Goal: Task Accomplishment & Management: Complete application form

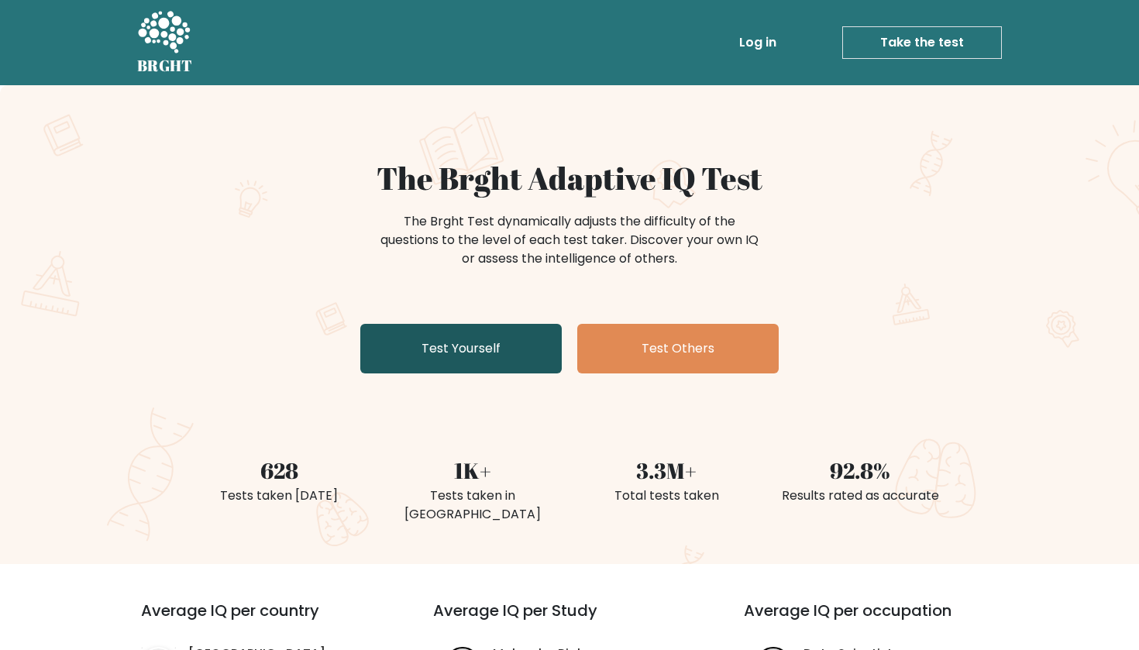
click at [514, 349] on link "Test Yourself" at bounding box center [460, 349] width 201 height 50
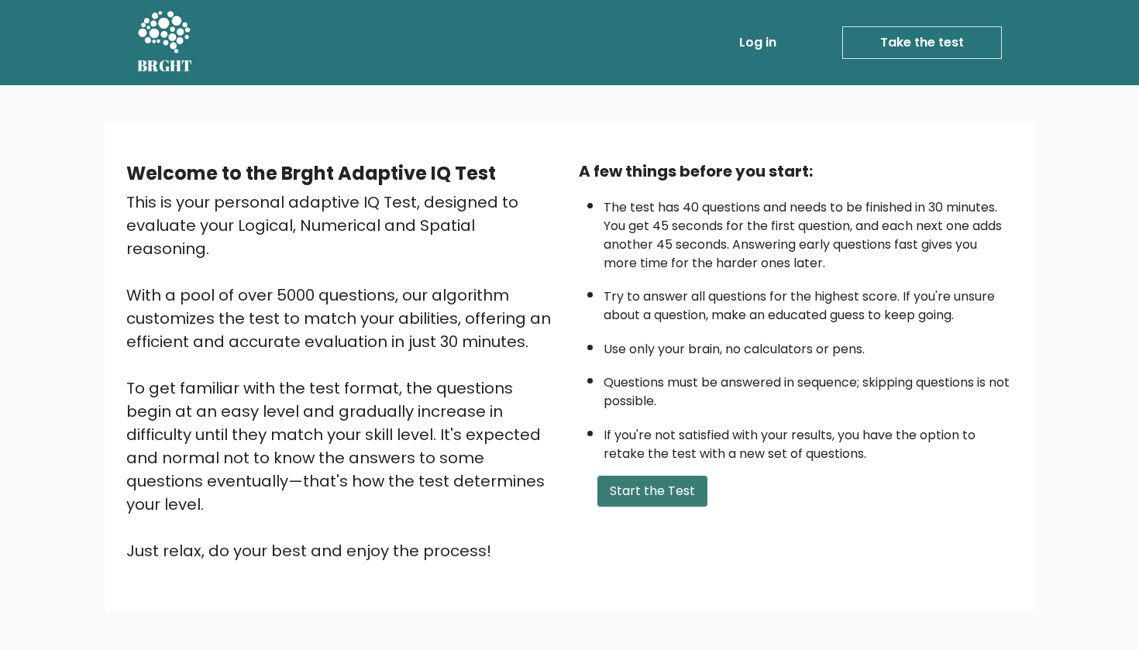
click at [681, 507] on button "Start the Test" at bounding box center [652, 491] width 110 height 31
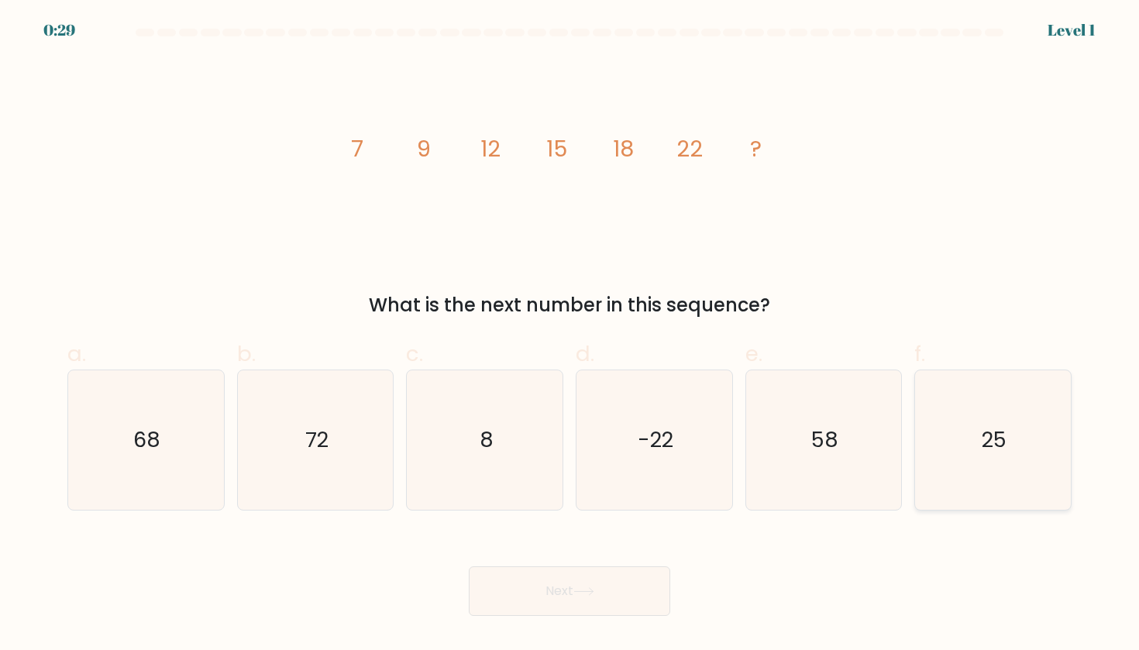
click at [951, 456] on icon "25" at bounding box center [992, 439] width 139 height 139
click at [570, 335] on input "f. 25" at bounding box center [569, 330] width 1 height 10
radio input "true"
click at [560, 597] on button "Next" at bounding box center [569, 591] width 201 height 50
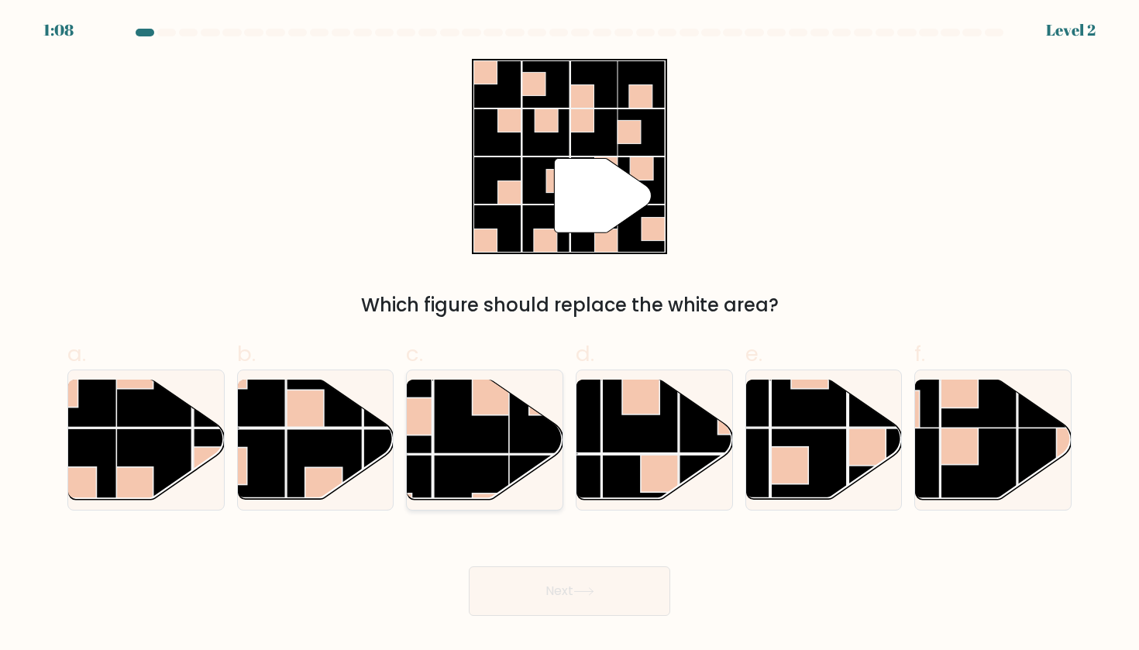
click at [497, 462] on rect at bounding box center [472, 493] width 76 height 76
click at [569, 335] on input "c." at bounding box center [569, 330] width 1 height 10
radio input "true"
click at [555, 592] on button "Next" at bounding box center [569, 591] width 201 height 50
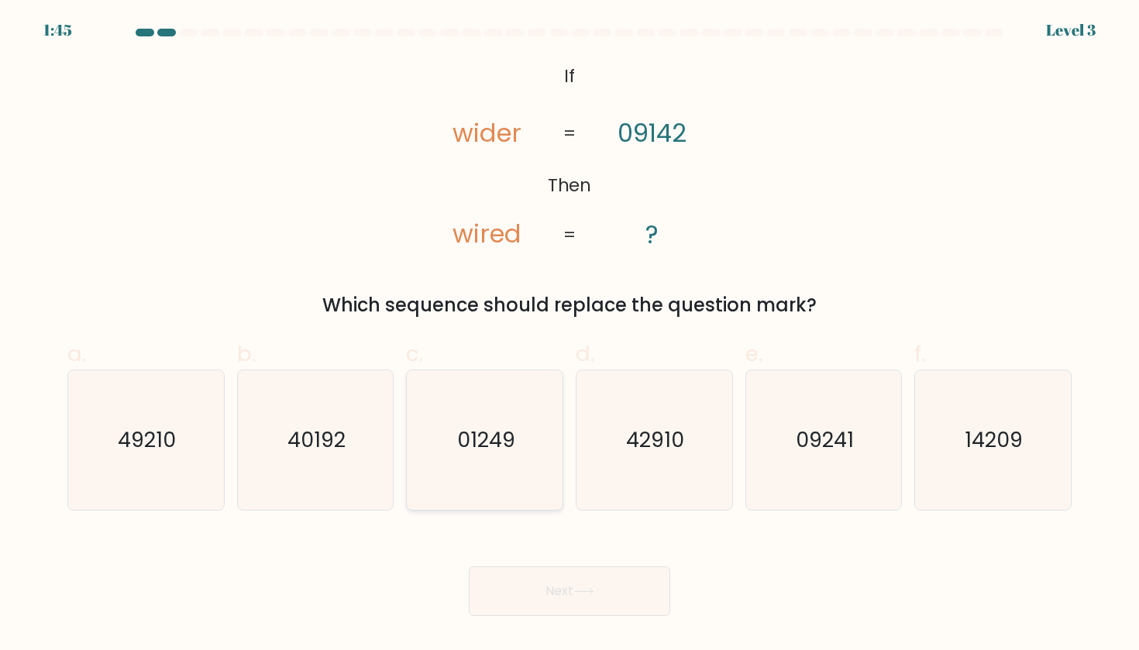
click at [533, 438] on icon "01249" at bounding box center [484, 439] width 139 height 139
click at [569, 335] on input "c. 01249" at bounding box center [569, 330] width 1 height 10
radio input "true"
click at [783, 441] on icon "09241" at bounding box center [823, 439] width 139 height 139
click at [570, 335] on input "e. 09241" at bounding box center [569, 330] width 1 height 10
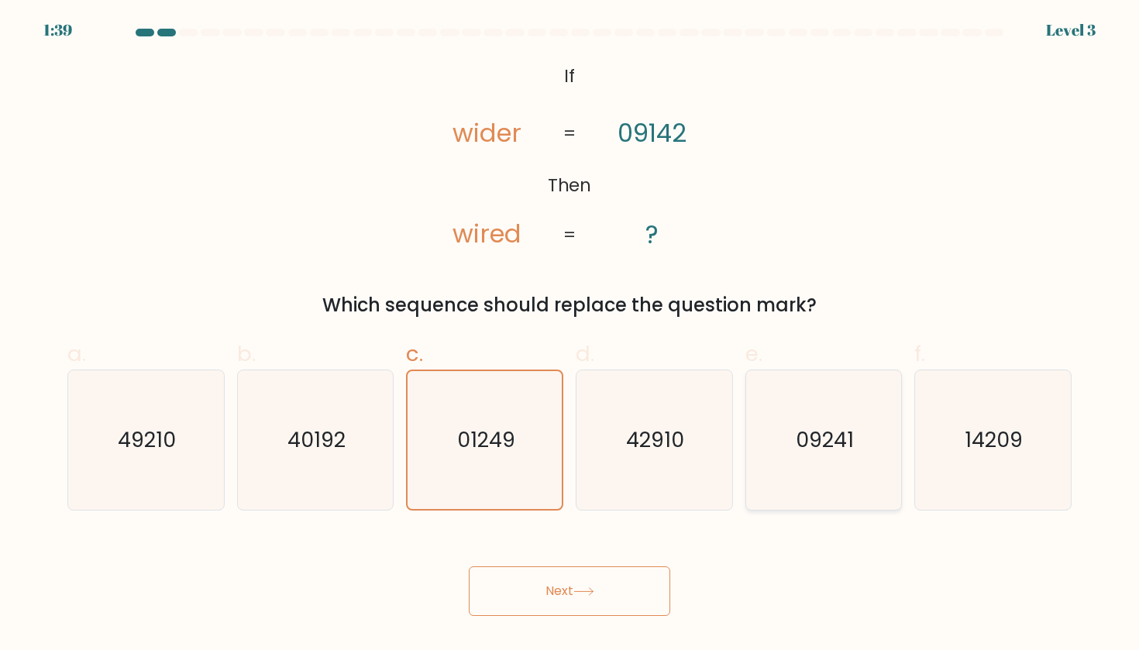
radio input "true"
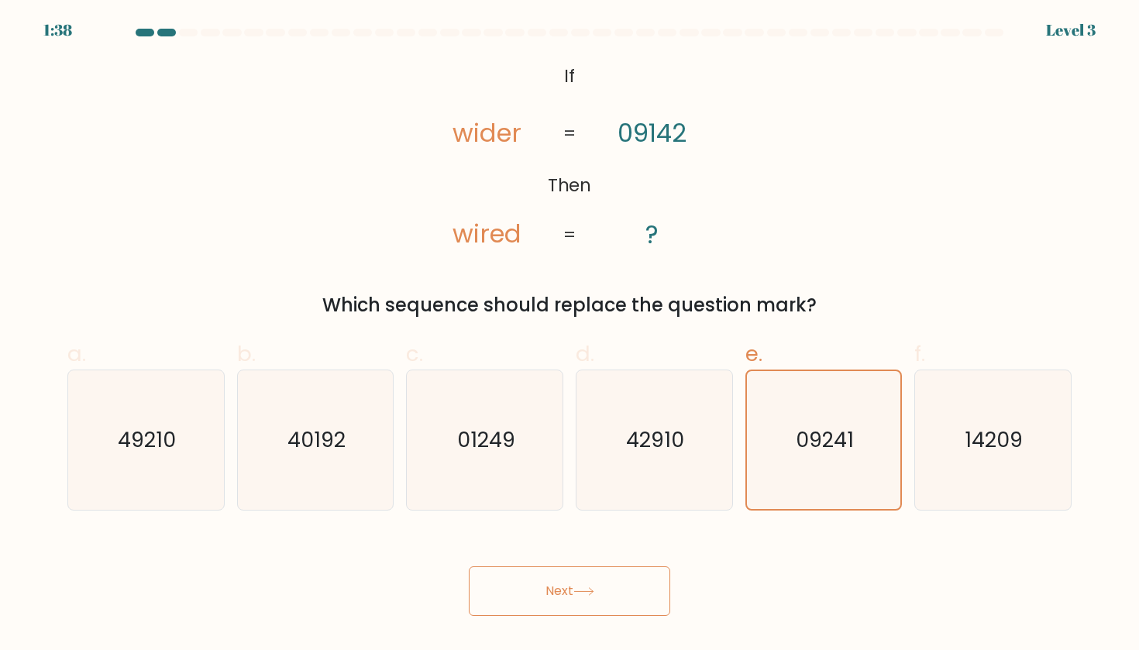
click at [532, 604] on button "Next" at bounding box center [569, 591] width 201 height 50
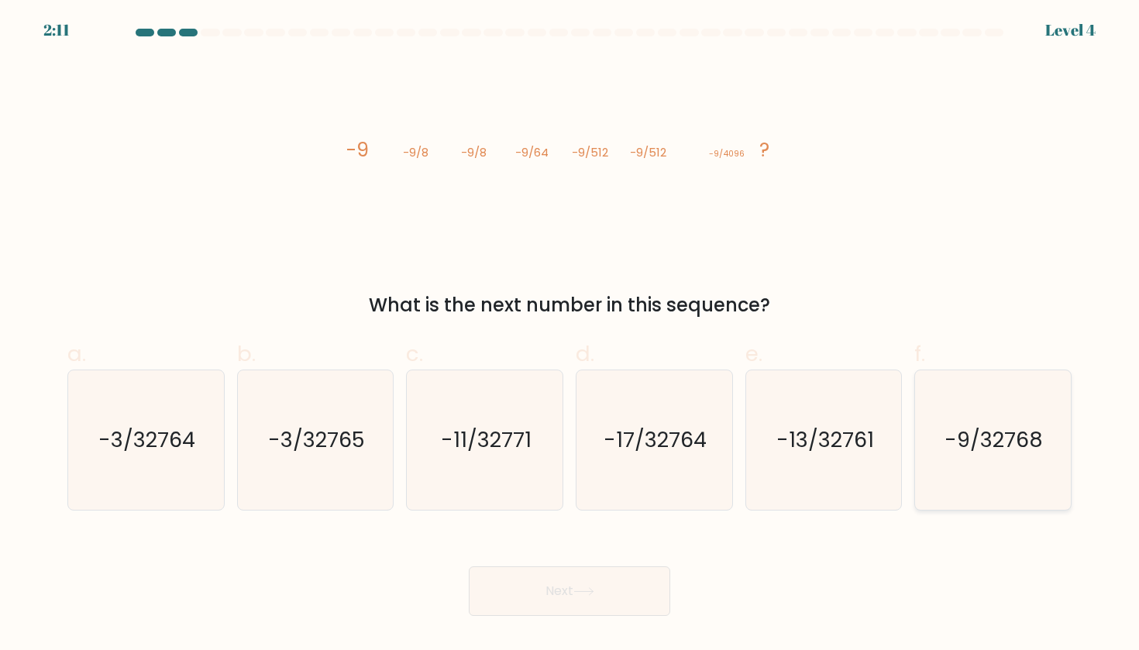
click at [1009, 447] on text "-9/32768" at bounding box center [994, 439] width 98 height 29
click at [570, 335] on input "f. -9/32768" at bounding box center [569, 330] width 1 height 10
radio input "true"
click at [532, 597] on button "Next" at bounding box center [569, 591] width 201 height 50
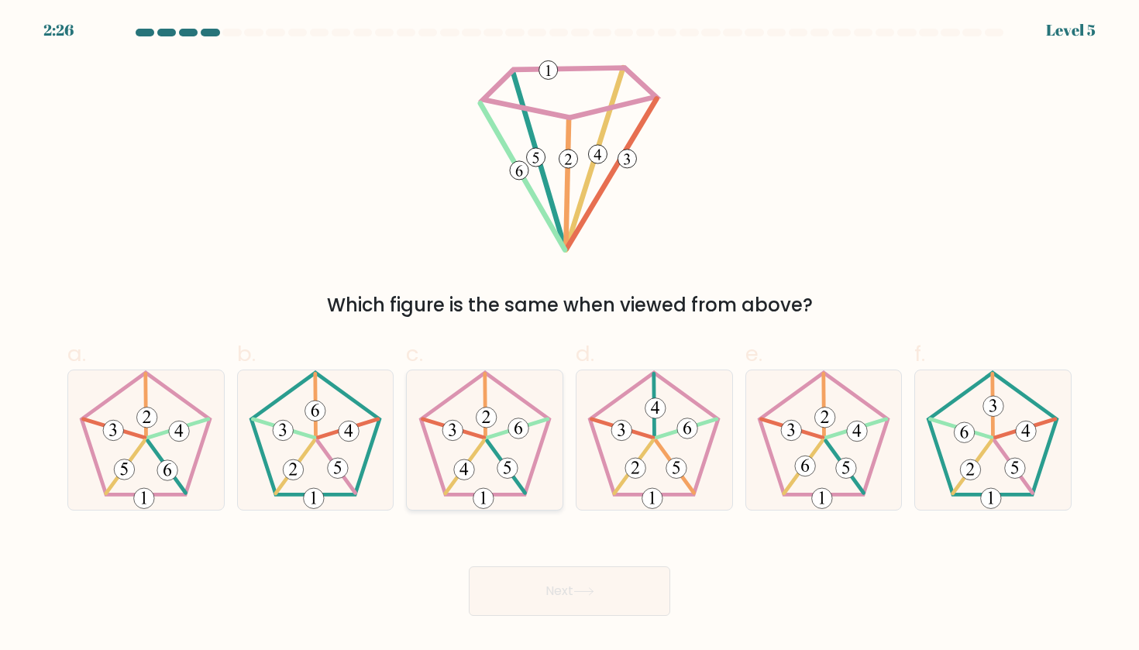
click at [520, 440] on icon at bounding box center [484, 439] width 139 height 139
click at [569, 335] on input "c." at bounding box center [569, 330] width 1 height 10
radio input "true"
click at [608, 576] on button "Next" at bounding box center [569, 591] width 201 height 50
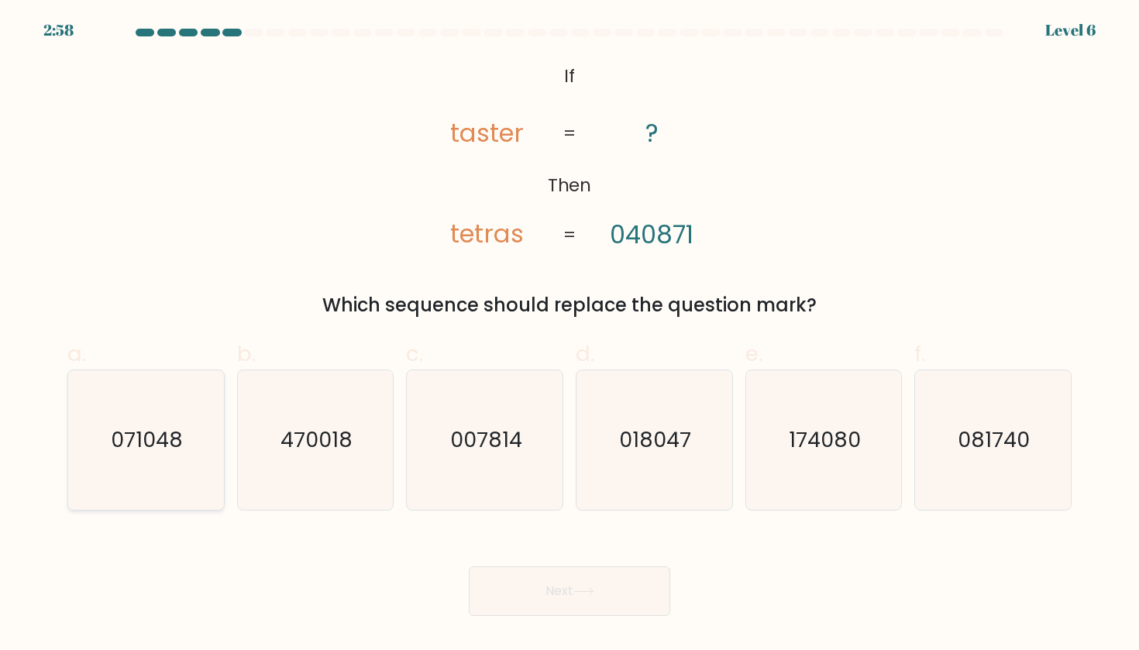
click at [186, 416] on icon "071048" at bounding box center [145, 439] width 139 height 139
click at [569, 335] on input "a. 071048" at bounding box center [569, 330] width 1 height 10
radio input "true"
click at [647, 598] on button "Next" at bounding box center [569, 591] width 201 height 50
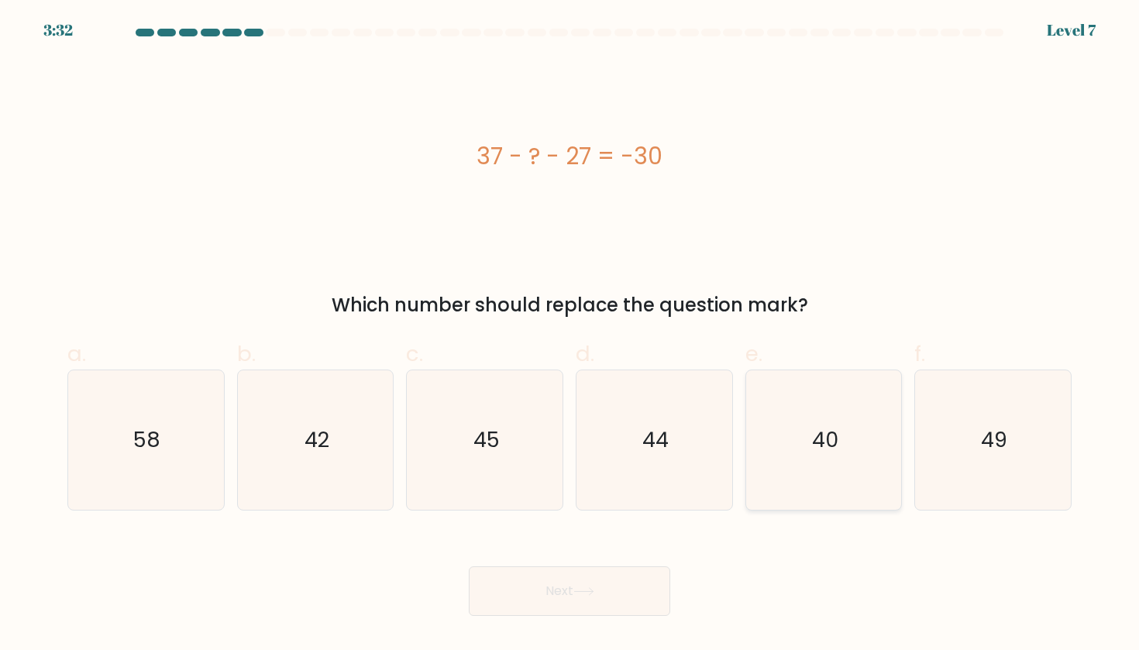
click at [869, 462] on icon "40" at bounding box center [823, 439] width 139 height 139
click at [570, 335] on input "e. 40" at bounding box center [569, 330] width 1 height 10
radio input "true"
click at [560, 588] on button "Next" at bounding box center [569, 591] width 201 height 50
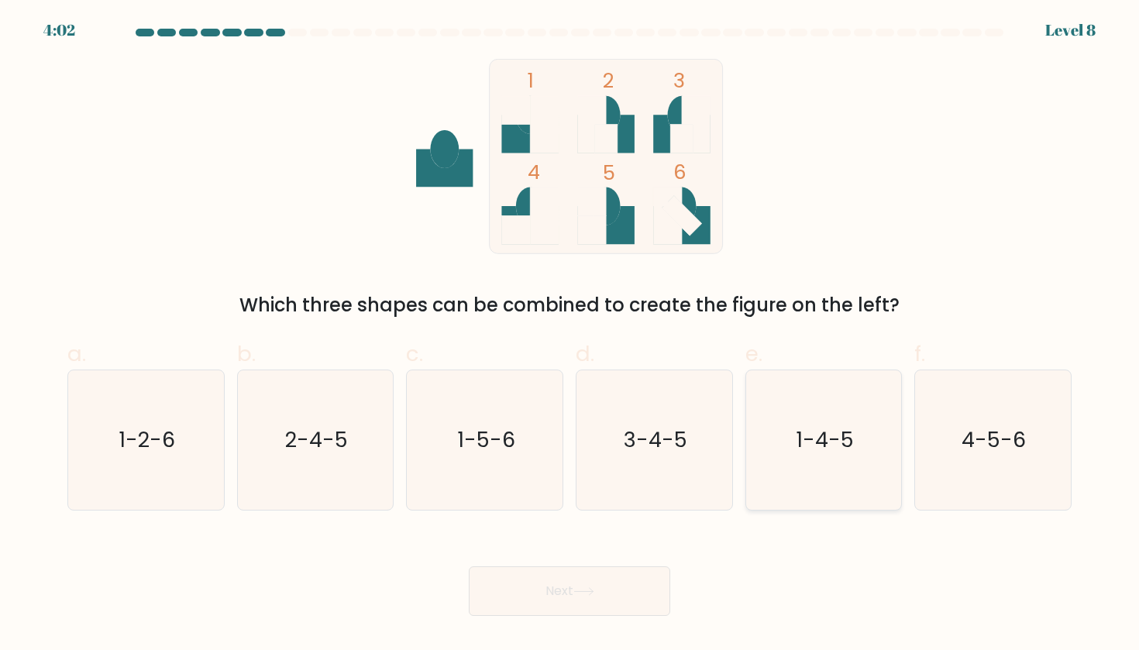
click at [824, 428] on text "1-4-5" at bounding box center [824, 439] width 58 height 29
click at [570, 335] on input "e. 1-4-5" at bounding box center [569, 330] width 1 height 10
radio input "true"
click at [544, 593] on button "Next" at bounding box center [569, 591] width 201 height 50
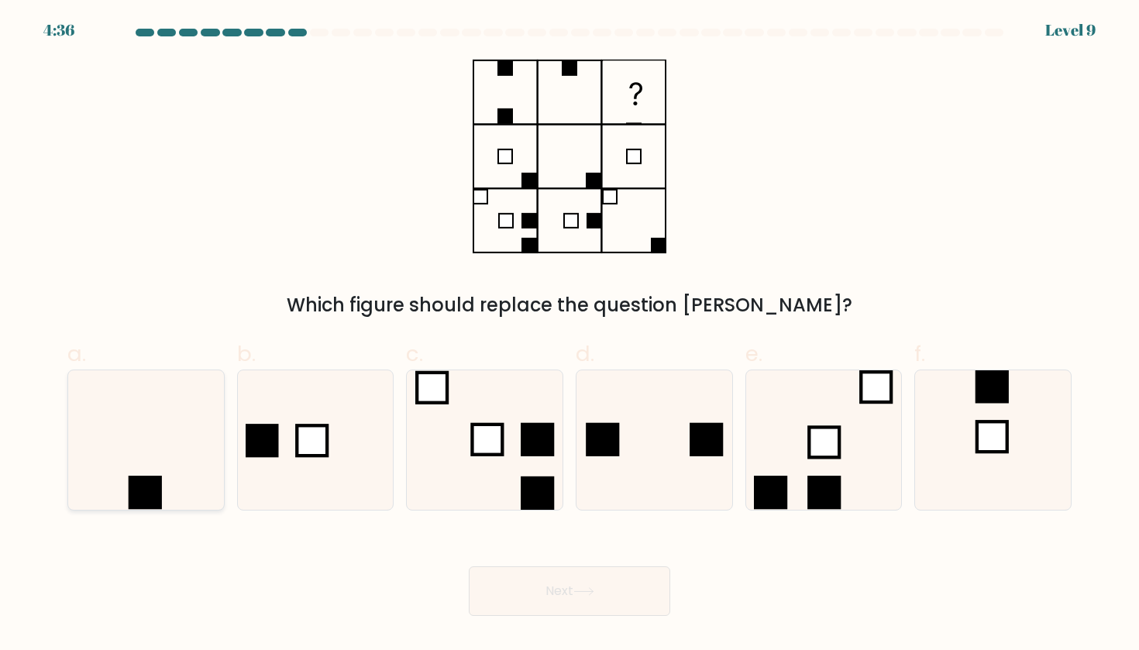
click at [116, 464] on icon at bounding box center [145, 439] width 139 height 139
click at [569, 335] on input "a." at bounding box center [569, 330] width 1 height 10
radio input "true"
click at [618, 569] on button "Next" at bounding box center [569, 591] width 201 height 50
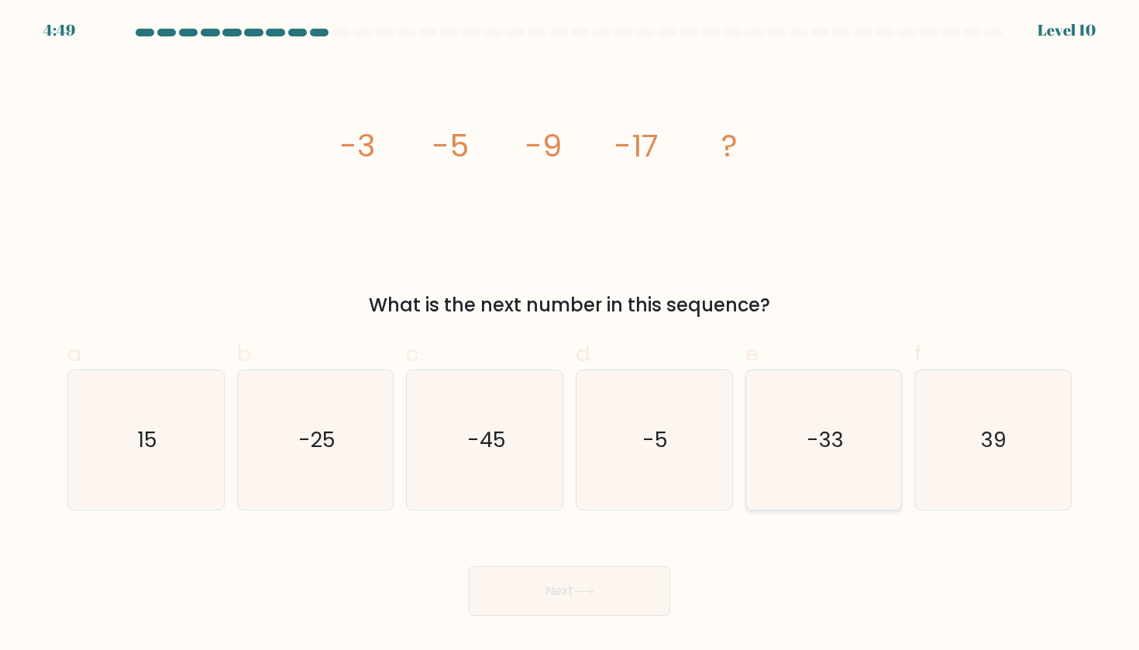
click at [875, 459] on icon "-33" at bounding box center [823, 439] width 139 height 139
click at [570, 335] on input "e. -33" at bounding box center [569, 330] width 1 height 10
radio input "true"
click at [536, 608] on button "Next" at bounding box center [569, 591] width 201 height 50
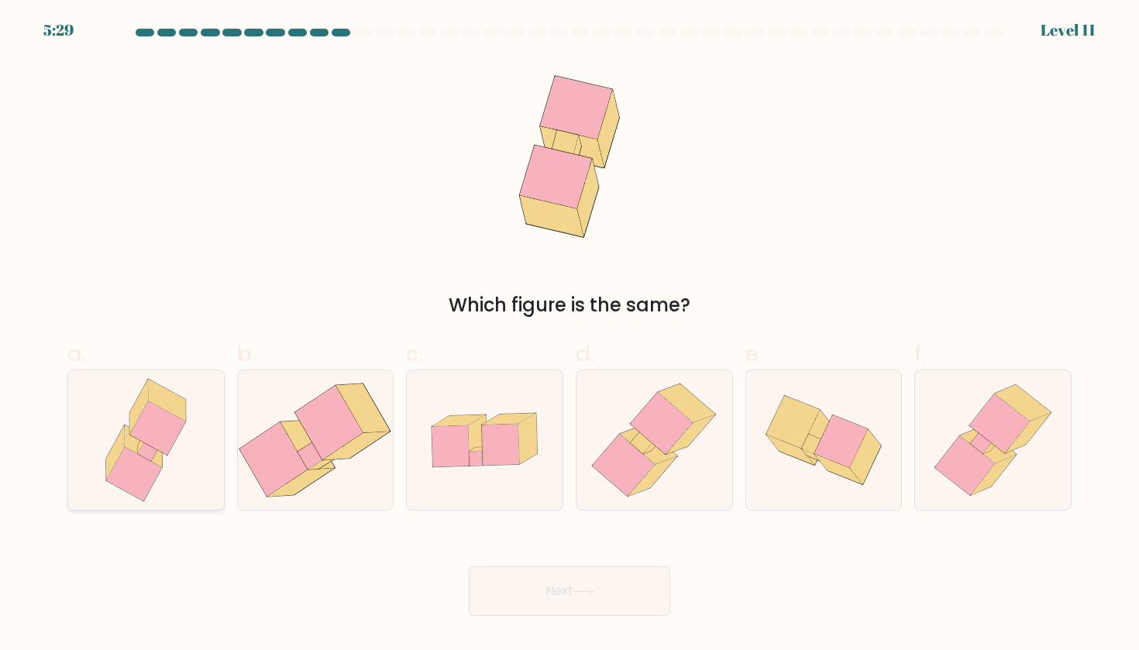
click at [157, 406] on icon at bounding box center [158, 428] width 56 height 54
click at [569, 335] on input "a." at bounding box center [569, 330] width 1 height 10
radio input "true"
click at [667, 436] on icon at bounding box center [662, 423] width 63 height 62
click at [570, 335] on input "d." at bounding box center [569, 330] width 1 height 10
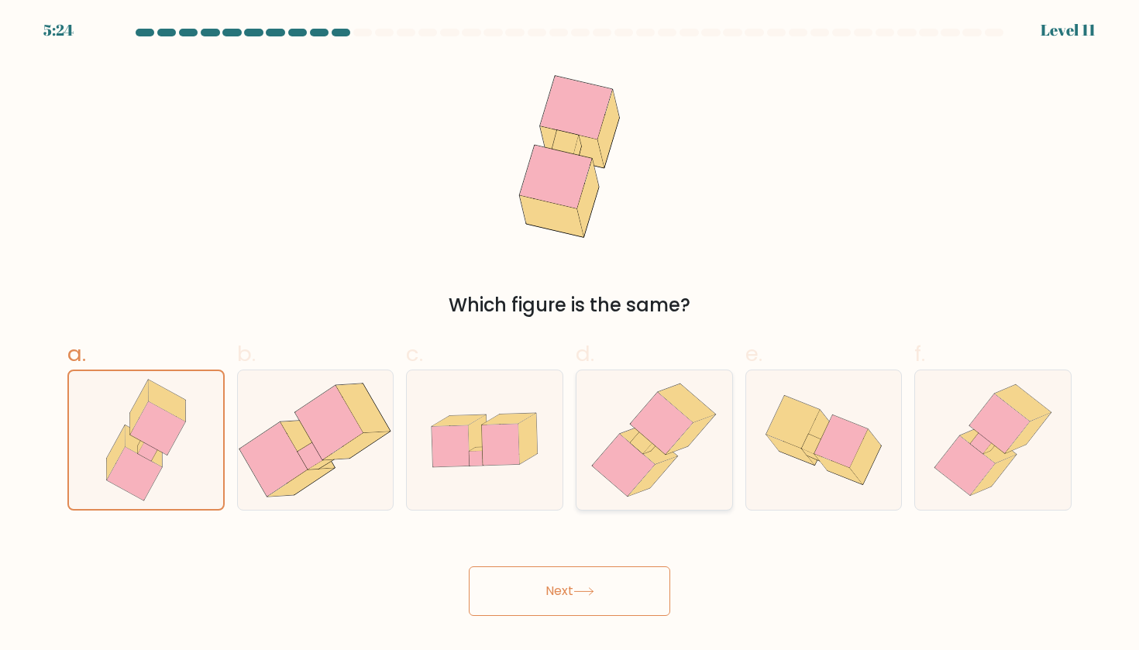
radio input "true"
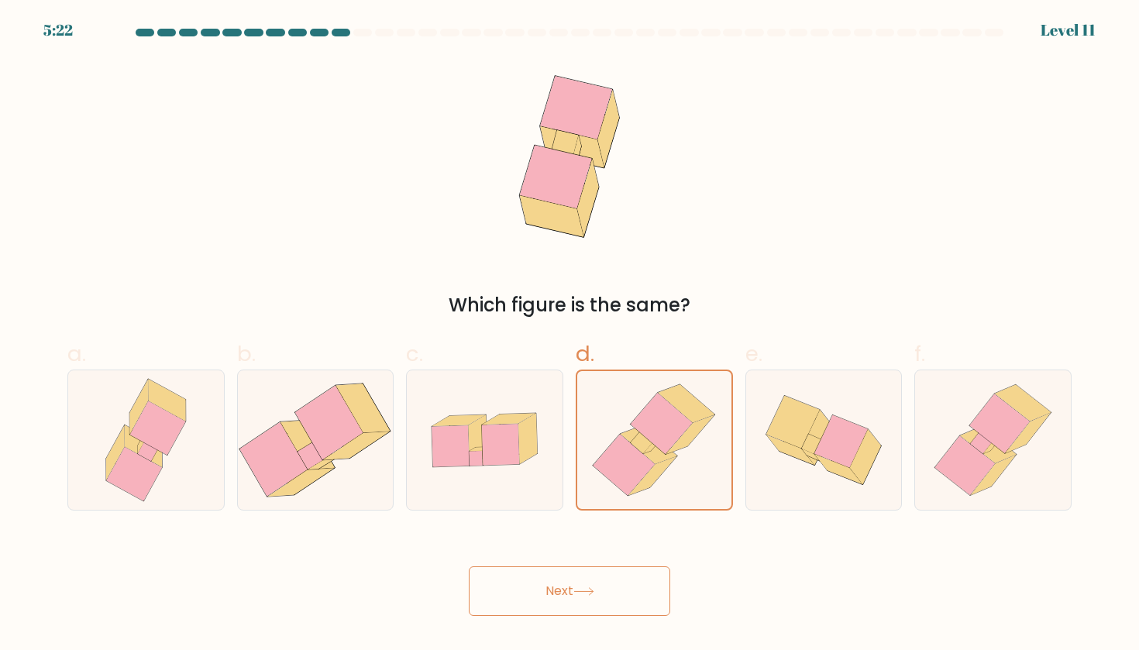
click at [604, 590] on button "Next" at bounding box center [569, 591] width 201 height 50
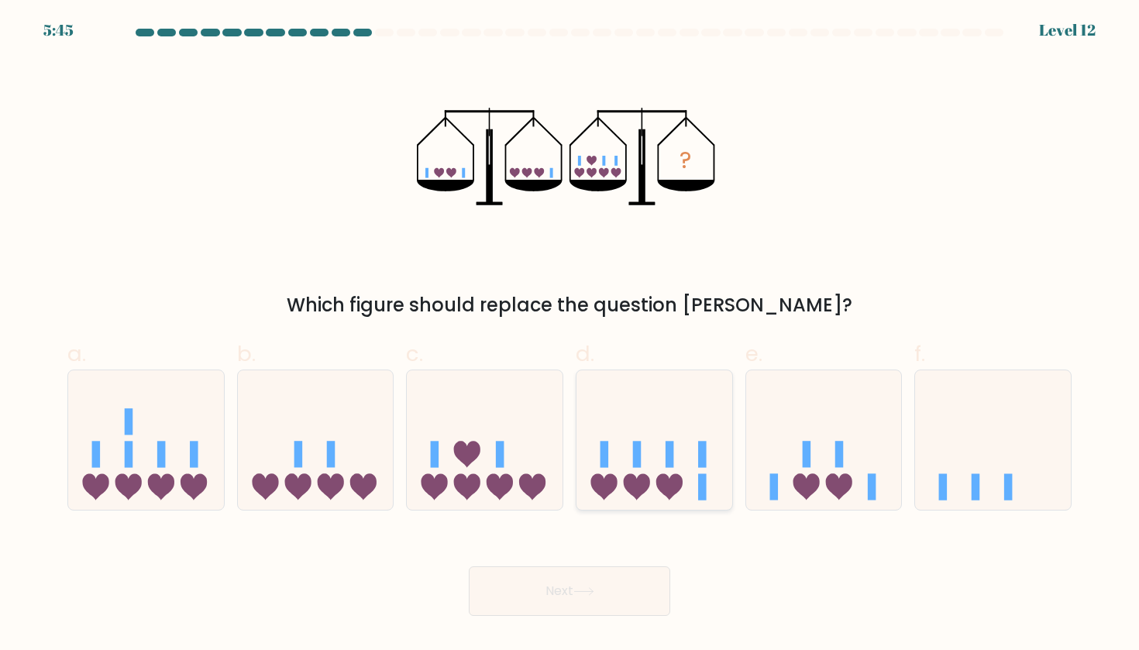
click at [661, 459] on icon at bounding box center [654, 440] width 156 height 129
click at [570, 335] on input "d." at bounding box center [569, 330] width 1 height 10
radio input "true"
click at [593, 593] on icon at bounding box center [583, 591] width 21 height 9
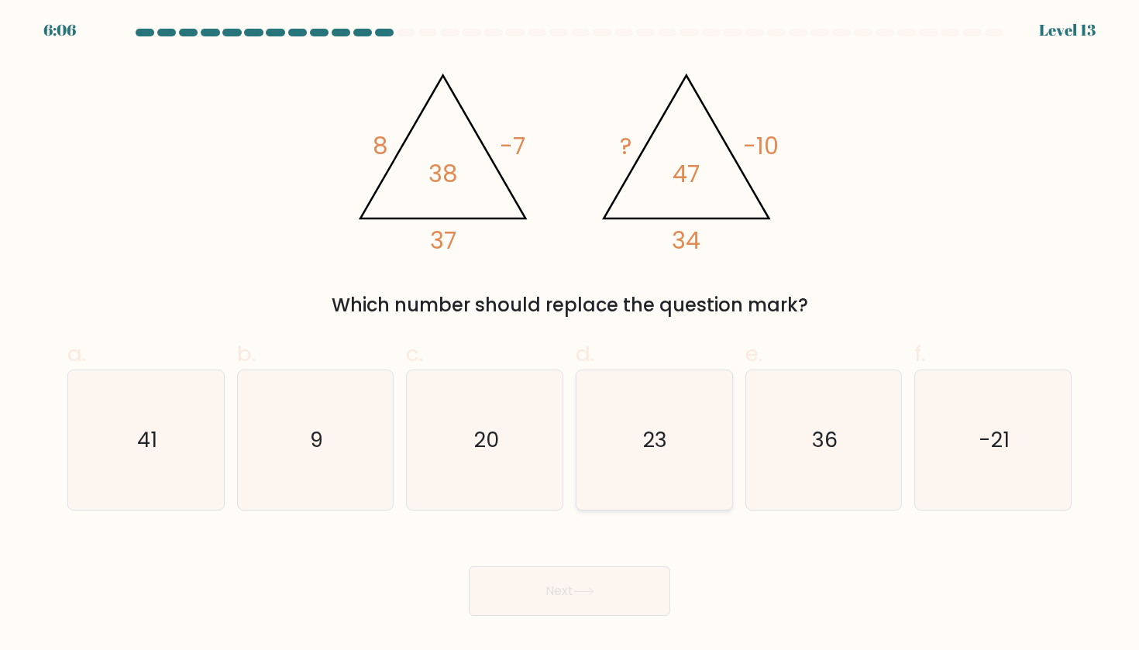
click at [676, 496] on icon "23" at bounding box center [653, 439] width 139 height 139
click at [570, 335] on input "d. 23" at bounding box center [569, 330] width 1 height 10
radio input "true"
click at [541, 608] on button "Next" at bounding box center [569, 591] width 201 height 50
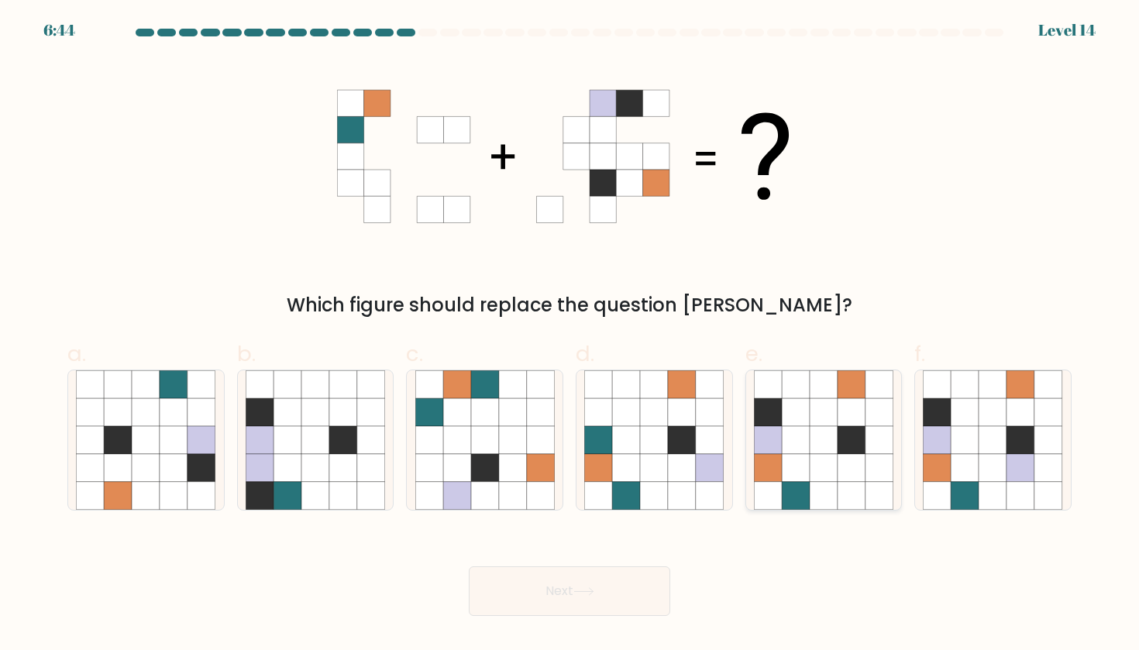
click at [842, 430] on icon at bounding box center [851, 440] width 28 height 28
click at [570, 335] on input "e." at bounding box center [569, 330] width 1 height 10
radio input "true"
click at [538, 597] on button "Next" at bounding box center [569, 591] width 201 height 50
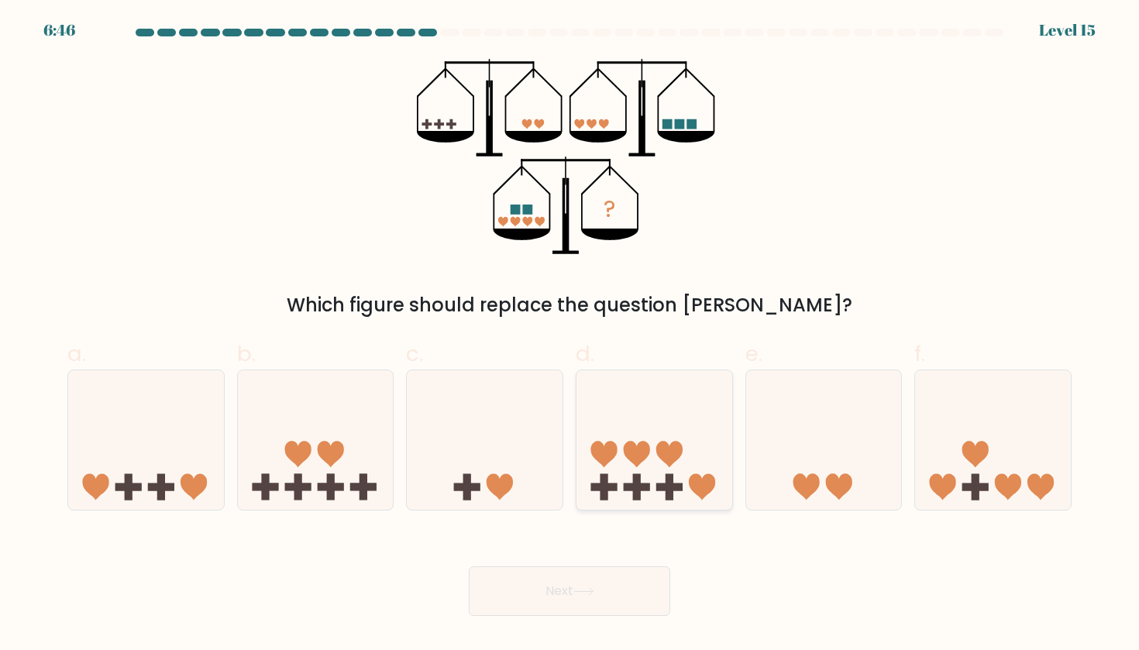
click at [650, 429] on icon at bounding box center [654, 440] width 156 height 129
click at [570, 335] on input "d." at bounding box center [569, 330] width 1 height 10
radio input "true"
click at [629, 586] on button "Next" at bounding box center [569, 591] width 201 height 50
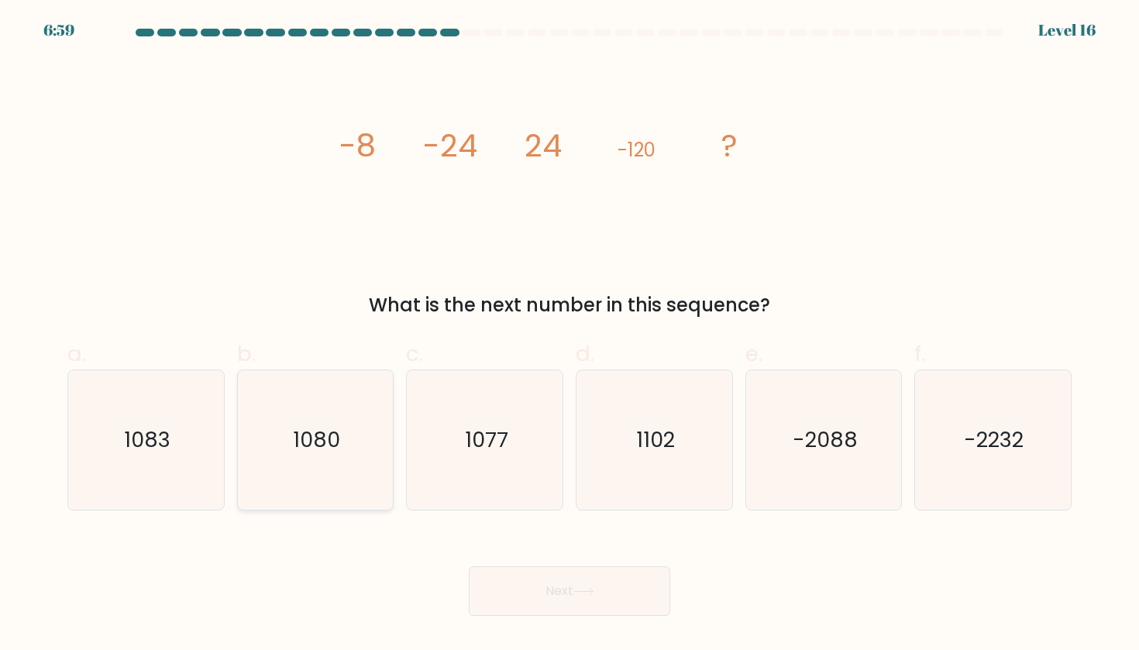
click at [287, 454] on icon "1080" at bounding box center [315, 439] width 139 height 139
click at [569, 335] on input "b. 1080" at bounding box center [569, 330] width 1 height 10
radio input "true"
click at [521, 581] on button "Next" at bounding box center [569, 591] width 201 height 50
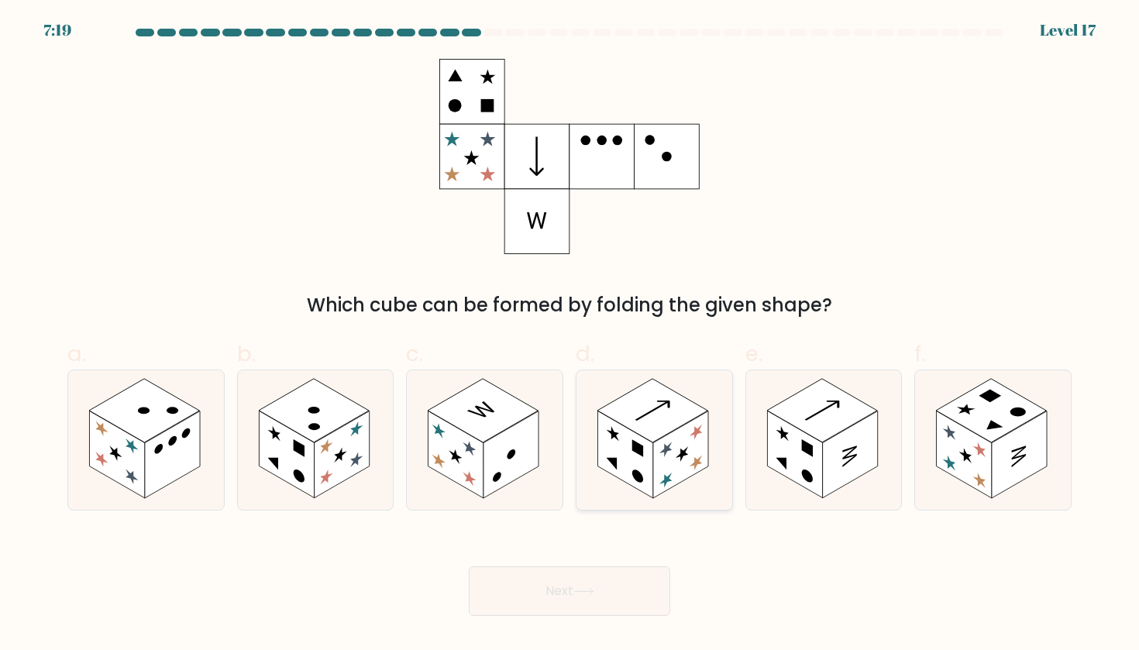
click at [672, 404] on rect at bounding box center [652, 411] width 110 height 64
click at [570, 335] on input "d." at bounding box center [569, 330] width 1 height 10
radio input "true"
click at [547, 608] on button "Next" at bounding box center [569, 591] width 201 height 50
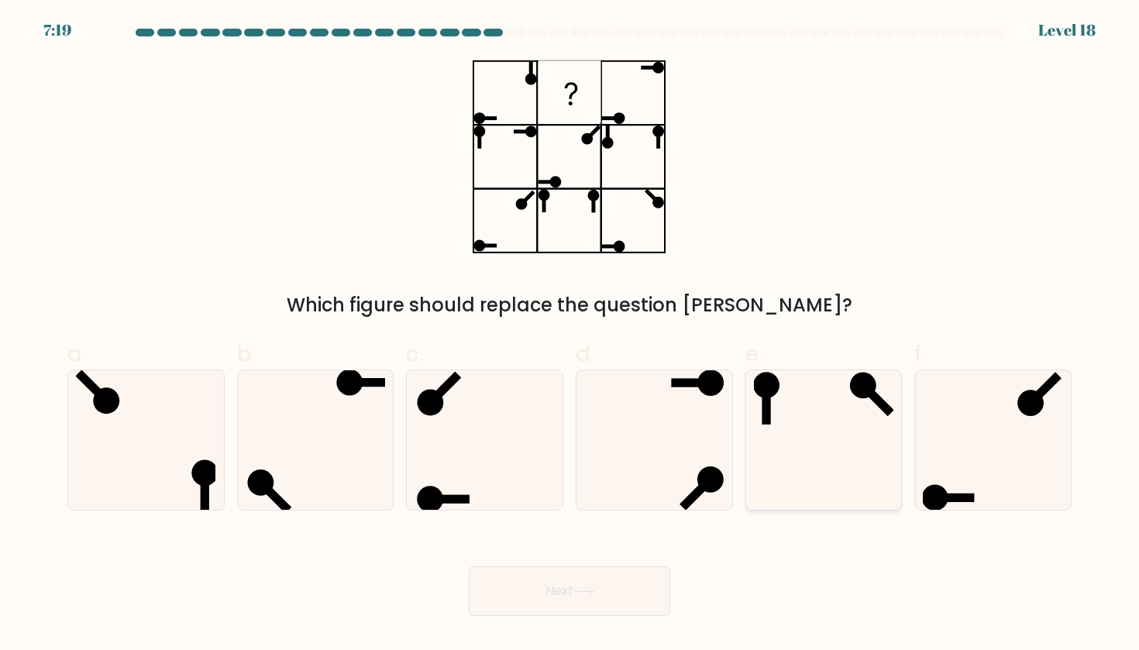
click at [813, 426] on icon at bounding box center [823, 439] width 139 height 139
click at [570, 335] on input "e." at bounding box center [569, 330] width 1 height 10
radio input "true"
click at [623, 589] on button "Next" at bounding box center [569, 591] width 201 height 50
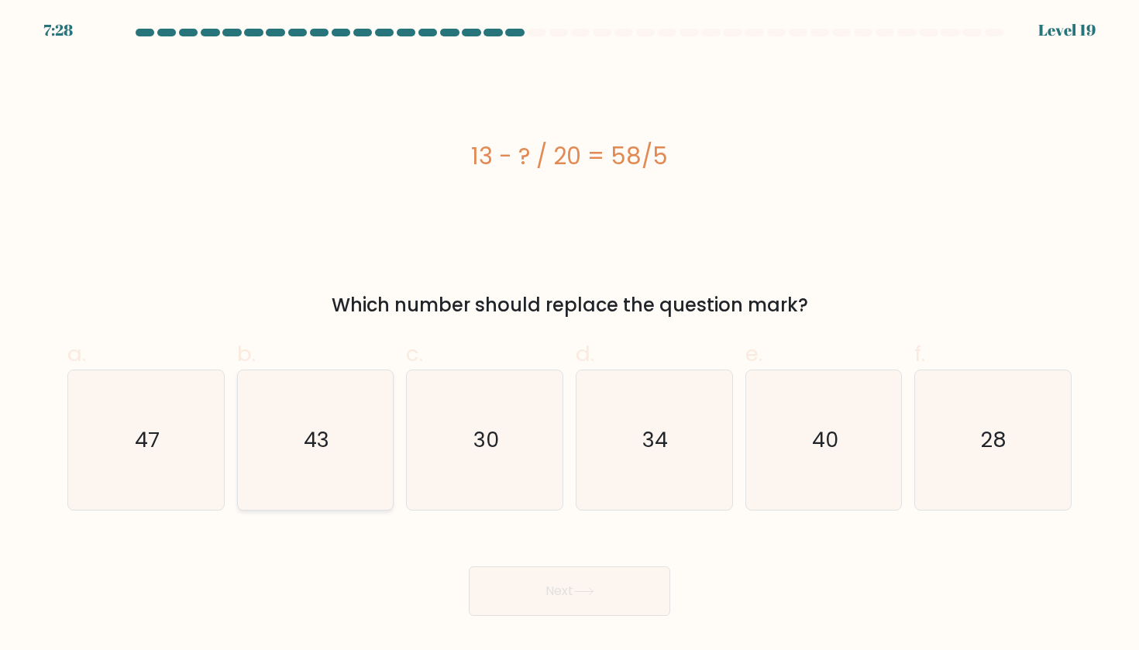
click at [342, 404] on icon "43" at bounding box center [315, 439] width 139 height 139
click at [569, 335] on input "b. 43" at bounding box center [569, 330] width 1 height 10
radio input "true"
click at [529, 606] on button "Next" at bounding box center [569, 591] width 201 height 50
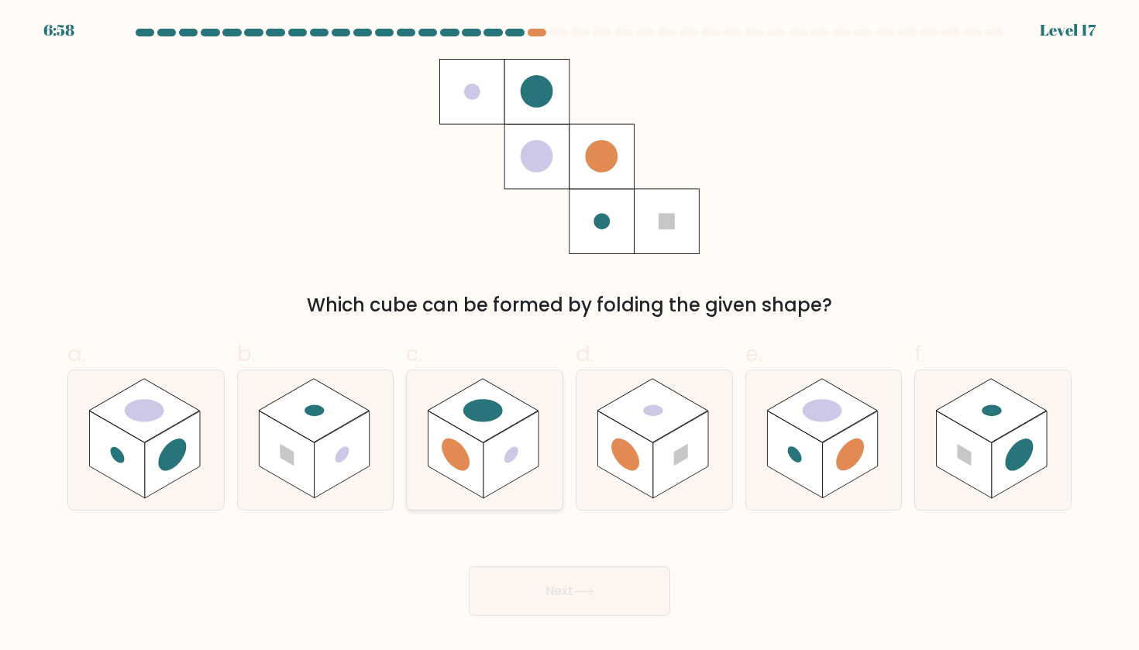
click at [510, 421] on rect at bounding box center [483, 411] width 110 height 64
click at [569, 335] on input "c." at bounding box center [569, 330] width 1 height 10
radio input "true"
click at [154, 440] on rect at bounding box center [172, 455] width 55 height 88
click at [569, 335] on input "a." at bounding box center [569, 330] width 1 height 10
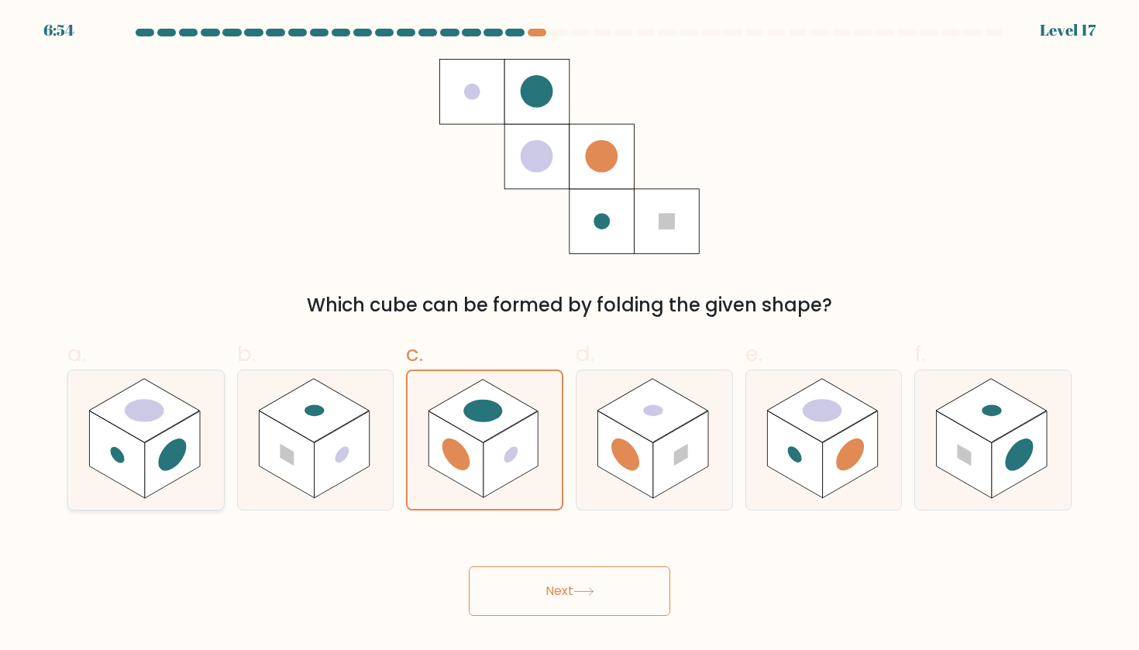
radio input "true"
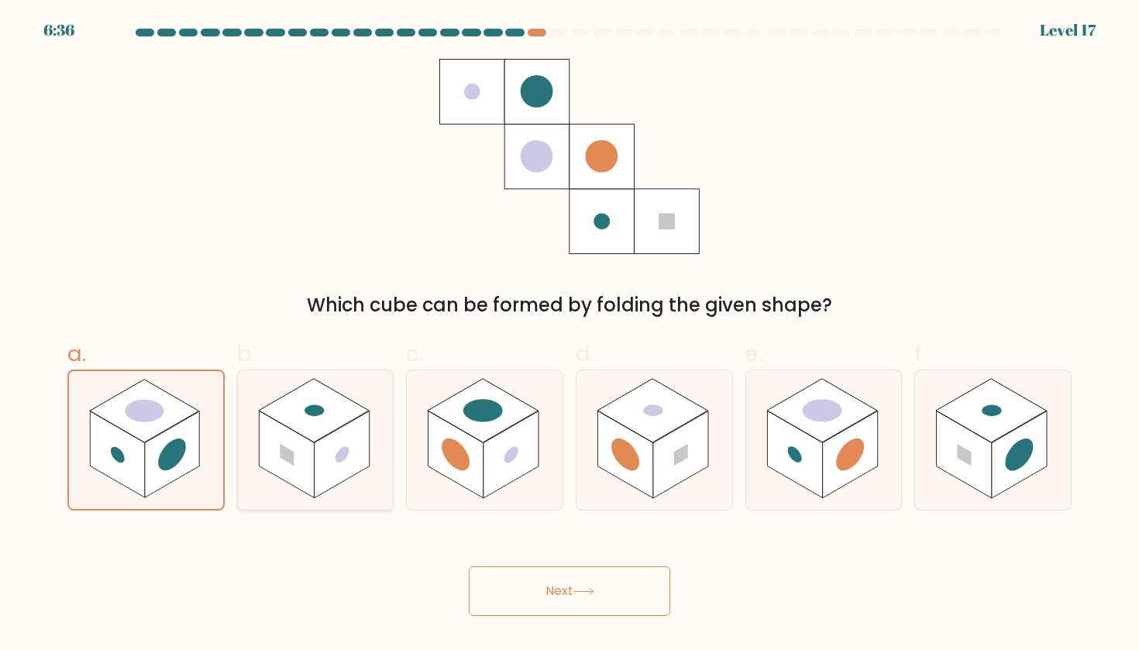
click at [332, 454] on rect at bounding box center [341, 455] width 55 height 88
click at [569, 335] on input "b." at bounding box center [569, 330] width 1 height 10
radio input "true"
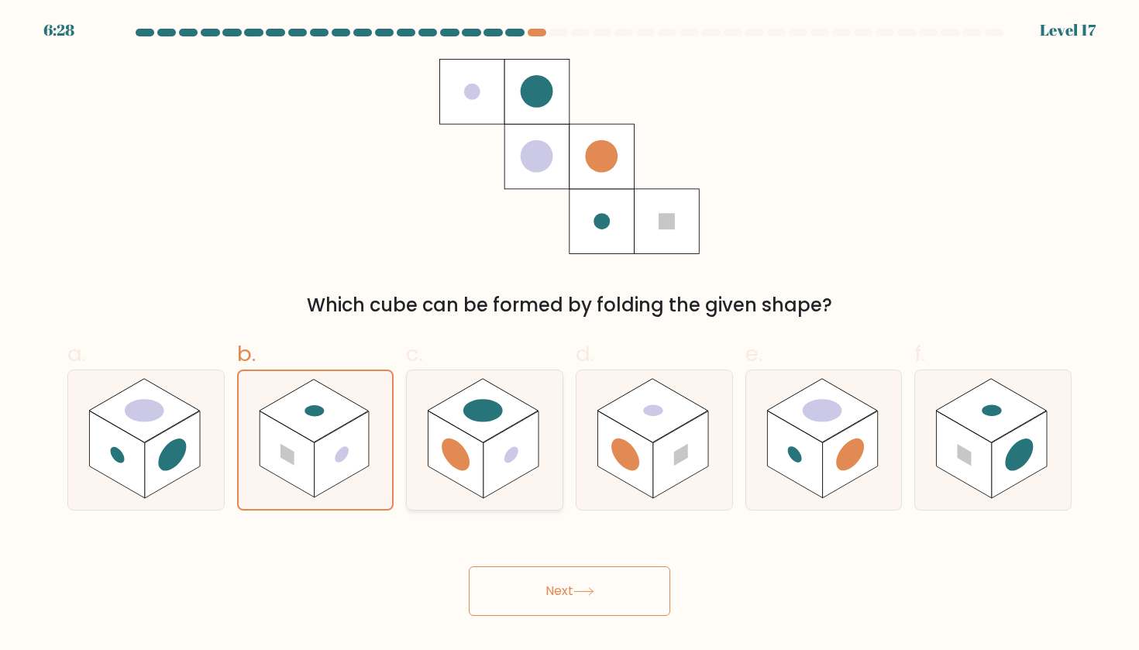
click at [471, 438] on rect at bounding box center [455, 455] width 55 height 88
click at [569, 335] on input "c." at bounding box center [569, 330] width 1 height 10
radio input "true"
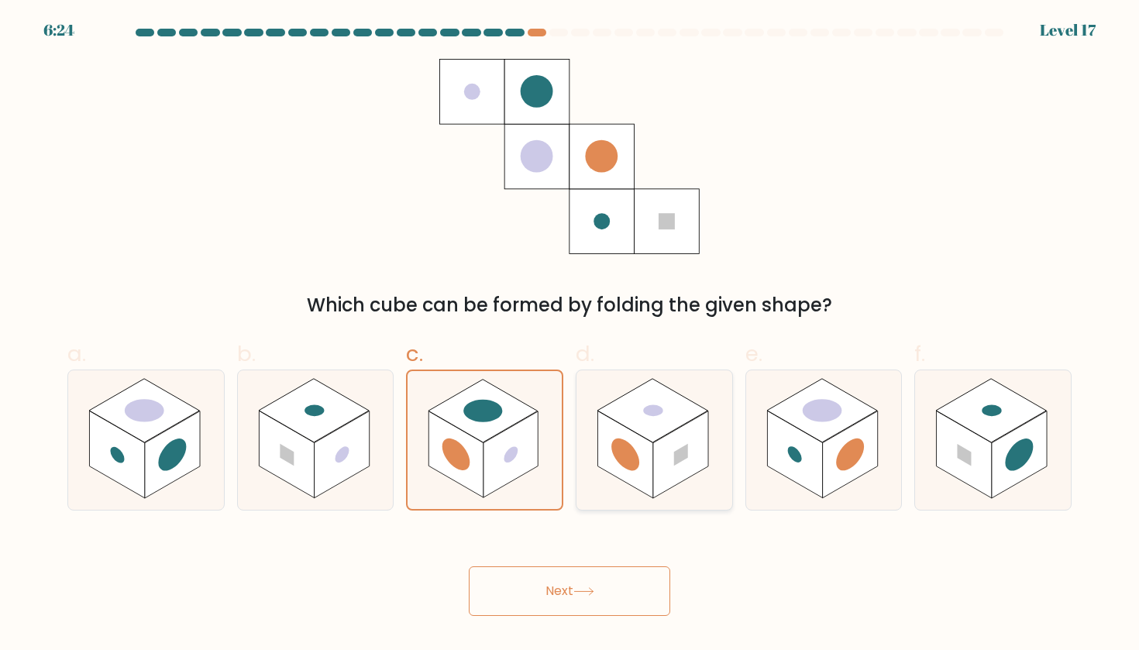
click at [639, 442] on rect at bounding box center [624, 455] width 55 height 88
click at [570, 335] on input "d." at bounding box center [569, 330] width 1 height 10
radio input "true"
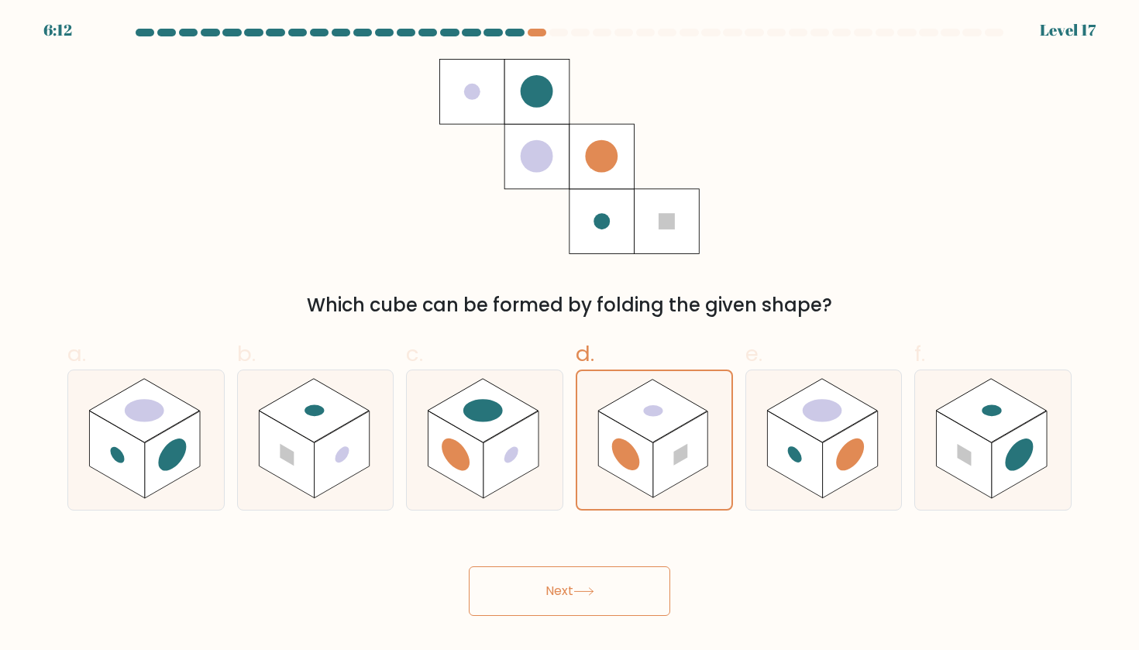
click at [562, 608] on button "Next" at bounding box center [569, 591] width 201 height 50
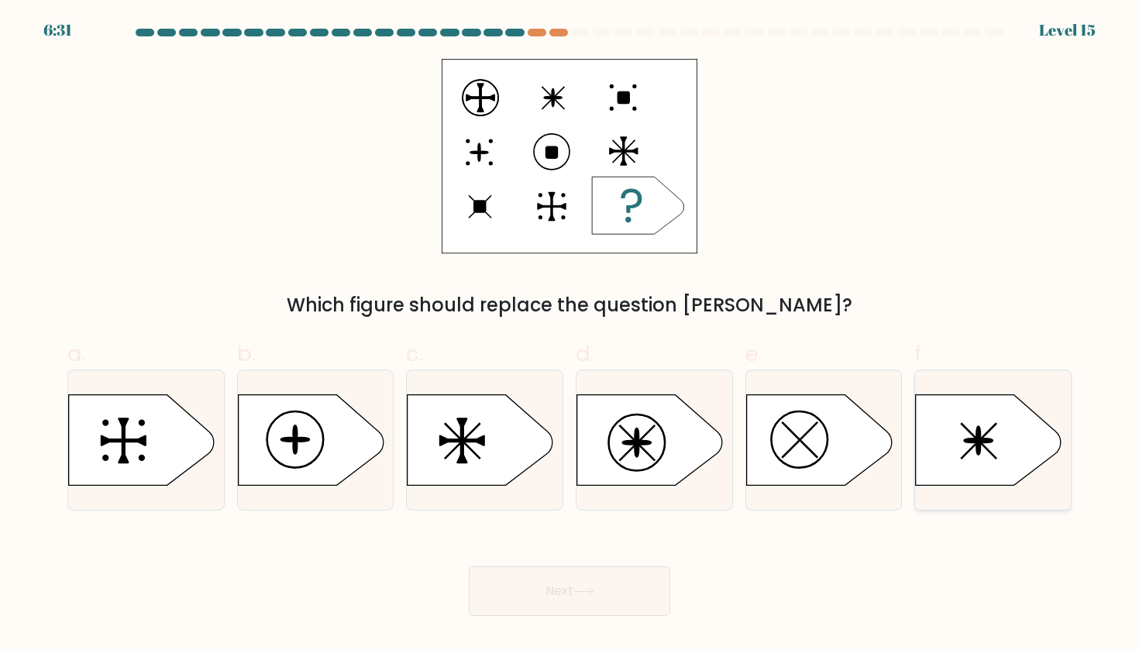
click at [998, 429] on icon at bounding box center [989, 439] width 146 height 91
click at [570, 335] on input "f." at bounding box center [569, 330] width 1 height 10
radio input "true"
click at [675, 435] on icon at bounding box center [650, 439] width 146 height 91
click at [570, 335] on input "d." at bounding box center [569, 330] width 1 height 10
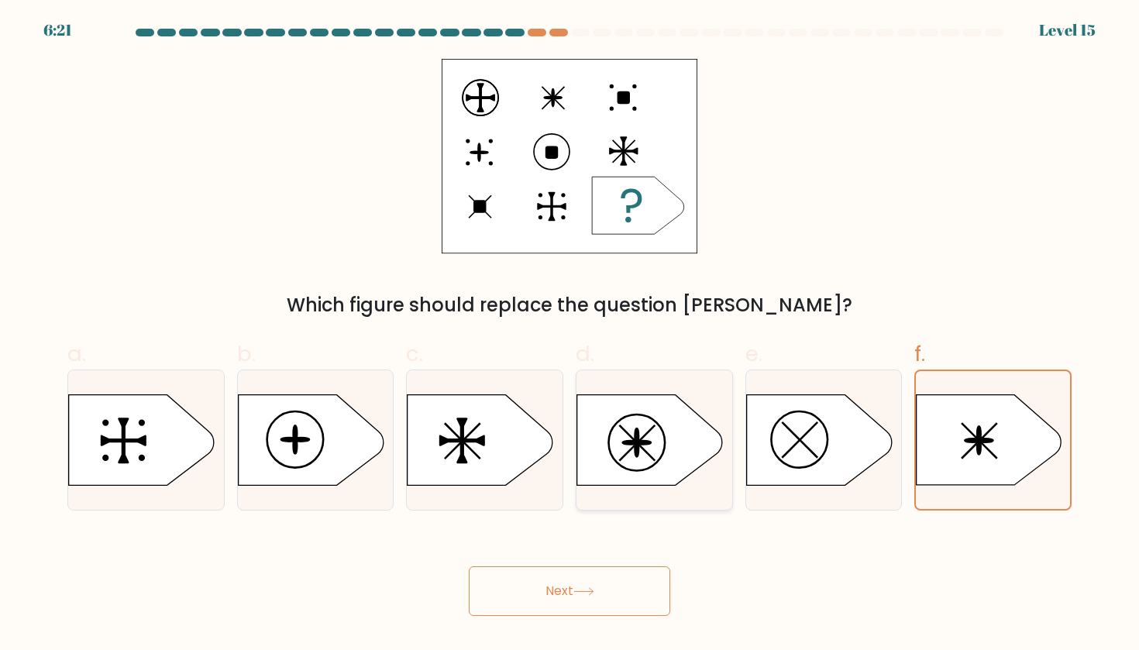
radio input "true"
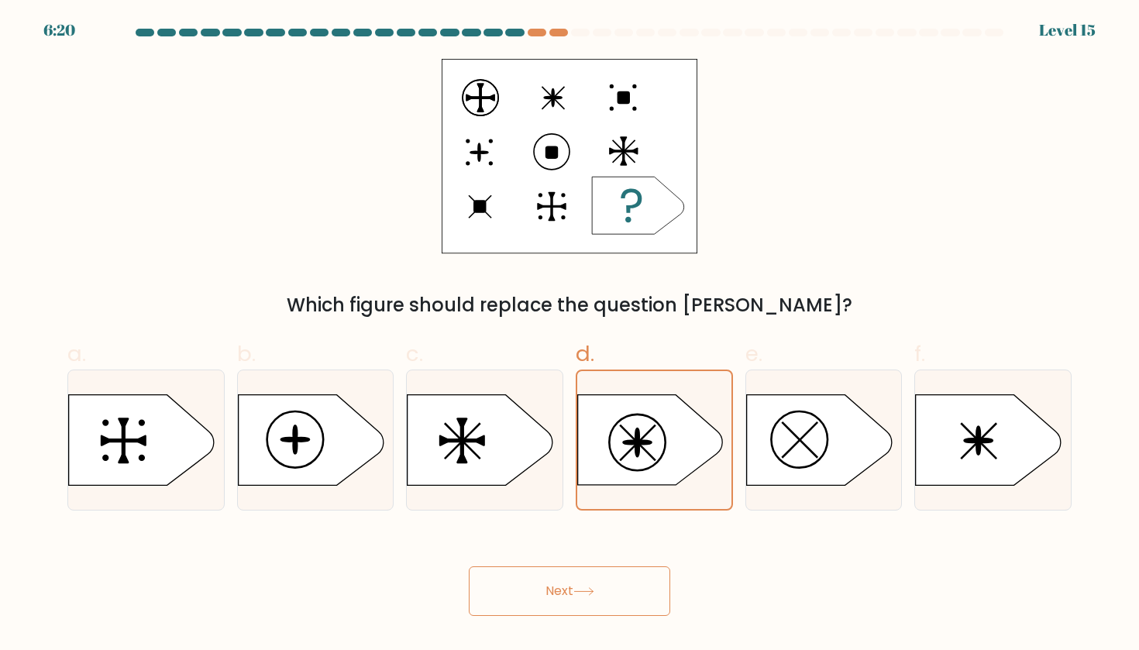
click at [586, 603] on button "Next" at bounding box center [569, 591] width 201 height 50
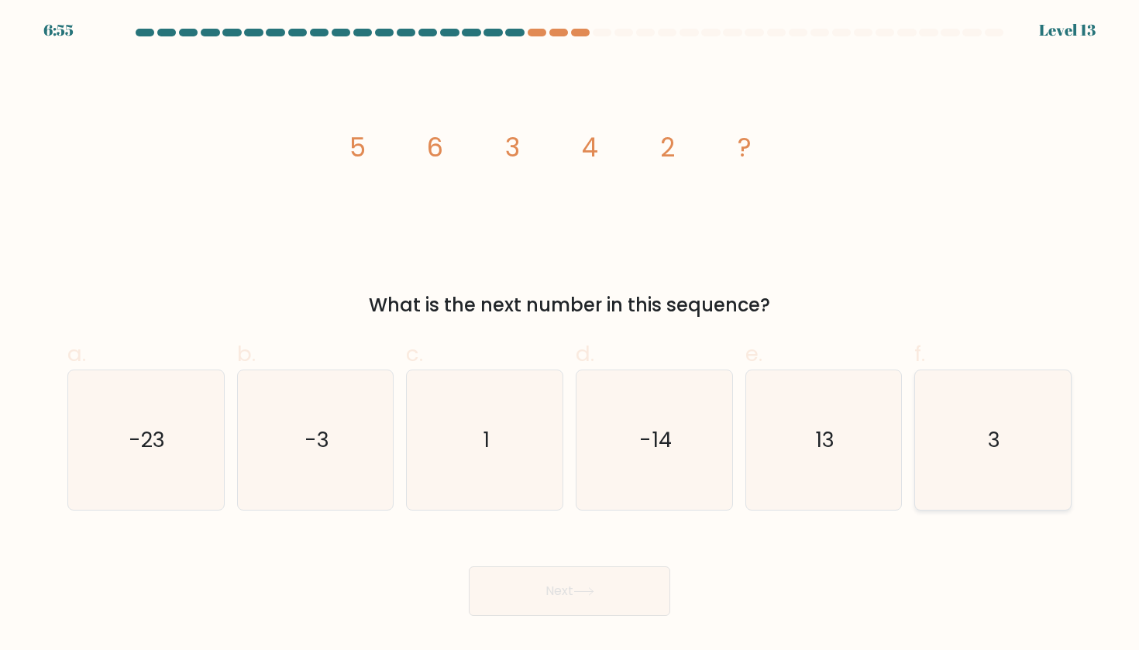
click at [952, 428] on icon "3" at bounding box center [992, 439] width 139 height 139
click at [570, 335] on input "f. 3" at bounding box center [569, 330] width 1 height 10
radio input "true"
click at [590, 586] on button "Next" at bounding box center [569, 591] width 201 height 50
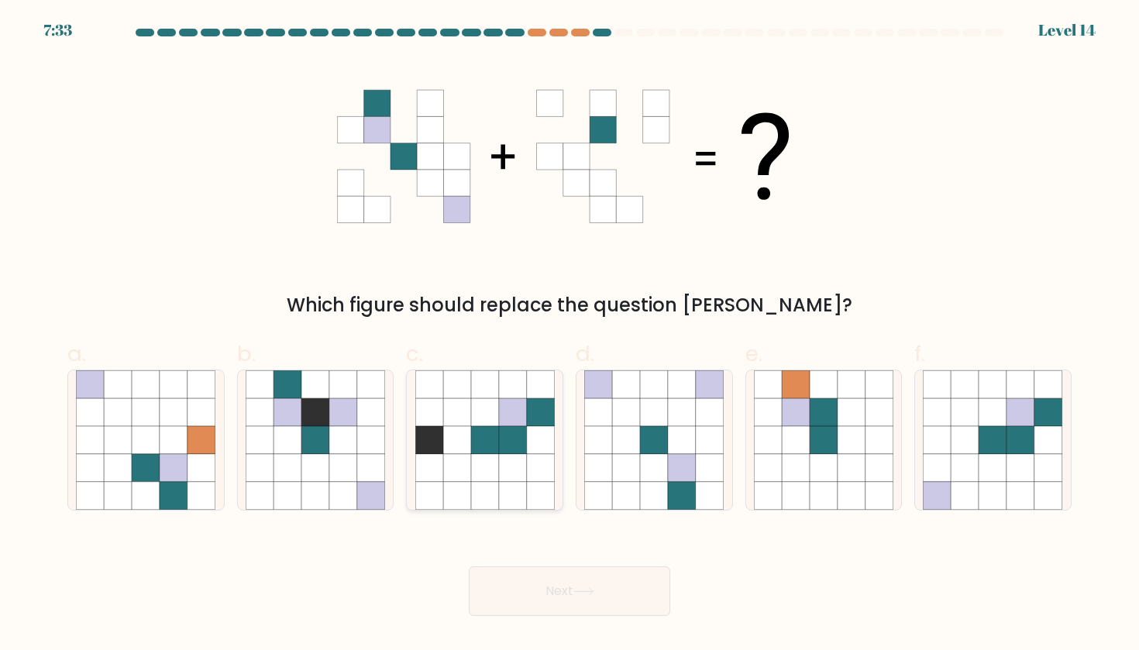
click at [496, 436] on icon at bounding box center [485, 440] width 28 height 28
click at [569, 335] on input "c." at bounding box center [569, 330] width 1 height 10
radio input "true"
click at [1019, 457] on icon at bounding box center [1021, 468] width 28 height 28
click at [570, 335] on input "f." at bounding box center [569, 330] width 1 height 10
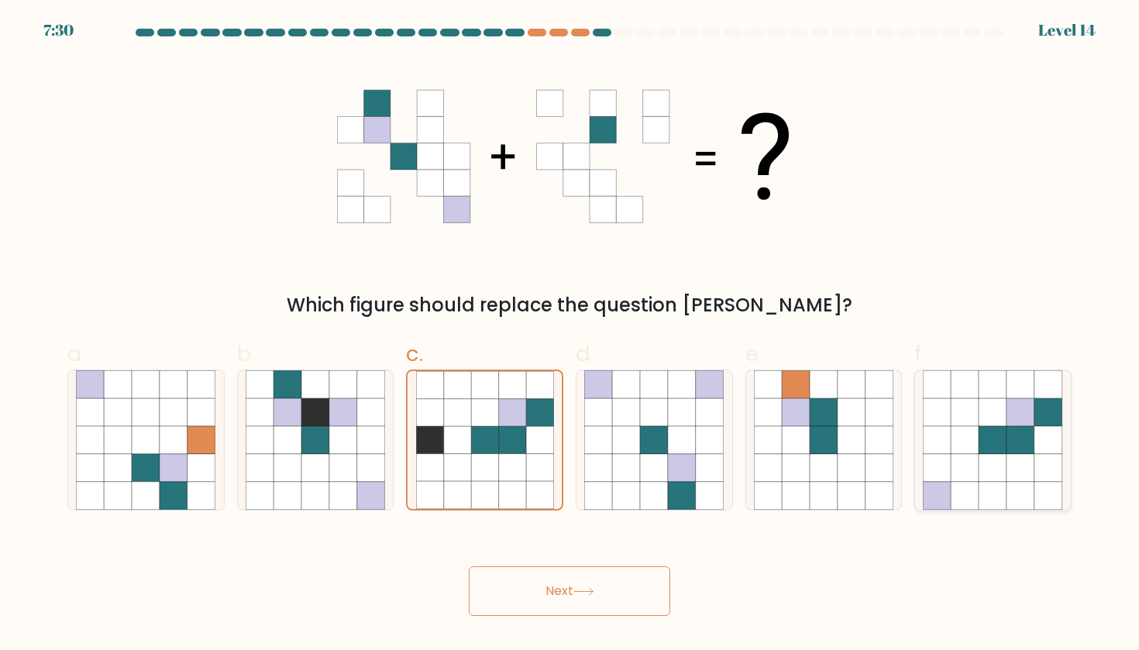
radio input "true"
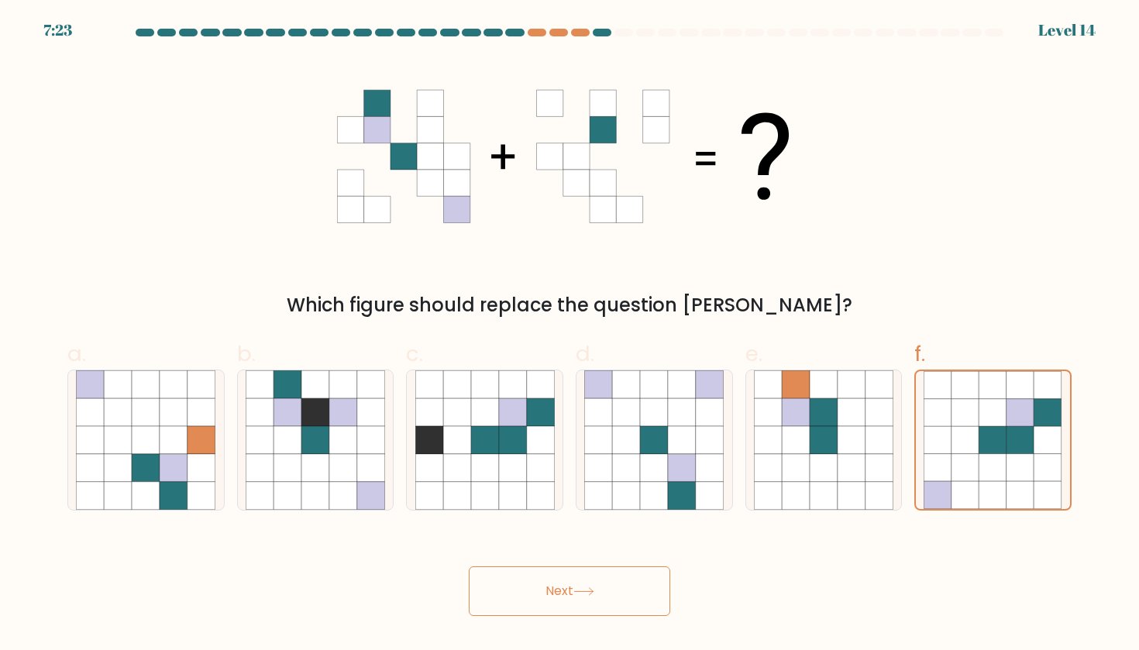
click at [536, 590] on button "Next" at bounding box center [569, 591] width 201 height 50
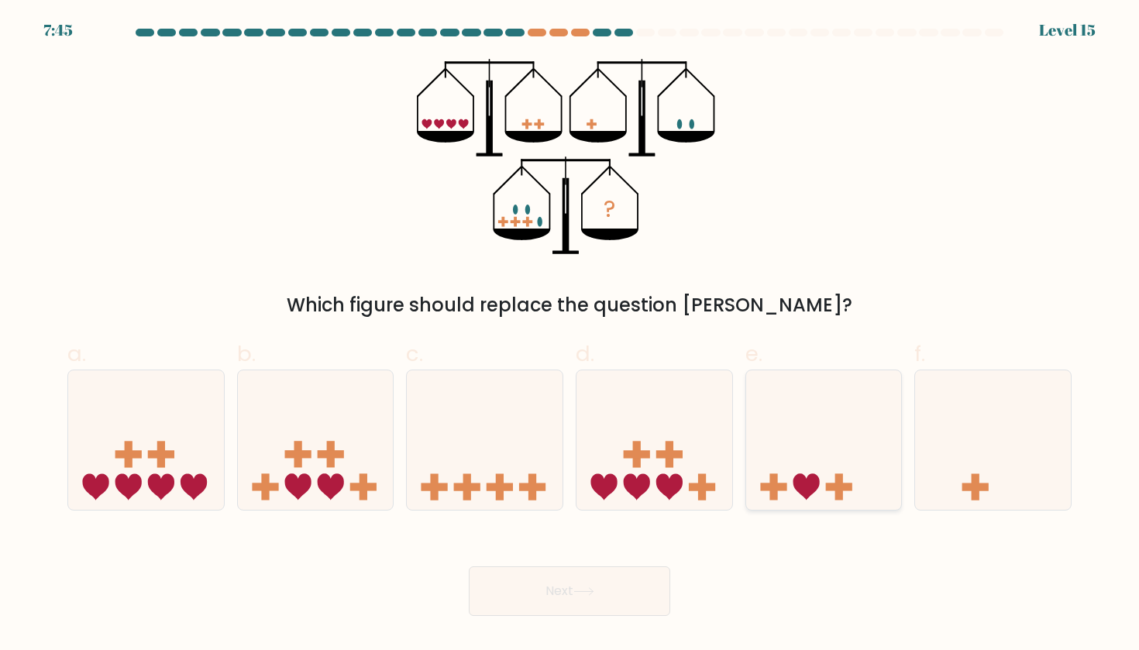
click at [813, 428] on icon at bounding box center [824, 440] width 156 height 129
click at [570, 335] on input "e." at bounding box center [569, 330] width 1 height 10
radio input "true"
click at [624, 424] on icon at bounding box center [654, 440] width 156 height 129
click at [570, 335] on input "d." at bounding box center [569, 330] width 1 height 10
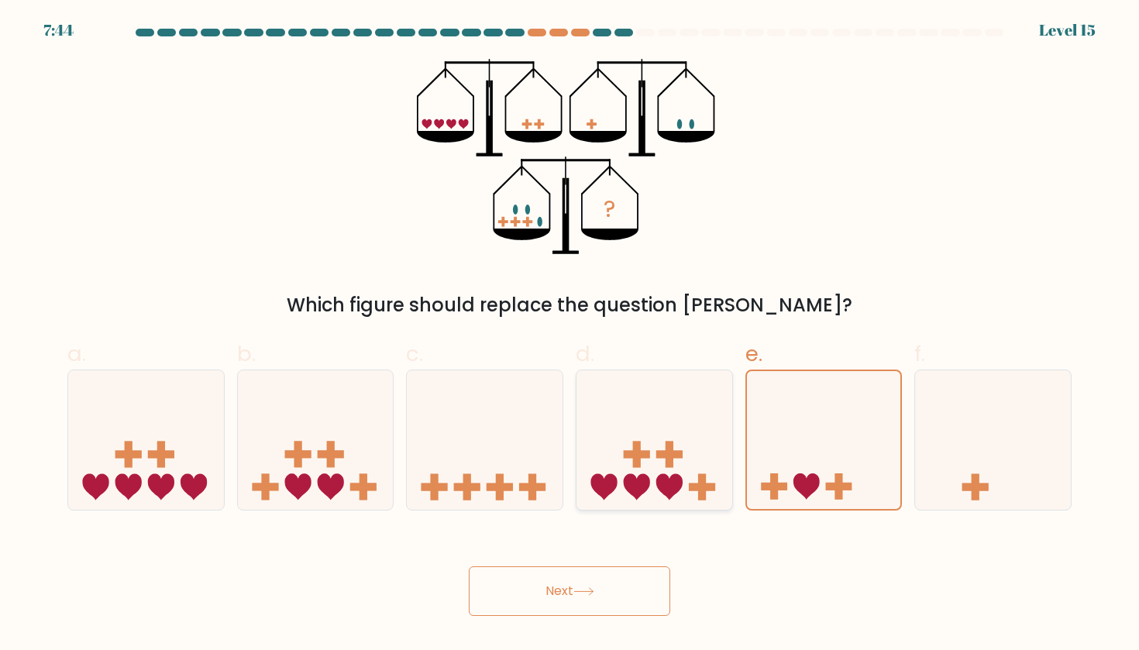
radio input "true"
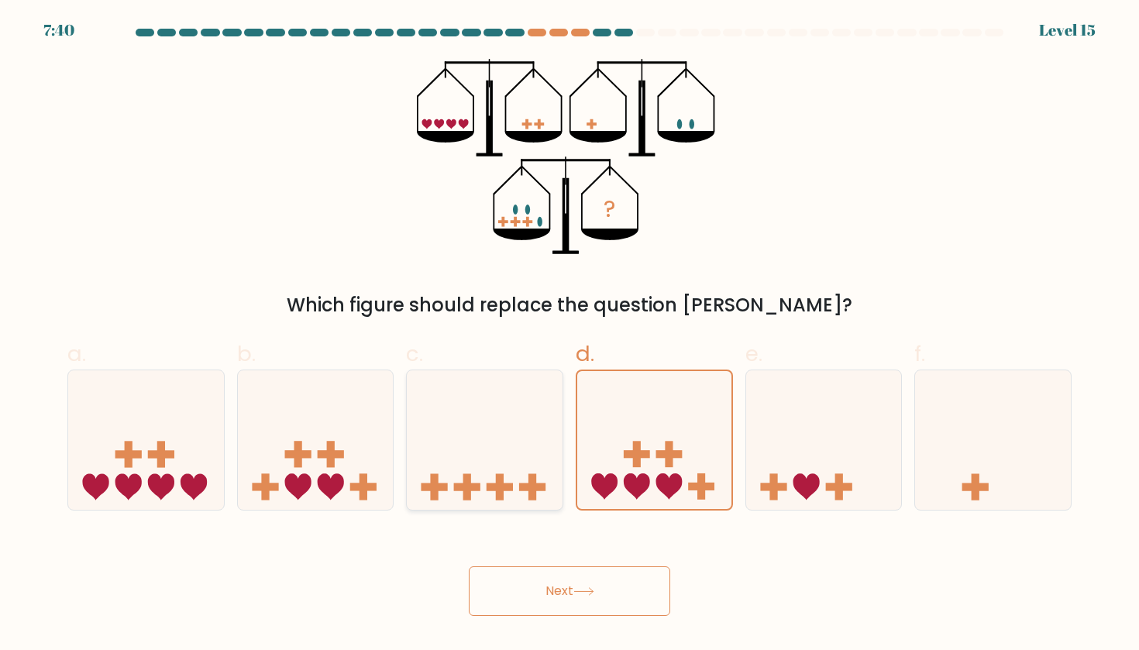
click at [500, 440] on icon at bounding box center [485, 440] width 156 height 129
click at [569, 335] on input "c." at bounding box center [569, 330] width 1 height 10
radio input "true"
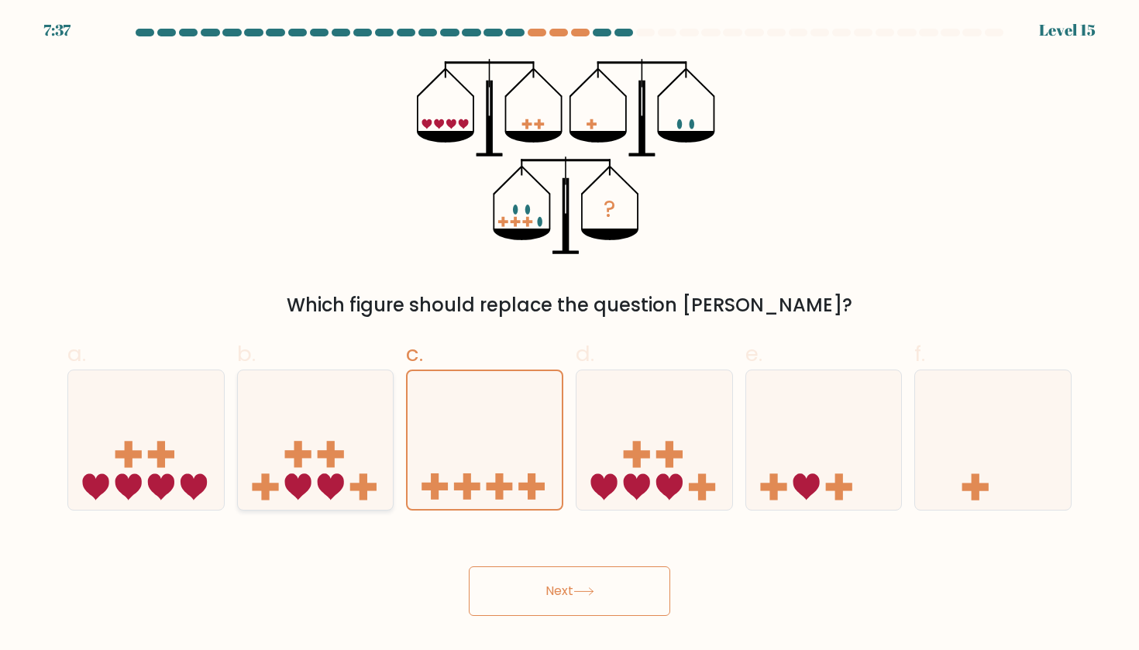
click at [345, 442] on icon at bounding box center [316, 440] width 156 height 129
click at [569, 335] on input "b." at bounding box center [569, 330] width 1 height 10
radio input "true"
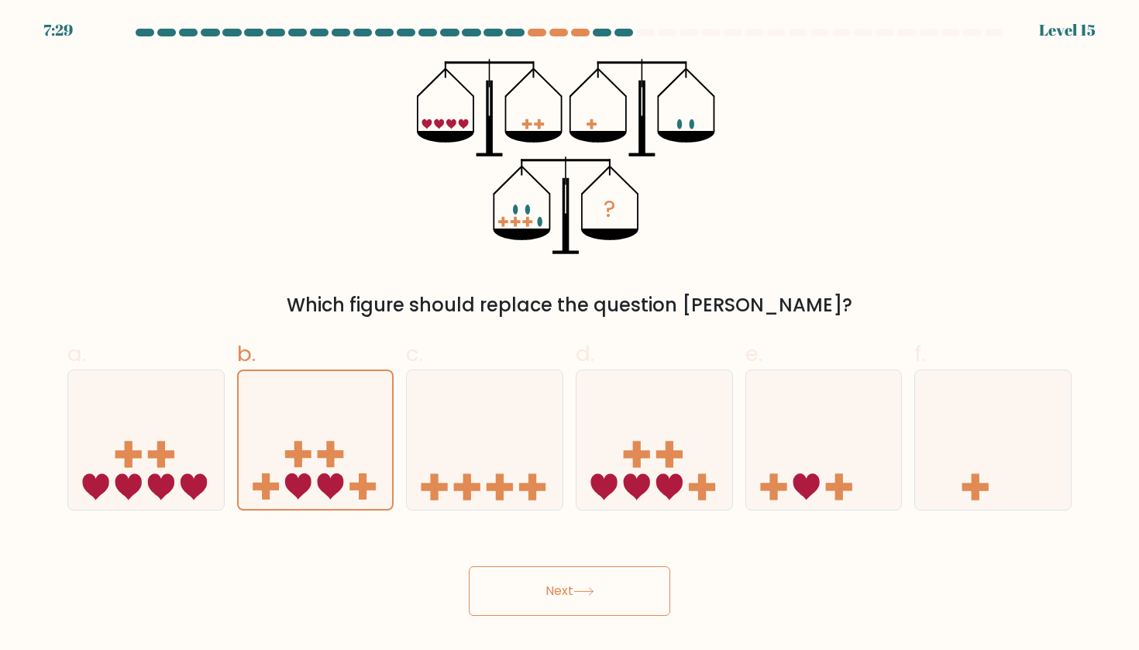
click at [586, 589] on icon at bounding box center [583, 591] width 21 height 9
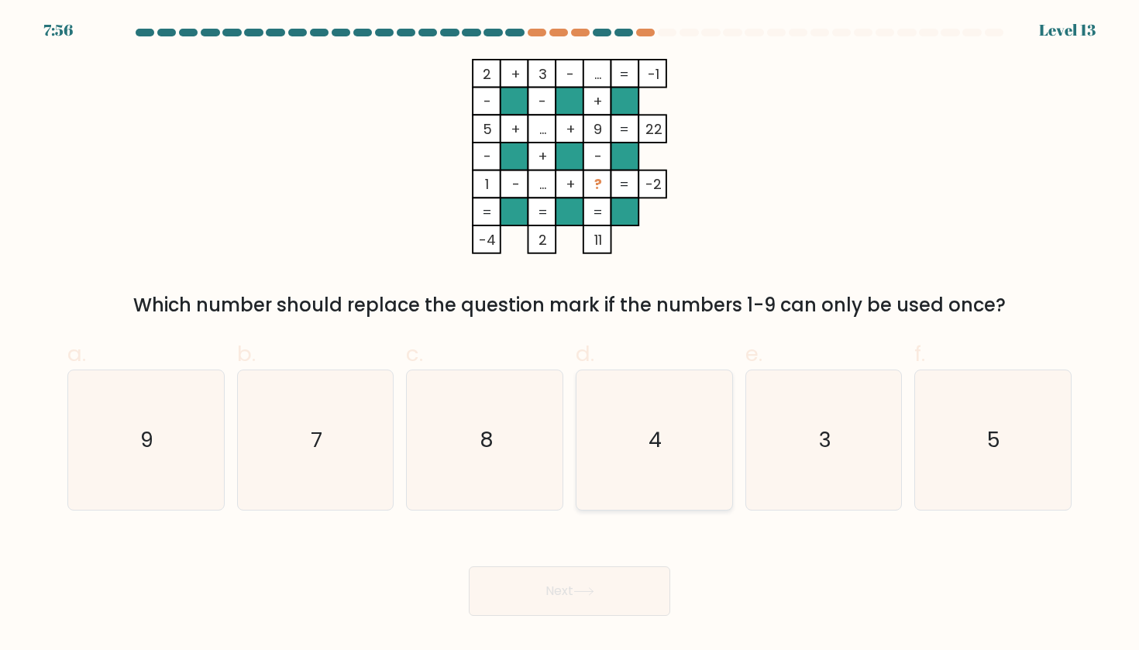
click at [681, 409] on icon "4" at bounding box center [653, 439] width 139 height 139
click at [570, 335] on input "d. 4" at bounding box center [569, 330] width 1 height 10
radio input "true"
click at [566, 582] on button "Next" at bounding box center [569, 591] width 201 height 50
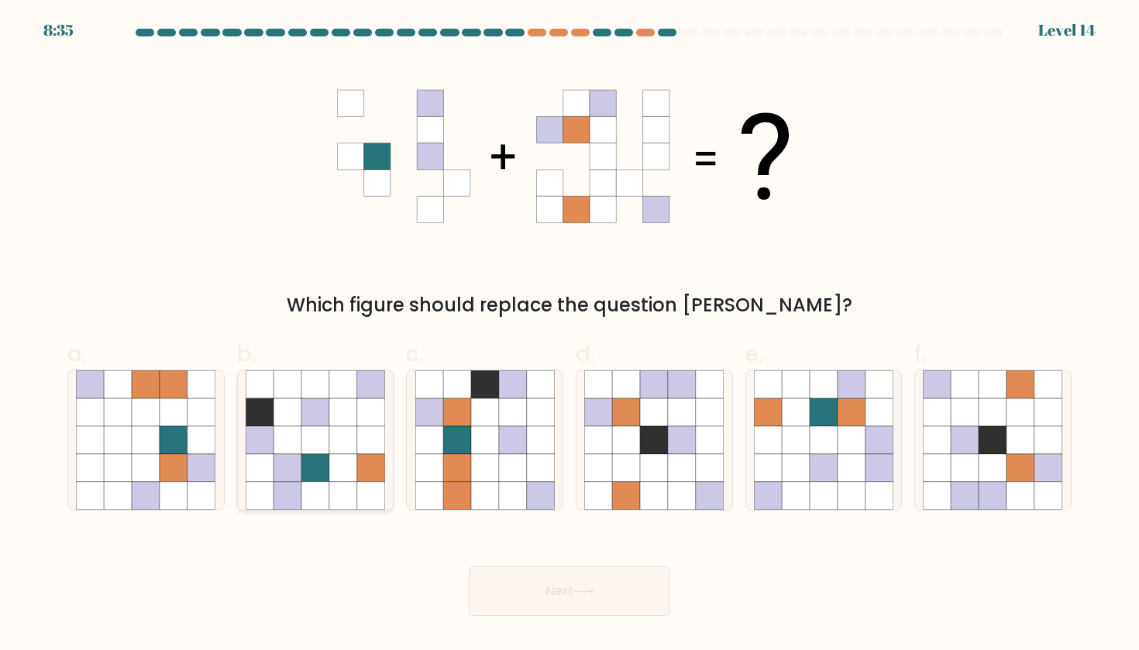
click at [331, 487] on icon at bounding box center [343, 496] width 28 height 28
click at [569, 335] on input "b." at bounding box center [569, 330] width 1 height 10
radio input "true"
click at [490, 462] on icon at bounding box center [485, 468] width 28 height 28
click at [569, 335] on input "c." at bounding box center [569, 330] width 1 height 10
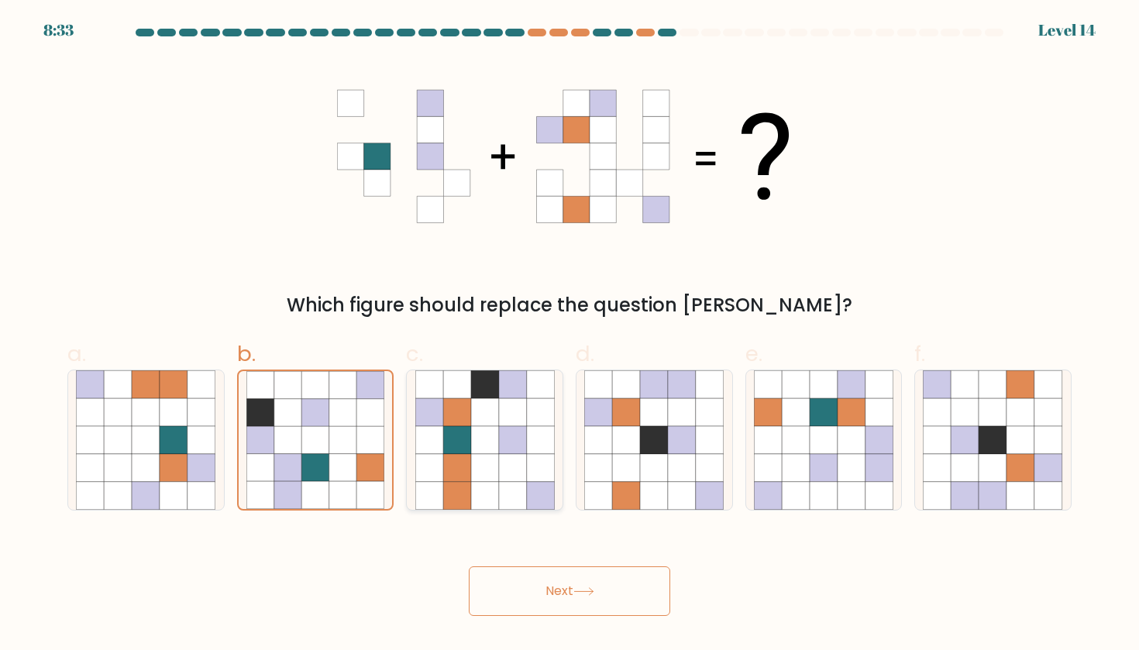
radio input "true"
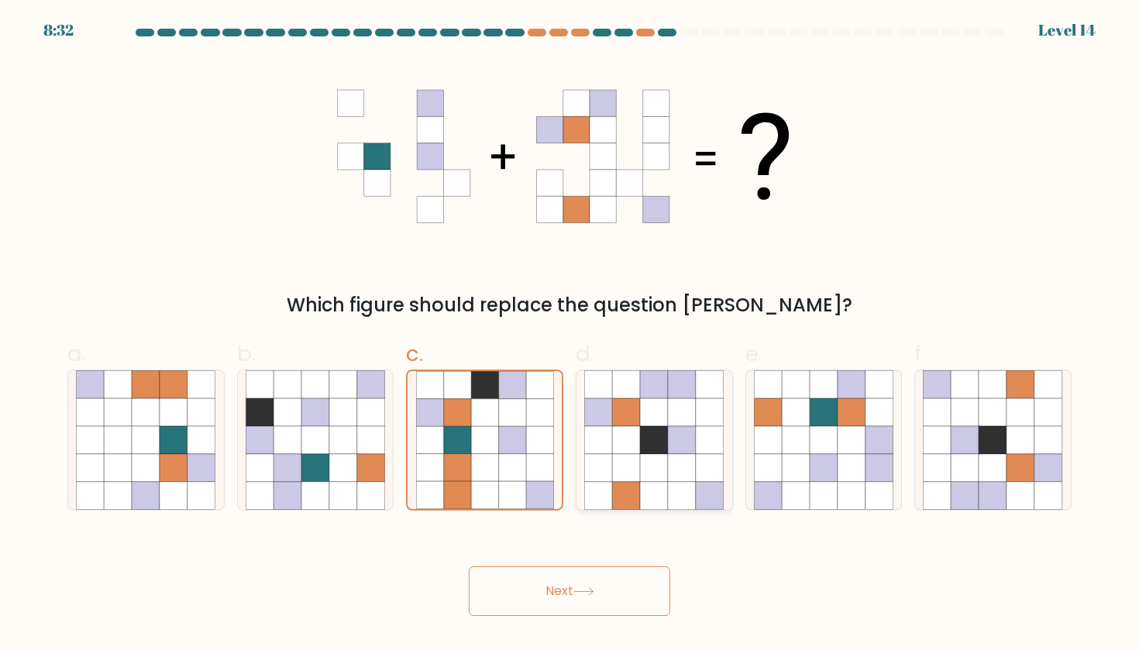
click at [682, 455] on icon at bounding box center [682, 468] width 28 height 28
click at [570, 335] on input "d." at bounding box center [569, 330] width 1 height 10
radio input "true"
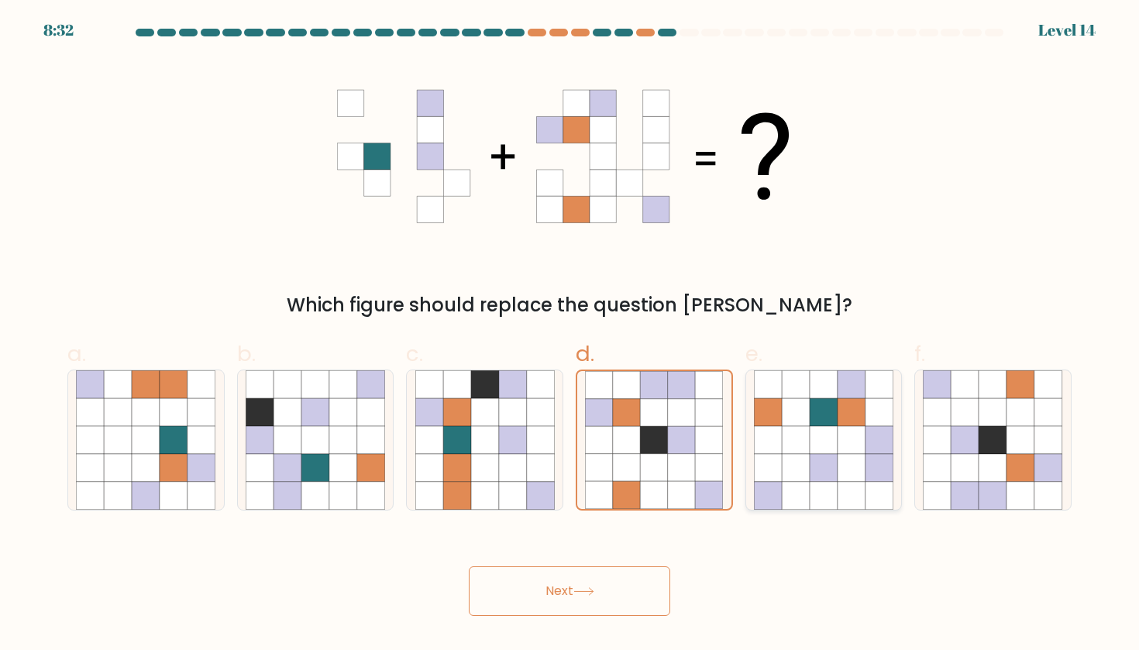
click at [845, 452] on icon at bounding box center [851, 440] width 28 height 28
click at [570, 335] on input "e." at bounding box center [569, 330] width 1 height 10
radio input "true"
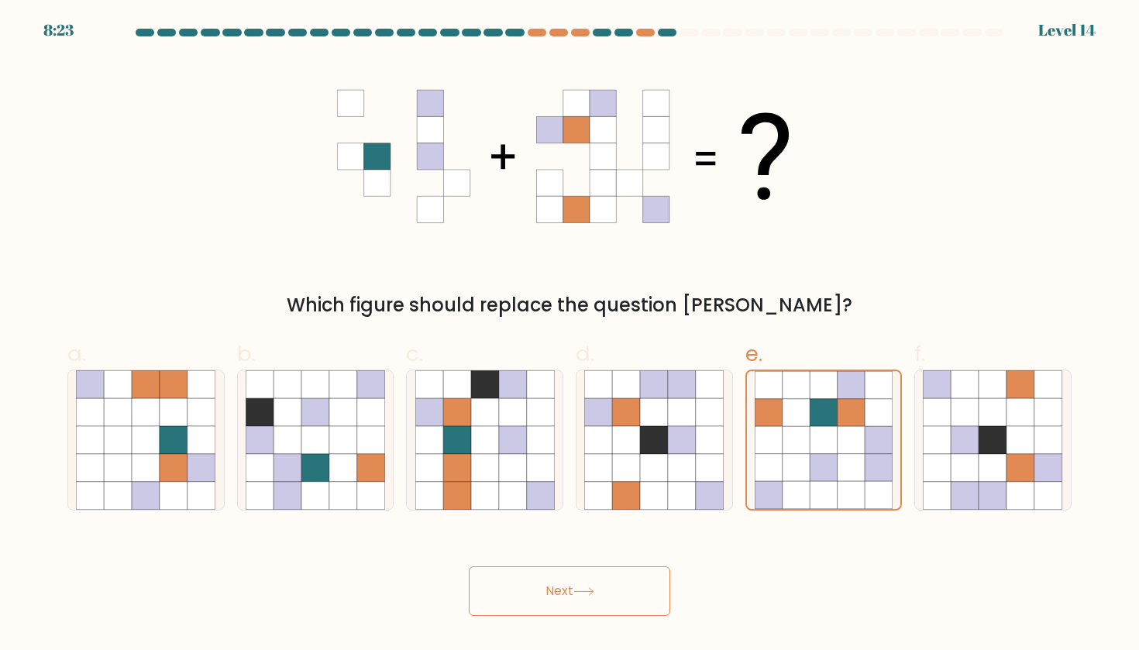
click at [579, 576] on button "Next" at bounding box center [569, 591] width 201 height 50
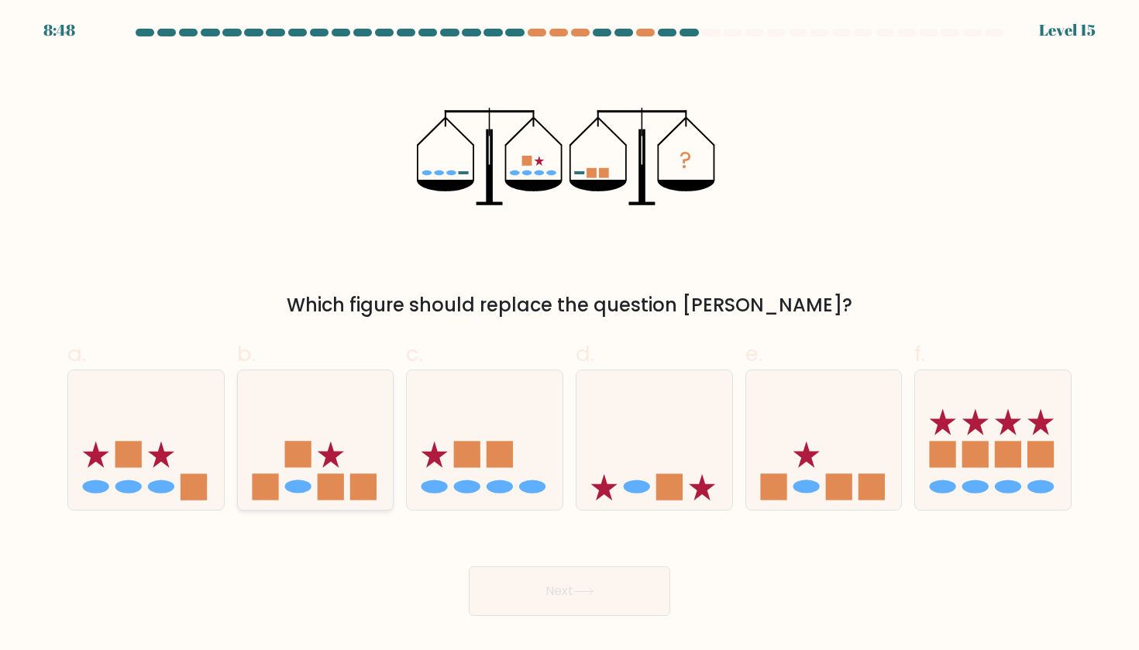
click at [325, 456] on icon at bounding box center [331, 455] width 26 height 26
click at [569, 335] on input "b." at bounding box center [569, 330] width 1 height 10
radio input "true"
click at [157, 473] on icon at bounding box center [146, 440] width 156 height 129
click at [569, 335] on input "a." at bounding box center [569, 330] width 1 height 10
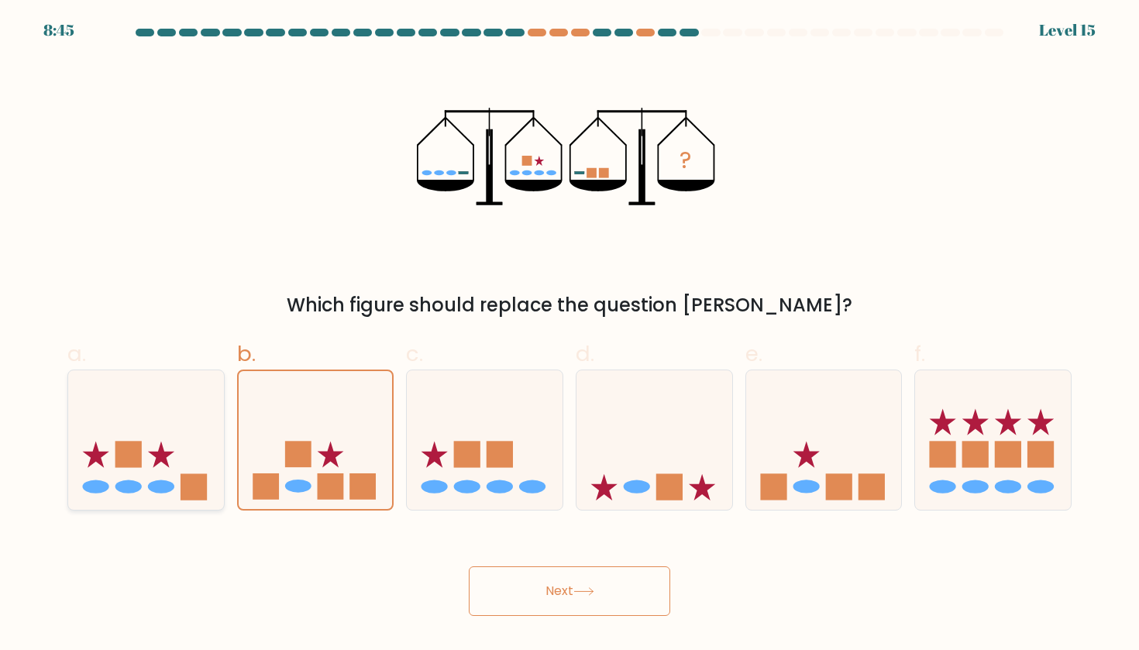
radio input "true"
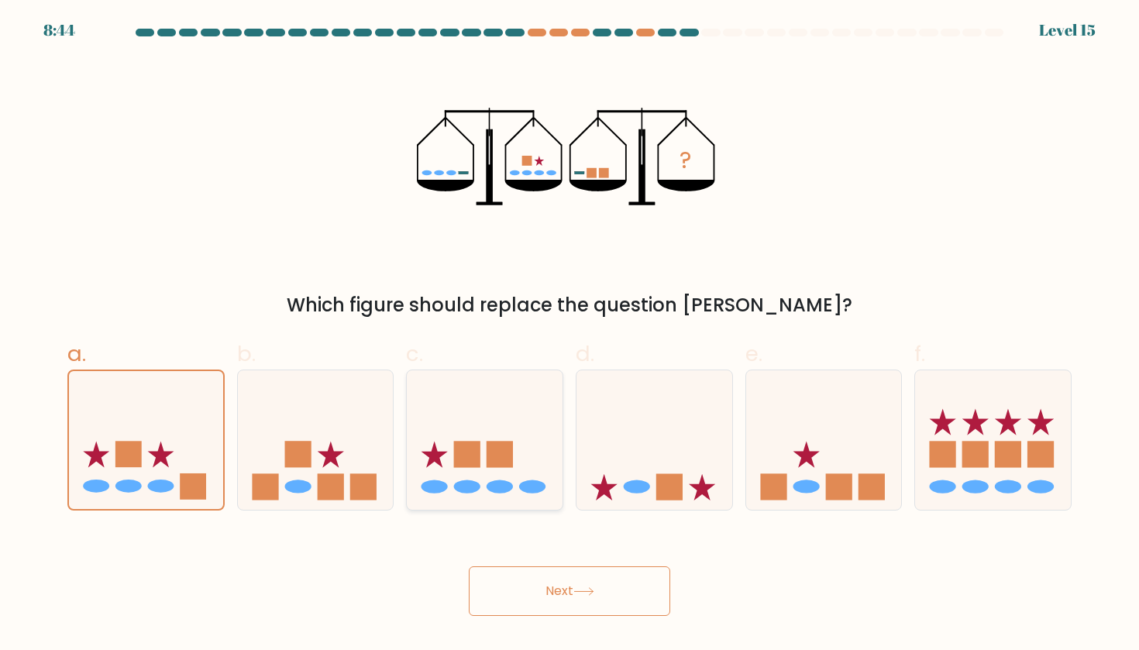
click at [525, 469] on icon at bounding box center [485, 440] width 156 height 129
click at [569, 335] on input "c." at bounding box center [569, 330] width 1 height 10
radio input "true"
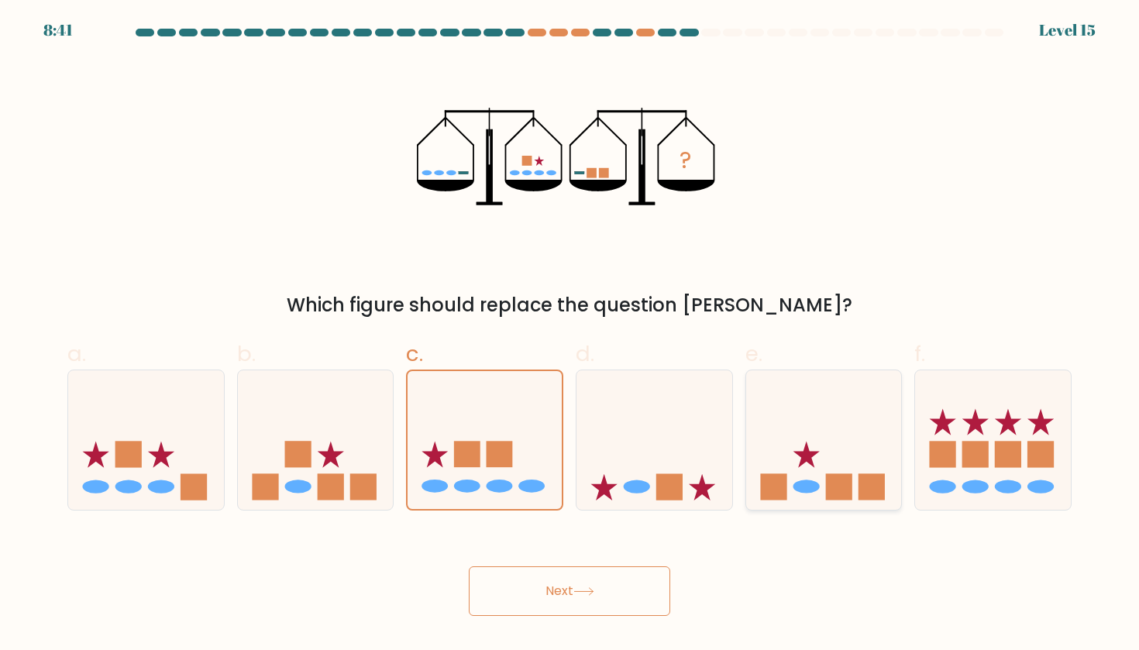
click at [837, 475] on rect at bounding box center [839, 487] width 26 height 26
click at [570, 335] on input "e." at bounding box center [569, 330] width 1 height 10
radio input "true"
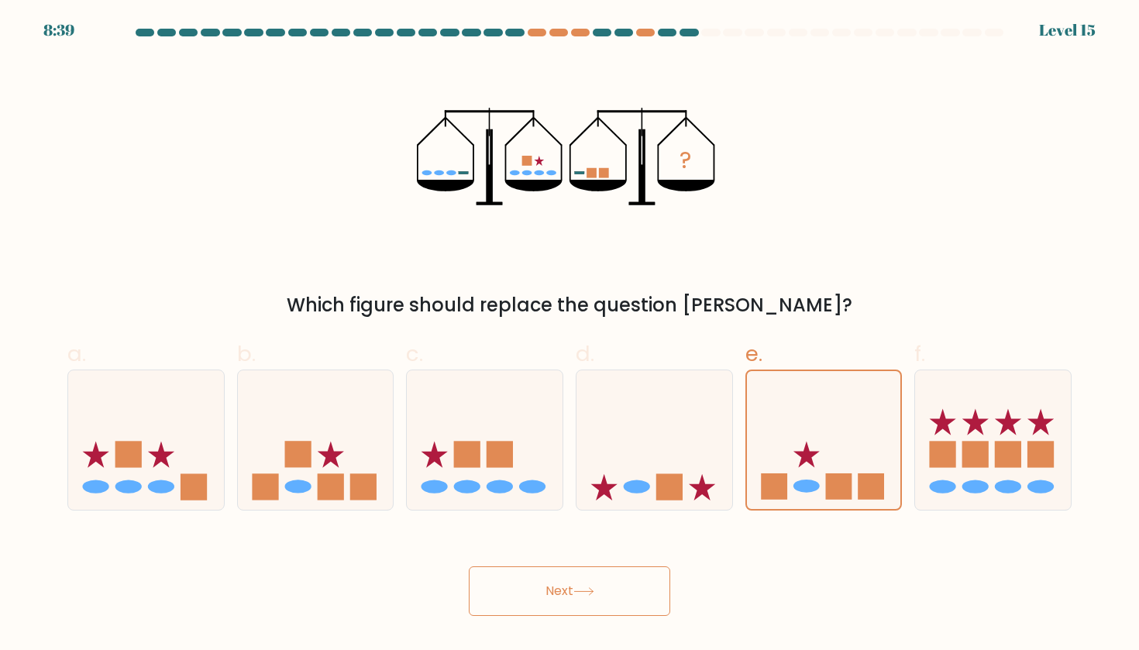
click at [576, 586] on button "Next" at bounding box center [569, 591] width 201 height 50
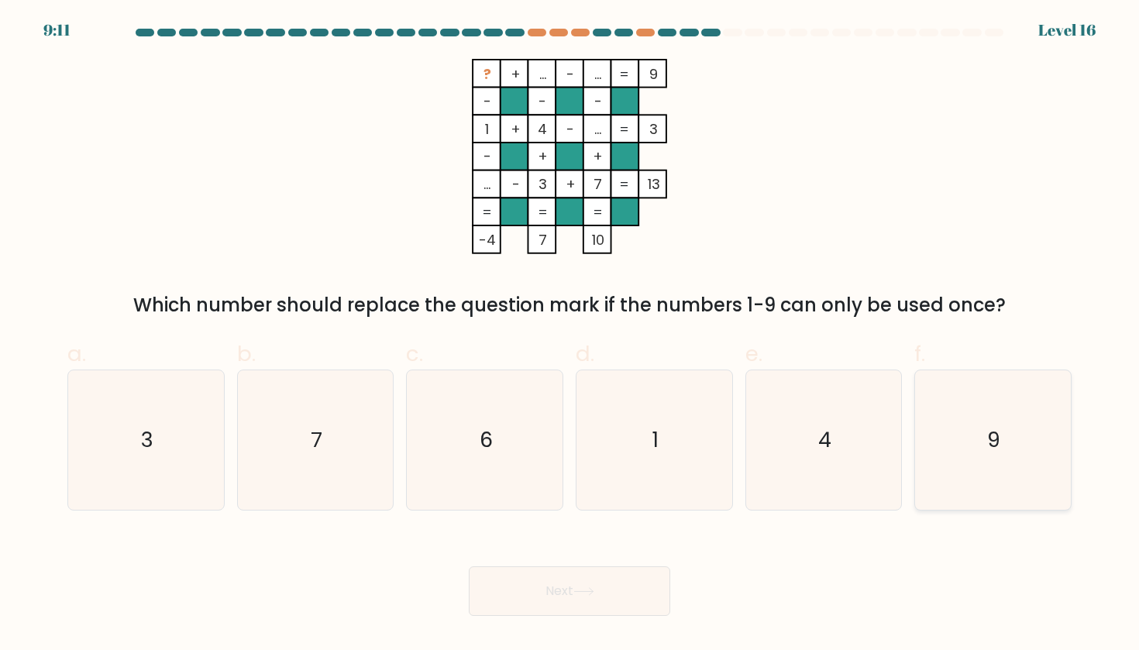
click at [930, 431] on icon "9" at bounding box center [992, 439] width 139 height 139
click at [570, 335] on input "f. 9" at bounding box center [569, 330] width 1 height 10
radio input "true"
click at [498, 428] on icon "6" at bounding box center [484, 439] width 139 height 139
click at [569, 335] on input "c. 6" at bounding box center [569, 330] width 1 height 10
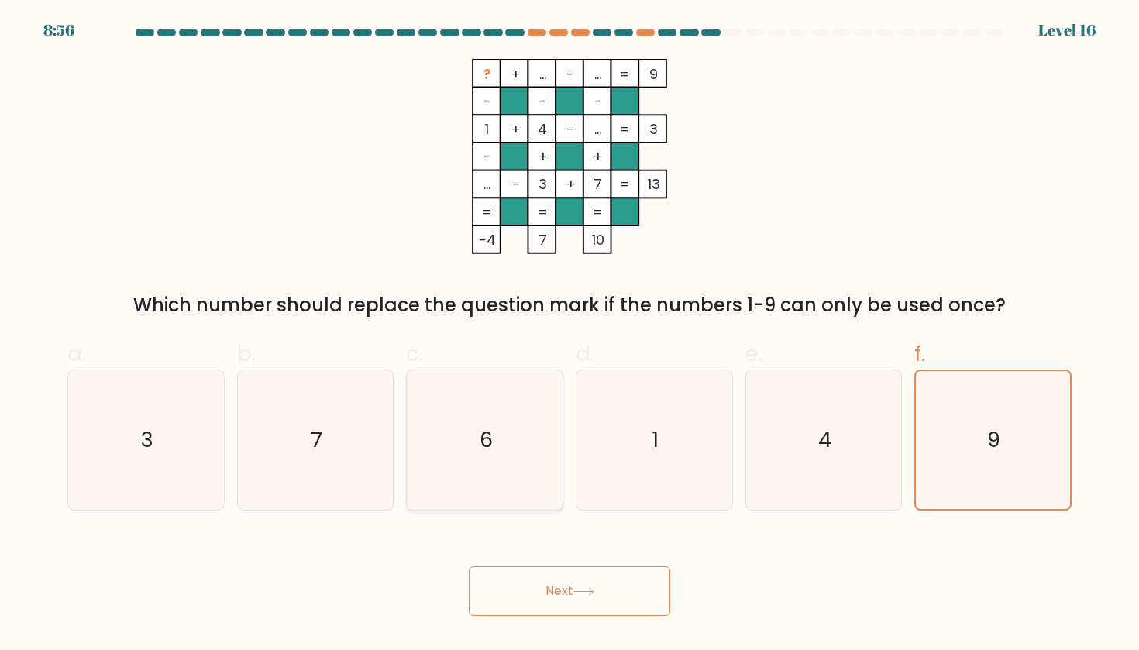
radio input "true"
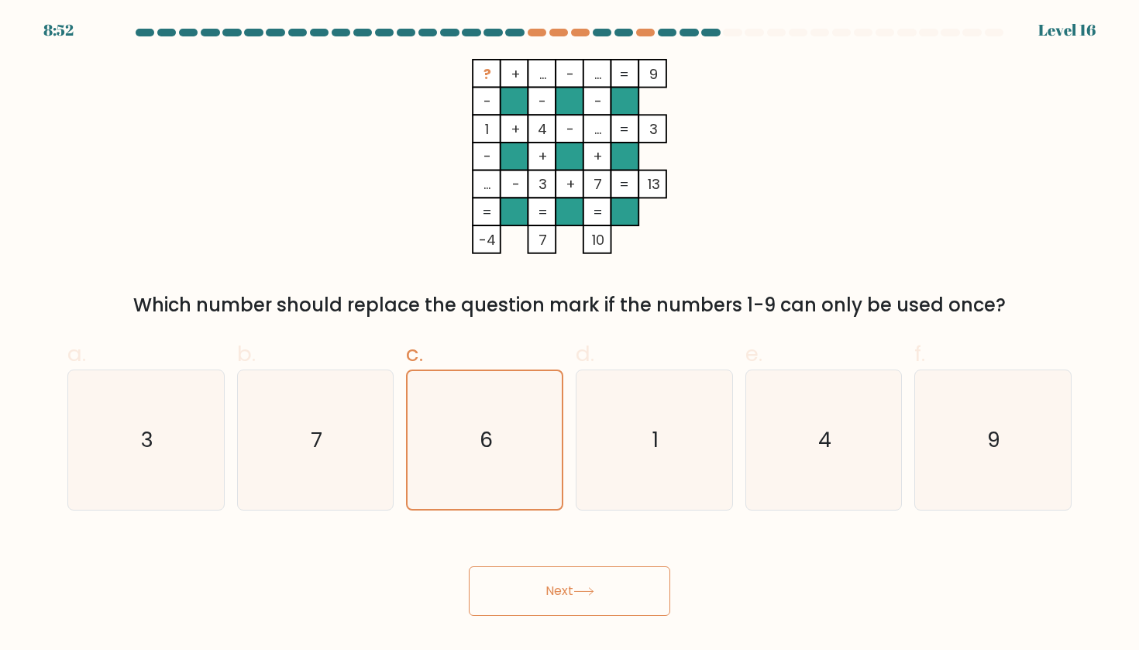
click at [579, 588] on icon at bounding box center [583, 591] width 21 height 9
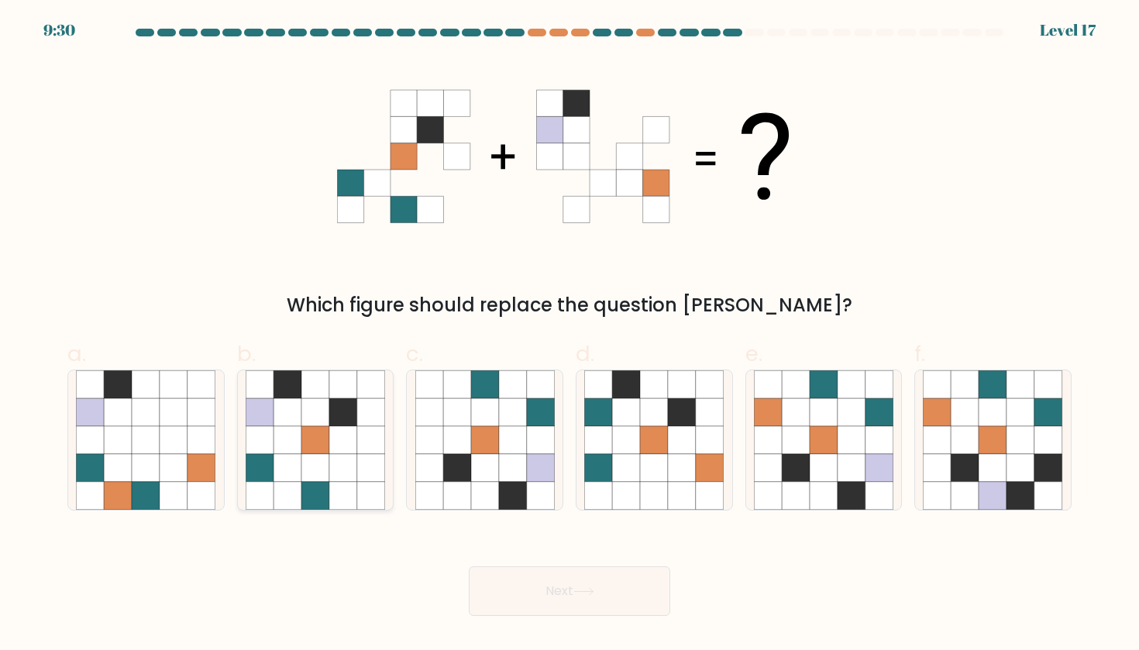
click at [351, 439] on icon at bounding box center [343, 440] width 28 height 28
click at [569, 335] on input "b." at bounding box center [569, 330] width 1 height 10
radio input "true"
click at [536, 461] on icon at bounding box center [540, 468] width 28 height 28
click at [569, 335] on input "c." at bounding box center [569, 330] width 1 height 10
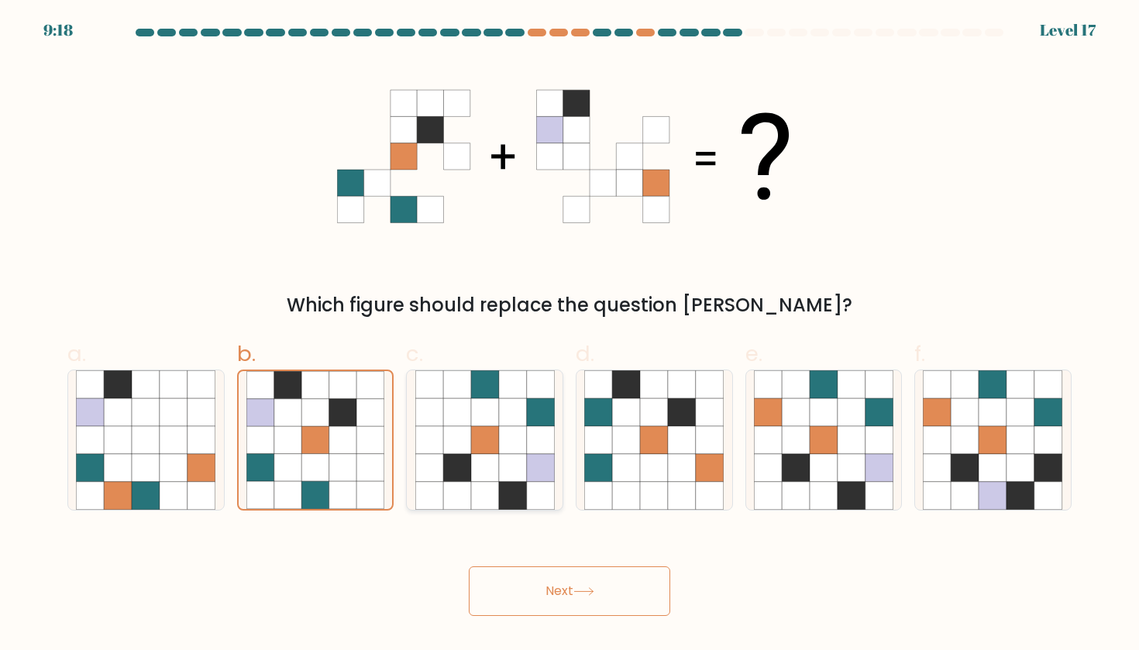
radio input "true"
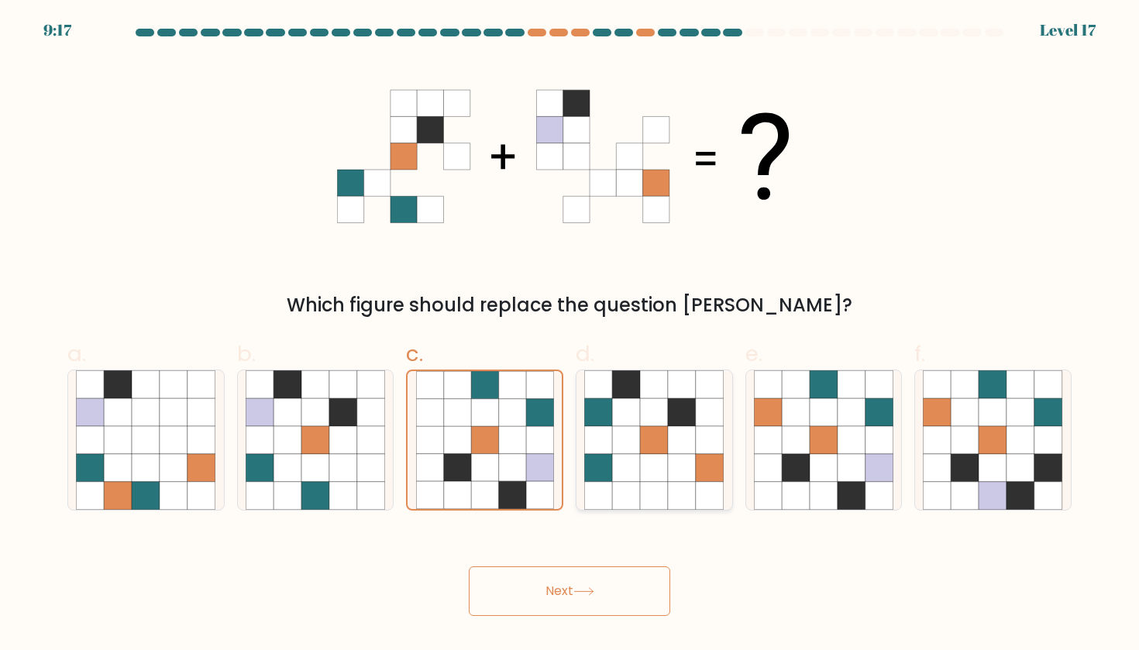
click at [673, 449] on icon at bounding box center [682, 440] width 28 height 28
click at [570, 335] on input "d." at bounding box center [569, 330] width 1 height 10
radio input "true"
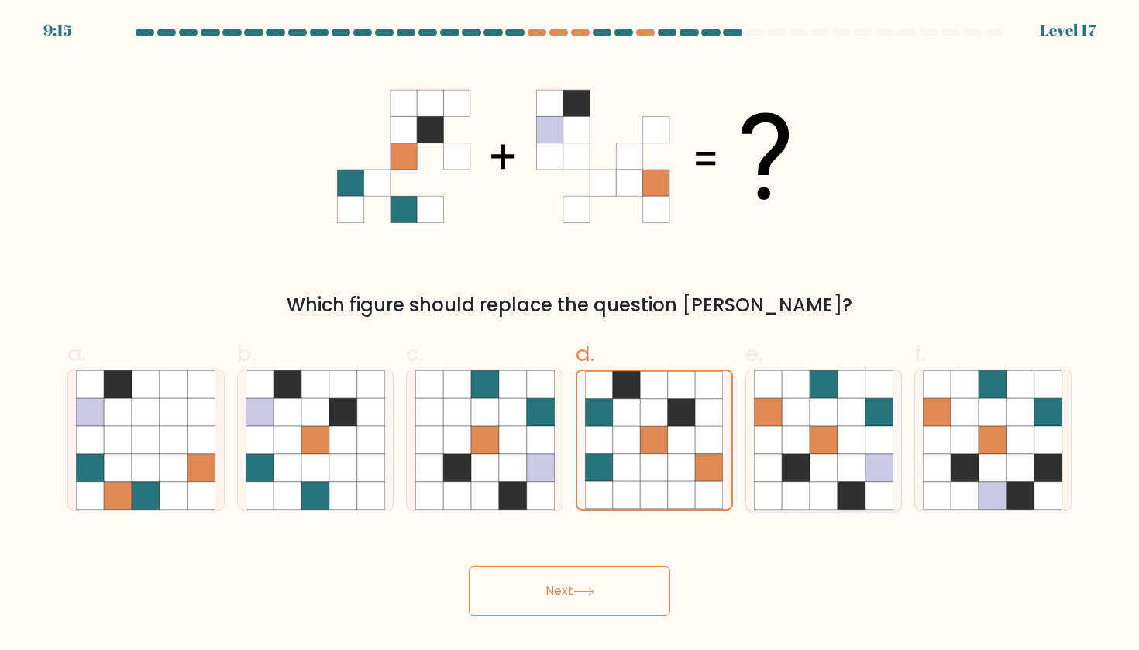
click at [822, 453] on icon at bounding box center [823, 440] width 28 height 28
click at [570, 335] on input "e." at bounding box center [569, 330] width 1 height 10
radio input "true"
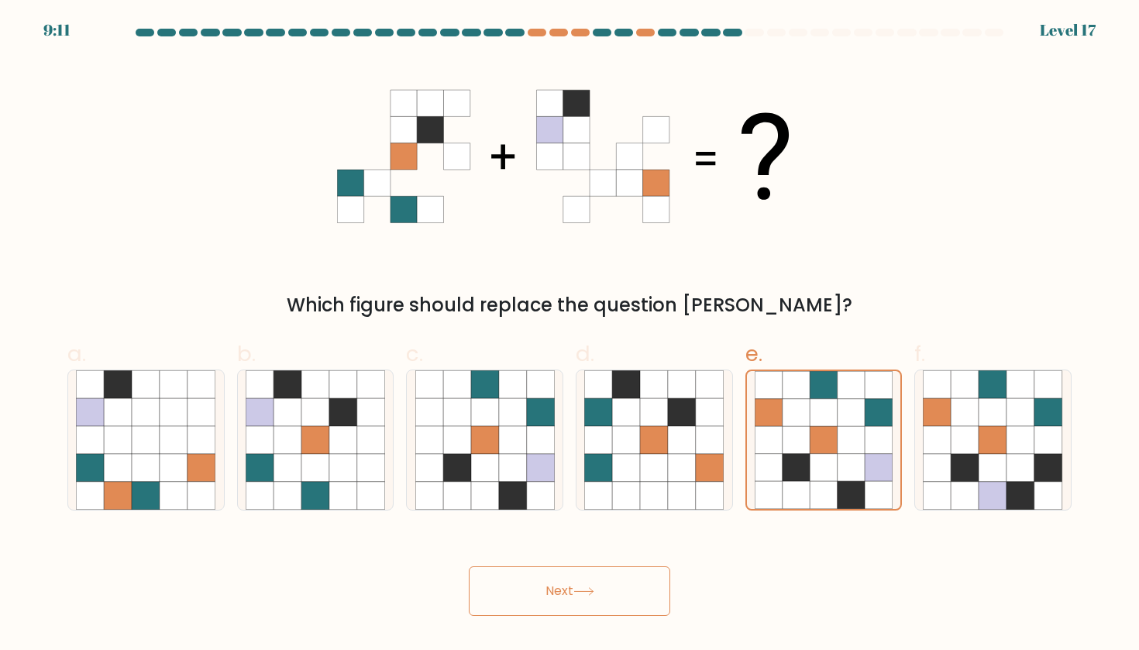
click at [565, 597] on button "Next" at bounding box center [569, 591] width 201 height 50
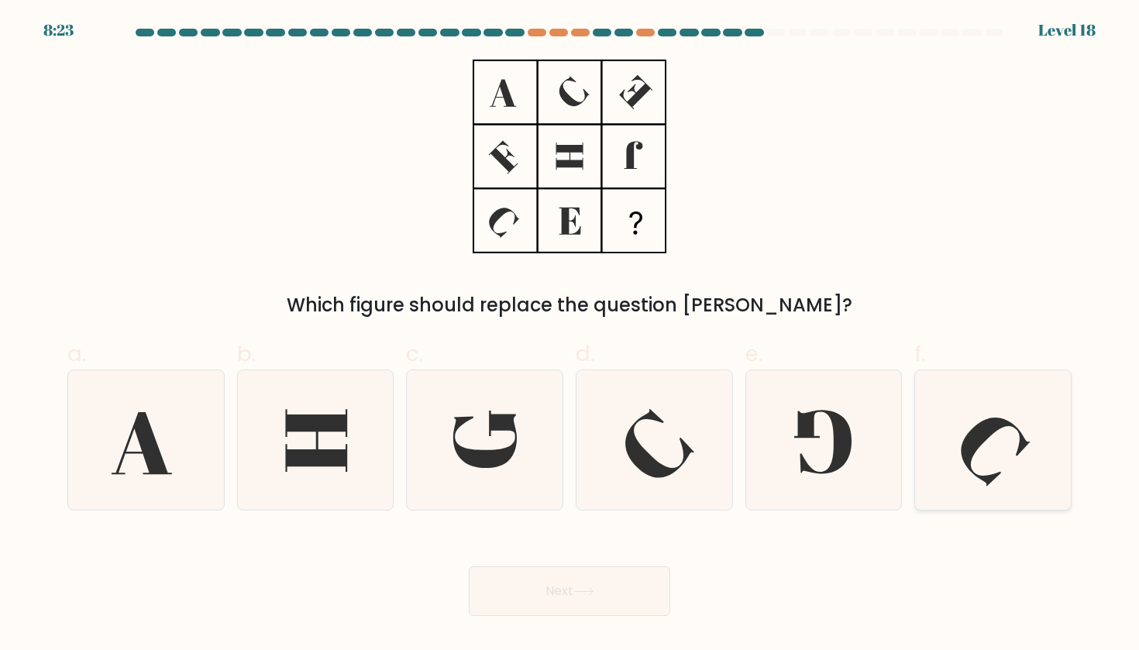
click at [969, 412] on icon at bounding box center [992, 439] width 139 height 139
click at [570, 335] on input "f." at bounding box center [569, 330] width 1 height 10
radio input "true"
click at [652, 454] on icon at bounding box center [653, 439] width 139 height 139
click at [570, 335] on input "d." at bounding box center [569, 330] width 1 height 10
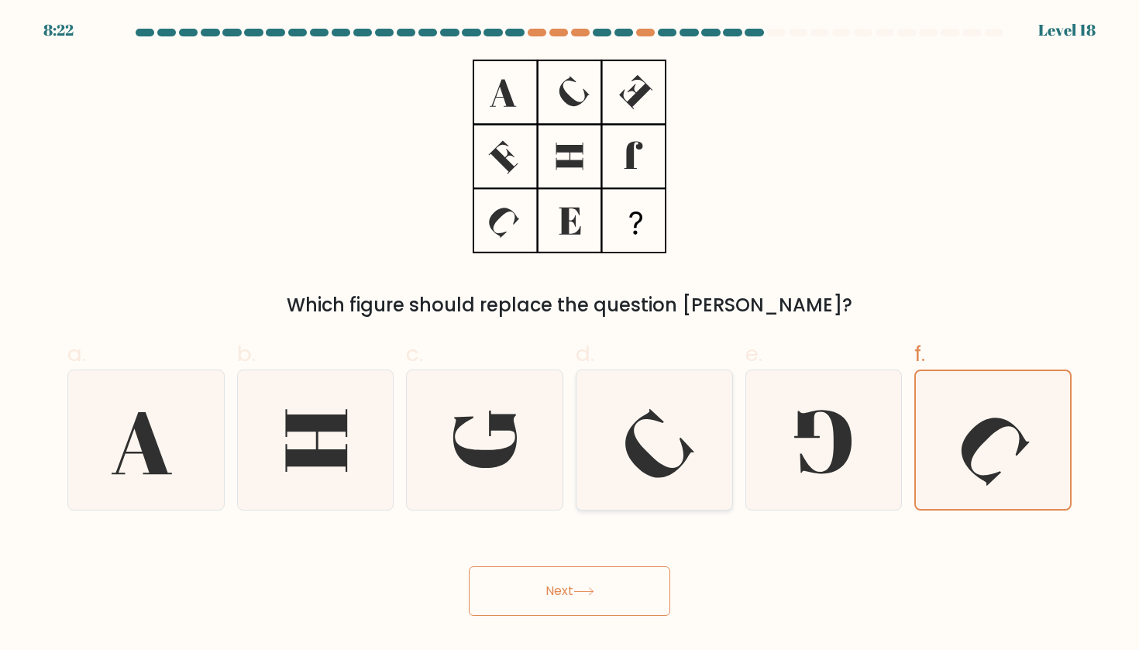
radio input "true"
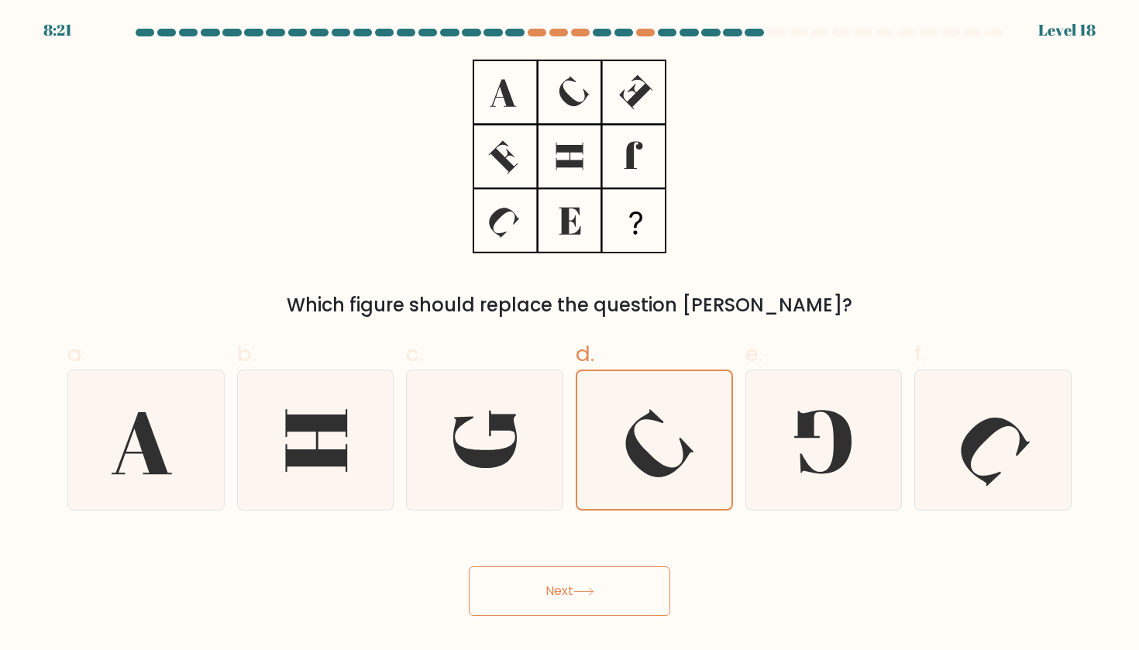
click at [494, 587] on button "Next" at bounding box center [569, 591] width 201 height 50
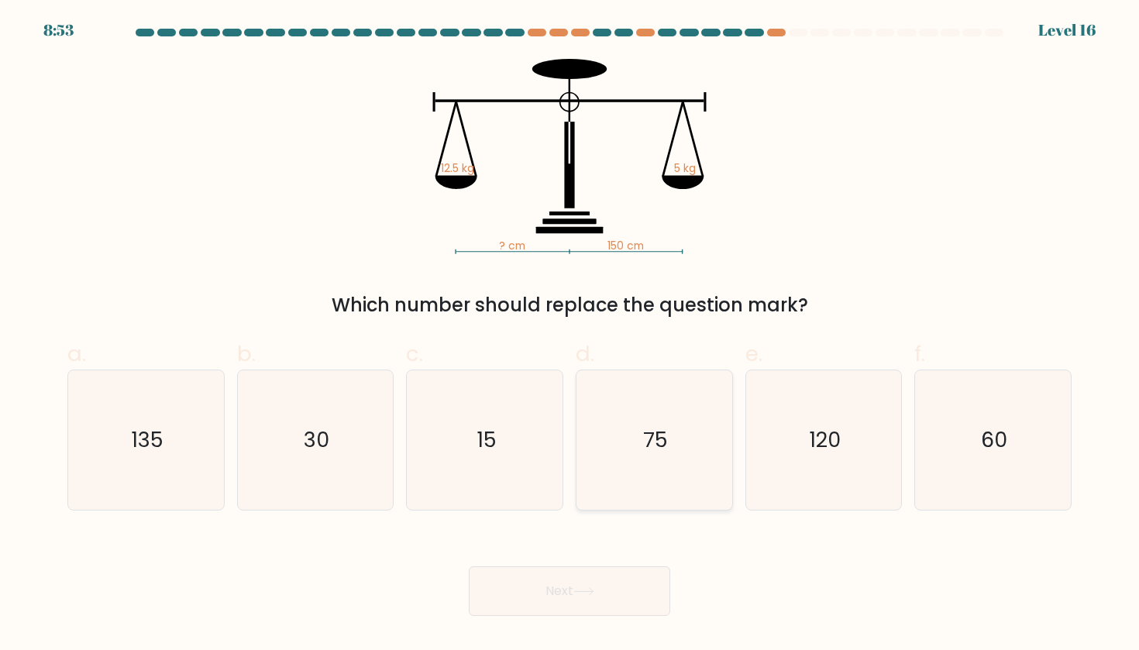
click at [683, 399] on icon "75" at bounding box center [653, 439] width 139 height 139
click at [570, 335] on input "d. 75" at bounding box center [569, 330] width 1 height 10
radio input "true"
click at [1028, 402] on icon "60" at bounding box center [992, 439] width 139 height 139
click at [570, 335] on input "f. 60" at bounding box center [569, 330] width 1 height 10
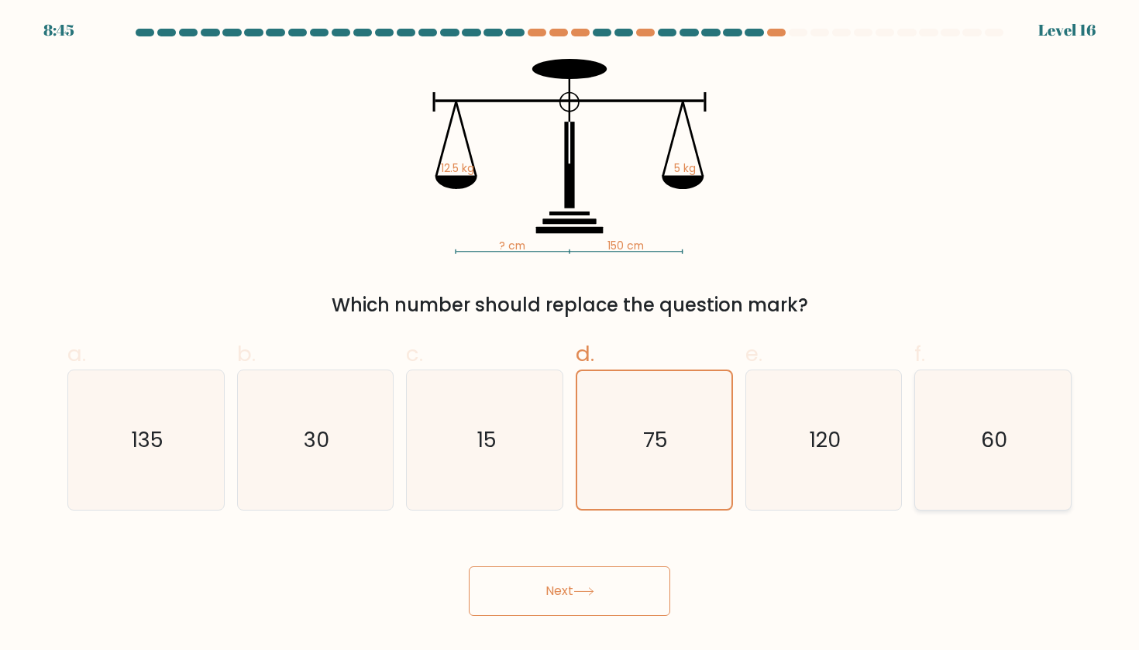
radio input "true"
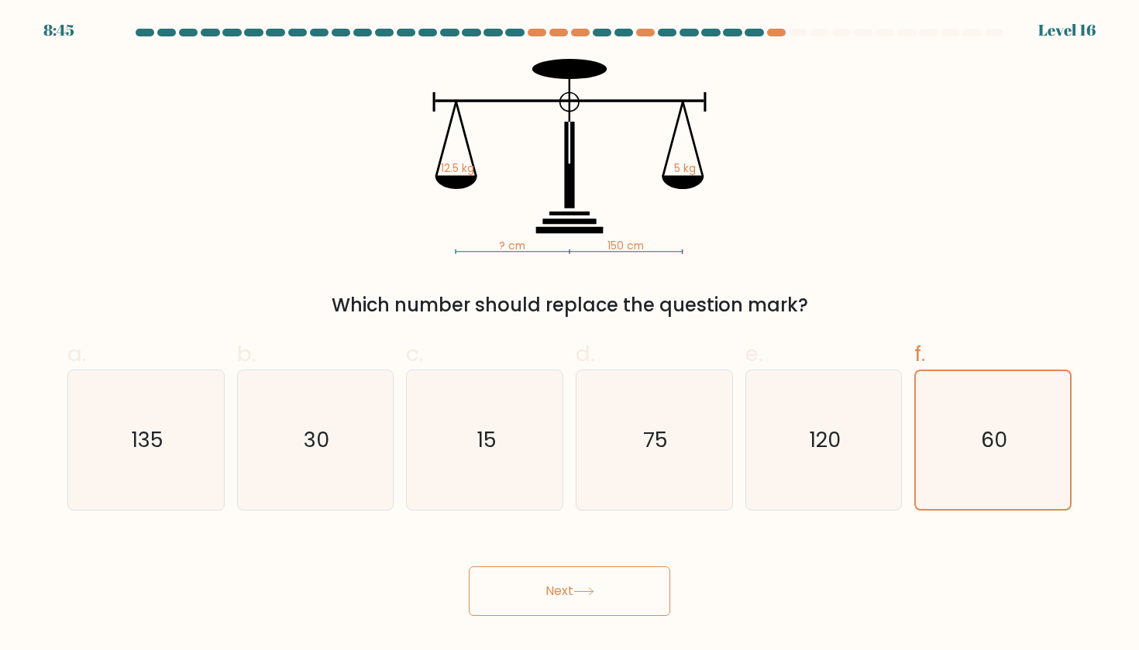
click at [572, 579] on button "Next" at bounding box center [569, 591] width 201 height 50
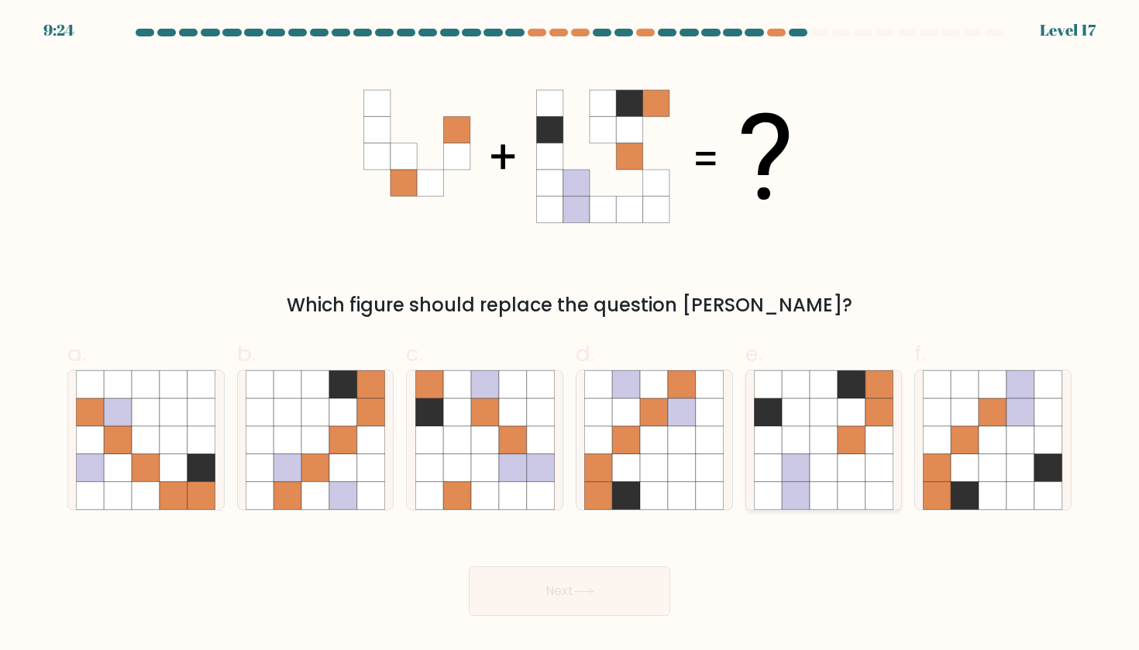
click at [809, 451] on icon at bounding box center [823, 440] width 28 height 28
click at [570, 335] on input "e." at bounding box center [569, 330] width 1 height 10
radio input "true"
click at [954, 456] on icon at bounding box center [965, 468] width 28 height 28
click at [570, 335] on input "f." at bounding box center [569, 330] width 1 height 10
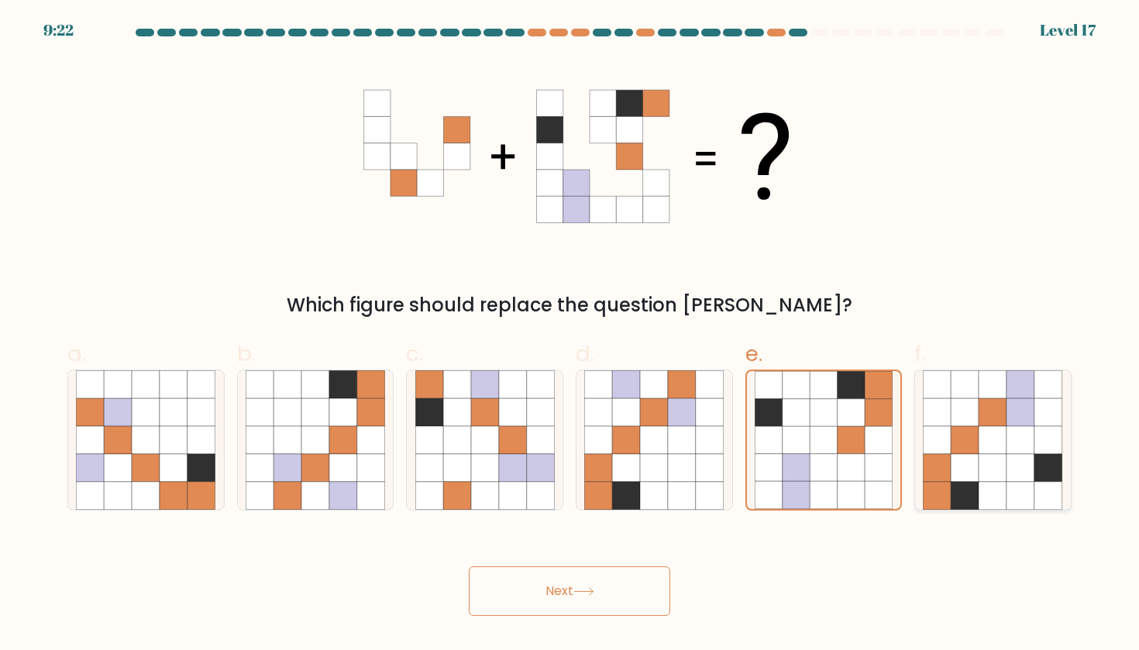
radio input "true"
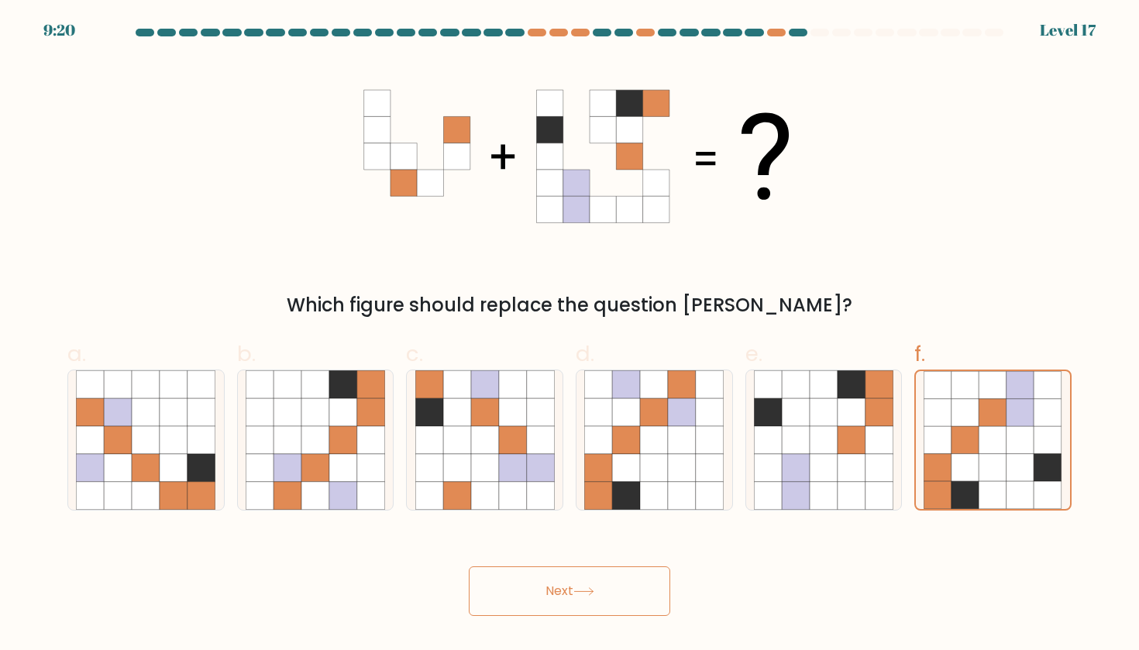
click at [586, 590] on icon at bounding box center [583, 591] width 21 height 9
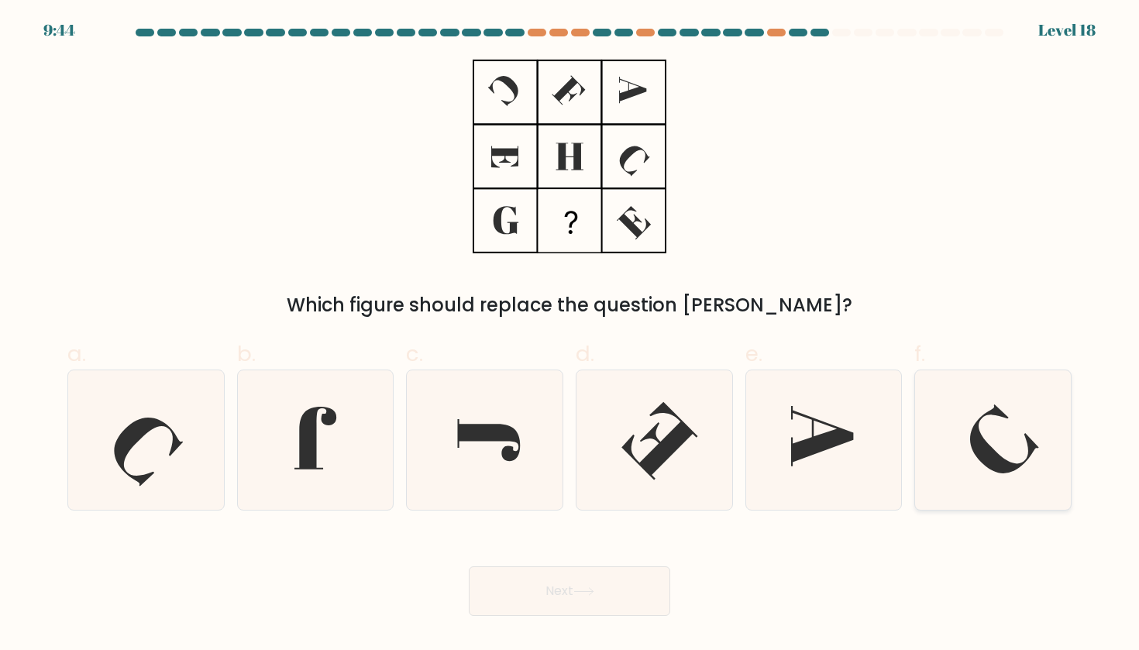
click at [999, 462] on icon at bounding box center [1005, 438] width 69 height 69
click at [570, 335] on input "f." at bounding box center [569, 330] width 1 height 10
radio input "true"
click at [548, 596] on button "Next" at bounding box center [569, 591] width 201 height 50
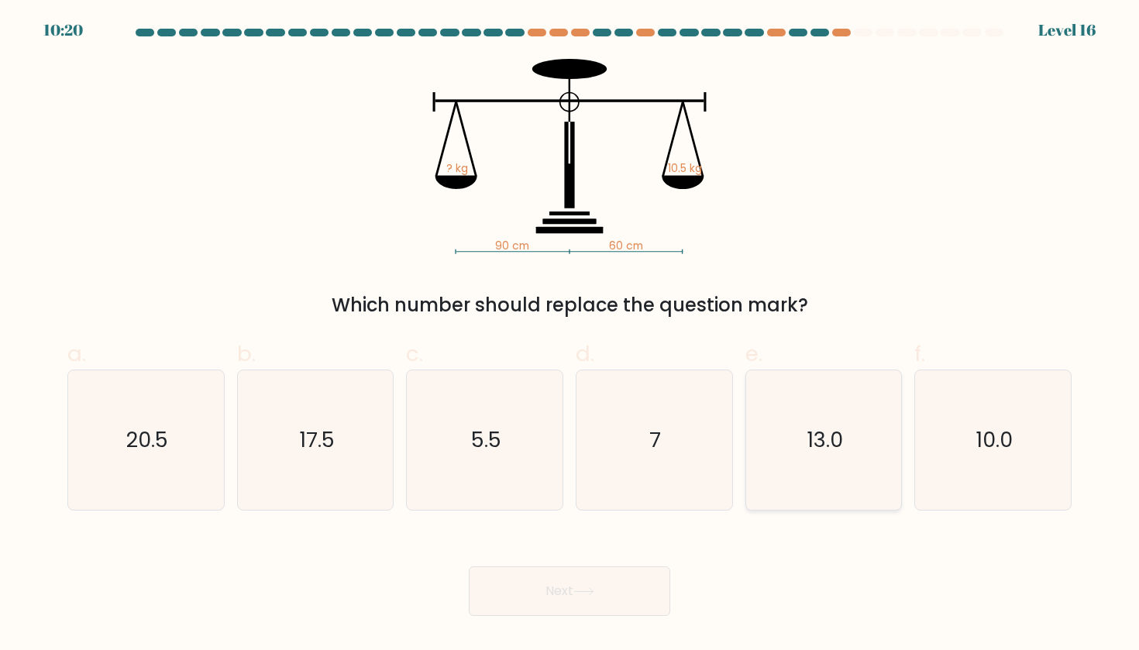
click at [862, 448] on icon "13.0" at bounding box center [823, 439] width 139 height 139
click at [570, 335] on input "e. 13.0" at bounding box center [569, 330] width 1 height 10
radio input "true"
click at [658, 444] on text "7" at bounding box center [656, 439] width 12 height 29
click at [570, 335] on input "d. 7" at bounding box center [569, 330] width 1 height 10
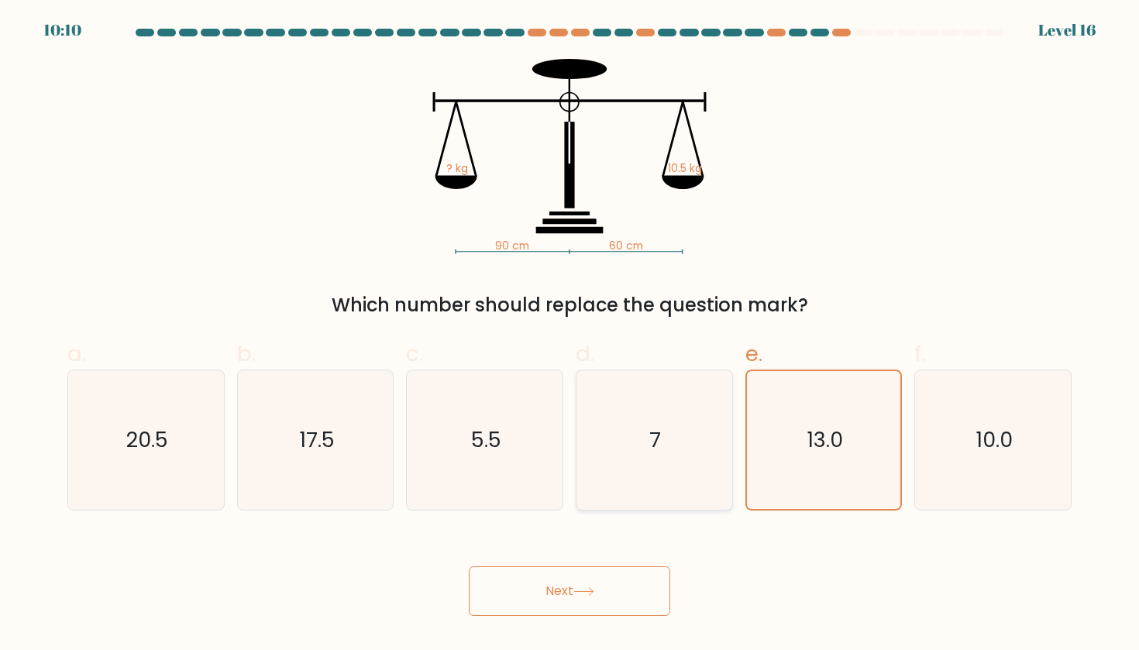
radio input "true"
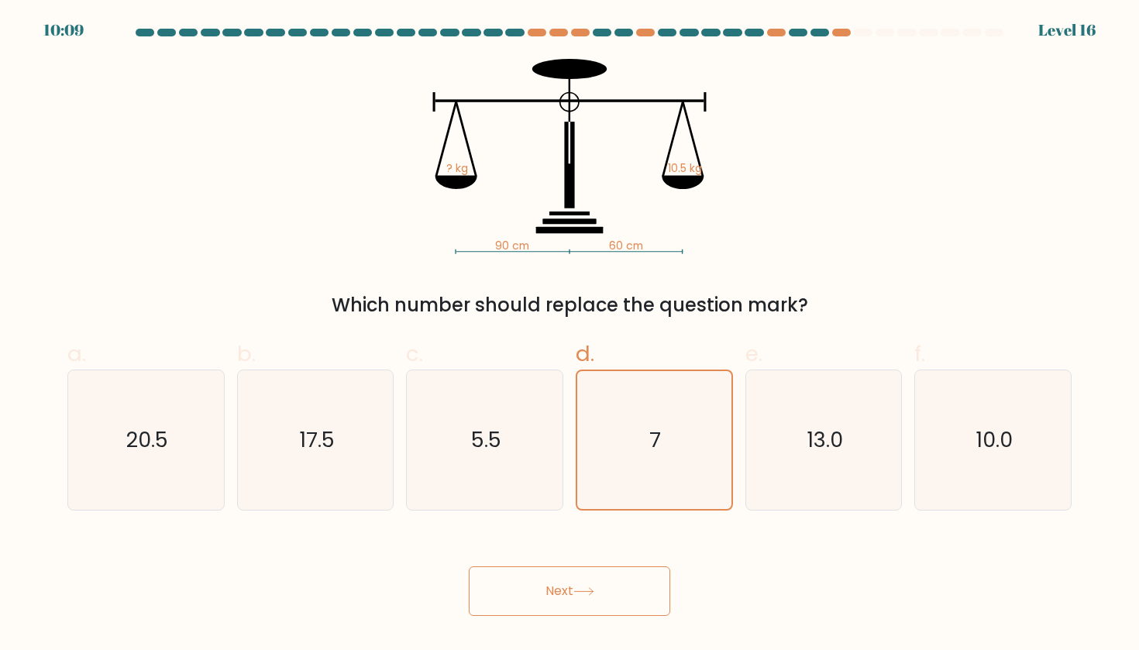
click at [509, 581] on button "Next" at bounding box center [569, 591] width 201 height 50
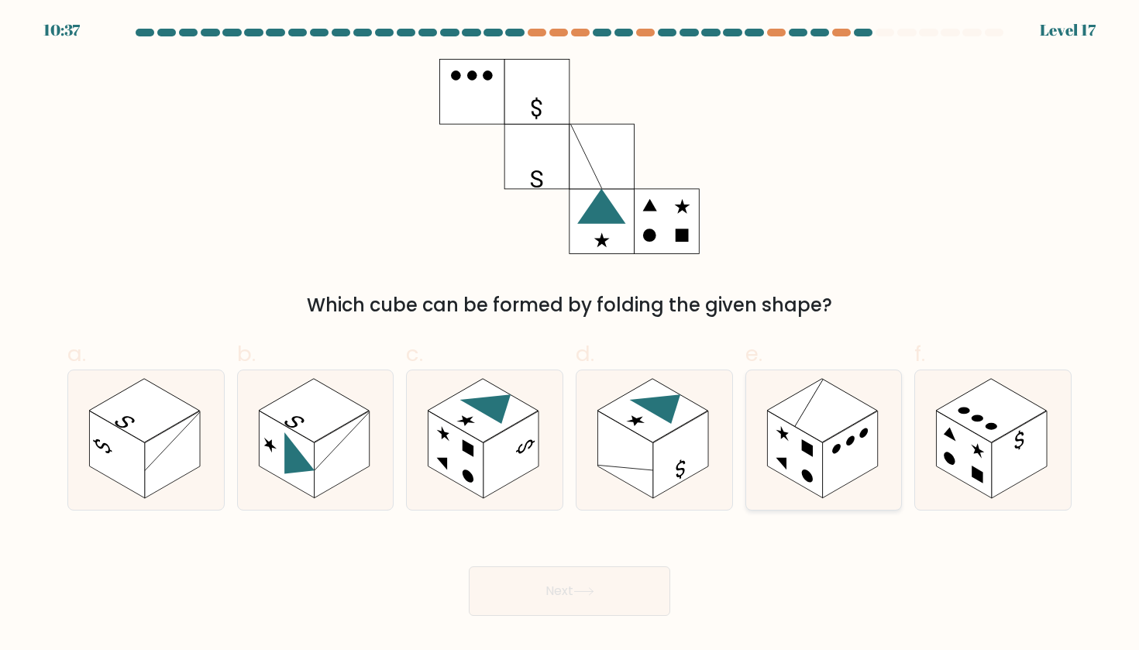
click at [844, 436] on rect at bounding box center [850, 455] width 55 height 88
click at [570, 335] on input "e." at bounding box center [569, 330] width 1 height 10
radio input "true"
click at [1036, 466] on rect at bounding box center [1018, 455] width 55 height 88
click at [570, 335] on input "f." at bounding box center [569, 330] width 1 height 10
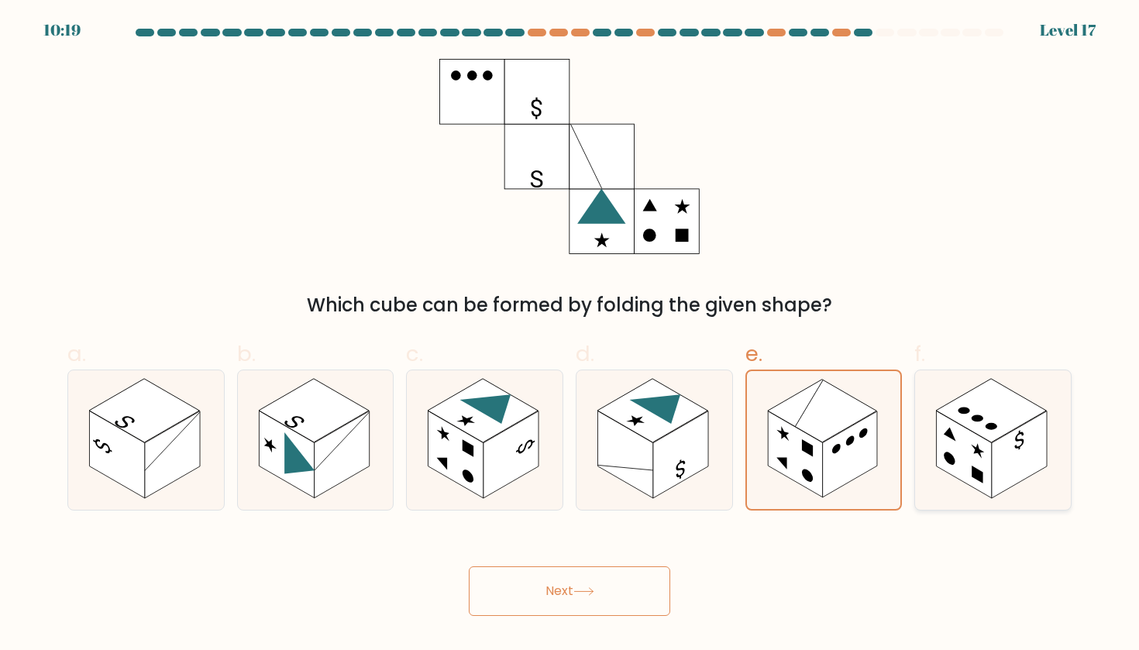
radio input "true"
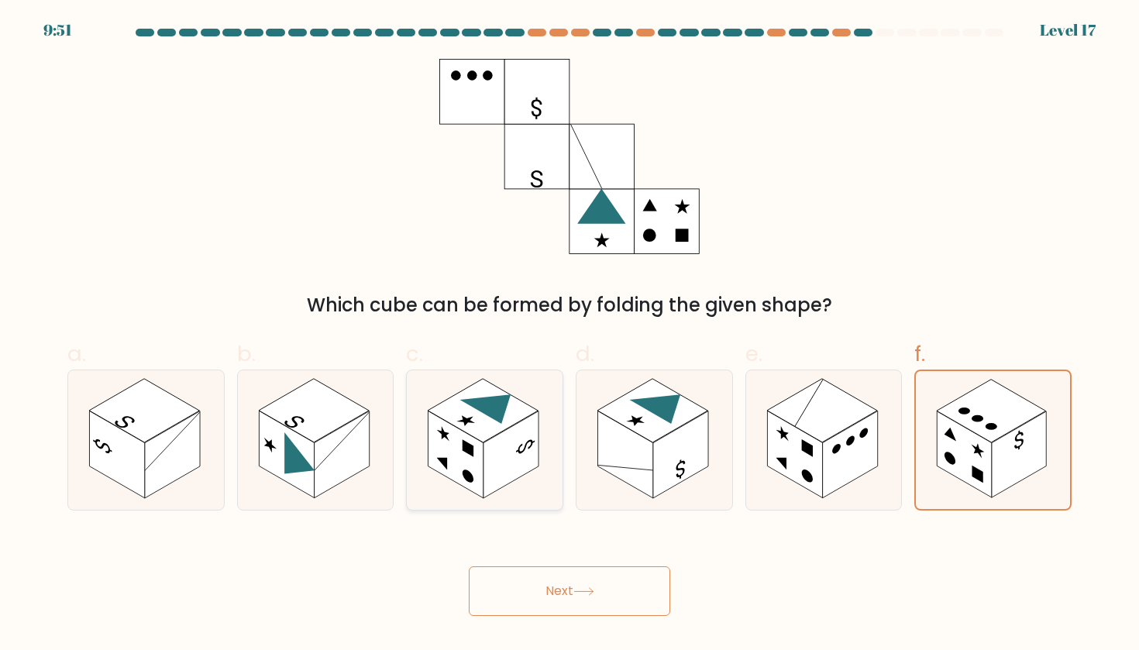
click at [487, 490] on rect at bounding box center [510, 455] width 55 height 88
click at [569, 335] on input "c." at bounding box center [569, 330] width 1 height 10
radio input "true"
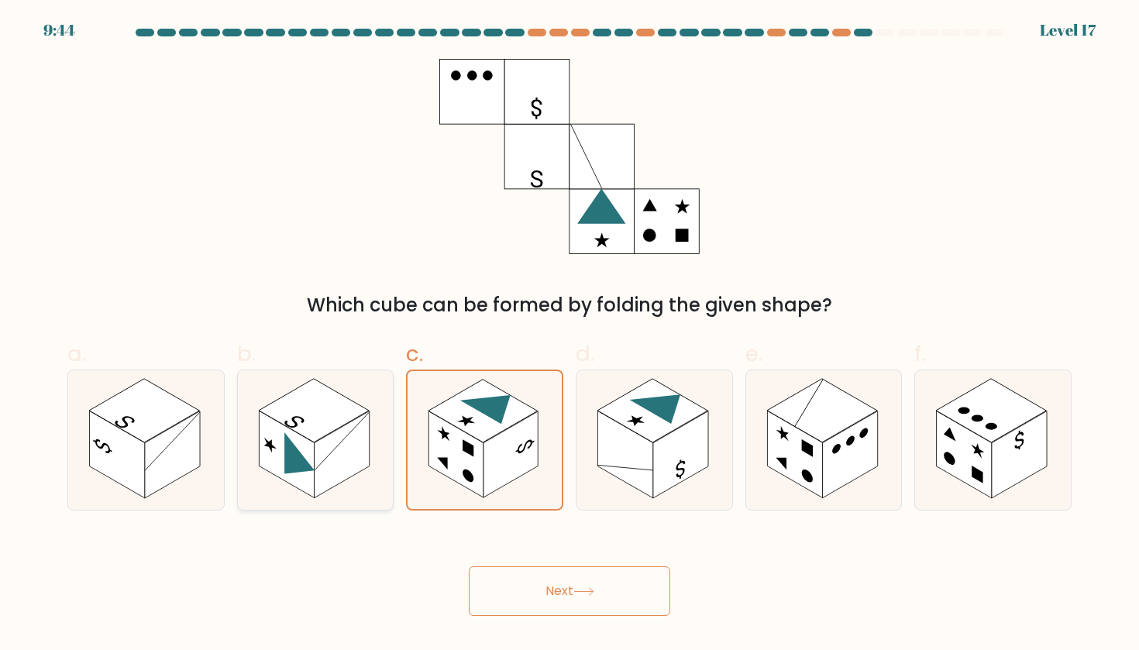
click at [279, 457] on rect at bounding box center [286, 455] width 55 height 88
click at [569, 335] on input "b." at bounding box center [569, 330] width 1 height 10
radio input "true"
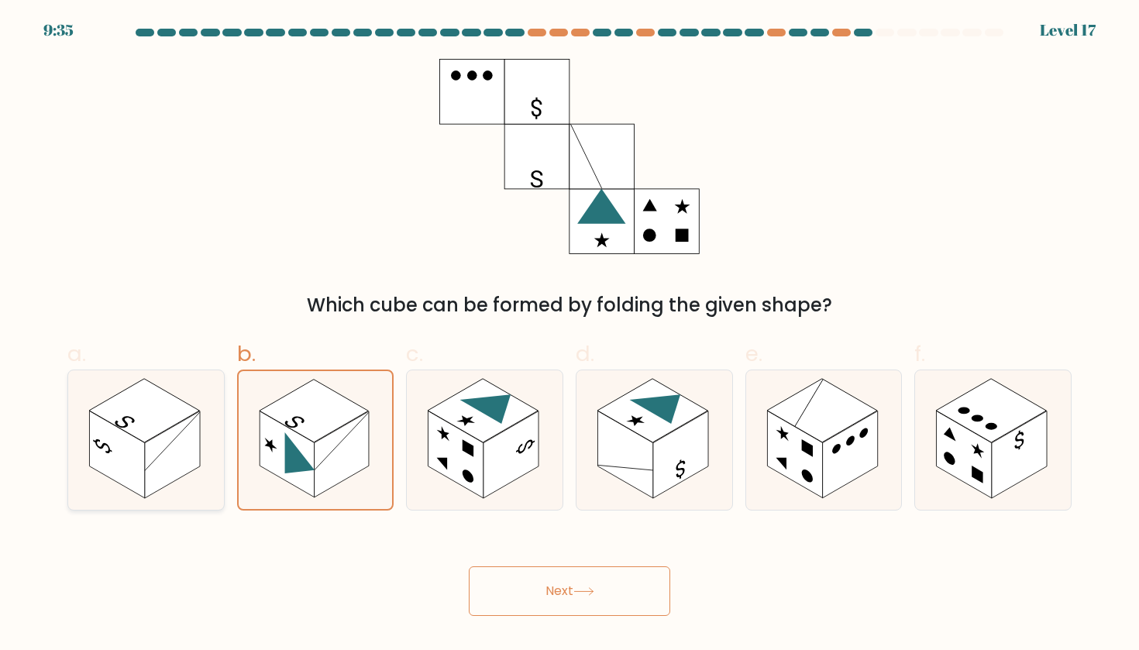
click at [143, 442] on rect at bounding box center [117, 455] width 55 height 88
click at [569, 335] on input "a." at bounding box center [569, 330] width 1 height 10
radio input "true"
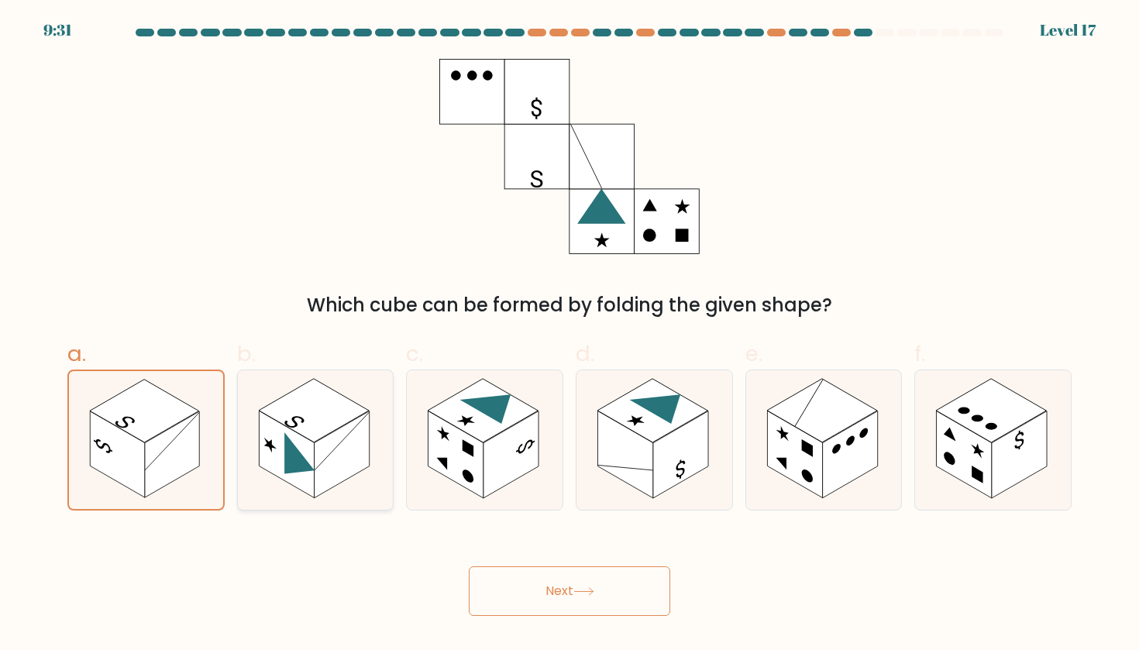
click at [297, 435] on rect at bounding box center [286, 455] width 55 height 88
click at [569, 335] on input "b." at bounding box center [569, 330] width 1 height 10
radio input "true"
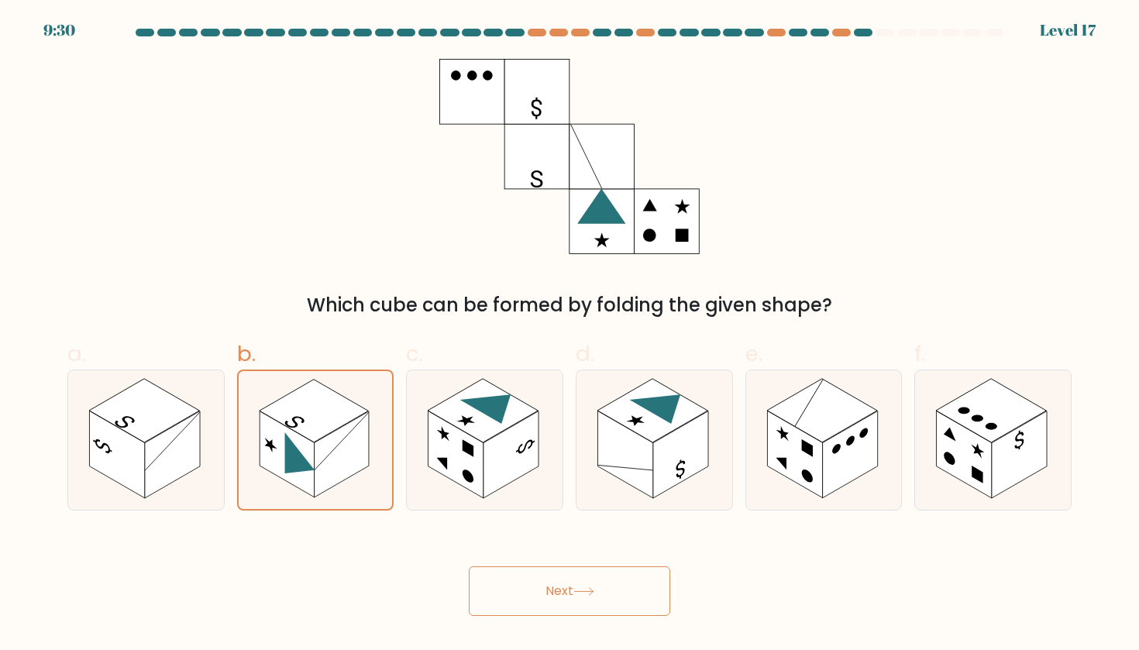
click at [542, 594] on button "Next" at bounding box center [569, 591] width 201 height 50
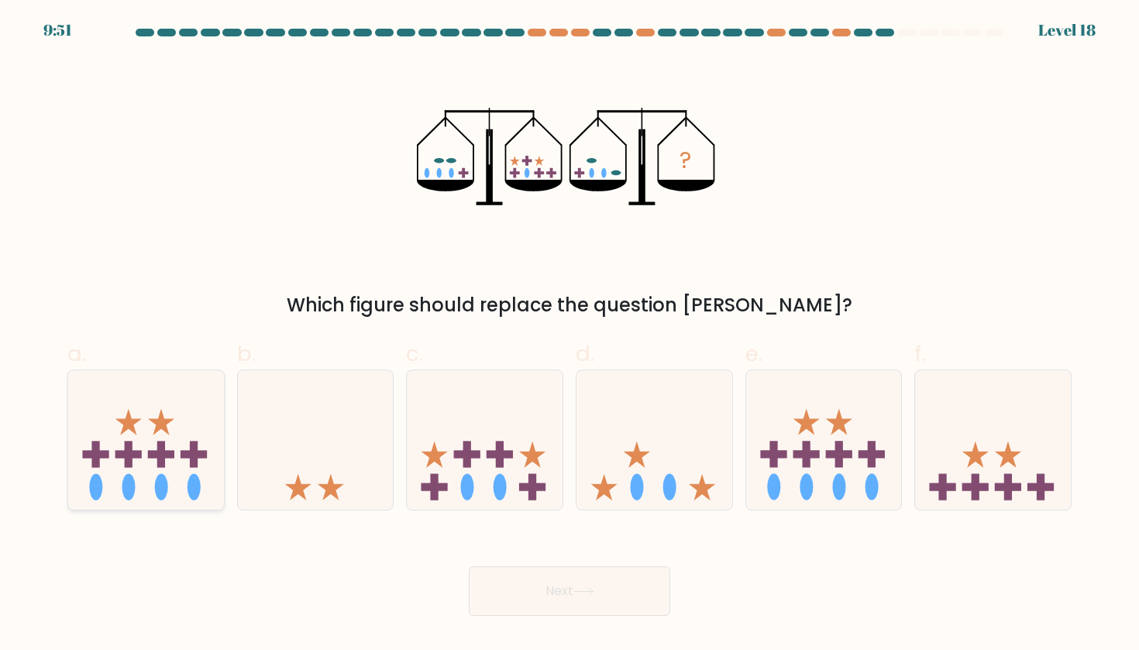
click at [149, 405] on icon at bounding box center [146, 440] width 156 height 129
click at [569, 335] on input "a." at bounding box center [569, 330] width 1 height 10
radio input "true"
click at [501, 442] on rect at bounding box center [500, 454] width 8 height 26
click at [569, 335] on input "c." at bounding box center [569, 330] width 1 height 10
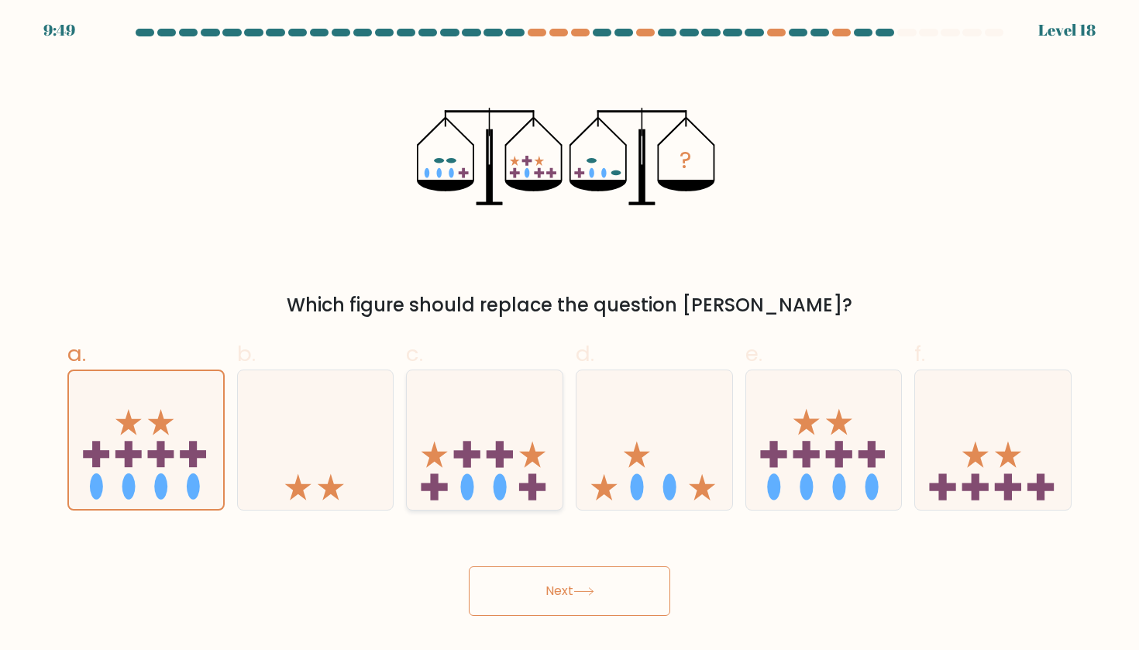
radio input "true"
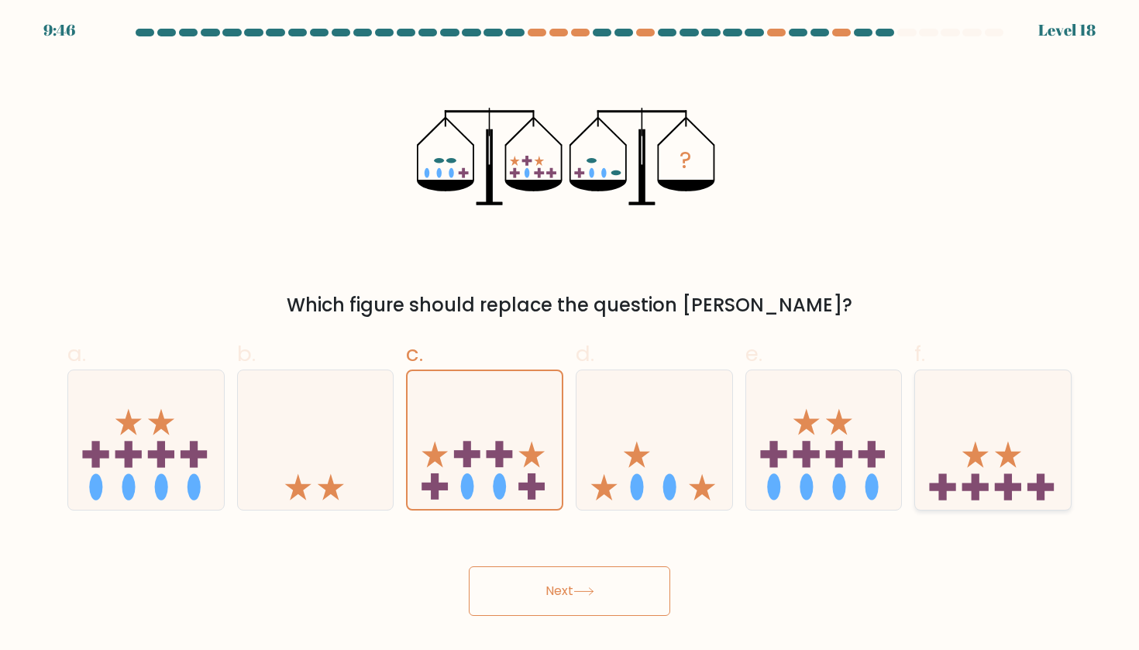
click at [963, 472] on icon at bounding box center [993, 440] width 156 height 129
click at [570, 335] on input "f." at bounding box center [569, 330] width 1 height 10
radio input "true"
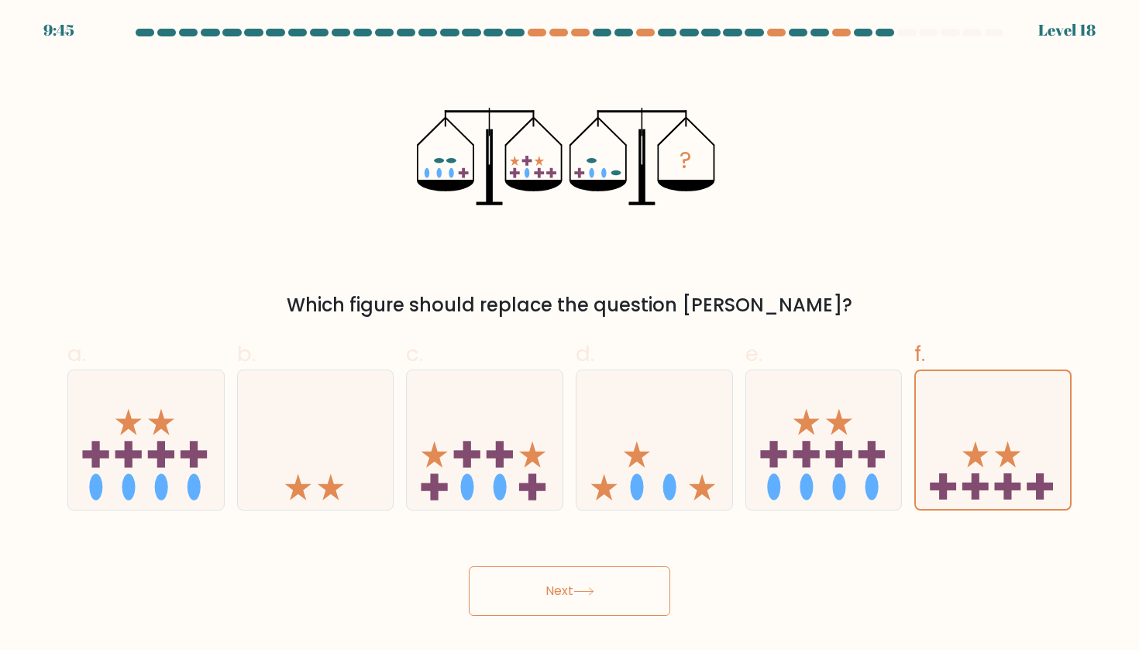
click at [593, 601] on button "Next" at bounding box center [569, 591] width 201 height 50
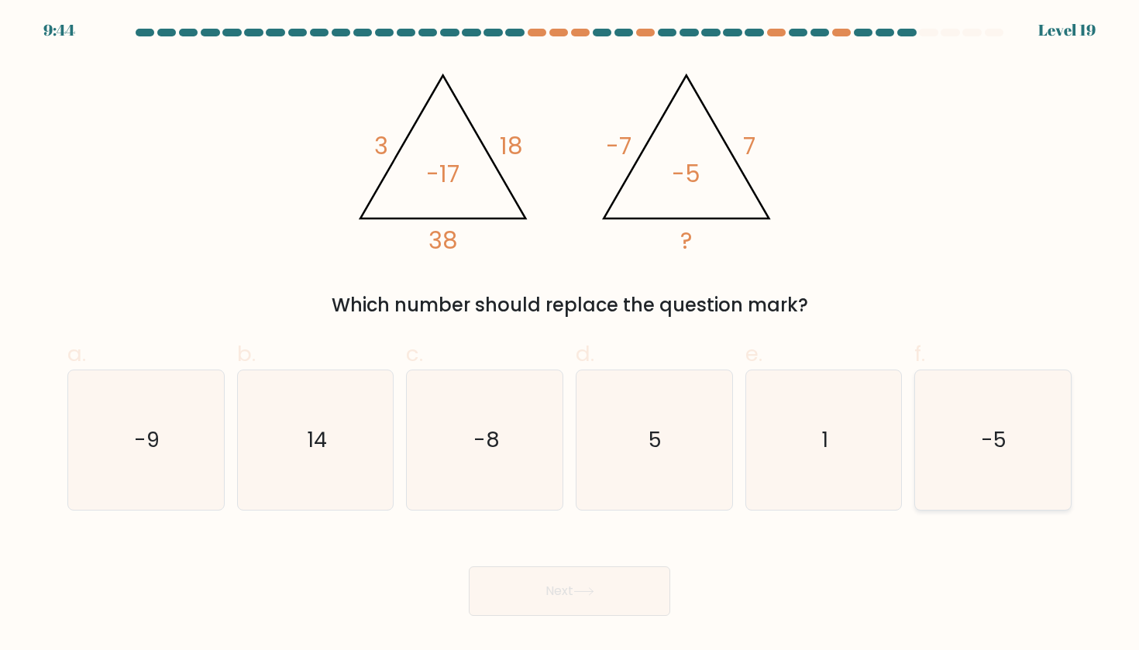
click at [1016, 443] on icon "-5" at bounding box center [992, 439] width 139 height 139
click at [570, 335] on input "f. -5" at bounding box center [569, 330] width 1 height 10
radio input "true"
click at [577, 581] on button "Next" at bounding box center [569, 591] width 201 height 50
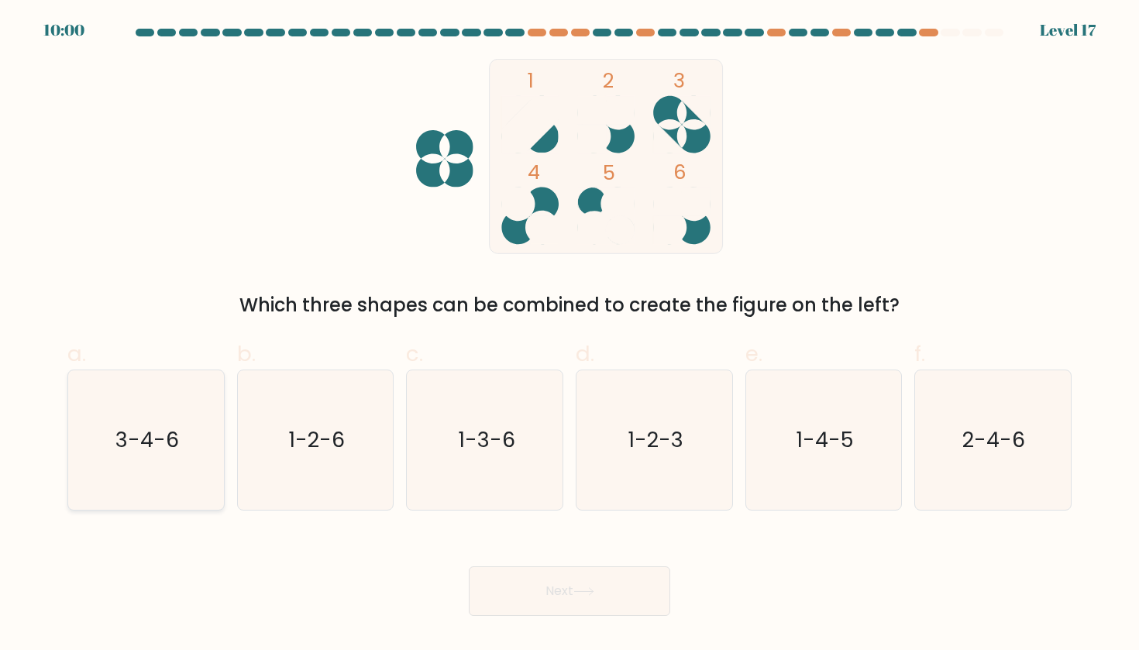
click at [135, 459] on icon "3-4-6" at bounding box center [145, 439] width 139 height 139
click at [569, 335] on input "a. 3-4-6" at bounding box center [569, 330] width 1 height 10
radio input "true"
click at [981, 427] on text "2-4-6" at bounding box center [994, 439] width 63 height 29
click at [570, 335] on input "f. 2-4-6" at bounding box center [569, 330] width 1 height 10
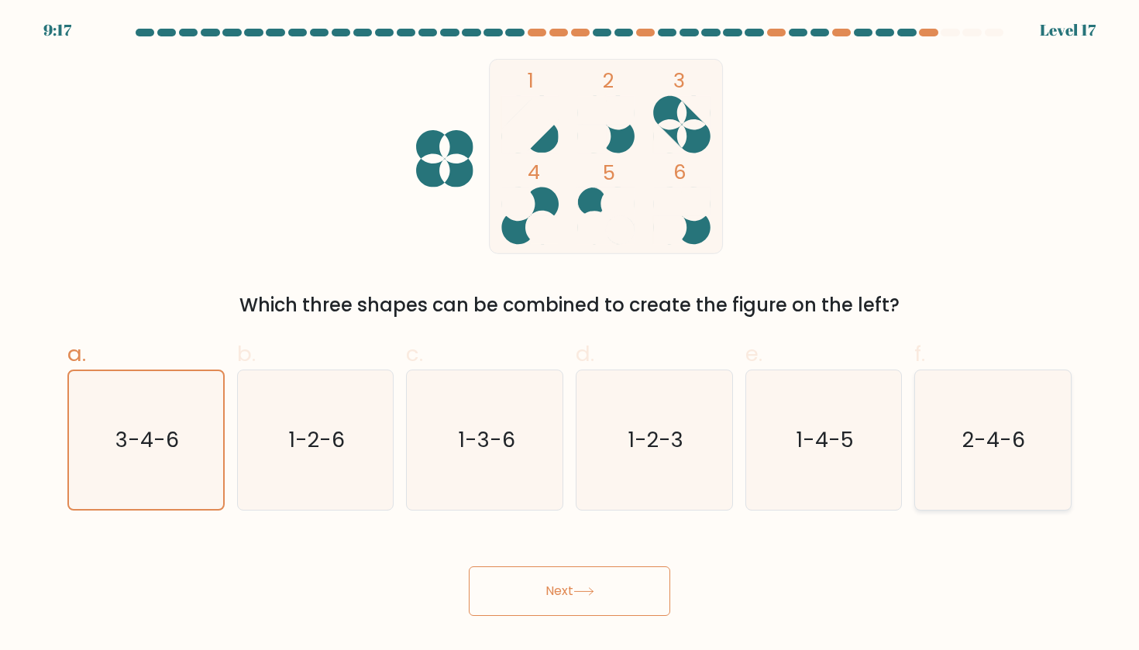
radio input "true"
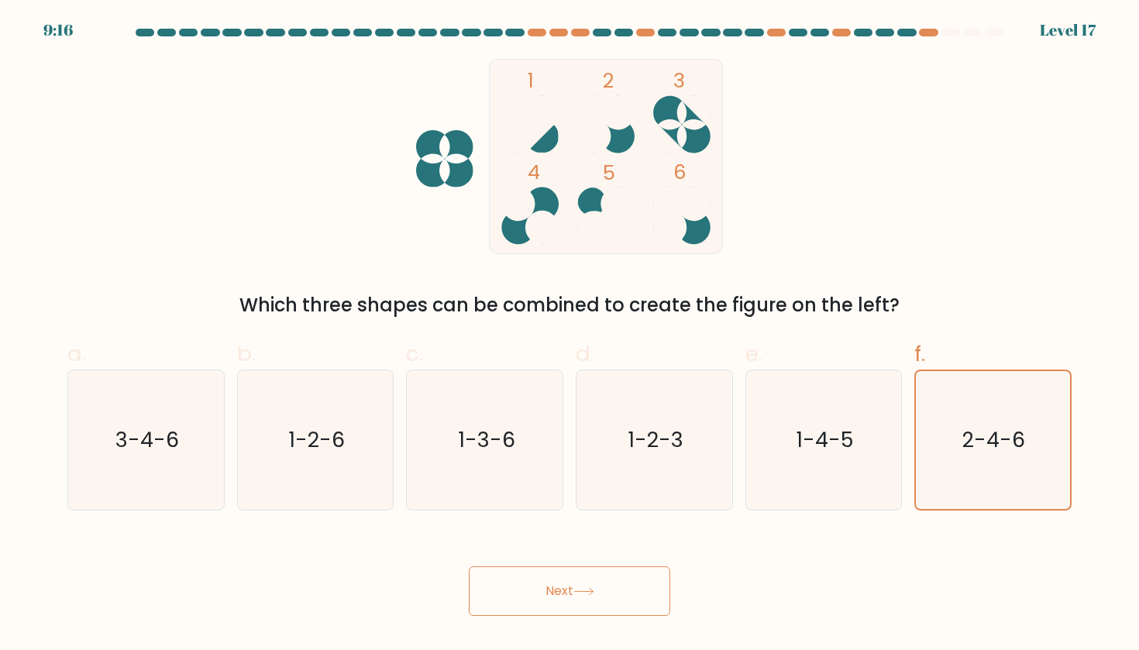
click at [534, 599] on button "Next" at bounding box center [569, 591] width 201 height 50
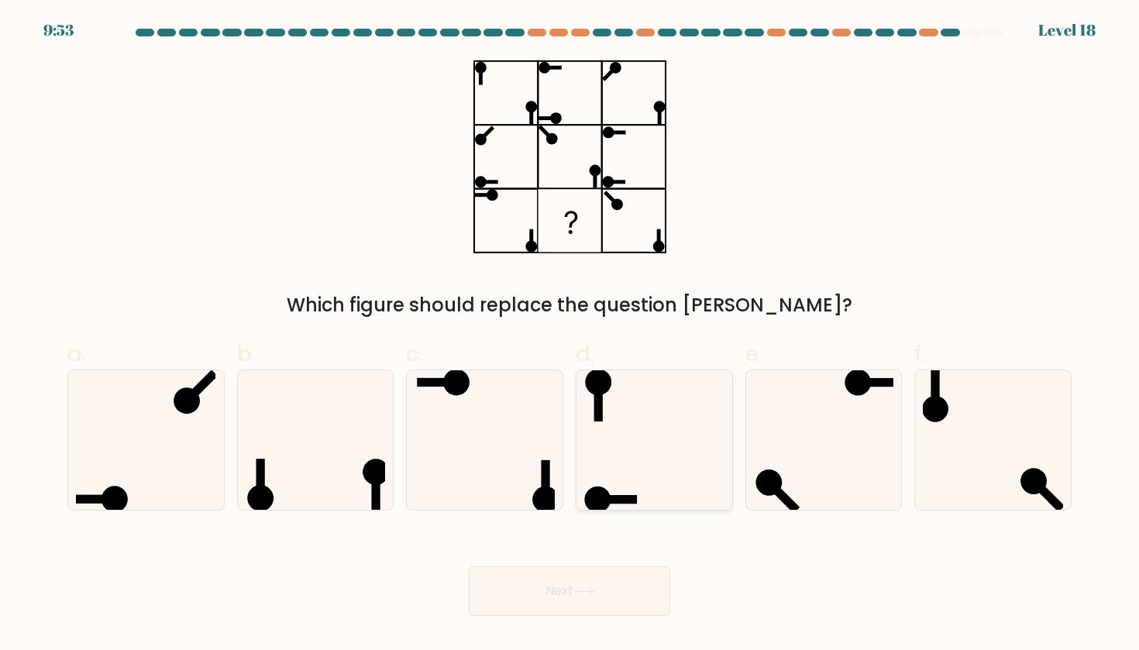
click at [616, 459] on icon at bounding box center [653, 439] width 139 height 139
click at [570, 335] on input "d." at bounding box center [569, 330] width 1 height 10
radio input "true"
click at [559, 598] on button "Next" at bounding box center [569, 591] width 201 height 50
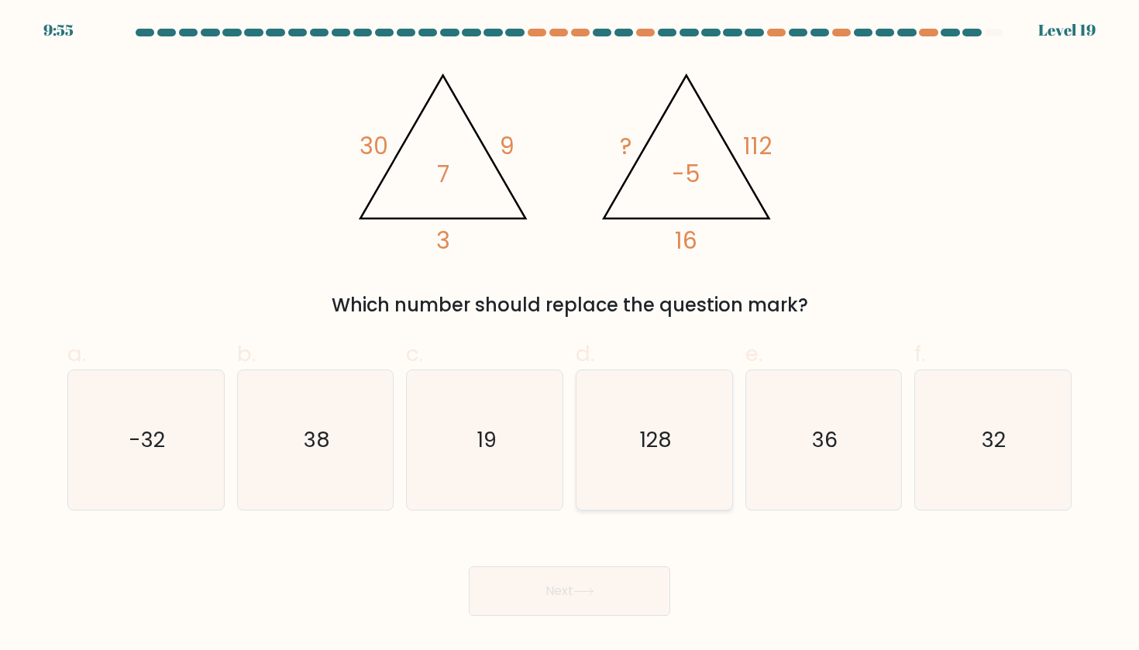
click at [619, 438] on icon "128" at bounding box center [653, 439] width 139 height 139
click at [570, 335] on input "d. 128" at bounding box center [569, 330] width 1 height 10
radio input "true"
click at [167, 499] on icon "-32" at bounding box center [145, 439] width 139 height 139
click at [569, 335] on input "a. -32" at bounding box center [569, 330] width 1 height 10
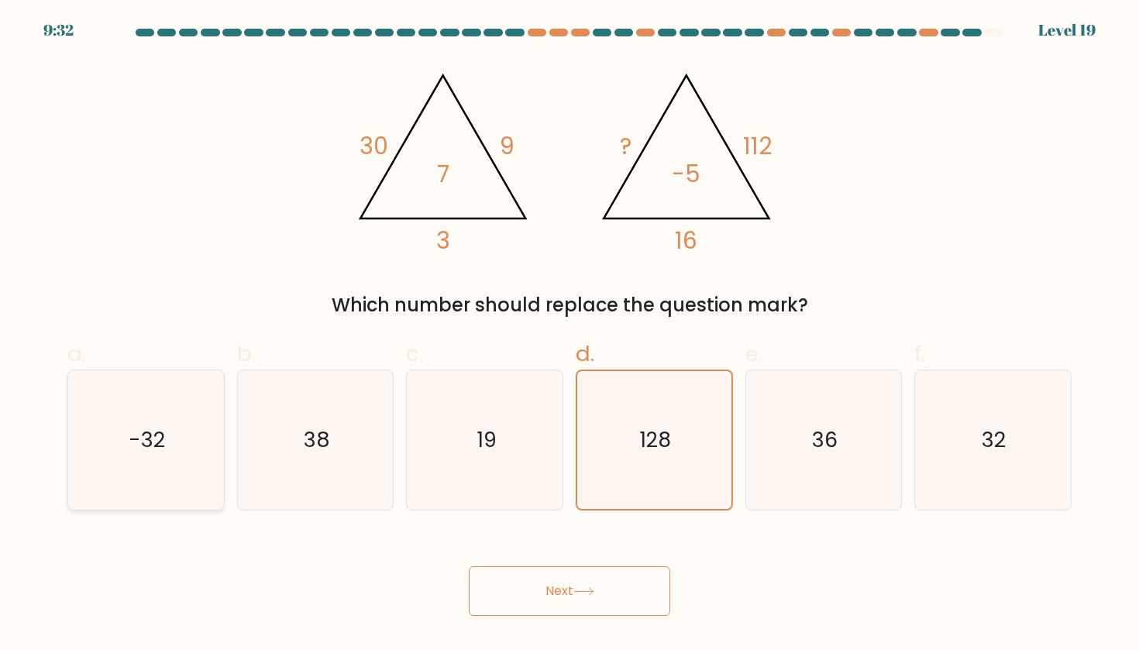
radio input "true"
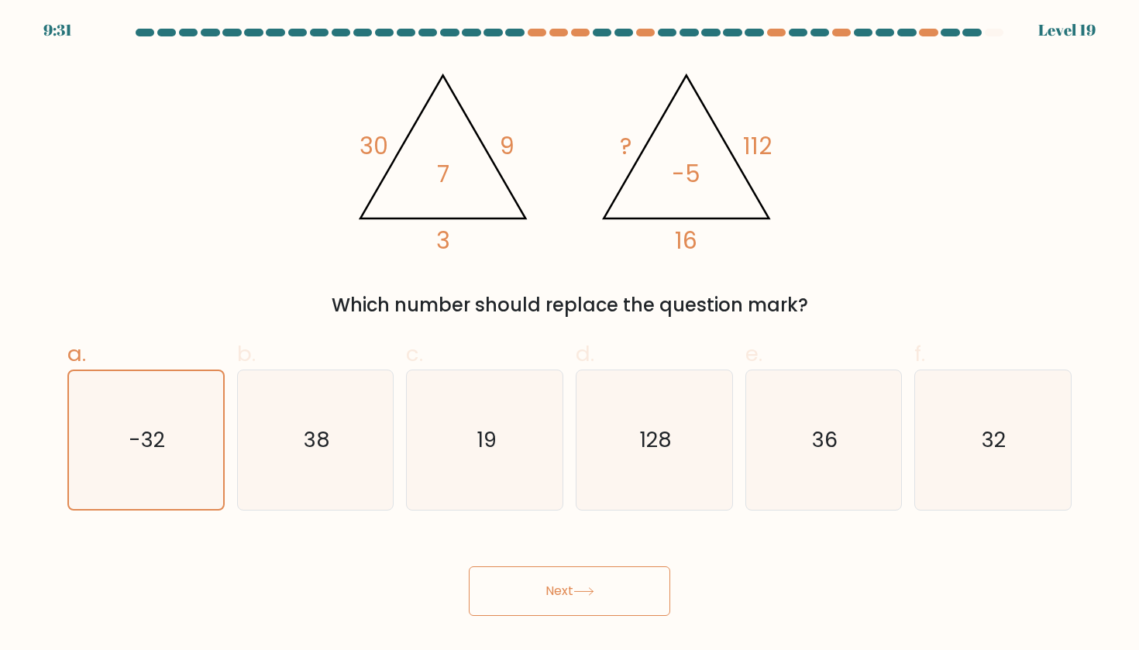
click at [606, 612] on button "Next" at bounding box center [569, 591] width 201 height 50
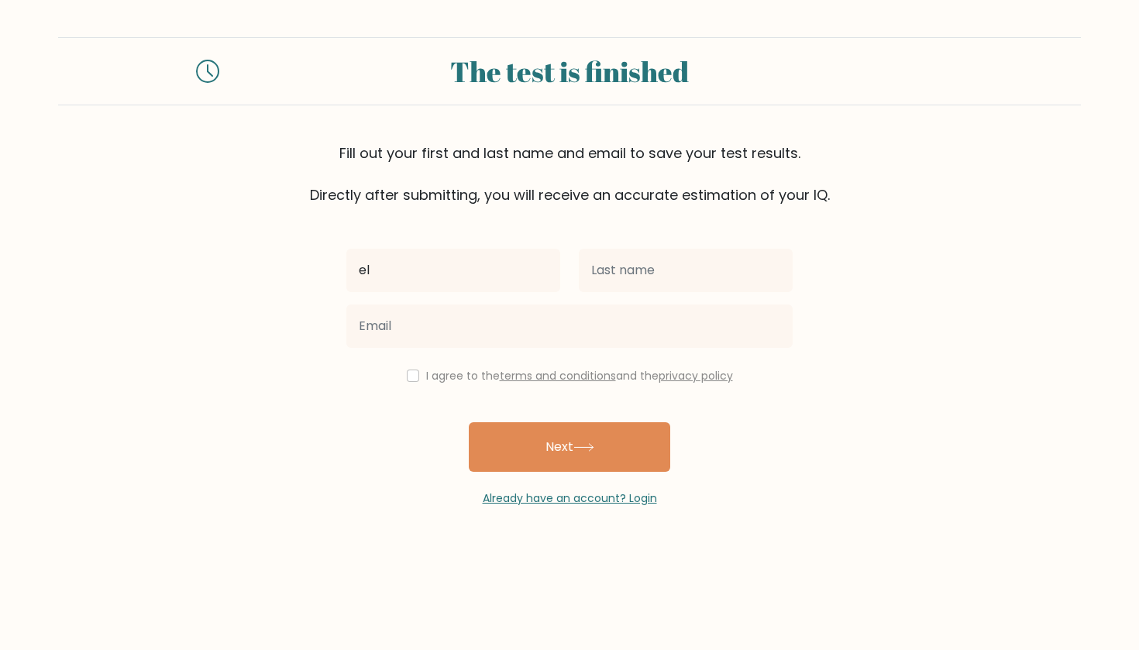
type input "e"
type input "Eliza"
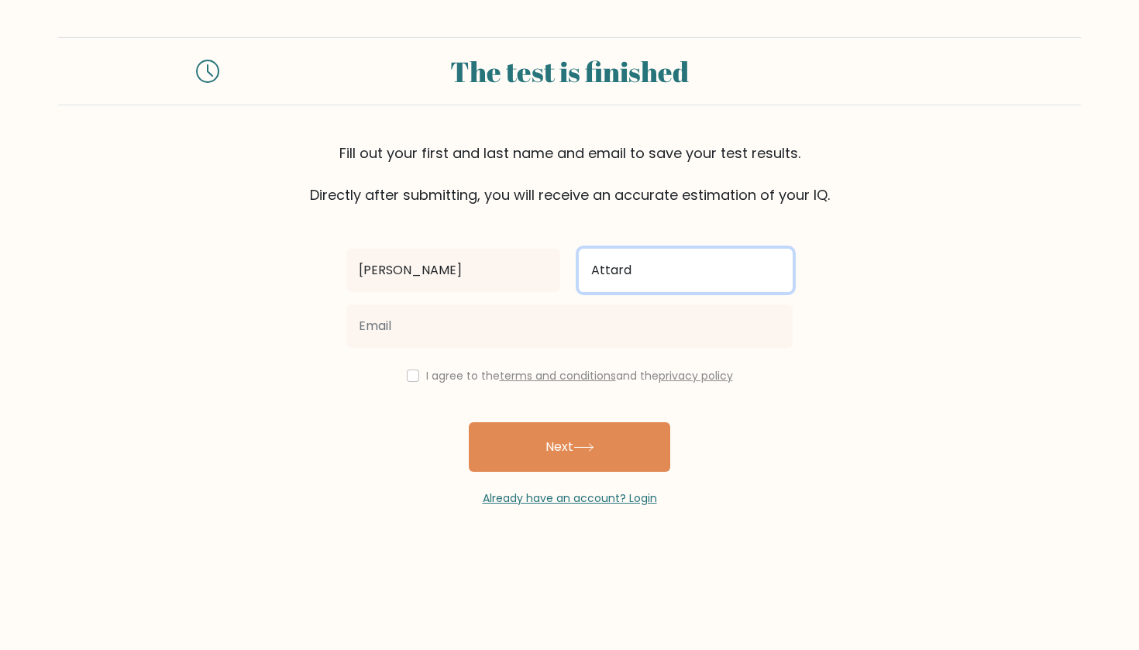
type input "Attard"
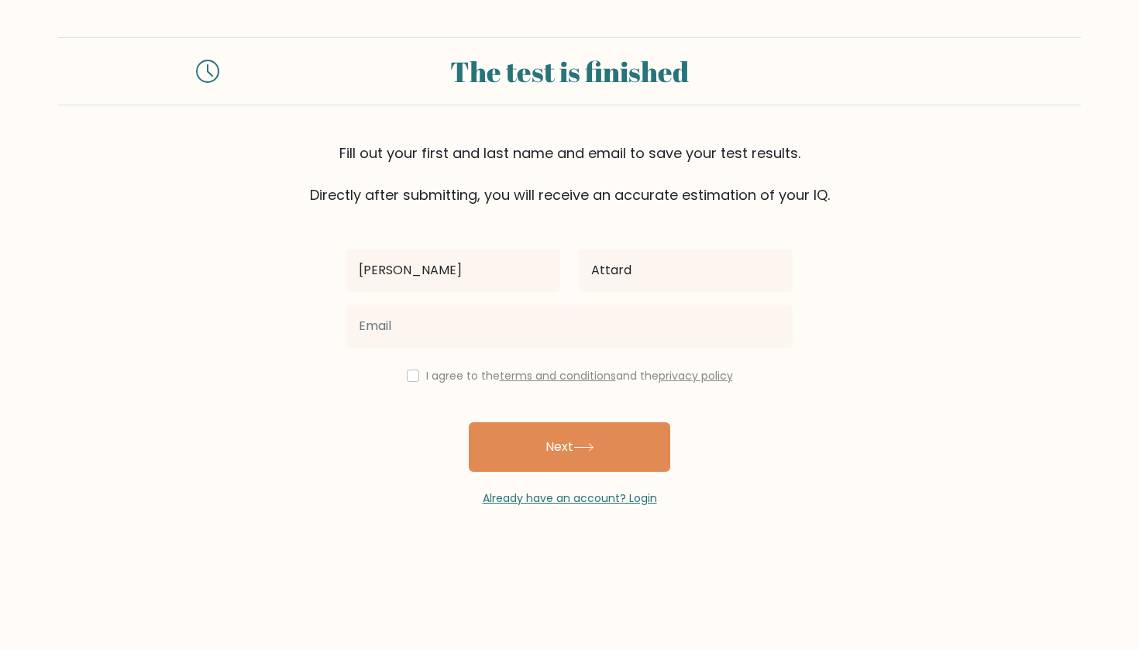
click at [408, 387] on div "Eliza Attard I agree to the terms and conditions and the privacy policy Next Al…" at bounding box center [569, 355] width 465 height 301
click at [407, 374] on input "checkbox" at bounding box center [413, 375] width 12 height 12
checkbox input "true"
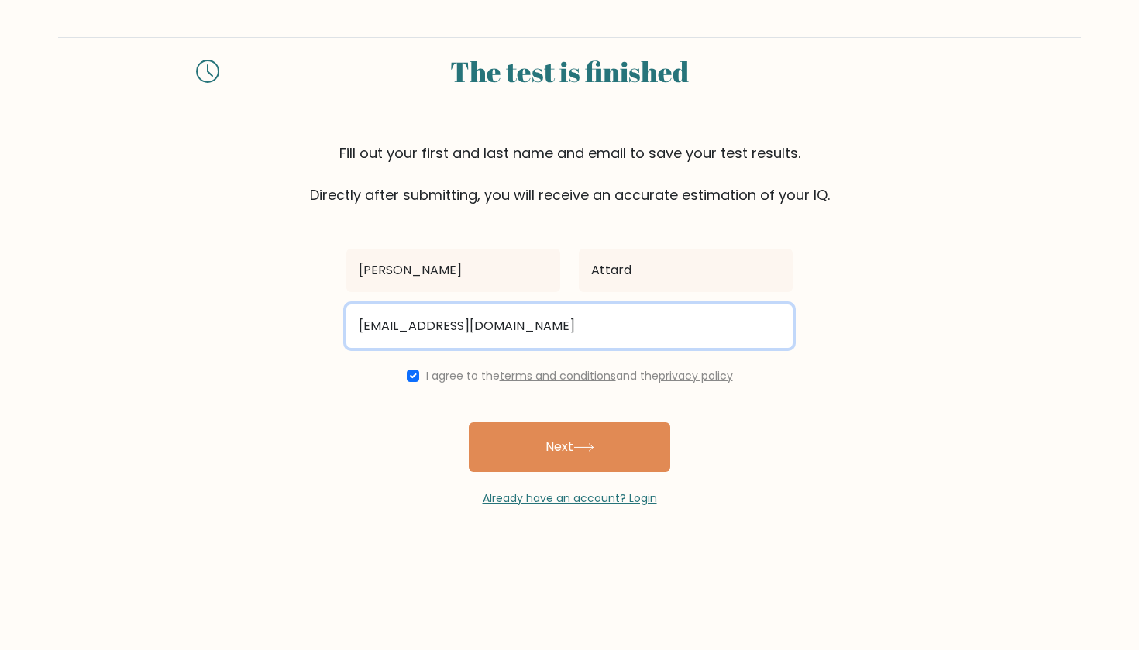
type input "[EMAIL_ADDRESS][DOMAIN_NAME]"
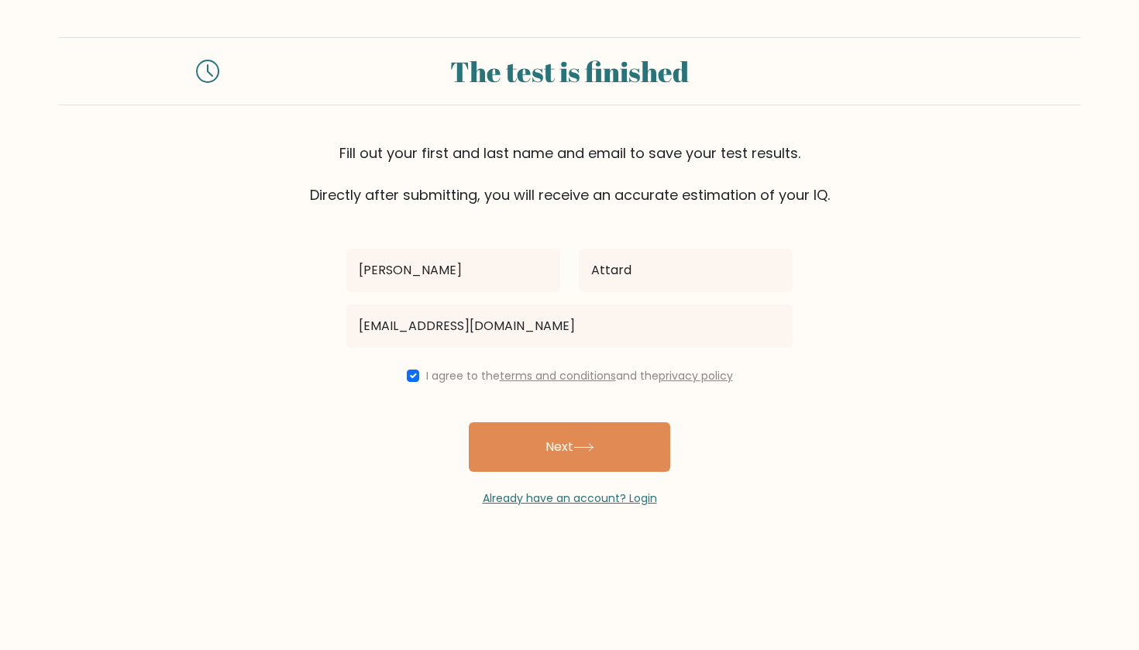
click at [664, 421] on div "Eliza Attard elizattard1@hotmail.com I agree to the terms and conditions and th…" at bounding box center [569, 355] width 465 height 301
click at [626, 502] on link "Already have an account? Login" at bounding box center [570, 497] width 174 height 15
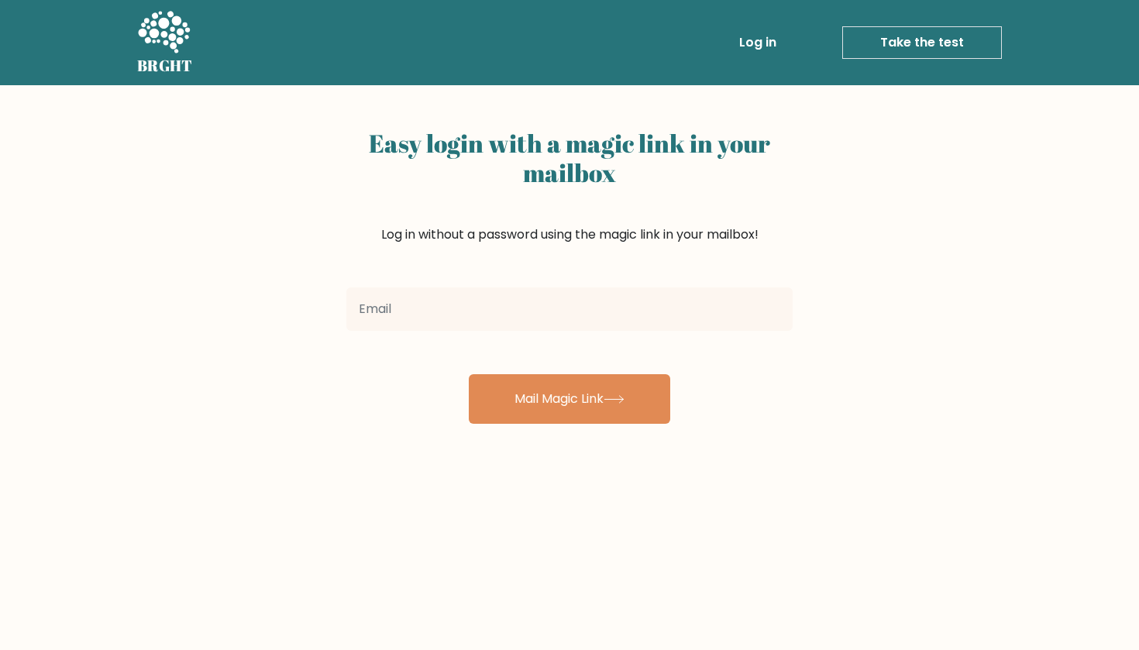
type input "l"
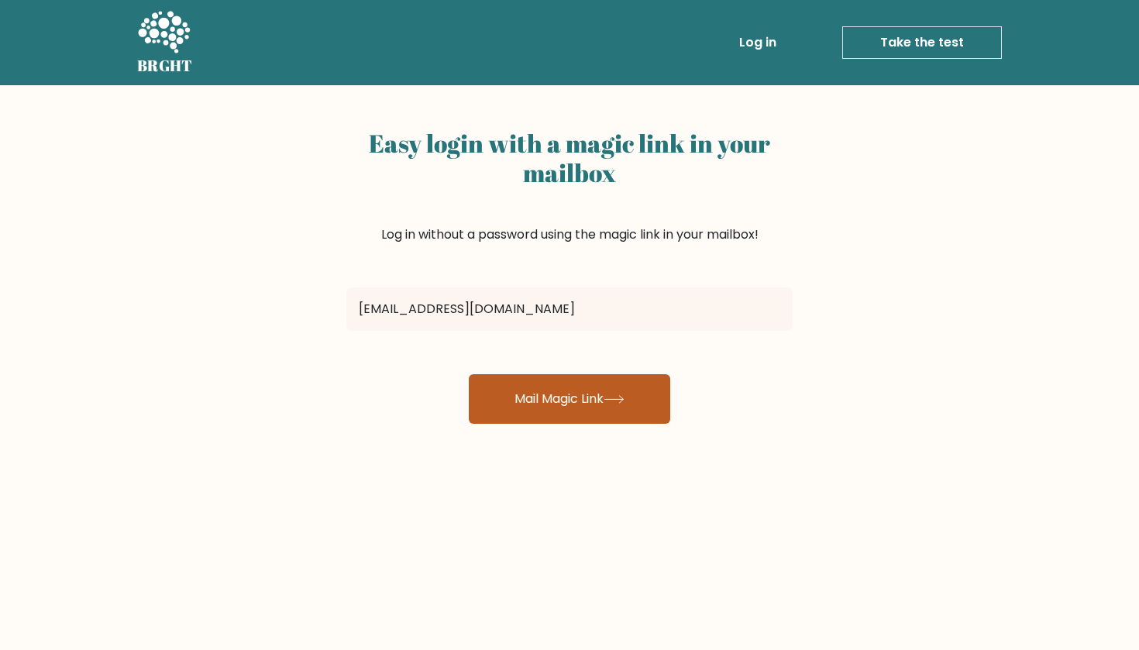
type input "[EMAIL_ADDRESS][DOMAIN_NAME]"
click at [566, 407] on button "Mail Magic Link" at bounding box center [569, 399] width 201 height 50
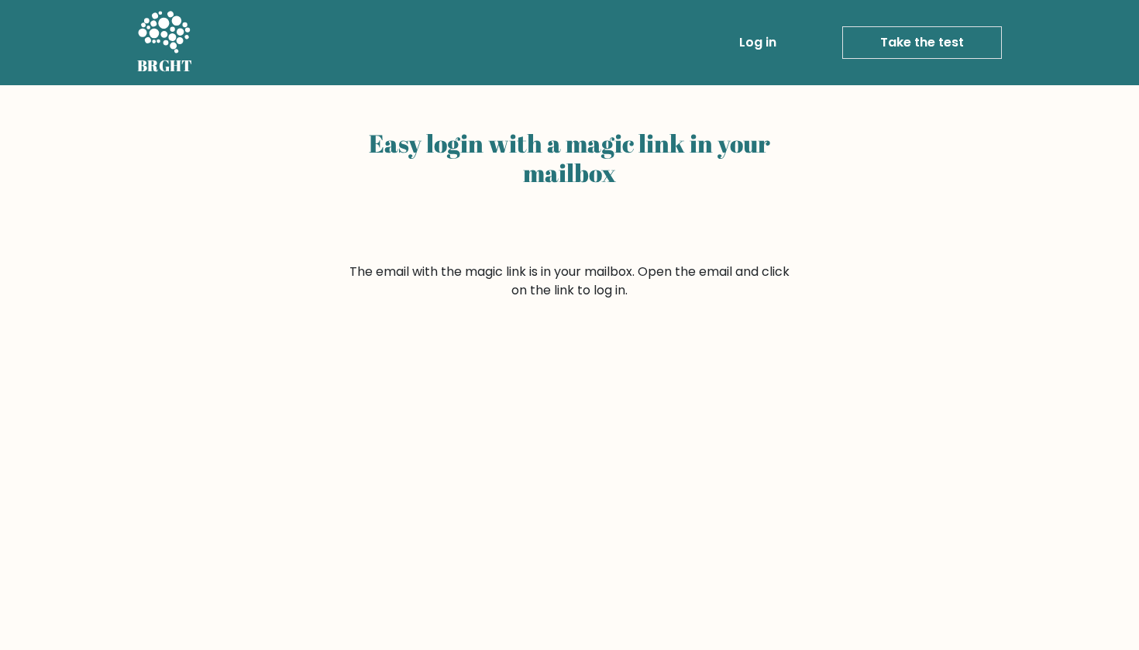
click at [762, 43] on link "Log in" at bounding box center [758, 42] width 50 height 31
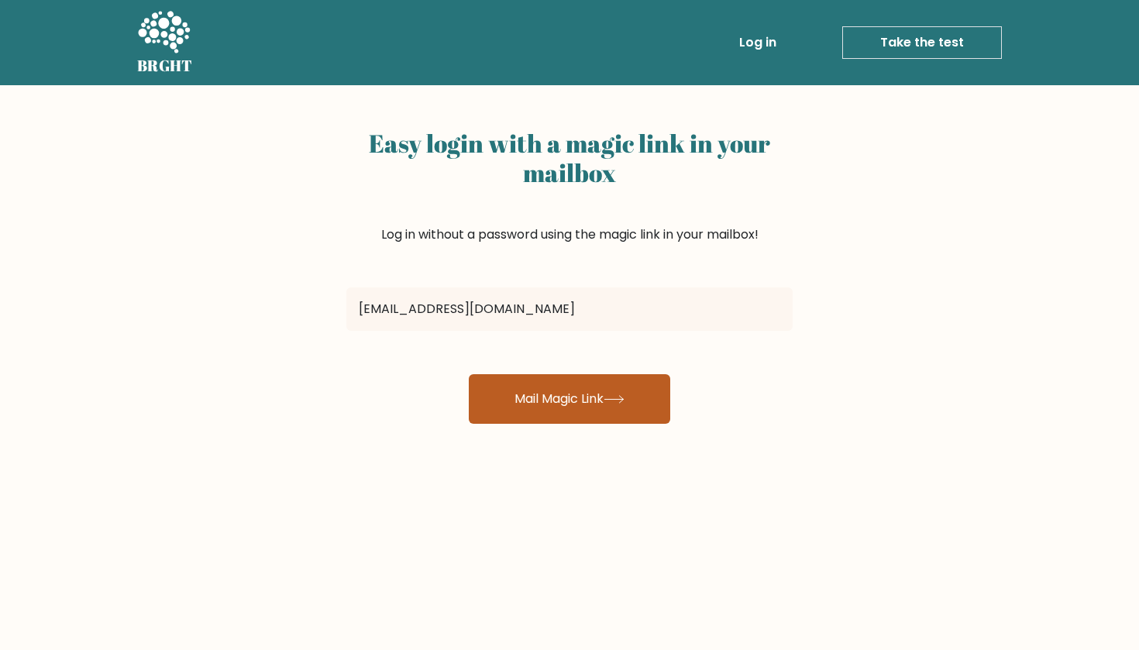
type input "[EMAIL_ADDRESS][DOMAIN_NAME]"
click at [568, 401] on button "Mail Magic Link" at bounding box center [569, 399] width 201 height 50
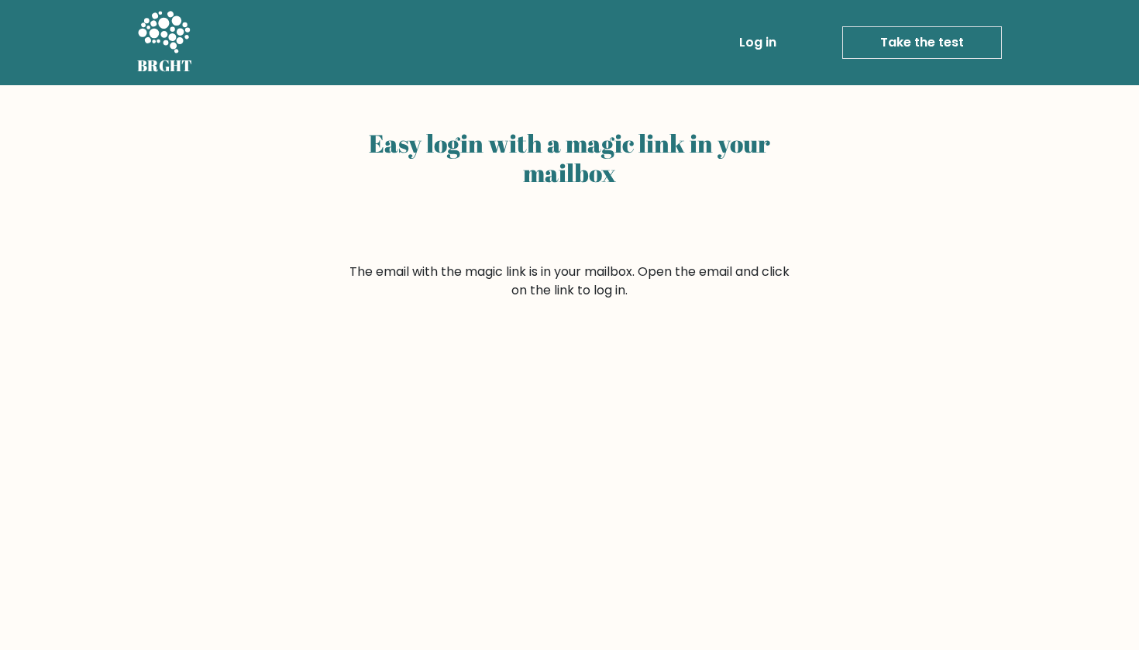
click at [888, 53] on link "Take the test" at bounding box center [922, 42] width 160 height 33
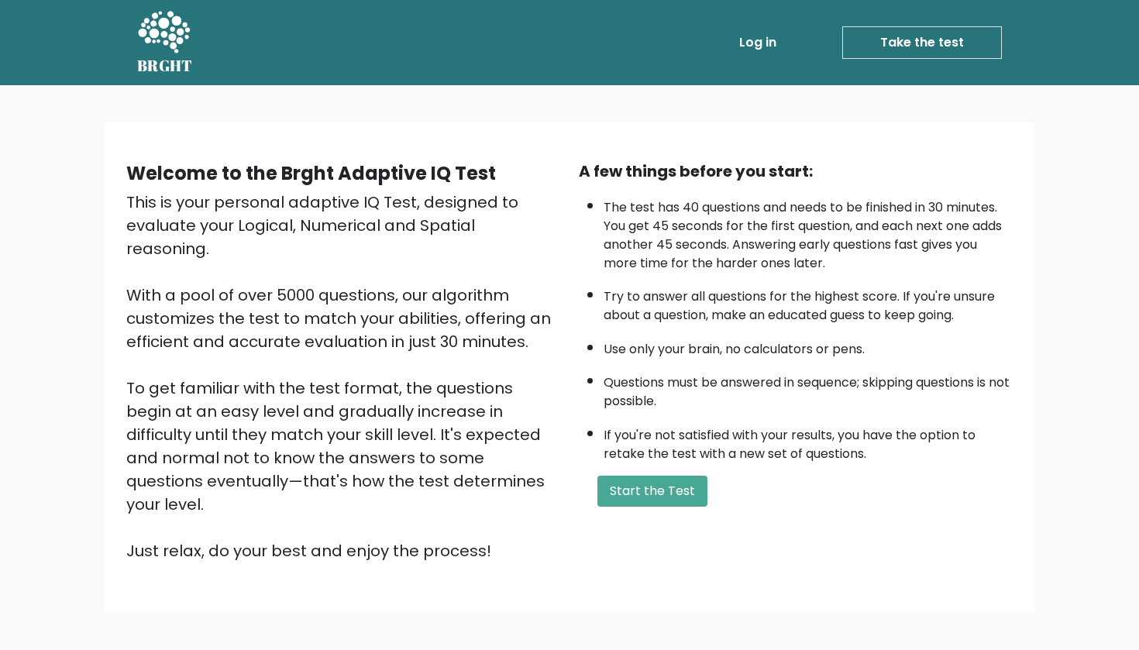
click at [750, 55] on link "Log in" at bounding box center [758, 42] width 50 height 31
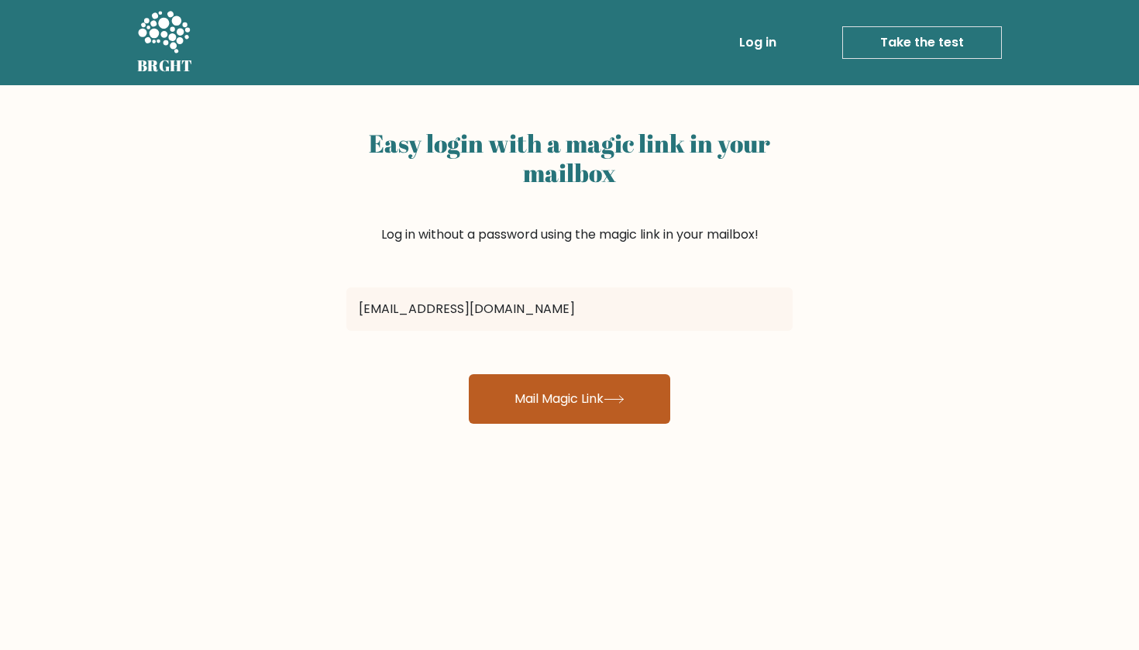
type input "[EMAIL_ADDRESS][DOMAIN_NAME]"
click at [521, 377] on button "Mail Magic Link" at bounding box center [569, 399] width 201 height 50
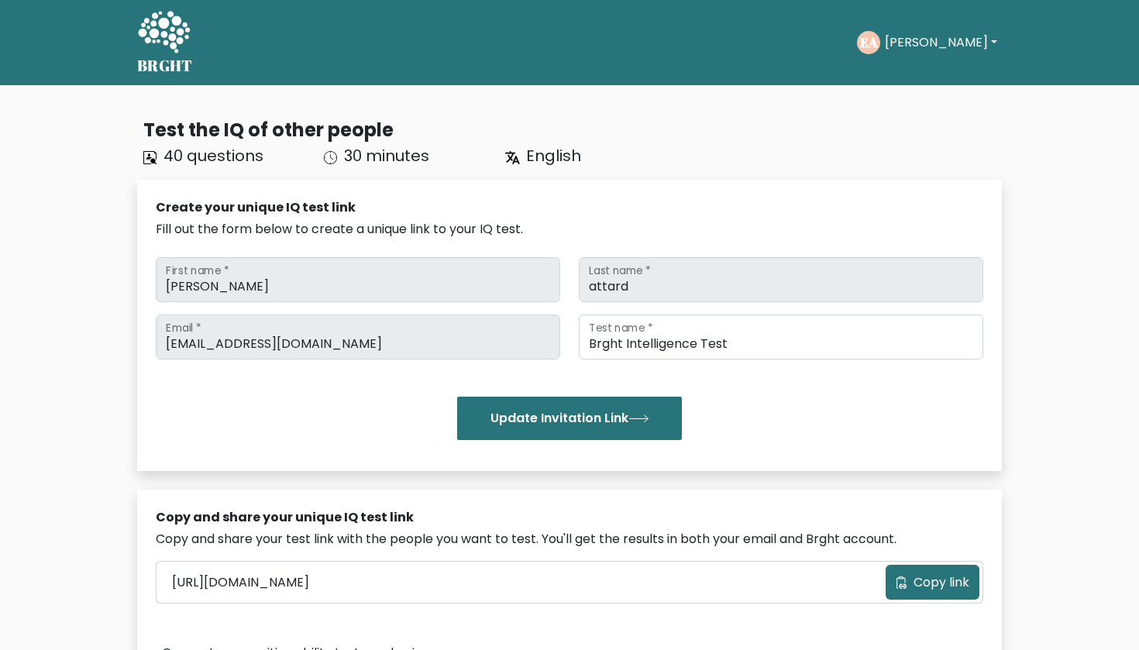
click at [913, 42] on button "Eliza" at bounding box center [941, 43] width 122 height 20
click at [929, 74] on link "Dashboard" at bounding box center [918, 75] width 122 height 25
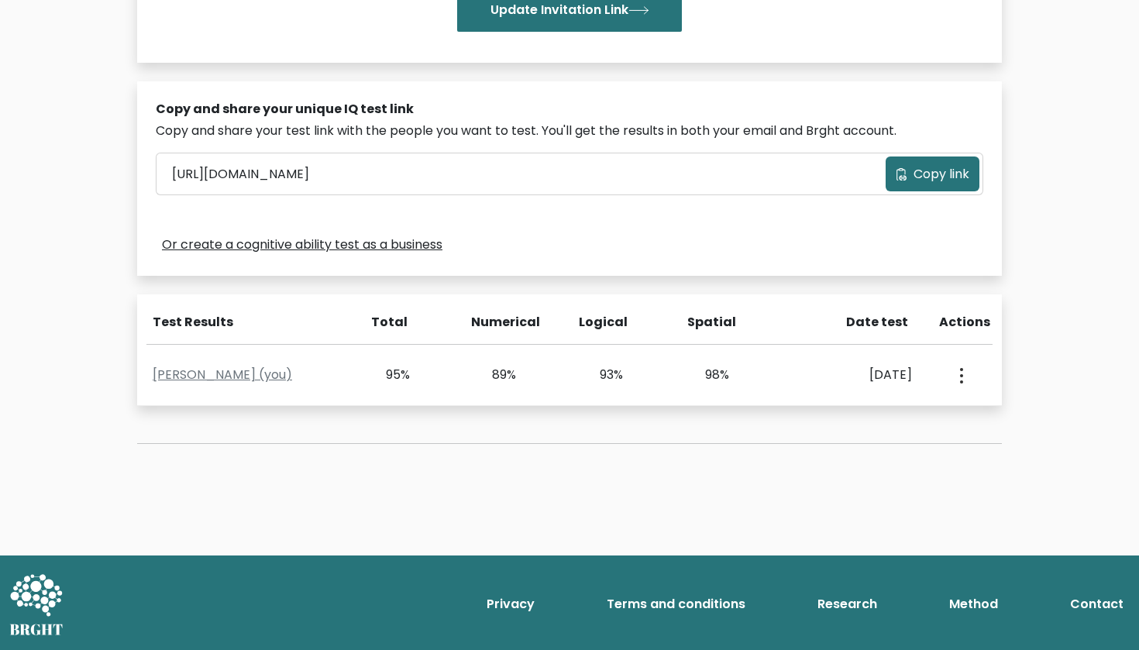
scroll to position [408, 0]
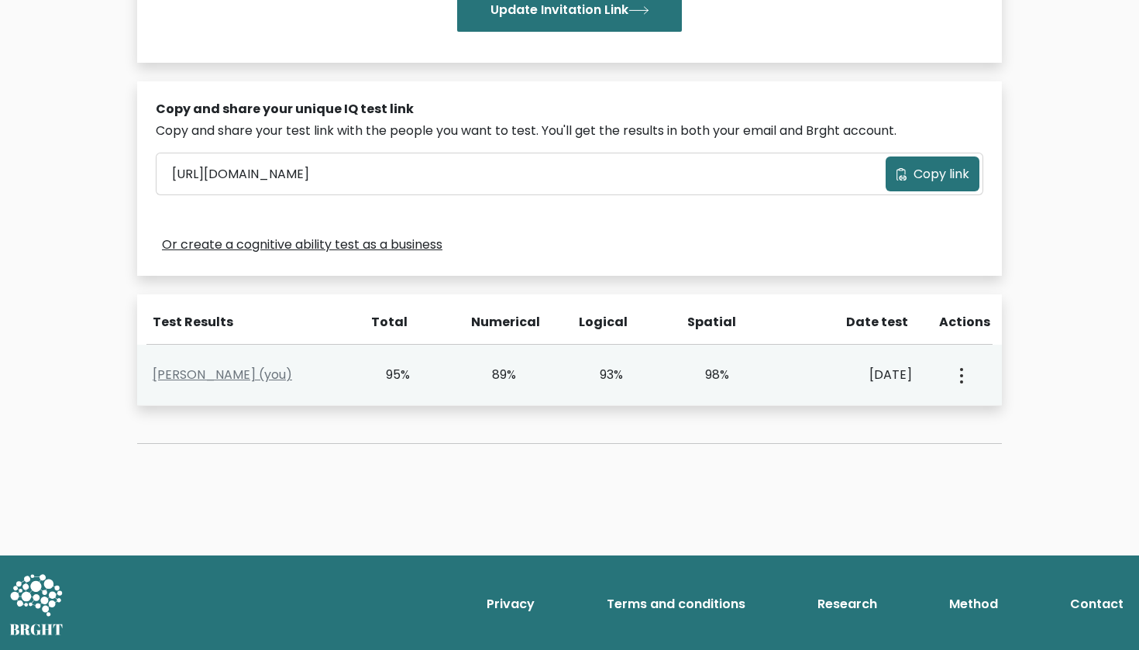
click at [964, 368] on button "button" at bounding box center [960, 375] width 12 height 48
click at [1005, 432] on ul "View Profile" at bounding box center [1016, 419] width 124 height 39
click at [960, 376] on icon "button" at bounding box center [961, 375] width 3 height 15
click at [992, 421] on link "View Profile" at bounding box center [1015, 419] width 122 height 25
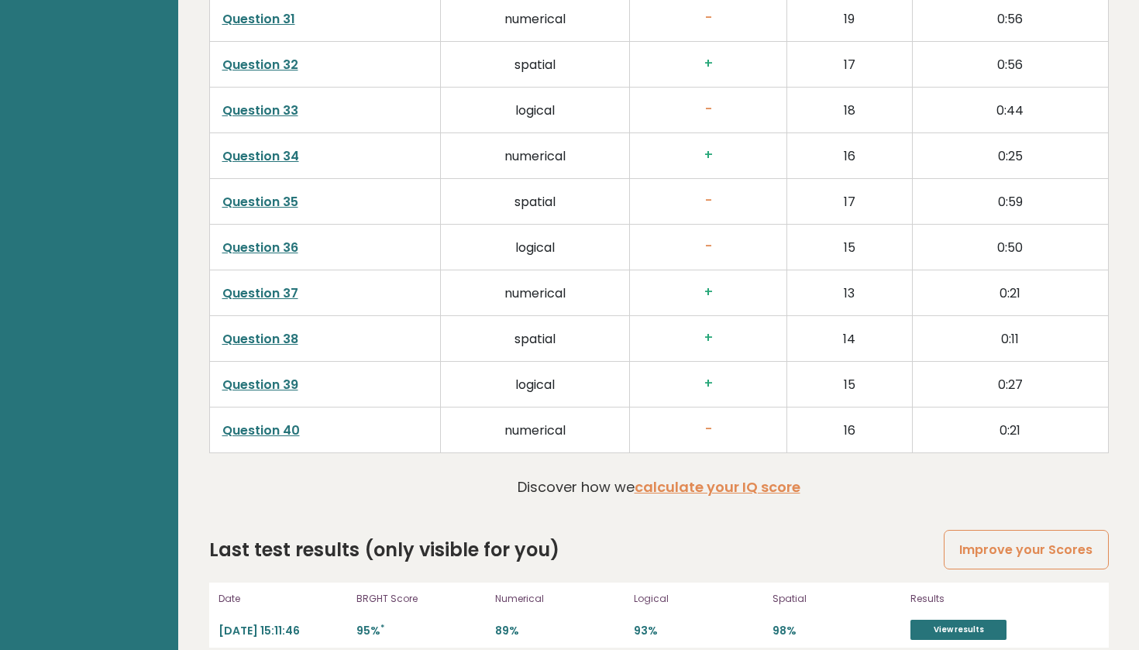
scroll to position [3850, 0]
click at [1015, 531] on link "Improve your Scores" at bounding box center [1025, 551] width 164 height 40
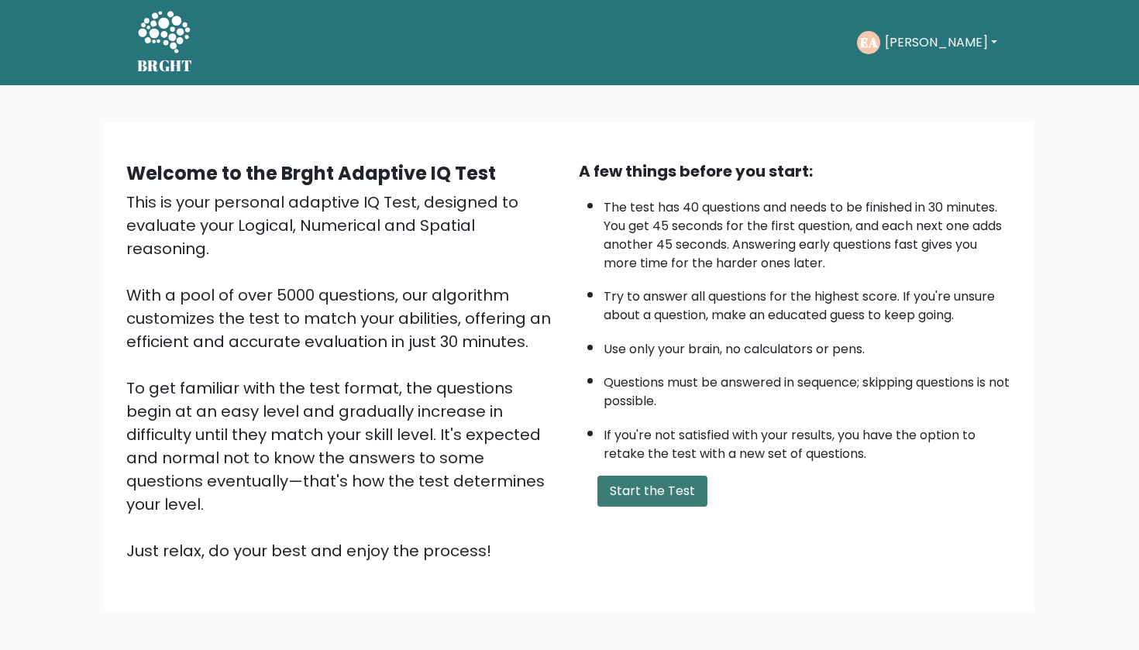
click at [686, 507] on button "Start the Test" at bounding box center [652, 491] width 110 height 31
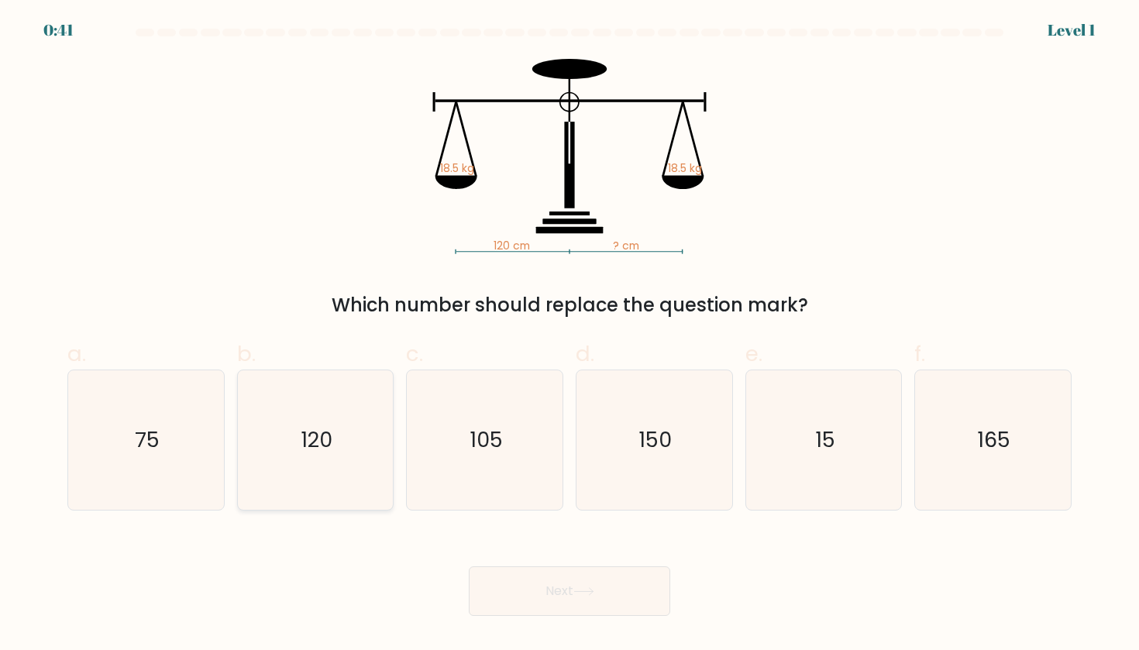
click at [324, 431] on text "120" at bounding box center [317, 439] width 32 height 29
click at [569, 335] on input "b. 120" at bounding box center [569, 330] width 1 height 10
radio input "true"
click at [607, 597] on button "Next" at bounding box center [569, 591] width 201 height 50
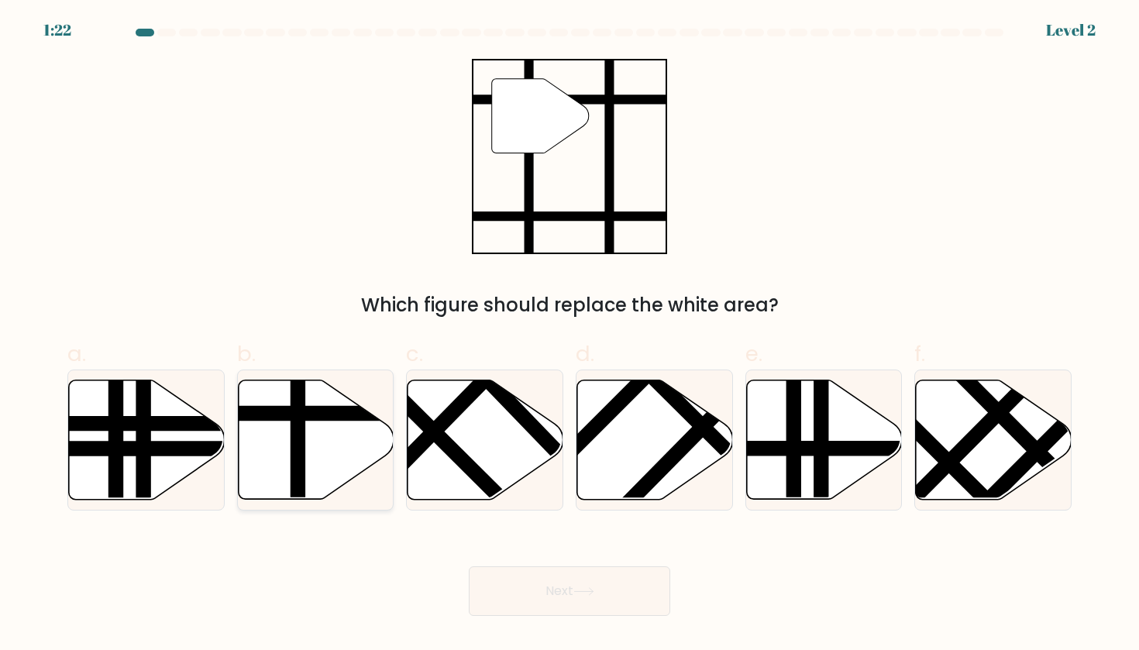
click at [321, 443] on icon at bounding box center [316, 439] width 156 height 119
click at [569, 335] on input "b." at bounding box center [569, 330] width 1 height 10
radio input "true"
click at [644, 582] on button "Next" at bounding box center [569, 591] width 201 height 50
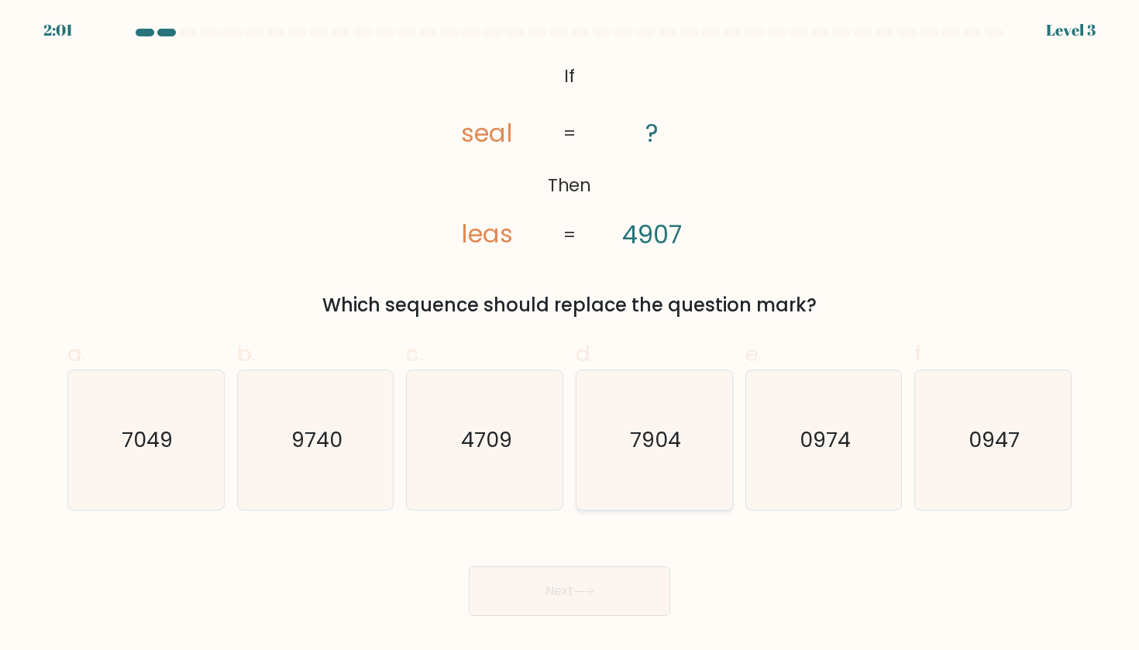
click at [683, 450] on icon "7904" at bounding box center [653, 439] width 139 height 139
click at [570, 335] on input "d. 7904" at bounding box center [569, 330] width 1 height 10
radio input "true"
click at [593, 591] on icon at bounding box center [583, 591] width 19 height 7
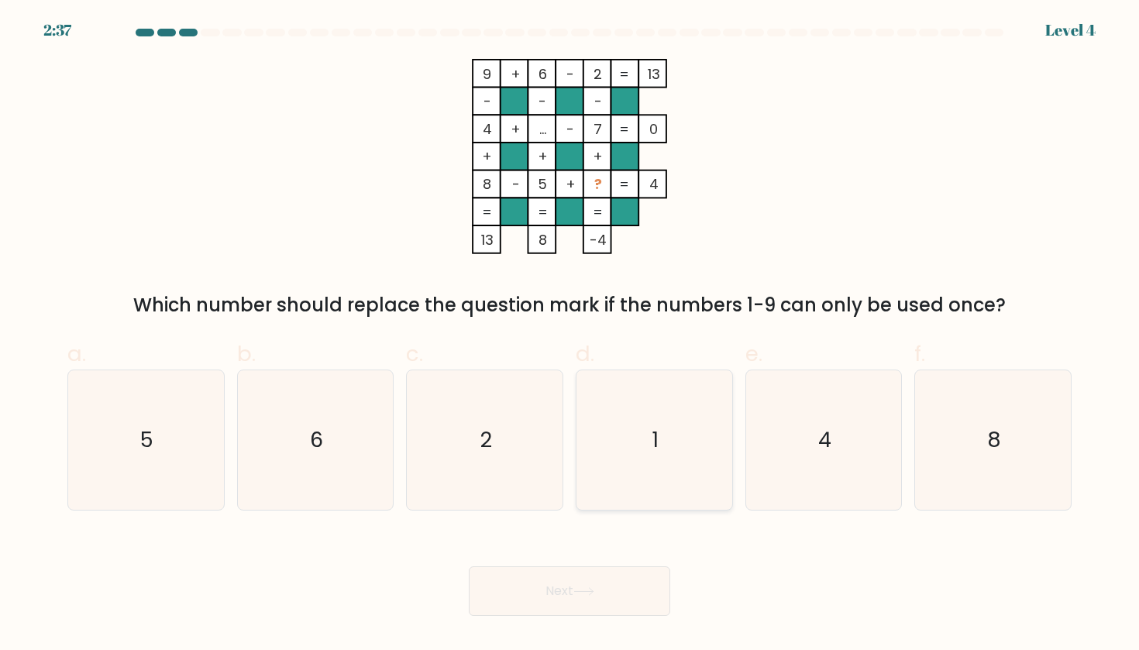
click at [661, 469] on icon "1" at bounding box center [653, 439] width 139 height 139
click at [570, 335] on input "d. 1" at bounding box center [569, 330] width 1 height 10
radio input "true"
click at [562, 591] on button "Next" at bounding box center [569, 591] width 201 height 50
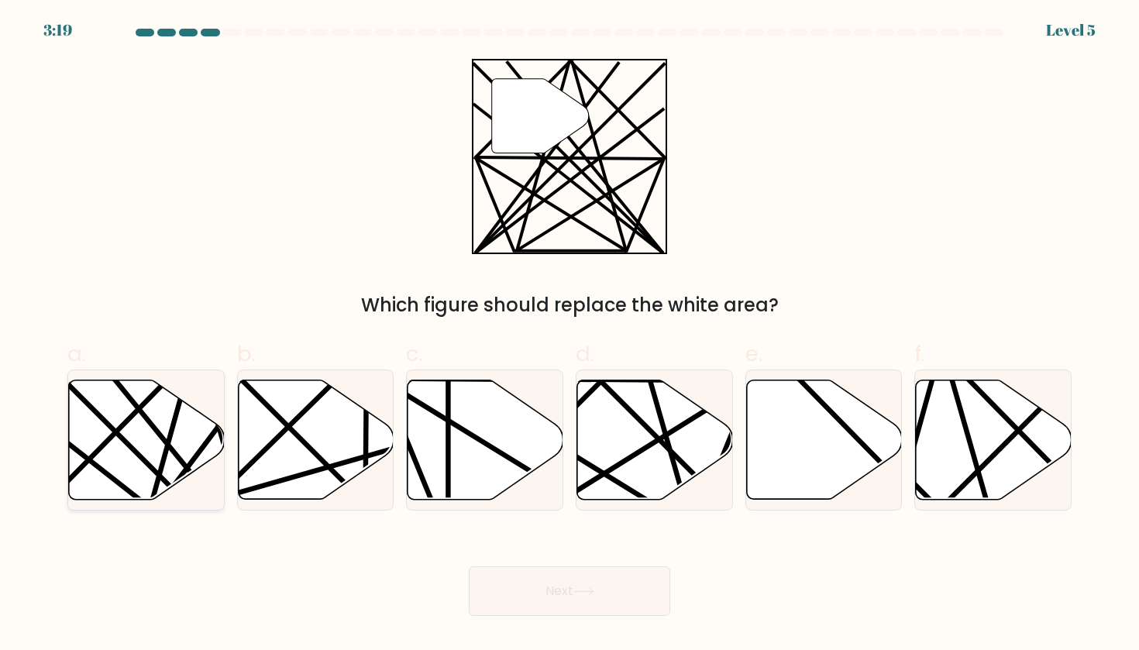
click at [96, 457] on icon at bounding box center [147, 439] width 156 height 119
click at [569, 335] on input "a." at bounding box center [569, 330] width 1 height 10
radio input "true"
click at [608, 594] on button "Next" at bounding box center [569, 591] width 201 height 50
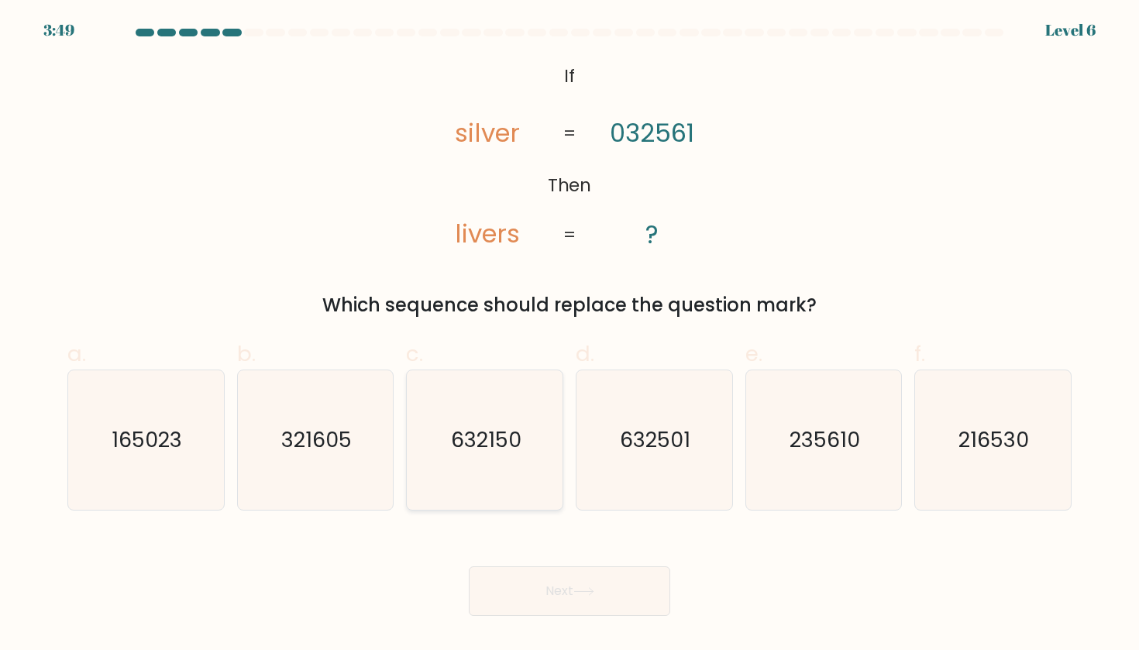
click at [541, 433] on icon "632150" at bounding box center [484, 439] width 139 height 139
click at [569, 335] on input "c. 632150" at bounding box center [569, 330] width 1 height 10
radio input "true"
click at [821, 458] on icon "235610" at bounding box center [823, 439] width 139 height 139
click at [570, 335] on input "e. 235610" at bounding box center [569, 330] width 1 height 10
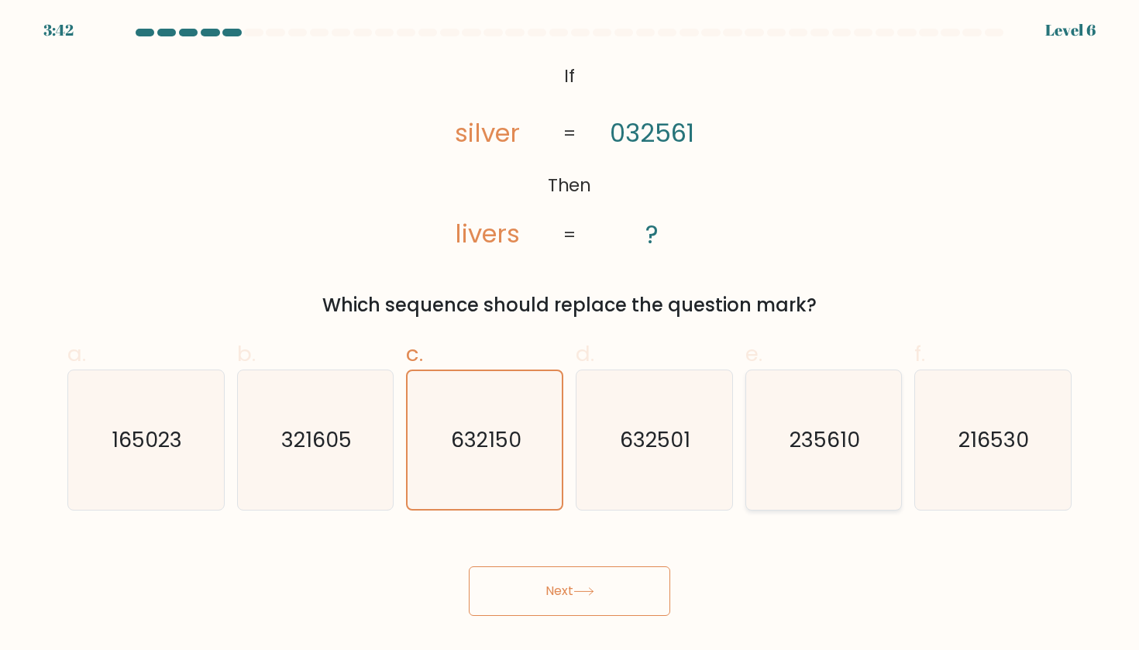
radio input "true"
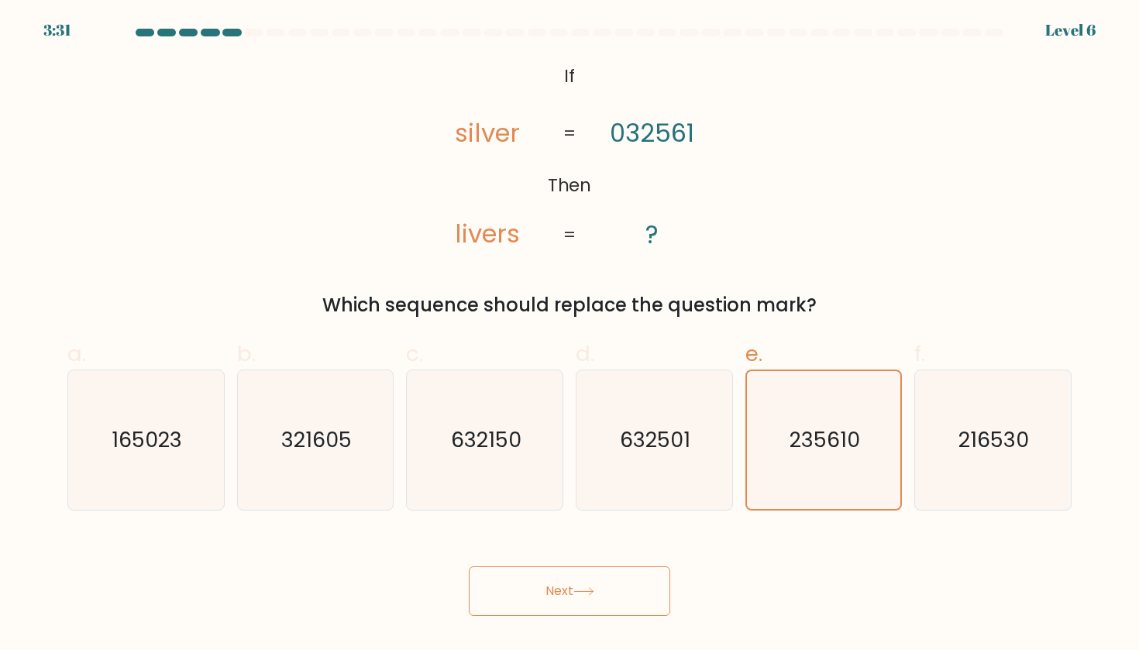
click at [545, 586] on button "Next" at bounding box center [569, 591] width 201 height 50
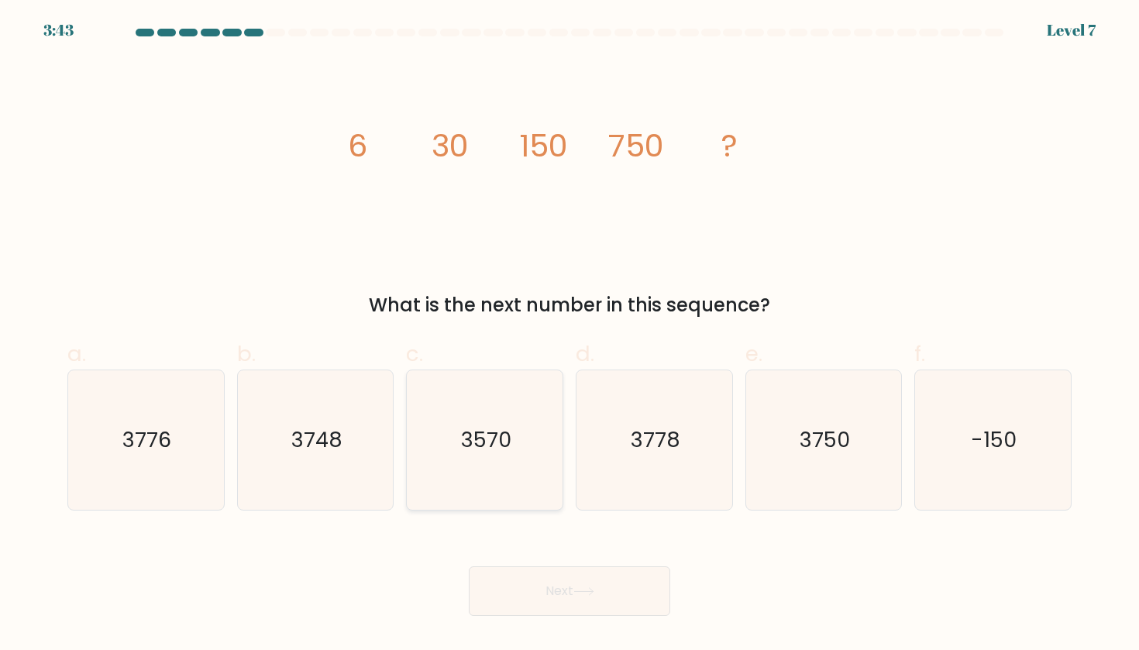
click at [534, 450] on icon "3570" at bounding box center [484, 439] width 139 height 139
click at [569, 335] on input "c. 3570" at bounding box center [569, 330] width 1 height 10
radio input "true"
click at [830, 422] on icon "3750" at bounding box center [823, 439] width 139 height 139
click at [570, 335] on input "e. 3750" at bounding box center [569, 330] width 1 height 10
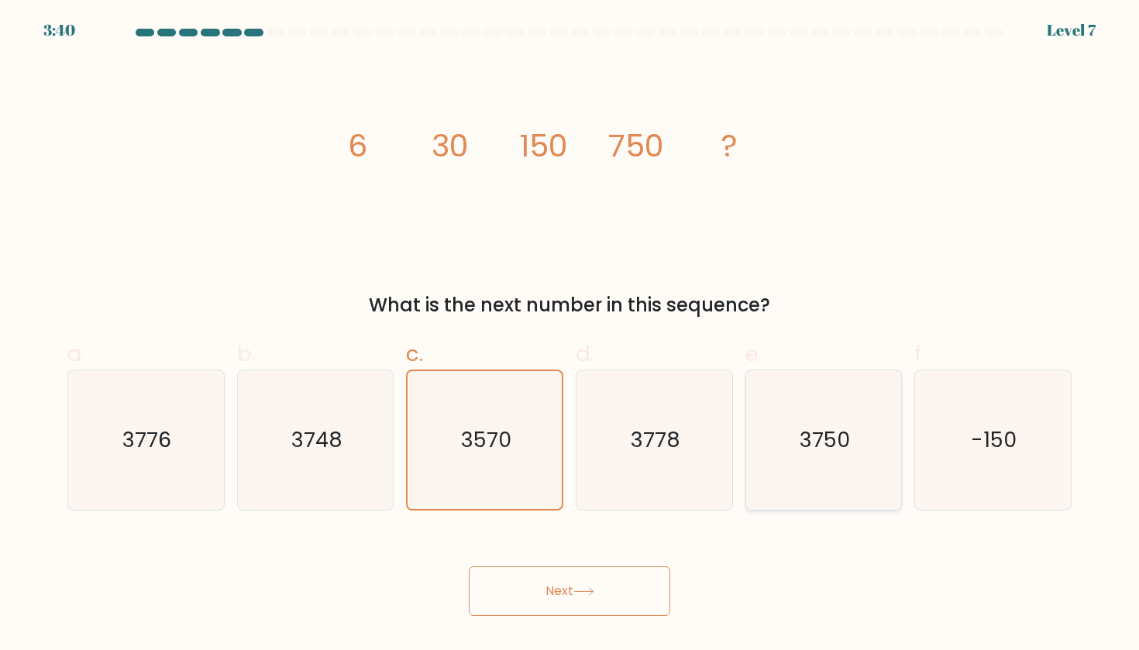
radio input "true"
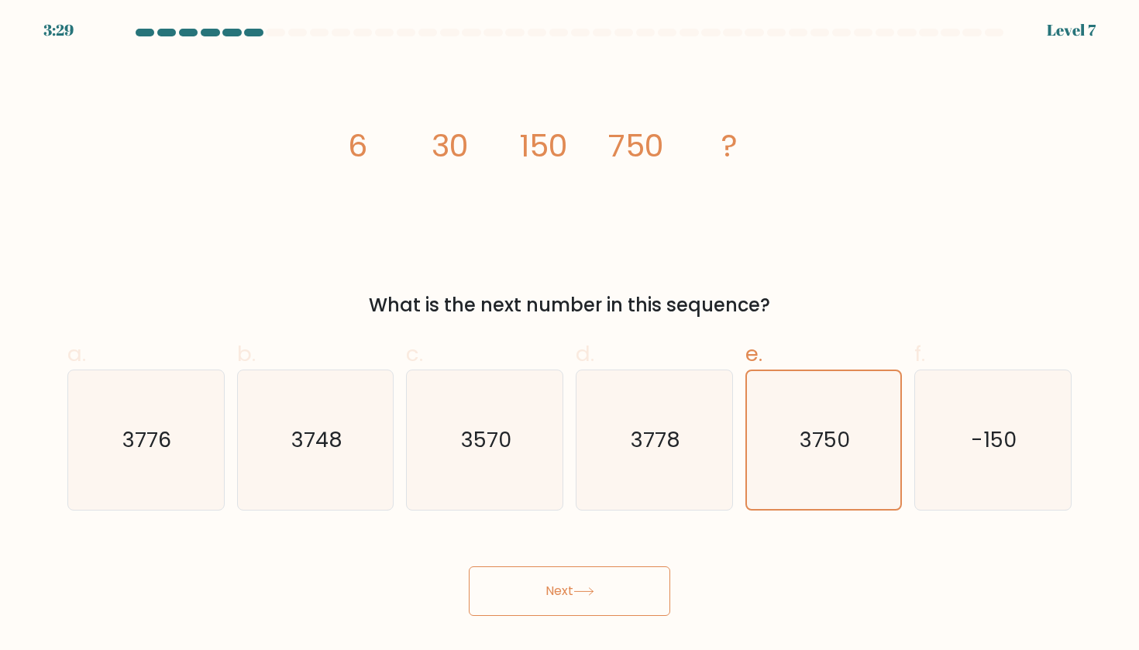
click at [582, 580] on button "Next" at bounding box center [569, 591] width 201 height 50
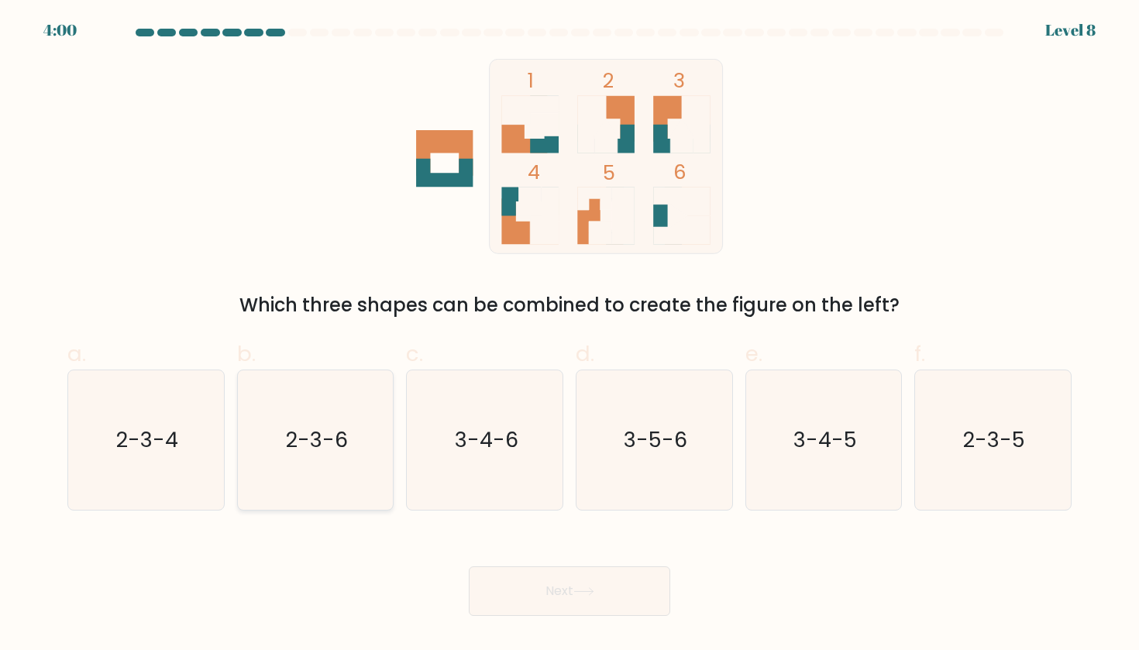
click at [373, 433] on icon "2-3-6" at bounding box center [315, 439] width 139 height 139
click at [569, 335] on input "b. 2-3-6" at bounding box center [569, 330] width 1 height 10
radio input "true"
click at [569, 594] on button "Next" at bounding box center [569, 591] width 201 height 50
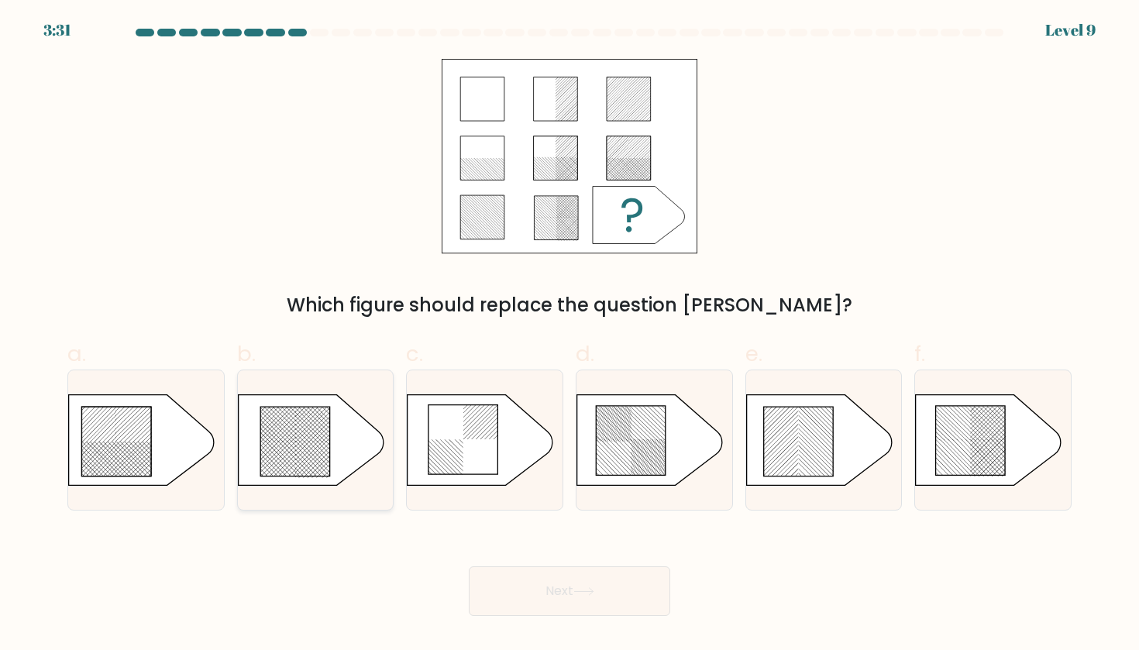
click at [313, 449] on icon at bounding box center [295, 442] width 70 height 70
click at [569, 335] on input "b." at bounding box center [569, 330] width 1 height 10
radio input "true"
click at [647, 645] on body "2:33 Level 9 a." at bounding box center [569, 325] width 1139 height 650
click at [539, 579] on button "Next" at bounding box center [569, 591] width 201 height 50
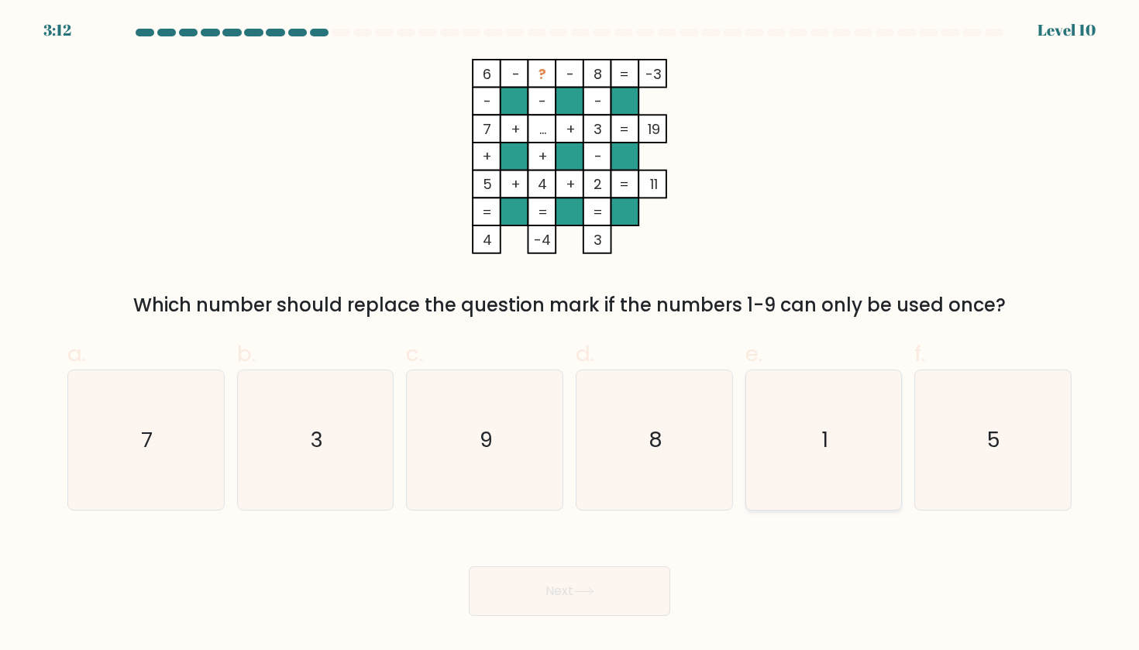
click at [806, 447] on icon "1" at bounding box center [823, 439] width 139 height 139
click at [570, 335] on input "e. 1" at bounding box center [569, 330] width 1 height 10
radio input "true"
click at [529, 613] on button "Next" at bounding box center [569, 591] width 201 height 50
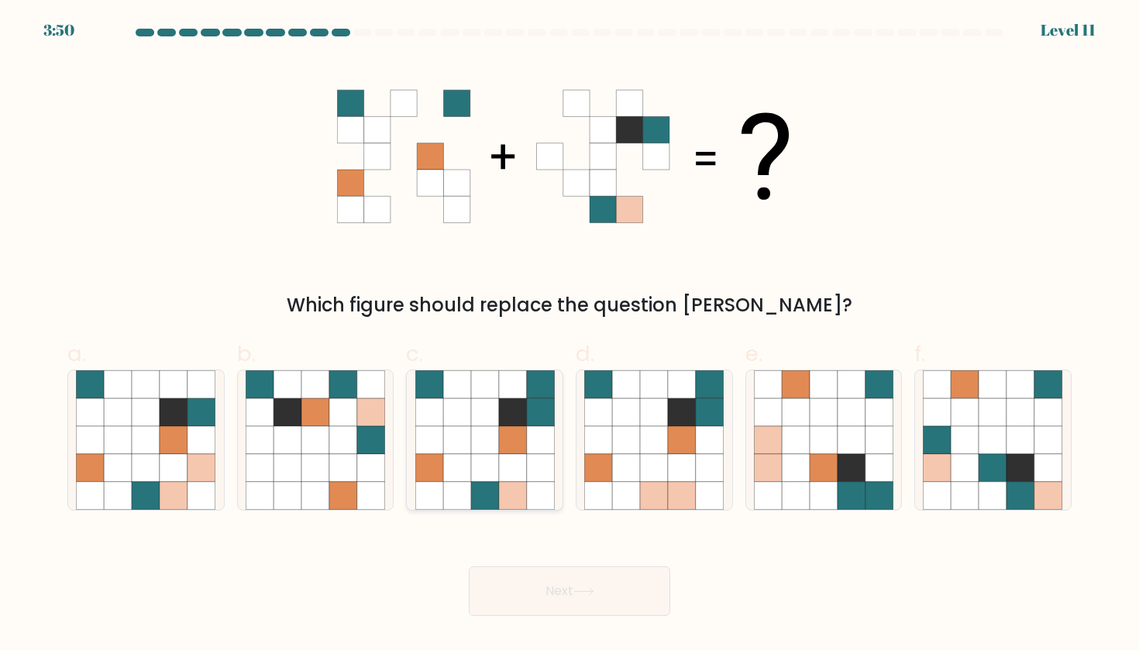
click at [466, 407] on icon at bounding box center [457, 412] width 28 height 28
click at [569, 335] on input "c." at bounding box center [569, 330] width 1 height 10
radio input "true"
click at [553, 592] on button "Next" at bounding box center [569, 591] width 201 height 50
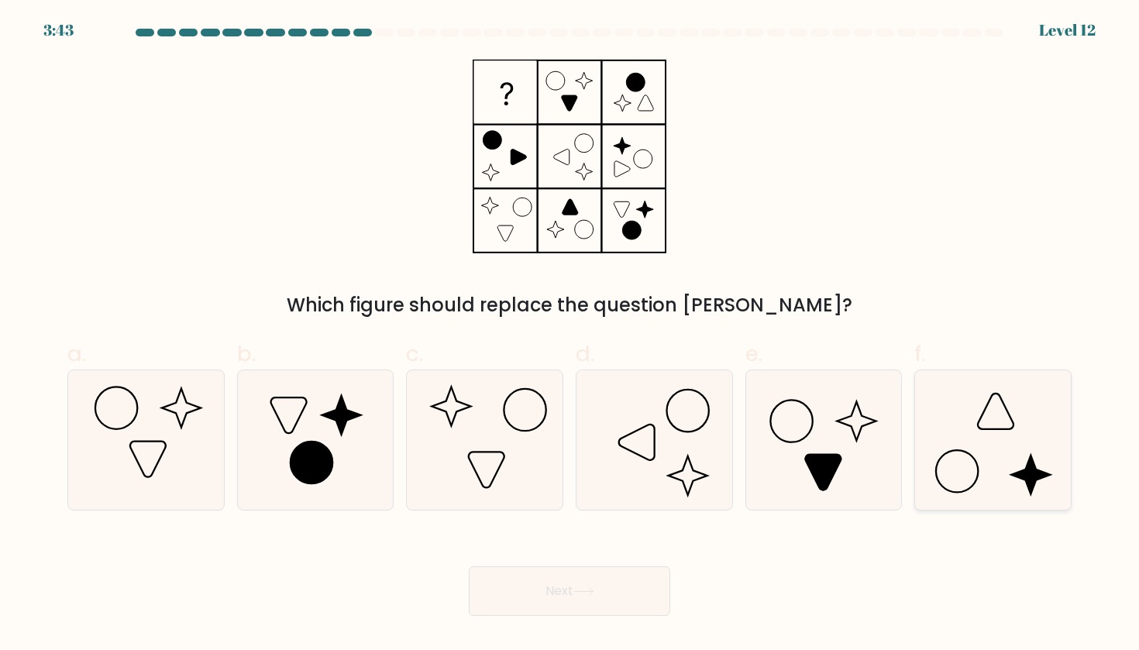
click at [994, 412] on icon at bounding box center [992, 439] width 139 height 139
click at [570, 335] on input "f." at bounding box center [569, 330] width 1 height 10
radio input "true"
click at [558, 602] on button "Next" at bounding box center [569, 591] width 201 height 50
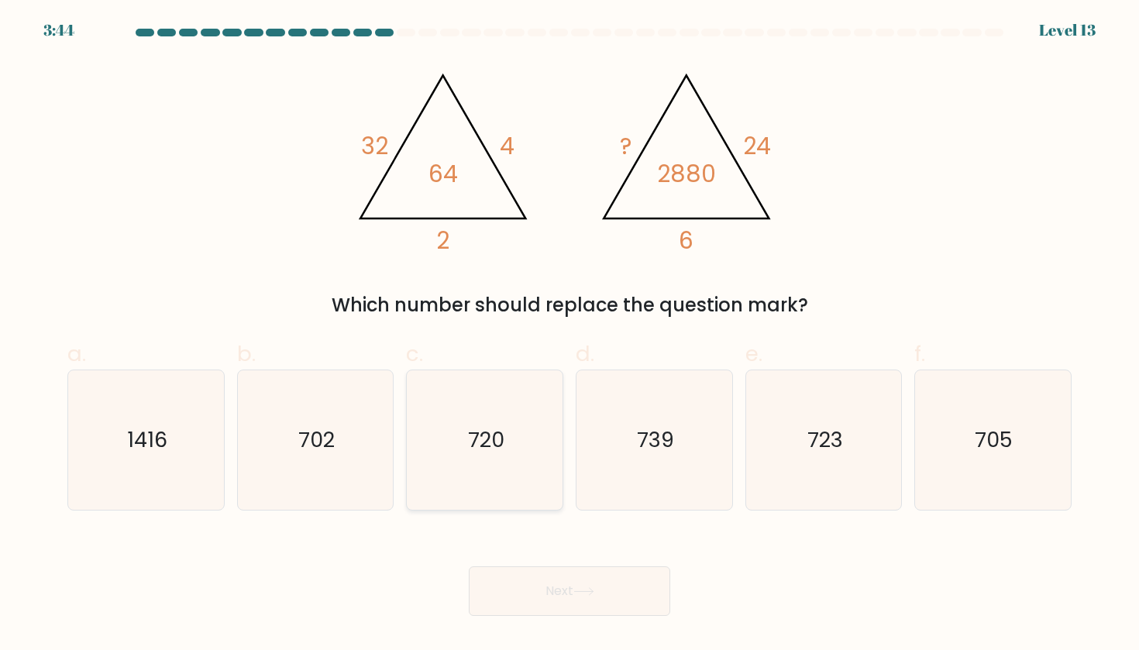
click at [503, 472] on icon "720" at bounding box center [484, 439] width 139 height 139
click at [569, 335] on input "c. 720" at bounding box center [569, 330] width 1 height 10
radio input "true"
click at [617, 590] on button "Next" at bounding box center [569, 591] width 201 height 50
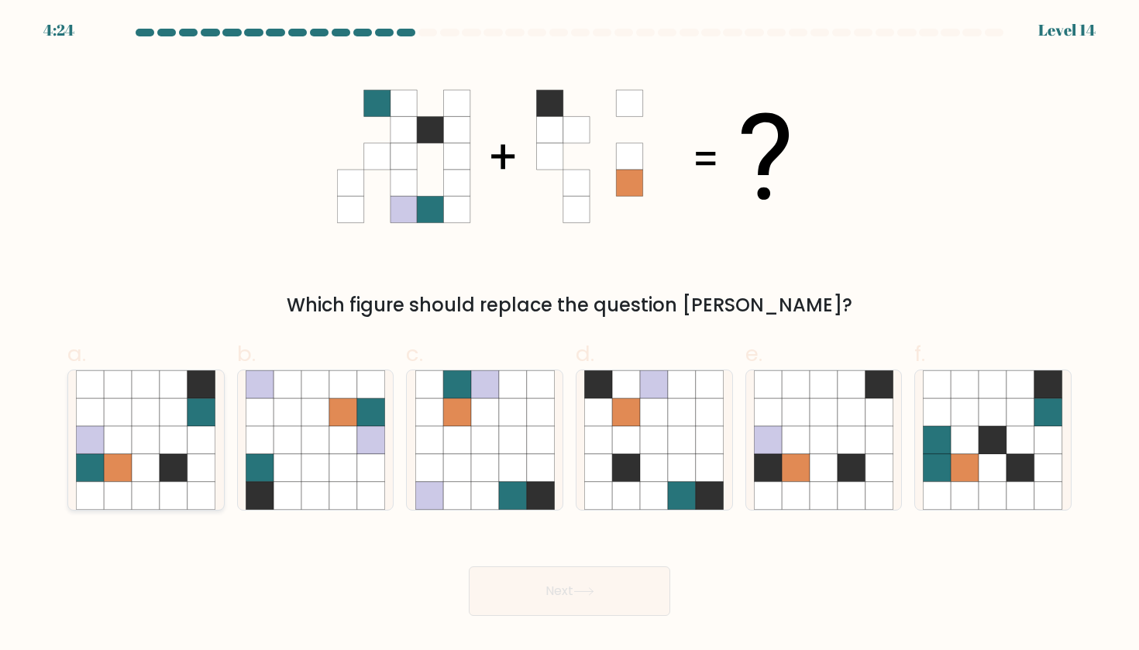
click at [139, 494] on icon at bounding box center [146, 496] width 28 height 28
click at [569, 335] on input "a." at bounding box center [569, 330] width 1 height 10
radio input "true"
click at [551, 610] on button "Next" at bounding box center [569, 591] width 201 height 50
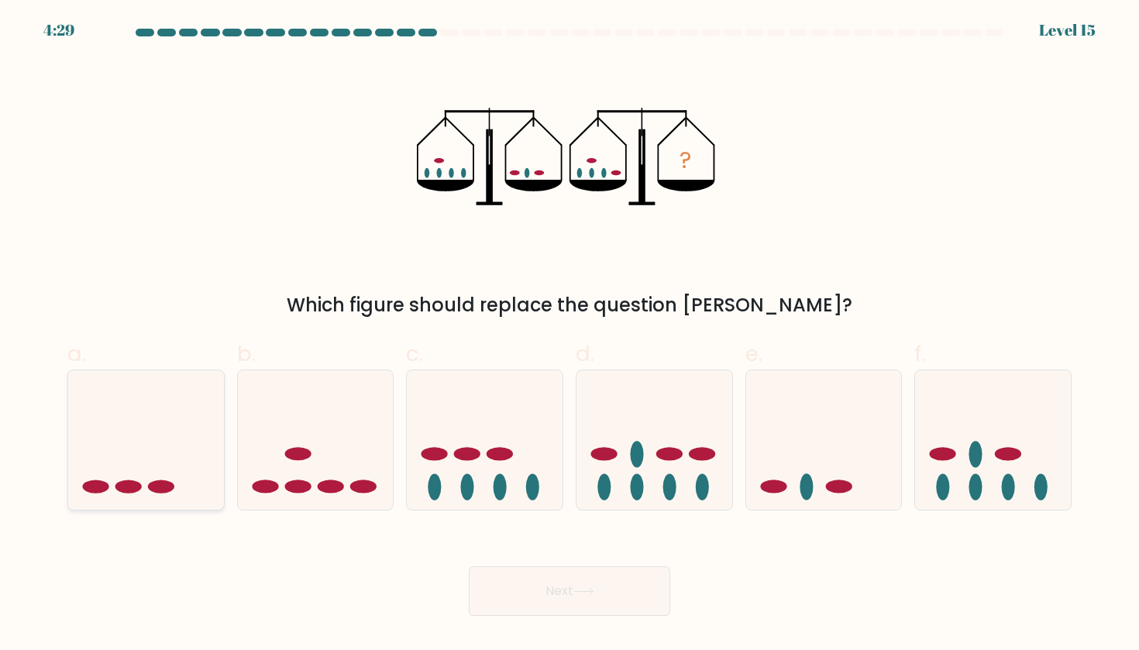
click at [88, 485] on ellipse at bounding box center [95, 486] width 26 height 13
click at [569, 335] on input "a." at bounding box center [569, 330] width 1 height 10
radio input "true"
click at [593, 591] on icon at bounding box center [583, 591] width 19 height 7
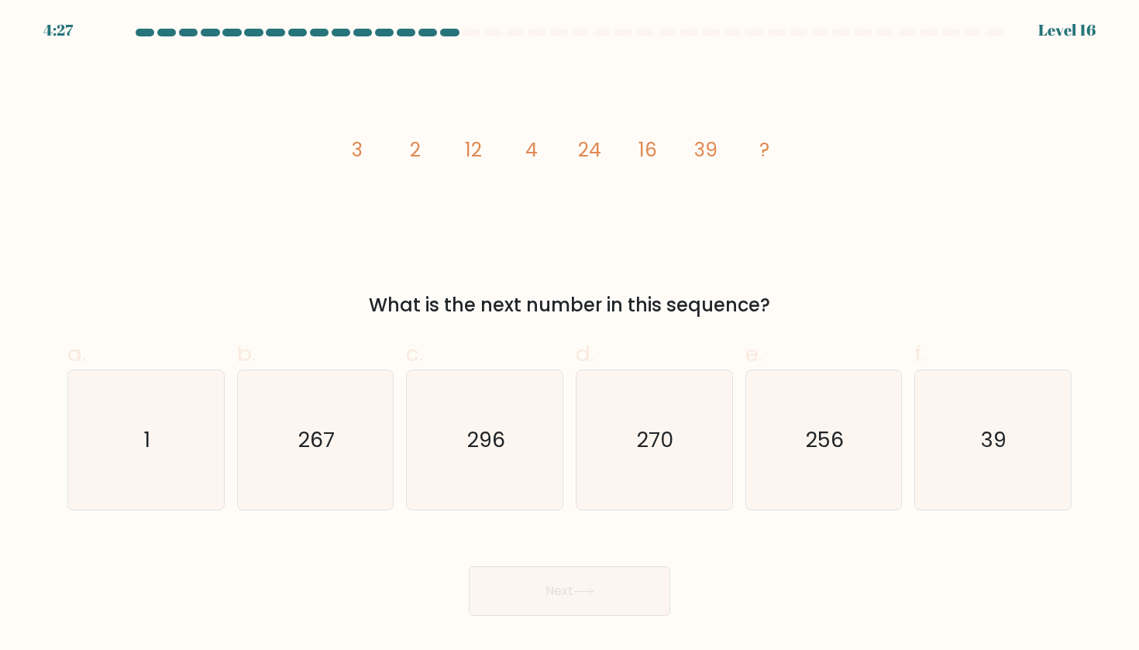
click at [593, 591] on icon at bounding box center [583, 591] width 19 height 7
click at [499, 260] on div "image/svg+xml 3 2 12 4 24 16 39 ? What is the next number in this sequence?" at bounding box center [569, 189] width 1022 height 260
click at [511, 434] on icon "296" at bounding box center [484, 439] width 139 height 139
click at [569, 335] on input "c. 296" at bounding box center [569, 330] width 1 height 10
radio input "true"
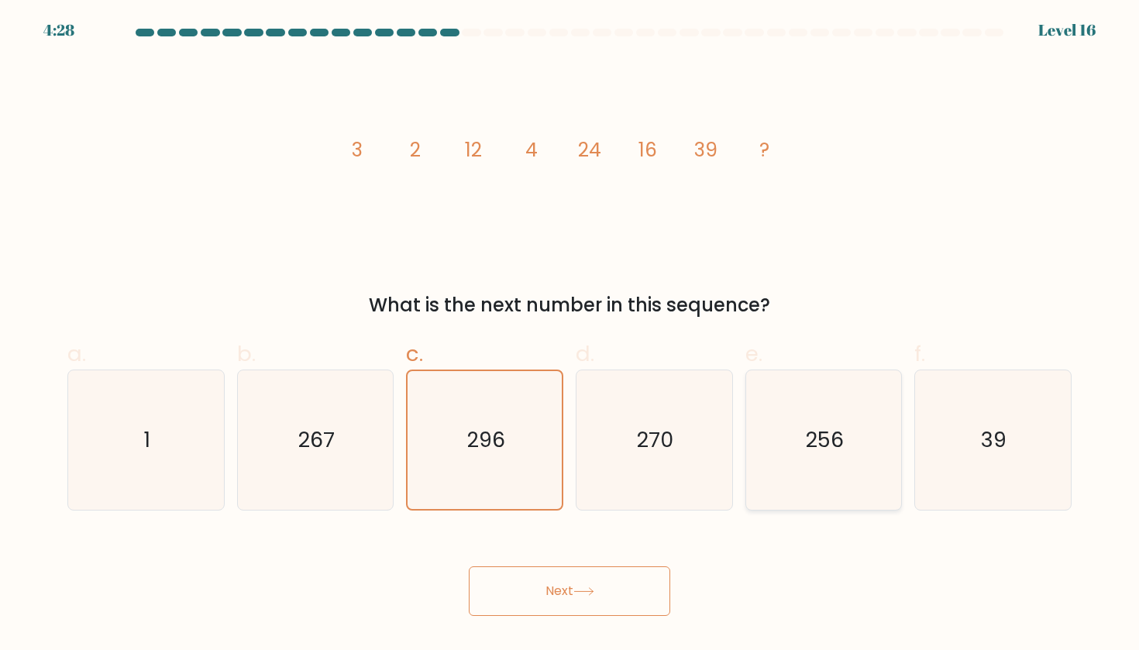
click at [839, 432] on text "256" at bounding box center [825, 439] width 38 height 29
click at [570, 335] on input "e. 256" at bounding box center [569, 330] width 1 height 10
radio input "true"
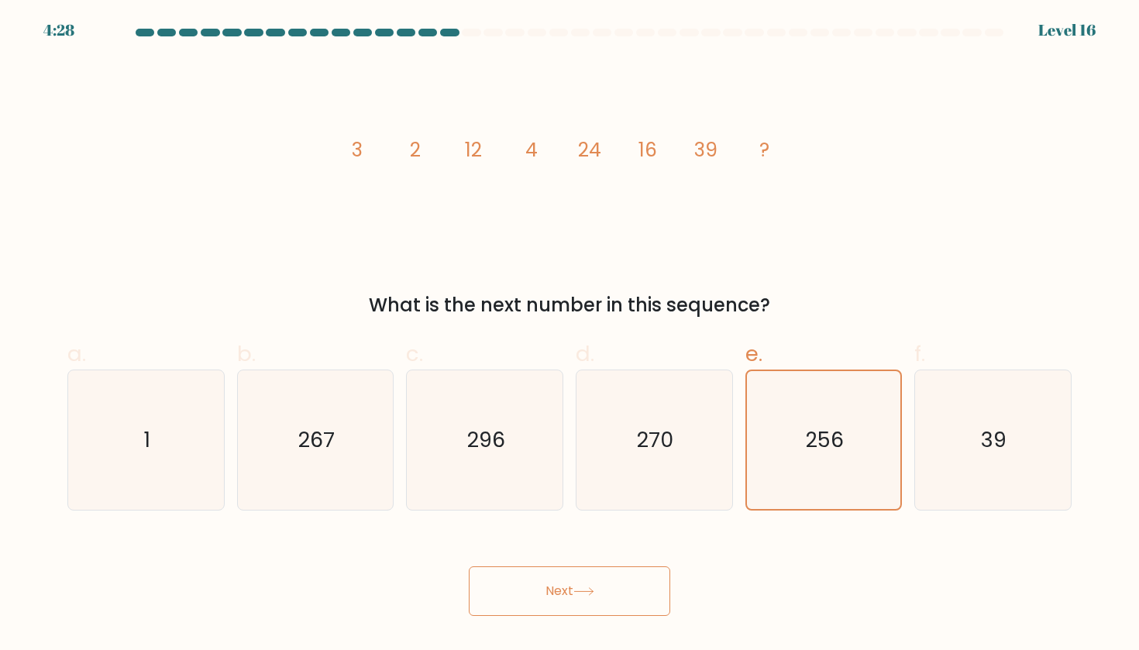
click at [531, 600] on button "Next" at bounding box center [569, 591] width 201 height 50
click at [587, 596] on button "Next" at bounding box center [569, 591] width 201 height 50
click at [566, 585] on button "Next" at bounding box center [569, 591] width 201 height 50
click at [830, 472] on icon "256" at bounding box center [823, 440] width 138 height 138
click at [570, 335] on input "e. 256" at bounding box center [569, 330] width 1 height 10
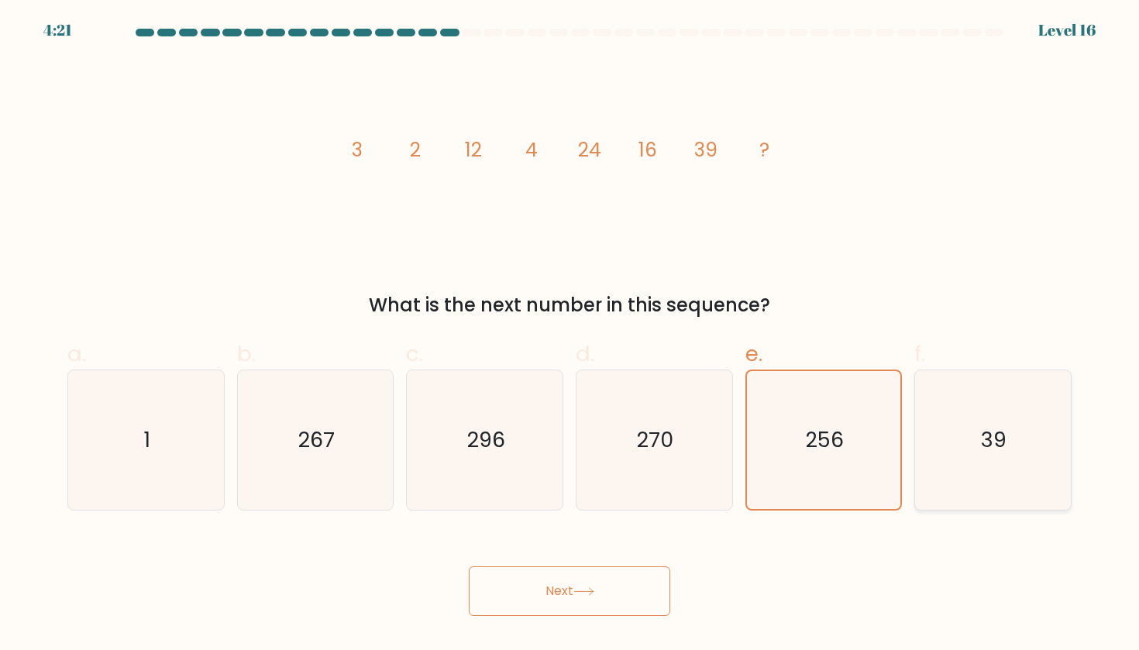
click at [997, 468] on icon "39" at bounding box center [992, 439] width 139 height 139
click at [570, 335] on input "f. 39" at bounding box center [569, 330] width 1 height 10
radio input "true"
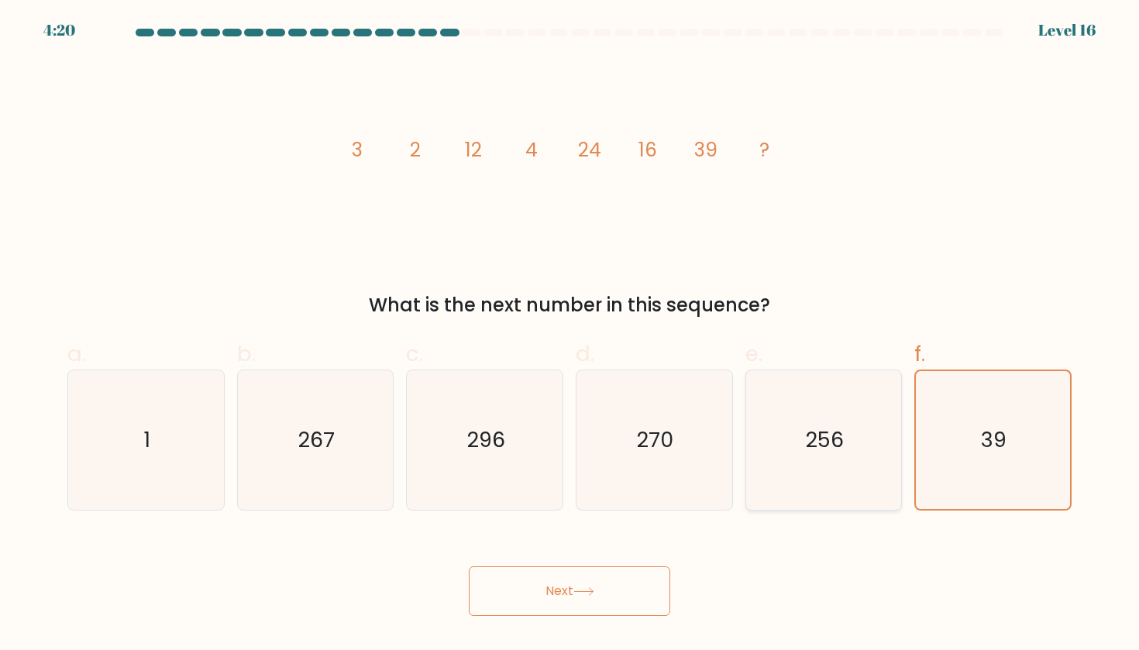
click at [837, 465] on icon "256" at bounding box center [823, 439] width 139 height 139
click at [570, 335] on input "e. 256" at bounding box center [569, 330] width 1 height 10
radio input "true"
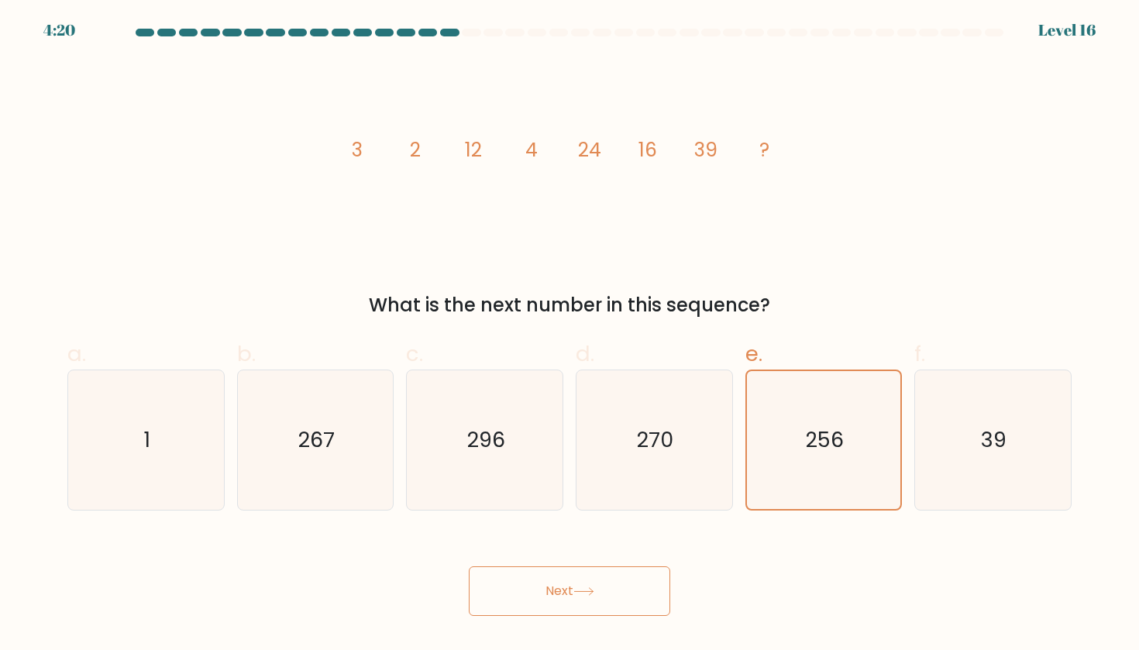
click at [567, 593] on button "Next" at bounding box center [569, 591] width 201 height 50
click at [541, 594] on button "Next" at bounding box center [569, 591] width 201 height 50
drag, startPoint x: 729, startPoint y: 292, endPoint x: 681, endPoint y: 319, distance: 55.1
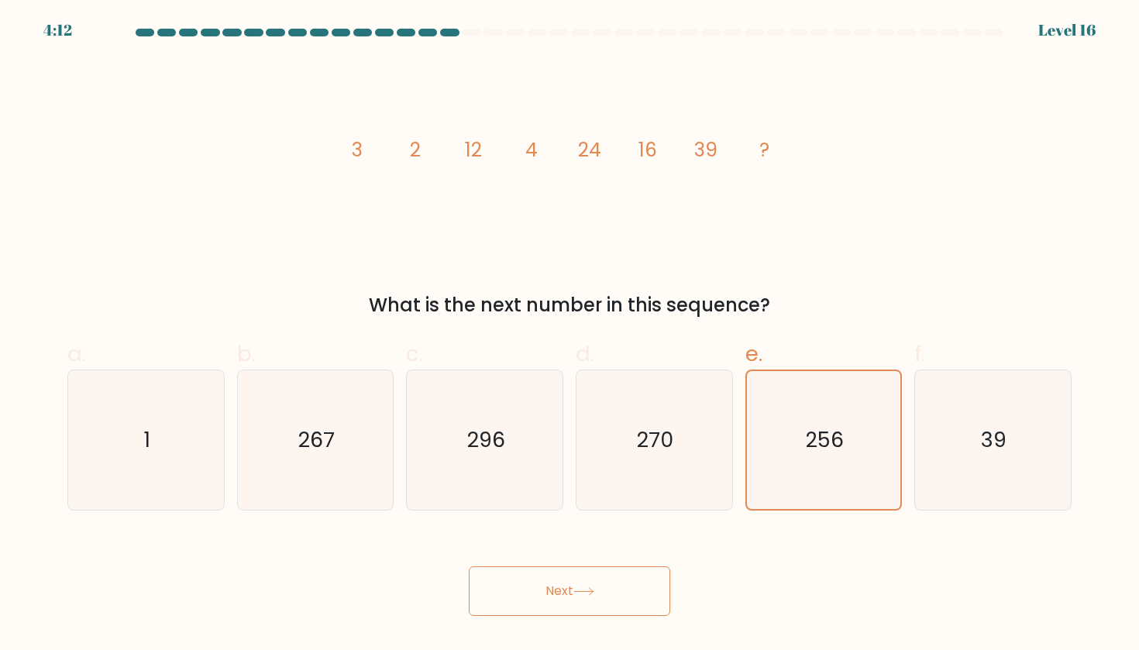
click at [681, 319] on form at bounding box center [569, 322] width 1139 height 587
click at [987, 458] on icon "39" at bounding box center [992, 439] width 139 height 139
click at [570, 335] on input "f. 39" at bounding box center [569, 330] width 1 height 10
radio input "true"
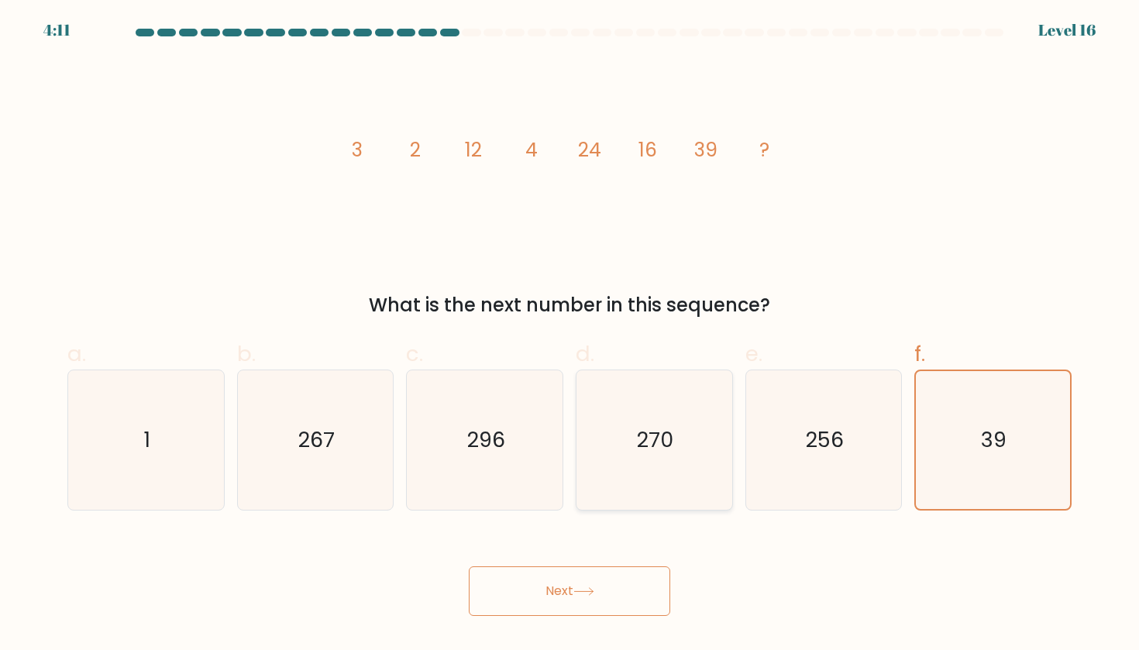
click at [640, 459] on icon "270" at bounding box center [653, 439] width 139 height 139
click at [570, 335] on input "d. 270" at bounding box center [569, 330] width 1 height 10
radio input "true"
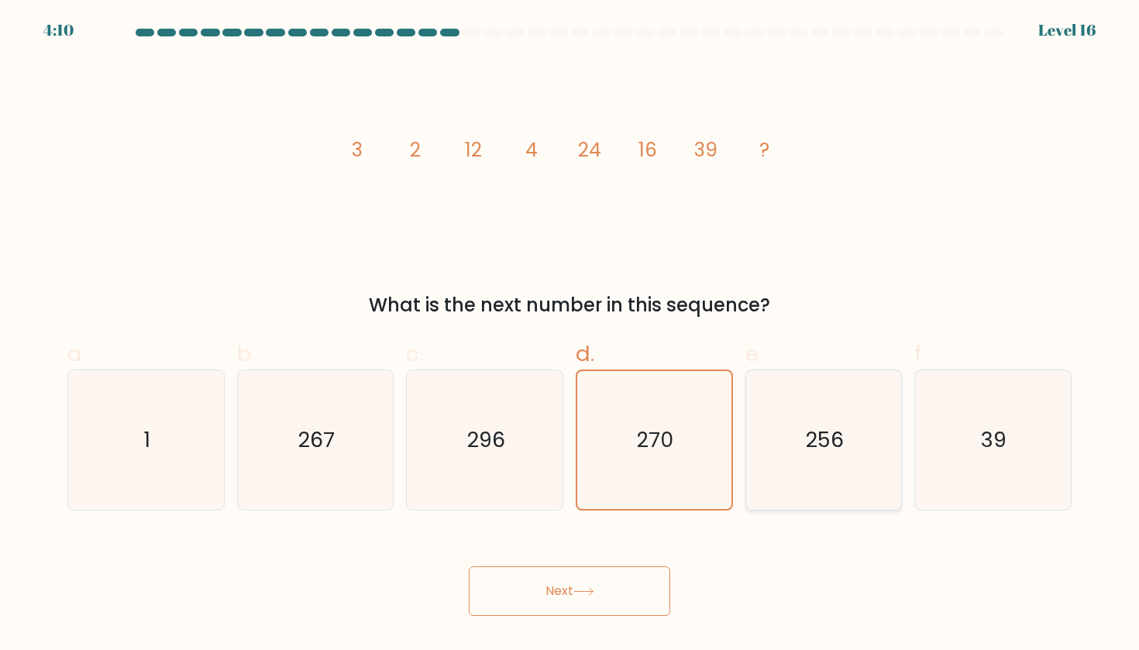
click at [830, 464] on icon "256" at bounding box center [823, 439] width 139 height 139
click at [570, 335] on input "e. 256" at bounding box center [569, 330] width 1 height 10
radio input "true"
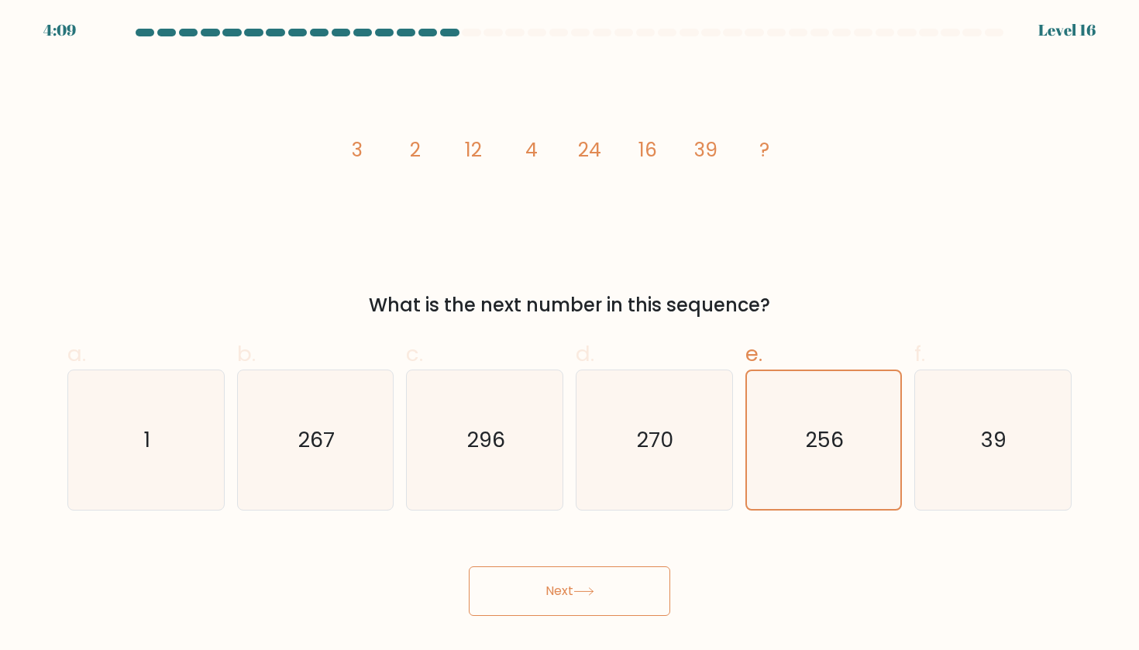
click at [603, 590] on button "Next" at bounding box center [569, 591] width 201 height 50
click at [522, 487] on icon "296" at bounding box center [484, 439] width 139 height 139
click at [569, 335] on input "c. 296" at bounding box center [569, 330] width 1 height 10
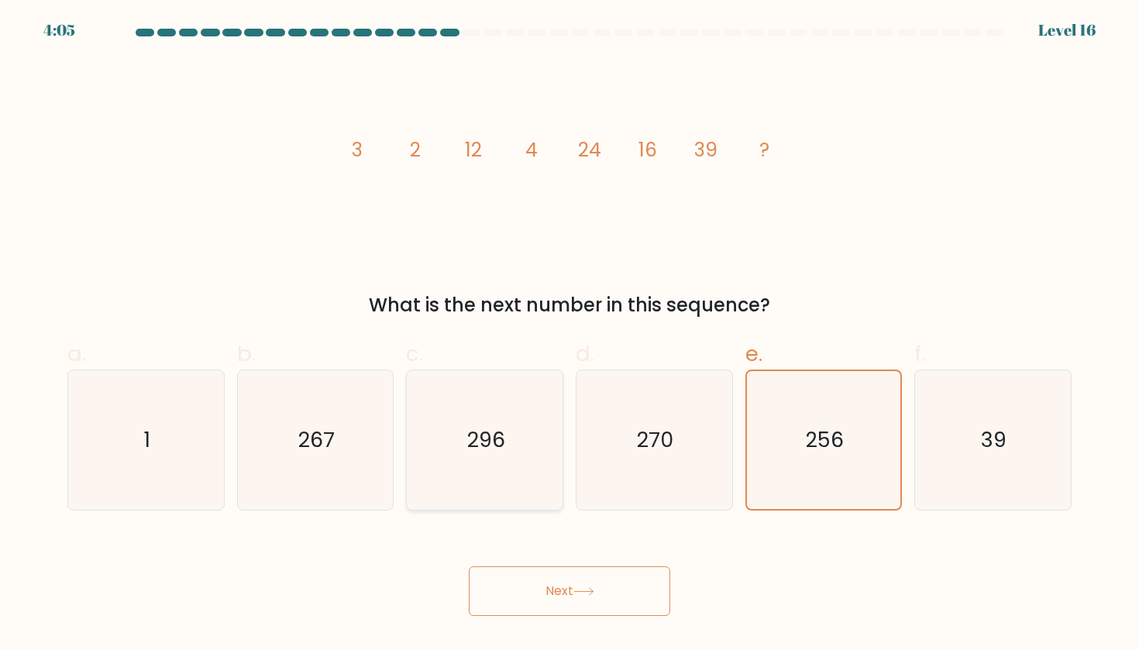
radio input "true"
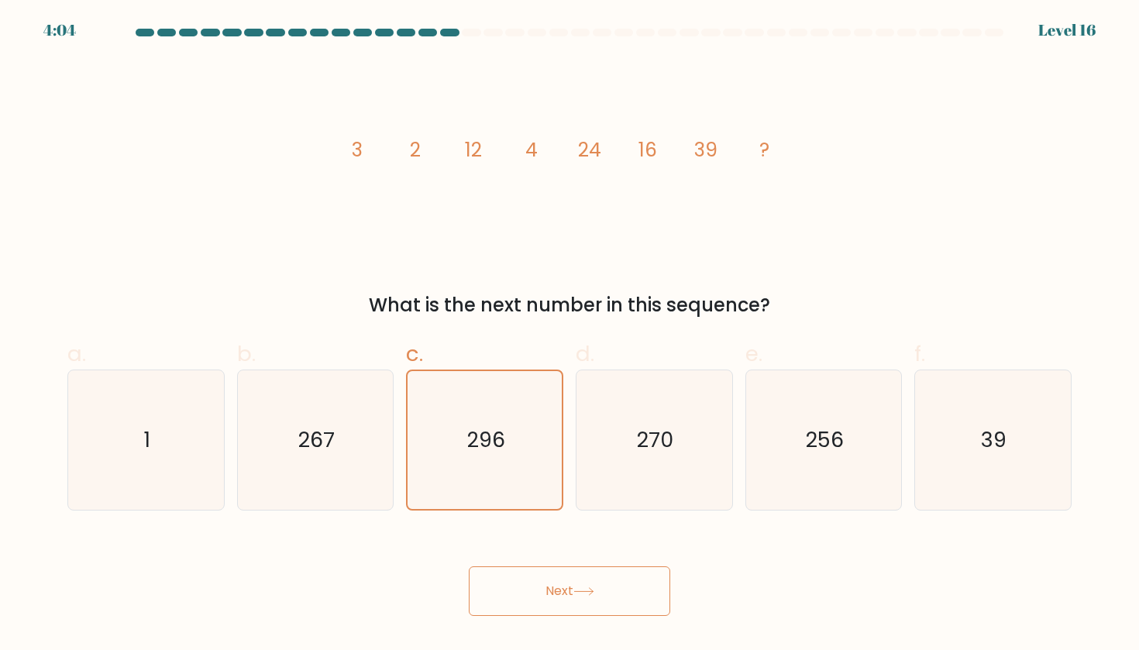
click at [592, 595] on icon at bounding box center [583, 591] width 21 height 9
click at [850, 380] on icon "256" at bounding box center [823, 439] width 139 height 139
click at [570, 335] on input "e. 256" at bounding box center [569, 330] width 1 height 10
radio input "true"
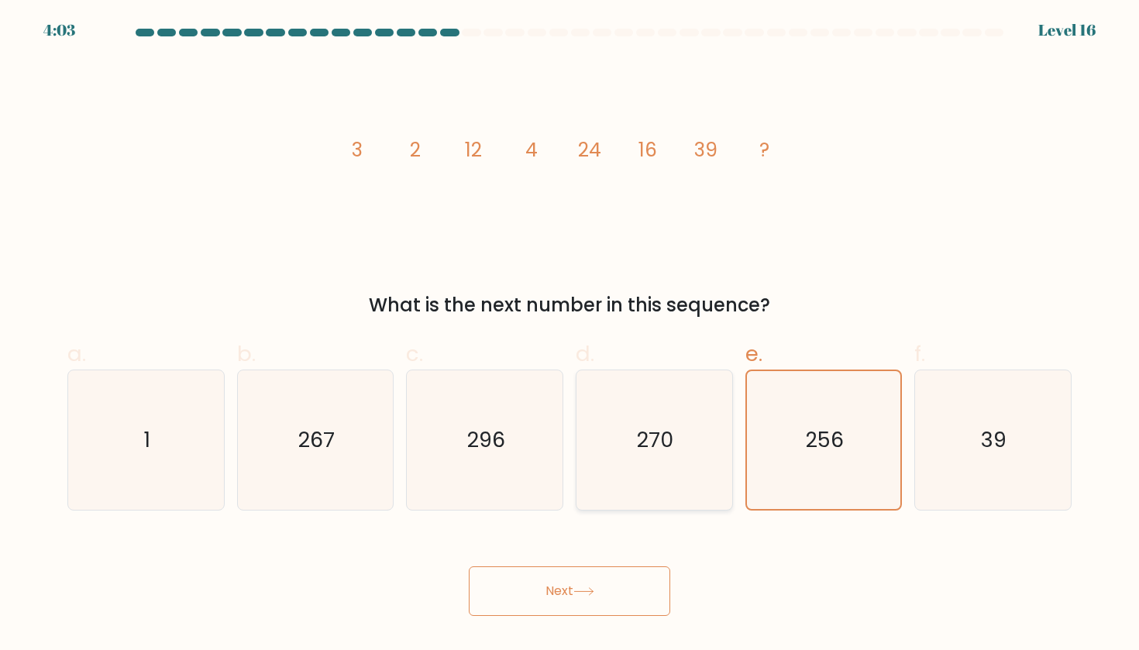
click at [648, 482] on icon "270" at bounding box center [653, 439] width 139 height 139
click at [570, 335] on input "d. 270" at bounding box center [569, 330] width 1 height 10
radio input "true"
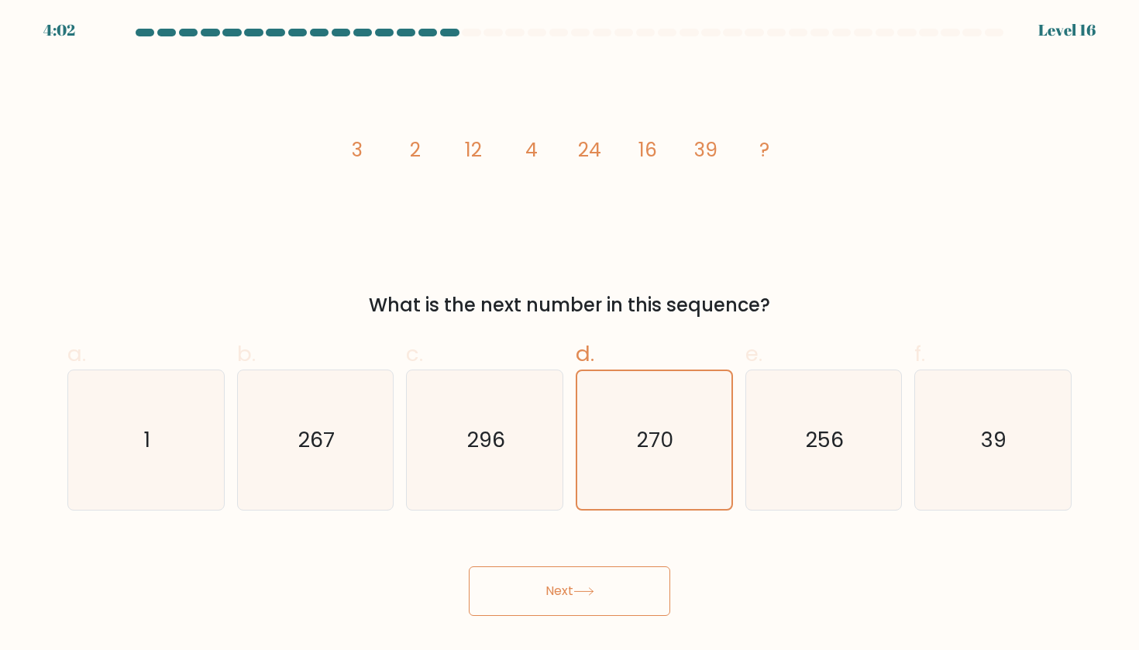
click at [645, 585] on button "Next" at bounding box center [569, 591] width 201 height 50
click at [1006, 483] on icon "39" at bounding box center [992, 439] width 139 height 139
click at [570, 335] on input "f. 39" at bounding box center [569, 330] width 1 height 10
radio input "true"
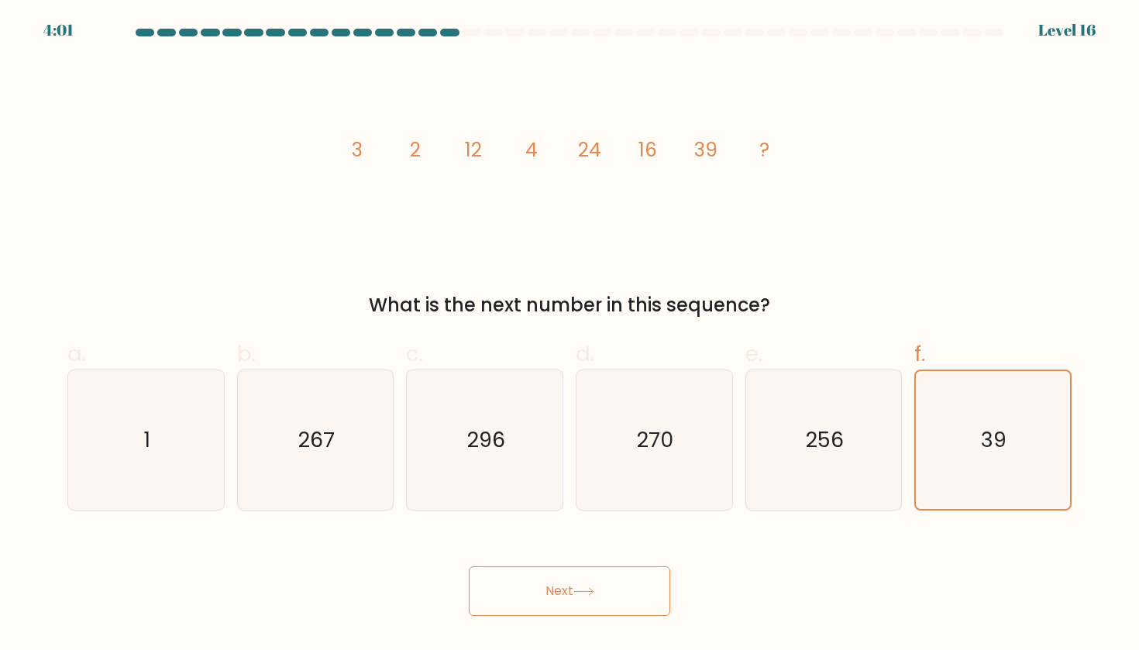
click at [572, 599] on button "Next" at bounding box center [569, 591] width 201 height 50
click at [785, 452] on icon "256" at bounding box center [823, 439] width 139 height 139
click at [570, 335] on input "e. 256" at bounding box center [569, 330] width 1 height 10
radio input "true"
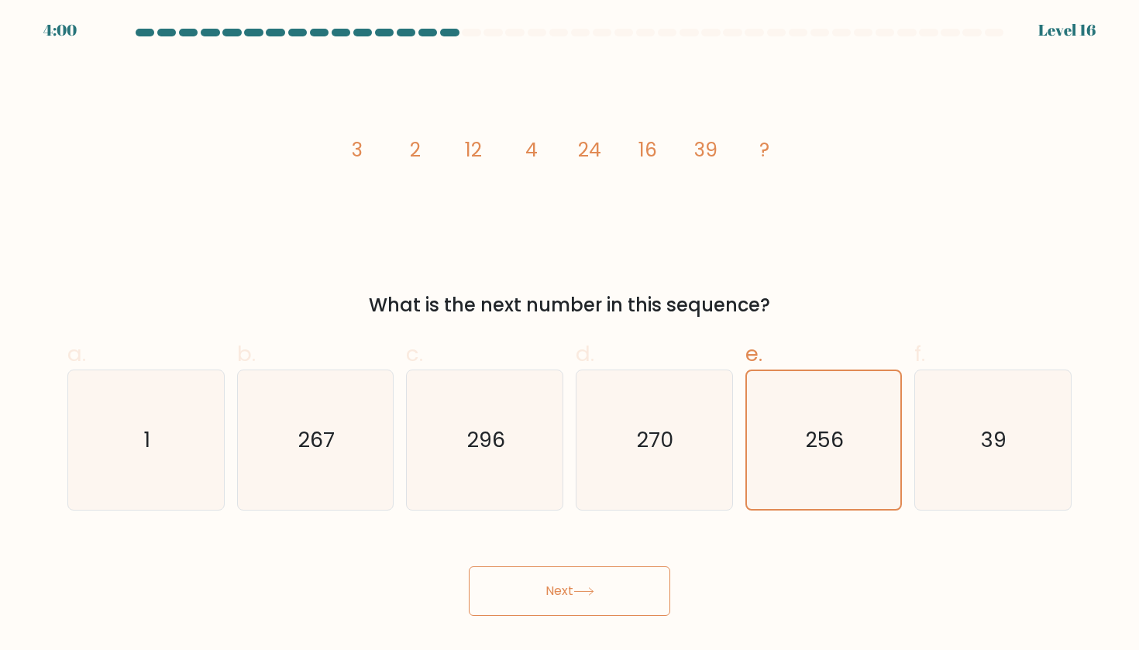
click at [610, 583] on button "Next" at bounding box center [569, 591] width 201 height 50
click at [795, 407] on icon "256" at bounding box center [823, 439] width 139 height 139
click at [570, 335] on input "e. 256" at bounding box center [569, 330] width 1 height 10
radio input "true"
click at [548, 600] on button "Next" at bounding box center [569, 591] width 201 height 50
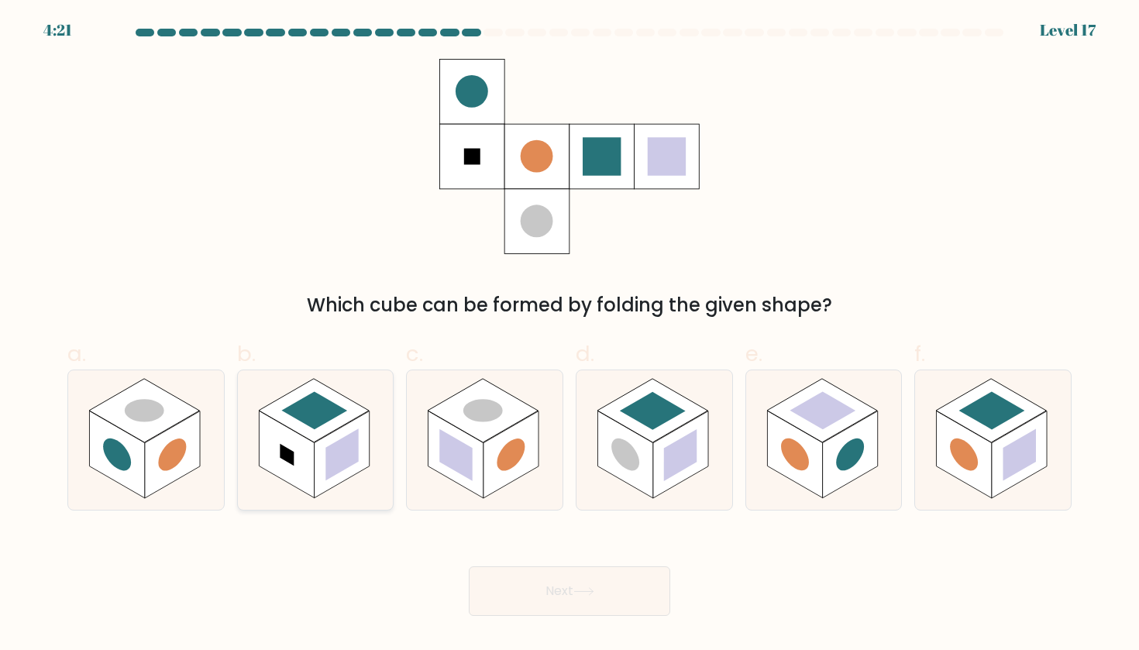
click at [294, 466] on rect at bounding box center [286, 455] width 55 height 88
click at [569, 335] on input "b." at bounding box center [569, 330] width 1 height 10
radio input "true"
click at [547, 466] on icon at bounding box center [485, 439] width 156 height 139
click at [569, 335] on input "c." at bounding box center [569, 330] width 1 height 10
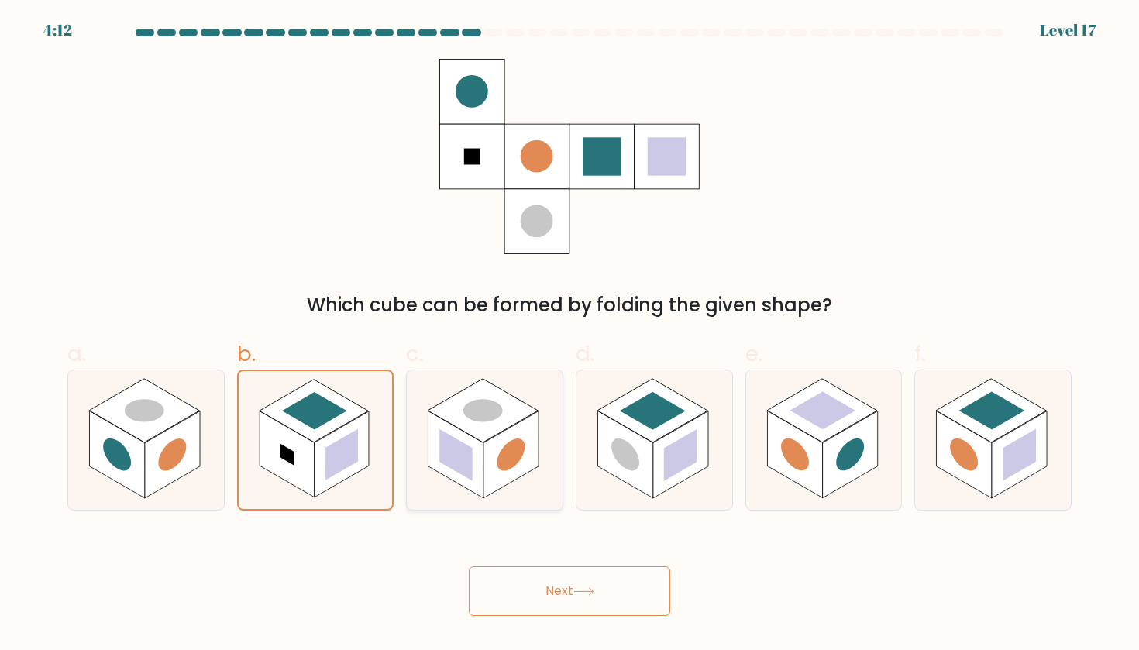
radio input "true"
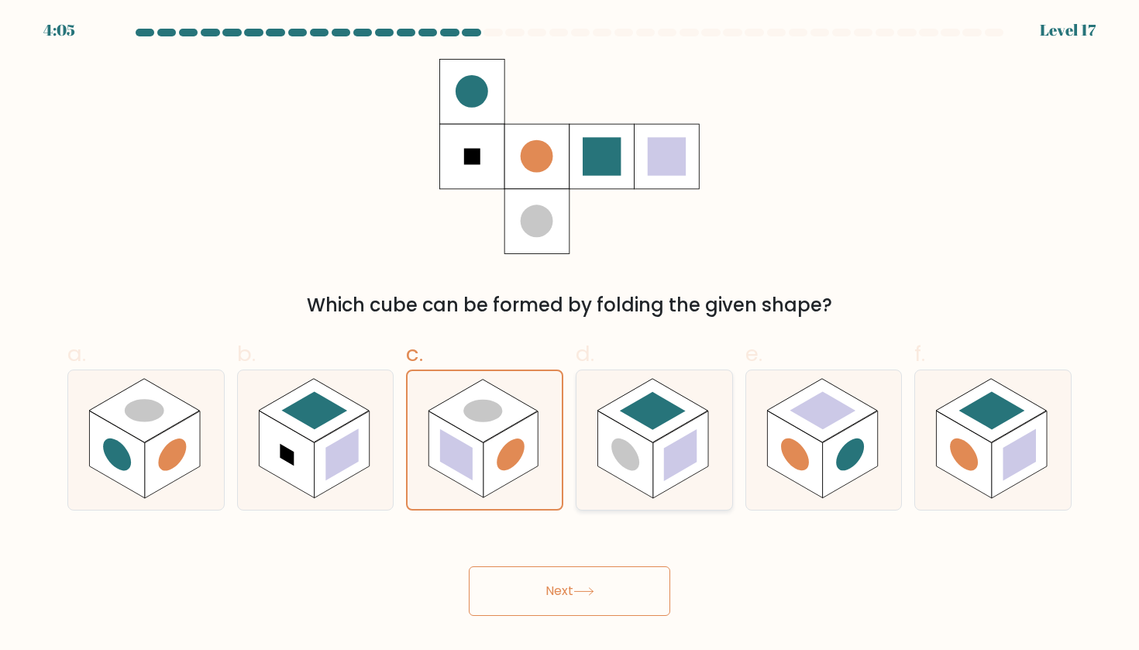
click at [640, 446] on rect at bounding box center [624, 455] width 55 height 88
click at [570, 335] on input "d." at bounding box center [569, 330] width 1 height 10
radio input "true"
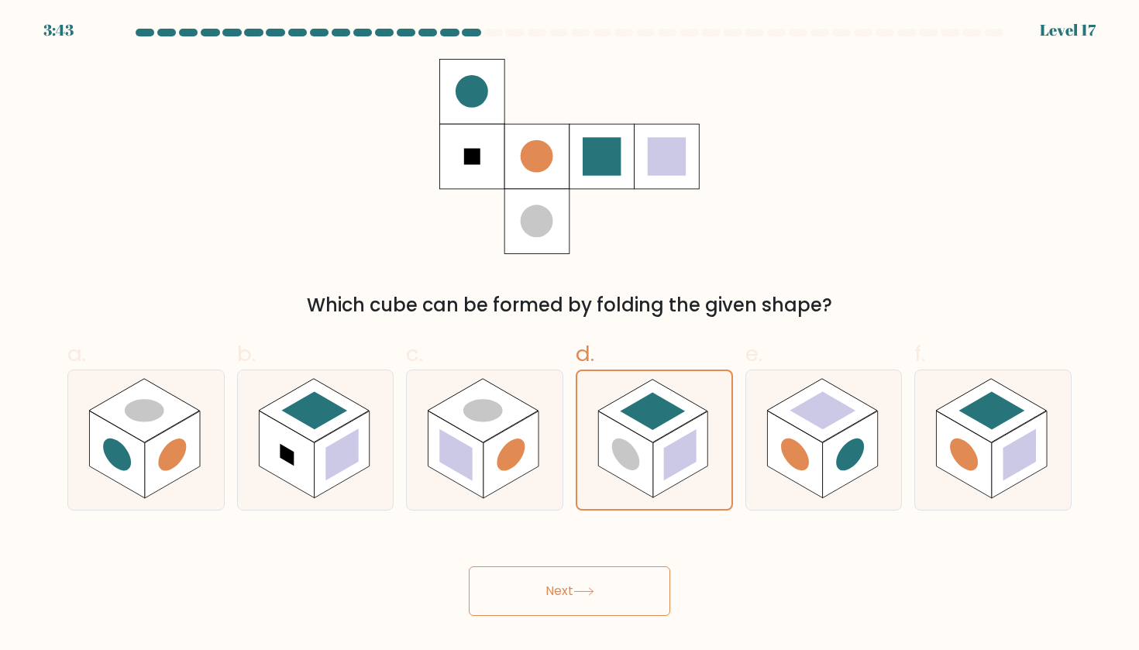
click at [629, 582] on button "Next" at bounding box center [569, 591] width 201 height 50
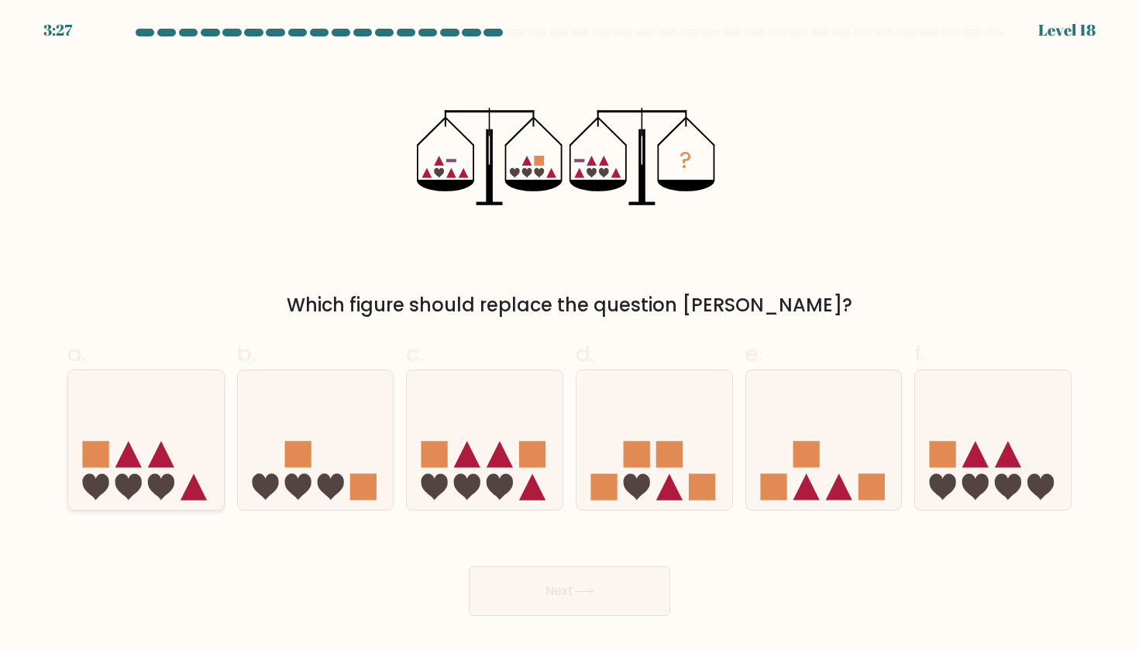
click at [156, 474] on icon at bounding box center [161, 487] width 26 height 26
click at [569, 335] on input "a." at bounding box center [569, 330] width 1 height 10
radio input "true"
click at [997, 414] on icon at bounding box center [993, 440] width 156 height 129
click at [570, 335] on input "f." at bounding box center [569, 330] width 1 height 10
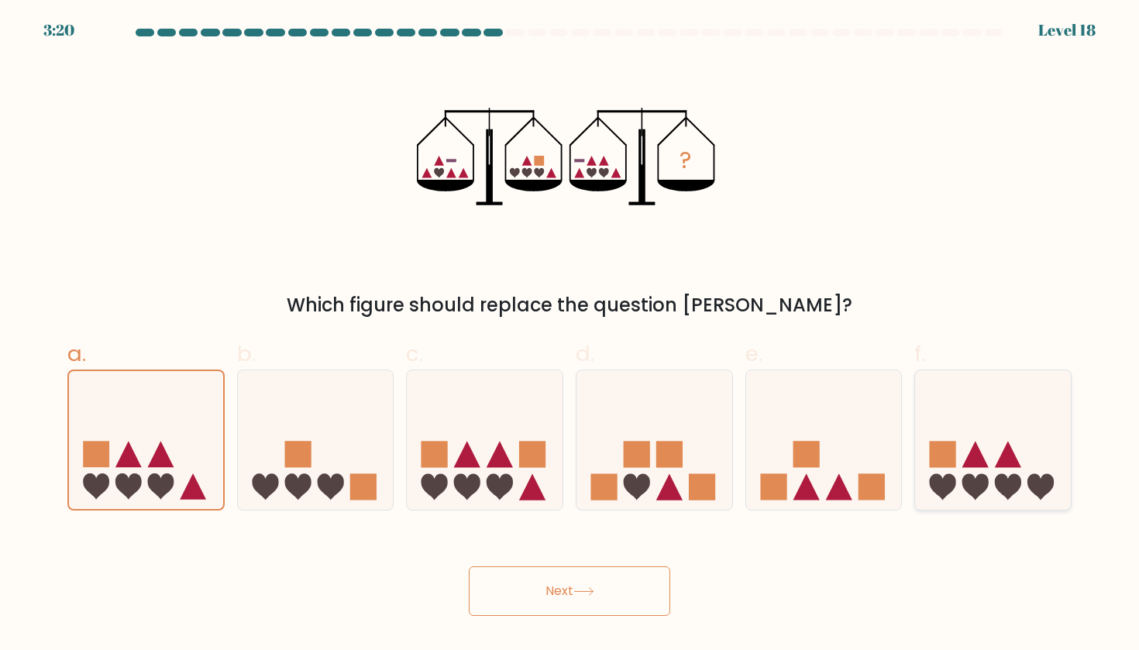
radio input "true"
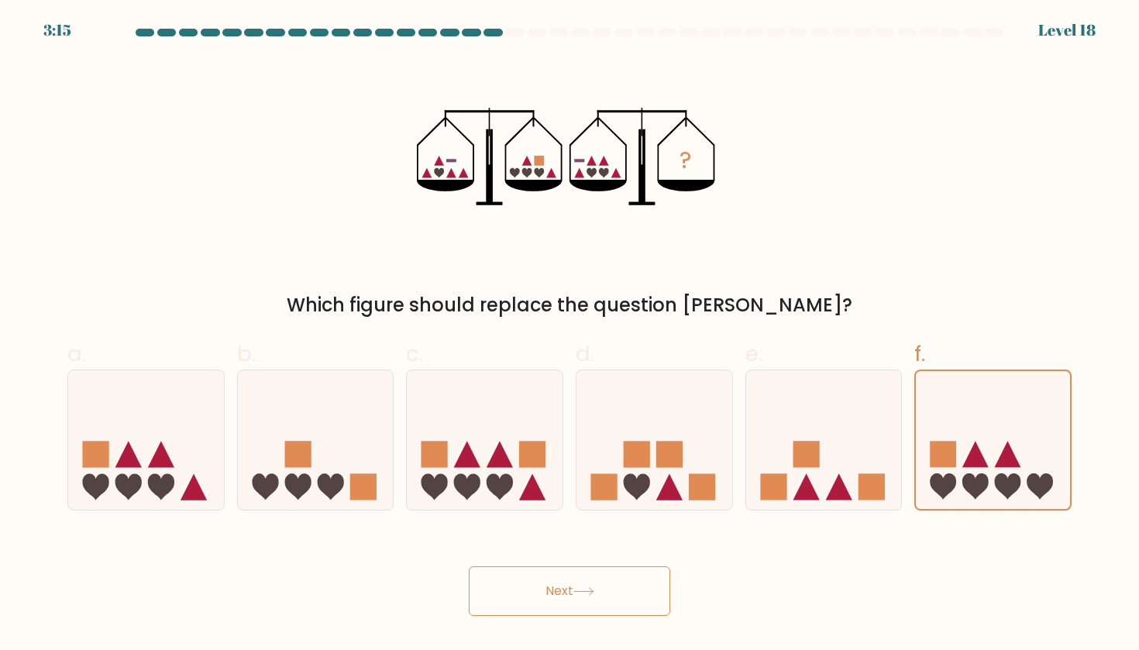
click at [574, 615] on button "Next" at bounding box center [569, 591] width 201 height 50
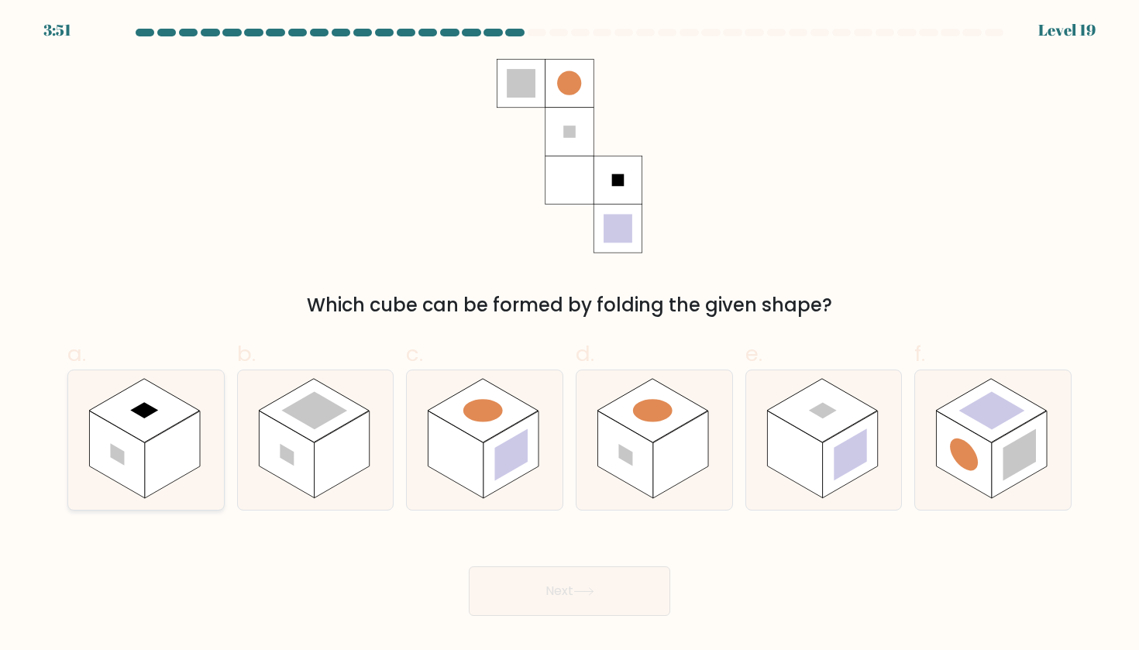
click at [140, 438] on rect at bounding box center [144, 411] width 110 height 64
click at [569, 335] on input "a." at bounding box center [569, 330] width 1 height 10
radio input "true"
click at [596, 580] on button "Next" at bounding box center [569, 591] width 201 height 50
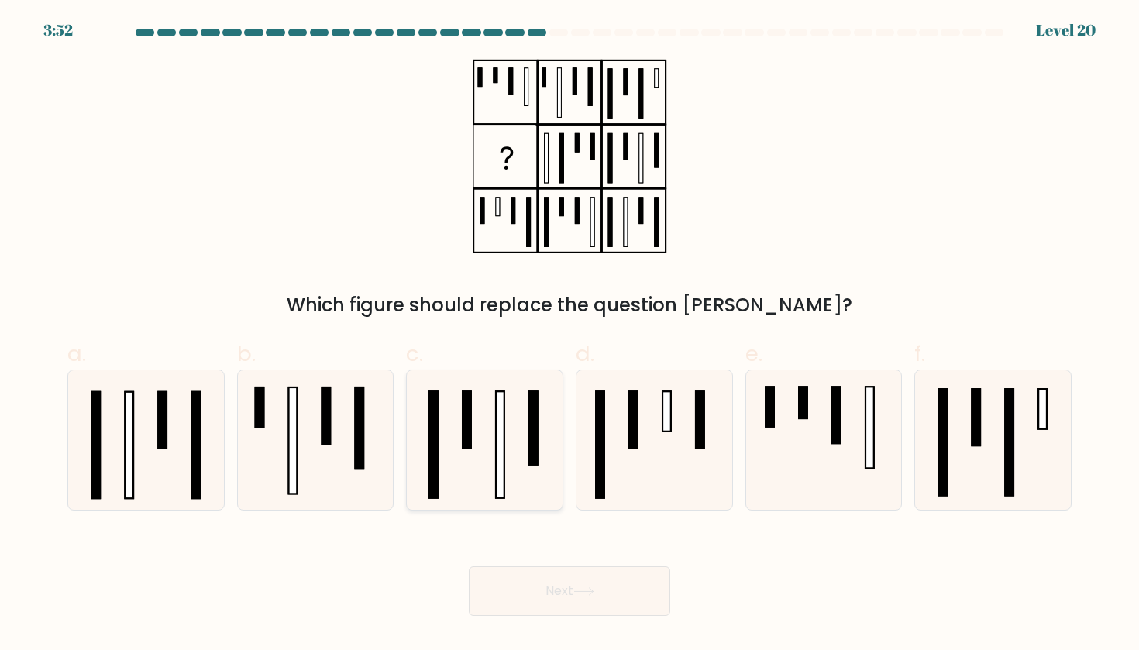
click at [489, 445] on icon at bounding box center [484, 439] width 139 height 139
click at [569, 335] on input "c." at bounding box center [569, 330] width 1 height 10
radio input "true"
click at [634, 441] on rect at bounding box center [633, 419] width 9 height 57
click at [570, 335] on input "d." at bounding box center [569, 330] width 1 height 10
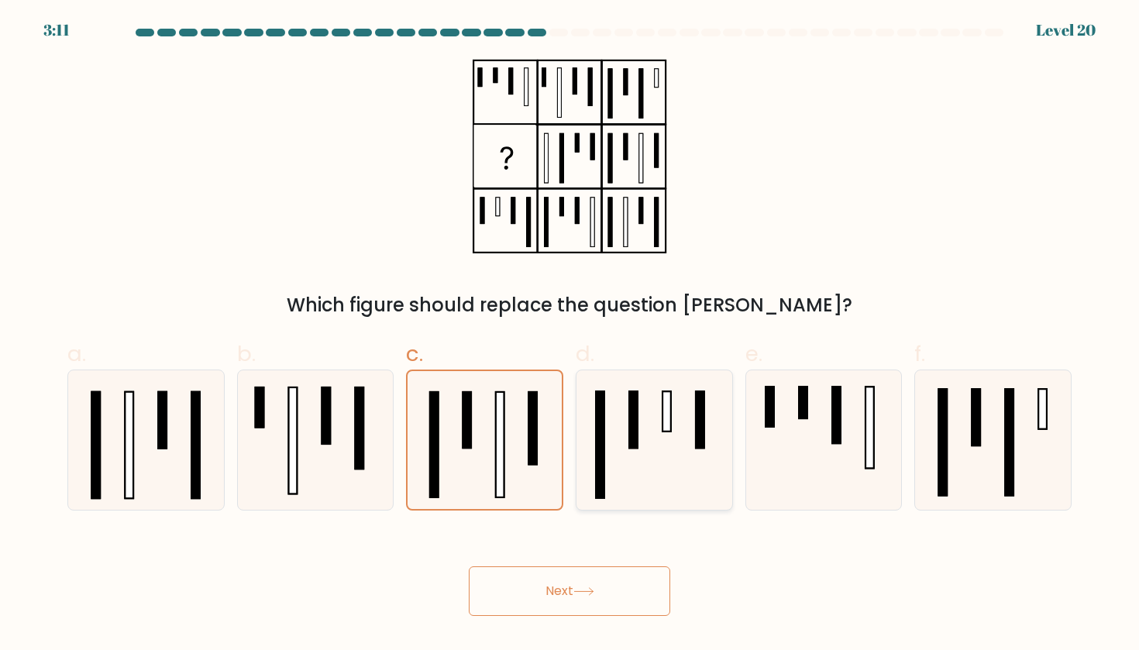
radio input "true"
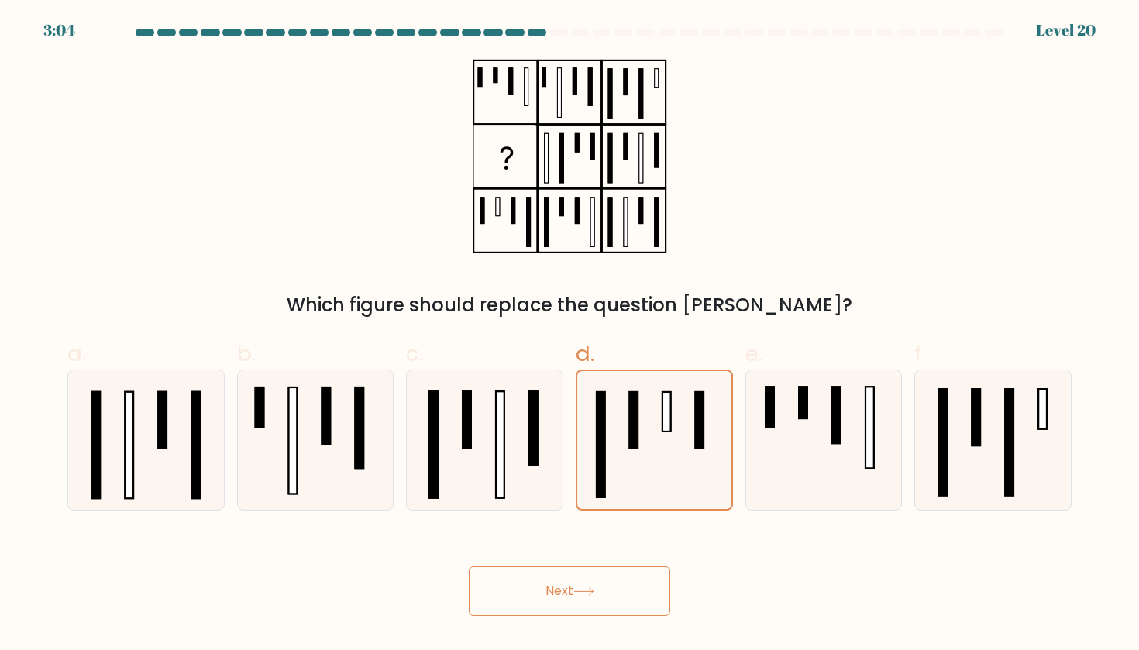
click at [618, 596] on button "Next" at bounding box center [569, 591] width 201 height 50
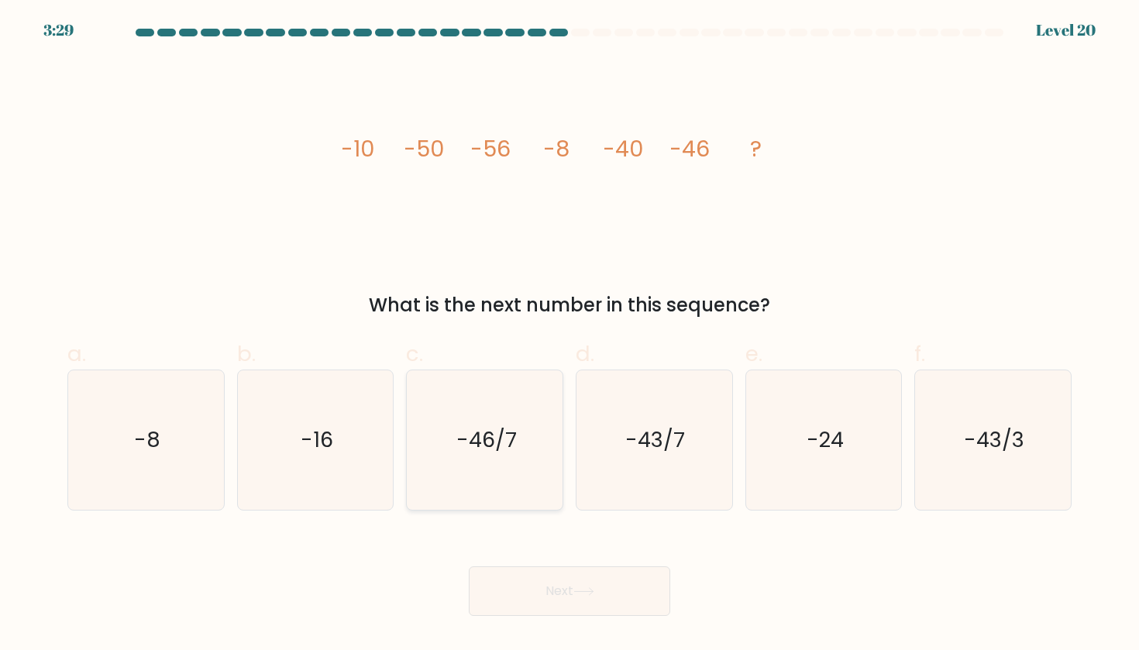
click at [510, 432] on text "-46/7" at bounding box center [485, 439] width 60 height 29
click at [569, 335] on input "c. -46/7" at bounding box center [569, 330] width 1 height 10
radio input "true"
click at [593, 596] on button "Next" at bounding box center [569, 591] width 201 height 50
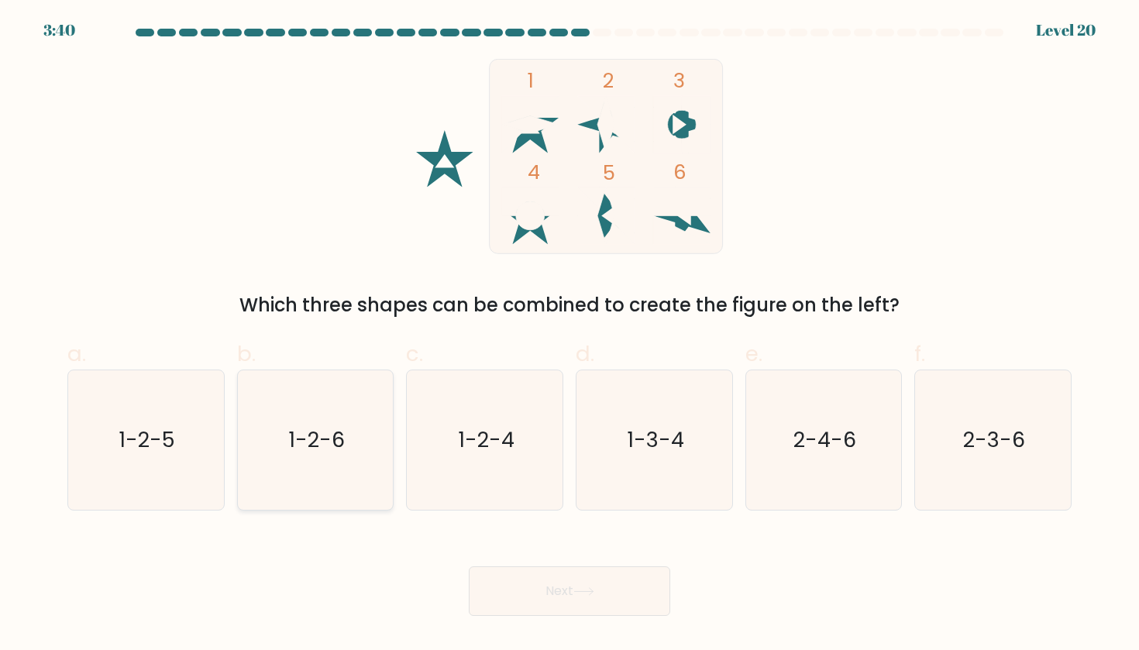
click at [324, 418] on icon "1-2-6" at bounding box center [315, 439] width 139 height 139
click at [569, 335] on input "b. 1-2-6" at bounding box center [569, 330] width 1 height 10
radio input "true"
click at [690, 418] on icon "1-3-4" at bounding box center [653, 439] width 139 height 139
click at [570, 335] on input "d. 1-3-4" at bounding box center [569, 330] width 1 height 10
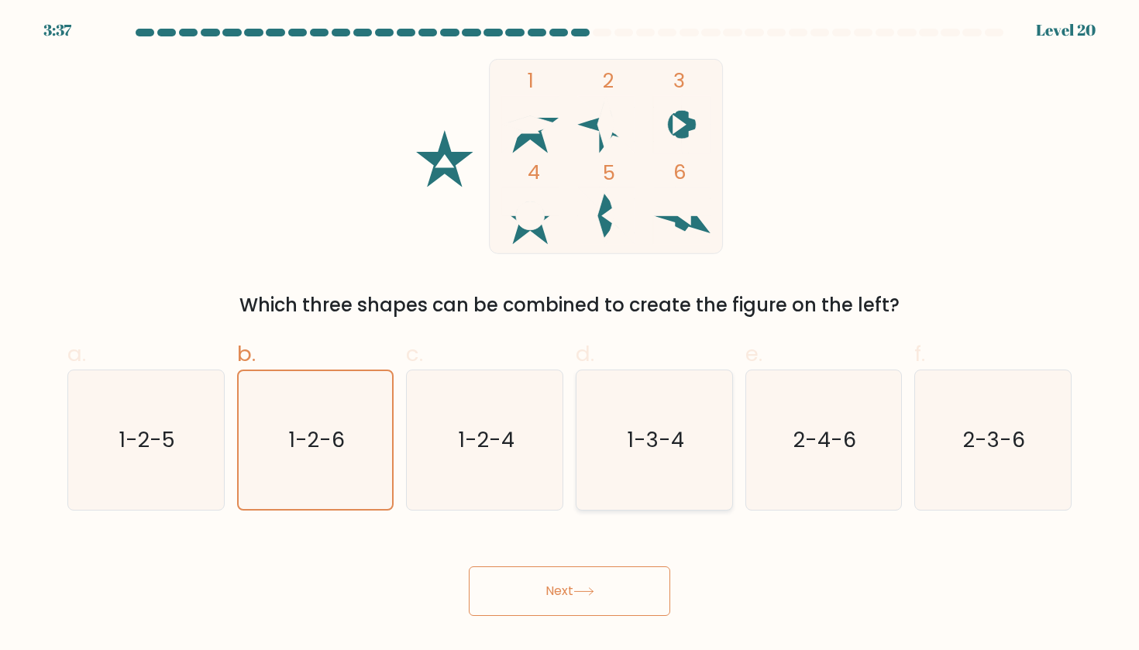
radio input "true"
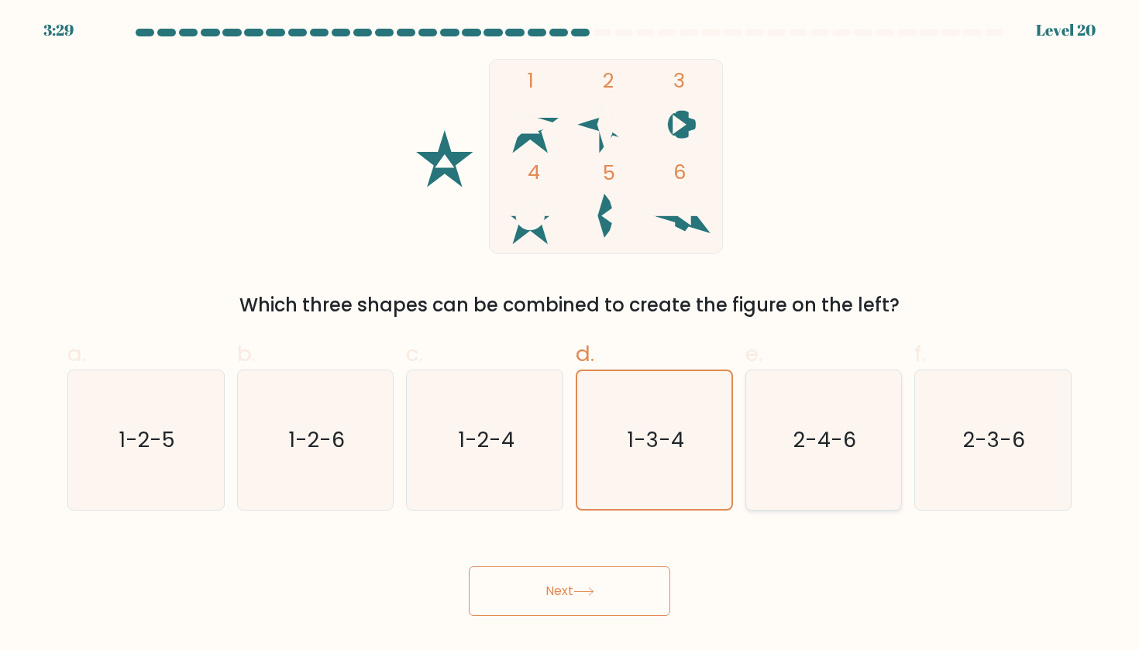
click at [823, 435] on text "2-4-6" at bounding box center [824, 439] width 63 height 29
click at [570, 335] on input "e. 2-4-6" at bounding box center [569, 330] width 1 height 10
radio input "true"
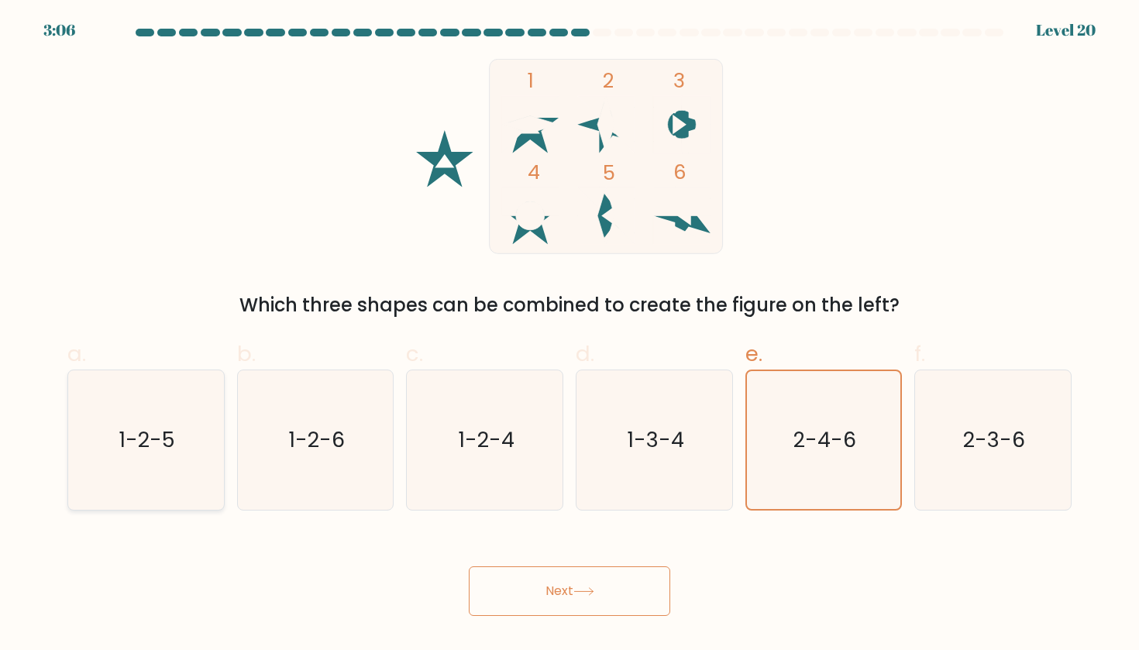
click at [119, 469] on icon "1-2-5" at bounding box center [145, 439] width 139 height 139
click at [569, 335] on input "a. 1-2-5" at bounding box center [569, 330] width 1 height 10
radio input "true"
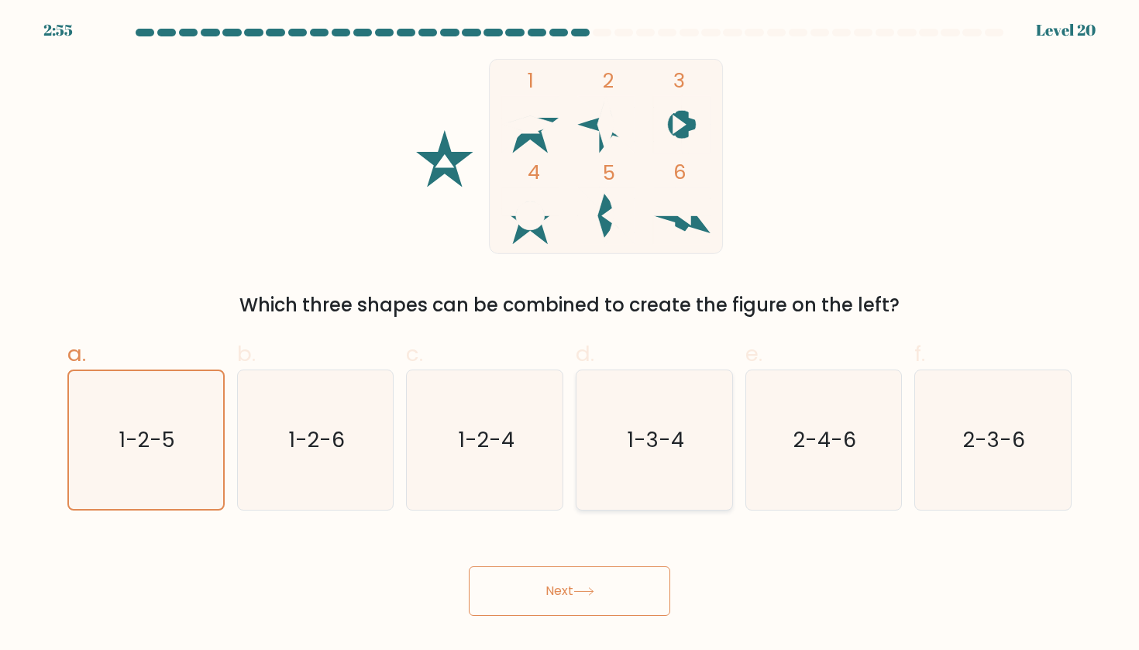
click at [624, 430] on icon "1-3-4" at bounding box center [653, 439] width 139 height 139
click at [570, 335] on input "d. 1-3-4" at bounding box center [569, 330] width 1 height 10
radio input "true"
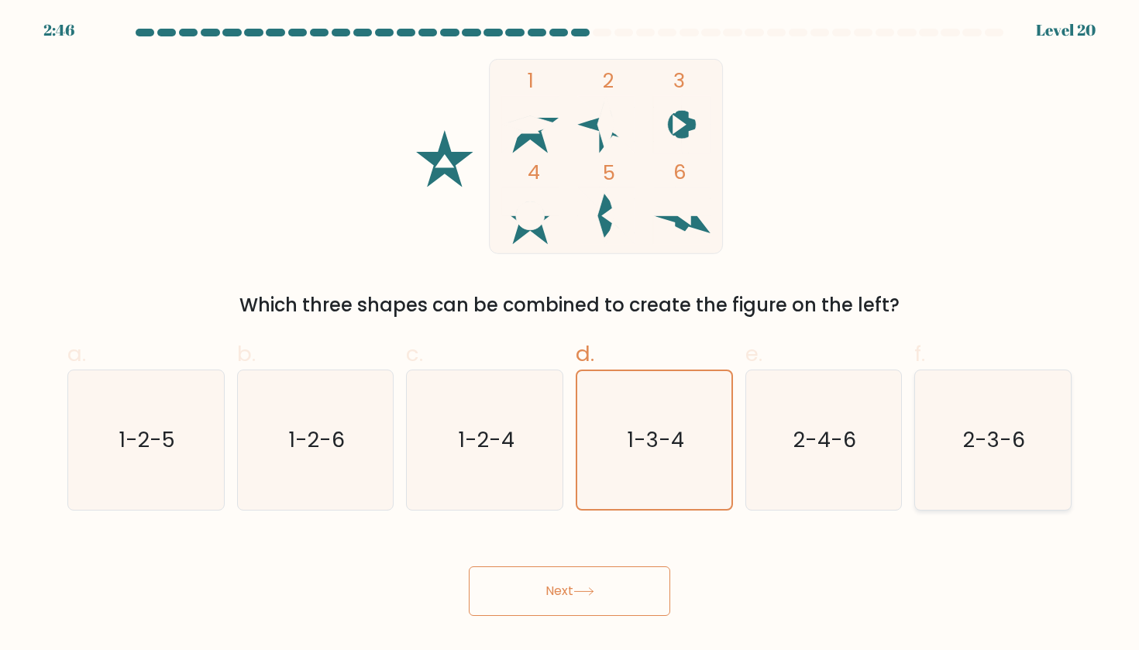
click at [977, 432] on text "2-3-6" at bounding box center [994, 439] width 62 height 29
click at [570, 335] on input "f. 2-3-6" at bounding box center [569, 330] width 1 height 10
radio input "true"
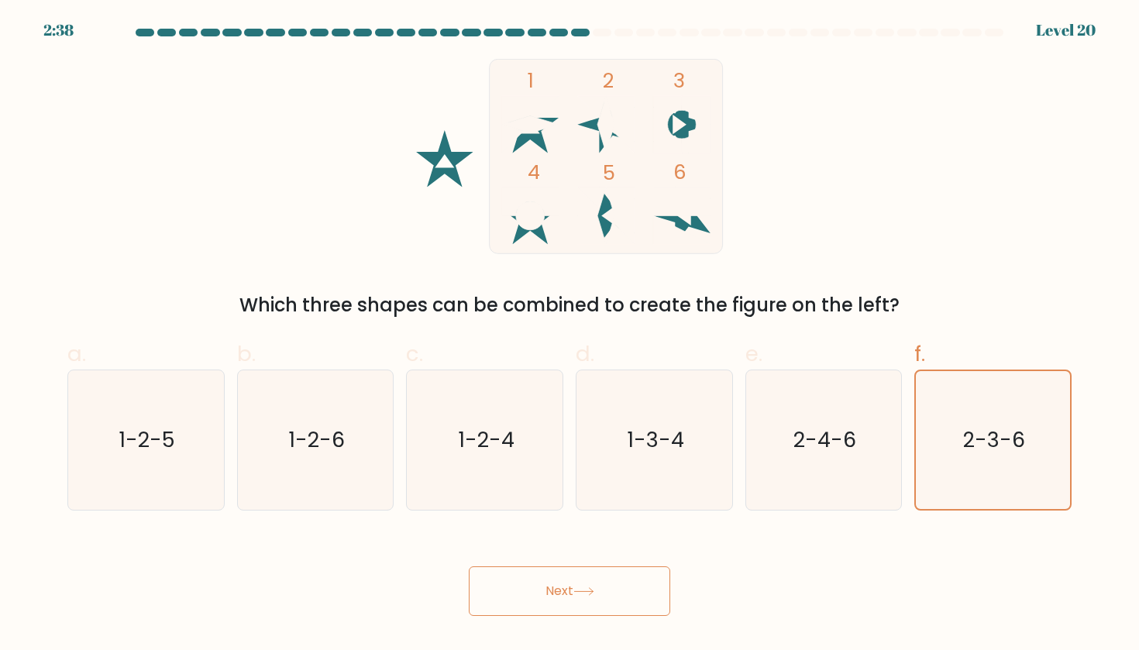
click at [624, 590] on button "Next" at bounding box center [569, 591] width 201 height 50
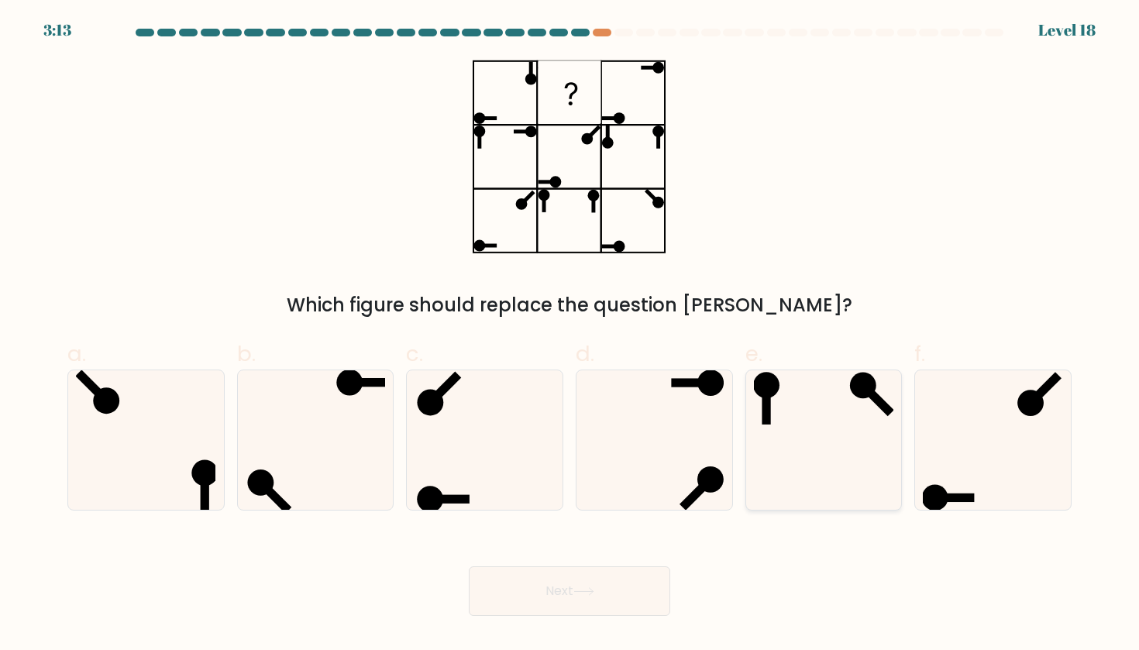
click at [825, 433] on icon at bounding box center [823, 439] width 139 height 139
click at [570, 335] on input "e." at bounding box center [569, 330] width 1 height 10
radio input "true"
click at [583, 584] on button "Next" at bounding box center [569, 591] width 201 height 50
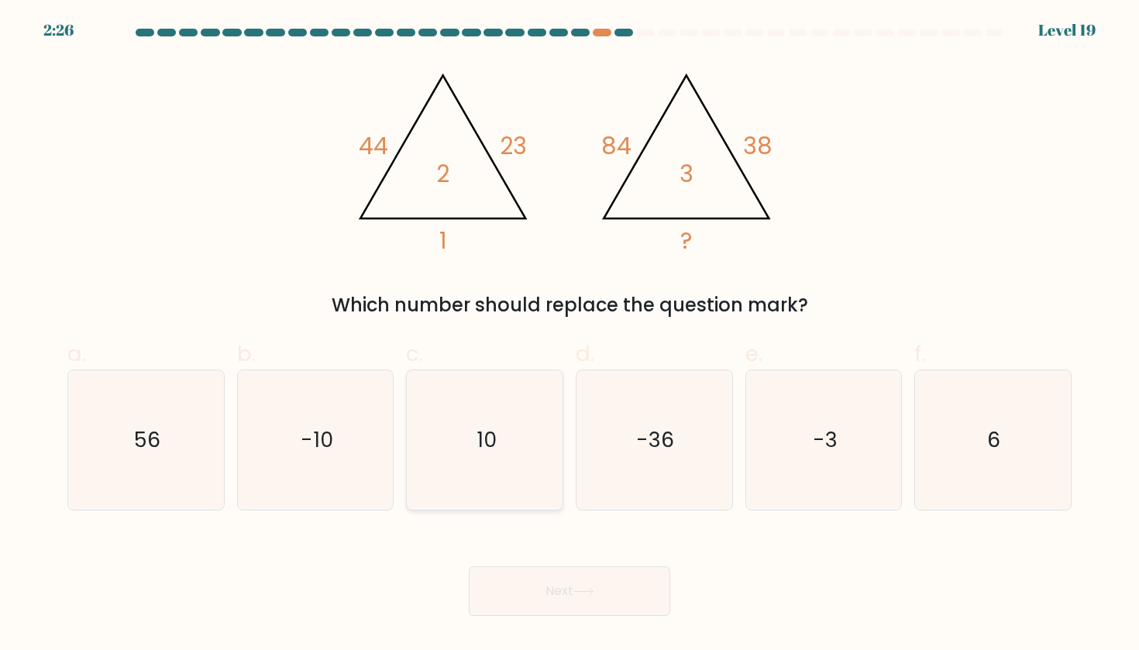
click at [512, 497] on icon "10" at bounding box center [484, 439] width 139 height 139
click at [569, 335] on input "c. 10" at bounding box center [569, 330] width 1 height 10
radio input "true"
click at [606, 588] on button "Next" at bounding box center [569, 591] width 201 height 50
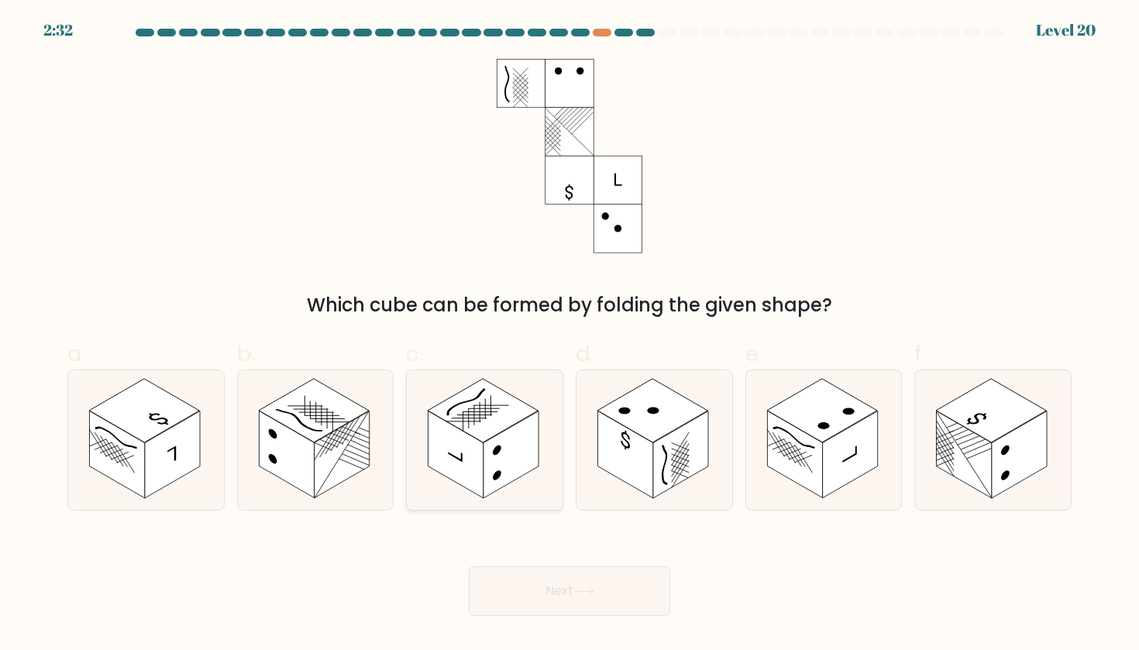
click at [507, 421] on rect at bounding box center [483, 411] width 110 height 64
click at [569, 335] on input "c." at bounding box center [569, 330] width 1 height 10
radio input "true"
click at [667, 436] on rect at bounding box center [680, 455] width 55 height 88
click at [570, 335] on input "d." at bounding box center [569, 330] width 1 height 10
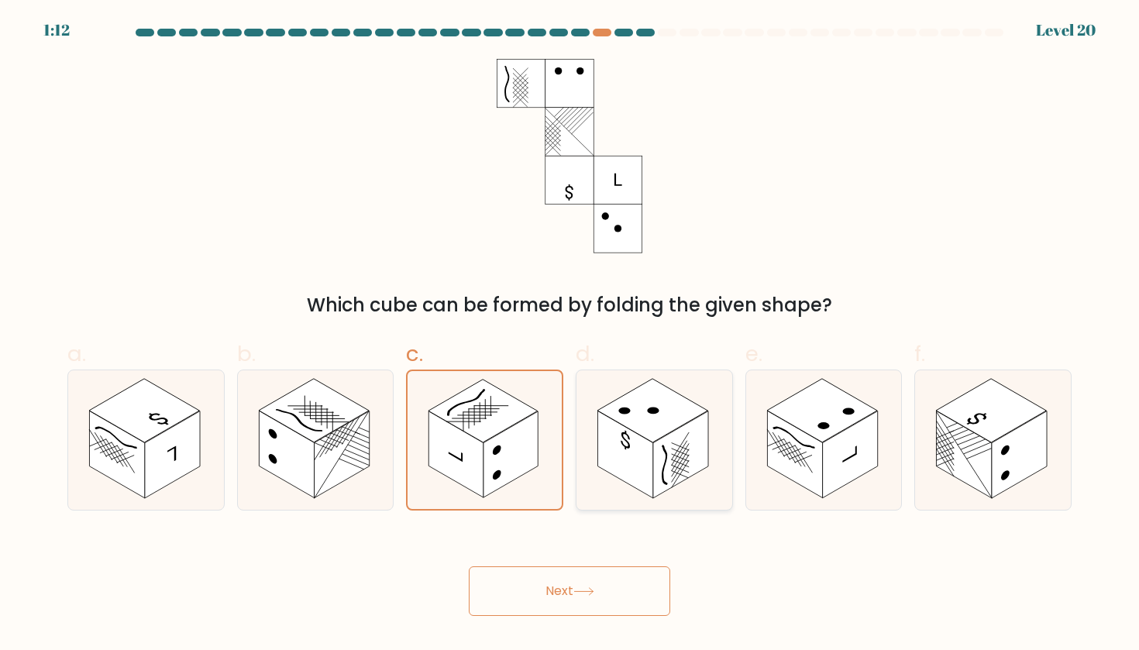
radio input "true"
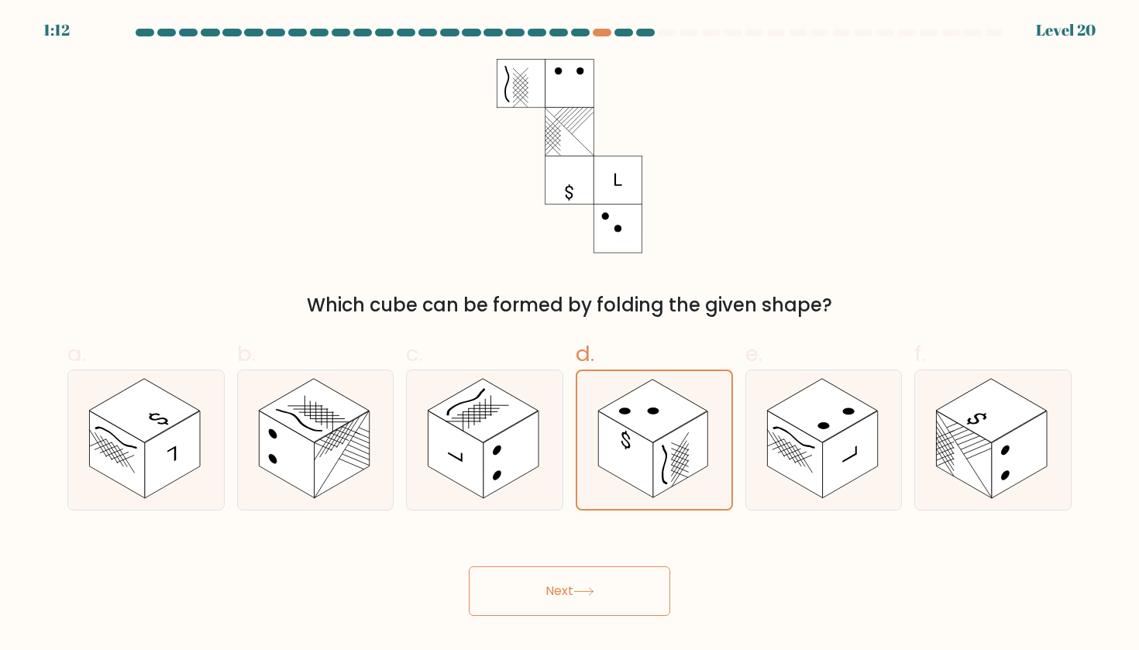
click at [561, 603] on button "Next" at bounding box center [569, 591] width 201 height 50
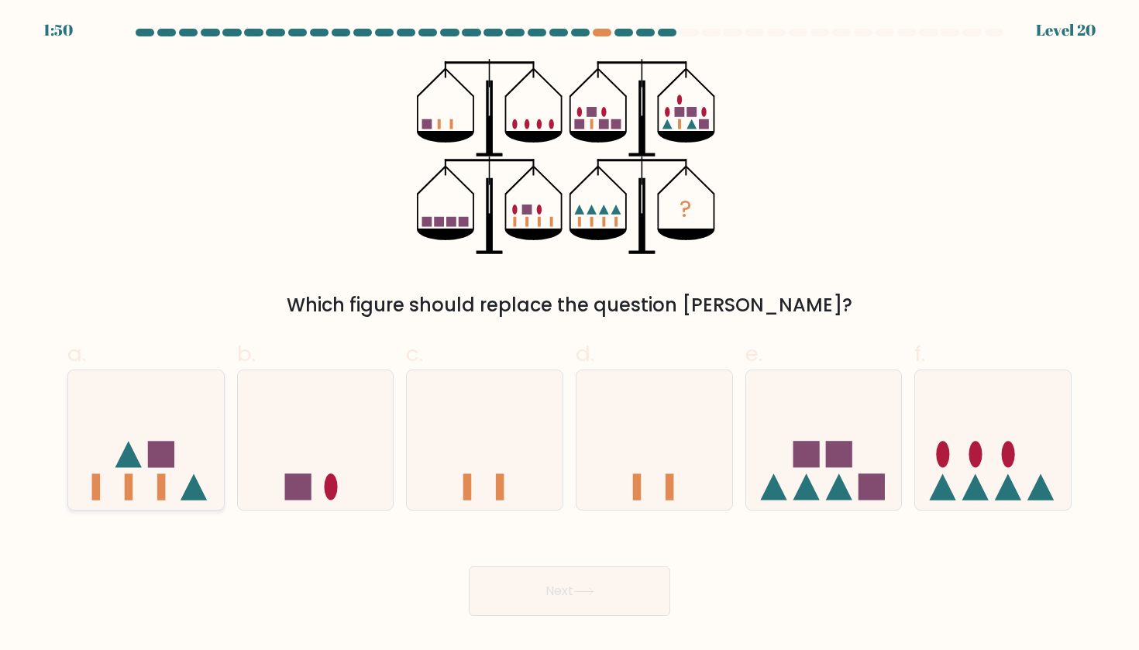
click at [139, 455] on icon at bounding box center [146, 440] width 156 height 129
click at [569, 335] on input "a." at bounding box center [569, 330] width 1 height 10
radio input "true"
click at [612, 608] on button "Next" at bounding box center [569, 591] width 201 height 50
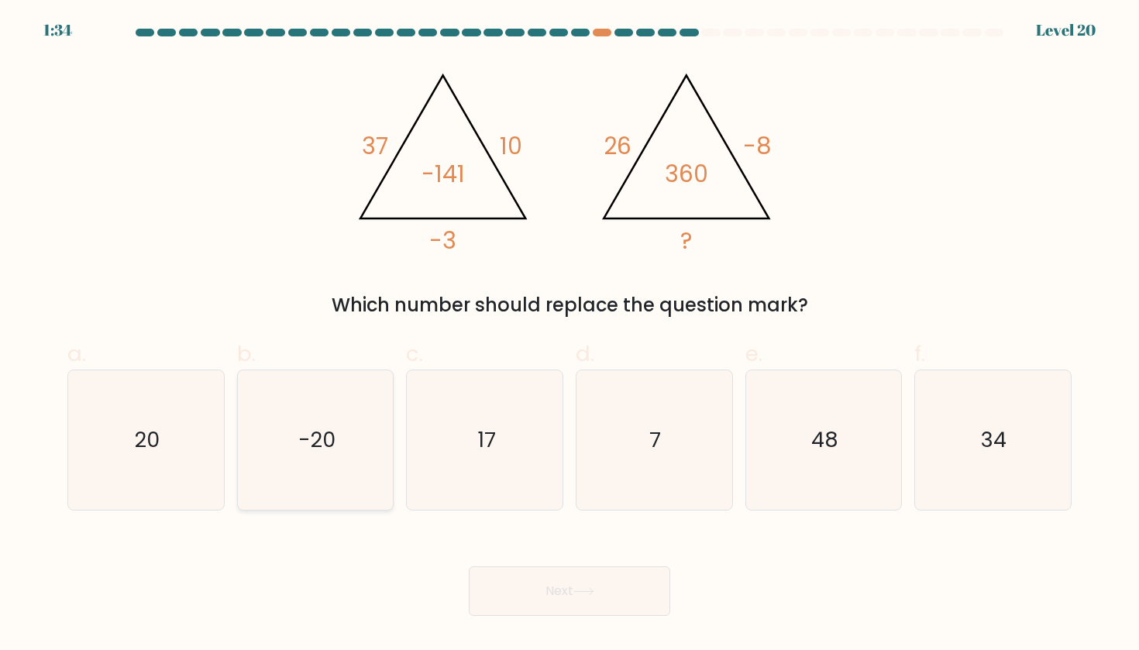
click at [346, 457] on icon "-20" at bounding box center [315, 439] width 139 height 139
click at [569, 335] on input "b. -20" at bounding box center [569, 330] width 1 height 10
radio input "true"
click at [564, 600] on button "Next" at bounding box center [569, 591] width 201 height 50
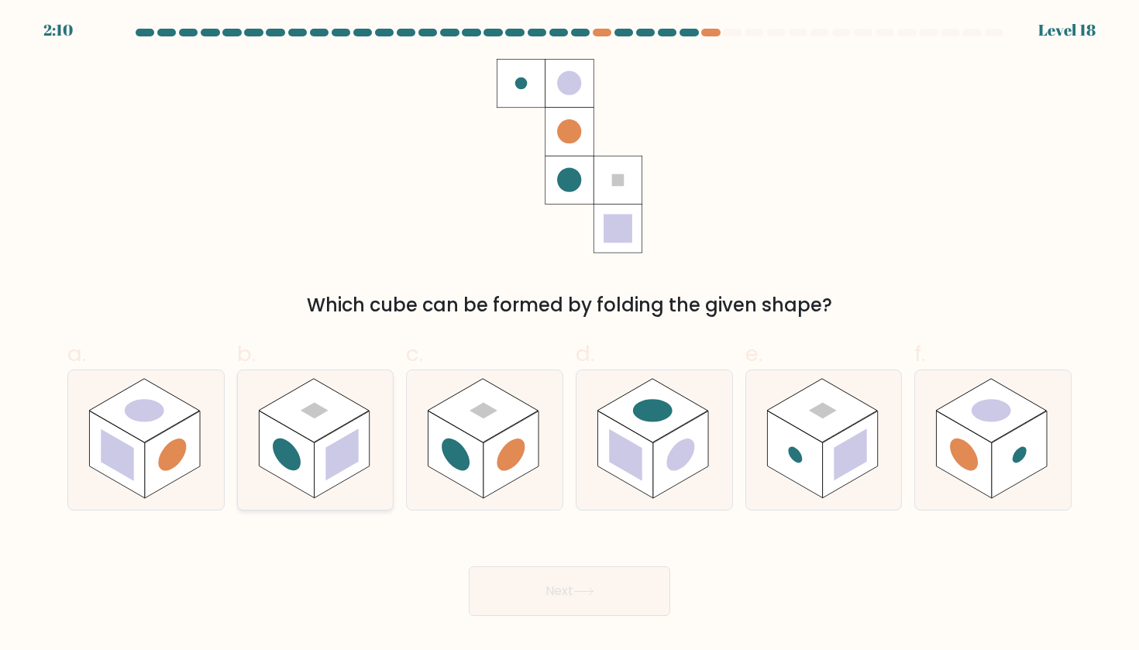
click at [352, 436] on rect at bounding box center [341, 455] width 33 height 52
click at [569, 335] on input "b." at bounding box center [569, 330] width 1 height 10
radio input "true"
click at [565, 595] on button "Next" at bounding box center [569, 591] width 201 height 50
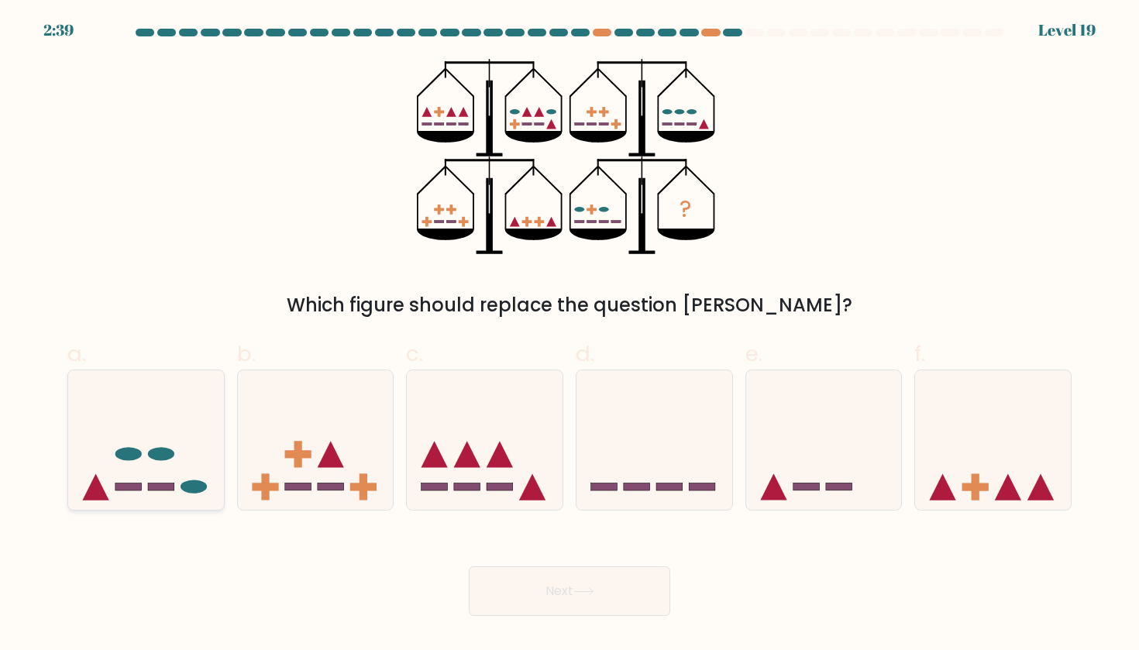
click at [180, 450] on icon at bounding box center [146, 440] width 156 height 129
click at [569, 335] on input "a." at bounding box center [569, 330] width 1 height 10
radio input "true"
click at [593, 600] on button "Next" at bounding box center [569, 591] width 201 height 50
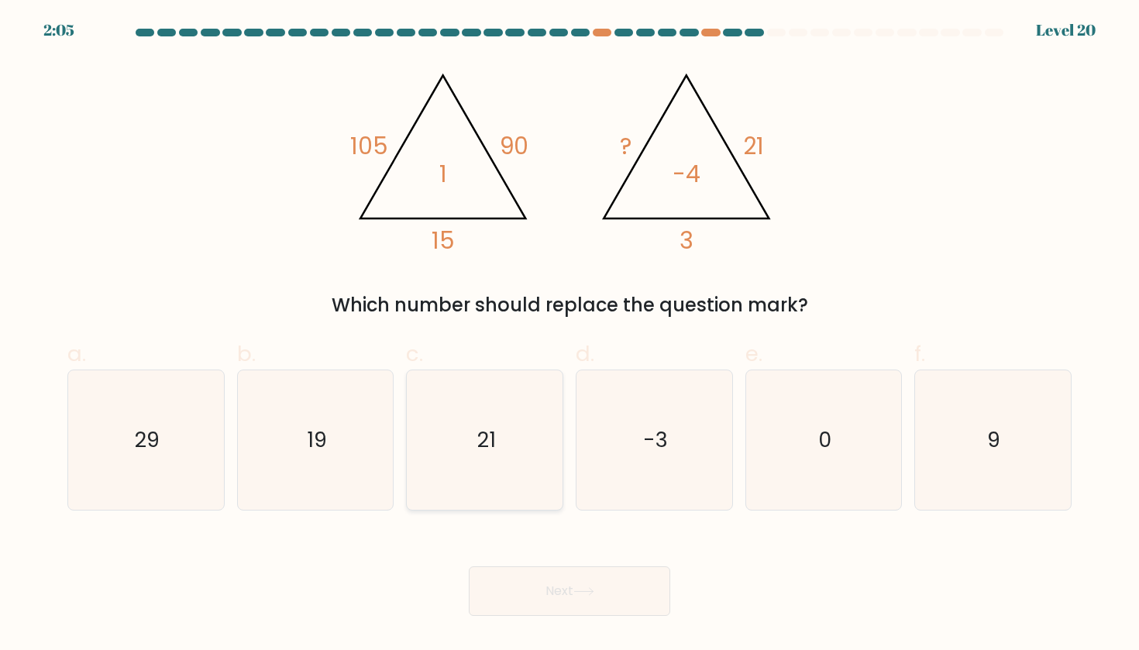
click at [493, 428] on text "21" at bounding box center [485, 439] width 19 height 29
click at [569, 335] on input "c. 21" at bounding box center [569, 330] width 1 height 10
radio input "true"
click at [576, 597] on button "Next" at bounding box center [569, 591] width 201 height 50
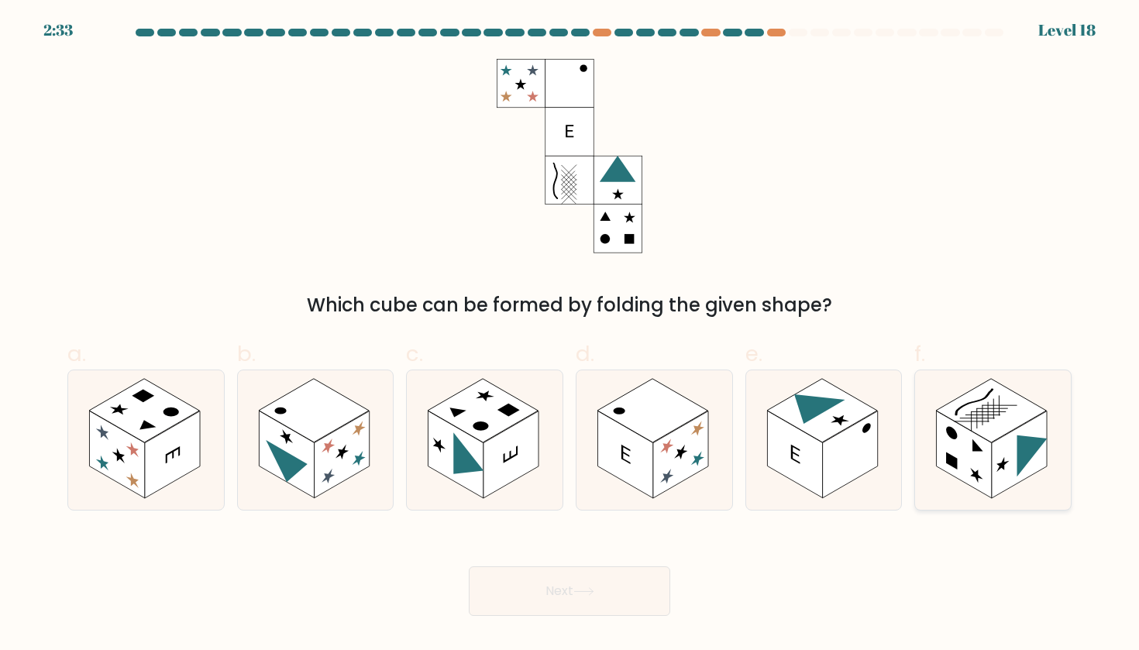
click at [1030, 436] on rect at bounding box center [1018, 455] width 55 height 88
click at [570, 335] on input "f." at bounding box center [569, 330] width 1 height 10
radio input "true"
click at [589, 592] on icon at bounding box center [583, 591] width 21 height 9
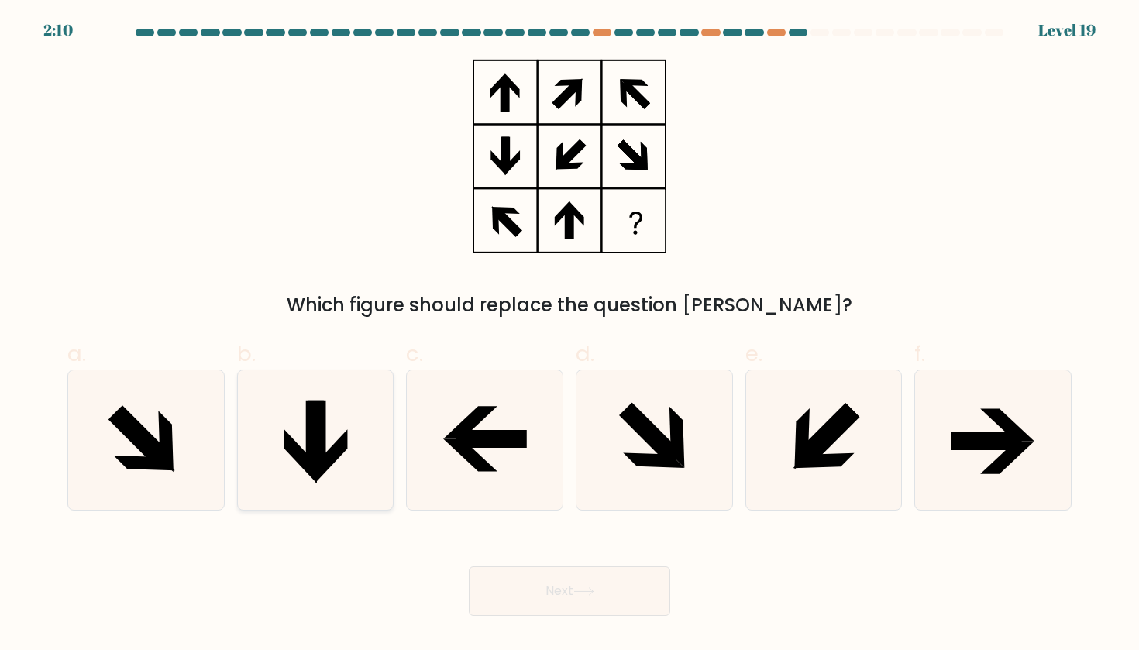
click at [312, 455] on icon at bounding box center [317, 435] width 18 height 70
click at [569, 335] on input "b." at bounding box center [569, 330] width 1 height 10
radio input "true"
click at [465, 468] on icon at bounding box center [484, 439] width 139 height 139
click at [569, 335] on input "c." at bounding box center [569, 330] width 1 height 10
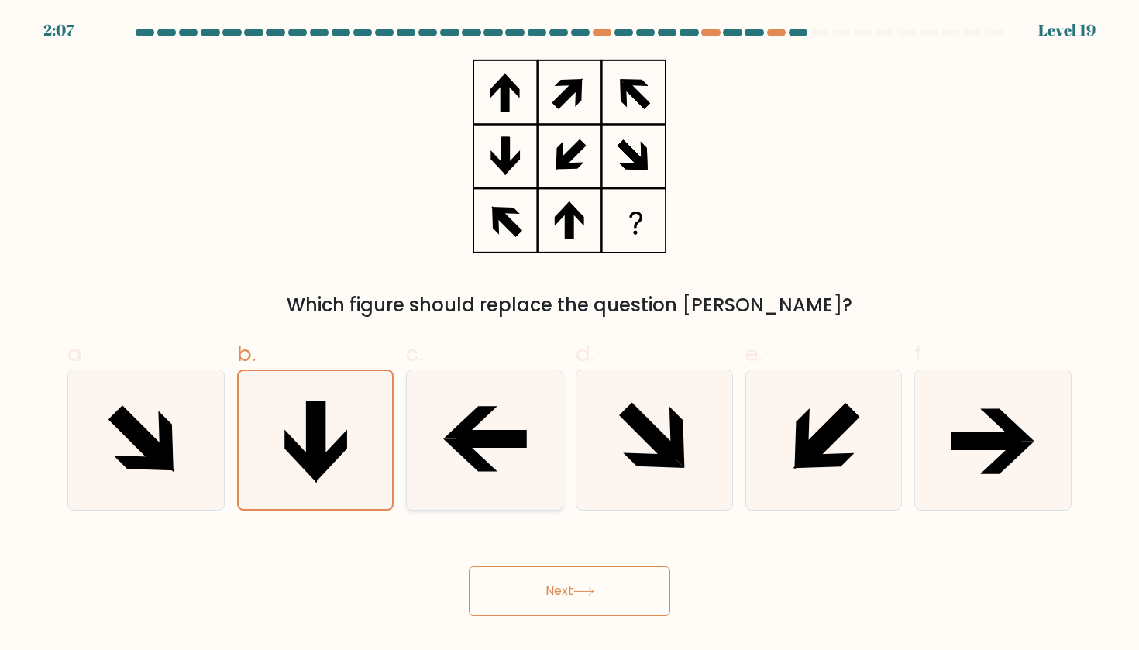
radio input "true"
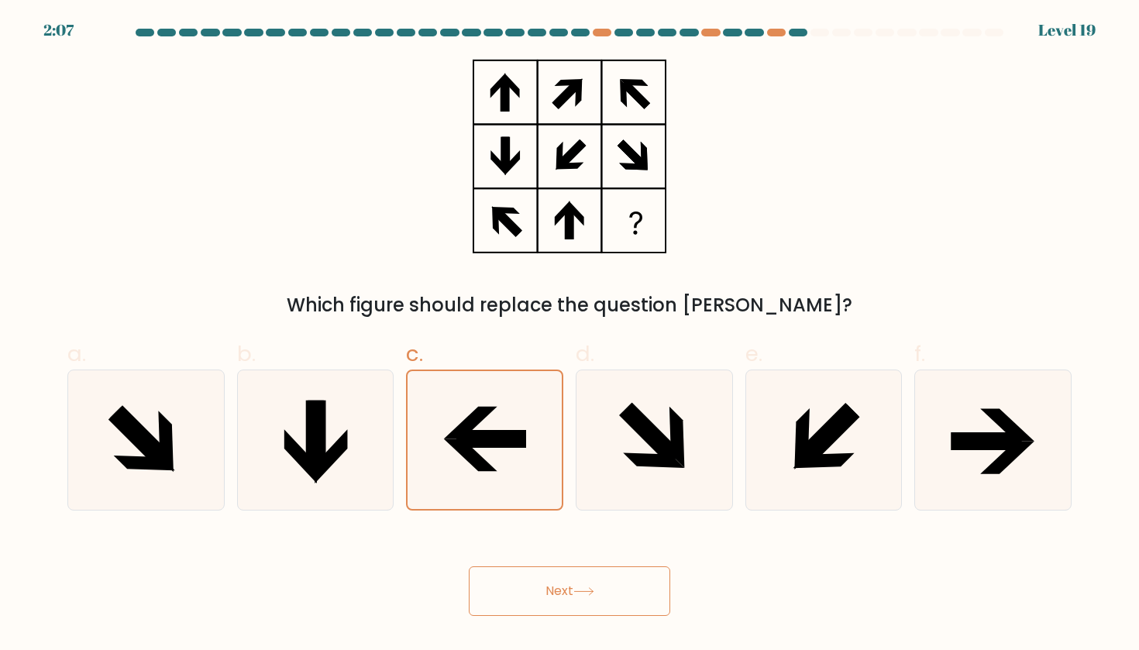
click at [602, 588] on button "Next" at bounding box center [569, 591] width 201 height 50
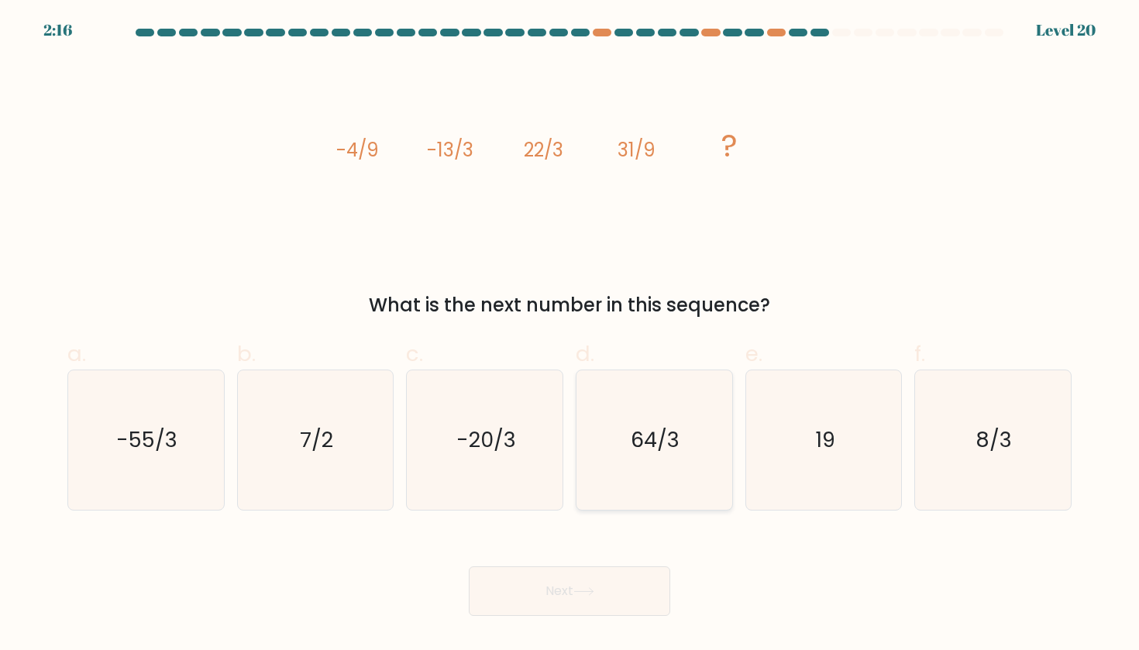
click at [617, 398] on icon "64/3" at bounding box center [653, 439] width 139 height 139
click at [570, 335] on input "d. 64/3" at bounding box center [569, 330] width 1 height 10
radio input "true"
click at [571, 587] on button "Next" at bounding box center [569, 591] width 201 height 50
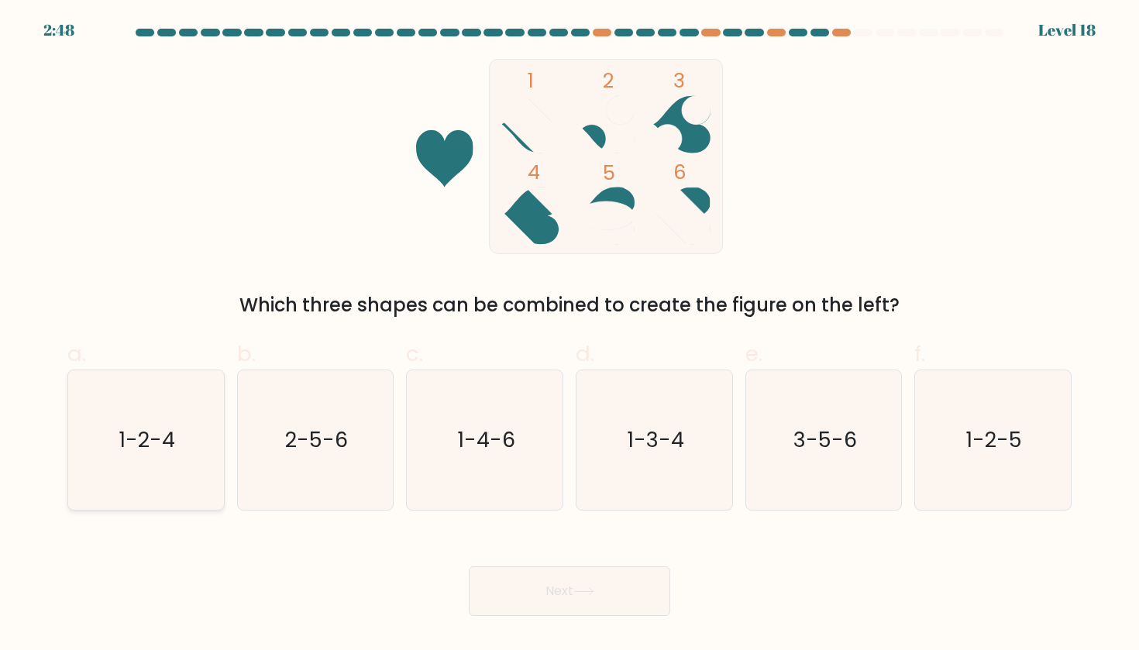
click at [162, 400] on icon "1-2-4" at bounding box center [145, 439] width 139 height 139
click at [569, 335] on input "a. 1-2-4" at bounding box center [569, 330] width 1 height 10
radio input "true"
click at [496, 578] on button "Next" at bounding box center [569, 591] width 201 height 50
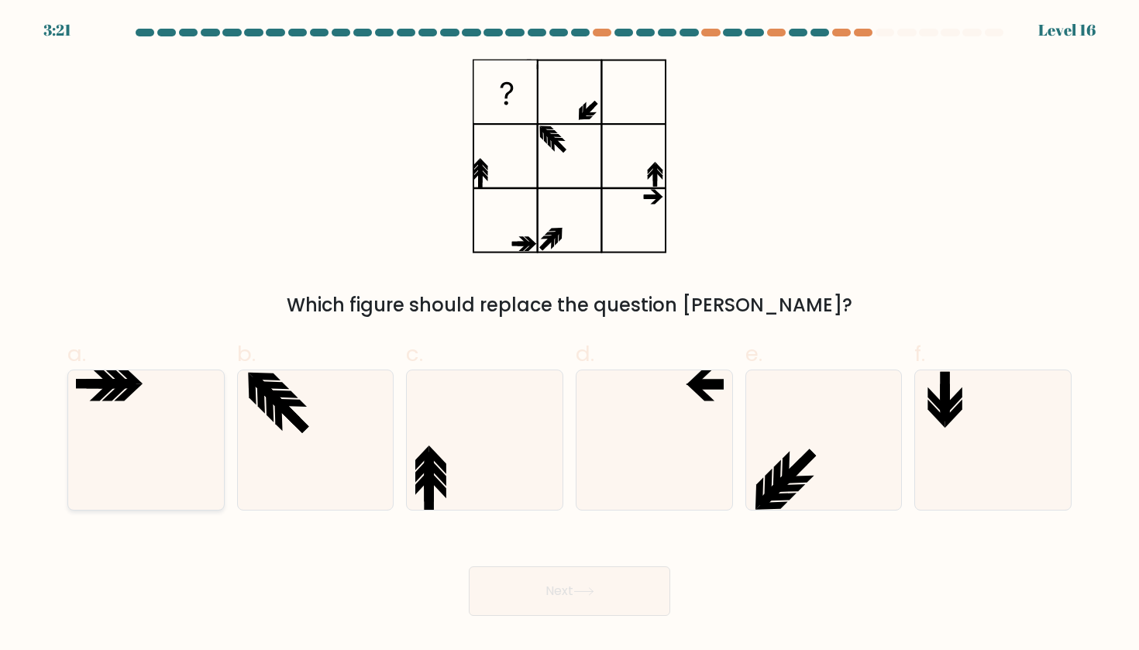
click at [125, 450] on icon at bounding box center [145, 439] width 139 height 139
click at [569, 335] on input "a." at bounding box center [569, 330] width 1 height 10
radio input "true"
click at [658, 431] on icon at bounding box center [653, 439] width 139 height 139
click at [570, 335] on input "d." at bounding box center [569, 330] width 1 height 10
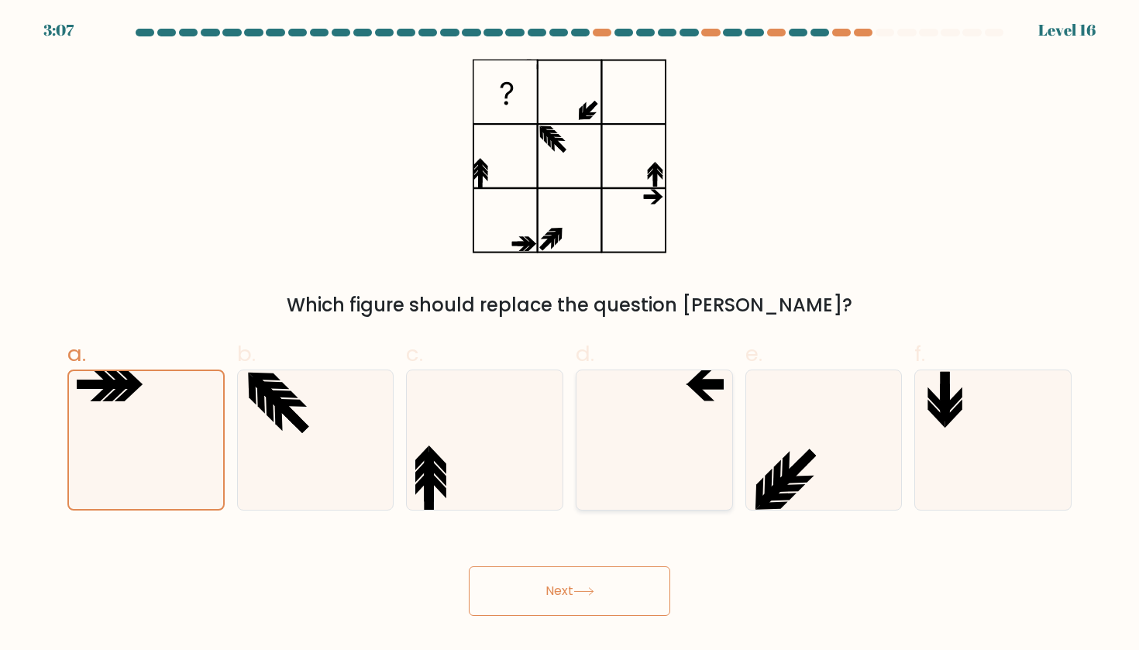
radio input "true"
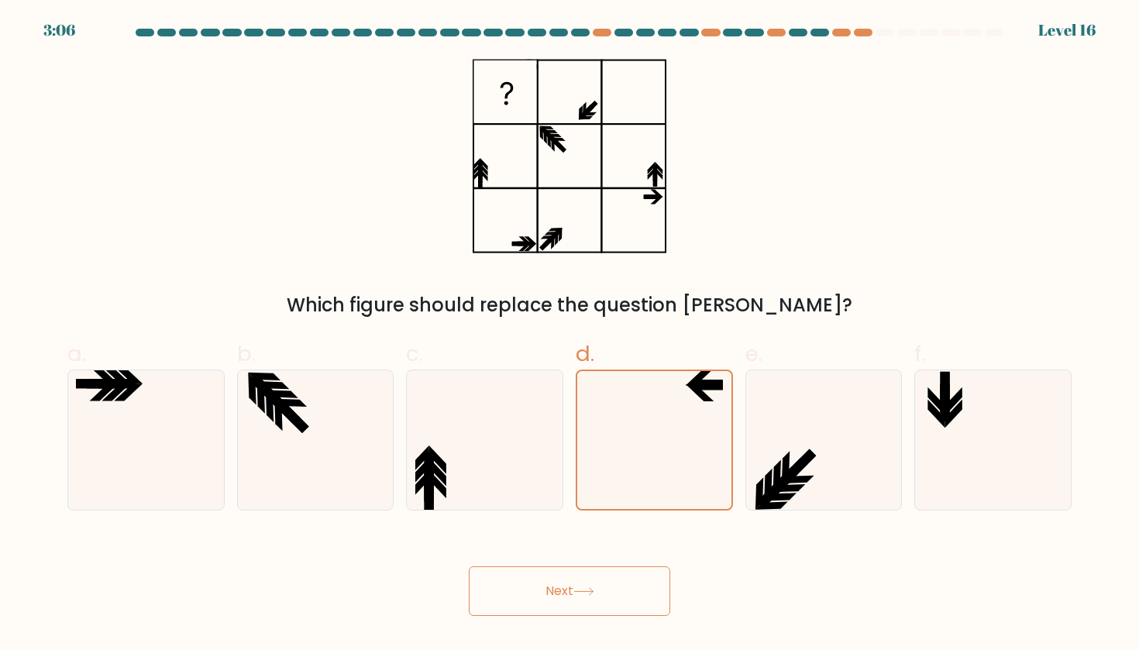
click at [557, 599] on button "Next" at bounding box center [569, 591] width 201 height 50
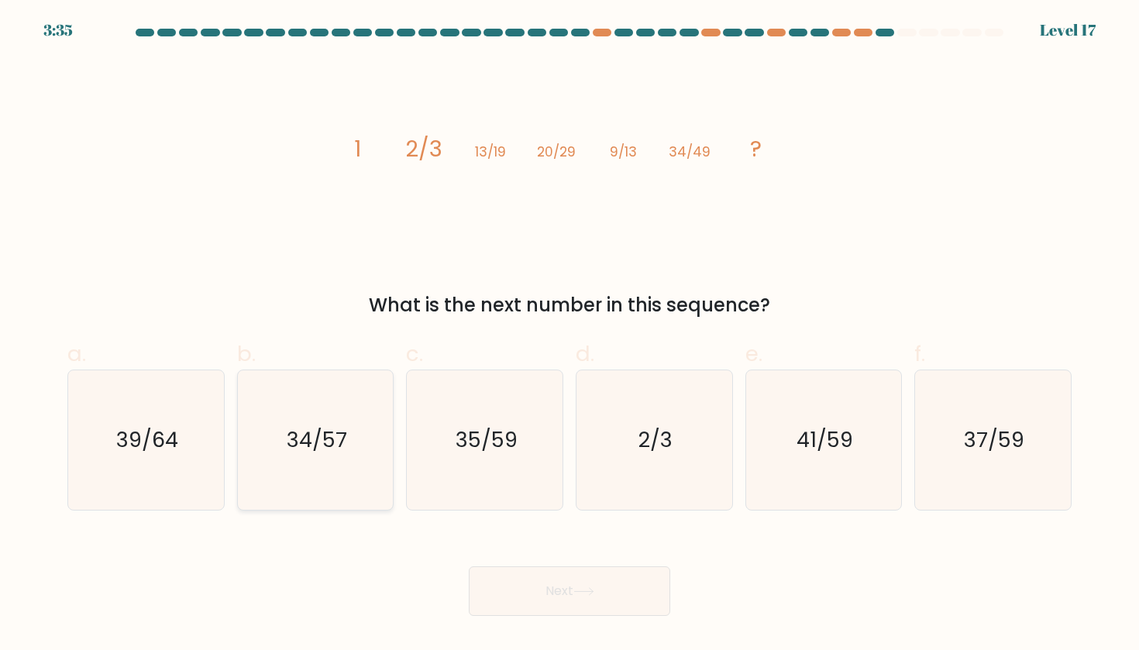
click at [308, 414] on icon "34/57" at bounding box center [315, 439] width 139 height 139
click at [569, 335] on input "b. 34/57" at bounding box center [569, 330] width 1 height 10
radio input "true"
click at [562, 603] on button "Next" at bounding box center [569, 591] width 201 height 50
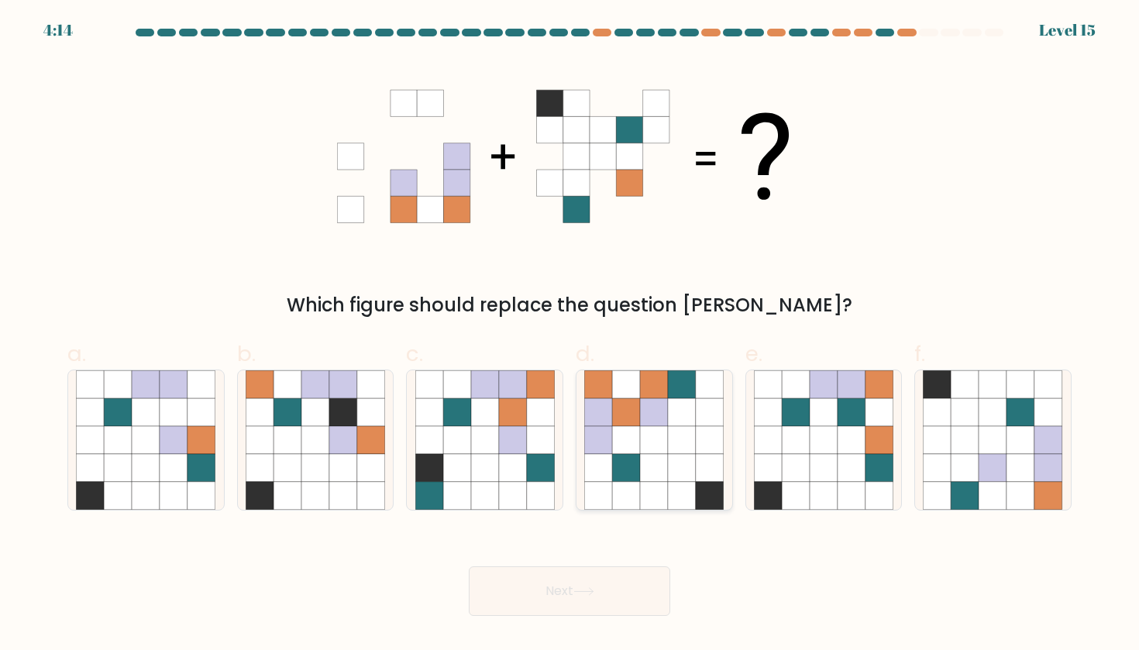
click at [699, 426] on icon at bounding box center [710, 440] width 28 height 28
click at [570, 335] on input "d." at bounding box center [569, 330] width 1 height 10
radio input "true"
click at [577, 603] on button "Next" at bounding box center [569, 591] width 201 height 50
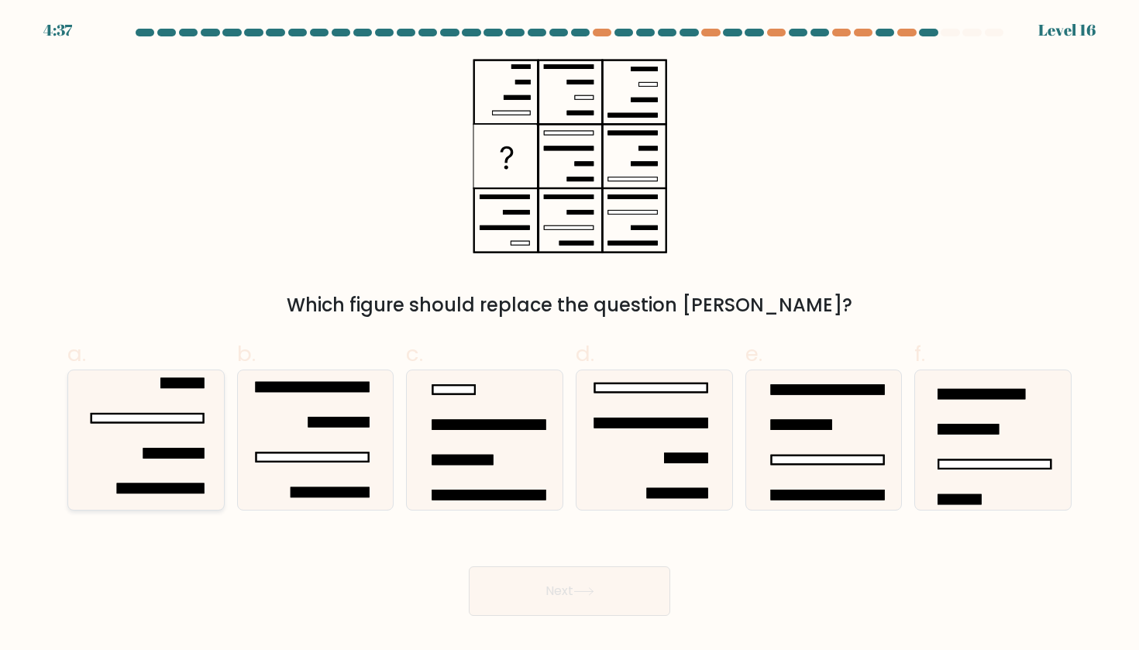
click at [141, 455] on icon at bounding box center [145, 439] width 139 height 139
click at [569, 335] on input "a." at bounding box center [569, 330] width 1 height 10
radio input "true"
click at [528, 575] on button "Next" at bounding box center [569, 591] width 201 height 50
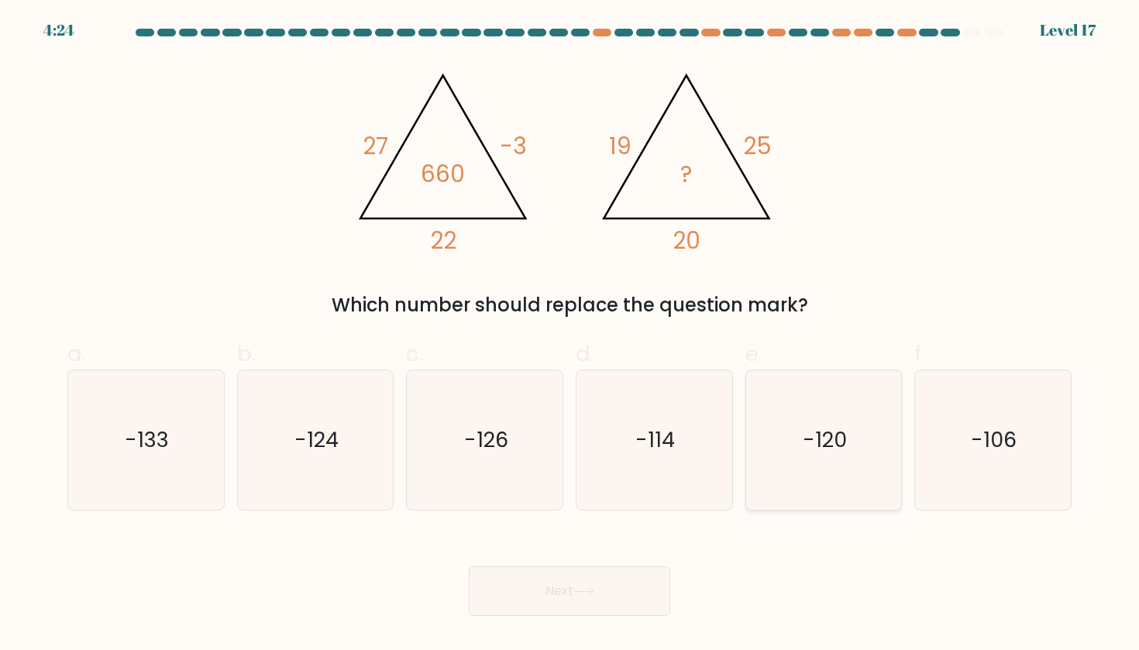
click at [844, 428] on text "-120" at bounding box center [824, 439] width 44 height 29
click at [570, 335] on input "e. -120" at bounding box center [569, 330] width 1 height 10
radio input "true"
click at [535, 592] on button "Next" at bounding box center [569, 591] width 201 height 50
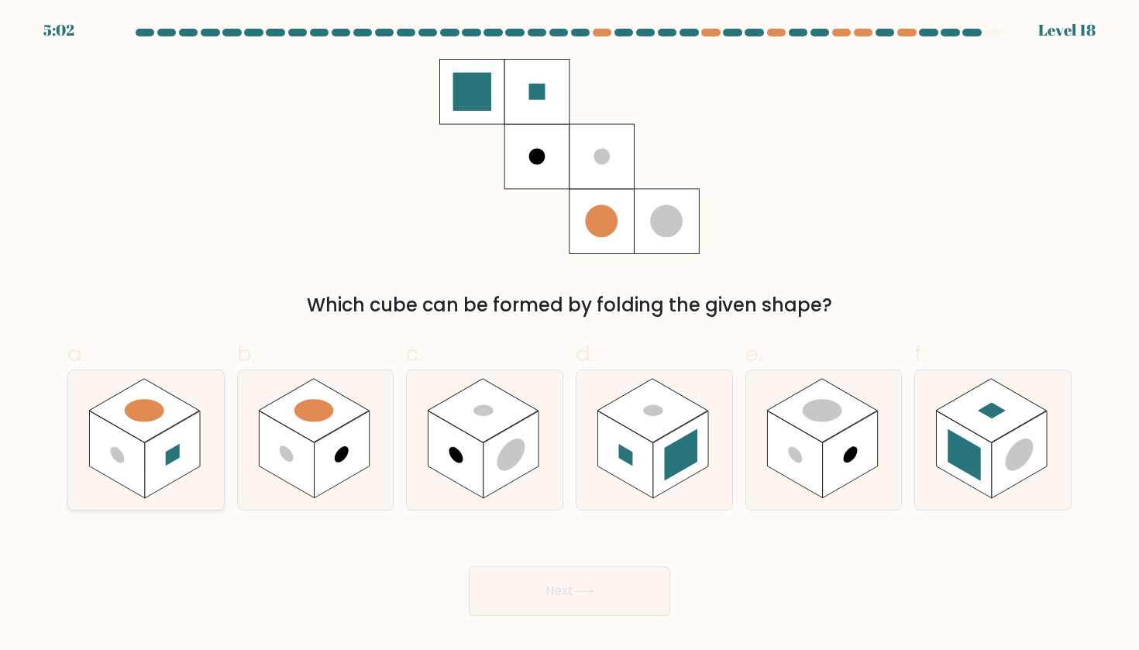
click at [145, 483] on rect at bounding box center [117, 455] width 55 height 88
click at [569, 335] on input "a." at bounding box center [569, 330] width 1 height 10
radio input "true"
click at [301, 444] on rect at bounding box center [286, 455] width 55 height 88
click at [569, 335] on input "b." at bounding box center [569, 330] width 1 height 10
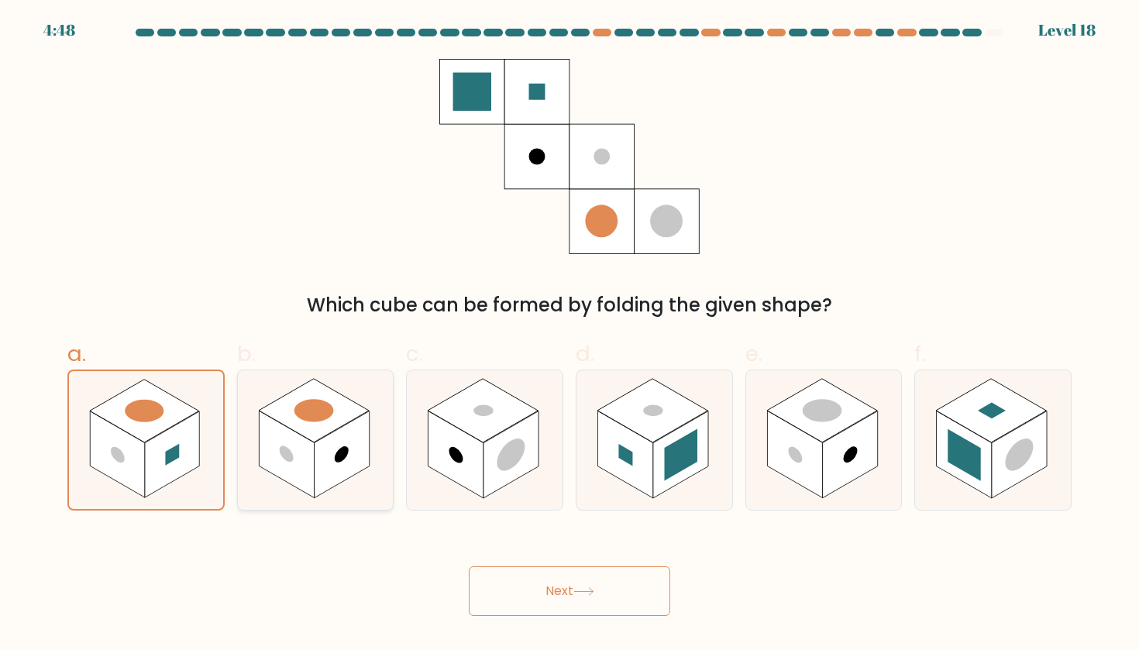
radio input "true"
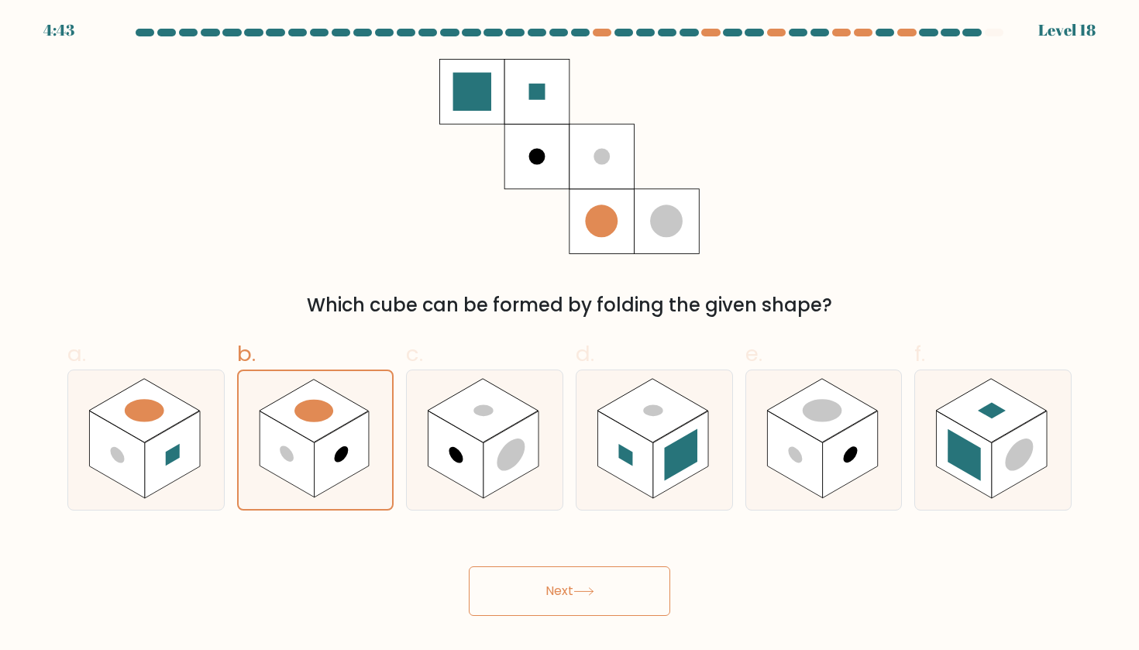
click at [548, 595] on button "Next" at bounding box center [569, 591] width 201 height 50
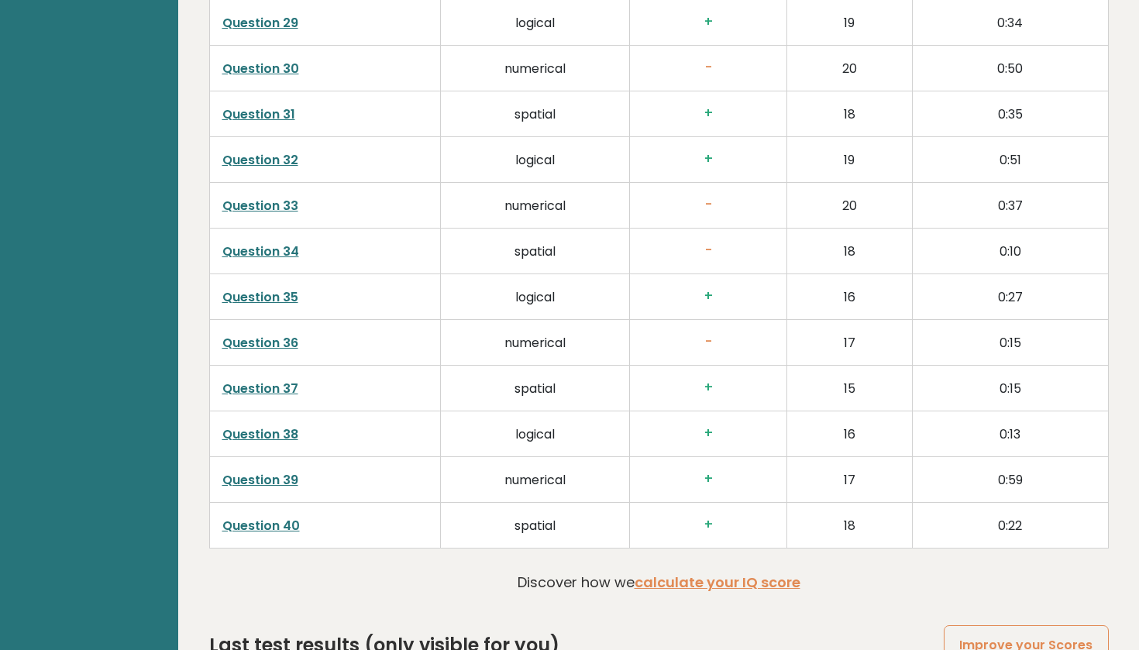
scroll to position [3675, 0]
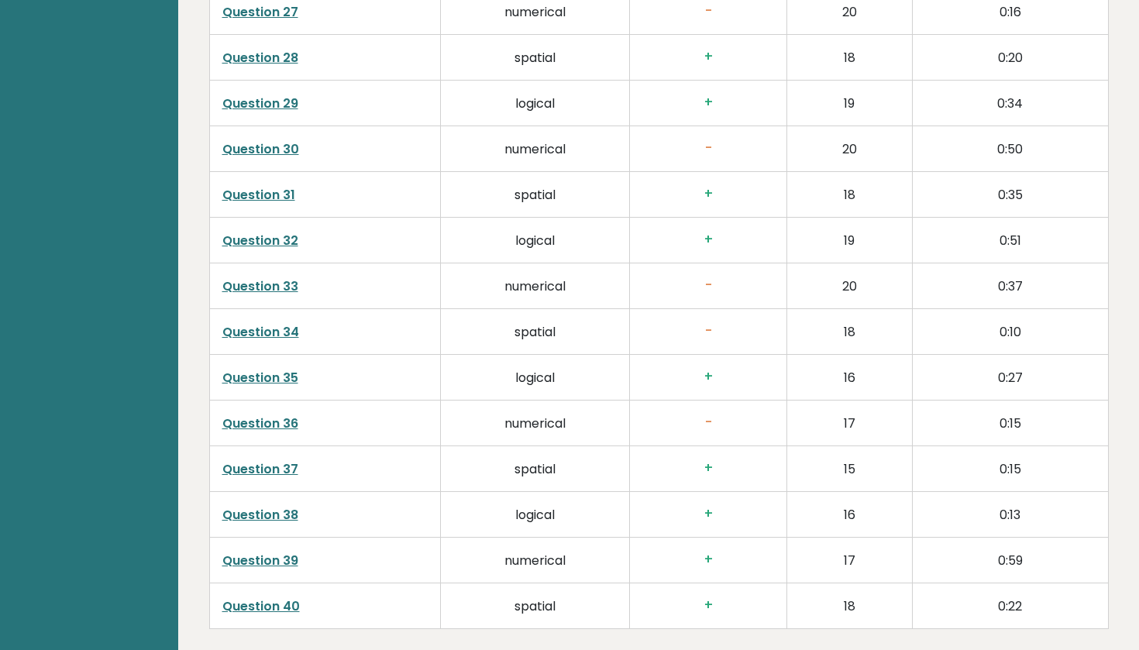
click at [271, 414] on link "Question 36" at bounding box center [260, 423] width 76 height 18
click at [280, 323] on link "Question 34" at bounding box center [260, 332] width 77 height 18
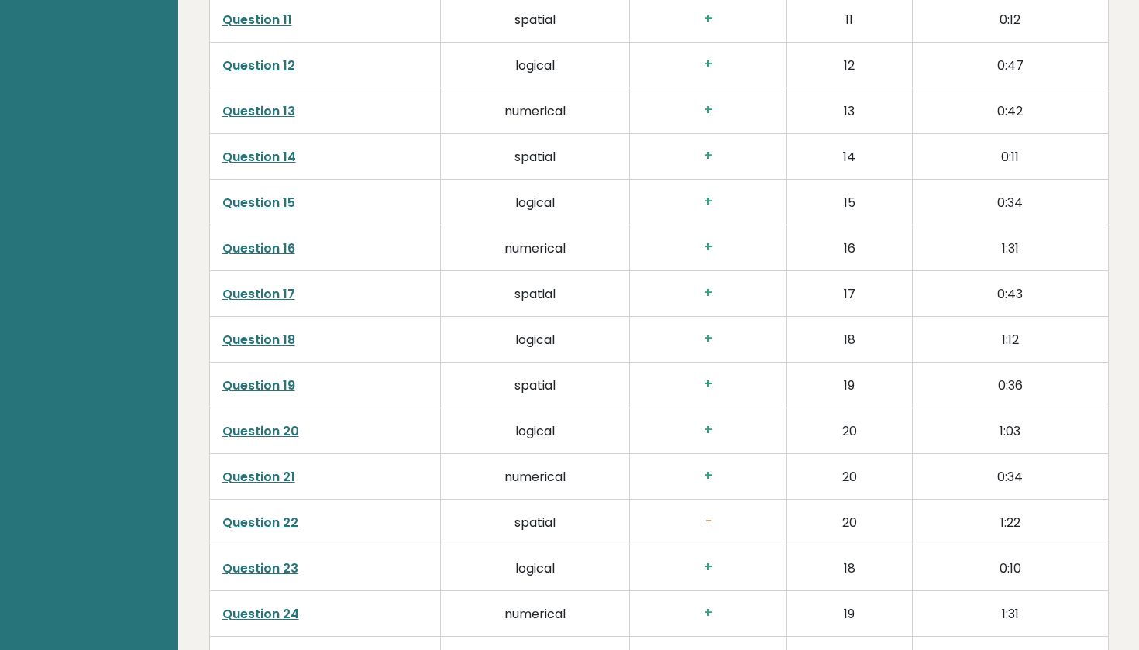
scroll to position [2957, 0]
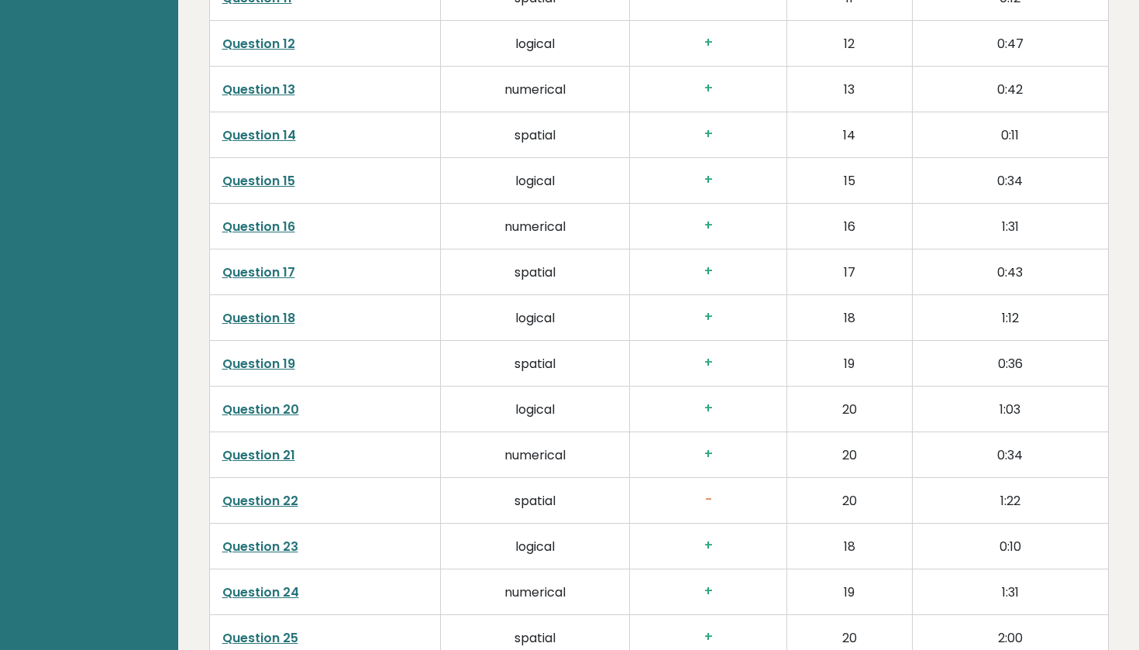
click at [280, 492] on link "Question 22" at bounding box center [260, 501] width 76 height 18
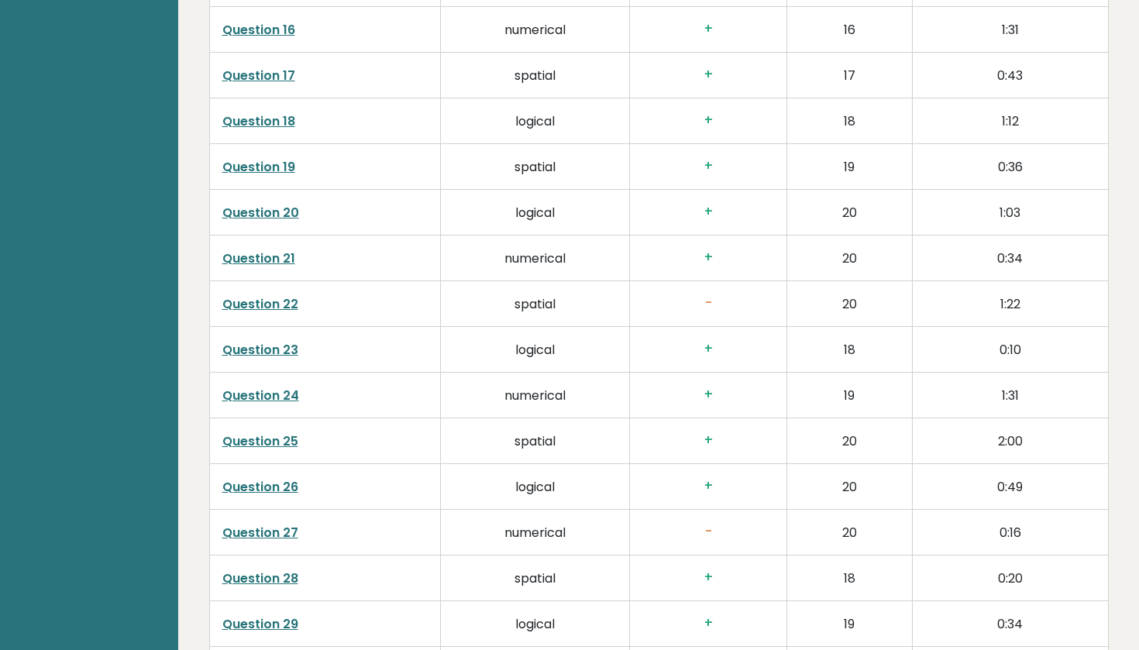
scroll to position [3160, 0]
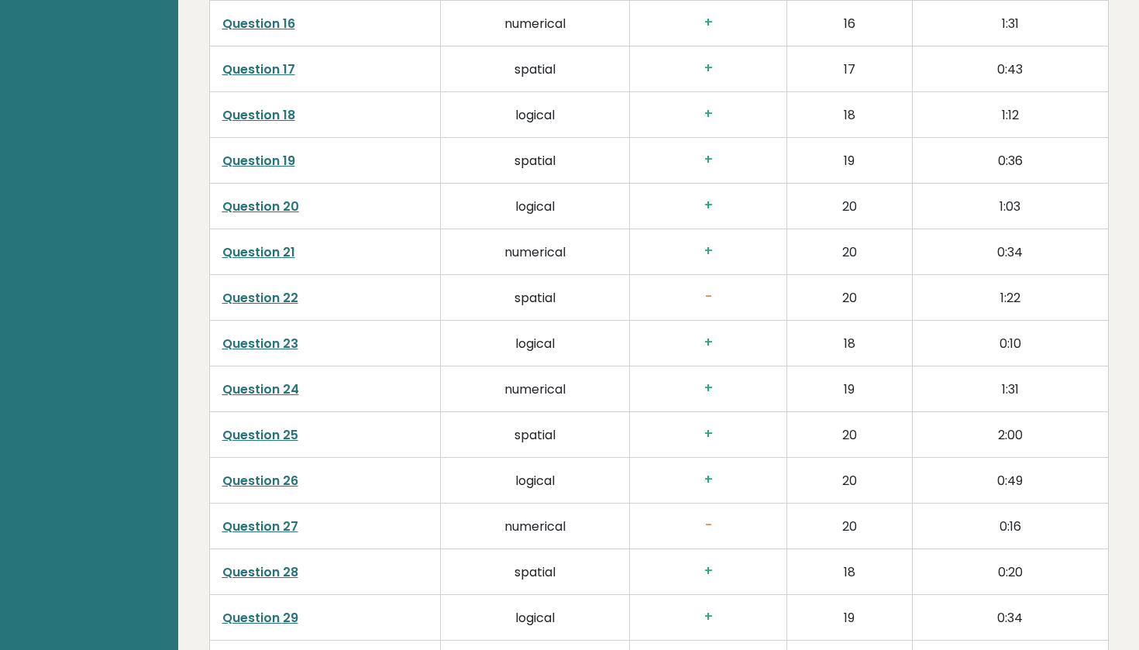
click at [284, 517] on link "Question 27" at bounding box center [260, 526] width 76 height 18
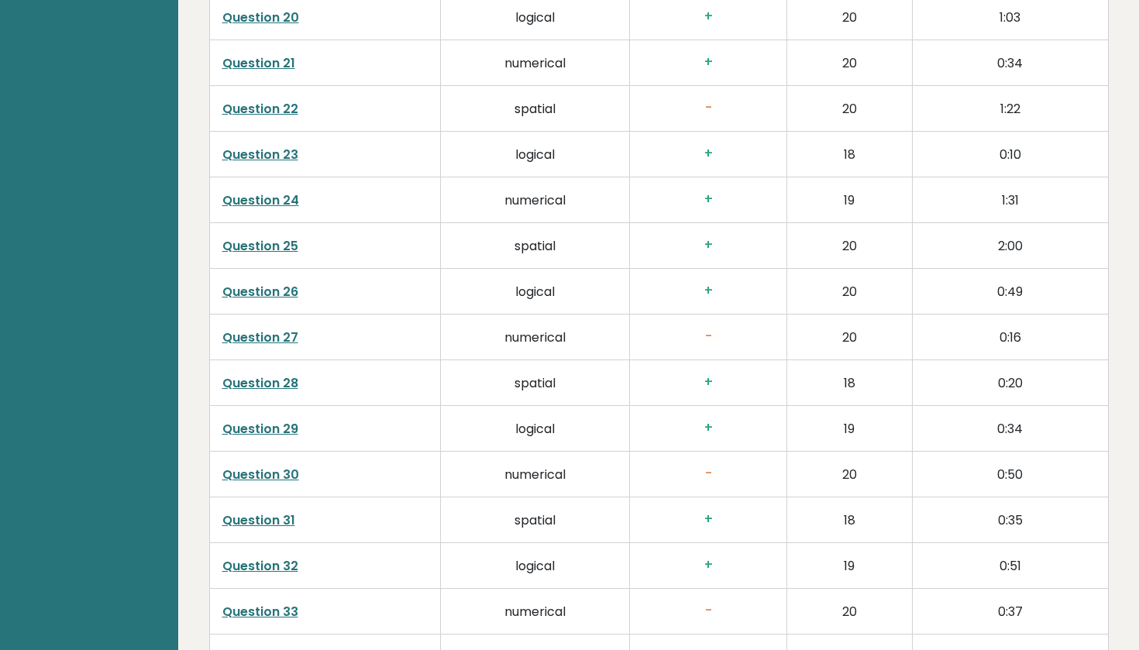
scroll to position [3361, 0]
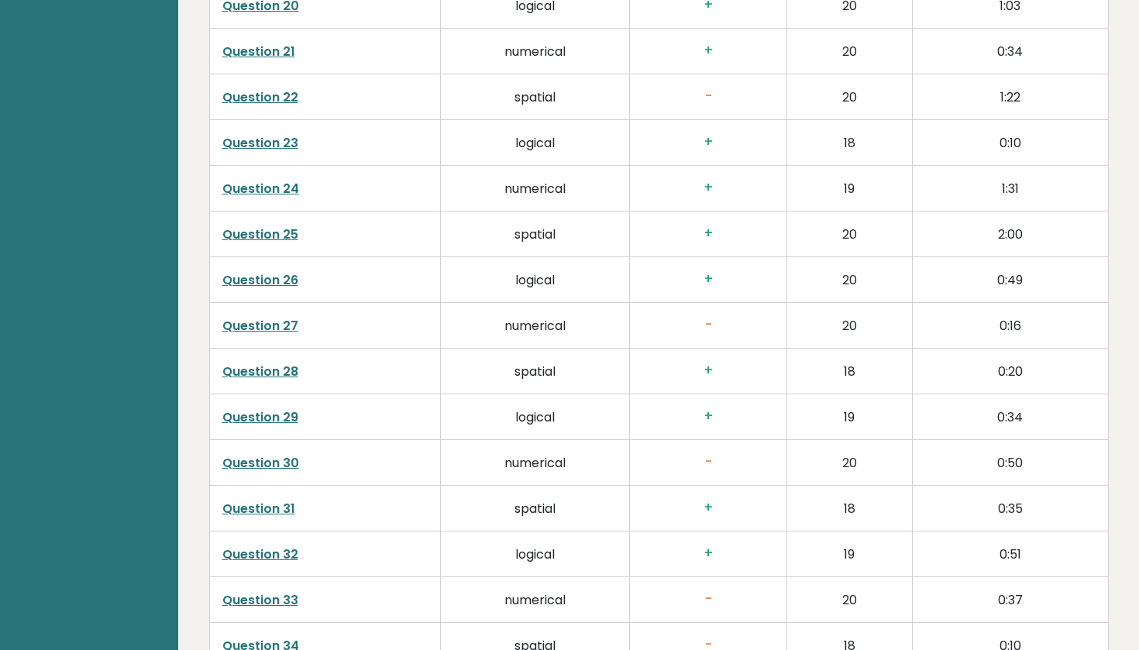
click at [263, 454] on link "Question 30" at bounding box center [260, 463] width 77 height 18
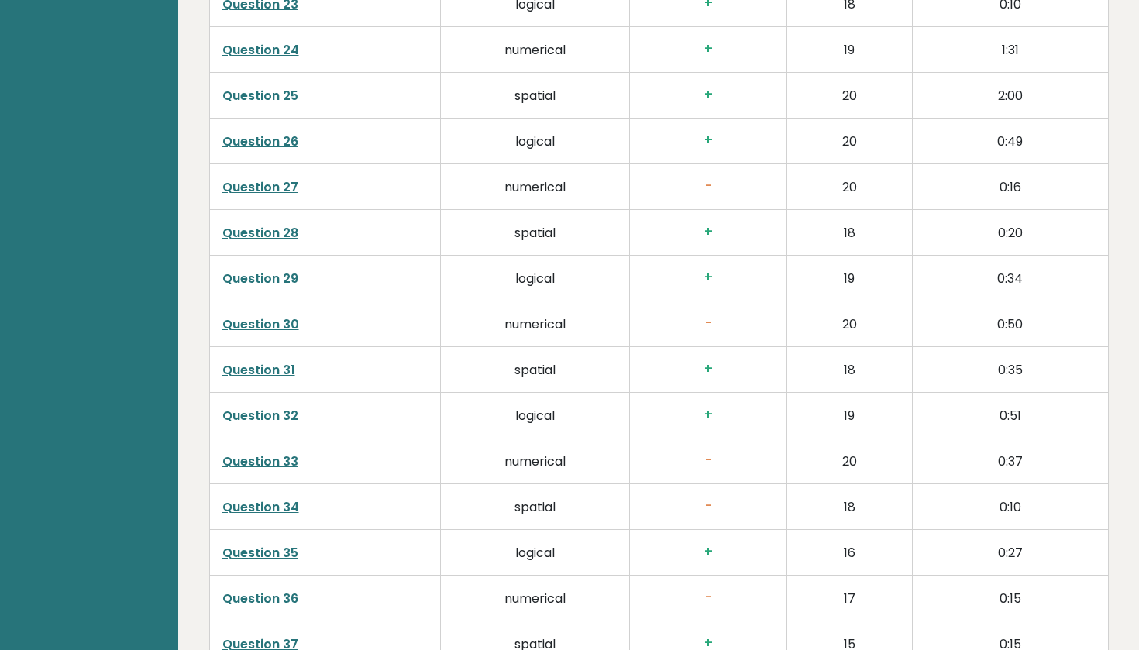
scroll to position [3501, 0]
click at [263, 451] on link "Question 33" at bounding box center [260, 460] width 76 height 18
click at [268, 497] on link "Question 34" at bounding box center [260, 506] width 77 height 18
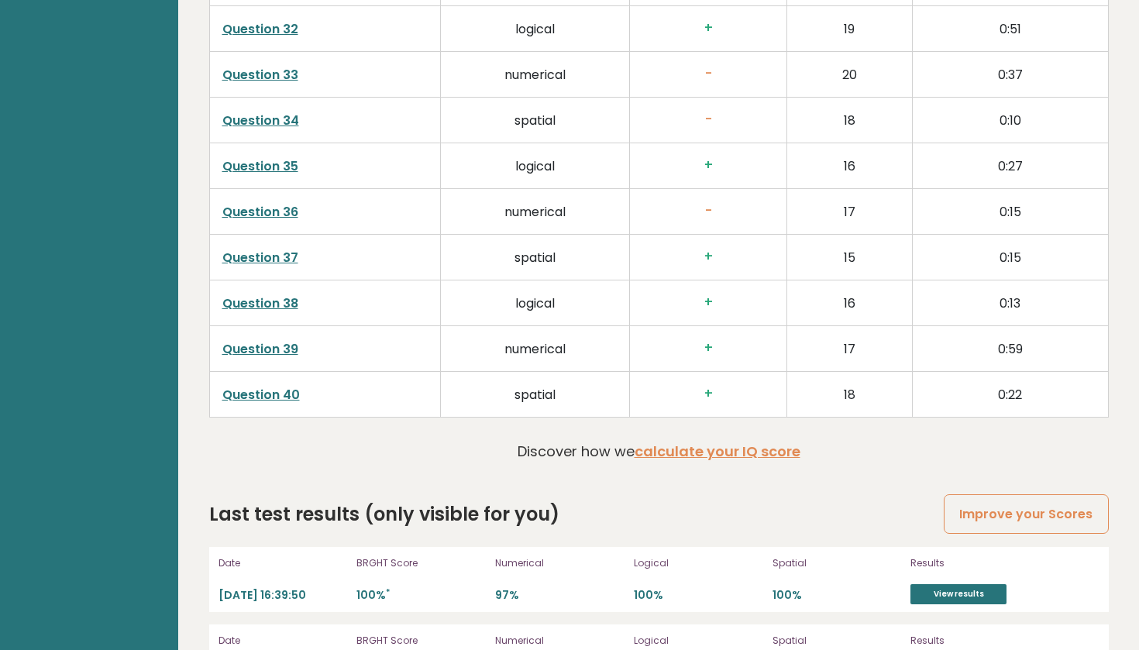
scroll to position [3890, 0]
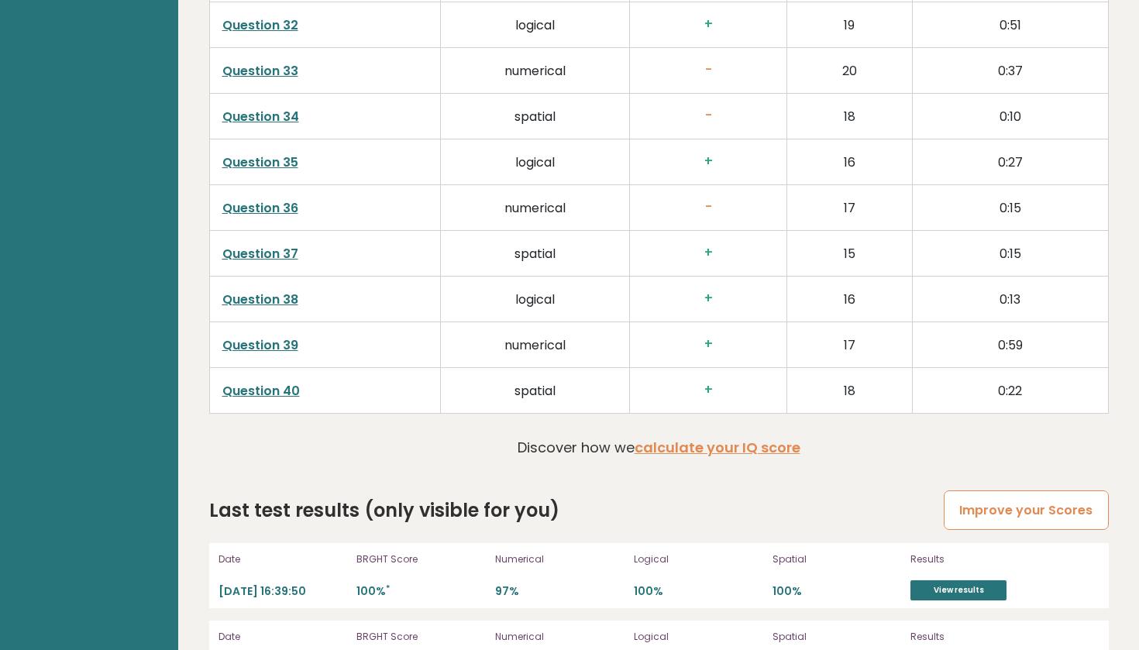
click at [1014, 490] on link "Improve your Scores" at bounding box center [1025, 510] width 164 height 40
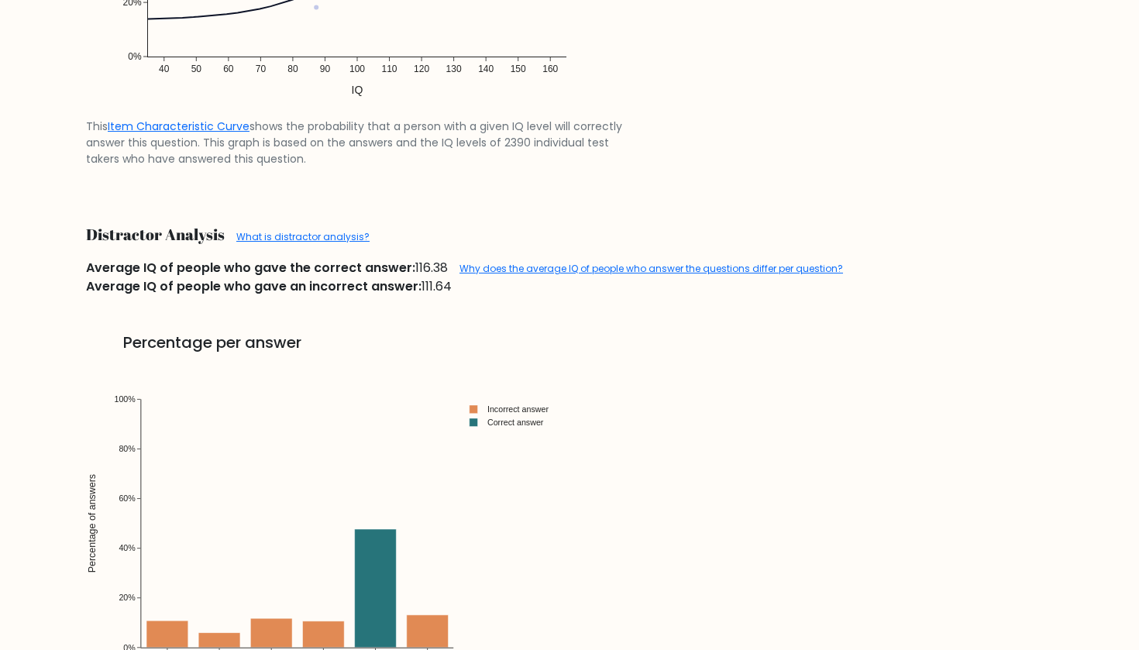
scroll to position [1933, 0]
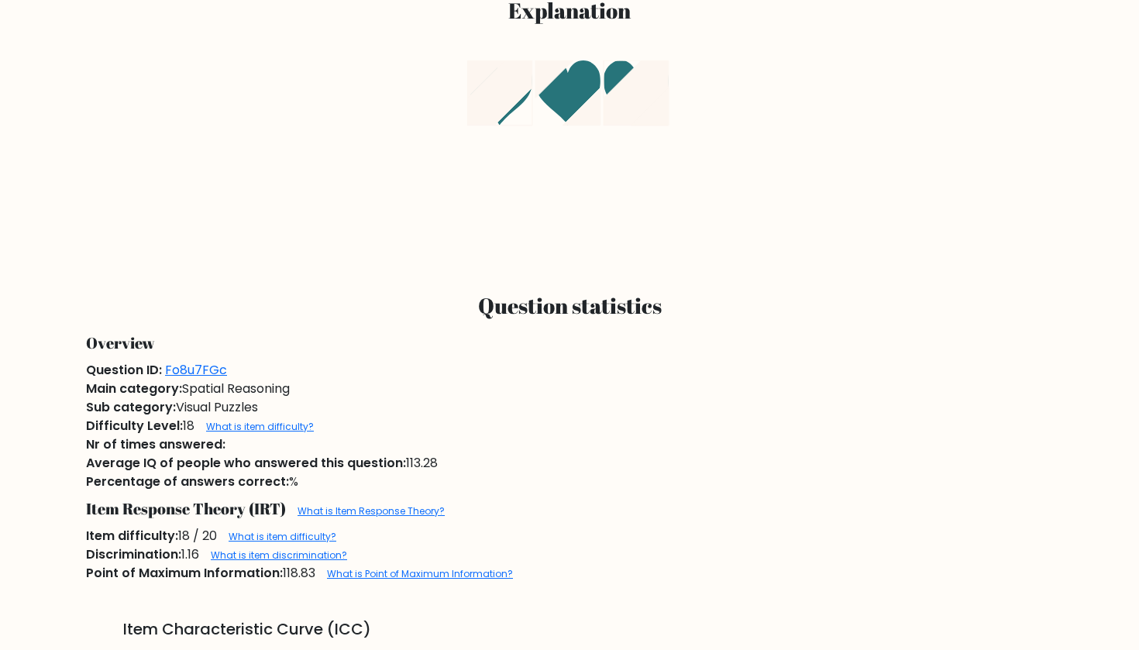
scroll to position [865, 0]
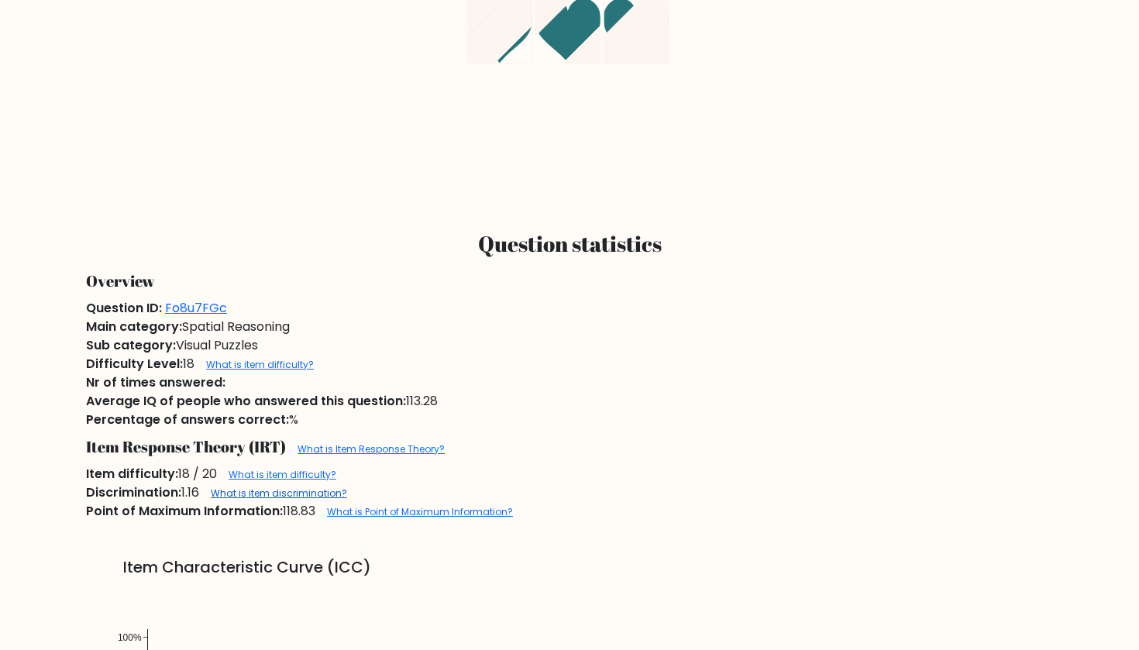
click at [287, 489] on link "What is item discrimination?" at bounding box center [279, 492] width 136 height 13
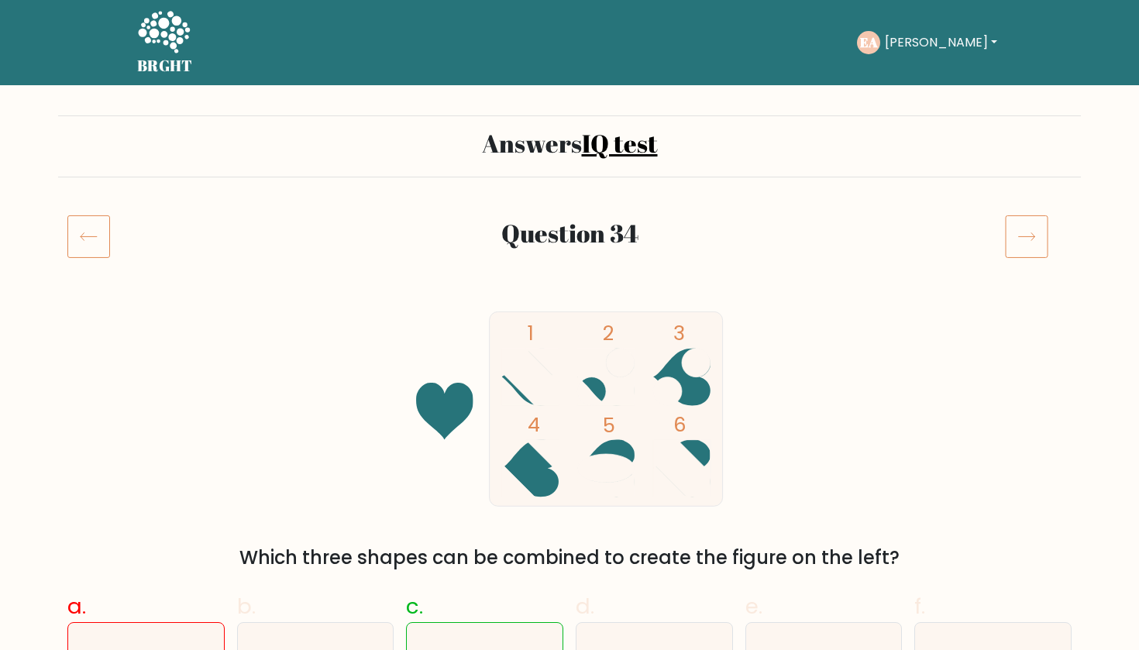
scroll to position [0, 0]
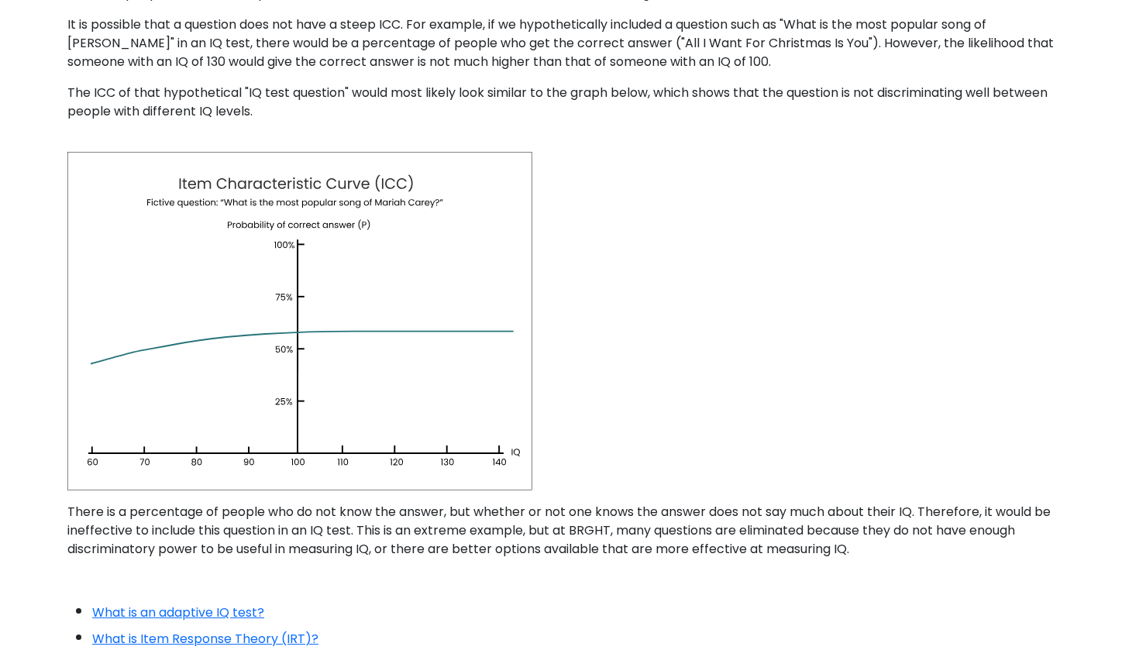
scroll to position [792, 0]
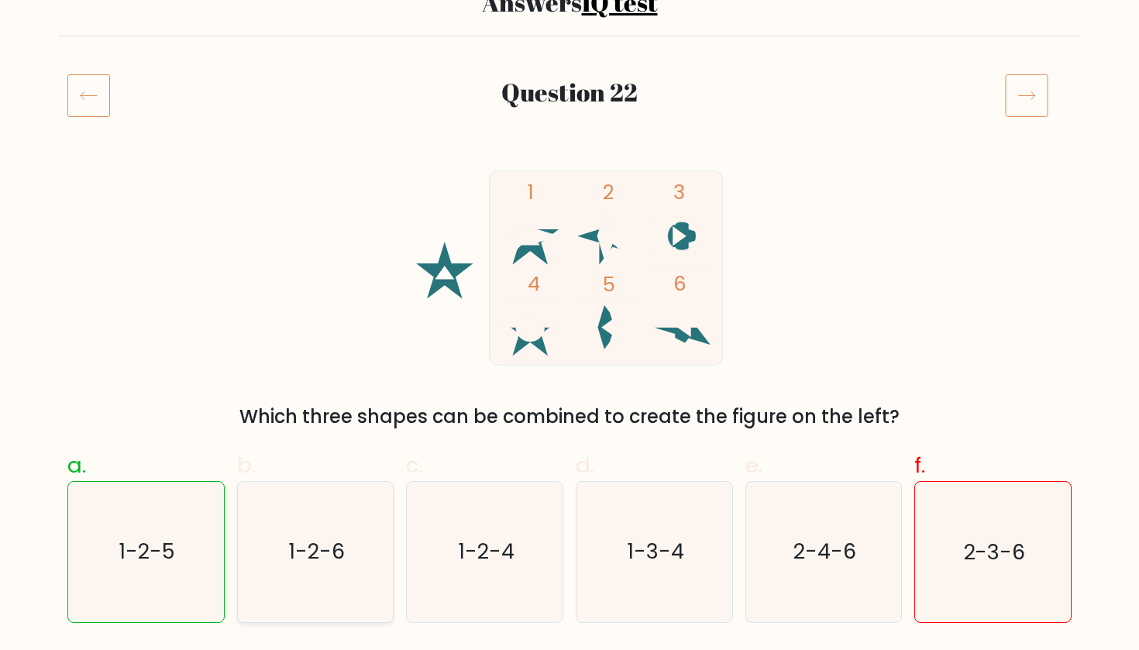
scroll to position [137, 0]
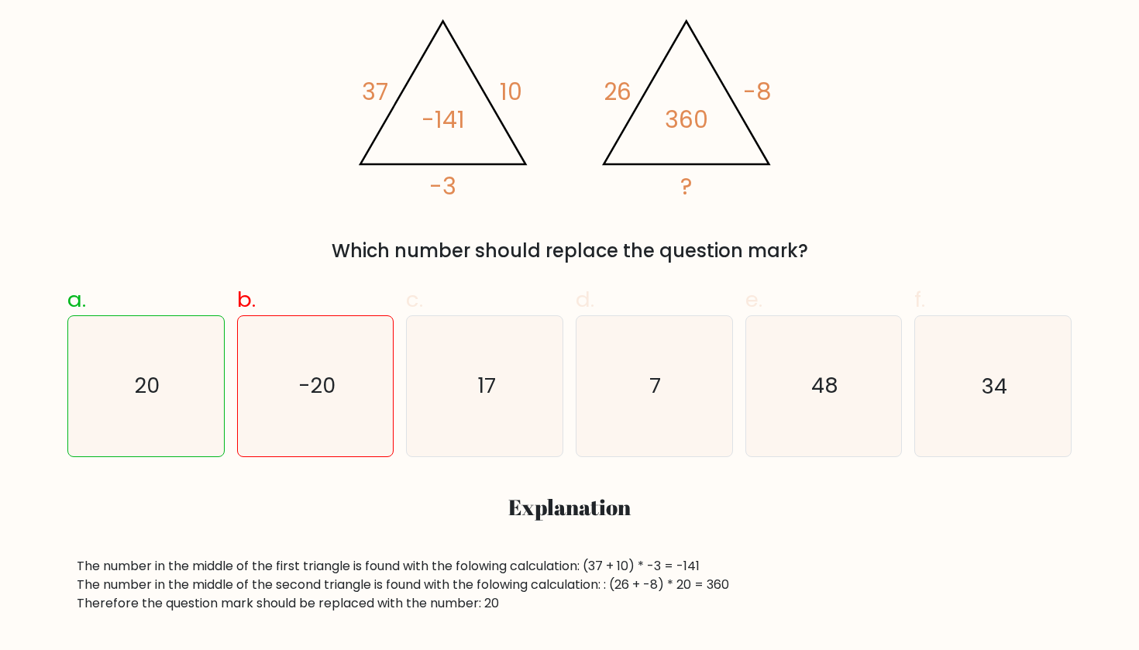
scroll to position [326, 0]
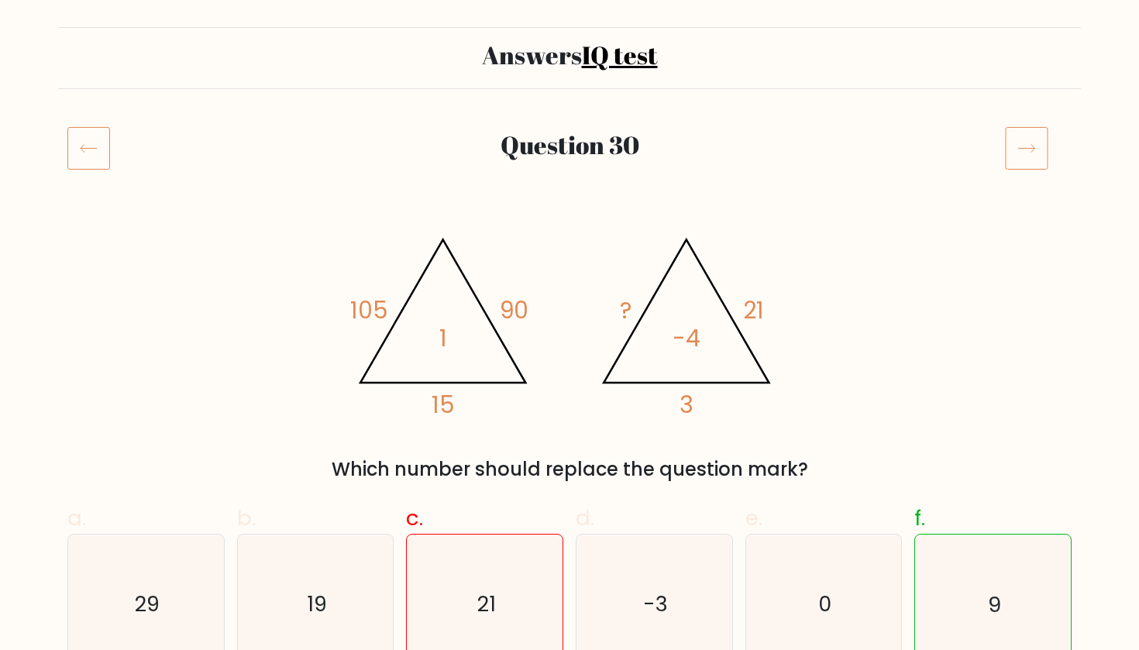
scroll to position [105, 0]
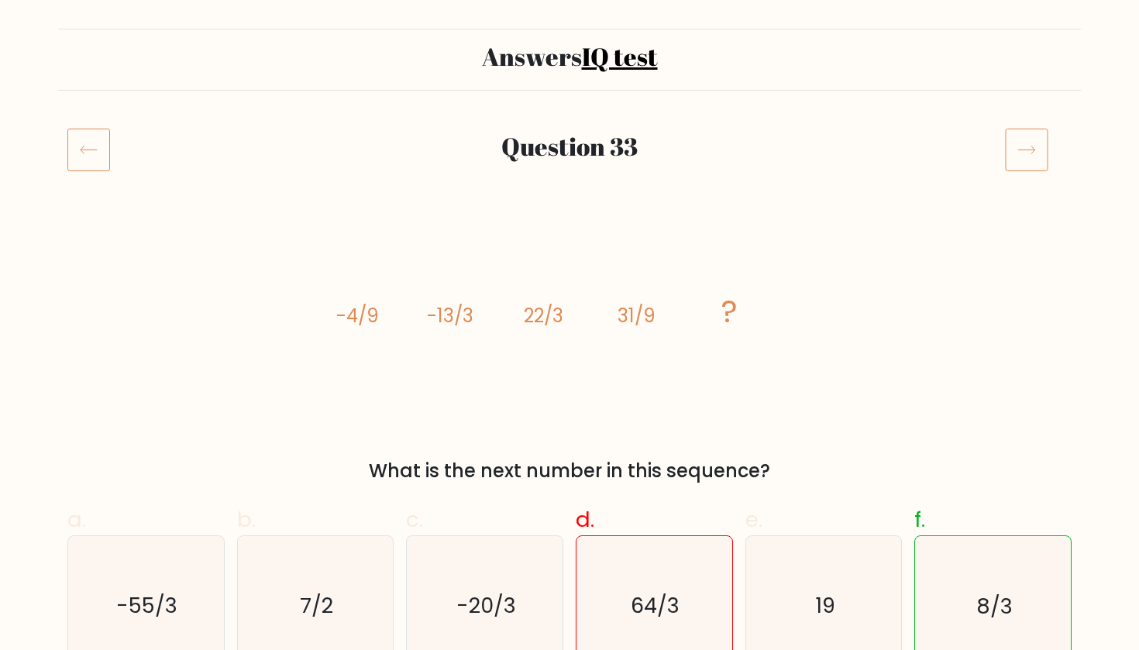
scroll to position [88, 0]
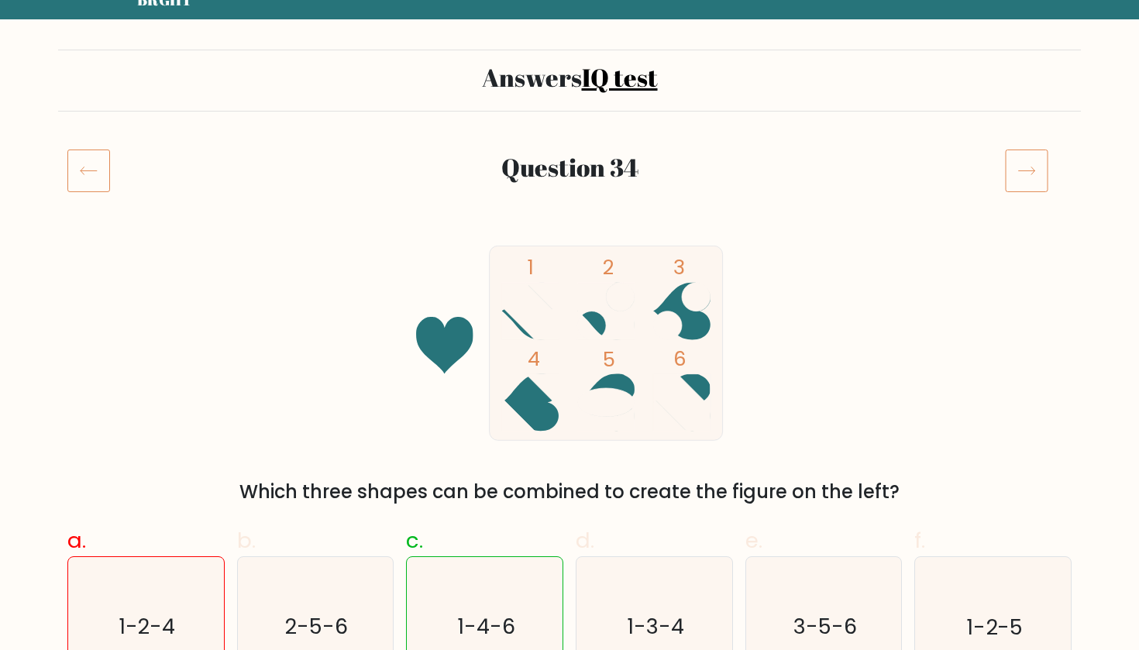
scroll to position [63, 0]
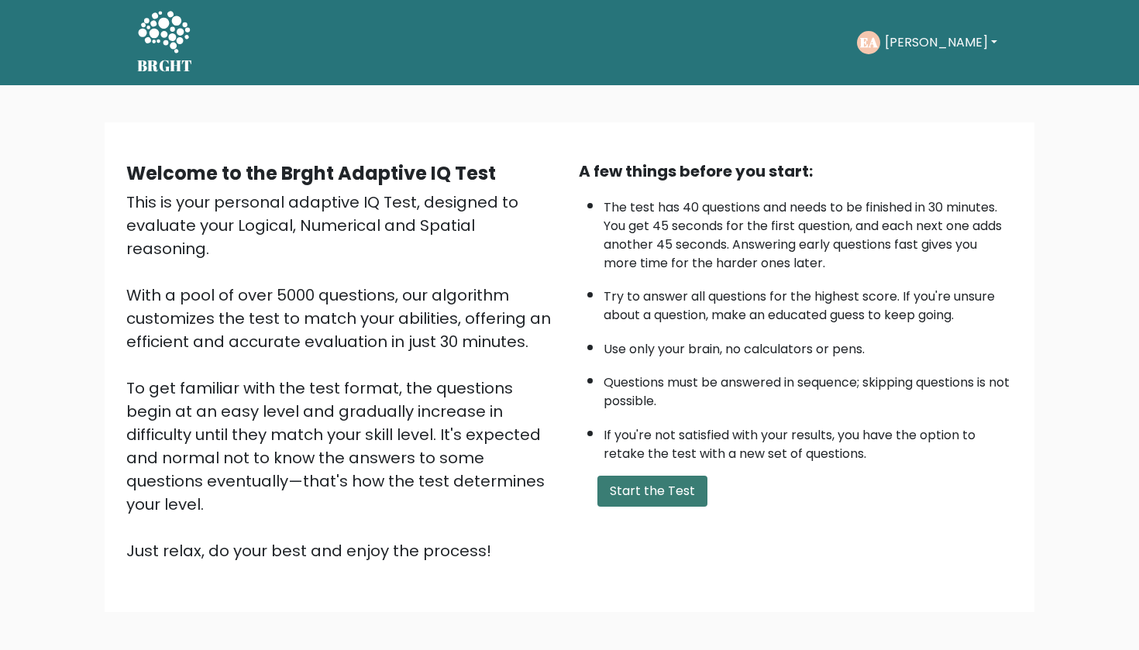
click at [632, 507] on button "Start the Test" at bounding box center [652, 491] width 110 height 31
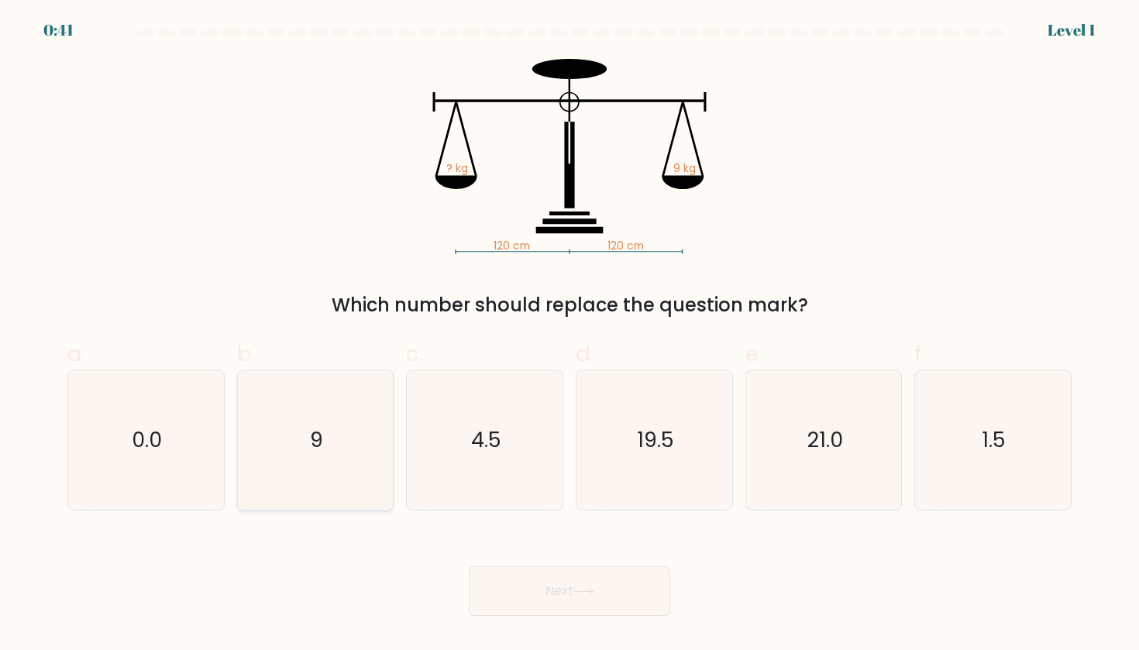
click at [248, 452] on icon "9" at bounding box center [315, 439] width 139 height 139
click at [569, 335] on input "b. 9" at bounding box center [569, 330] width 1 height 10
radio input "true"
click at [515, 602] on button "Next" at bounding box center [569, 591] width 201 height 50
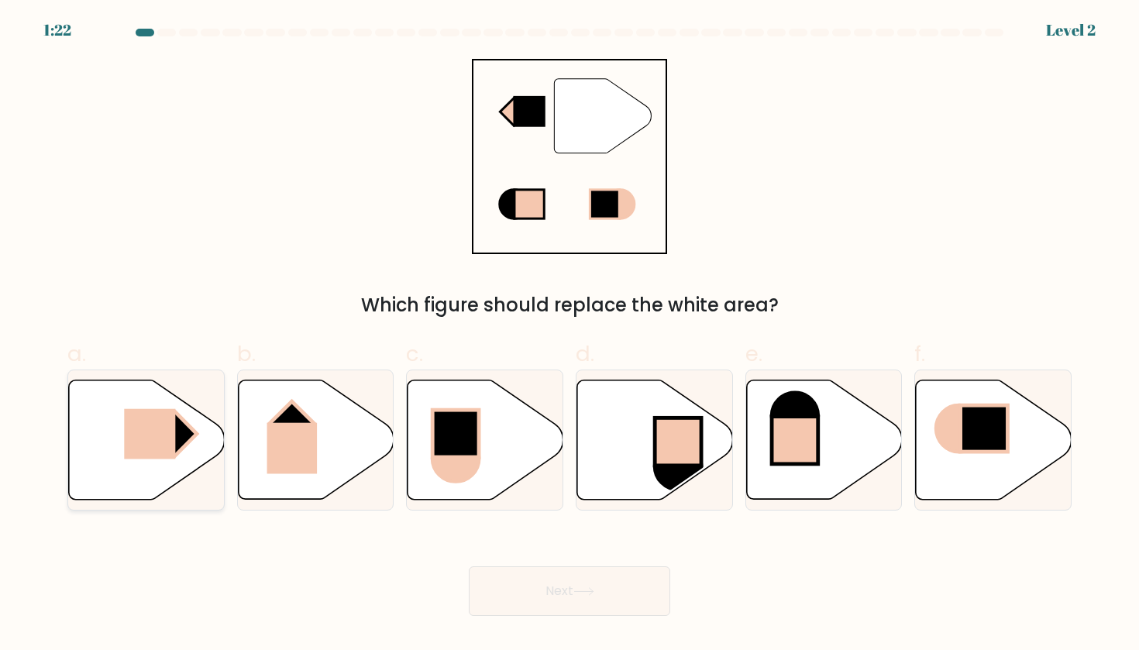
click at [167, 427] on rect at bounding box center [149, 433] width 51 height 50
click at [569, 335] on input "a." at bounding box center [569, 330] width 1 height 10
radio input "true"
click at [600, 583] on button "Next" at bounding box center [569, 591] width 201 height 50
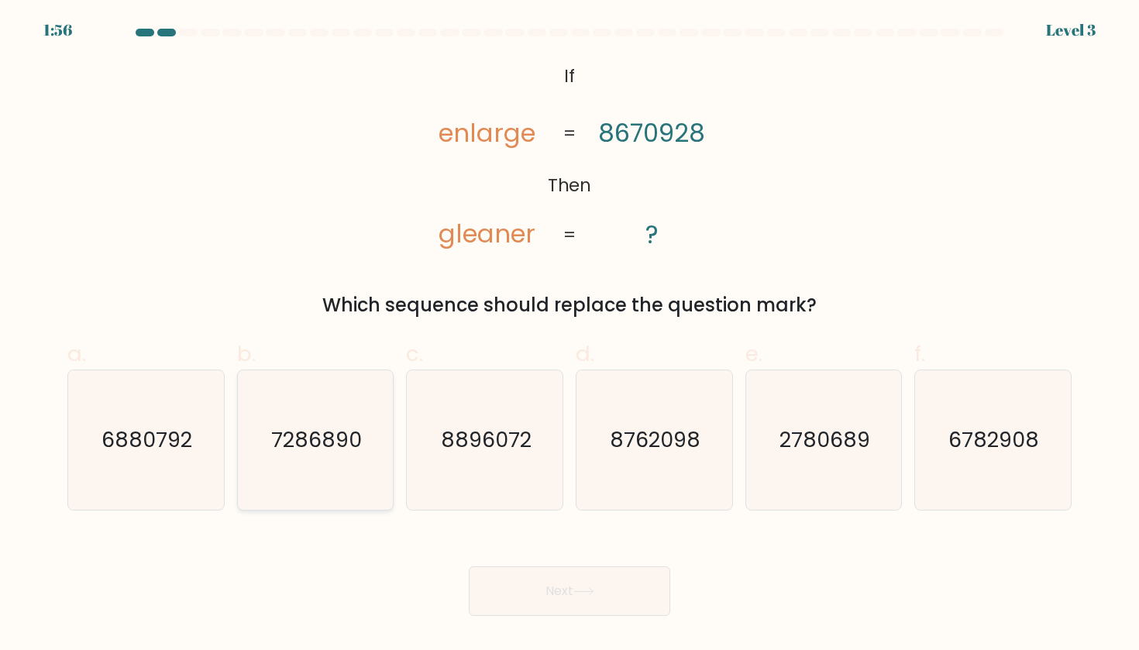
click at [338, 406] on icon "7286890" at bounding box center [315, 439] width 139 height 139
click at [569, 335] on input "b. 7286890" at bounding box center [569, 330] width 1 height 10
radio input "true"
click at [816, 412] on icon "2780689" at bounding box center [823, 439] width 139 height 139
click at [570, 335] on input "e. 2780689" at bounding box center [569, 330] width 1 height 10
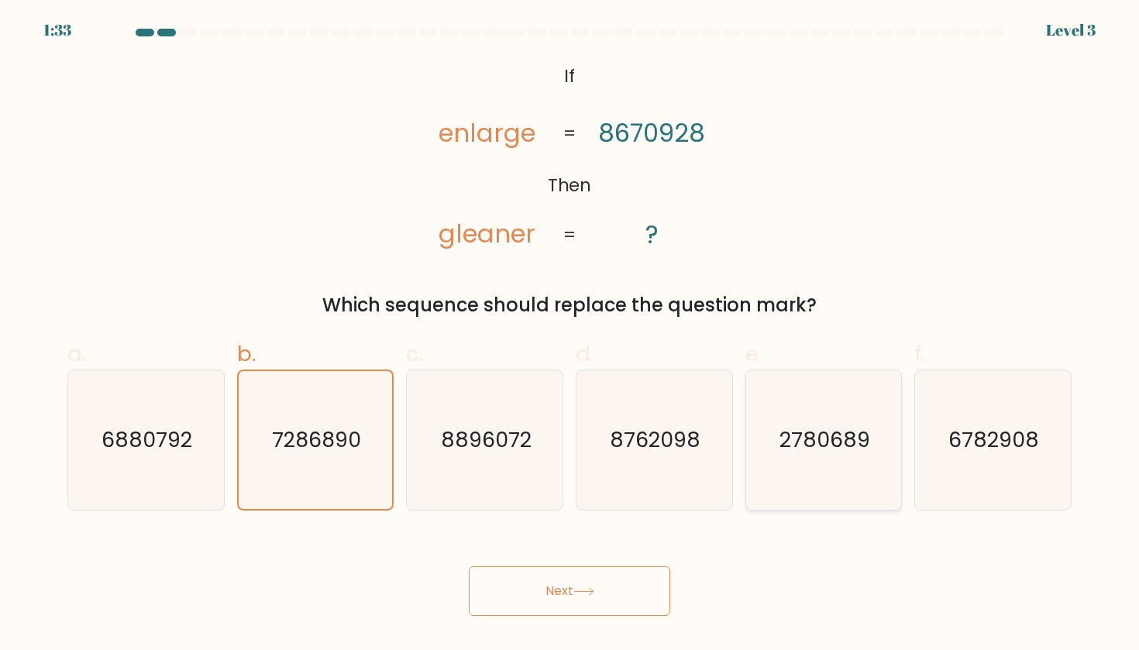
radio input "true"
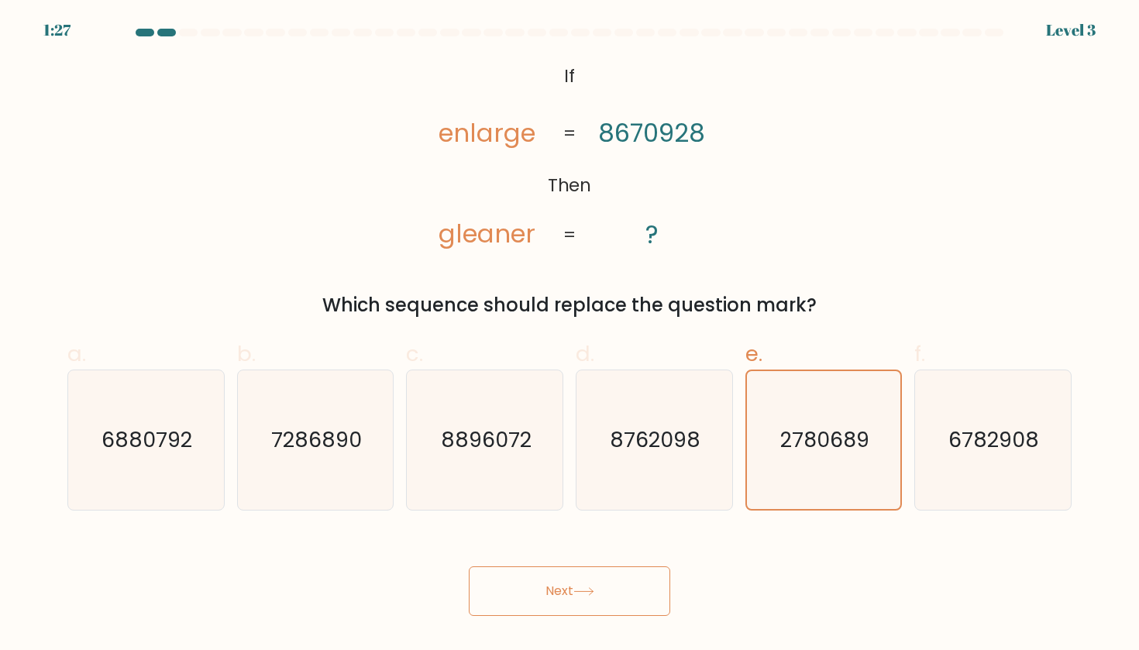
click at [589, 589] on icon at bounding box center [583, 591] width 21 height 9
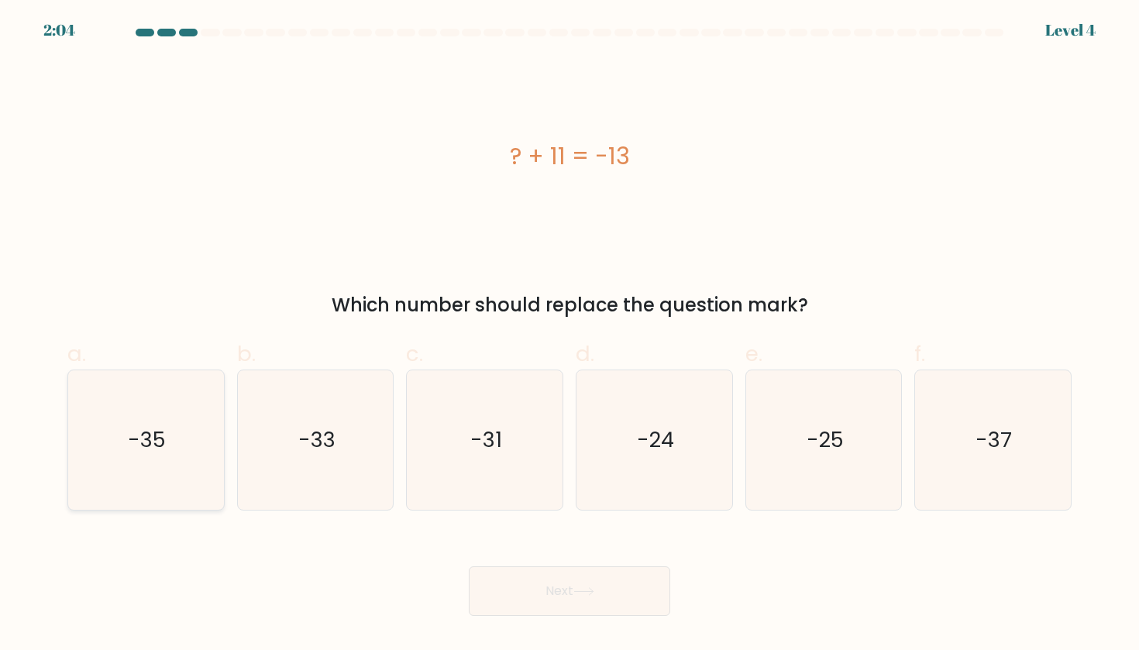
click at [171, 415] on icon "-35" at bounding box center [145, 439] width 139 height 139
click at [569, 335] on input "a. -35" at bounding box center [569, 330] width 1 height 10
radio input "true"
click at [622, 441] on icon "-24" at bounding box center [653, 439] width 139 height 139
click at [570, 335] on input "d. -24" at bounding box center [569, 330] width 1 height 10
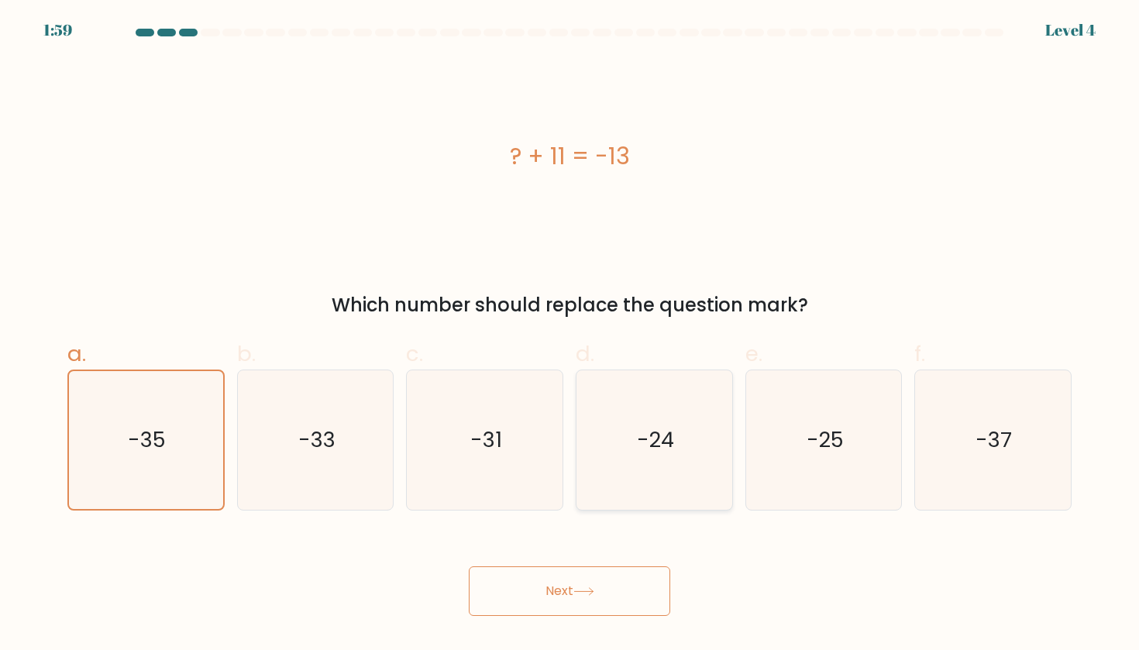
radio input "true"
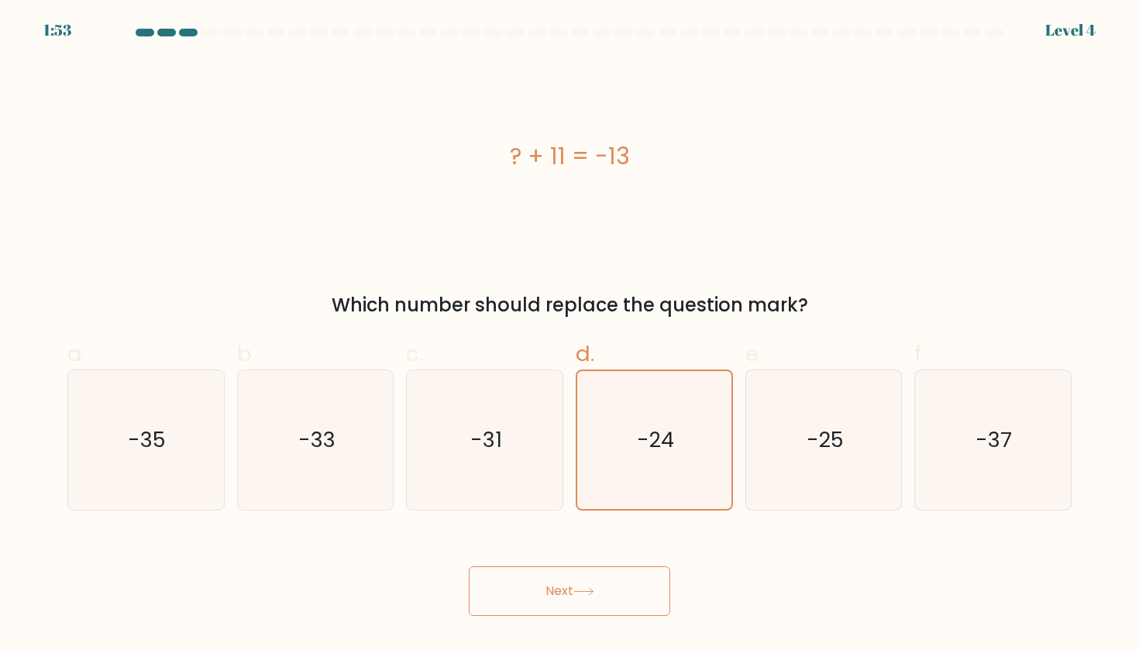
click at [572, 598] on button "Next" at bounding box center [569, 591] width 201 height 50
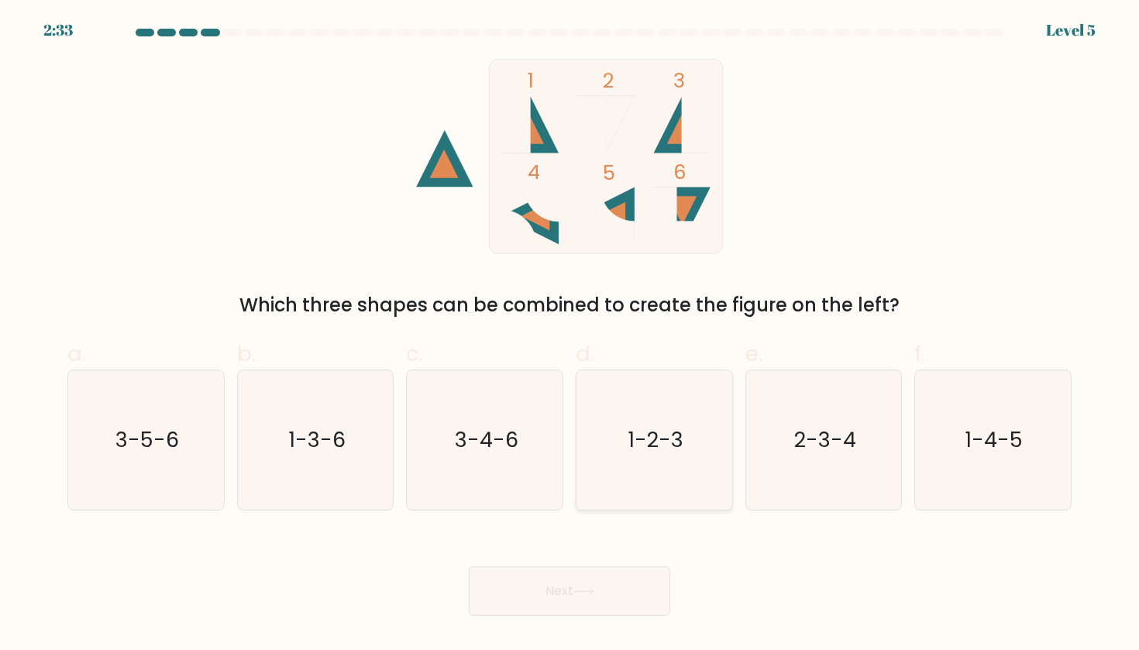
click at [625, 467] on icon "1-2-3" at bounding box center [653, 439] width 139 height 139
click at [570, 335] on input "d. 1-2-3" at bounding box center [569, 330] width 1 height 10
radio input "true"
click at [625, 589] on button "Next" at bounding box center [569, 591] width 201 height 50
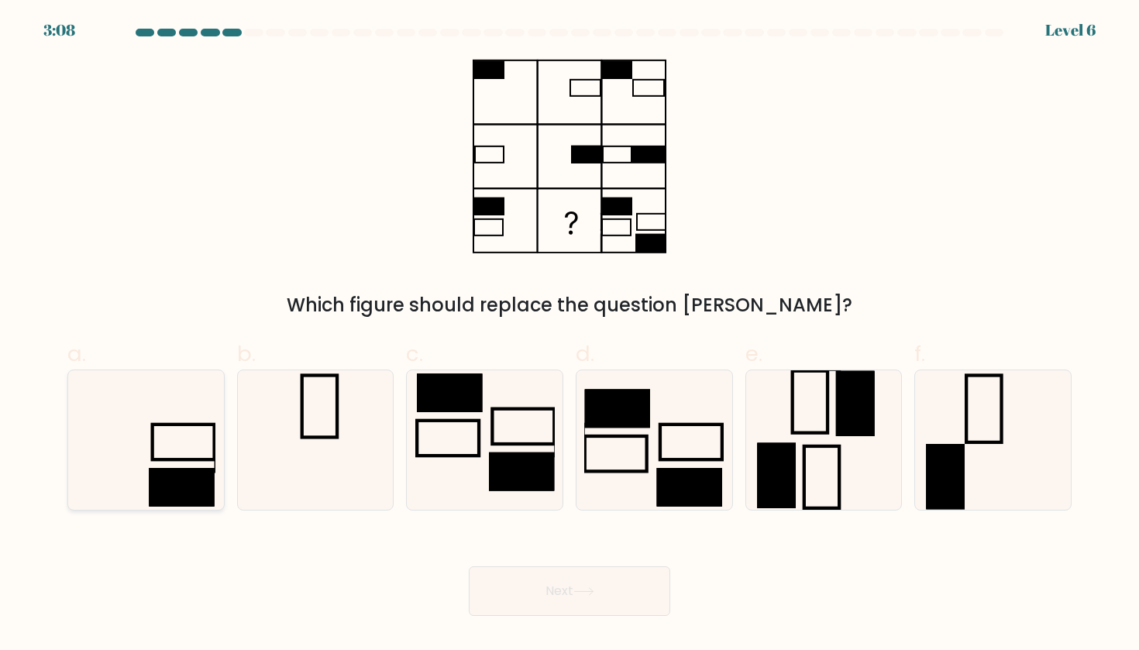
click at [167, 456] on icon at bounding box center [145, 439] width 139 height 139
click at [569, 335] on input "a." at bounding box center [569, 330] width 1 height 10
radio input "true"
click at [607, 600] on button "Next" at bounding box center [569, 591] width 201 height 50
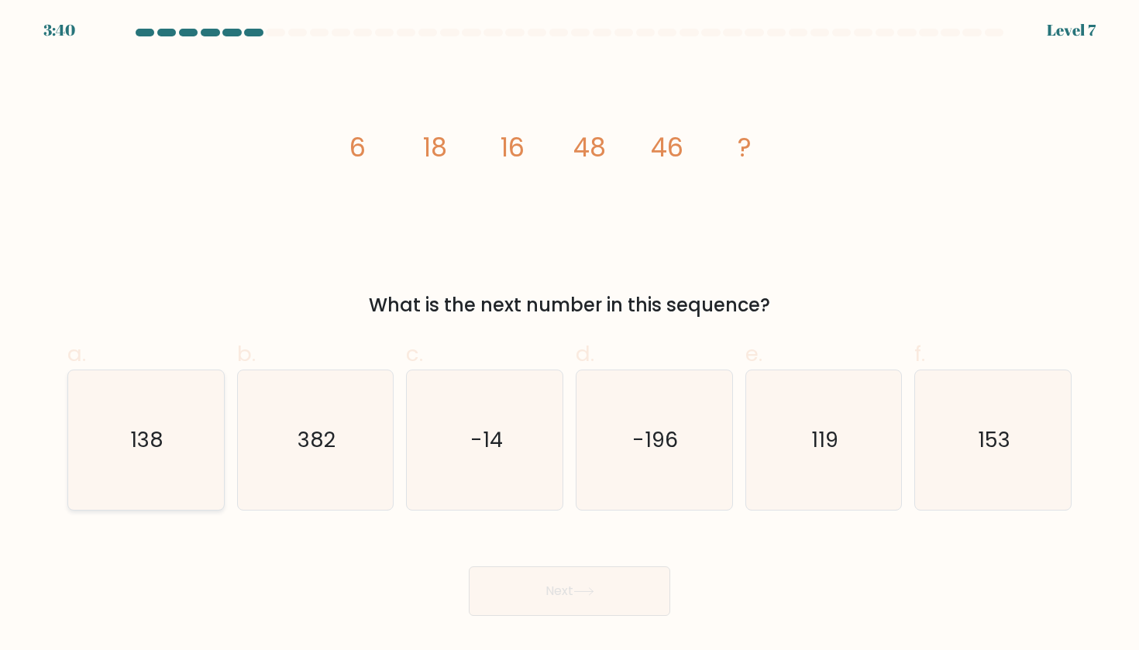
click at [167, 442] on icon "138" at bounding box center [145, 439] width 139 height 139
click at [569, 335] on input "a. 138" at bounding box center [569, 330] width 1 height 10
radio input "true"
click at [615, 594] on button "Next" at bounding box center [569, 591] width 201 height 50
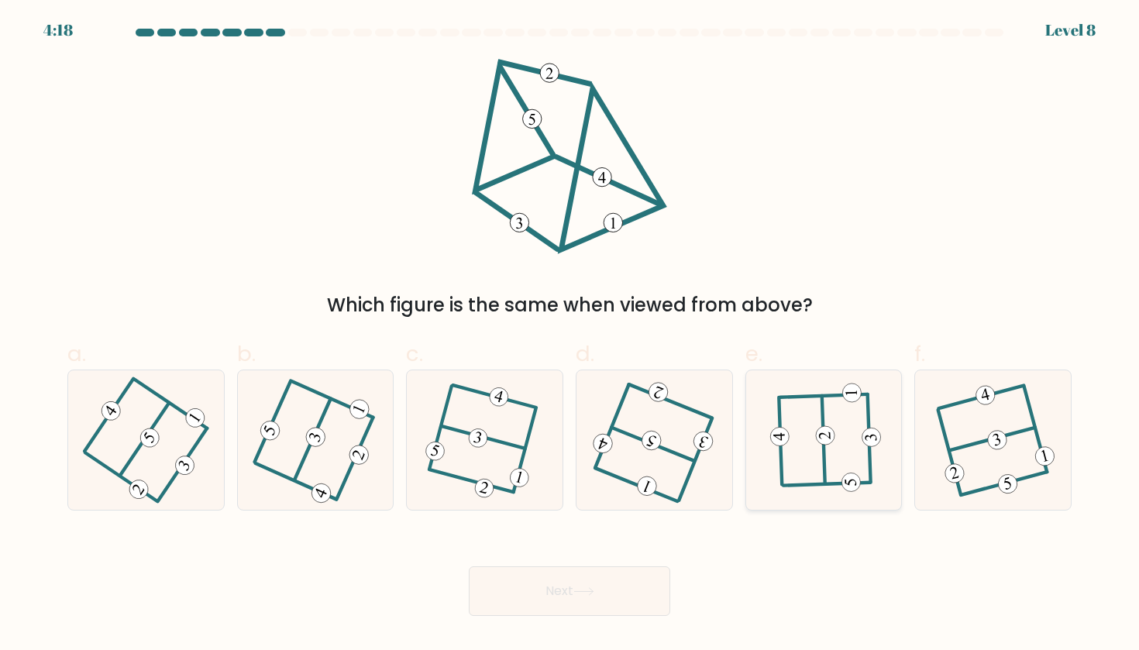
click at [823, 461] on 208 at bounding box center [823, 440] width 3 height 88
click at [570, 335] on input "e." at bounding box center [569, 330] width 1 height 10
radio input "true"
click at [610, 590] on button "Next" at bounding box center [569, 591] width 201 height 50
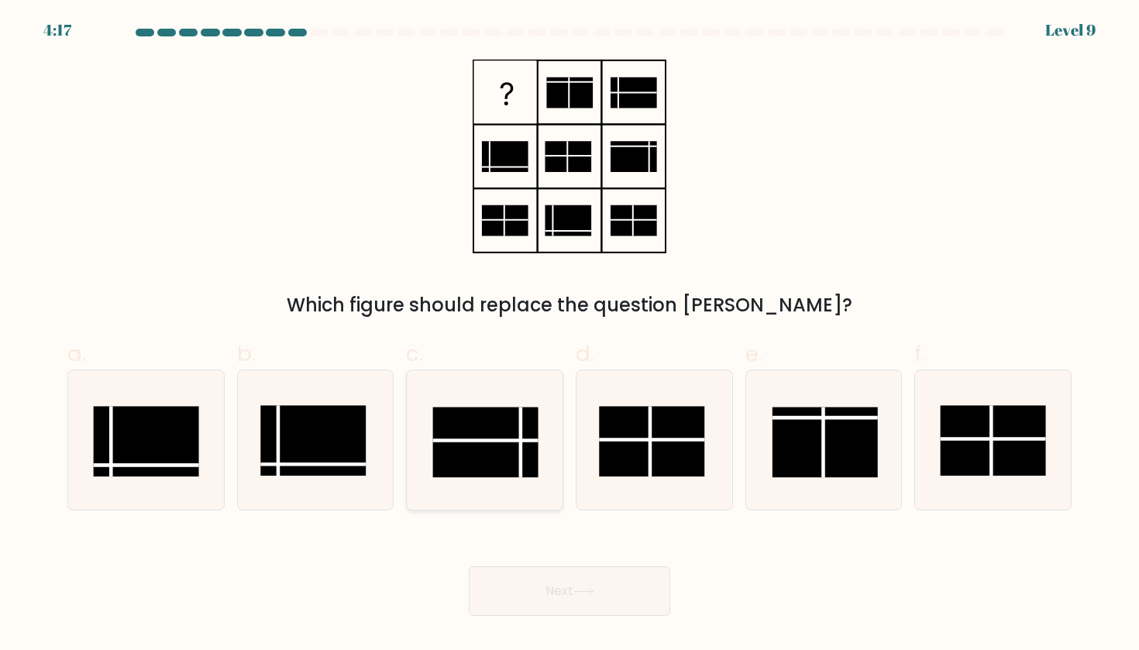
click at [531, 480] on icon at bounding box center [484, 439] width 139 height 139
click at [569, 335] on input "c." at bounding box center [569, 330] width 1 height 10
radio input "true"
click at [600, 578] on button "Next" at bounding box center [569, 591] width 201 height 50
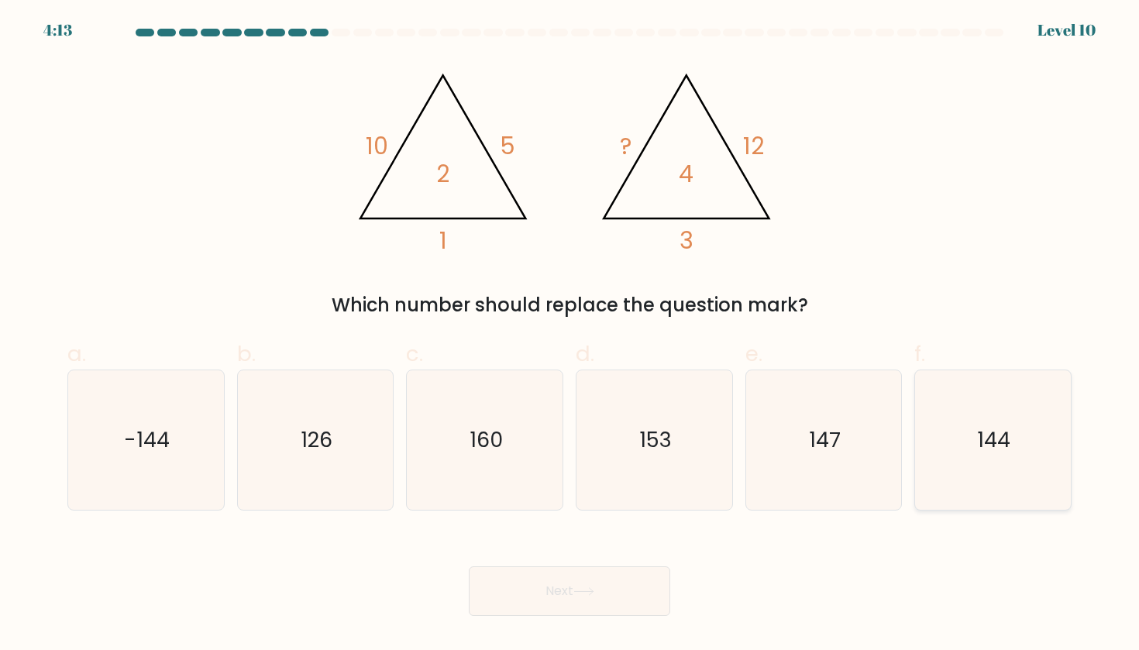
click at [978, 385] on icon "144" at bounding box center [992, 439] width 139 height 139
click at [570, 335] on input "f. 144" at bounding box center [569, 330] width 1 height 10
radio input "true"
click at [674, 411] on icon "153" at bounding box center [653, 439] width 139 height 139
click at [570, 335] on input "d. 153" at bounding box center [569, 330] width 1 height 10
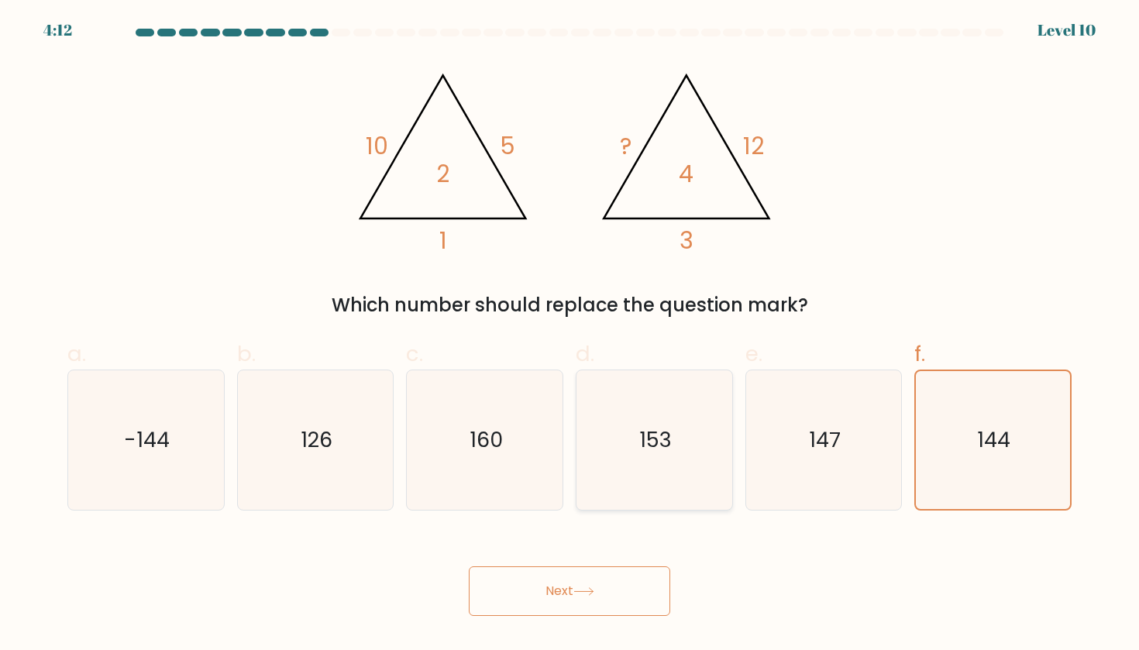
radio input "true"
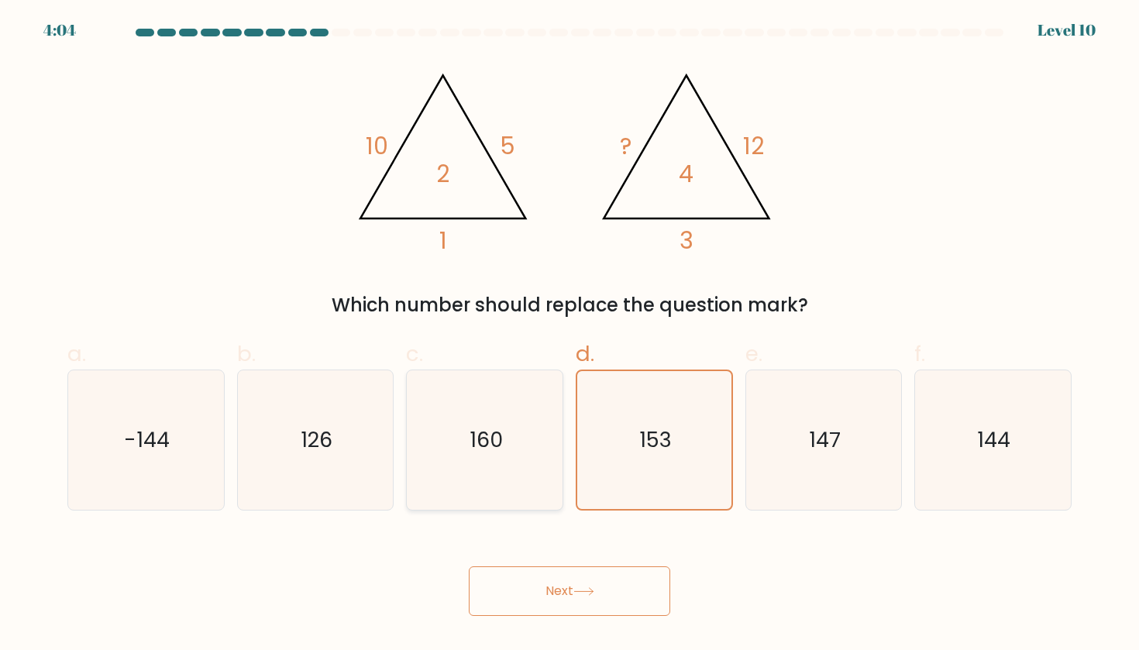
click at [476, 427] on text "160" at bounding box center [485, 439] width 33 height 29
click at [569, 335] on input "c. 160" at bounding box center [569, 330] width 1 height 10
radio input "true"
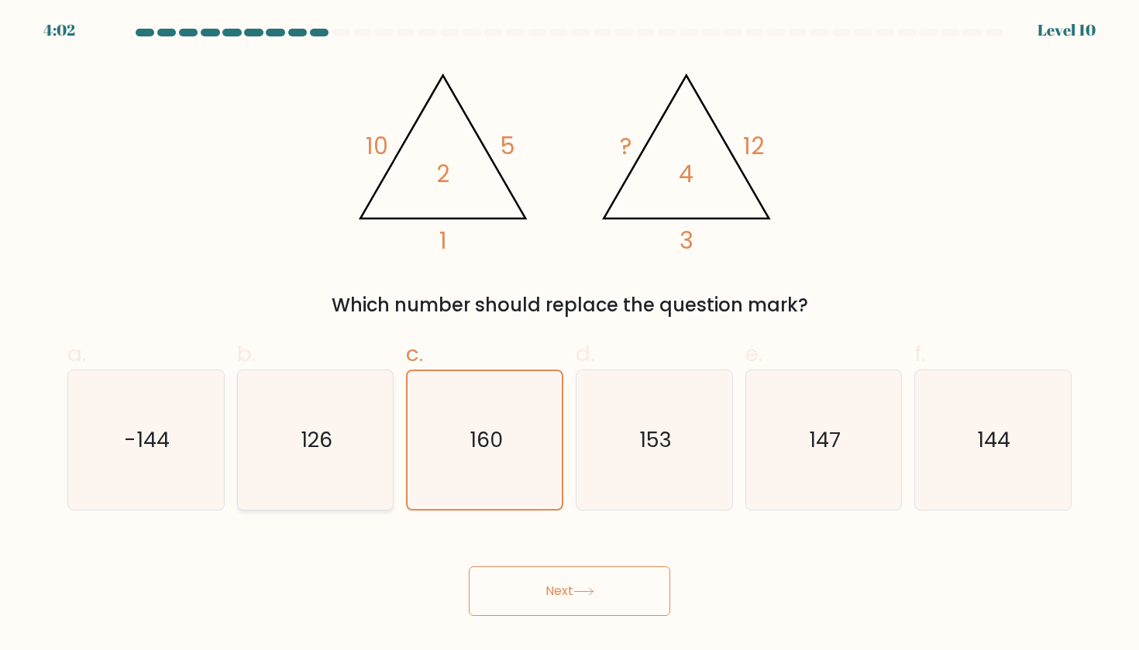
click at [308, 476] on icon "126" at bounding box center [315, 439] width 139 height 139
click at [569, 335] on input "b. 126" at bounding box center [569, 330] width 1 height 10
radio input "true"
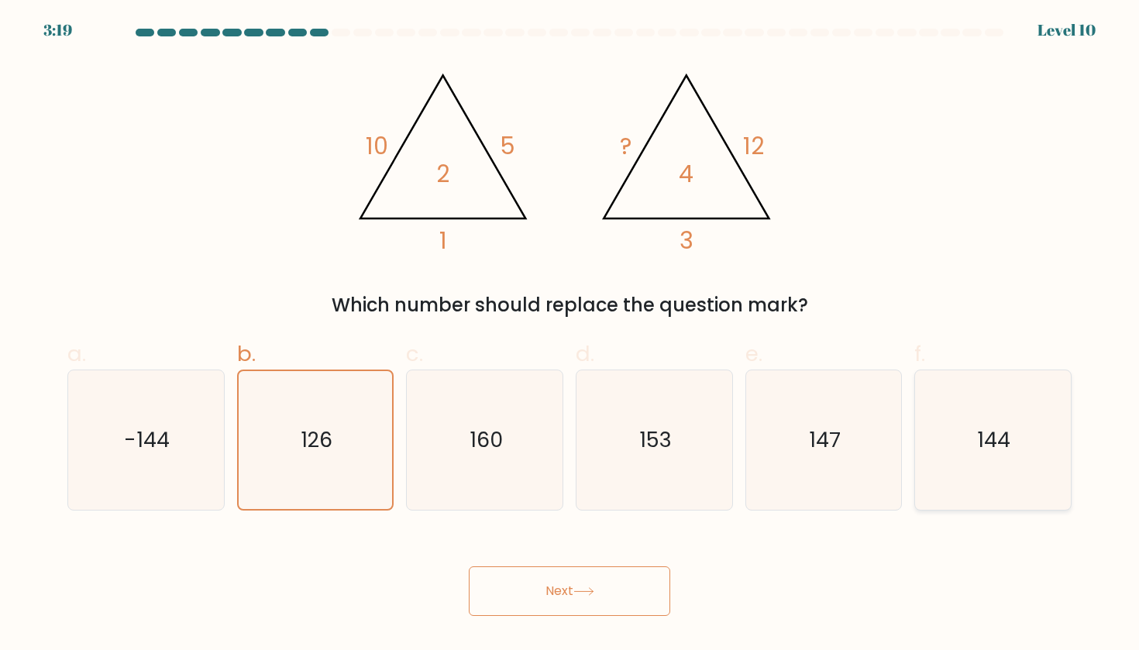
click at [1052, 494] on icon "144" at bounding box center [992, 439] width 139 height 139
click at [570, 335] on input "f. 144" at bounding box center [569, 330] width 1 height 10
radio input "true"
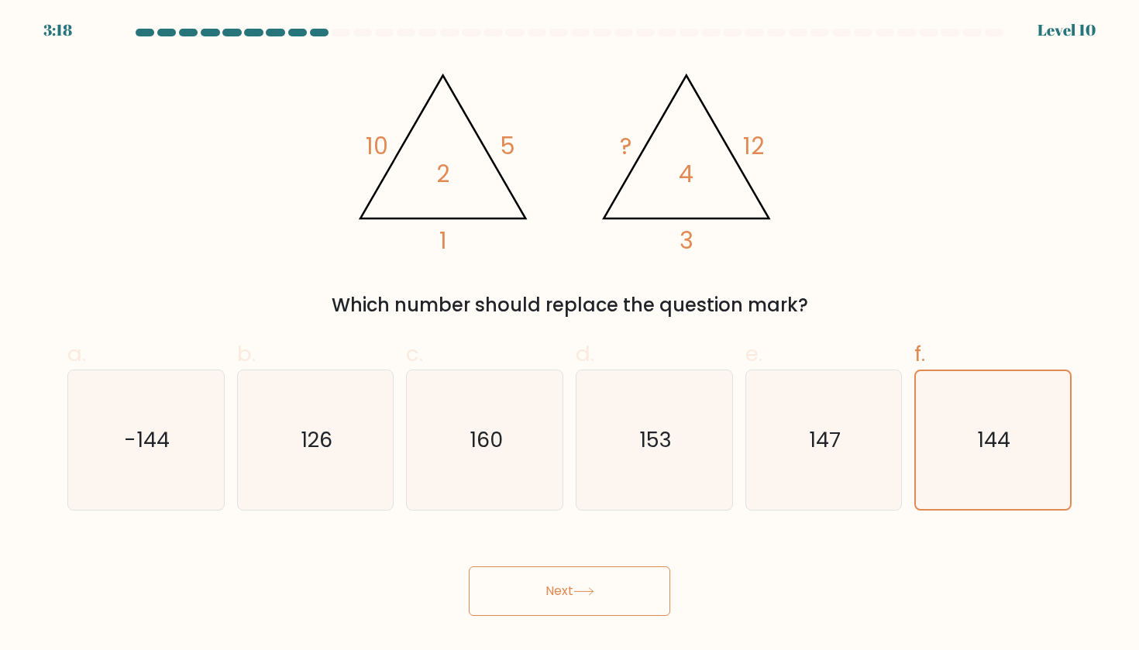
click at [619, 586] on button "Next" at bounding box center [569, 591] width 201 height 50
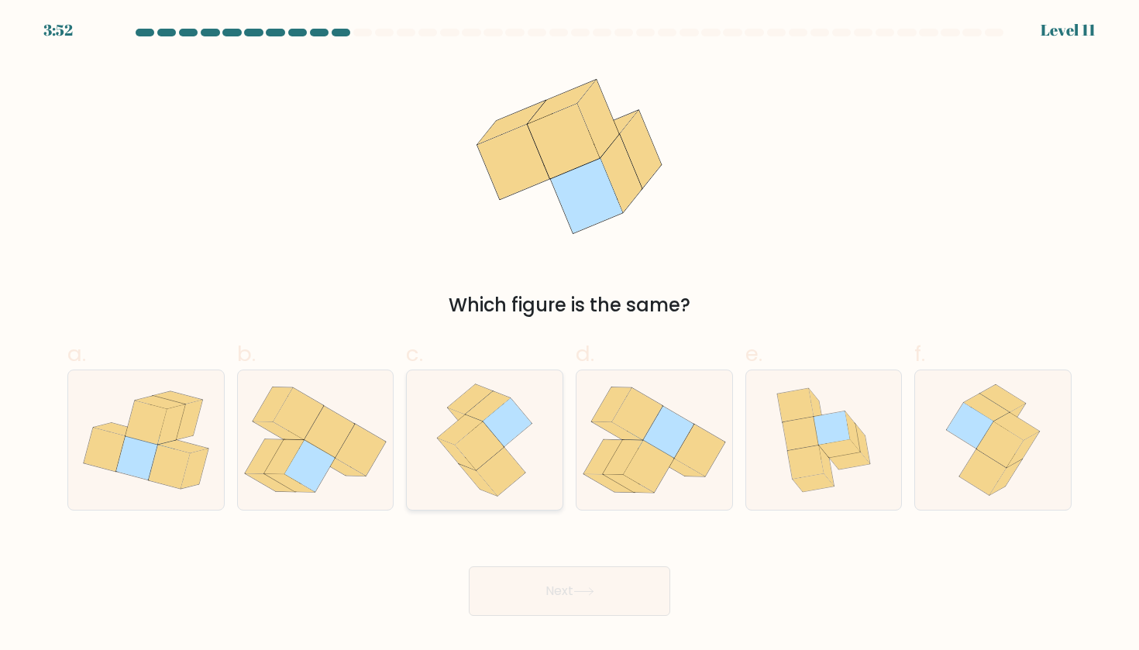
click at [467, 443] on icon at bounding box center [479, 445] width 49 height 48
click at [569, 335] on input "c." at bounding box center [569, 330] width 1 height 10
radio input "true"
click at [526, 598] on button "Next" at bounding box center [569, 591] width 201 height 50
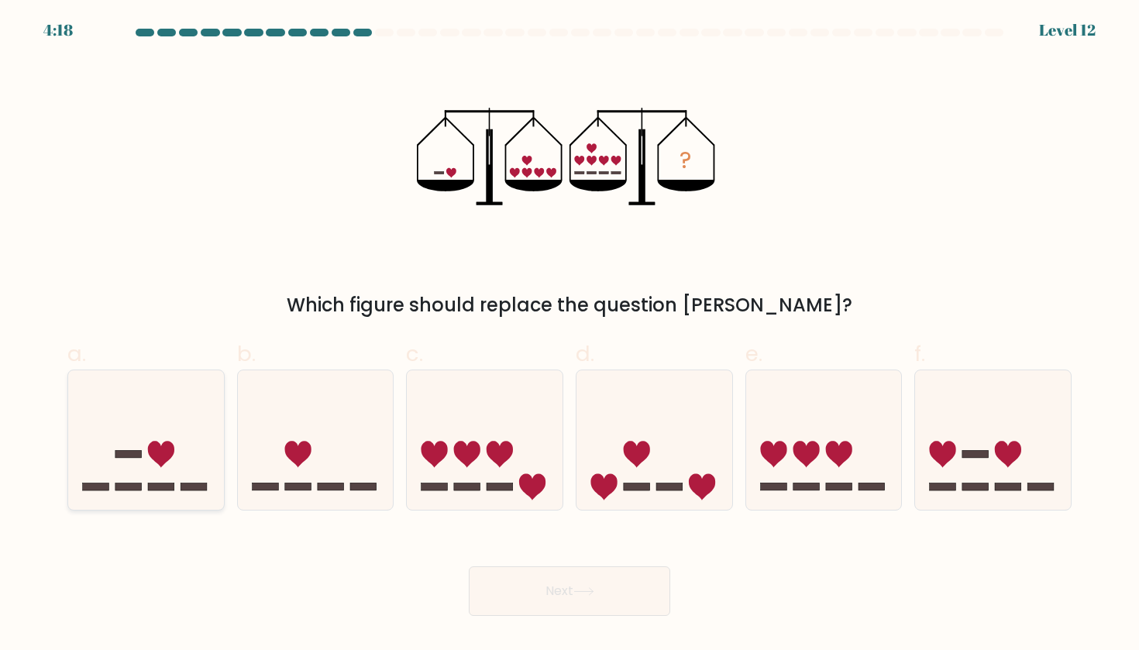
click at [171, 453] on icon at bounding box center [161, 454] width 26 height 26
click at [569, 335] on input "a." at bounding box center [569, 330] width 1 height 10
radio input "true"
click at [528, 600] on button "Next" at bounding box center [569, 591] width 201 height 50
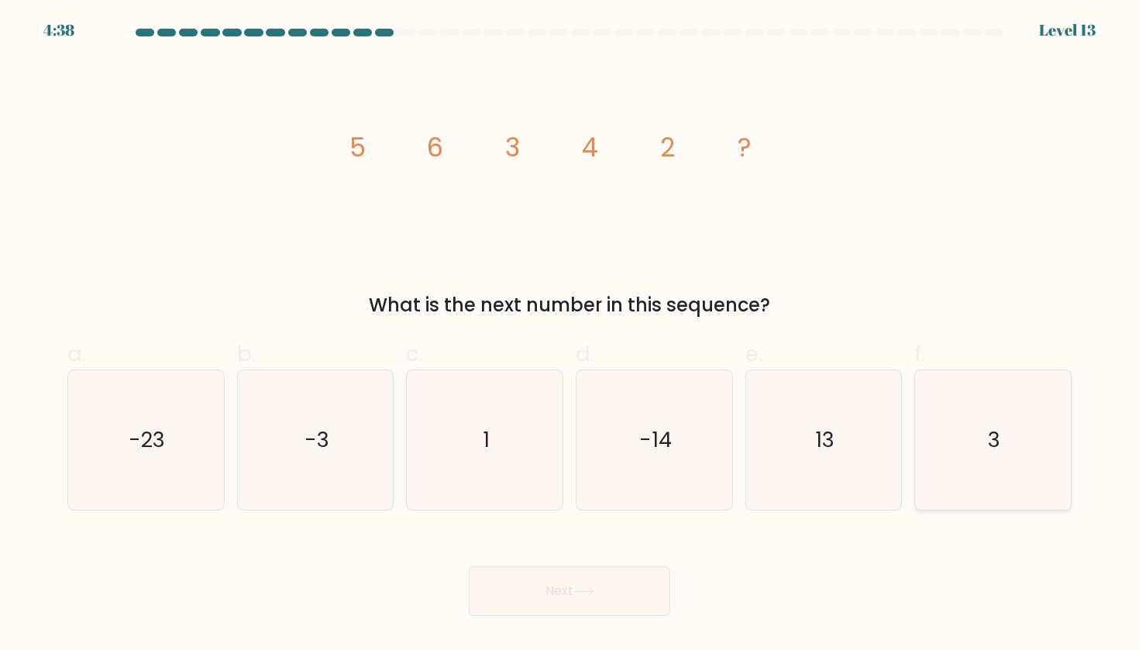
click at [1003, 464] on icon "3" at bounding box center [992, 439] width 139 height 139
click at [570, 335] on input "f. 3" at bounding box center [569, 330] width 1 height 10
radio input "true"
click at [572, 594] on button "Next" at bounding box center [569, 591] width 201 height 50
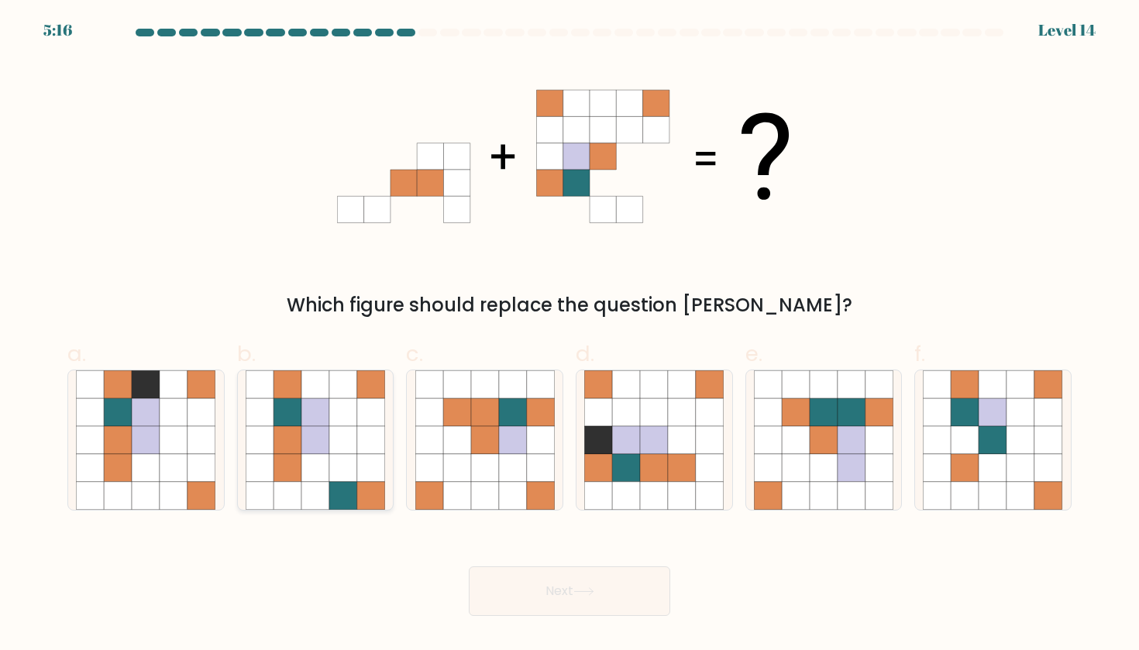
click at [294, 452] on icon at bounding box center [287, 440] width 28 height 28
click at [569, 335] on input "b." at bounding box center [569, 330] width 1 height 10
radio input "true"
click at [482, 435] on icon at bounding box center [485, 440] width 28 height 28
click at [569, 335] on input "c." at bounding box center [569, 330] width 1 height 10
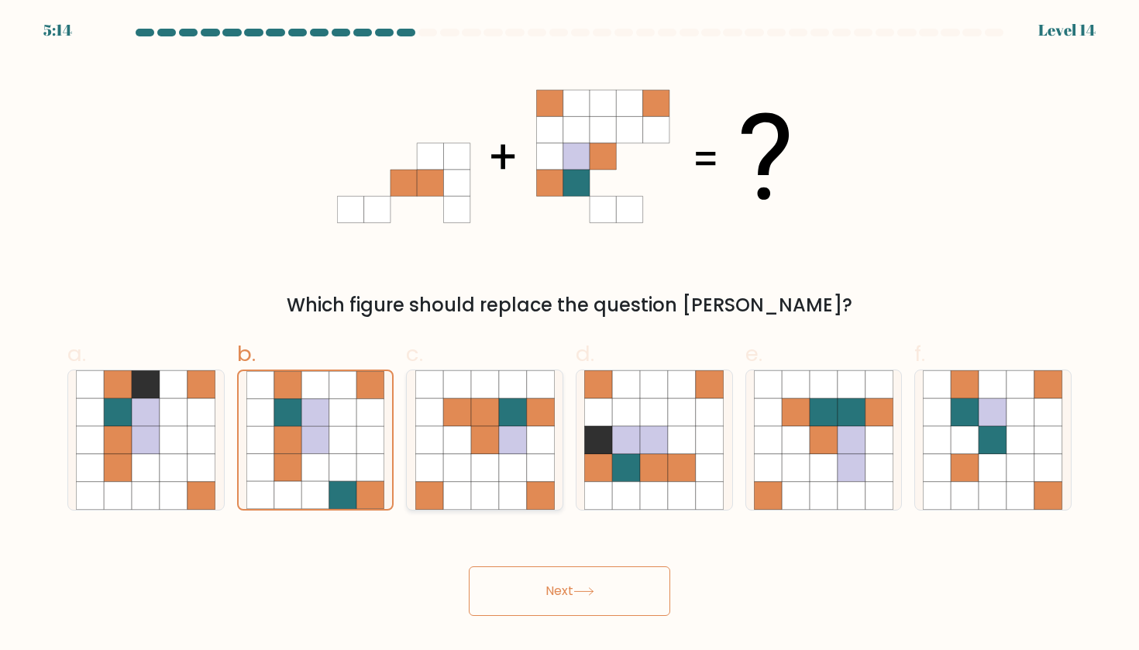
radio input "true"
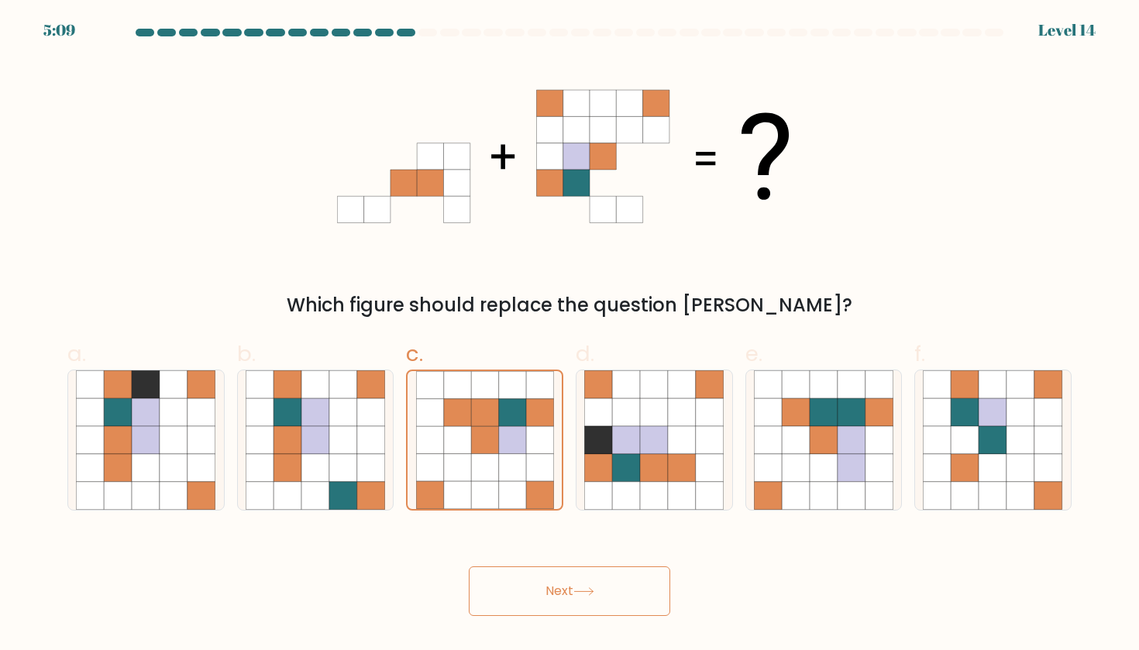
click at [548, 598] on button "Next" at bounding box center [569, 591] width 201 height 50
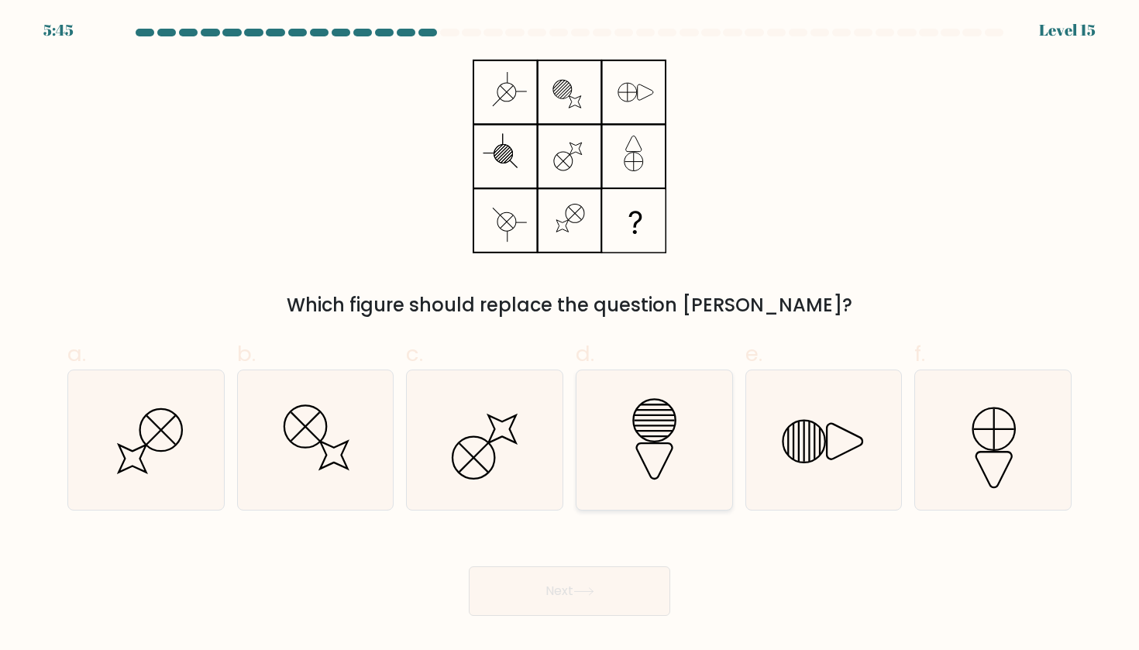
click at [623, 457] on icon at bounding box center [653, 439] width 139 height 139
click at [570, 335] on input "d." at bounding box center [569, 330] width 1 height 10
radio input "true"
click at [616, 592] on button "Next" at bounding box center [569, 591] width 201 height 50
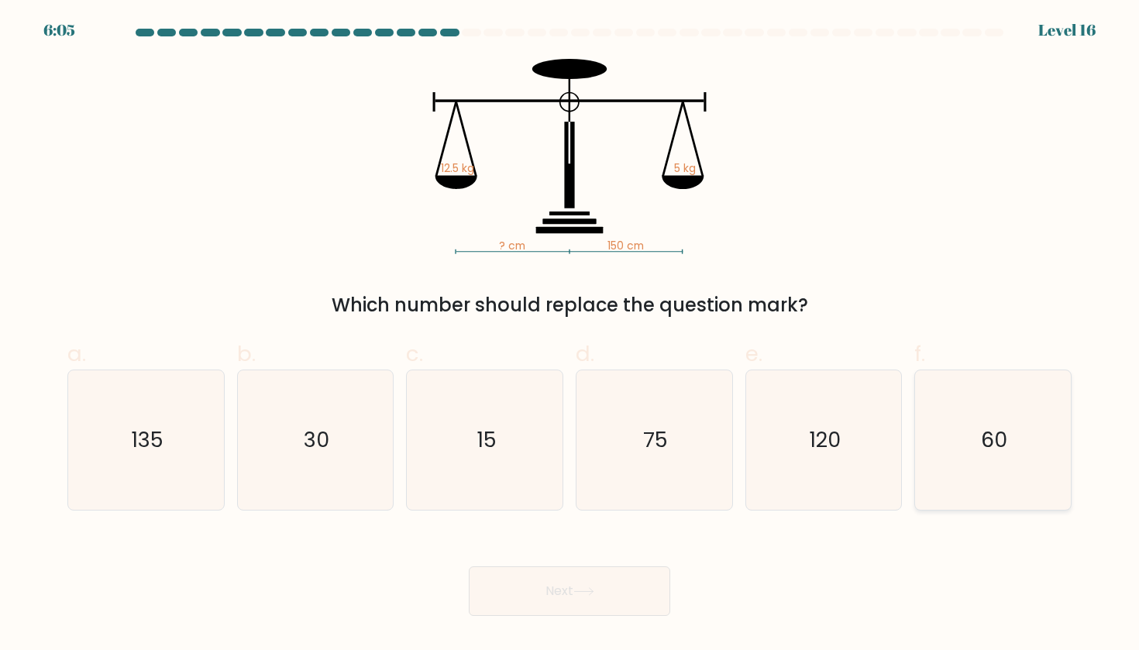
click at [950, 452] on icon "60" at bounding box center [992, 439] width 139 height 139
click at [570, 335] on input "f. 60" at bounding box center [569, 330] width 1 height 10
radio input "true"
click at [574, 611] on button "Next" at bounding box center [569, 591] width 201 height 50
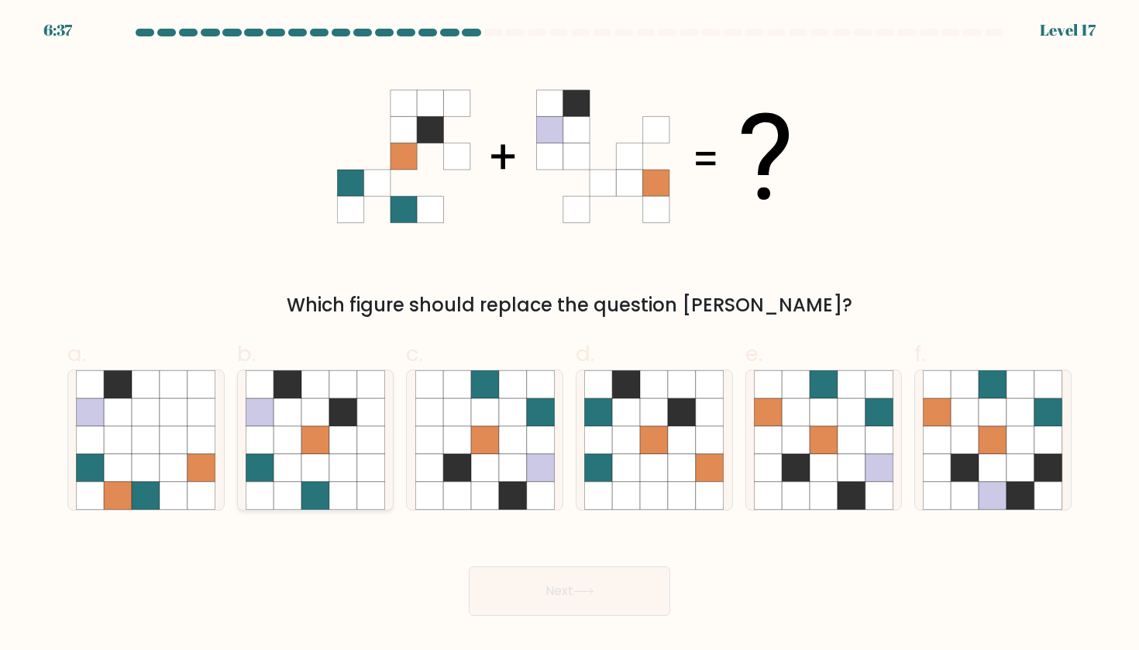
click at [312, 463] on icon at bounding box center [315, 468] width 28 height 28
click at [569, 335] on input "b." at bounding box center [569, 330] width 1 height 10
radio input "true"
click at [520, 465] on icon at bounding box center [513, 468] width 28 height 28
click at [569, 335] on input "c." at bounding box center [569, 330] width 1 height 10
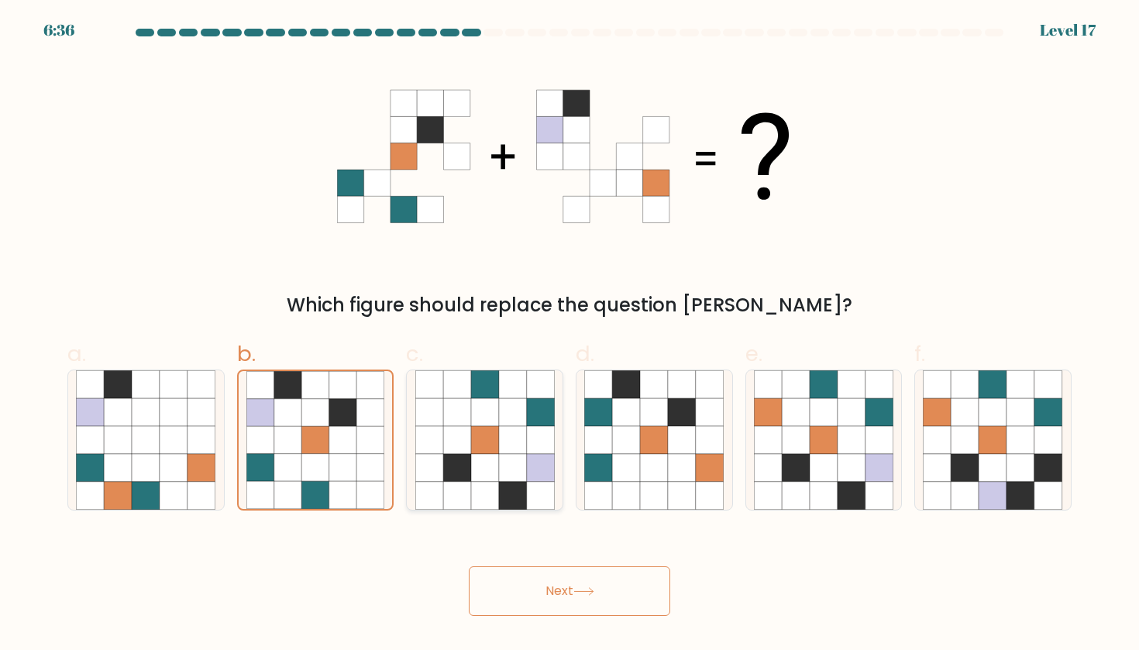
radio input "true"
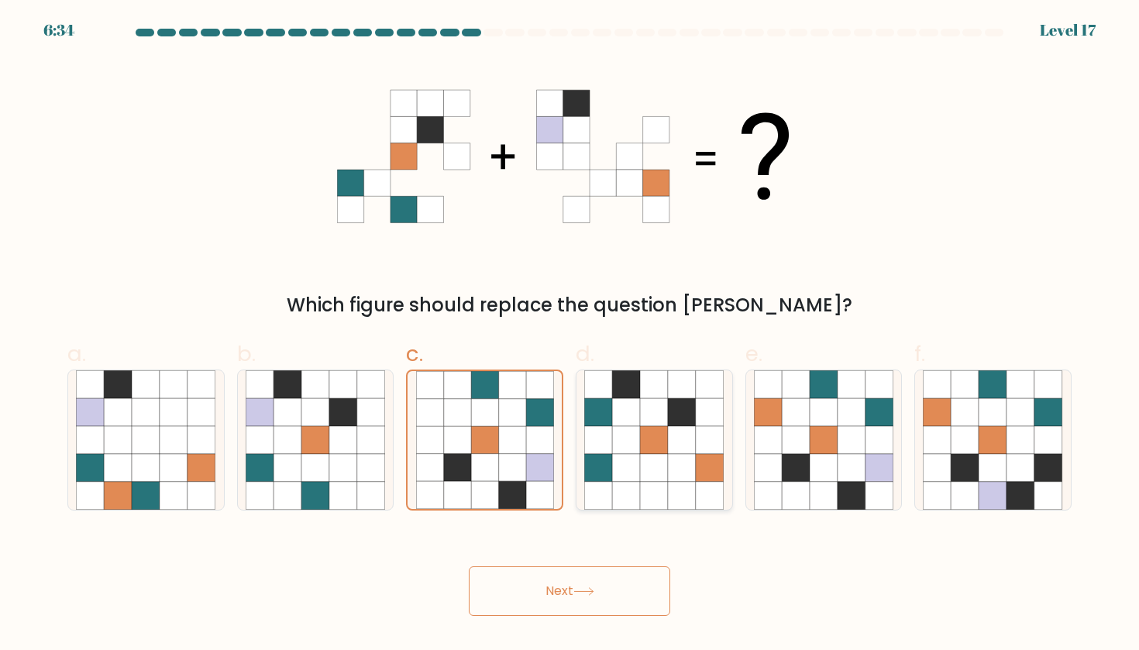
click at [679, 435] on icon at bounding box center [682, 440] width 28 height 28
click at [570, 335] on input "d." at bounding box center [569, 330] width 1 height 10
radio input "true"
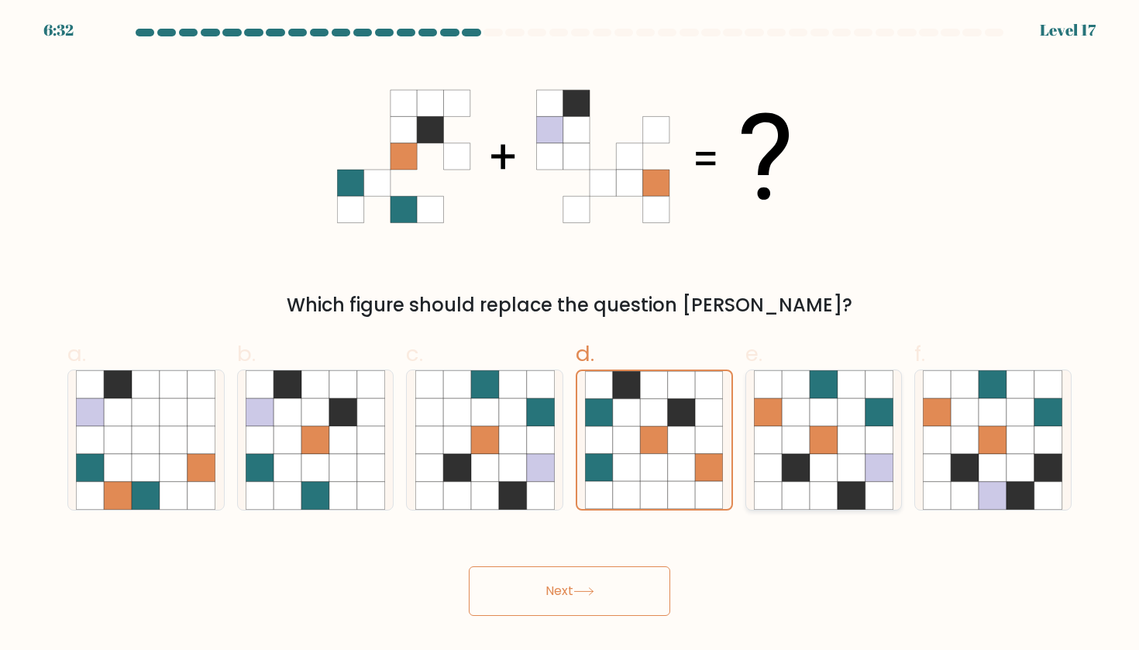
click at [847, 446] on icon at bounding box center [851, 440] width 28 height 28
click at [570, 335] on input "e." at bounding box center [569, 330] width 1 height 10
radio input "true"
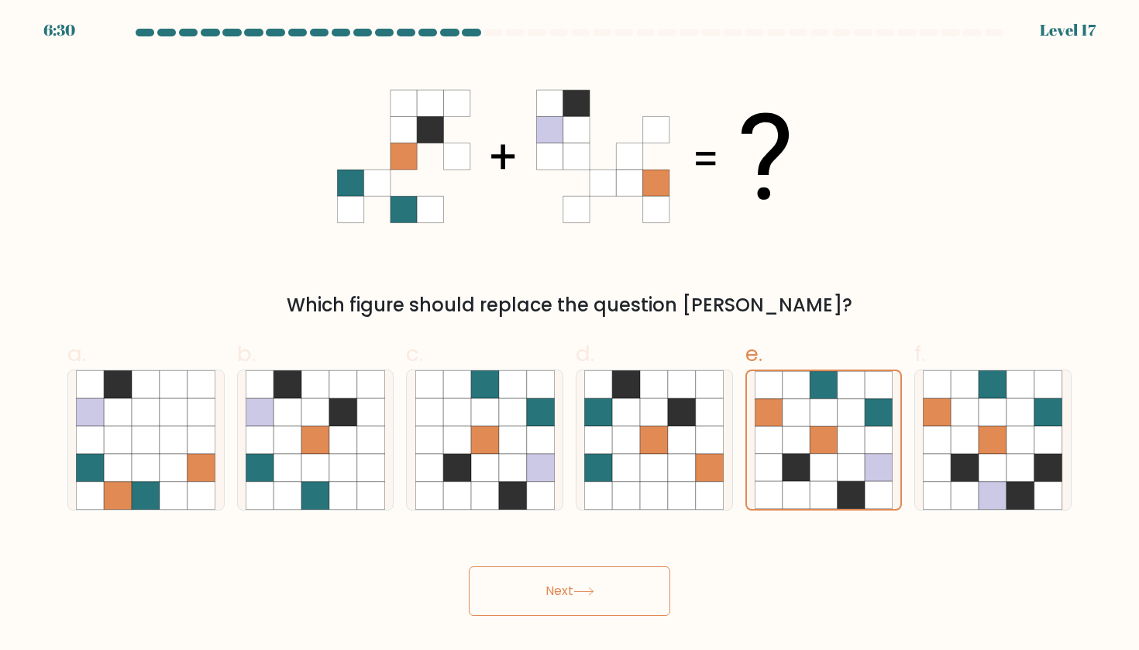
click at [567, 596] on button "Next" at bounding box center [569, 591] width 201 height 50
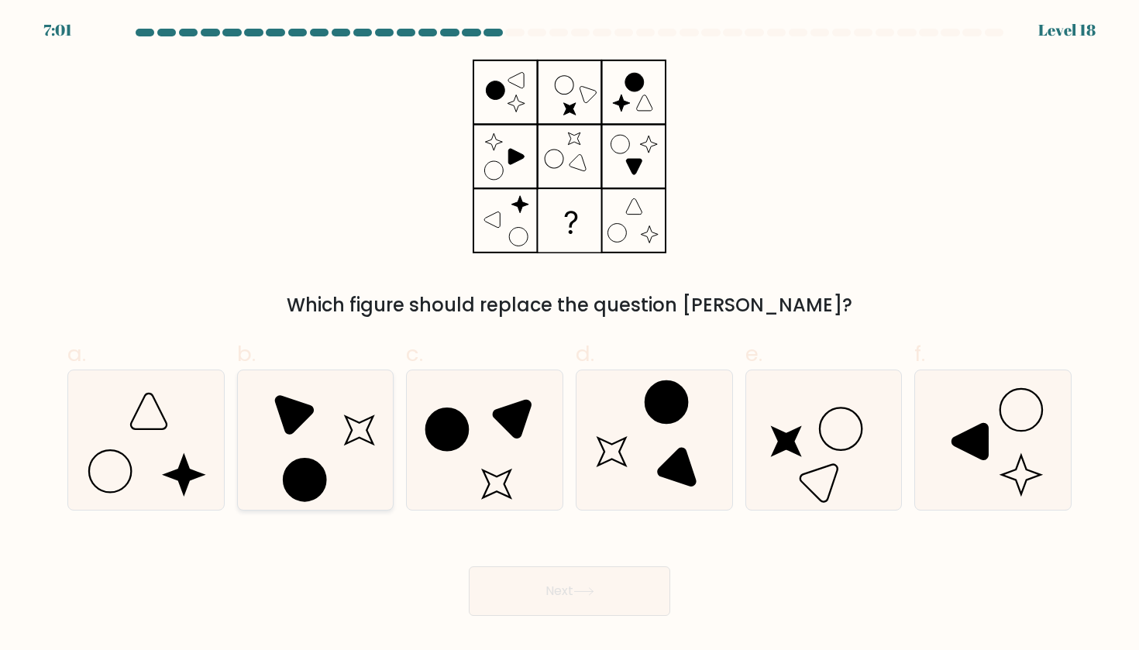
click at [305, 407] on icon at bounding box center [294, 415] width 37 height 37
click at [569, 335] on input "b." at bounding box center [569, 330] width 1 height 10
radio input "true"
click at [539, 586] on button "Next" at bounding box center [569, 591] width 201 height 50
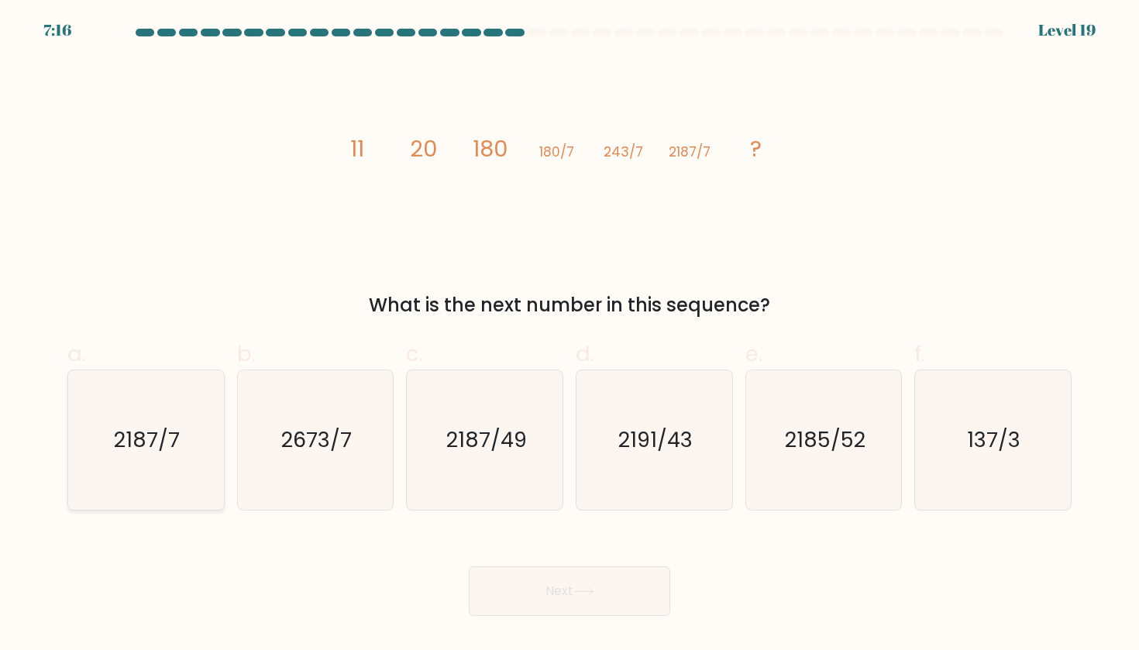
click at [143, 423] on icon "2187/7" at bounding box center [145, 439] width 139 height 139
click at [569, 335] on input "a. 2187/7" at bounding box center [569, 330] width 1 height 10
radio input "true"
click at [562, 596] on button "Next" at bounding box center [569, 591] width 201 height 50
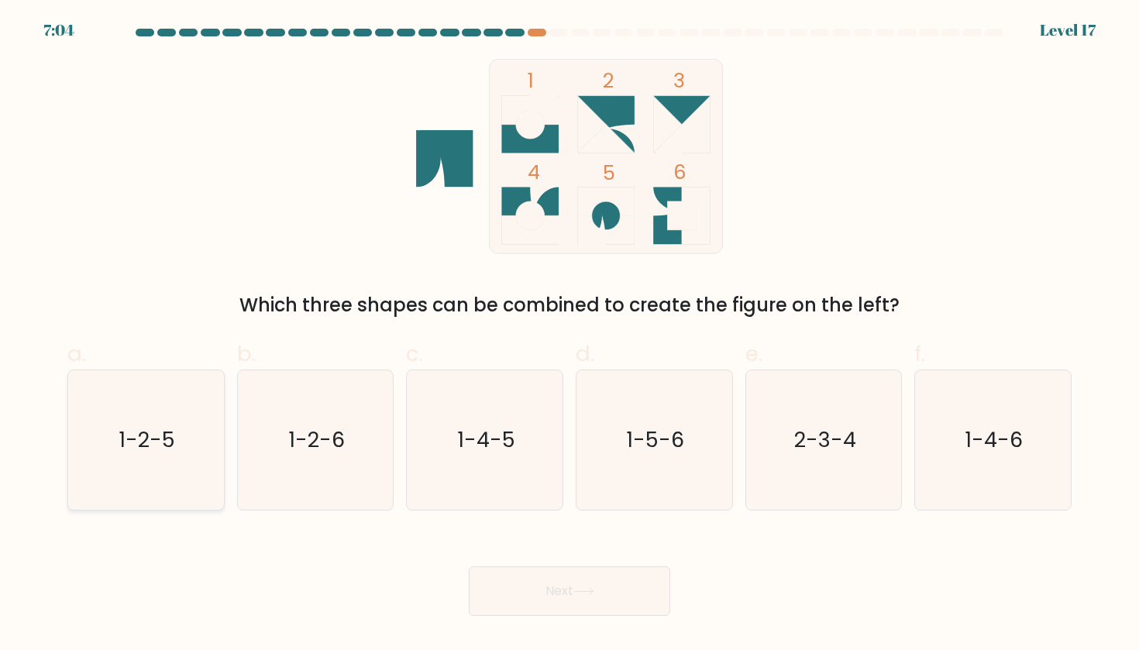
click at [163, 448] on text "1-2-5" at bounding box center [147, 439] width 57 height 29
click at [569, 335] on input "a. 1-2-5" at bounding box center [569, 330] width 1 height 10
radio input "true"
click at [504, 438] on text "1-4-5" at bounding box center [486, 439] width 58 height 29
click at [569, 335] on input "c. 1-4-5" at bounding box center [569, 330] width 1 height 10
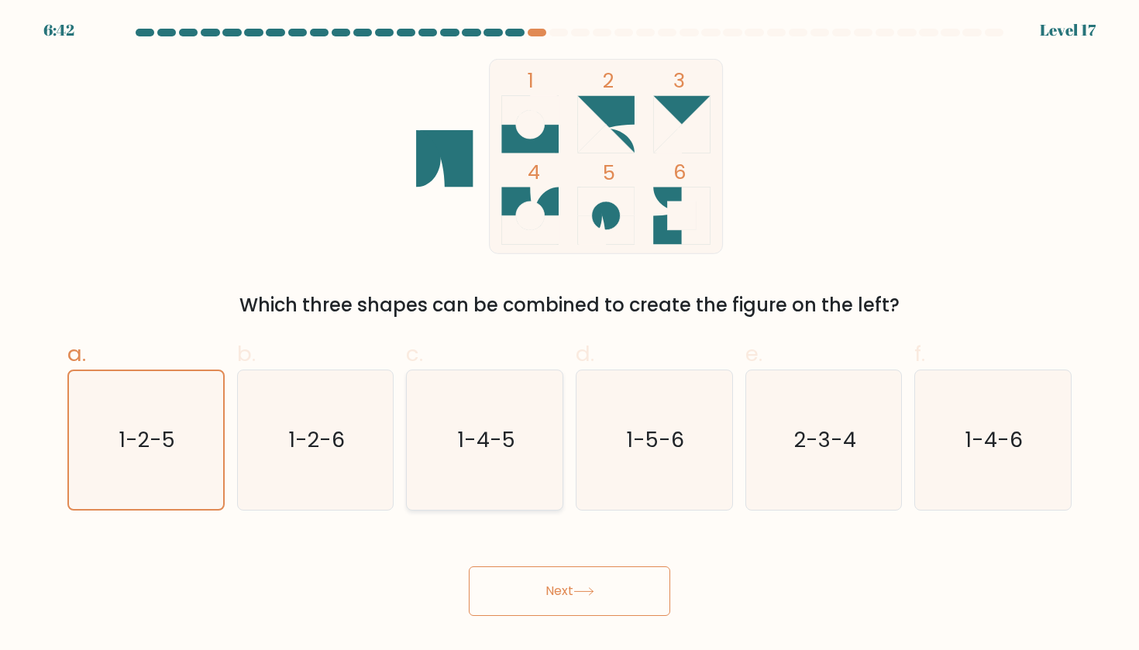
radio input "true"
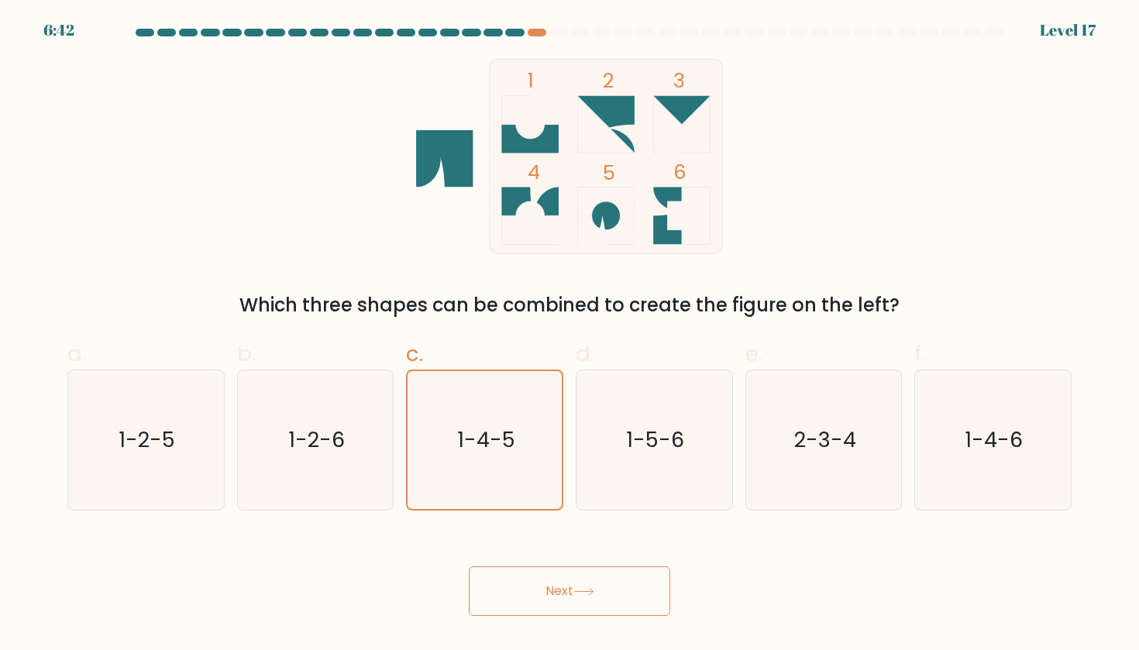
click at [545, 617] on body "6:42 Level 17" at bounding box center [569, 325] width 1139 height 650
click at [579, 596] on icon at bounding box center [583, 591] width 21 height 9
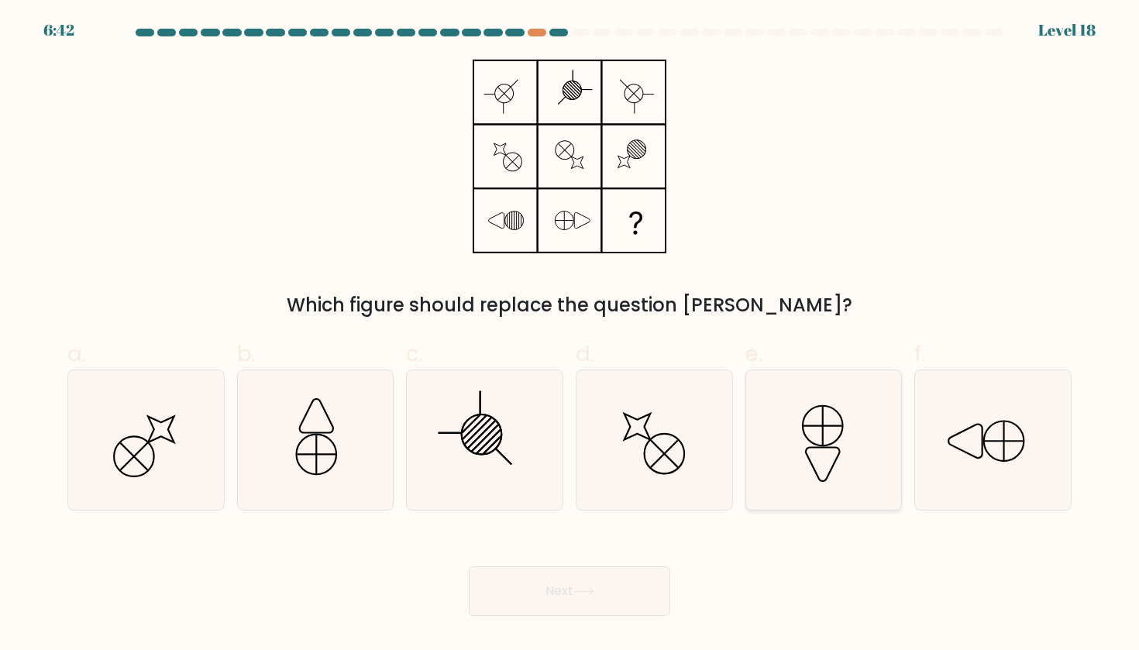
click at [863, 427] on icon at bounding box center [823, 439] width 139 height 139
click at [570, 335] on input "e." at bounding box center [569, 330] width 1 height 10
radio input "true"
click at [1001, 431] on icon at bounding box center [992, 439] width 139 height 139
click at [570, 335] on input "f." at bounding box center [569, 330] width 1 height 10
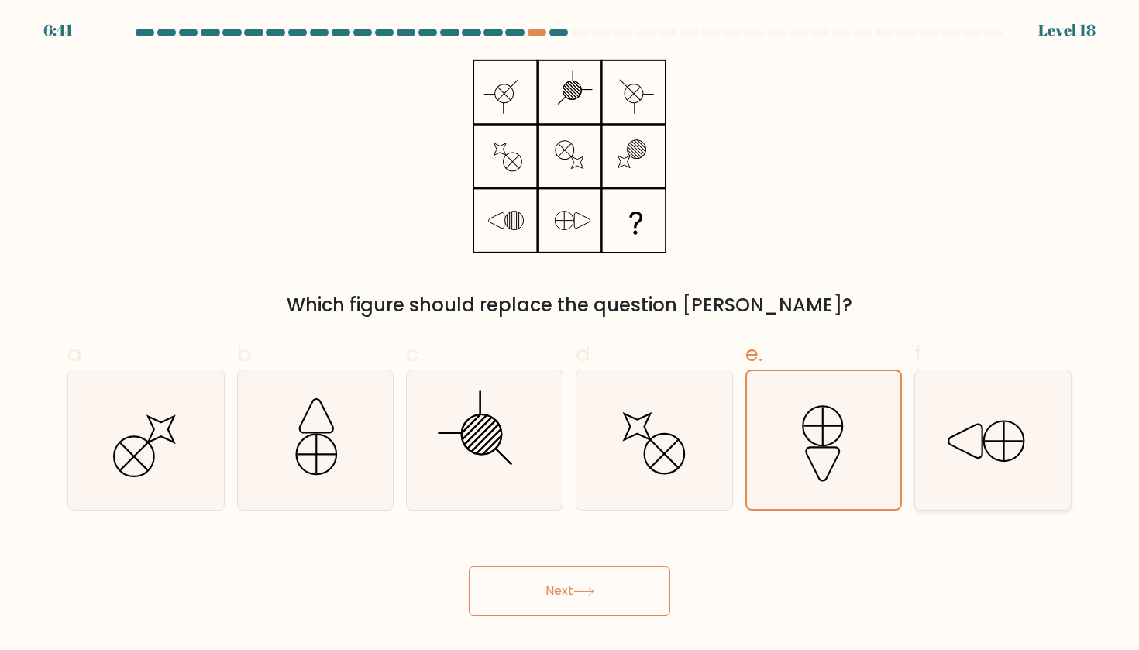
radio input "true"
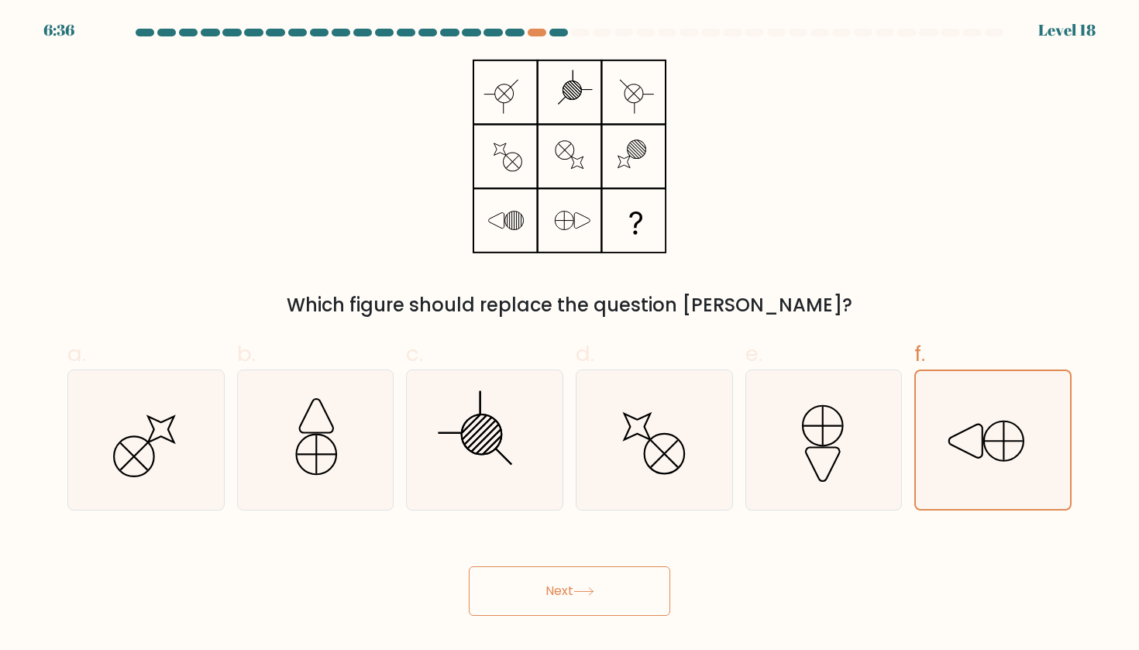
click at [627, 588] on button "Next" at bounding box center [569, 591] width 201 height 50
click at [544, 600] on button "Next" at bounding box center [569, 591] width 201 height 50
click at [1037, 424] on icon at bounding box center [992, 439] width 139 height 139
click at [570, 335] on input "f." at bounding box center [569, 330] width 1 height 10
radio input "true"
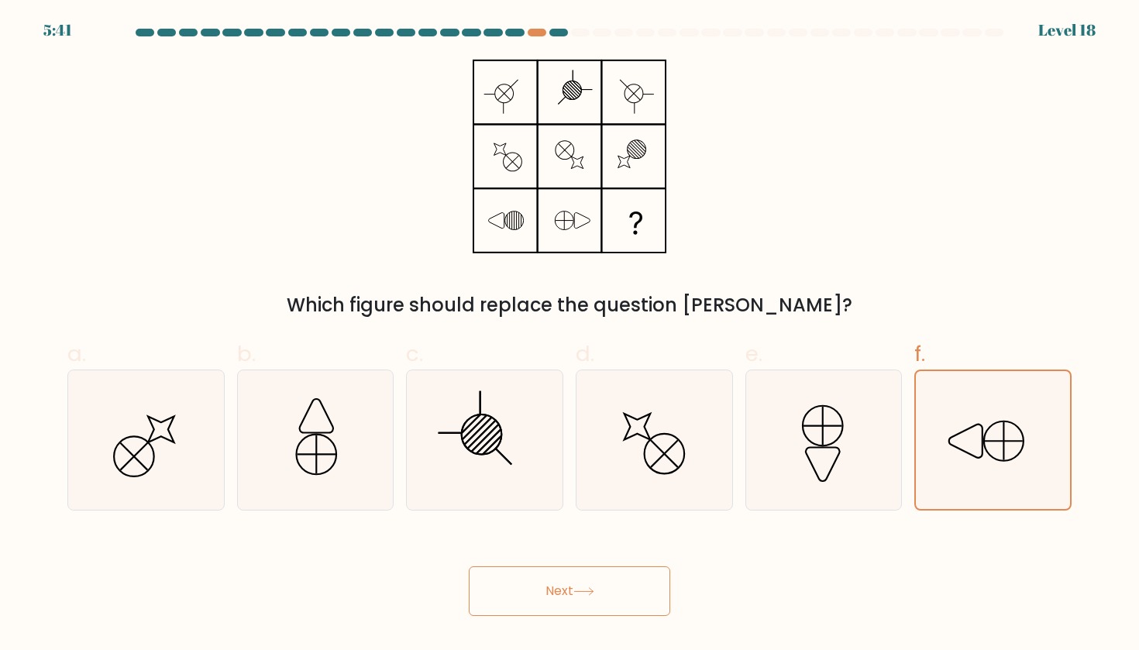
click at [647, 593] on button "Next" at bounding box center [569, 591] width 201 height 50
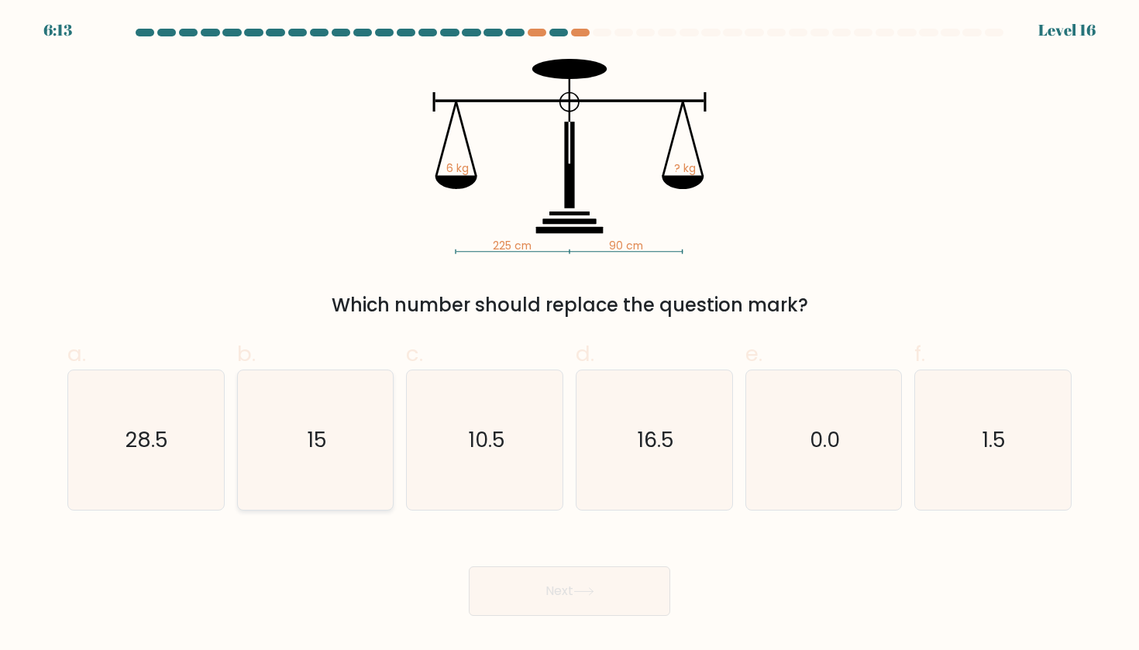
click at [315, 474] on icon "15" at bounding box center [315, 439] width 139 height 139
click at [569, 335] on input "b. 15" at bounding box center [569, 330] width 1 height 10
radio input "true"
click at [587, 580] on button "Next" at bounding box center [569, 591] width 201 height 50
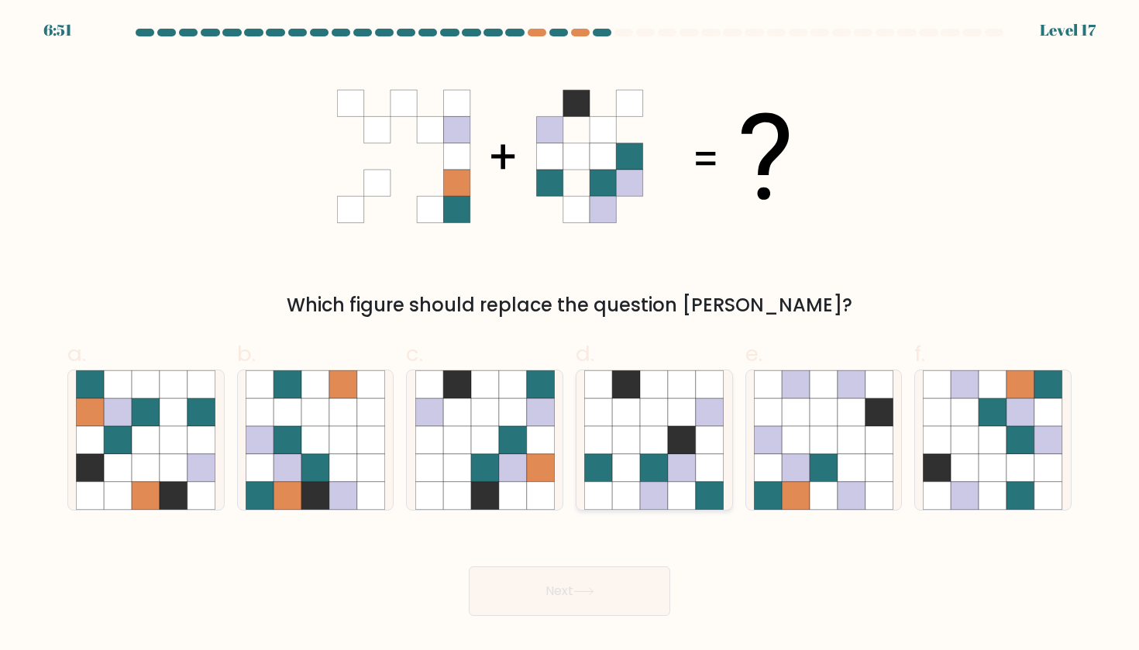
click at [611, 462] on icon at bounding box center [599, 468] width 28 height 28
click at [570, 335] on input "d." at bounding box center [569, 330] width 1 height 10
radio input "true"
click at [989, 461] on icon at bounding box center [993, 468] width 28 height 28
click at [570, 335] on input "f." at bounding box center [569, 330] width 1 height 10
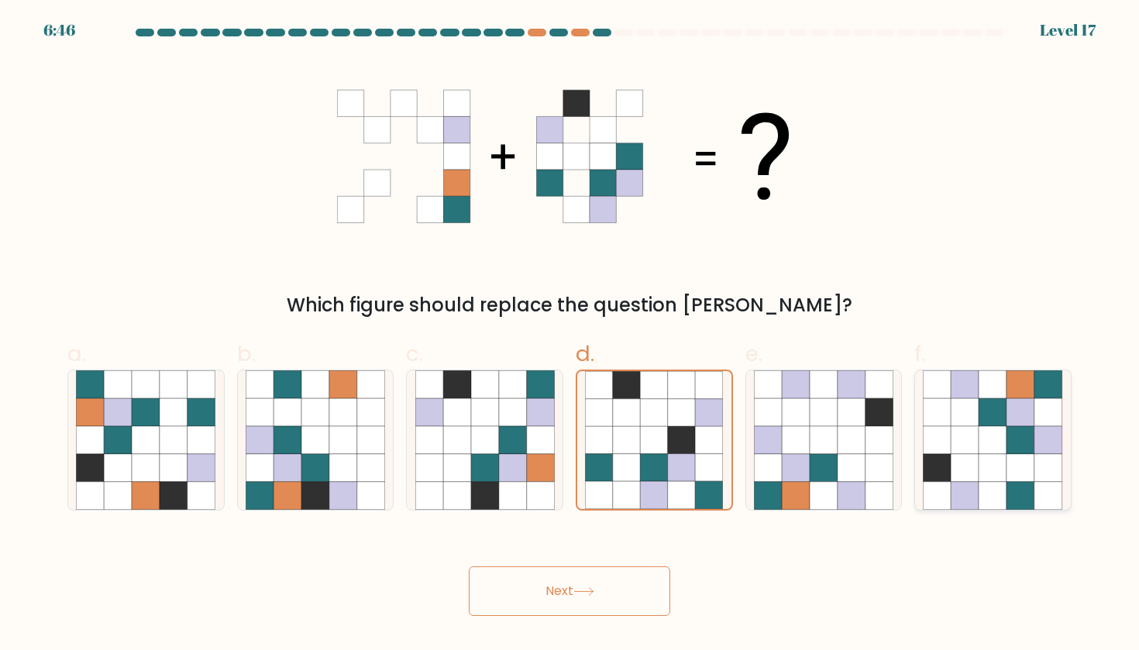
radio input "true"
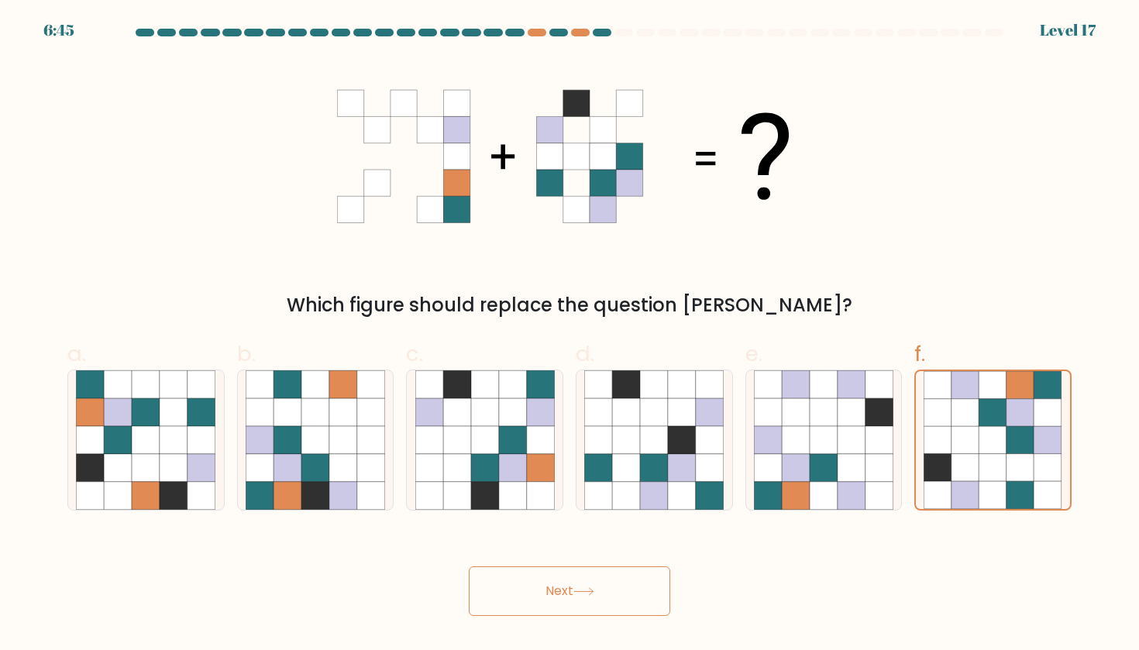
click at [614, 603] on button "Next" at bounding box center [569, 591] width 201 height 50
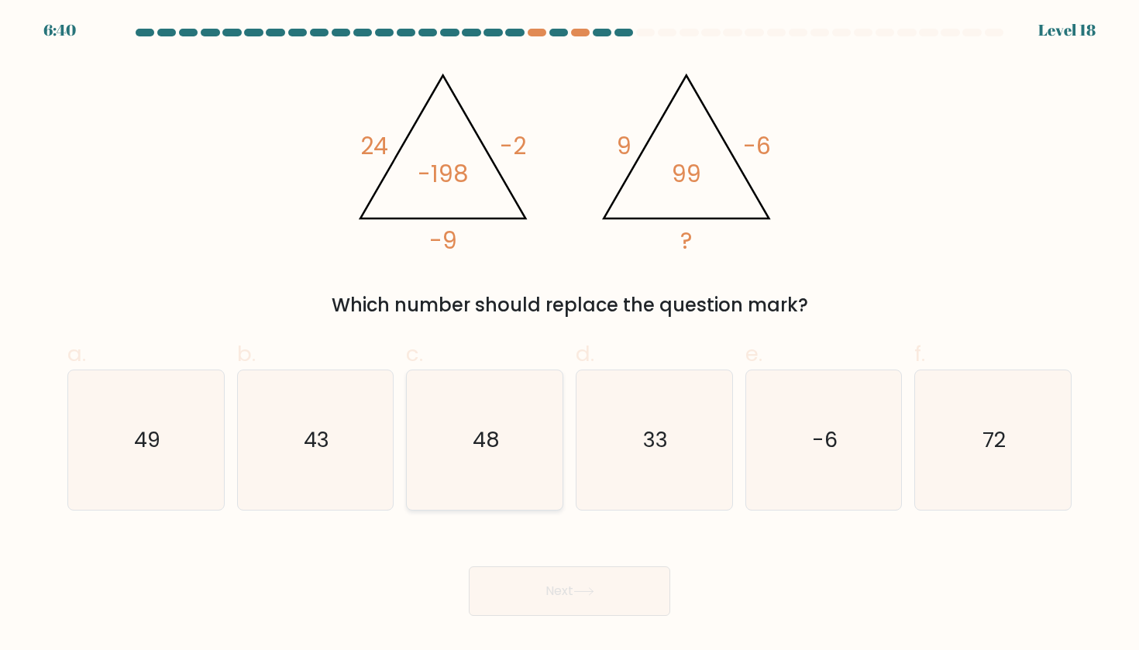
click at [540, 464] on icon "48" at bounding box center [484, 439] width 139 height 139
click at [569, 335] on input "c. 48" at bounding box center [569, 330] width 1 height 10
radio input "true"
click at [681, 456] on icon "33" at bounding box center [653, 439] width 139 height 139
click at [570, 335] on input "d. 33" at bounding box center [569, 330] width 1 height 10
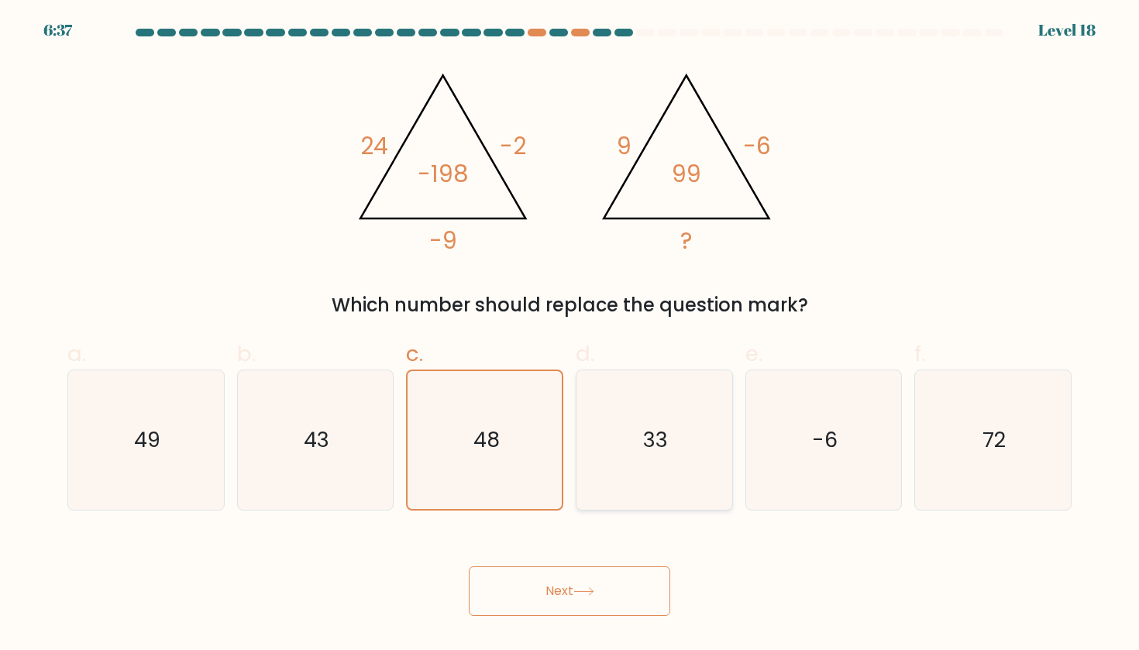
radio input "true"
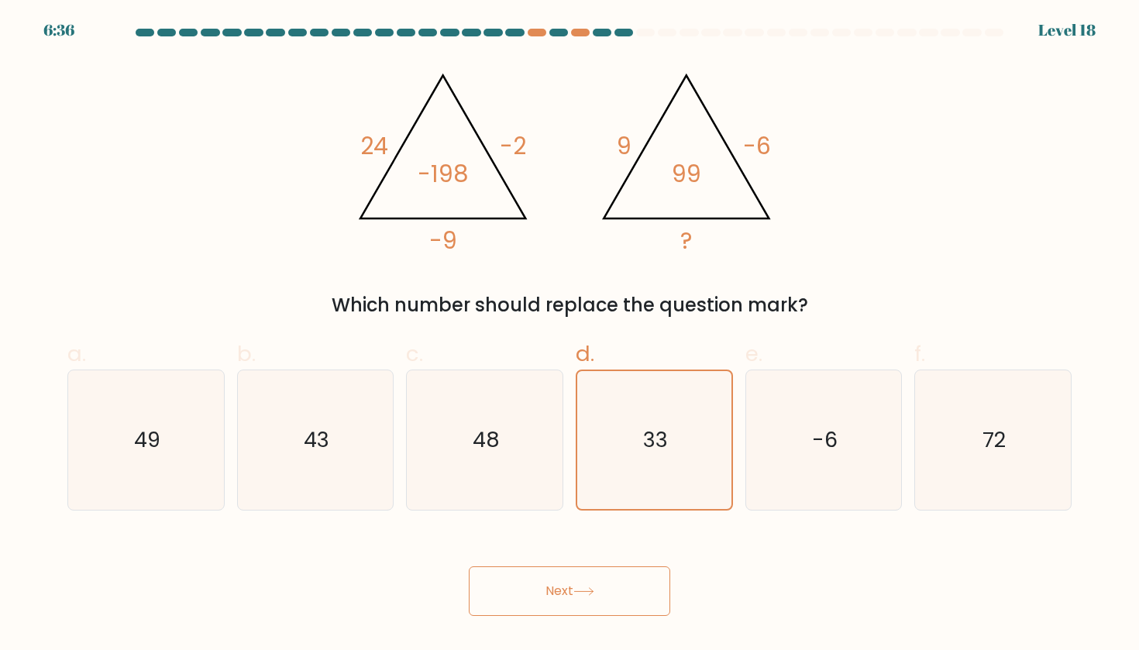
click at [643, 589] on button "Next" at bounding box center [569, 591] width 201 height 50
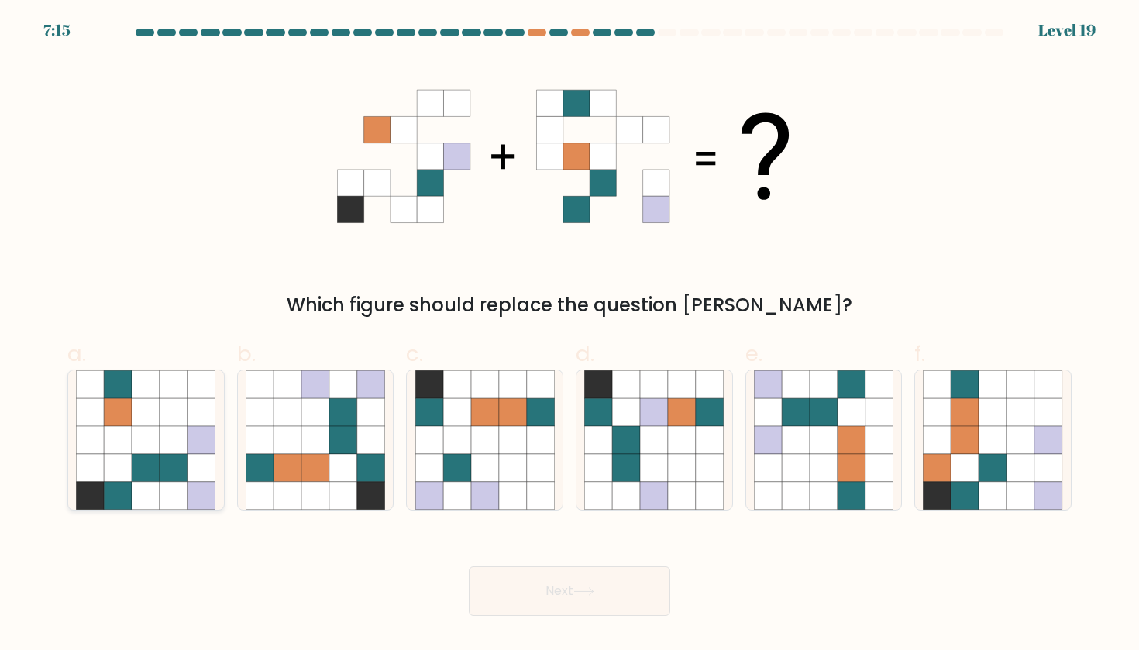
click at [144, 472] on icon at bounding box center [146, 468] width 28 height 28
click at [569, 335] on input "a." at bounding box center [569, 330] width 1 height 10
radio input "true"
click at [356, 468] on icon at bounding box center [343, 468] width 28 height 28
click at [569, 335] on input "b." at bounding box center [569, 330] width 1 height 10
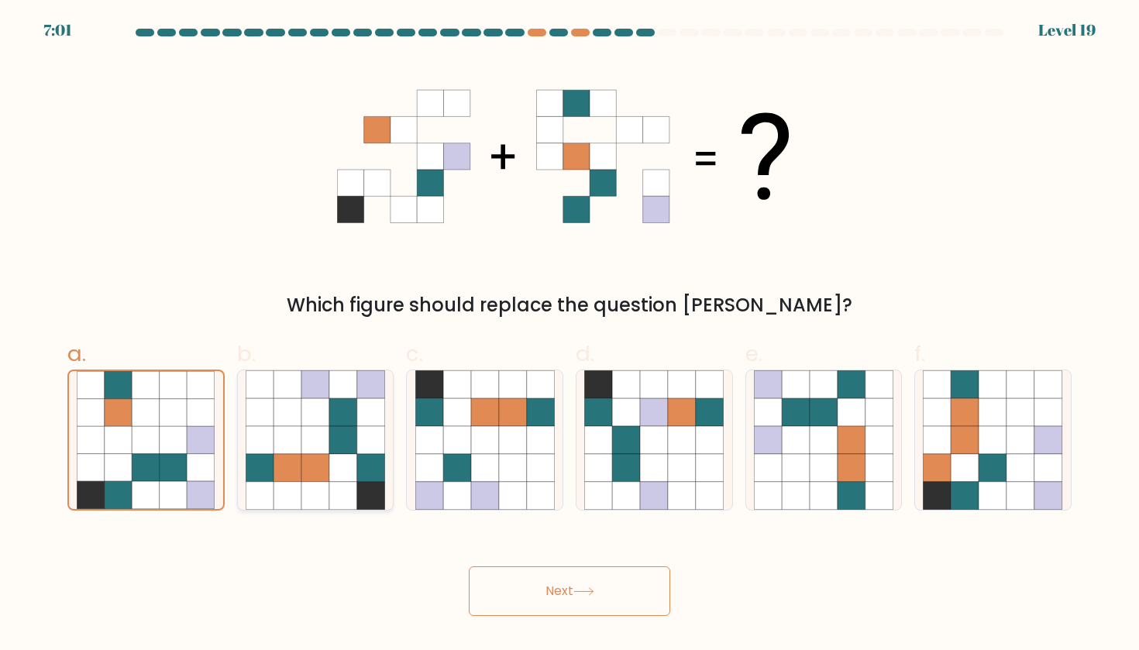
radio input "true"
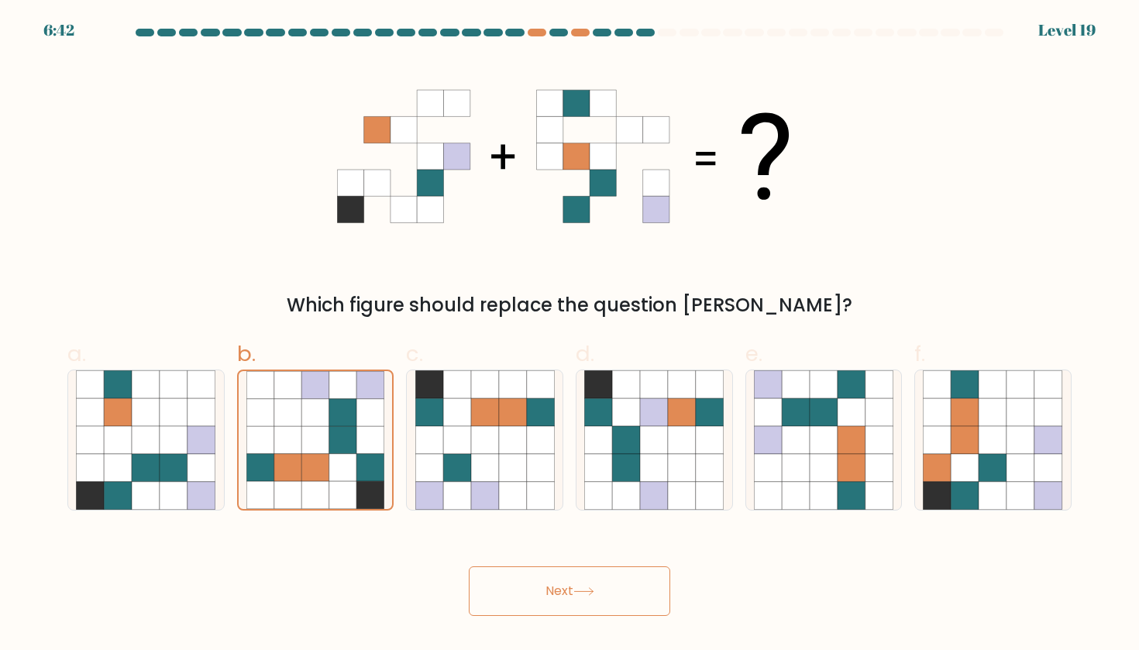
click at [615, 584] on button "Next" at bounding box center [569, 591] width 201 height 50
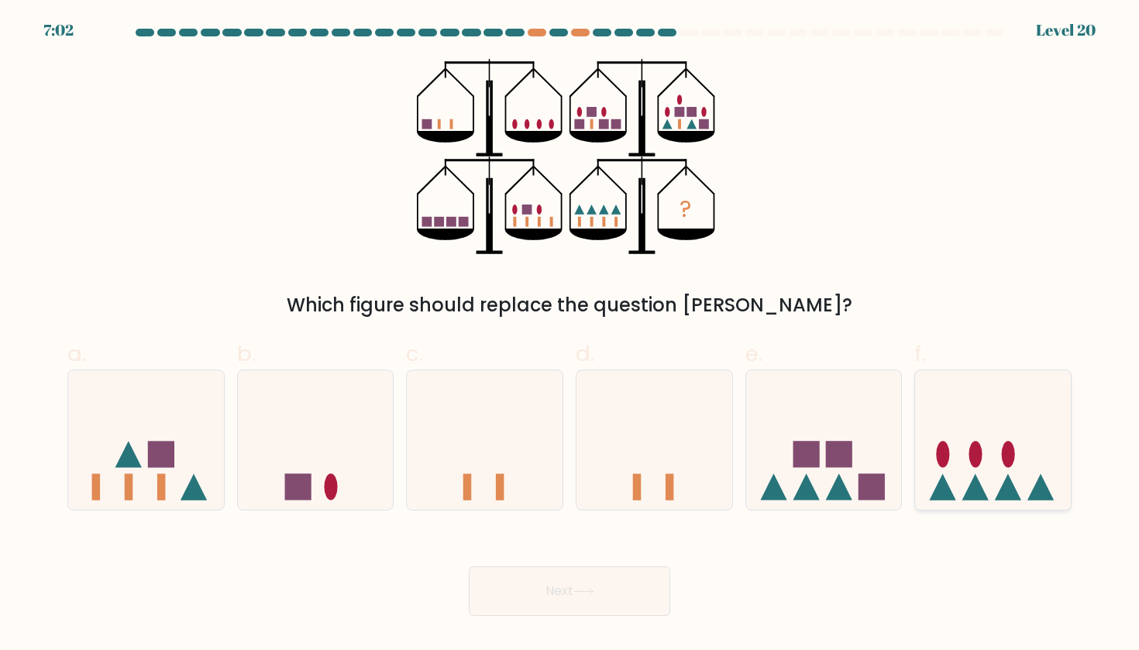
click at [1005, 482] on icon at bounding box center [1008, 487] width 26 height 26
click at [570, 335] on input "f." at bounding box center [569, 330] width 1 height 10
radio input "true"
click at [615, 598] on button "Next" at bounding box center [569, 591] width 201 height 50
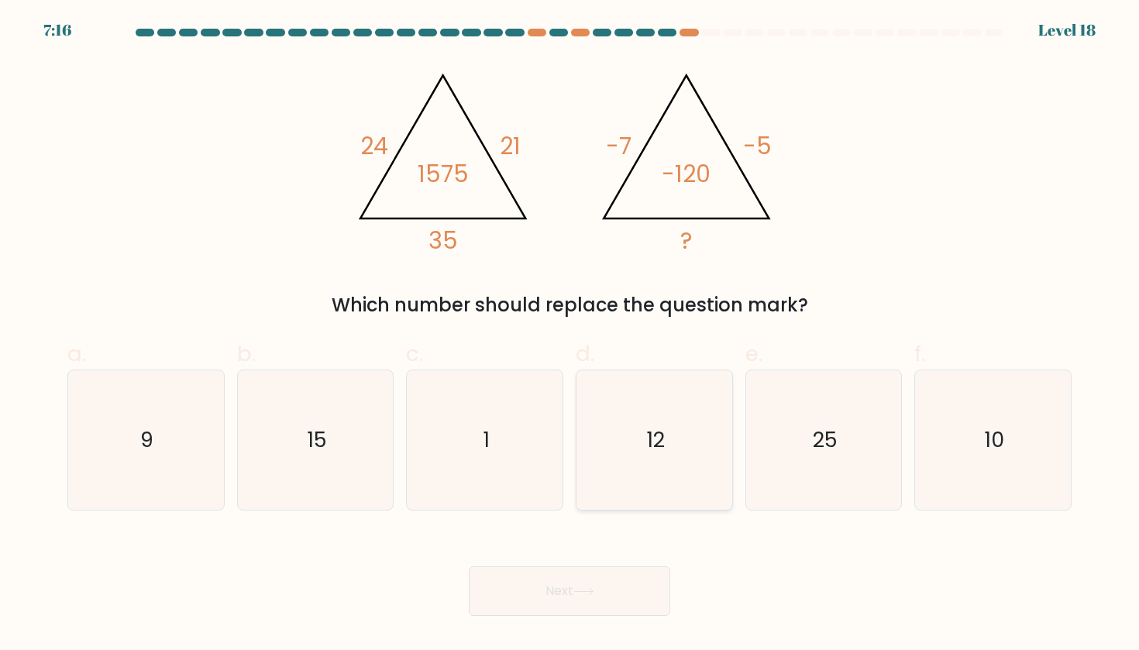
click at [675, 459] on icon "12" at bounding box center [653, 439] width 139 height 139
click at [570, 335] on input "d. 12" at bounding box center [569, 330] width 1 height 10
radio input "true"
click at [1013, 448] on icon "10" at bounding box center [992, 439] width 139 height 139
click at [570, 335] on input "f. 10" at bounding box center [569, 330] width 1 height 10
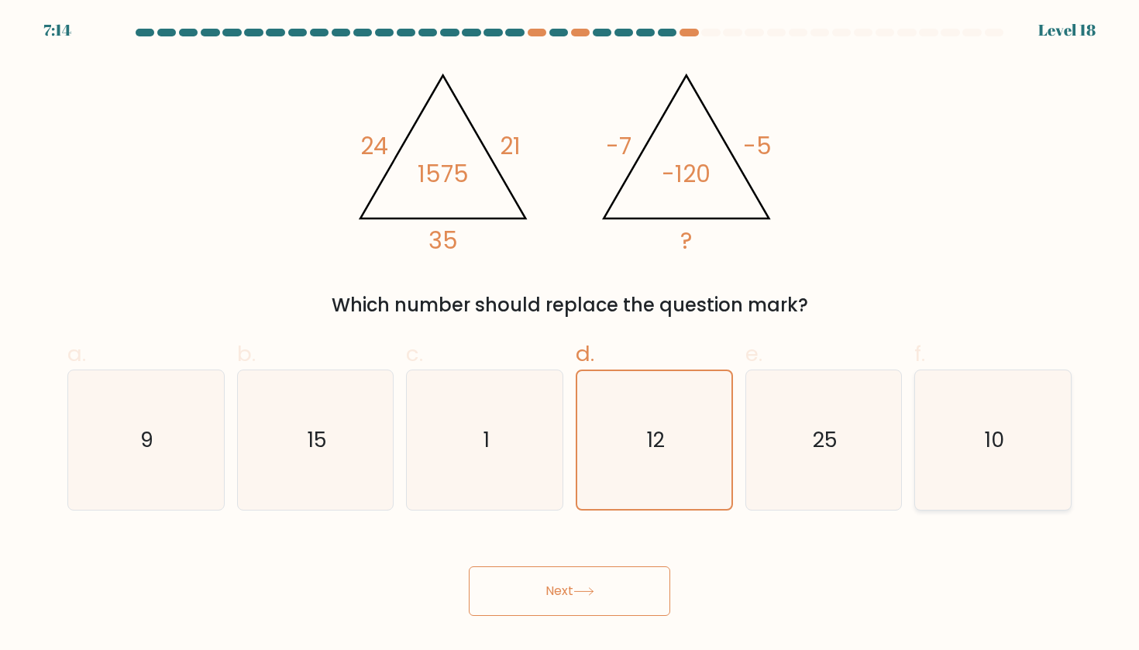
radio input "true"
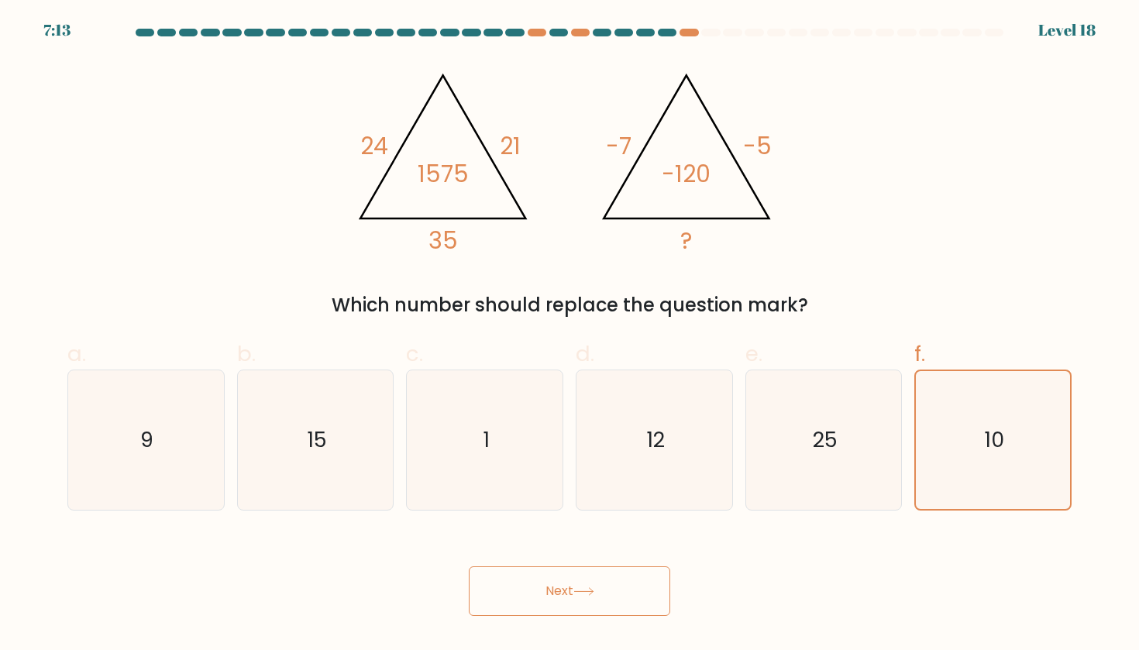
click at [544, 590] on button "Next" at bounding box center [569, 591] width 201 height 50
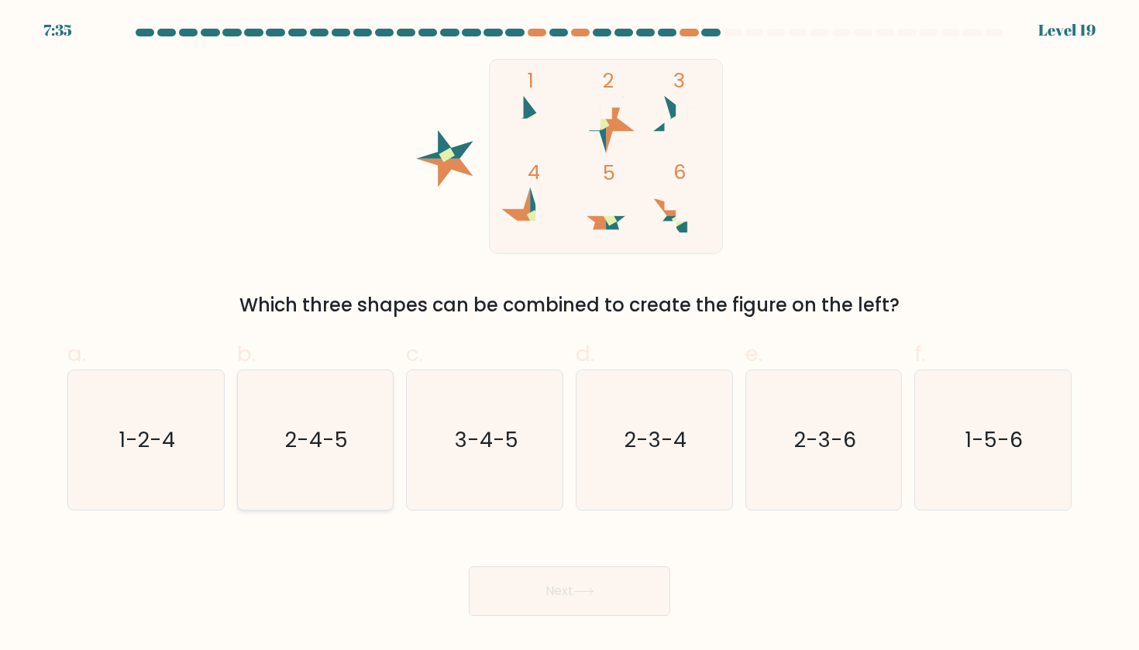
click at [321, 457] on icon "2-4-5" at bounding box center [315, 439] width 139 height 139
click at [569, 335] on input "b. 2-4-5" at bounding box center [569, 330] width 1 height 10
radio input "true"
click at [478, 445] on text "3-4-5" at bounding box center [486, 439] width 64 height 29
click at [569, 335] on input "c. 3-4-5" at bounding box center [569, 330] width 1 height 10
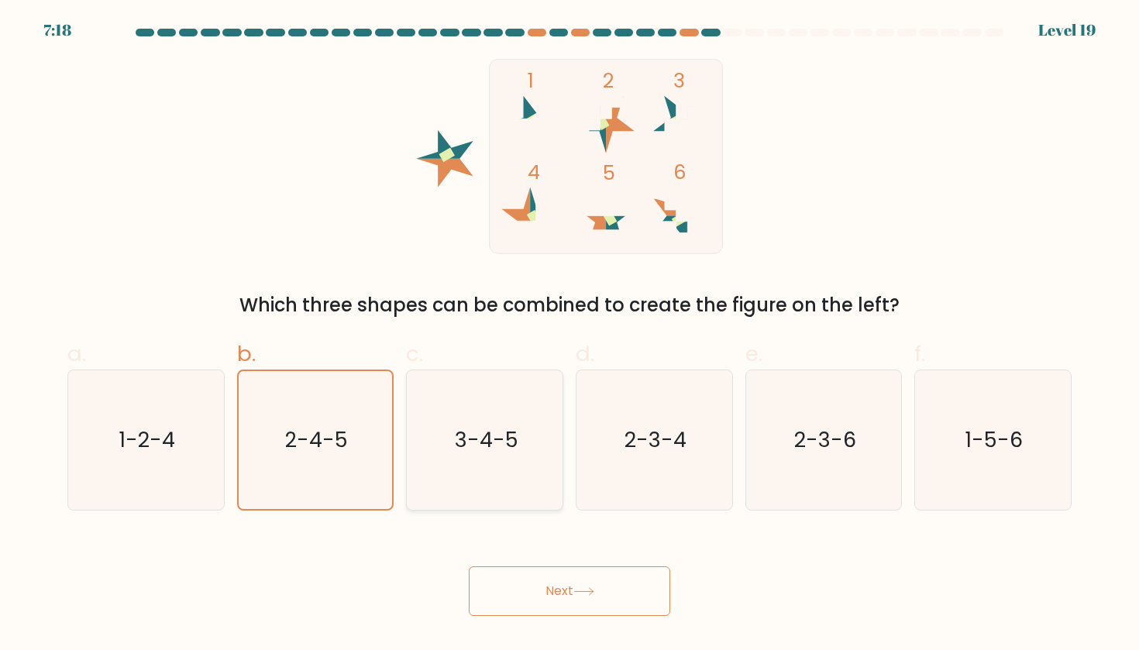
radio input "true"
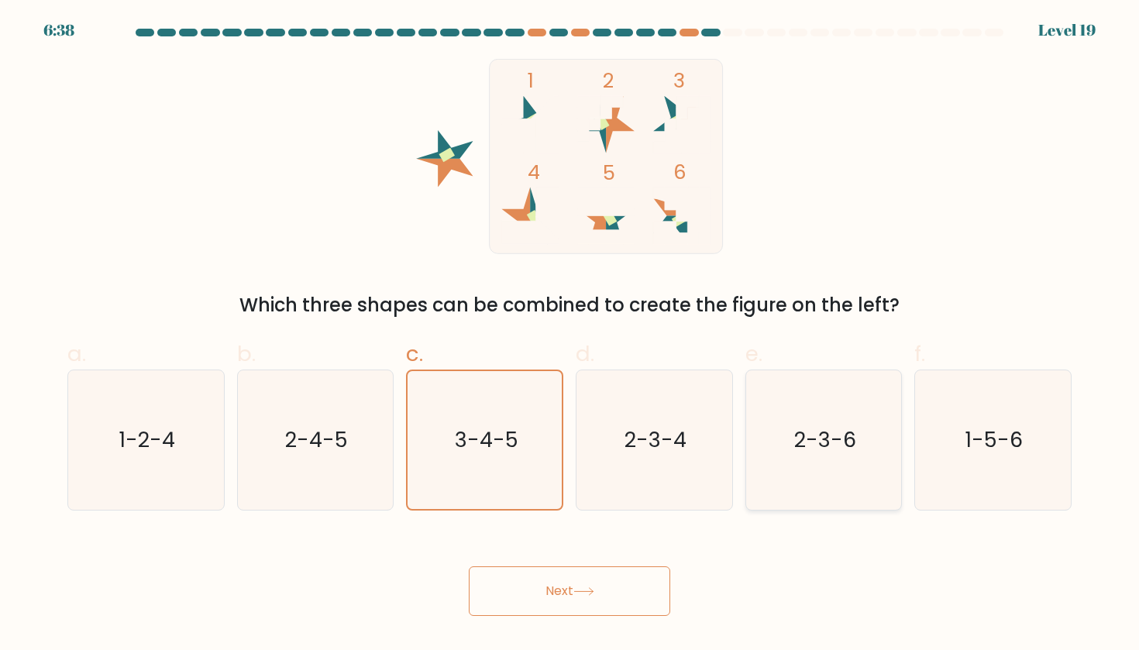
click at [882, 421] on icon "2-3-6" at bounding box center [823, 439] width 139 height 139
click at [570, 335] on input "e. 2-3-6" at bounding box center [569, 330] width 1 height 10
radio input "true"
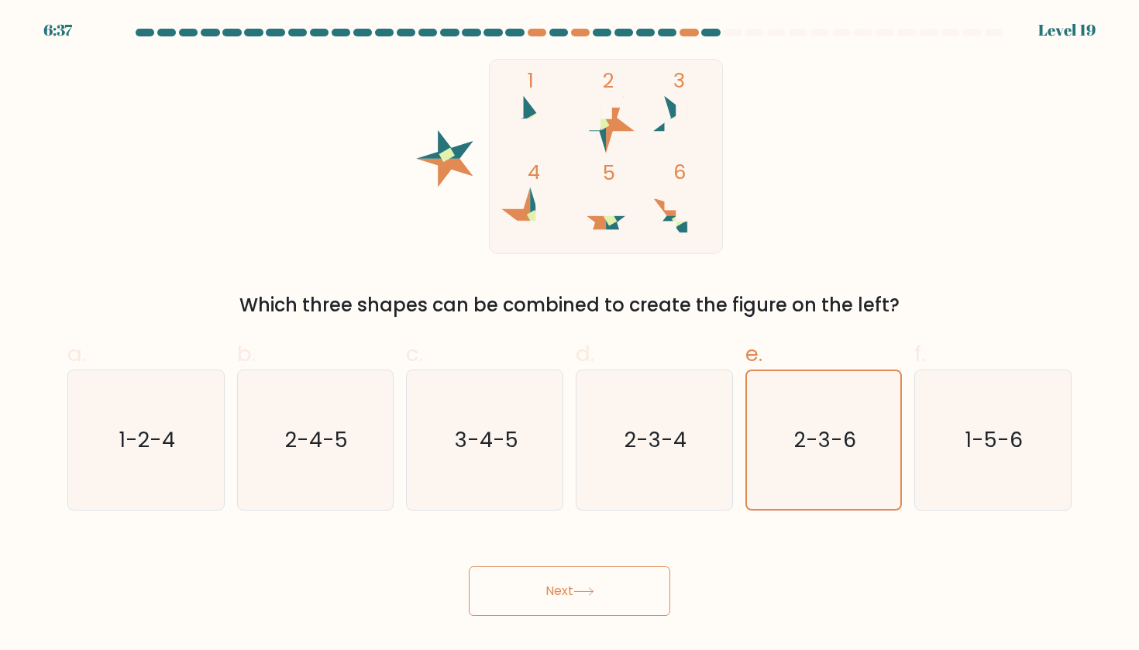
click at [604, 579] on button "Next" at bounding box center [569, 591] width 201 height 50
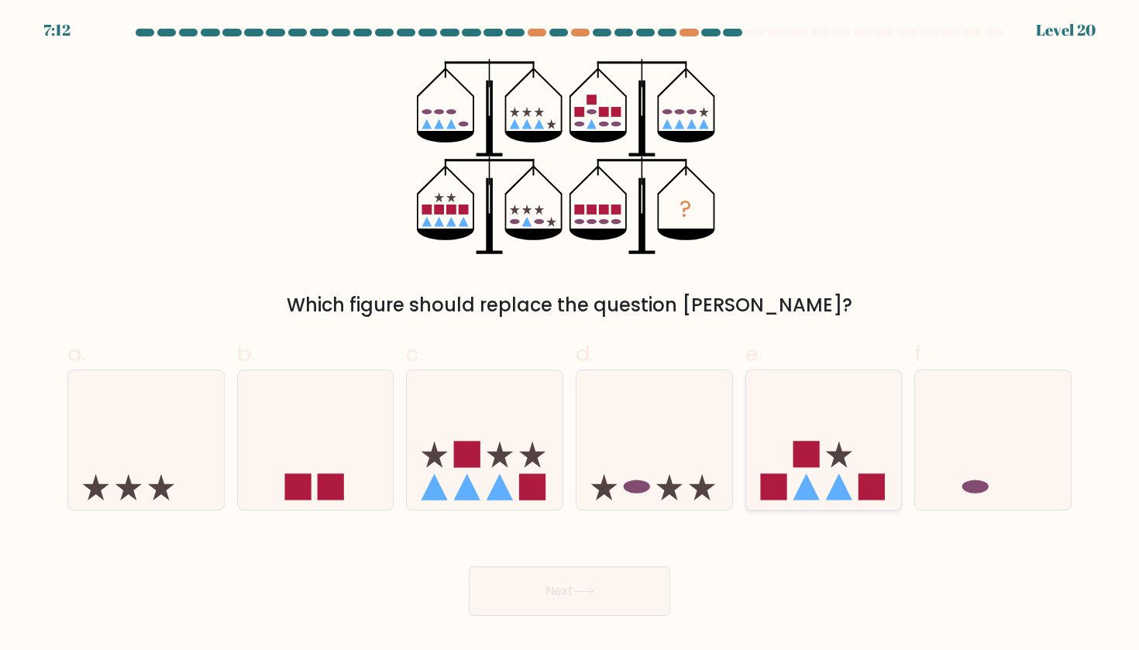
click at [785, 460] on icon at bounding box center [824, 440] width 156 height 129
click at [570, 335] on input "e." at bounding box center [569, 330] width 1 height 10
radio input "true"
click at [600, 596] on button "Next" at bounding box center [569, 591] width 201 height 50
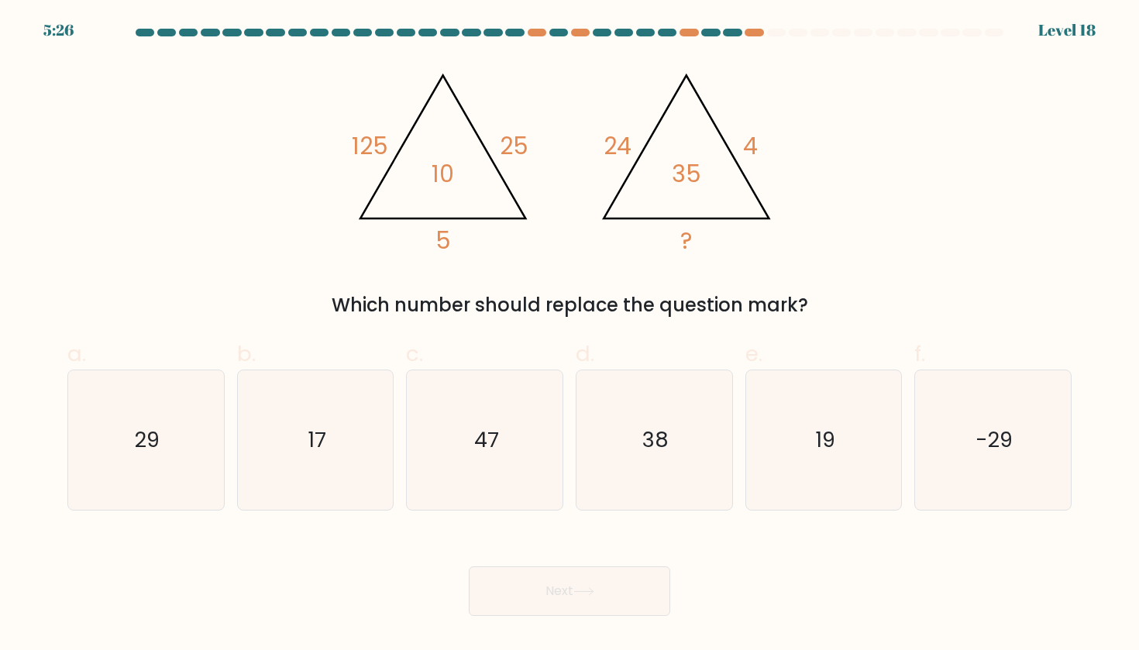
click at [733, 461] on div "d. 38" at bounding box center [654, 425] width 170 height 174
click at [668, 476] on icon "38" at bounding box center [653, 439] width 139 height 139
click at [570, 335] on input "d. 38" at bounding box center [569, 330] width 1 height 10
radio input "true"
click at [838, 435] on icon "19" at bounding box center [823, 439] width 139 height 139
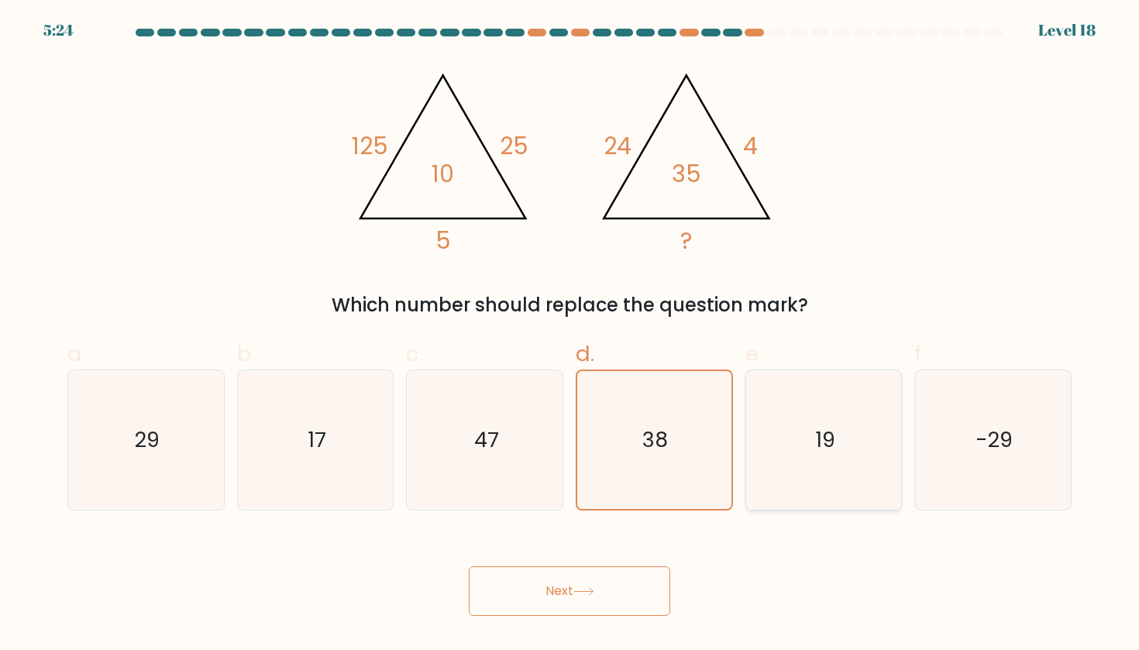
click at [570, 335] on input "e. 19" at bounding box center [569, 330] width 1 height 10
radio input "true"
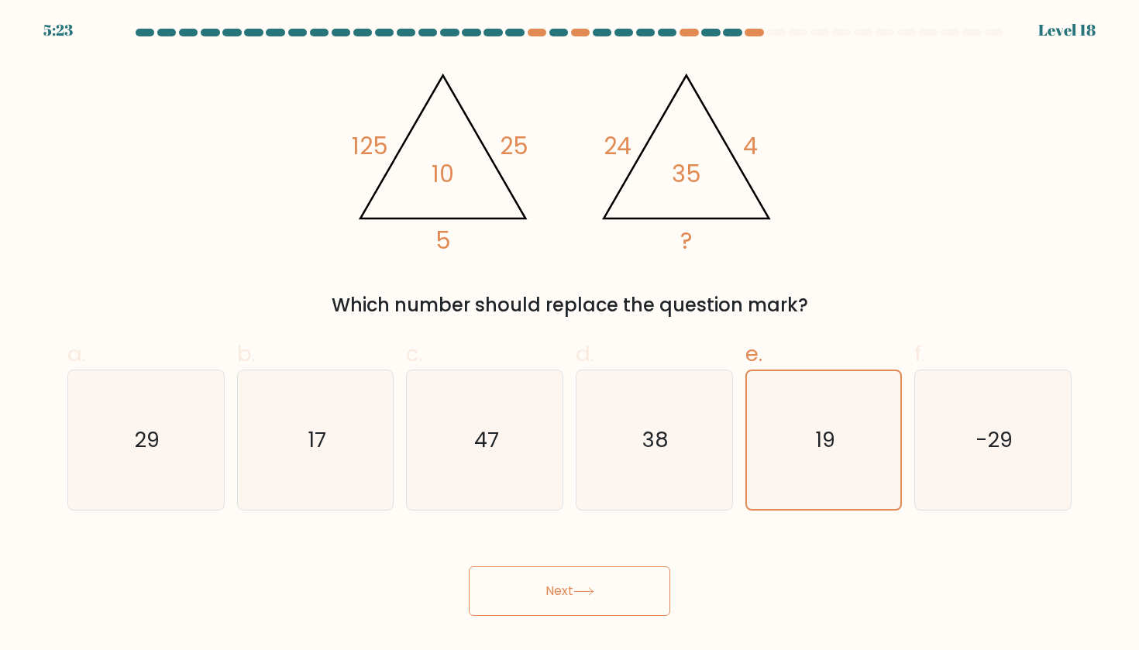
click at [576, 600] on button "Next" at bounding box center [569, 591] width 201 height 50
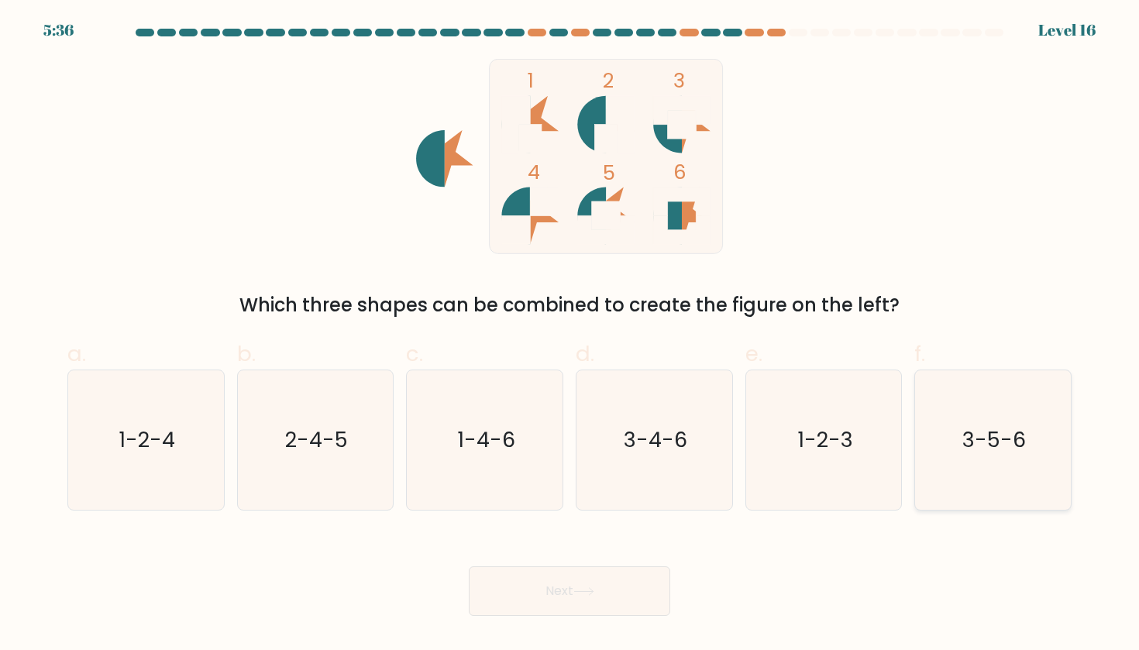
click at [971, 472] on icon "3-5-6" at bounding box center [992, 439] width 139 height 139
click at [570, 335] on input "f. 3-5-6" at bounding box center [569, 330] width 1 height 10
radio input "true"
click at [585, 576] on button "Next" at bounding box center [569, 591] width 201 height 50
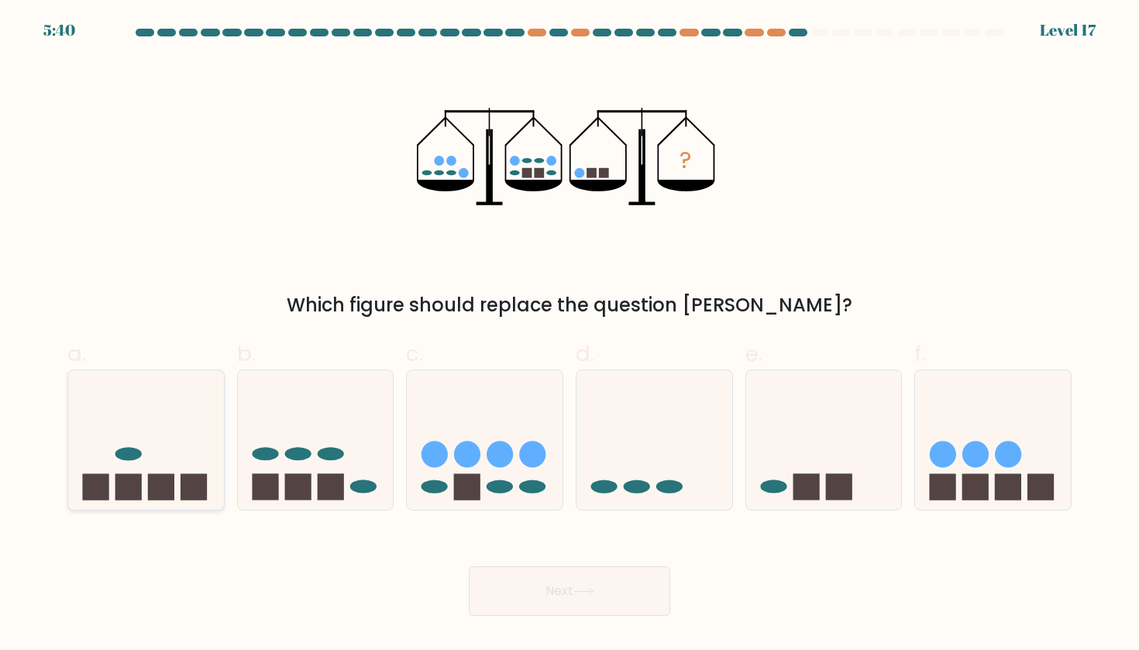
click at [146, 458] on icon at bounding box center [146, 440] width 156 height 129
click at [569, 335] on input "a." at bounding box center [569, 330] width 1 height 10
radio input "true"
click at [524, 577] on button "Next" at bounding box center [569, 591] width 201 height 50
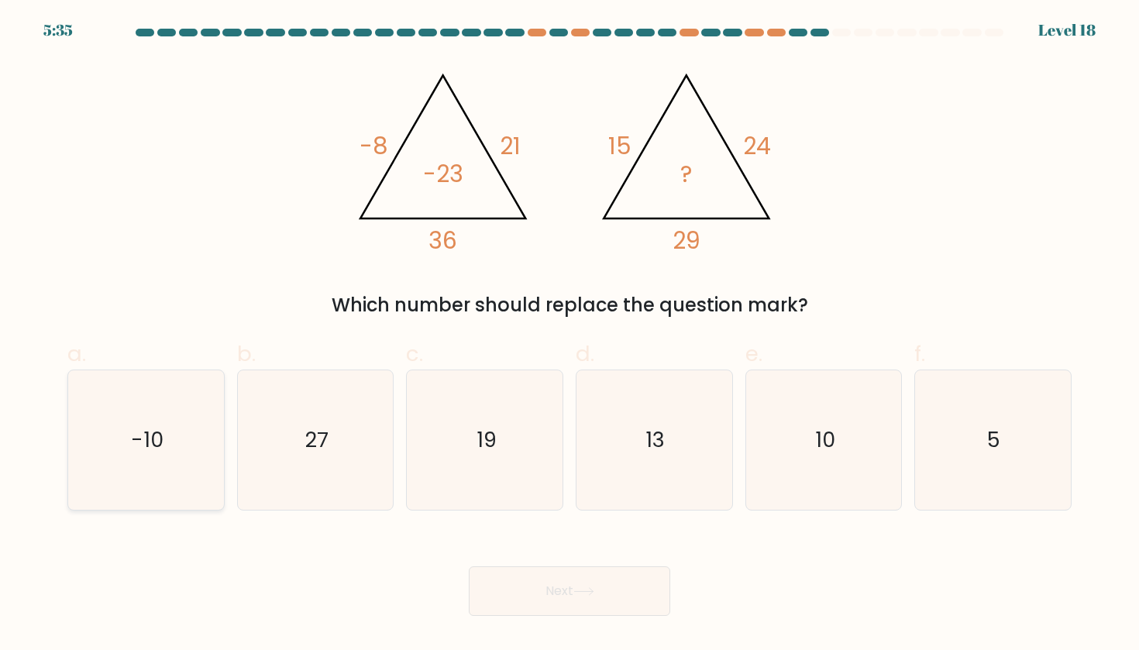
click at [108, 385] on icon "-10" at bounding box center [145, 439] width 139 height 139
click at [569, 335] on input "a. -10" at bounding box center [569, 330] width 1 height 10
radio input "true"
click at [581, 582] on button "Next" at bounding box center [569, 591] width 201 height 50
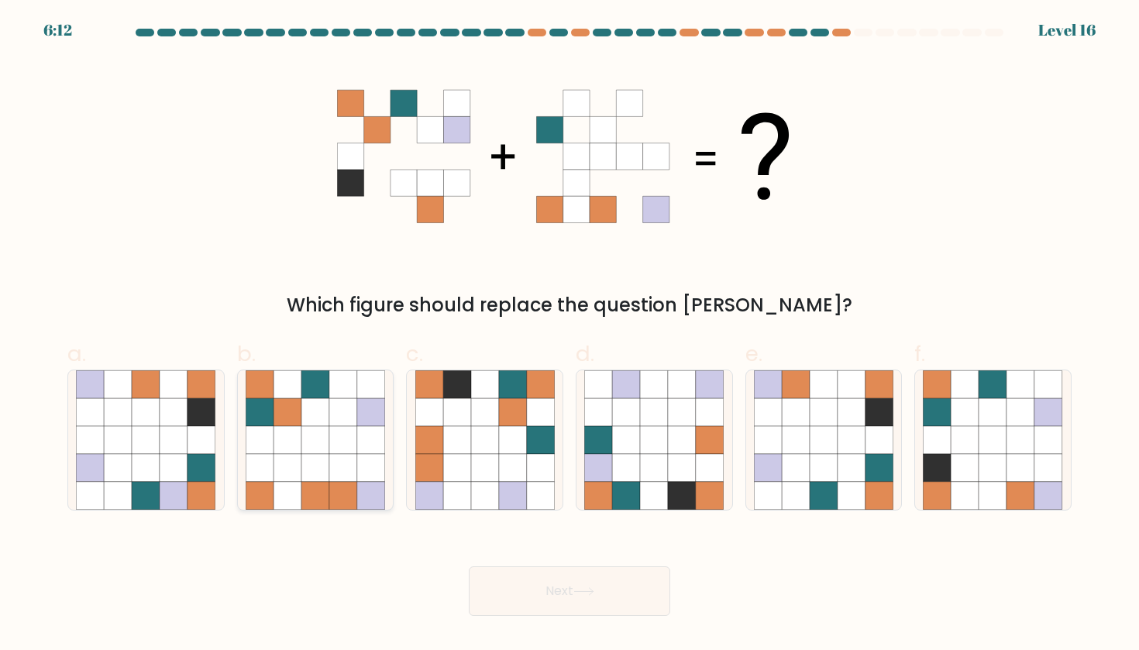
click at [337, 429] on icon at bounding box center [343, 440] width 28 height 28
click at [569, 335] on input "b." at bounding box center [569, 330] width 1 height 10
radio input "true"
click at [454, 439] on icon at bounding box center [457, 440] width 28 height 28
click at [569, 335] on input "c." at bounding box center [569, 330] width 1 height 10
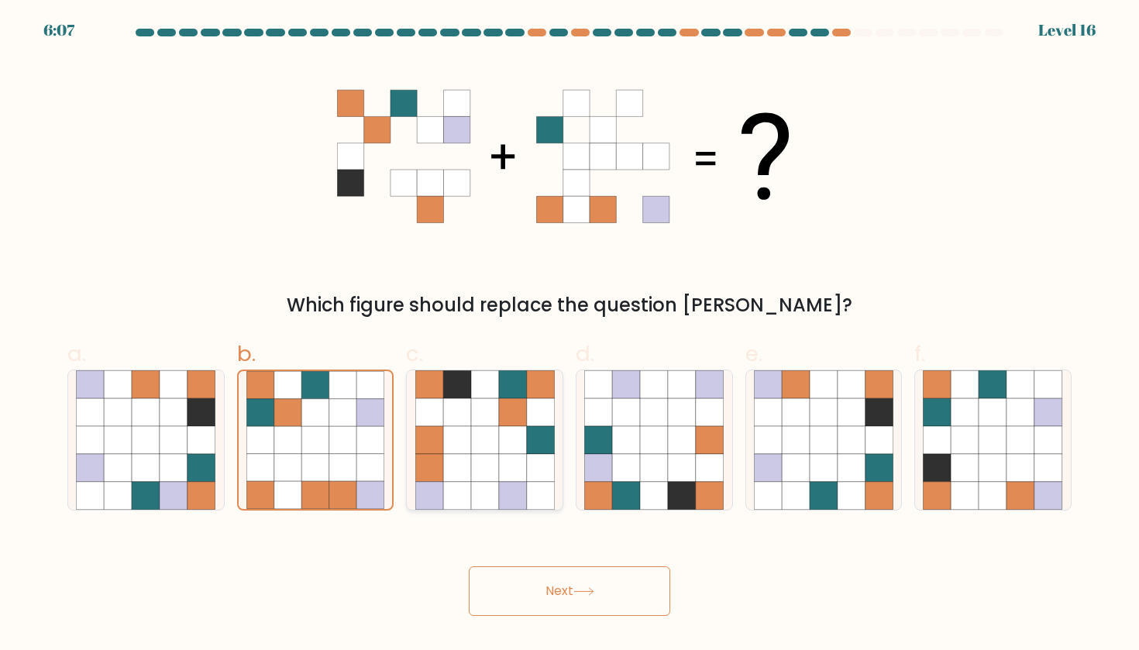
radio input "true"
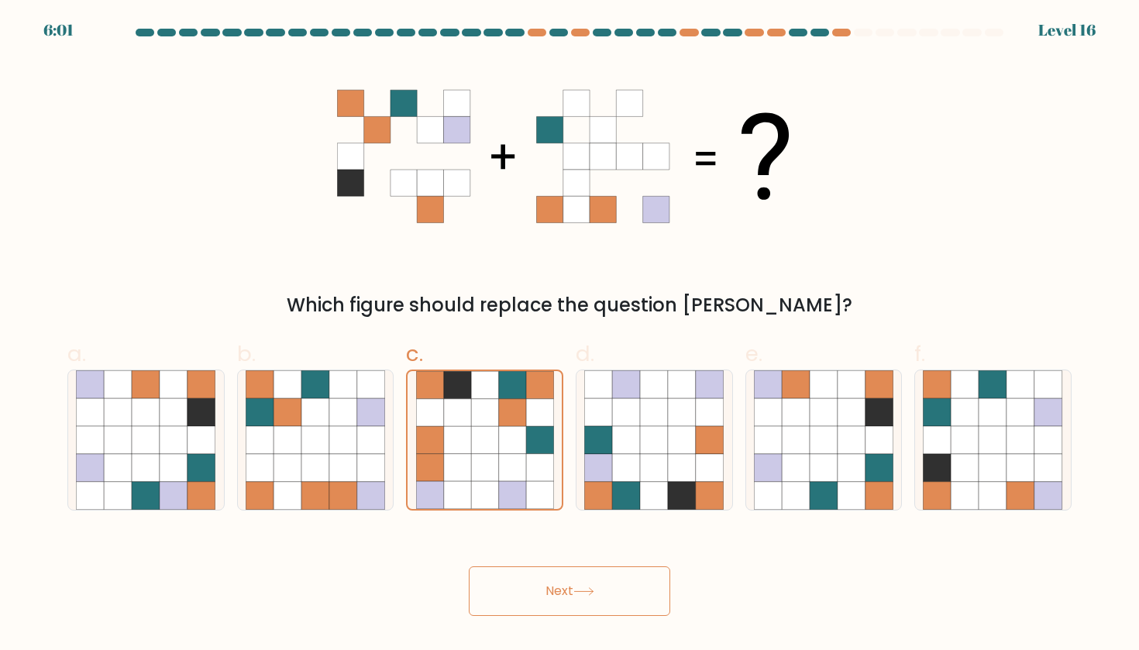
click at [599, 614] on button "Next" at bounding box center [569, 591] width 201 height 50
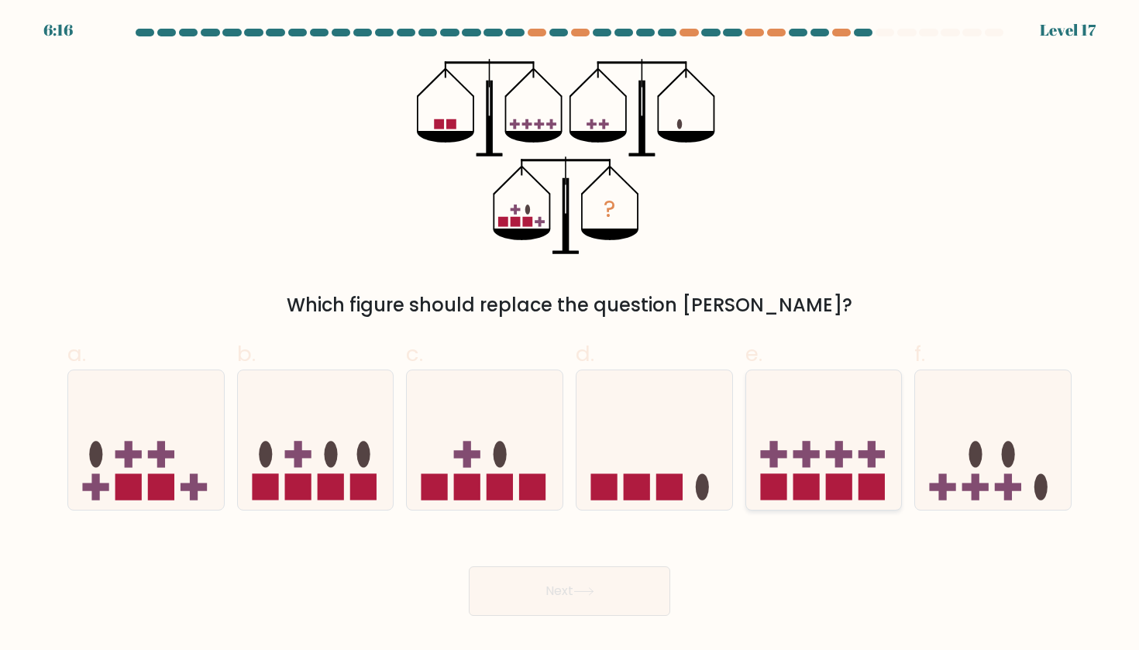
click at [872, 393] on icon at bounding box center [824, 440] width 156 height 129
click at [570, 335] on input "e." at bounding box center [569, 330] width 1 height 10
radio input "true"
click at [974, 448] on ellipse at bounding box center [975, 454] width 13 height 26
click at [570, 335] on input "f." at bounding box center [569, 330] width 1 height 10
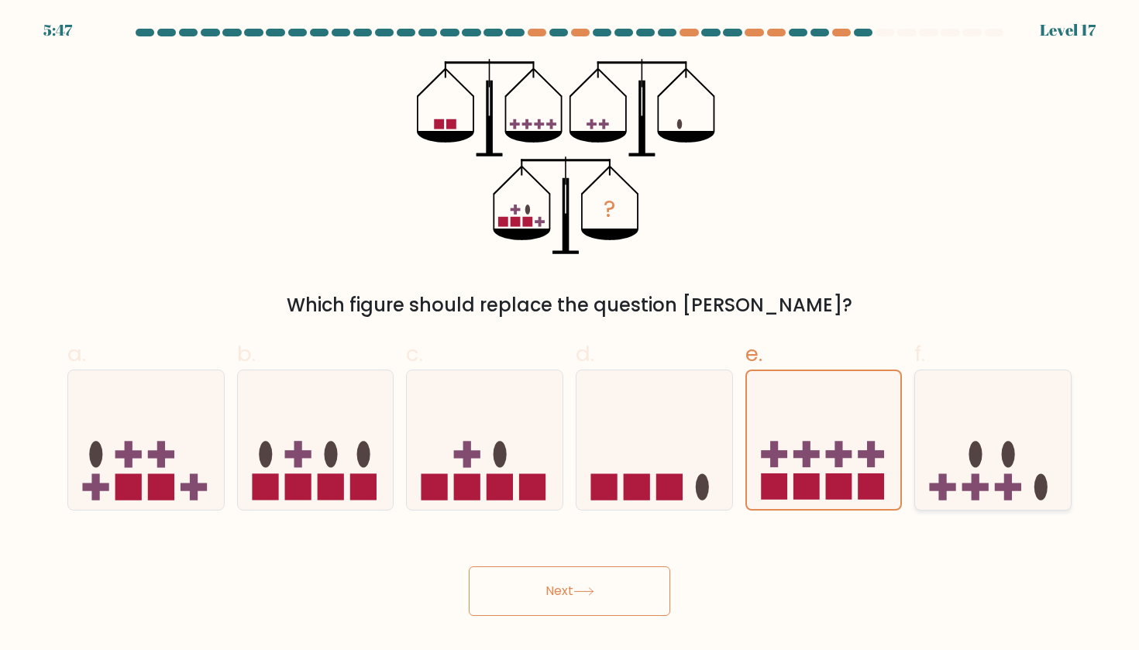
radio input "true"
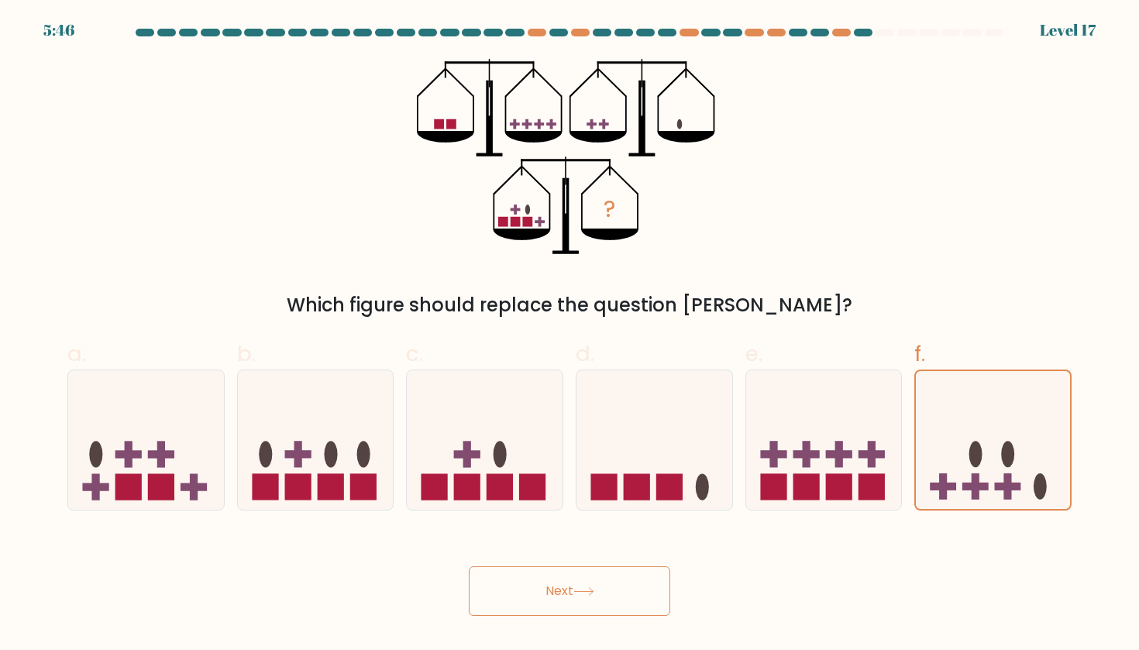
click at [589, 593] on icon at bounding box center [583, 591] width 21 height 9
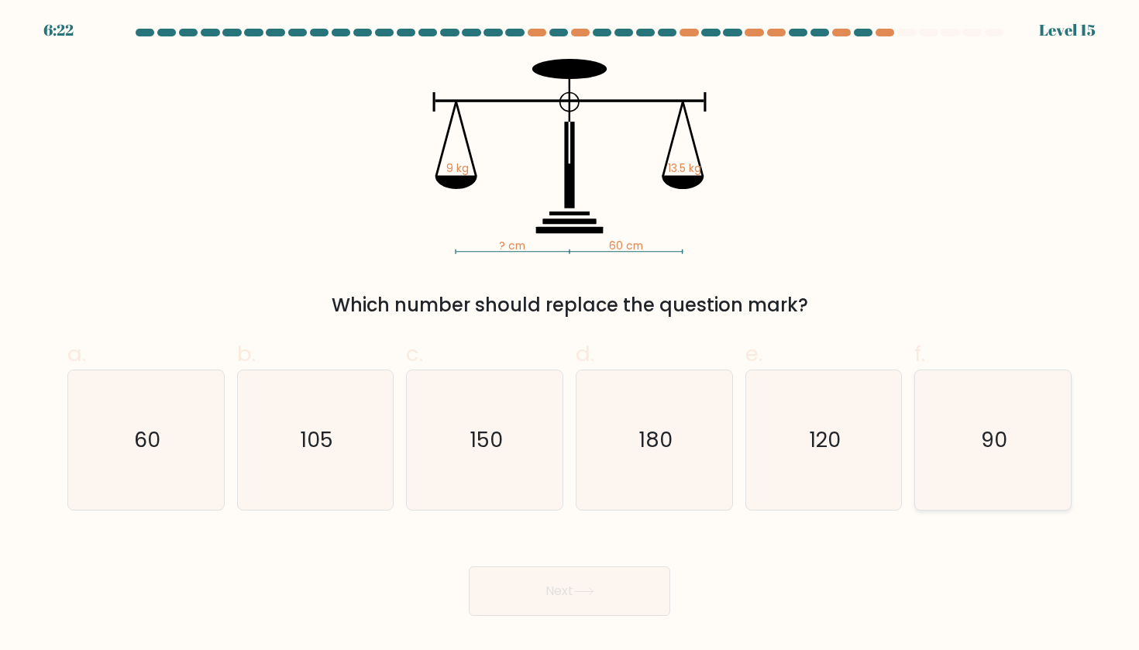
click at [1003, 435] on text "90" at bounding box center [994, 439] width 26 height 29
click at [570, 335] on input "f. 90" at bounding box center [569, 330] width 1 height 10
radio input "true"
click at [530, 582] on button "Next" at bounding box center [569, 591] width 201 height 50
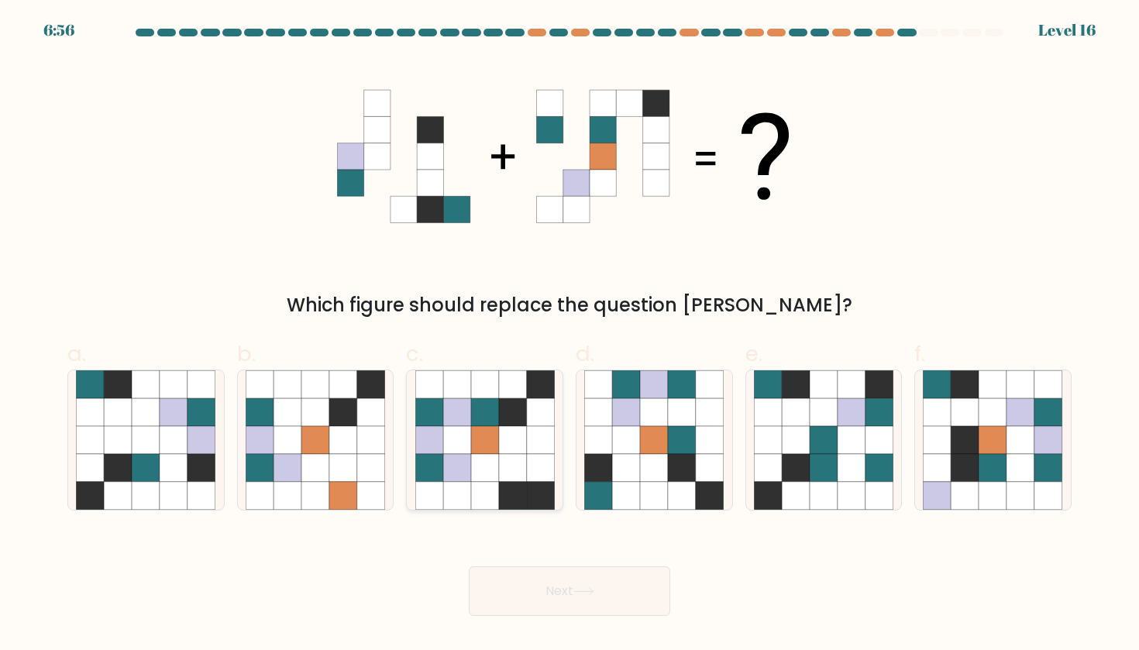
click at [479, 472] on icon at bounding box center [485, 468] width 28 height 28
click at [569, 335] on input "c." at bounding box center [569, 330] width 1 height 10
radio input "true"
click at [704, 452] on icon at bounding box center [710, 440] width 28 height 28
click at [570, 335] on input "d." at bounding box center [569, 330] width 1 height 10
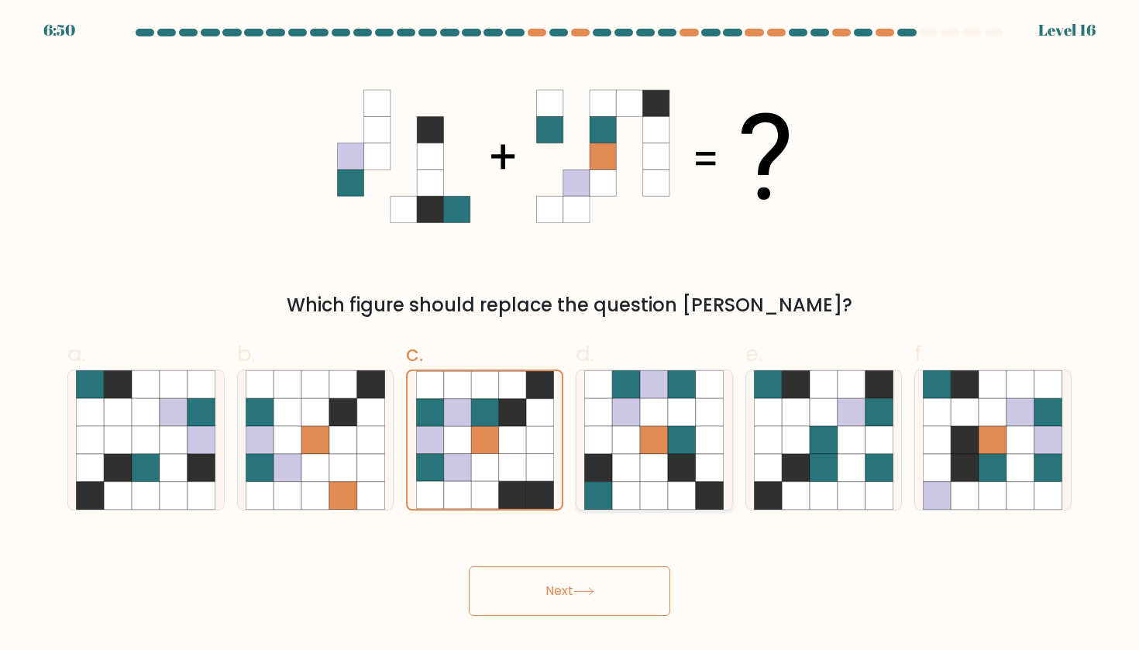
radio input "true"
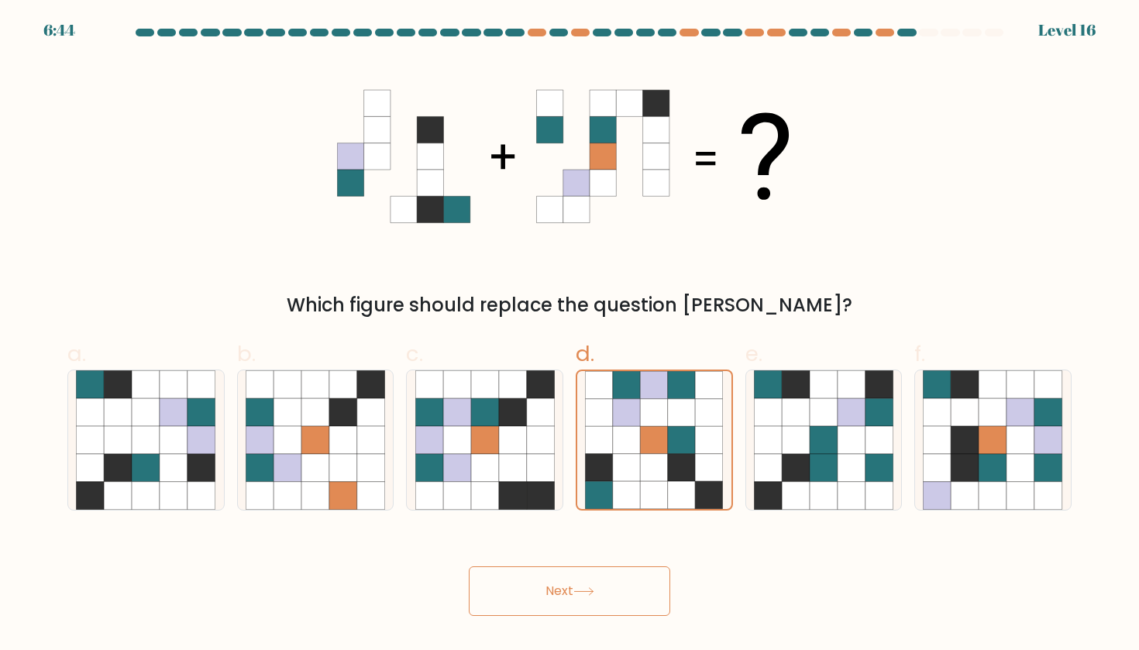
click at [626, 584] on button "Next" at bounding box center [569, 591] width 201 height 50
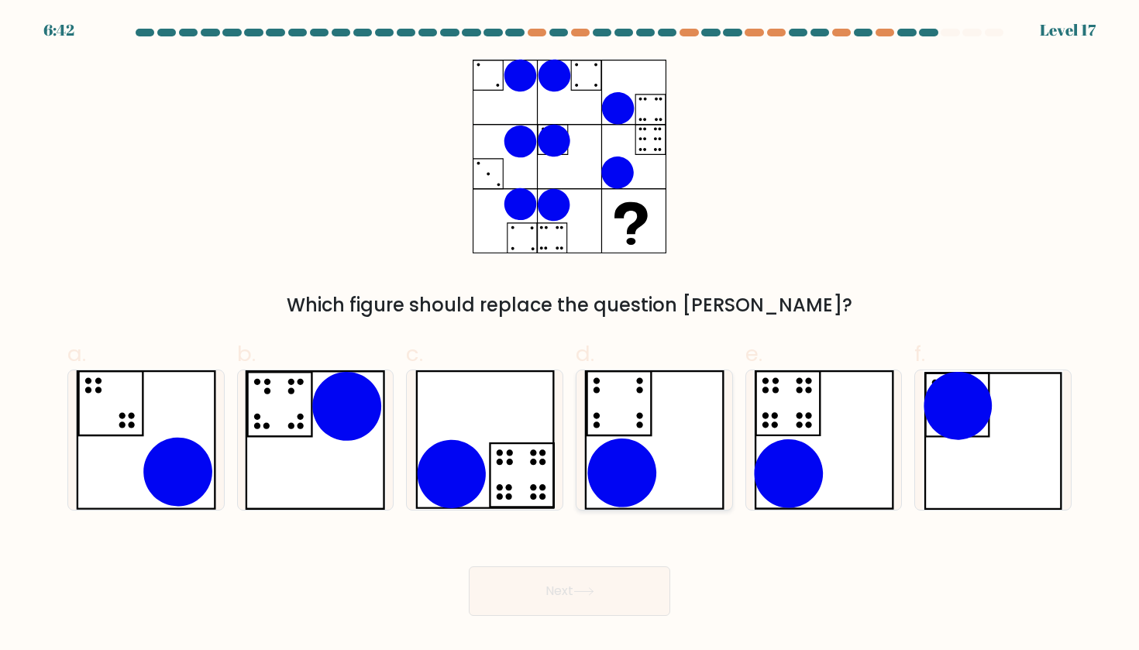
click at [624, 470] on icon at bounding box center [621, 472] width 69 height 69
click at [570, 335] on input "d." at bounding box center [569, 330] width 1 height 10
radio input "true"
click at [782, 476] on icon at bounding box center [788, 473] width 69 height 69
click at [570, 335] on input "e." at bounding box center [569, 330] width 1 height 10
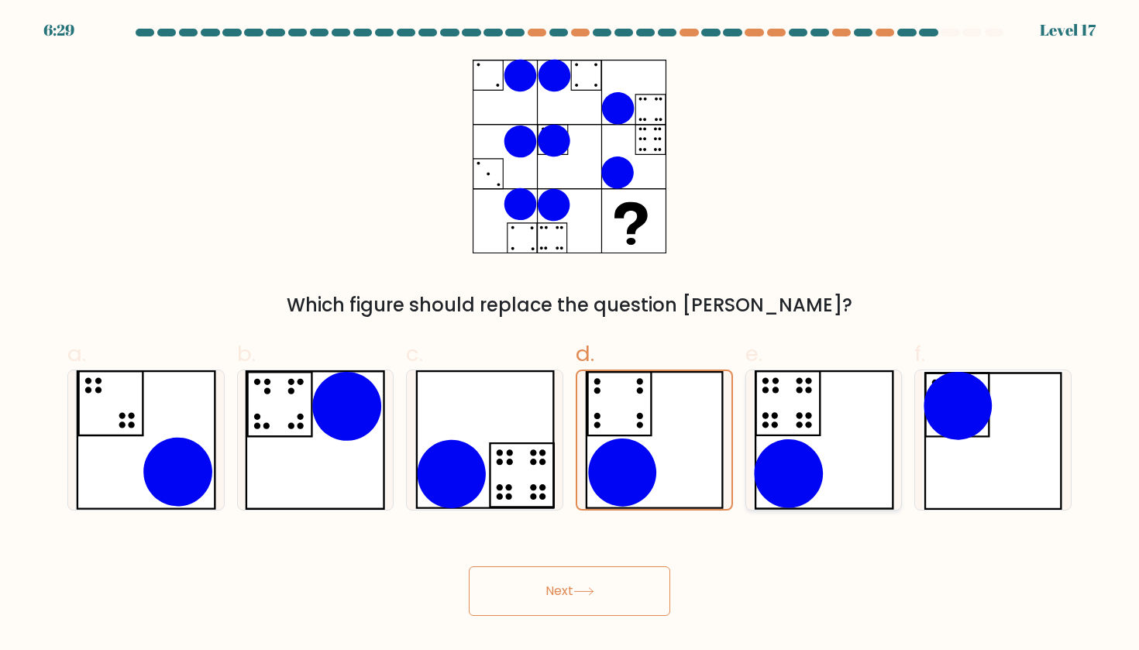
radio input "true"
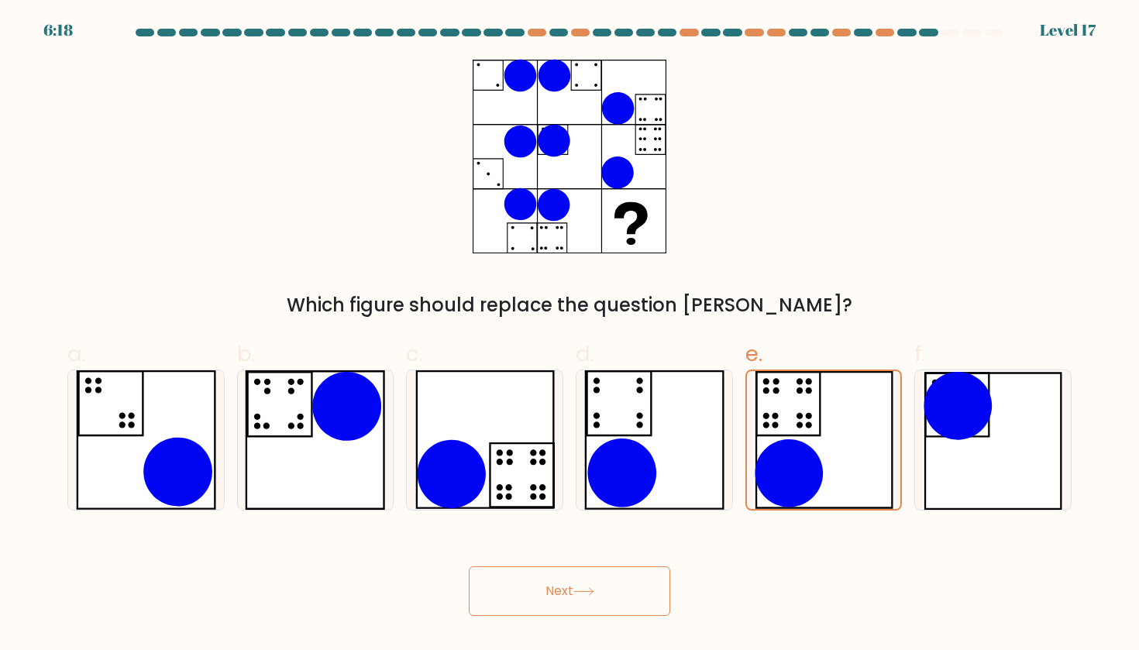
click at [511, 592] on button "Next" at bounding box center [569, 591] width 201 height 50
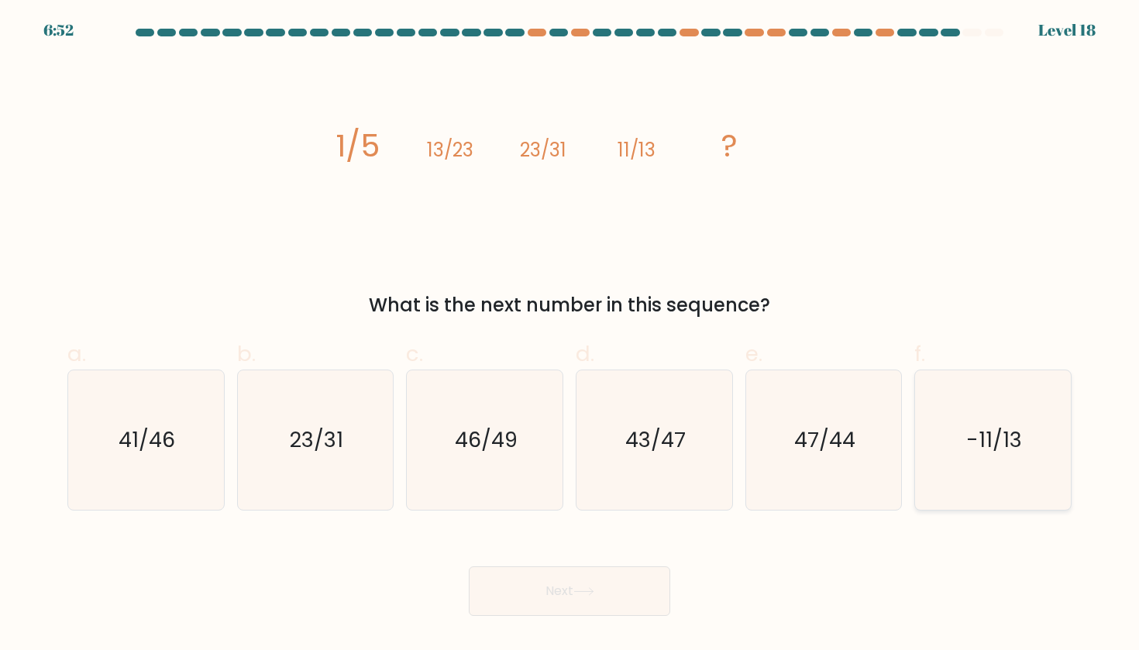
click at [1005, 417] on icon "-11/13" at bounding box center [992, 439] width 139 height 139
click at [570, 335] on input "f. -11/13" at bounding box center [569, 330] width 1 height 10
radio input "true"
click at [610, 590] on button "Next" at bounding box center [569, 591] width 201 height 50
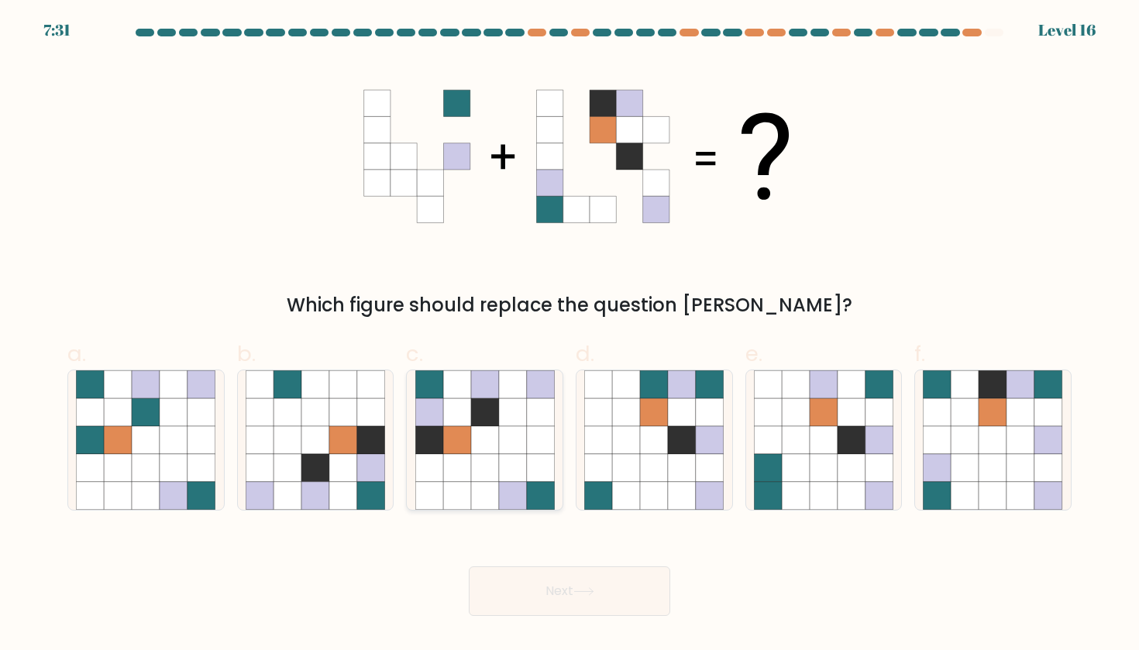
click at [481, 471] on icon at bounding box center [485, 468] width 28 height 28
click at [569, 335] on input "c." at bounding box center [569, 330] width 1 height 10
radio input "true"
click at [583, 574] on button "Next" at bounding box center [569, 591] width 201 height 50
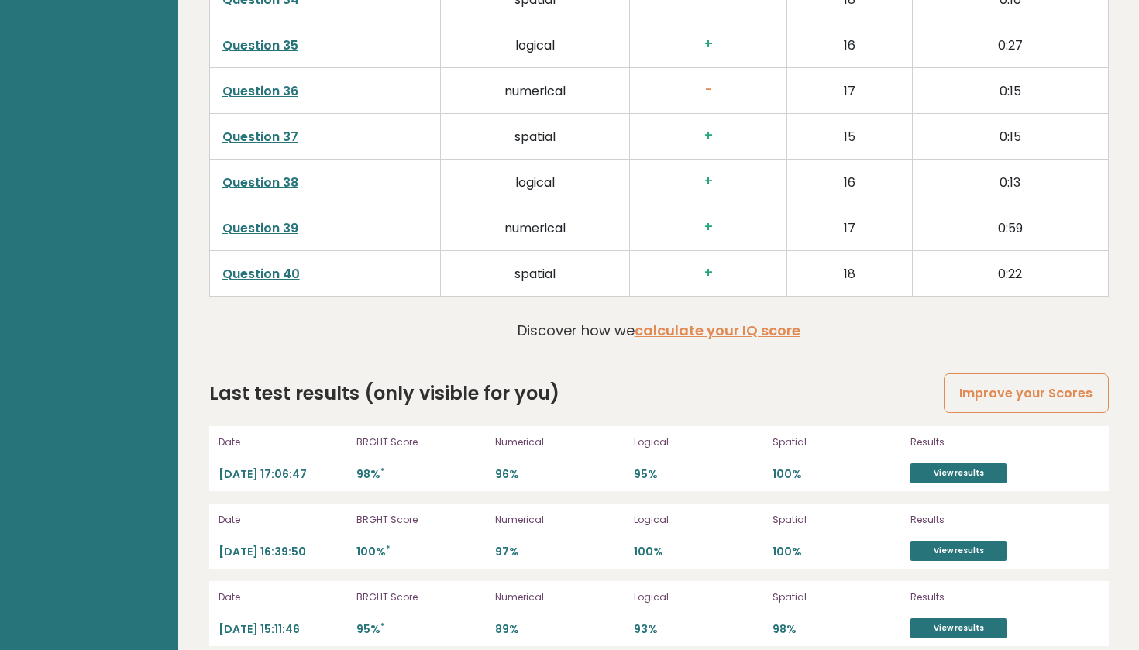
scroll to position [4005, 0]
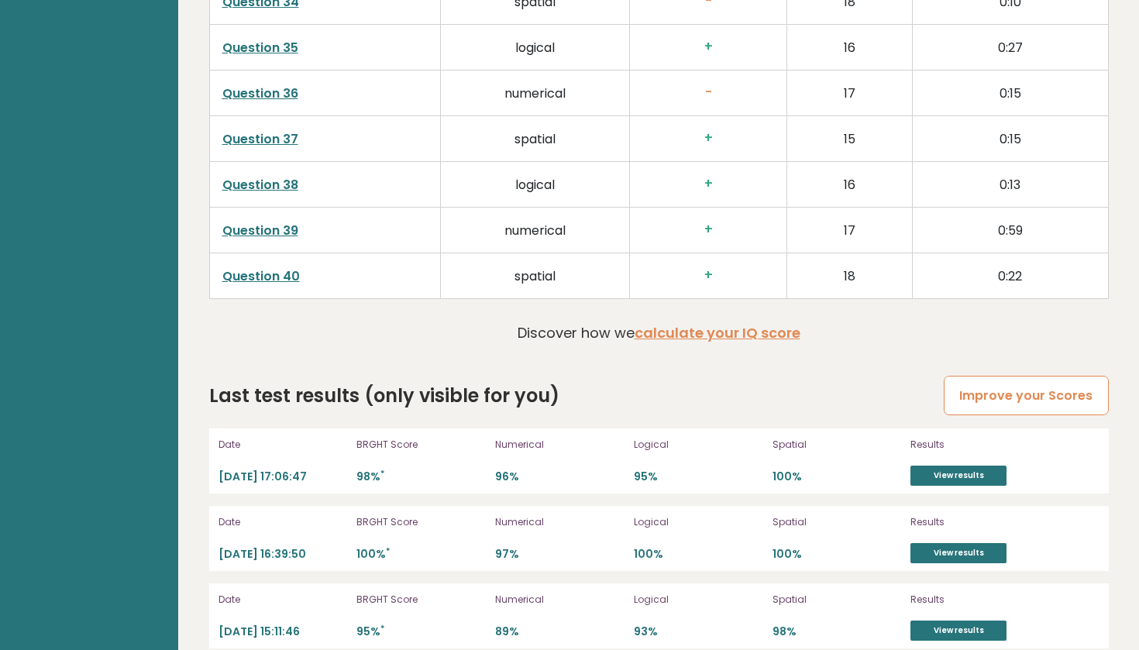
click at [1027, 376] on link "Improve your Scores" at bounding box center [1025, 396] width 164 height 40
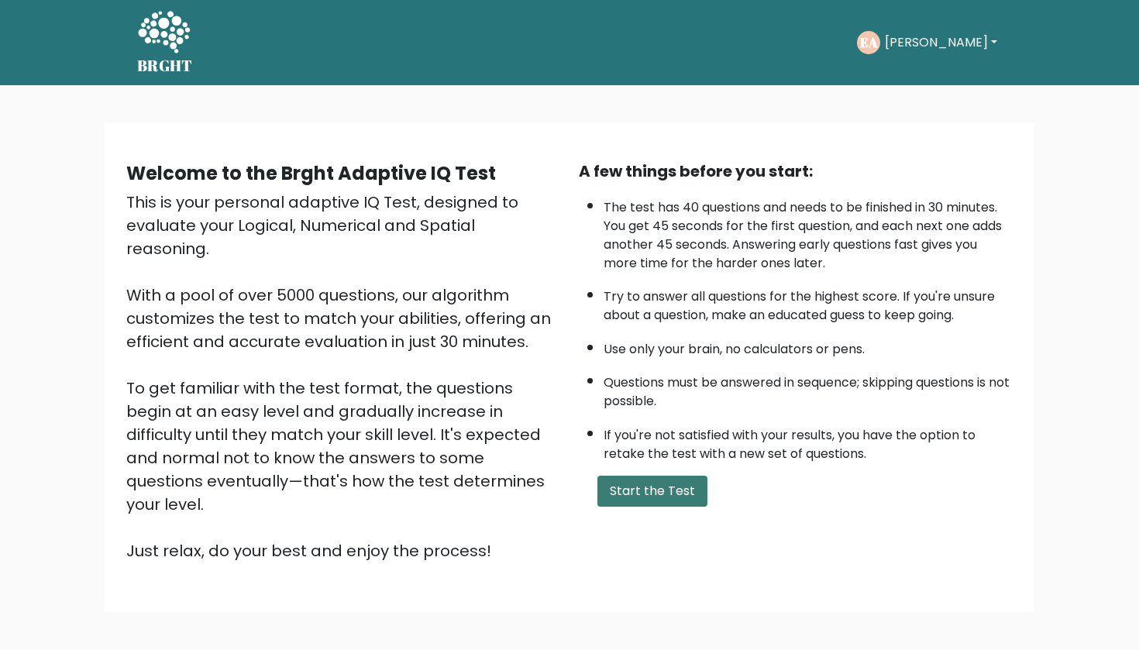
click at [649, 507] on button "Start the Test" at bounding box center [652, 491] width 110 height 31
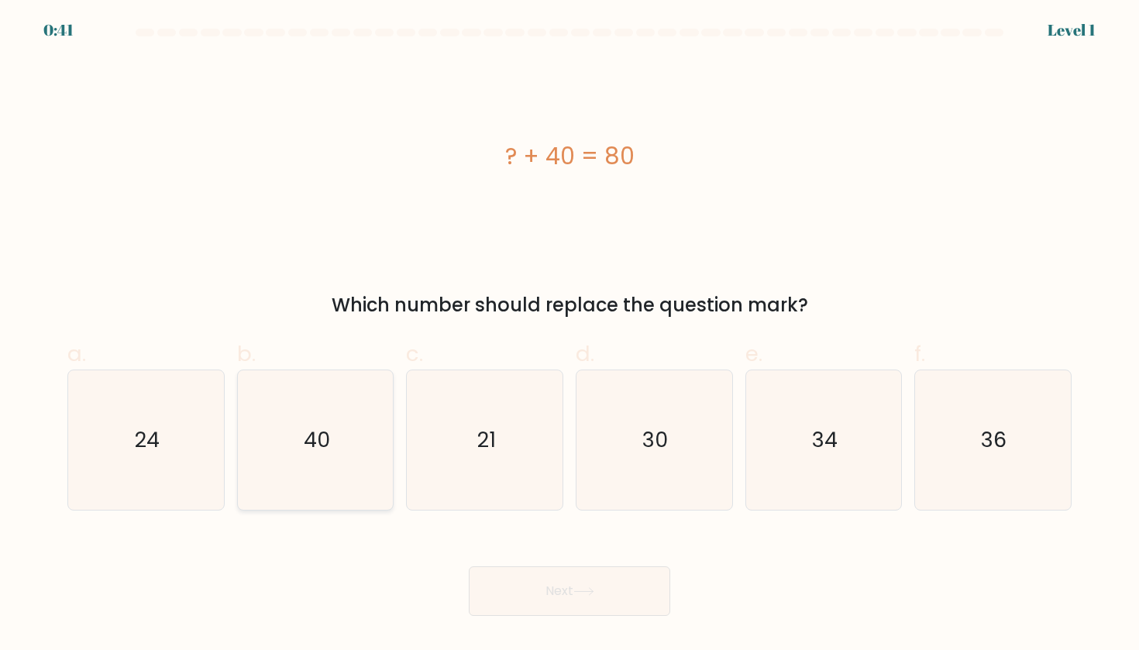
click at [332, 430] on icon "40" at bounding box center [315, 439] width 139 height 139
click at [569, 335] on input "b. 40" at bounding box center [569, 330] width 1 height 10
radio input "true"
click at [613, 577] on button "Next" at bounding box center [569, 591] width 201 height 50
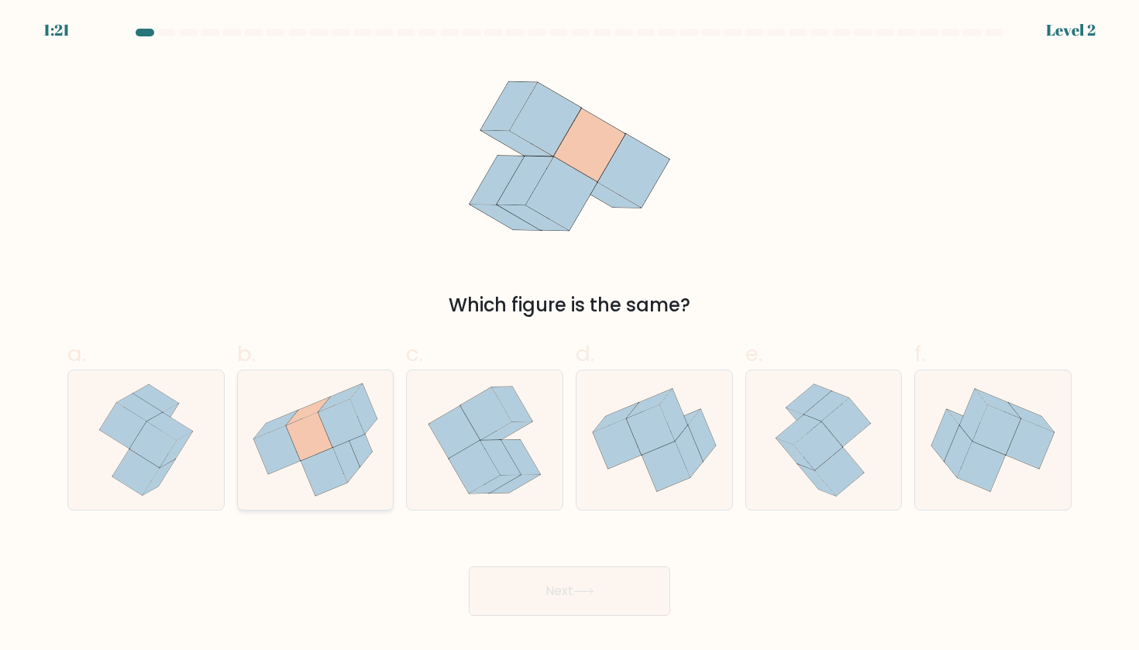
click at [242, 416] on icon at bounding box center [316, 439] width 156 height 139
click at [569, 335] on input "b." at bounding box center [569, 330] width 1 height 10
radio input "true"
click at [532, 613] on button "Next" at bounding box center [569, 591] width 201 height 50
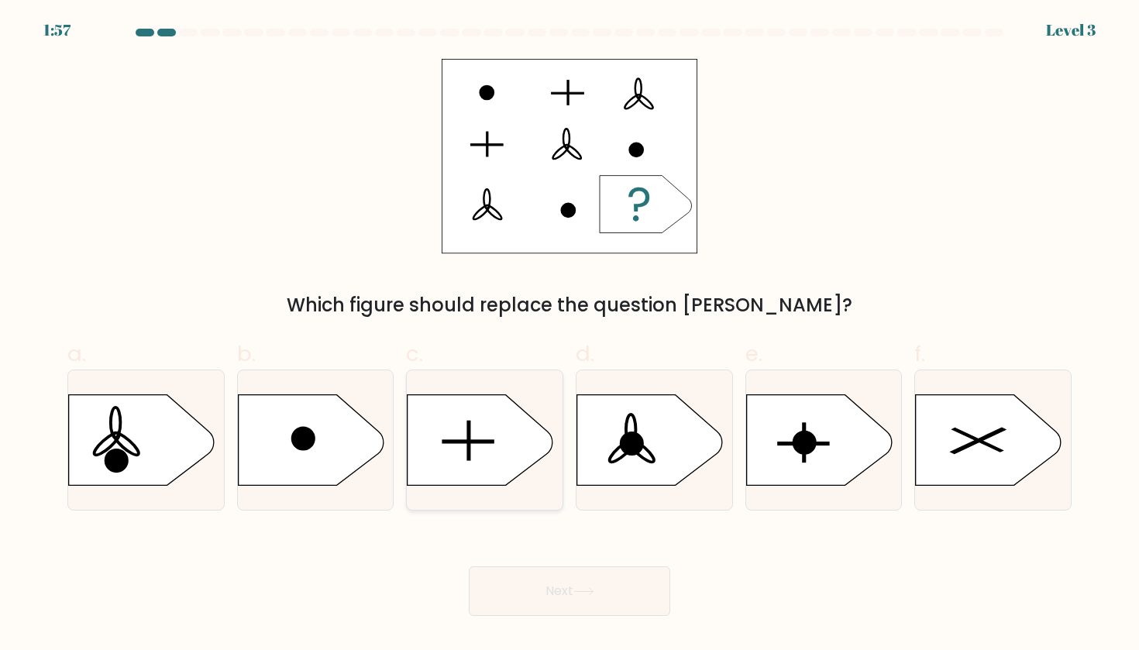
click at [456, 422] on icon at bounding box center [480, 439] width 146 height 91
click at [569, 335] on input "c." at bounding box center [569, 330] width 1 height 10
radio input "true"
click at [583, 605] on button "Next" at bounding box center [569, 591] width 201 height 50
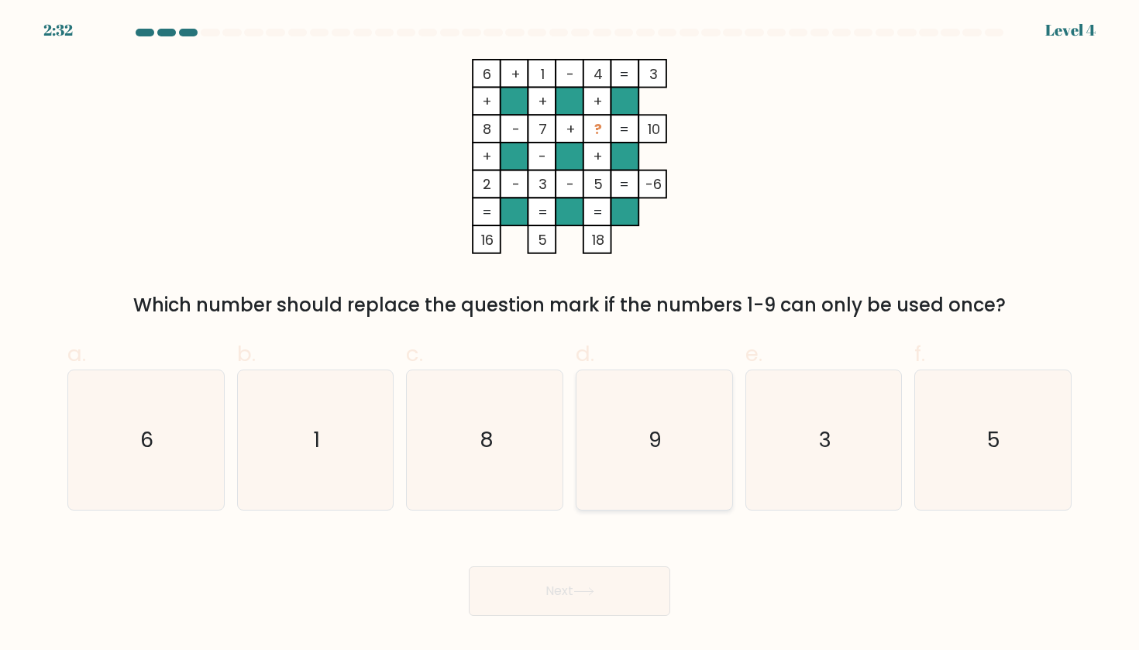
click at [631, 435] on icon "9" at bounding box center [653, 439] width 139 height 139
click at [570, 335] on input "d. 9" at bounding box center [569, 330] width 1 height 10
radio input "true"
click at [538, 586] on button "Next" at bounding box center [569, 591] width 201 height 50
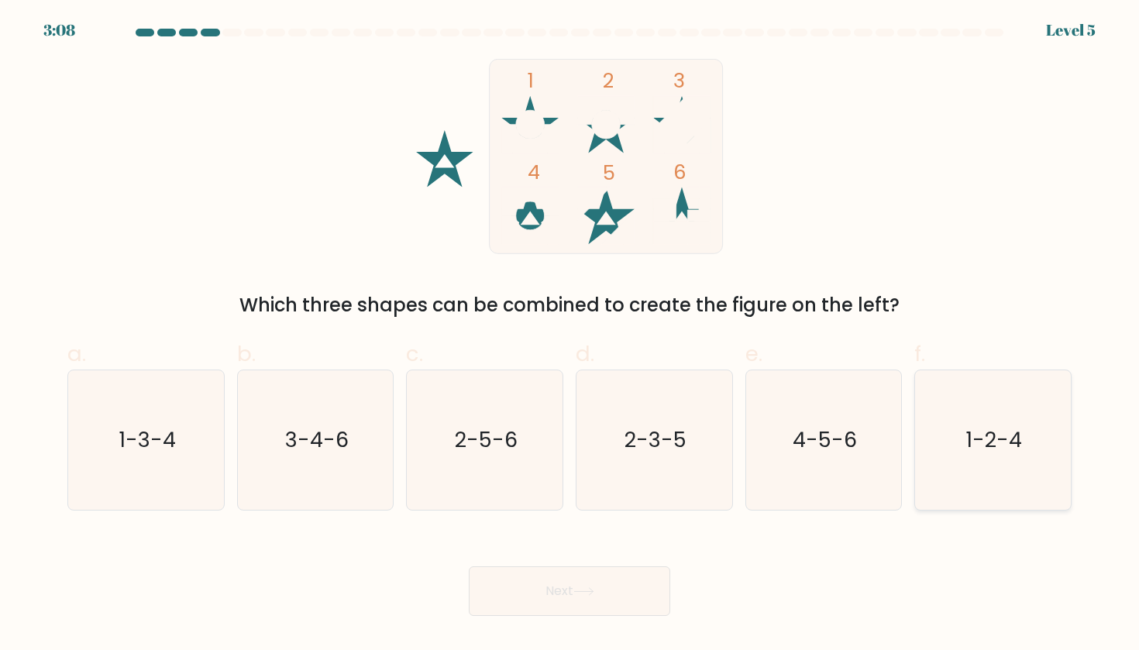
click at [1026, 497] on icon "1-2-4" at bounding box center [992, 439] width 139 height 139
click at [570, 335] on input "f. 1-2-4" at bounding box center [569, 330] width 1 height 10
radio input "true"
click at [643, 617] on body "3:07 Level 5" at bounding box center [569, 325] width 1139 height 650
click at [596, 601] on button "Next" at bounding box center [569, 591] width 201 height 50
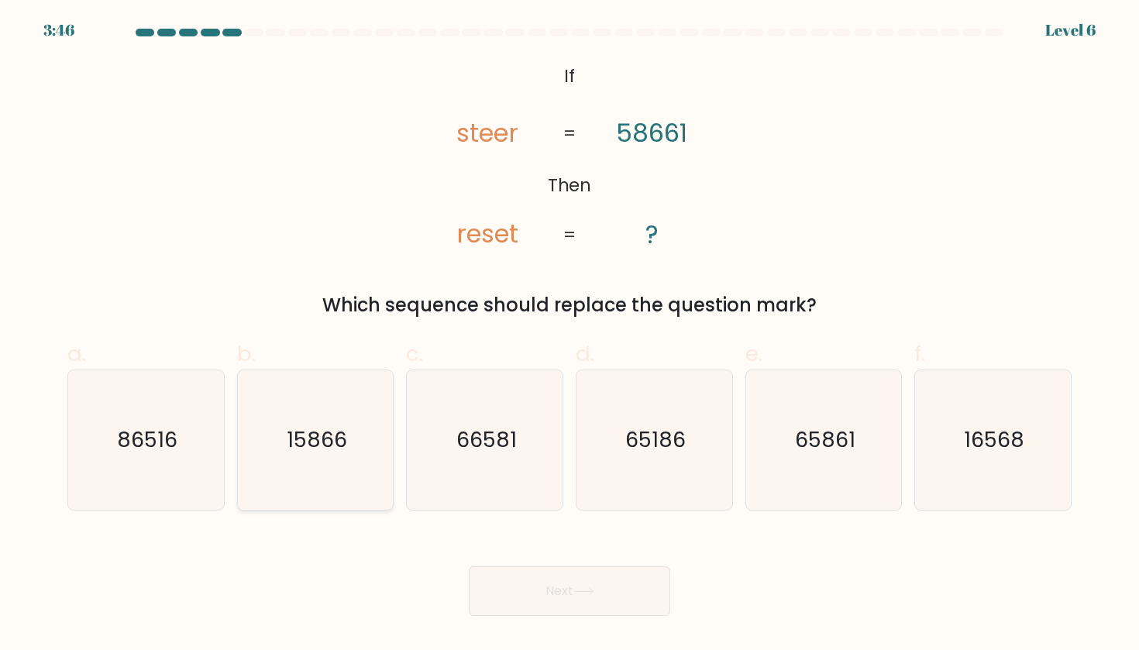
click at [330, 424] on icon "15866" at bounding box center [315, 439] width 139 height 139
click at [569, 335] on input "b. 15866" at bounding box center [569, 330] width 1 height 10
radio input "true"
click at [974, 411] on icon "16568" at bounding box center [992, 439] width 139 height 139
click at [570, 335] on input "f. 16568" at bounding box center [569, 330] width 1 height 10
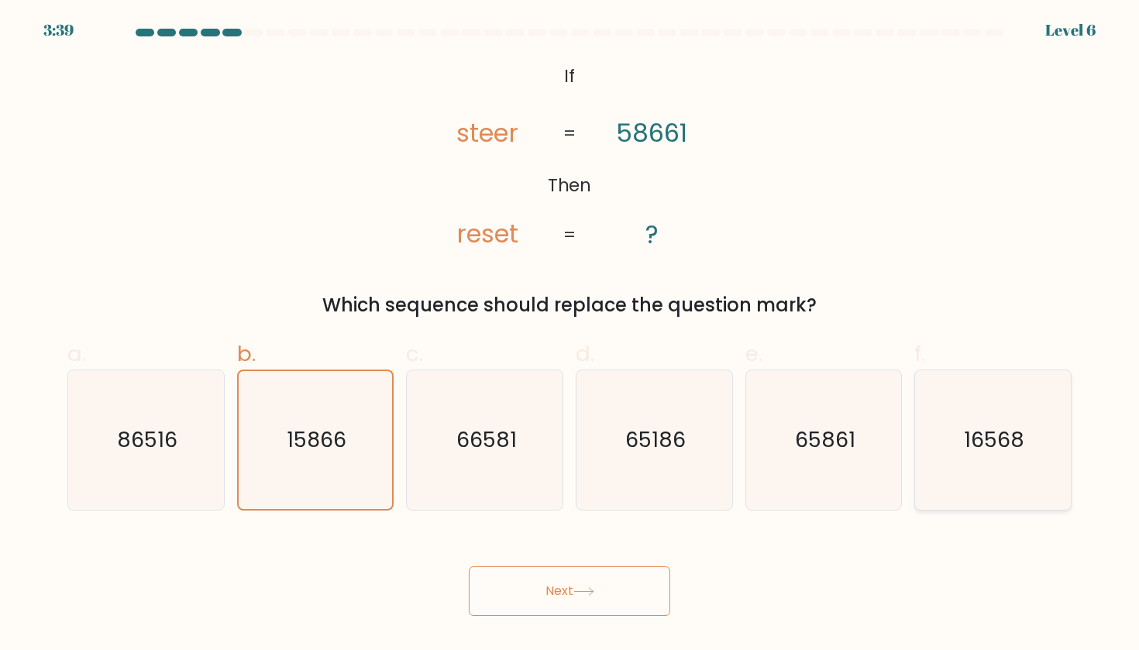
radio input "true"
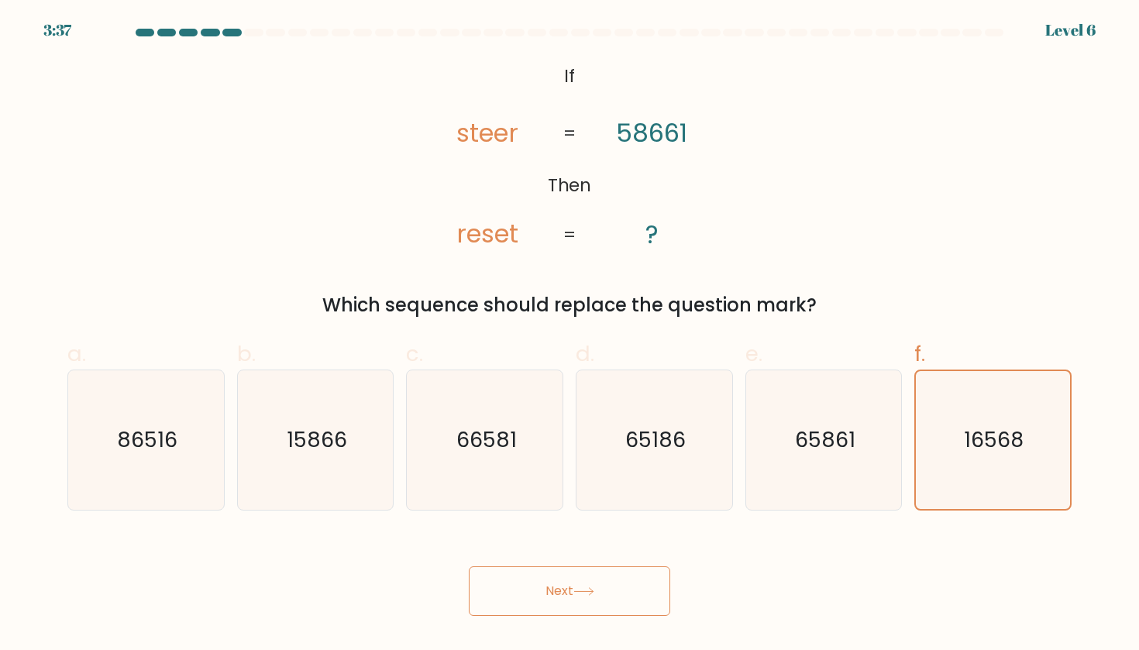
click at [542, 606] on button "Next" at bounding box center [569, 591] width 201 height 50
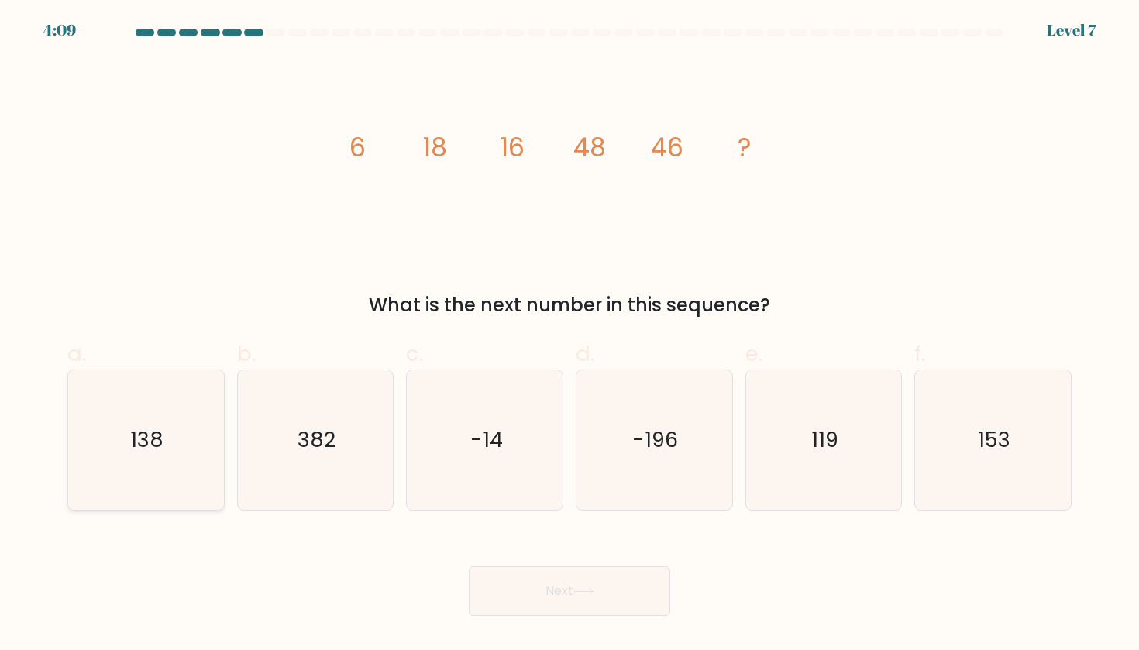
click at [161, 462] on icon "138" at bounding box center [145, 439] width 139 height 139
click at [569, 335] on input "a. 138" at bounding box center [569, 330] width 1 height 10
radio input "true"
click at [548, 588] on button "Next" at bounding box center [569, 591] width 201 height 50
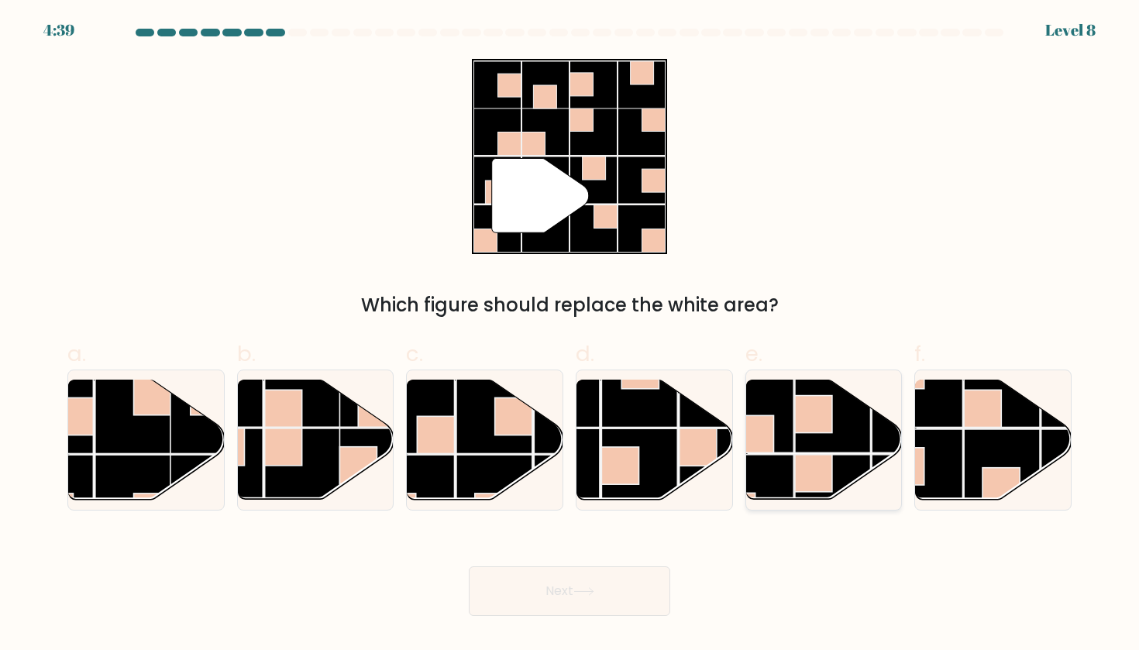
click at [792, 480] on rect at bounding box center [755, 493] width 76 height 76
click at [570, 335] on input "e." at bounding box center [569, 330] width 1 height 10
radio input "true"
click at [552, 601] on button "Next" at bounding box center [569, 591] width 201 height 50
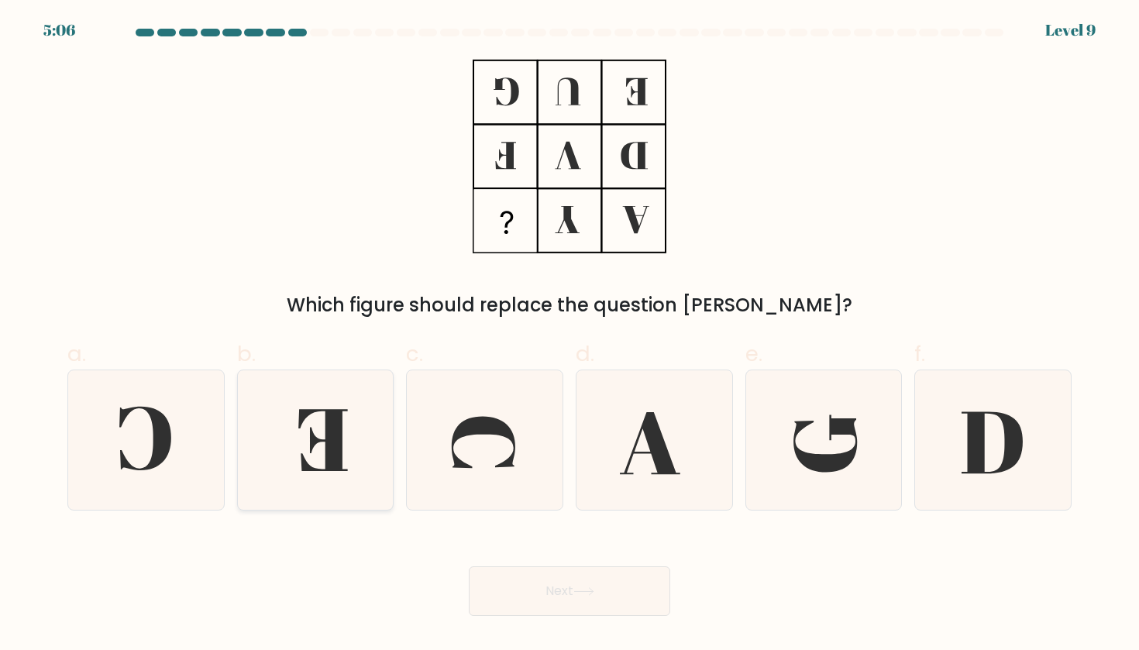
click at [286, 461] on icon at bounding box center [315, 439] width 139 height 139
click at [569, 335] on input "b." at bounding box center [569, 330] width 1 height 10
radio input "true"
click at [176, 459] on icon at bounding box center [145, 439] width 139 height 139
click at [569, 335] on input "a." at bounding box center [569, 330] width 1 height 10
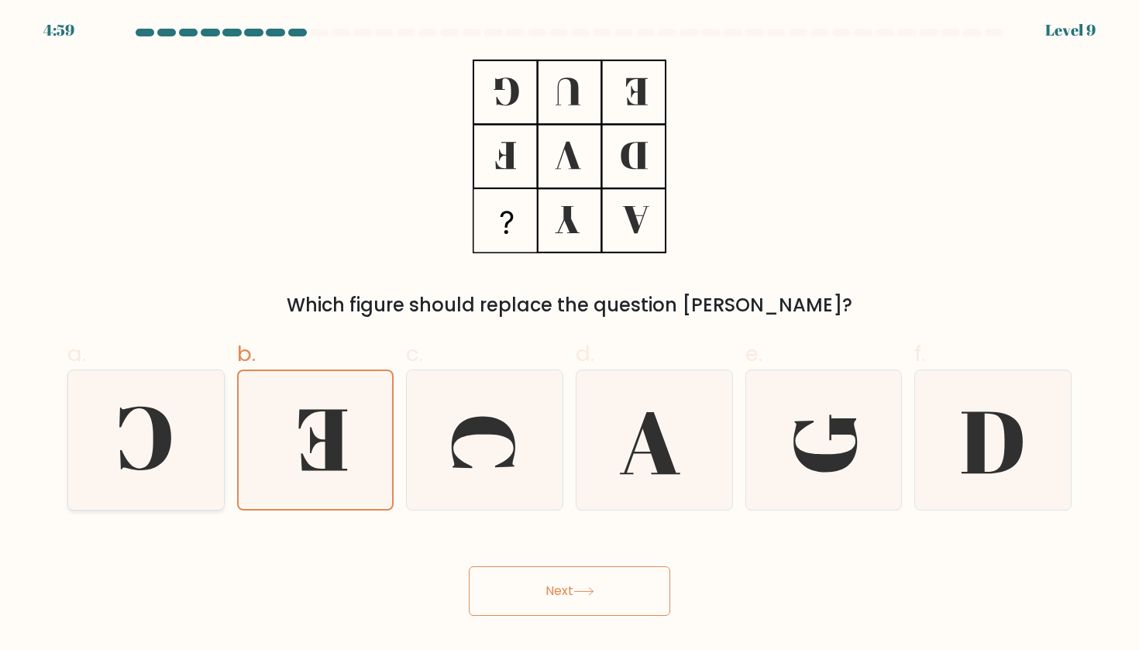
radio input "true"
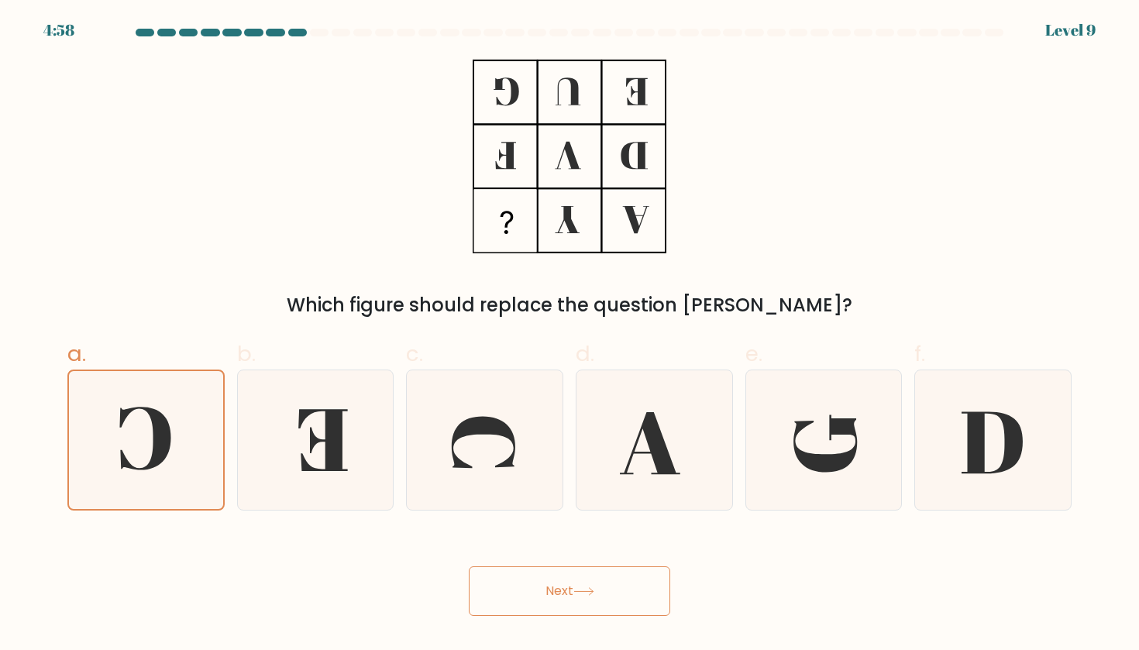
click at [574, 588] on button "Next" at bounding box center [569, 591] width 201 height 50
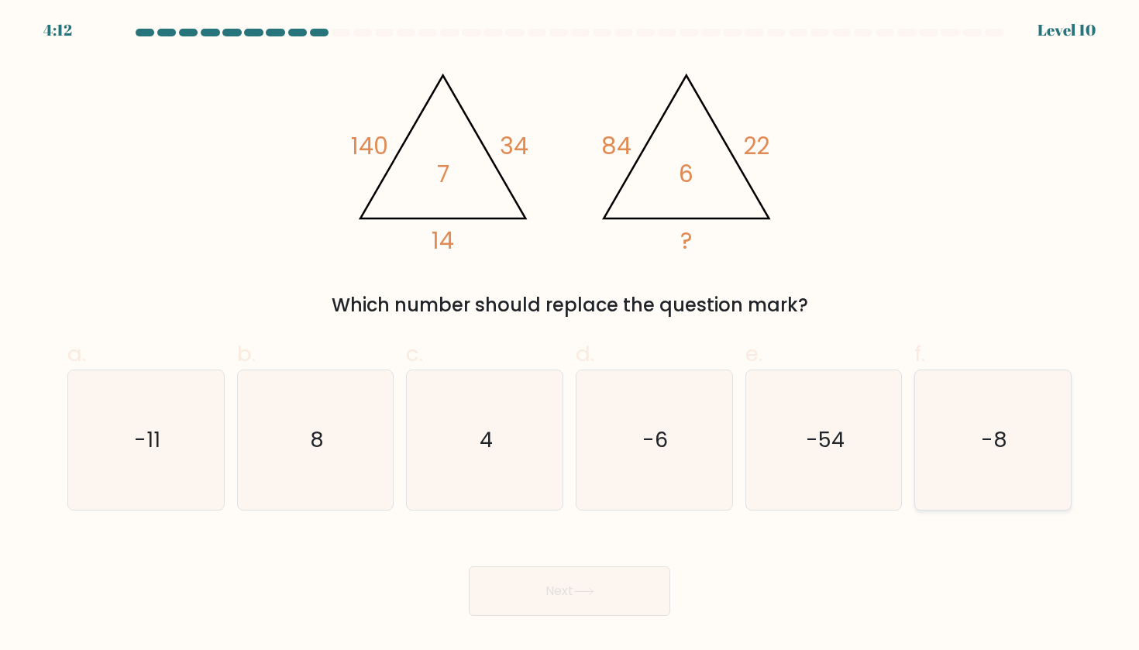
click at [941, 444] on icon "-8" at bounding box center [992, 439] width 139 height 139
click at [570, 335] on input "f. -8" at bounding box center [569, 330] width 1 height 10
radio input "true"
click at [446, 448] on icon "4" at bounding box center [484, 439] width 139 height 139
click at [569, 335] on input "c. 4" at bounding box center [569, 330] width 1 height 10
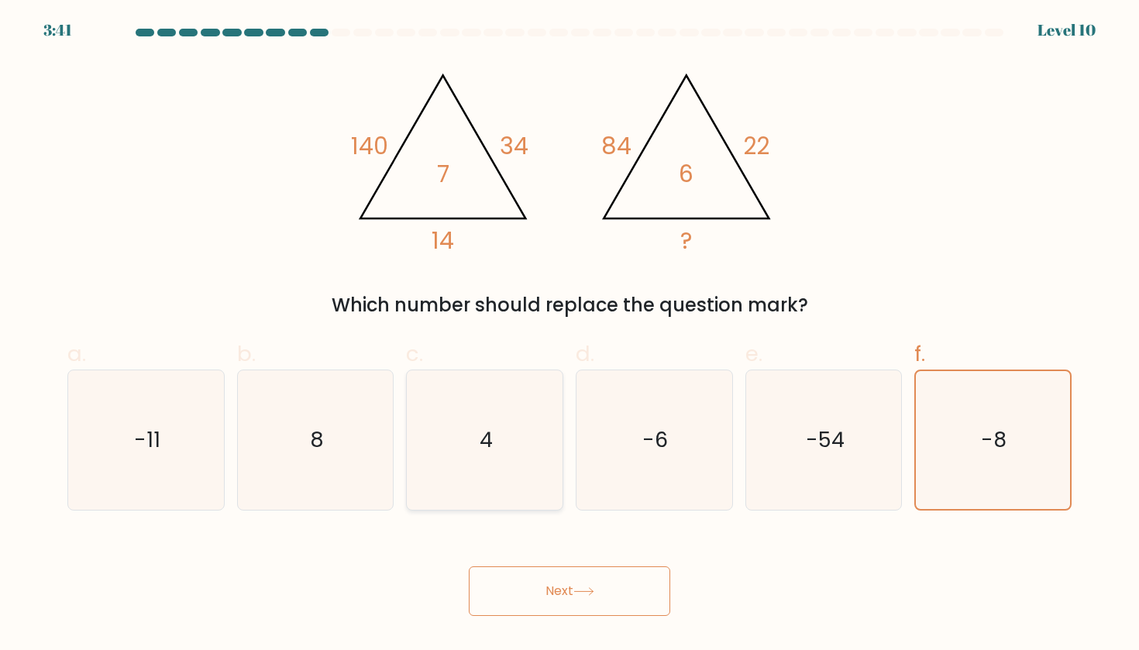
radio input "true"
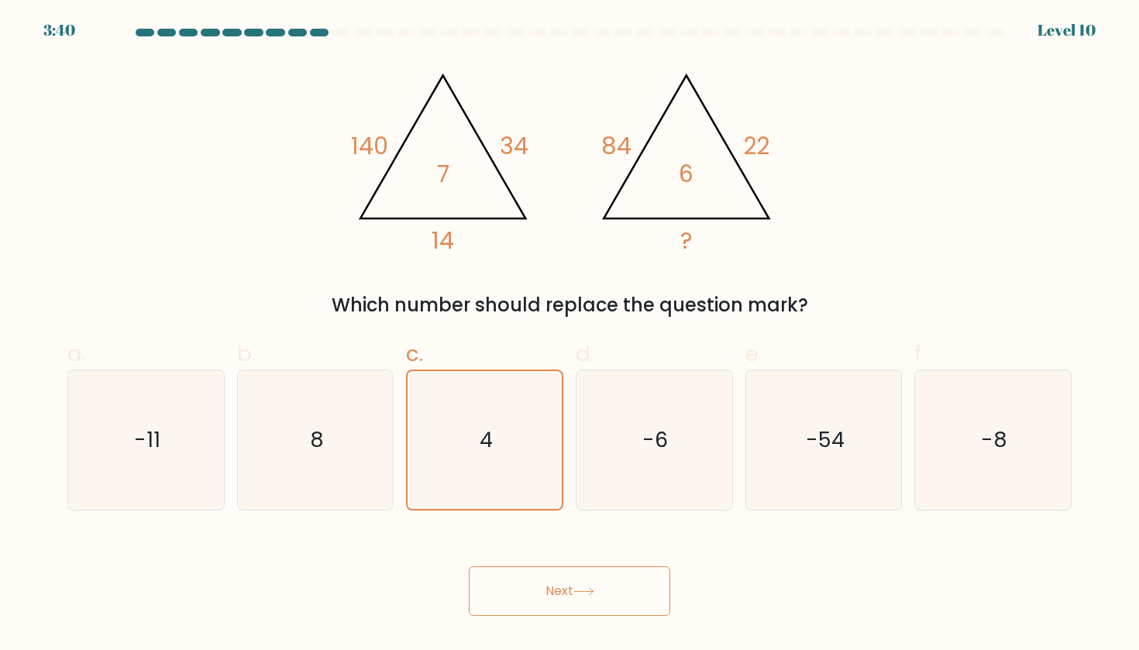
click at [547, 589] on button "Next" at bounding box center [569, 591] width 201 height 50
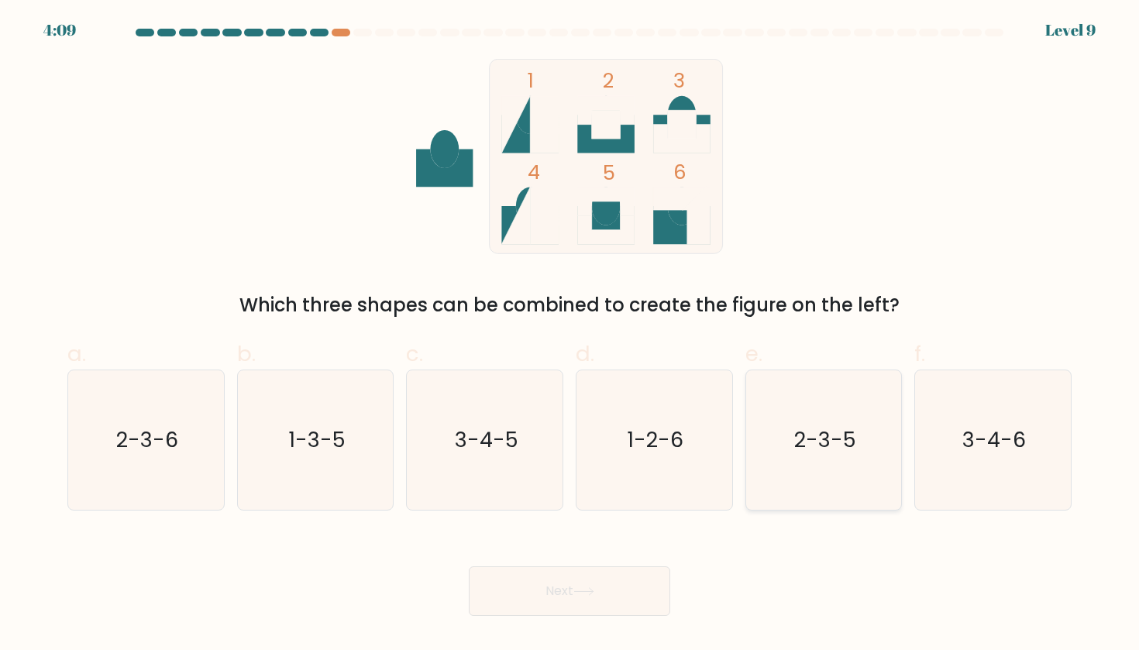
click at [794, 445] on icon "2-3-5" at bounding box center [823, 439] width 139 height 139
click at [570, 335] on input "e. 2-3-5" at bounding box center [569, 330] width 1 height 10
radio input "true"
click at [542, 580] on button "Next" at bounding box center [569, 591] width 201 height 50
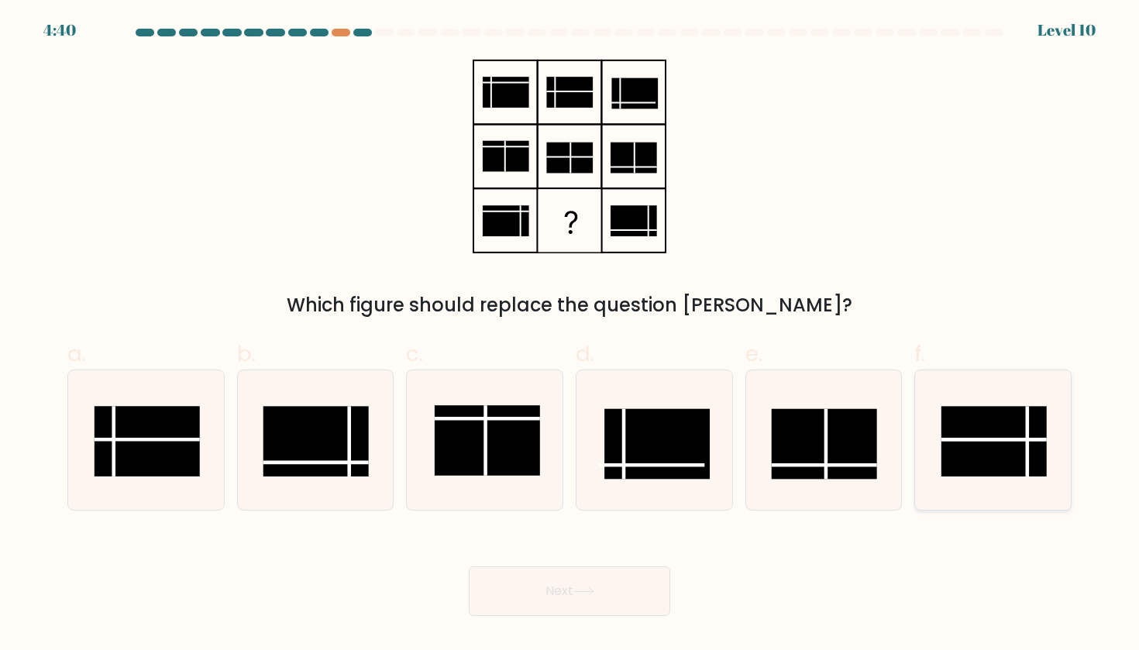
click at [990, 440] on line at bounding box center [993, 440] width 105 height 0
click at [570, 335] on input "f." at bounding box center [569, 330] width 1 height 10
radio input "true"
click at [551, 589] on button "Next" at bounding box center [569, 591] width 201 height 50
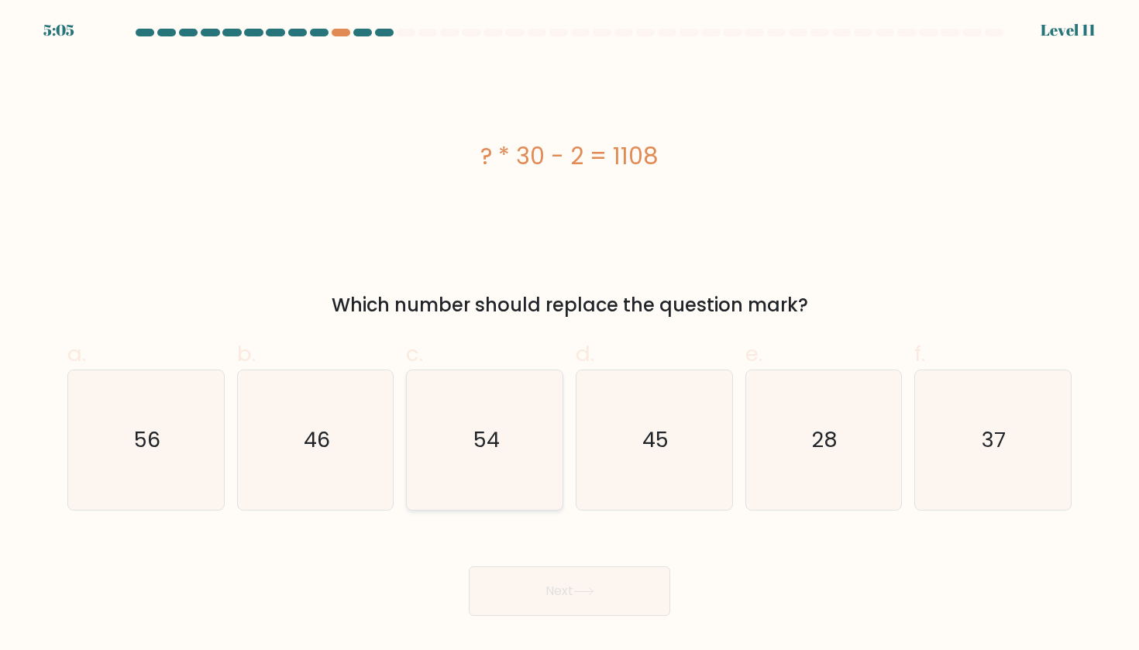
click at [469, 443] on icon "54" at bounding box center [484, 439] width 139 height 139
click at [569, 335] on input "c. 54" at bounding box center [569, 330] width 1 height 10
radio input "true"
click at [524, 603] on button "Next" at bounding box center [569, 591] width 201 height 50
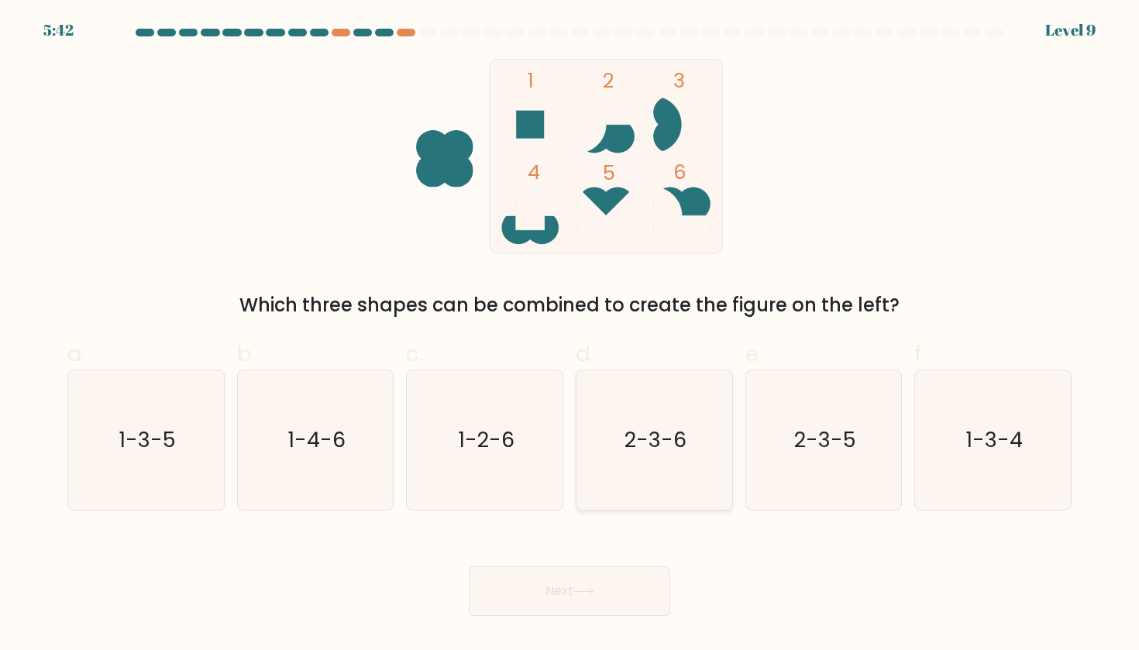
click at [723, 476] on icon "2-3-6" at bounding box center [653, 439] width 139 height 139
click at [570, 335] on input "d. 2-3-6" at bounding box center [569, 330] width 1 height 10
radio input "true"
click at [527, 618] on body "5:41 Level 9" at bounding box center [569, 325] width 1139 height 650
click at [560, 600] on button "Next" at bounding box center [569, 591] width 201 height 50
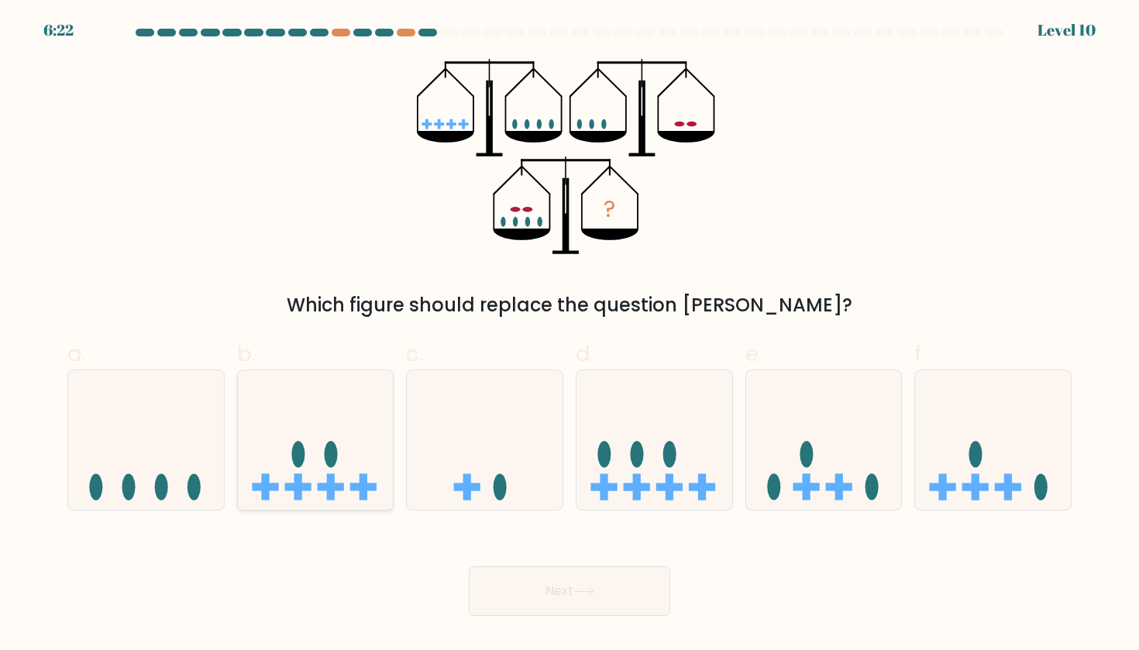
click at [311, 445] on icon at bounding box center [316, 440] width 156 height 129
click at [569, 335] on input "b." at bounding box center [569, 330] width 1 height 10
radio input "true"
click at [670, 451] on ellipse at bounding box center [669, 454] width 13 height 26
click at [570, 335] on input "d." at bounding box center [569, 330] width 1 height 10
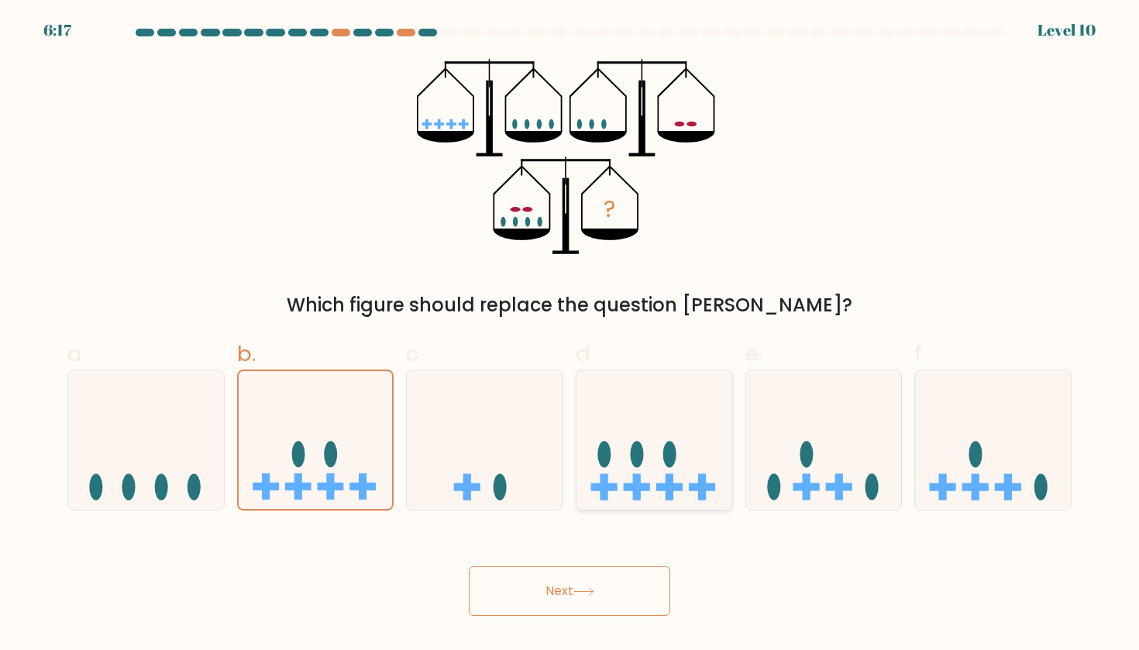
radio input "true"
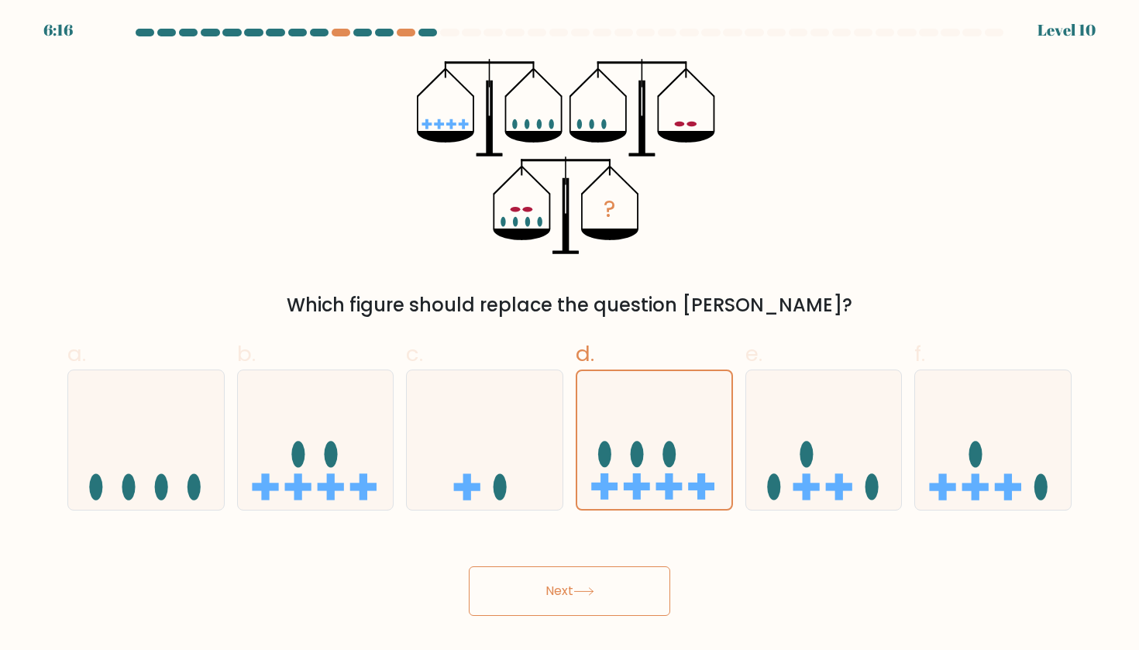
click at [509, 593] on button "Next" at bounding box center [569, 591] width 201 height 50
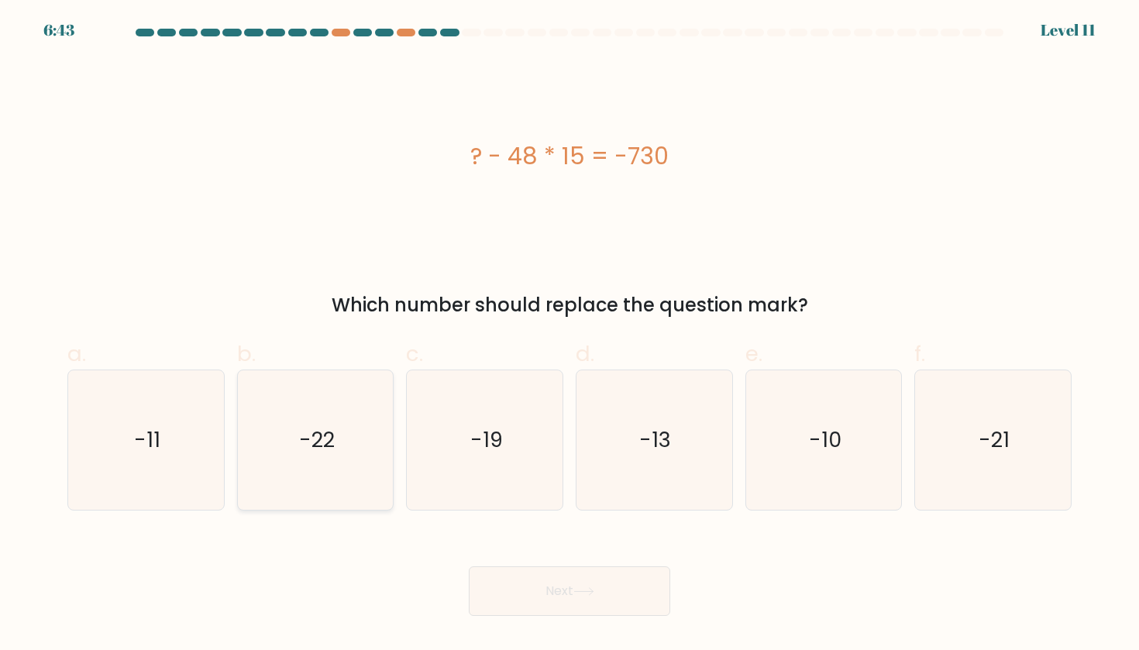
click at [288, 445] on icon "-22" at bounding box center [315, 439] width 139 height 139
click at [569, 335] on input "b. -22" at bounding box center [569, 330] width 1 height 10
radio input "true"
click at [519, 589] on button "Next" at bounding box center [569, 591] width 201 height 50
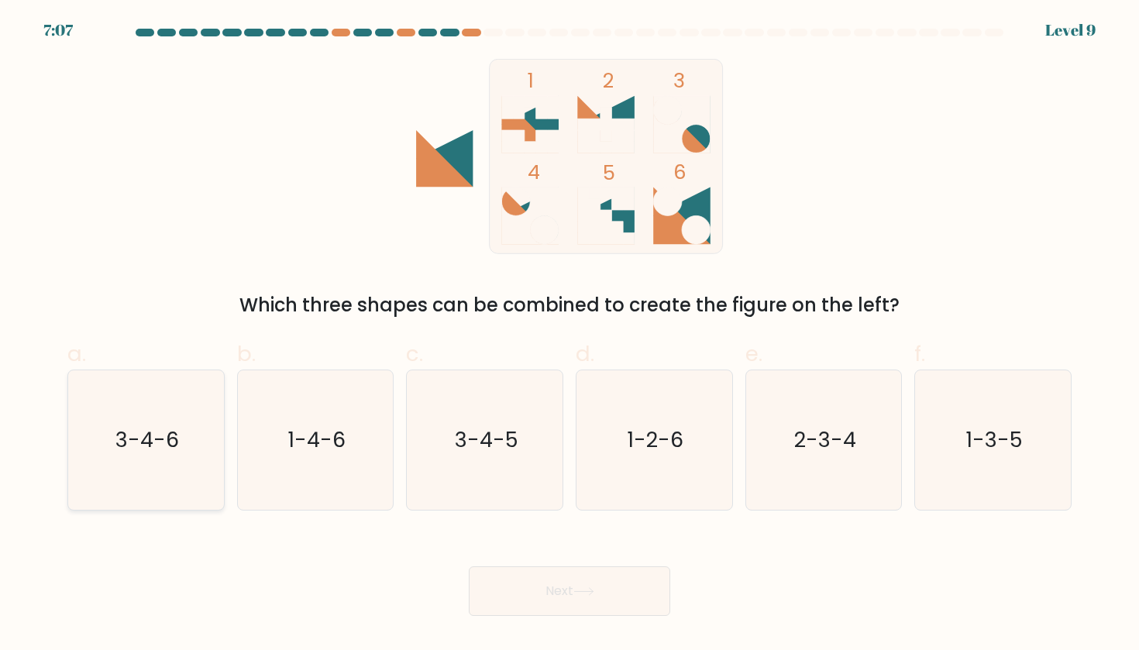
click at [143, 446] on text "3-4-6" at bounding box center [147, 439] width 64 height 29
click at [569, 335] on input "a. 3-4-6" at bounding box center [569, 330] width 1 height 10
radio input "true"
click at [496, 584] on button "Next" at bounding box center [569, 591] width 201 height 50
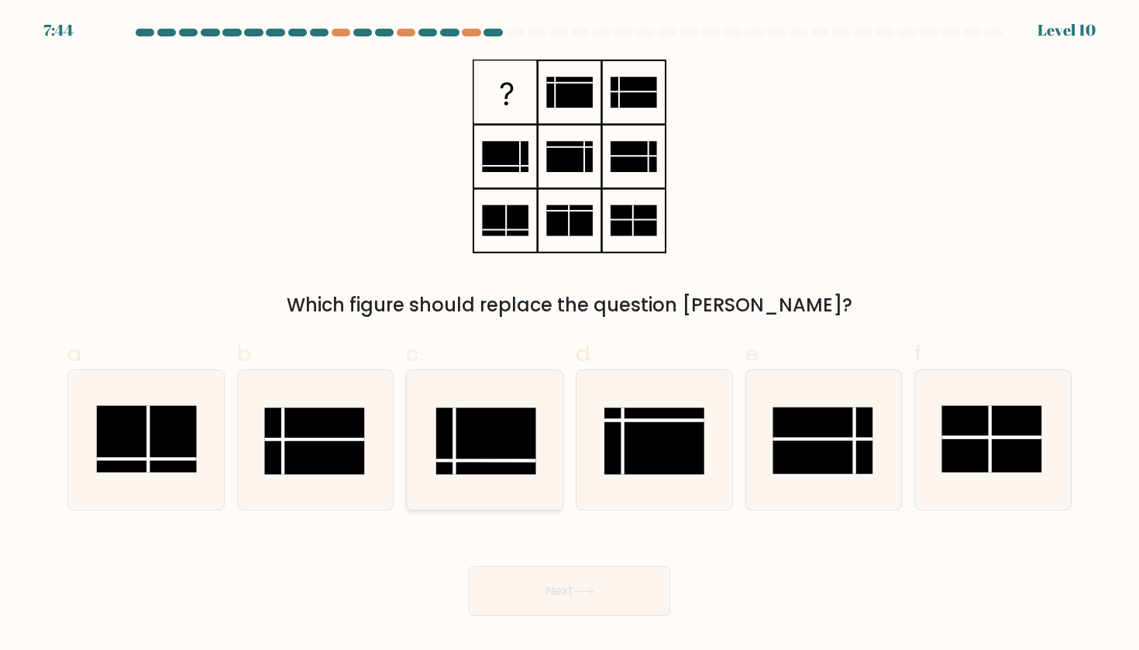
click at [494, 460] on line at bounding box center [485, 460] width 100 height 0
click at [569, 335] on input "c." at bounding box center [569, 330] width 1 height 10
radio input "true"
click at [643, 606] on button "Next" at bounding box center [569, 591] width 201 height 50
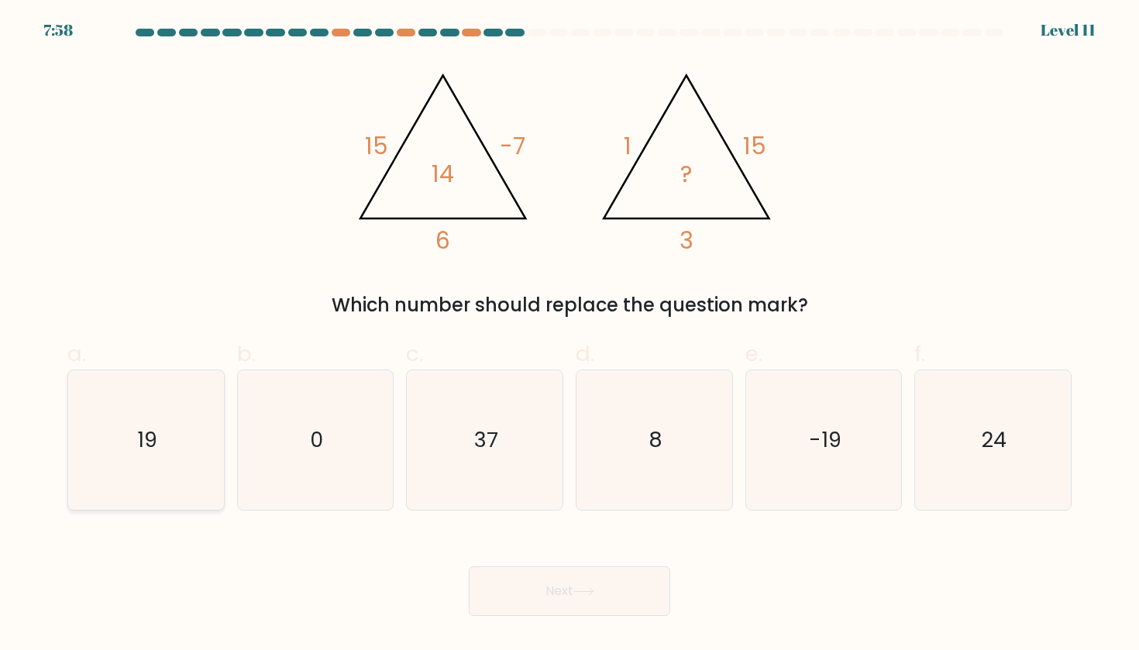
click at [76, 447] on icon "19" at bounding box center [145, 439] width 139 height 139
click at [569, 335] on input "a. 19" at bounding box center [569, 330] width 1 height 10
radio input "true"
click at [527, 606] on button "Next" at bounding box center [569, 591] width 201 height 50
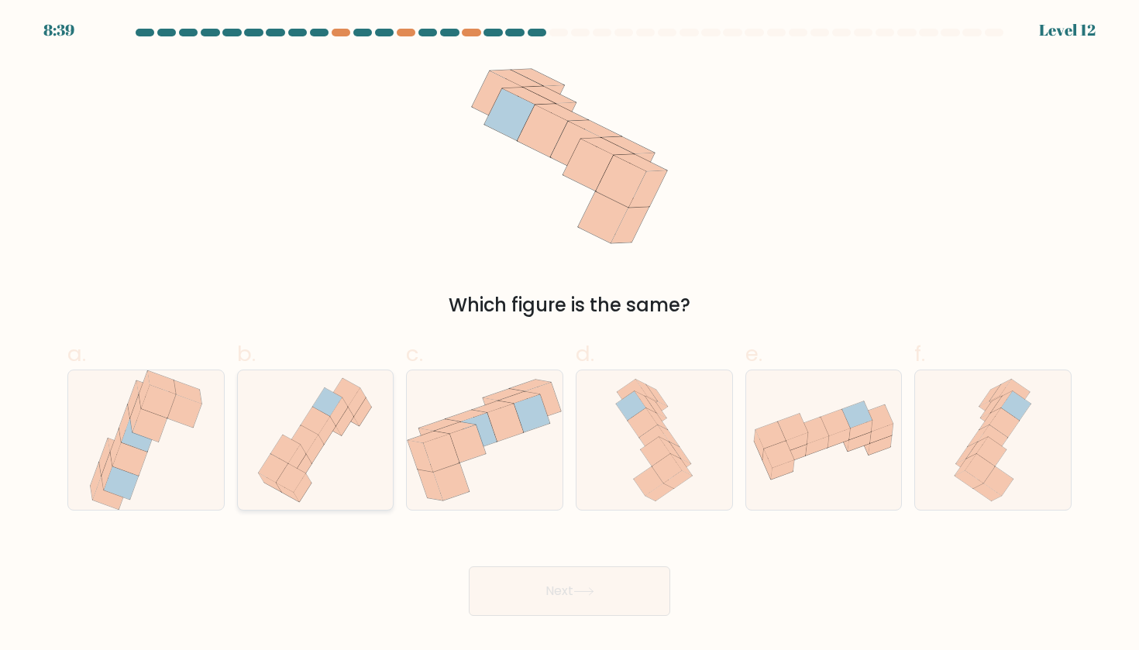
click at [338, 414] on icon at bounding box center [340, 411] width 18 height 29
click at [569, 335] on input "b." at bounding box center [569, 330] width 1 height 10
radio input "true"
click at [652, 486] on icon at bounding box center [648, 480] width 29 height 29
click at [570, 335] on input "d." at bounding box center [569, 330] width 1 height 10
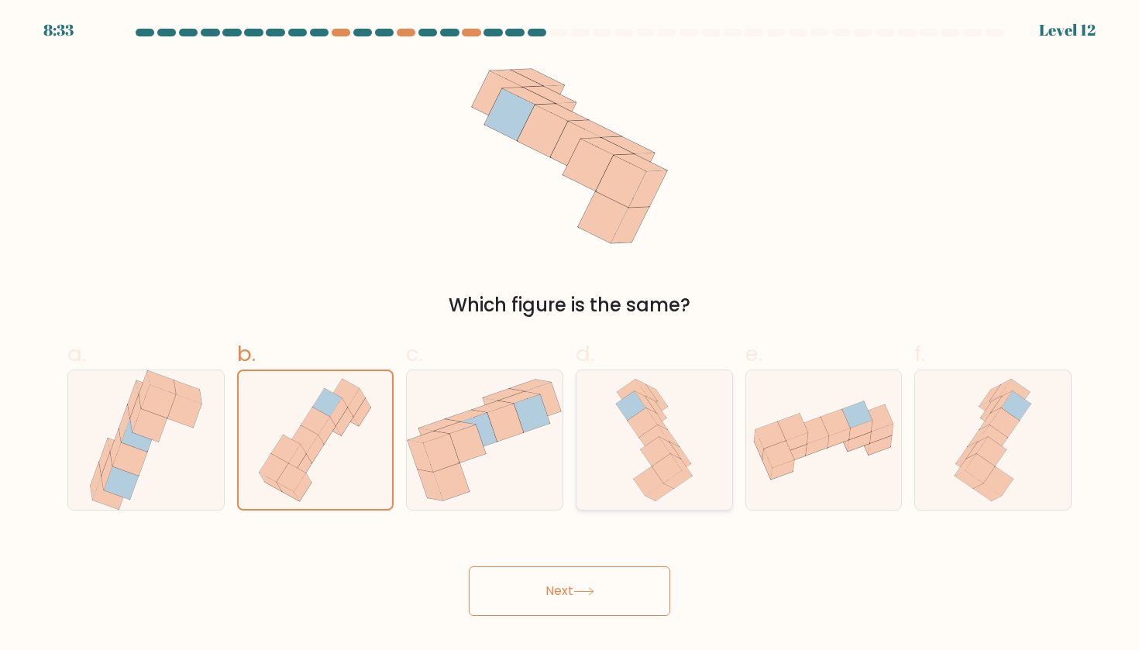
radio input "true"
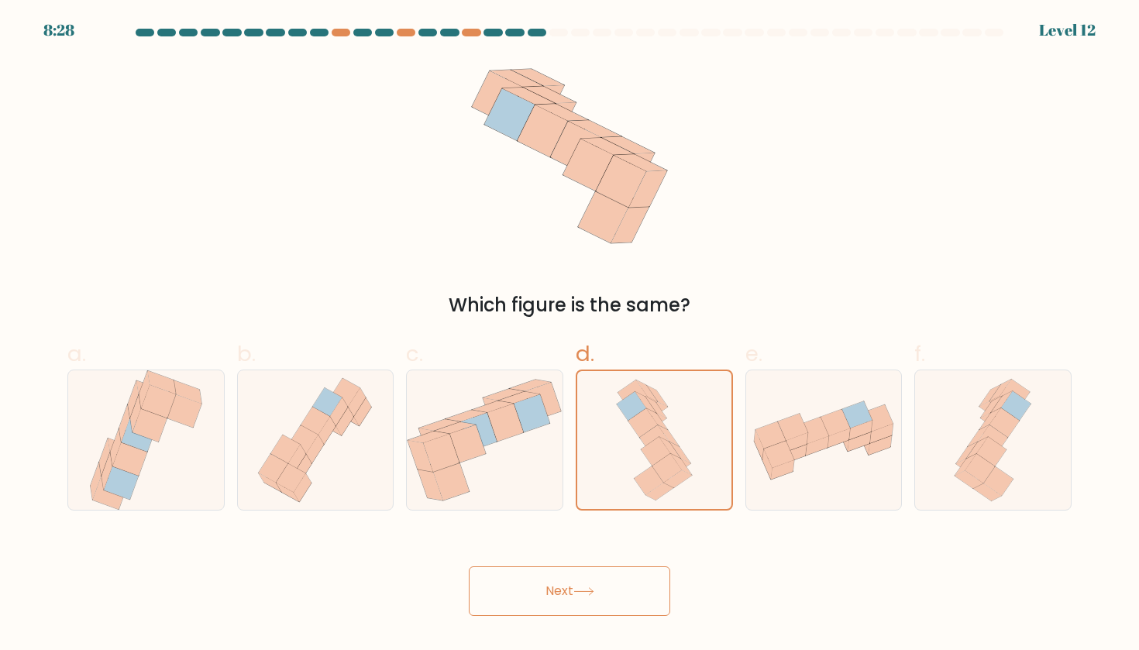
click at [542, 595] on button "Next" at bounding box center [569, 591] width 201 height 50
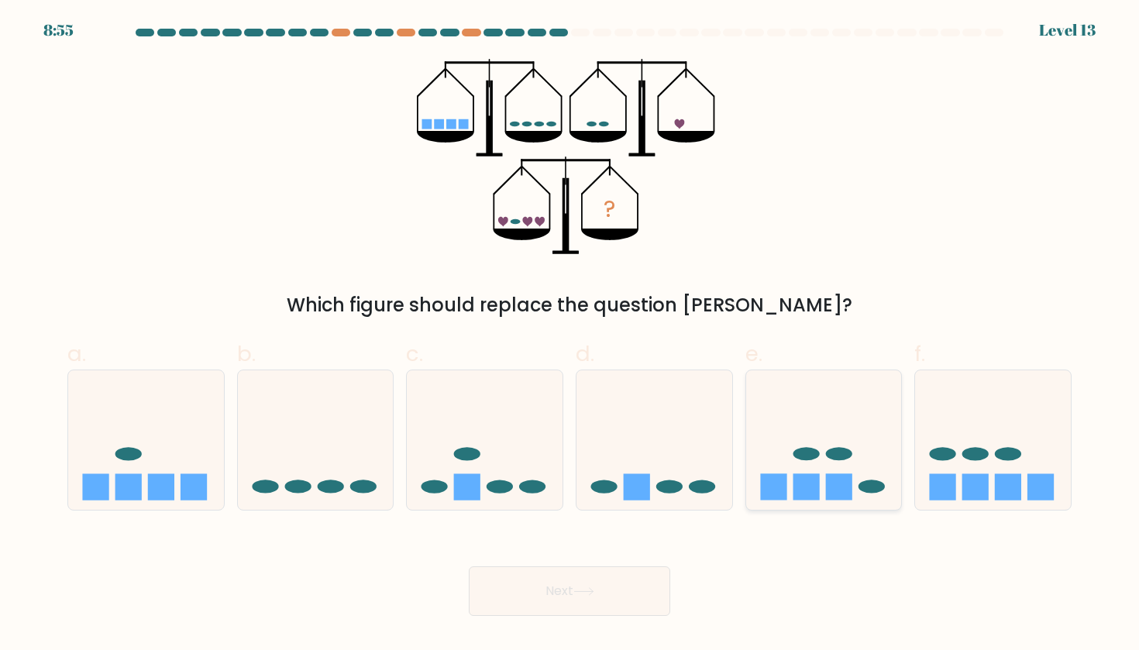
click at [845, 472] on icon at bounding box center [824, 440] width 156 height 129
click at [570, 335] on input "e." at bounding box center [569, 330] width 1 height 10
radio input "true"
click at [562, 602] on button "Next" at bounding box center [569, 591] width 201 height 50
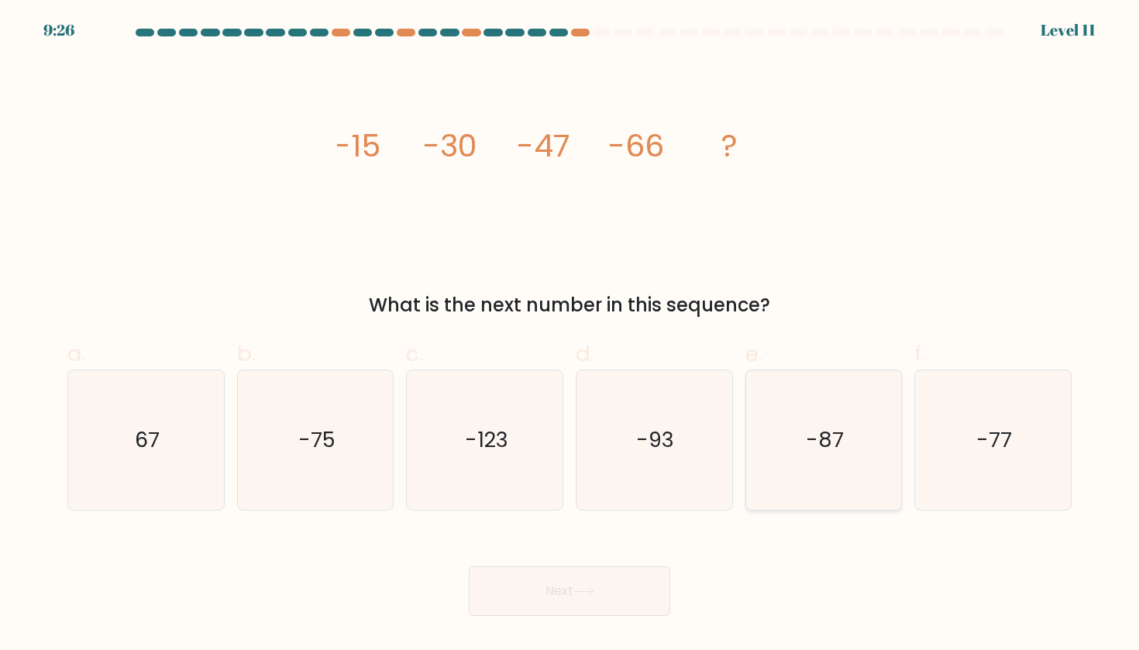
click at [789, 468] on icon "-87" at bounding box center [823, 439] width 139 height 139
click at [570, 335] on input "e. -87" at bounding box center [569, 330] width 1 height 10
radio input "true"
click at [585, 574] on button "Next" at bounding box center [569, 591] width 201 height 50
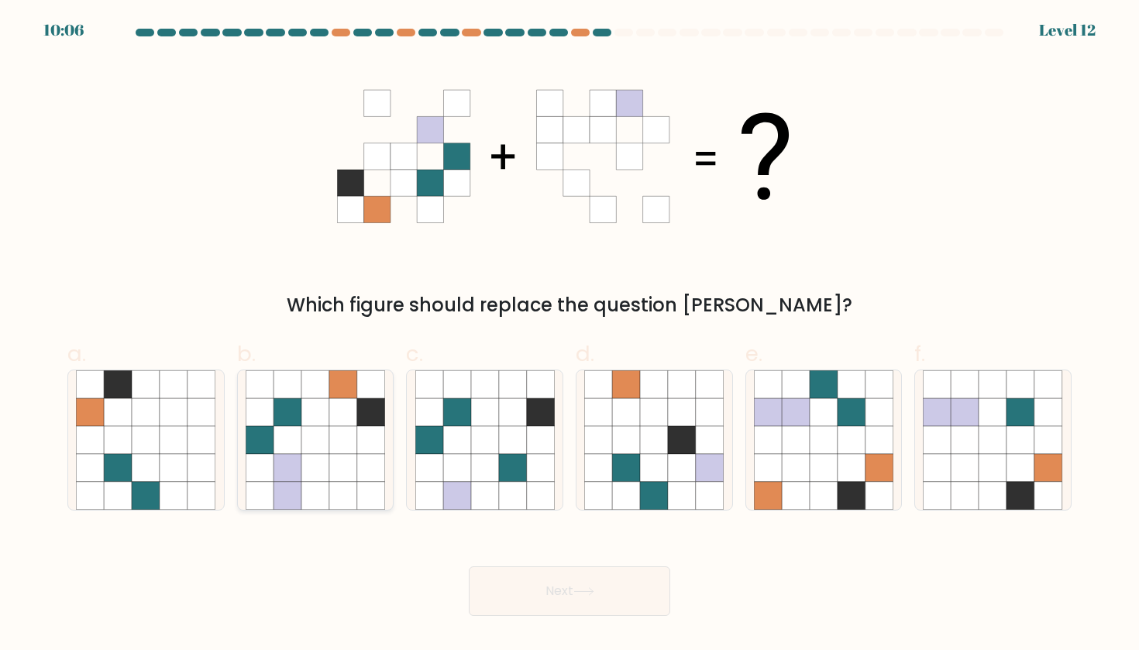
click at [363, 452] on icon at bounding box center [371, 440] width 28 height 28
click at [569, 335] on input "b." at bounding box center [569, 330] width 1 height 10
radio input "true"
click at [644, 577] on button "Next" at bounding box center [569, 591] width 201 height 50
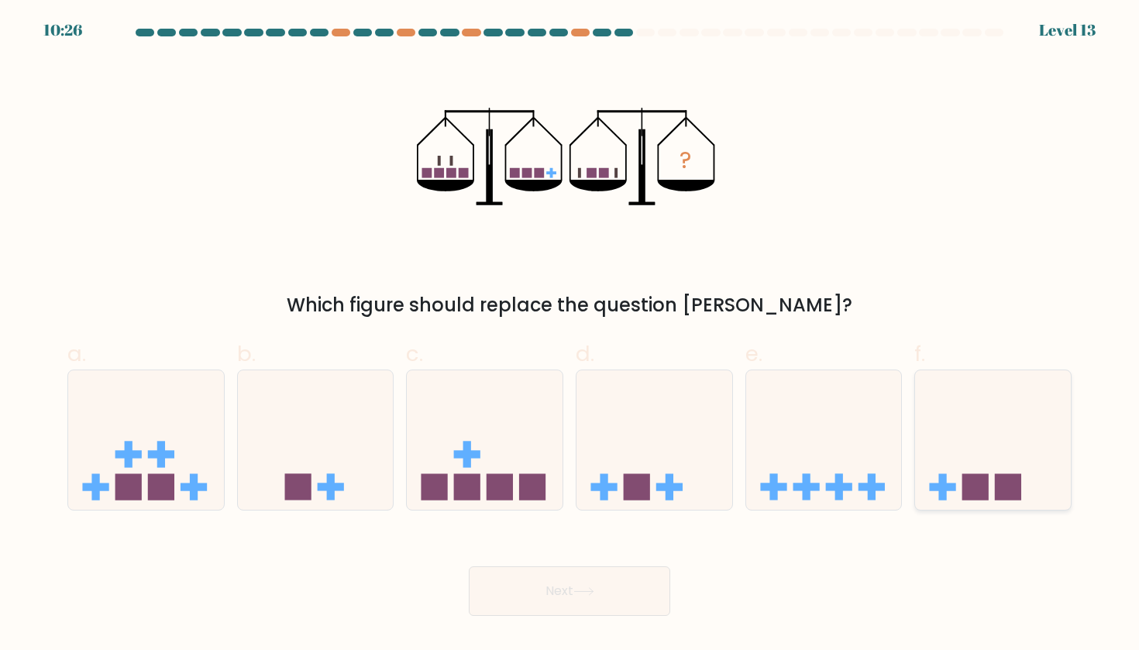
click at [1004, 503] on icon at bounding box center [993, 440] width 156 height 129
click at [570, 335] on input "f." at bounding box center [569, 330] width 1 height 10
radio input "true"
click at [335, 457] on icon at bounding box center [316, 440] width 156 height 129
click at [569, 335] on input "b." at bounding box center [569, 330] width 1 height 10
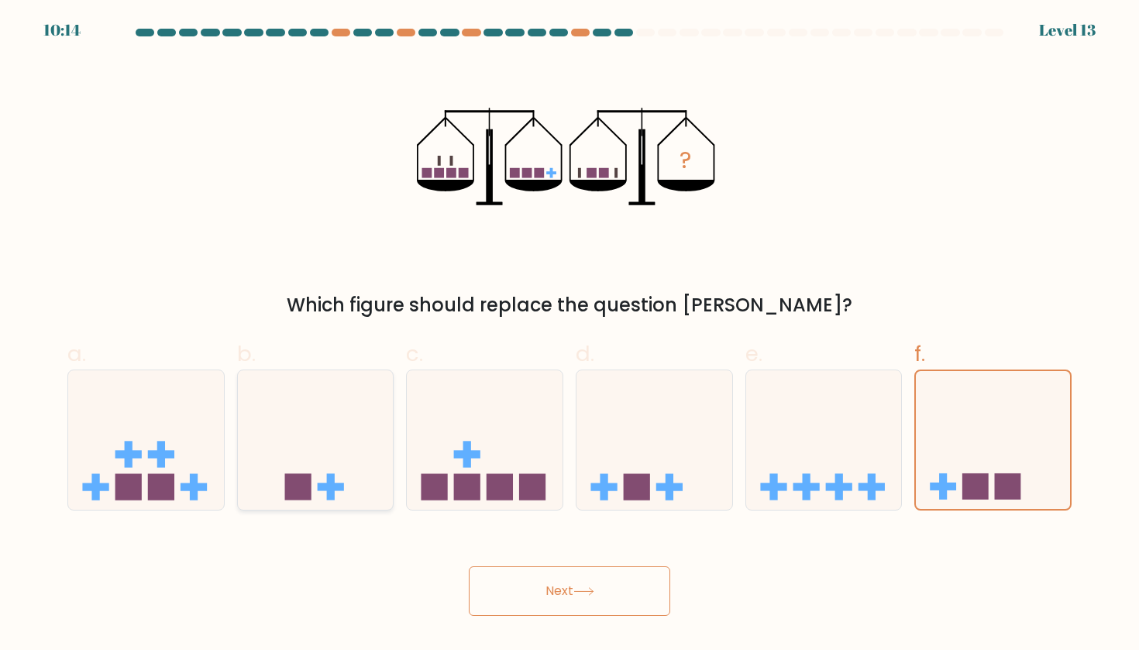
radio input "true"
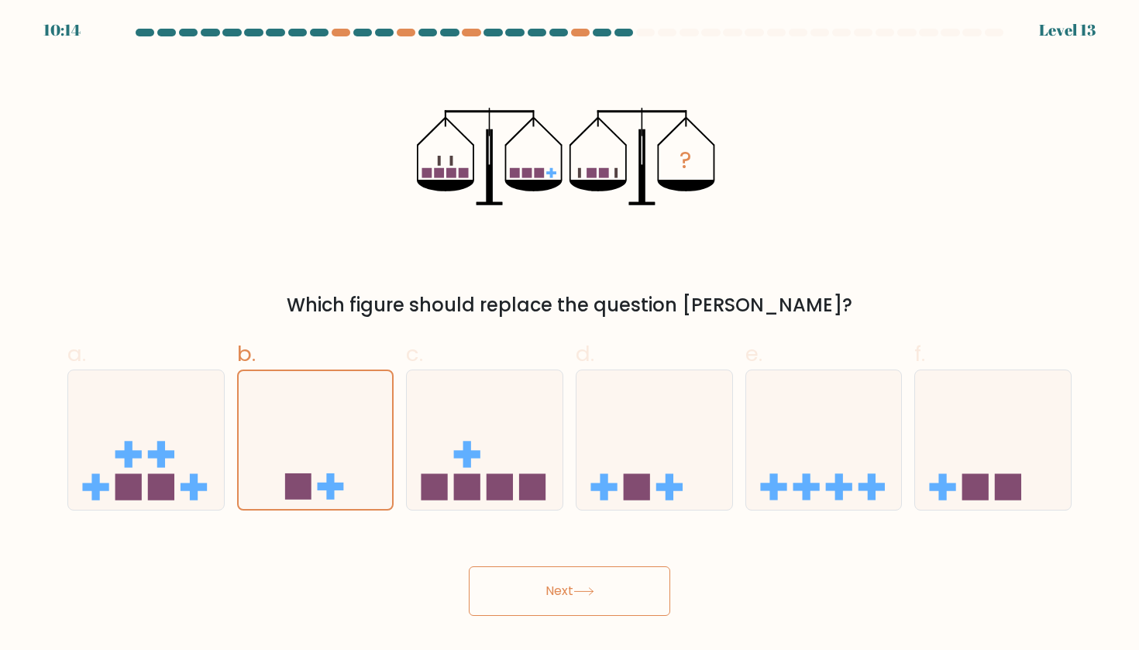
click at [516, 614] on button "Next" at bounding box center [569, 591] width 201 height 50
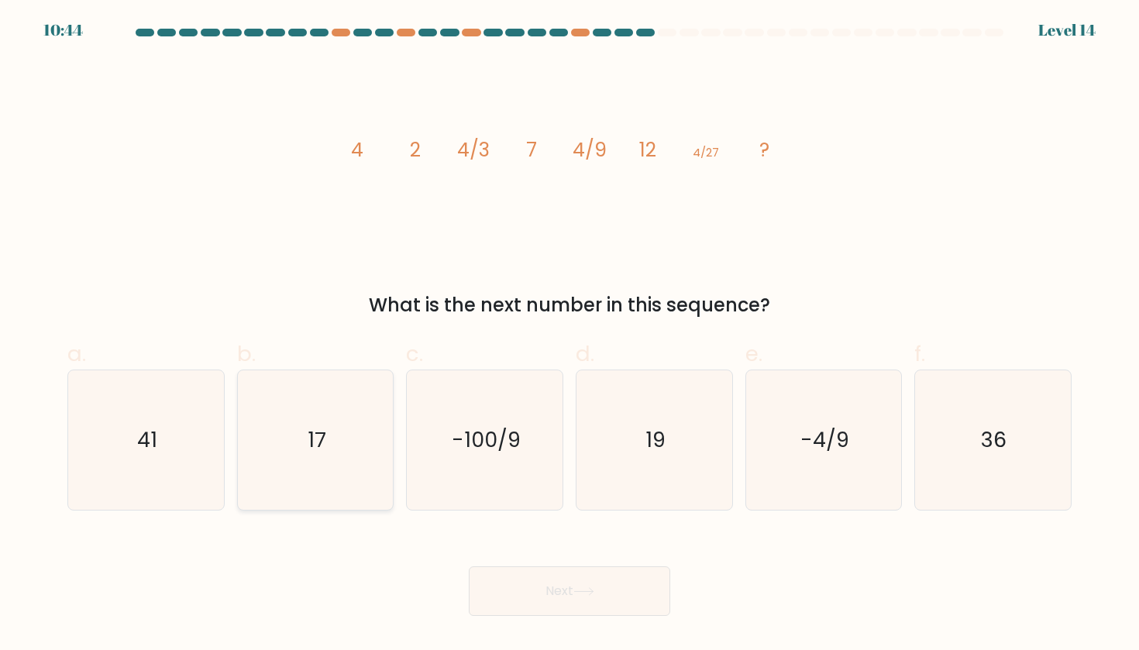
click at [301, 437] on icon "17" at bounding box center [315, 439] width 139 height 139
click at [569, 335] on input "b. 17" at bounding box center [569, 330] width 1 height 10
radio input "true"
click at [557, 604] on button "Next" at bounding box center [569, 591] width 201 height 50
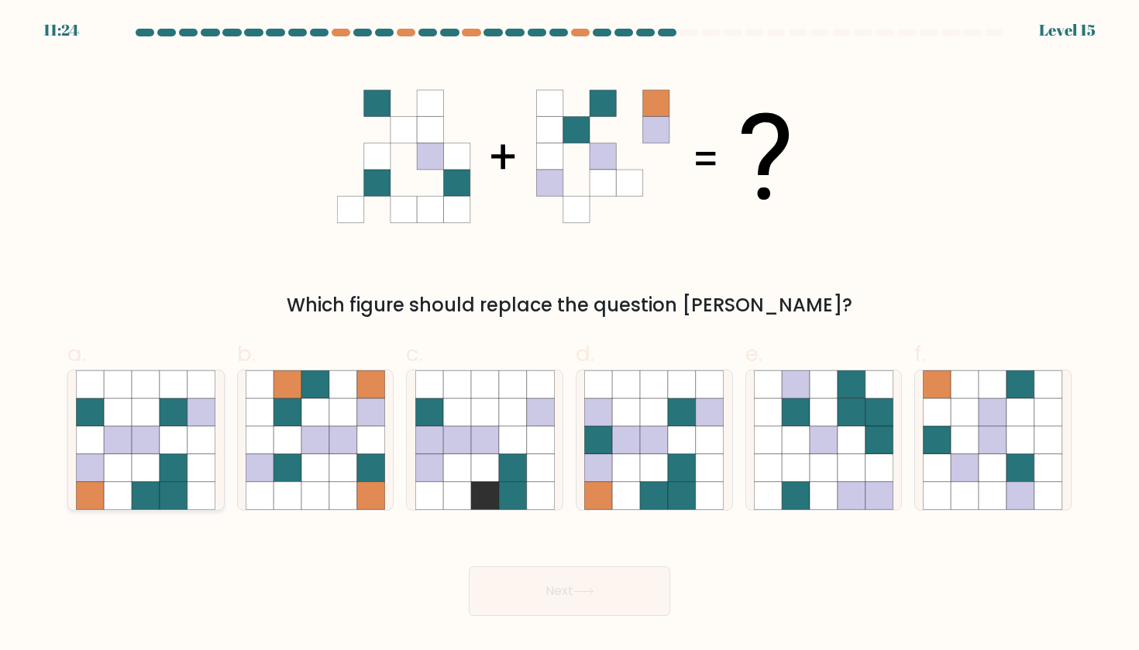
click at [146, 408] on icon at bounding box center [146, 412] width 28 height 28
click at [569, 335] on input "a." at bounding box center [569, 330] width 1 height 10
radio input "true"
click at [541, 610] on button "Next" at bounding box center [569, 591] width 201 height 50
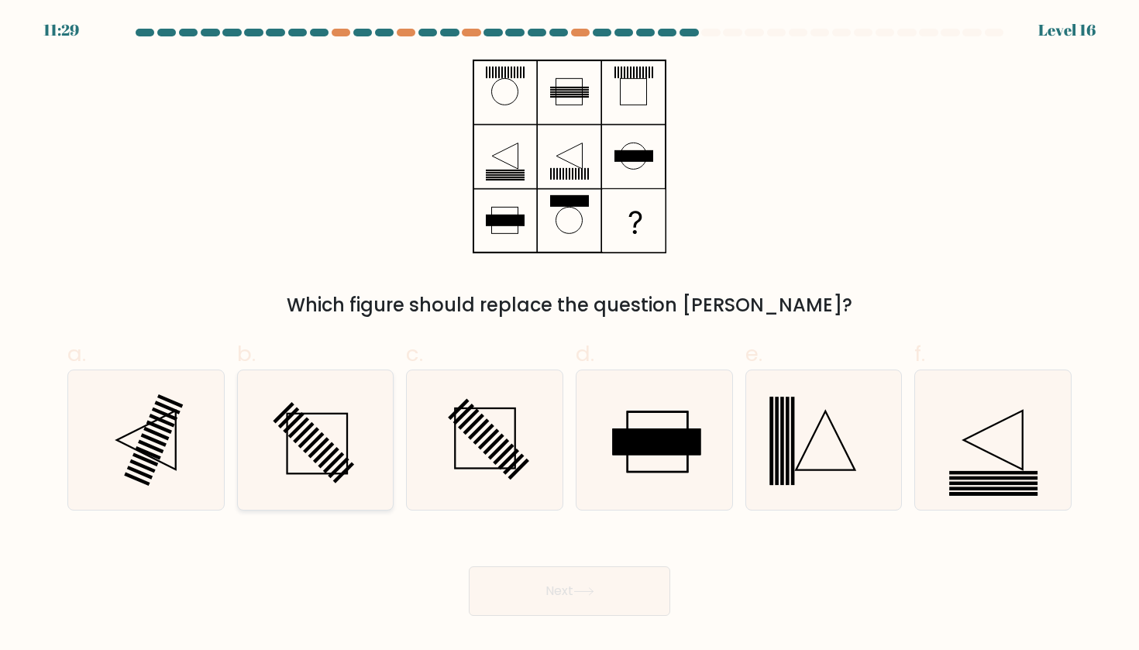
click at [326, 479] on icon at bounding box center [315, 439] width 139 height 139
click at [569, 335] on input "b." at bounding box center [569, 330] width 1 height 10
radio input "true"
click at [679, 466] on icon at bounding box center [653, 439] width 139 height 139
click at [570, 335] on input "d." at bounding box center [569, 330] width 1 height 10
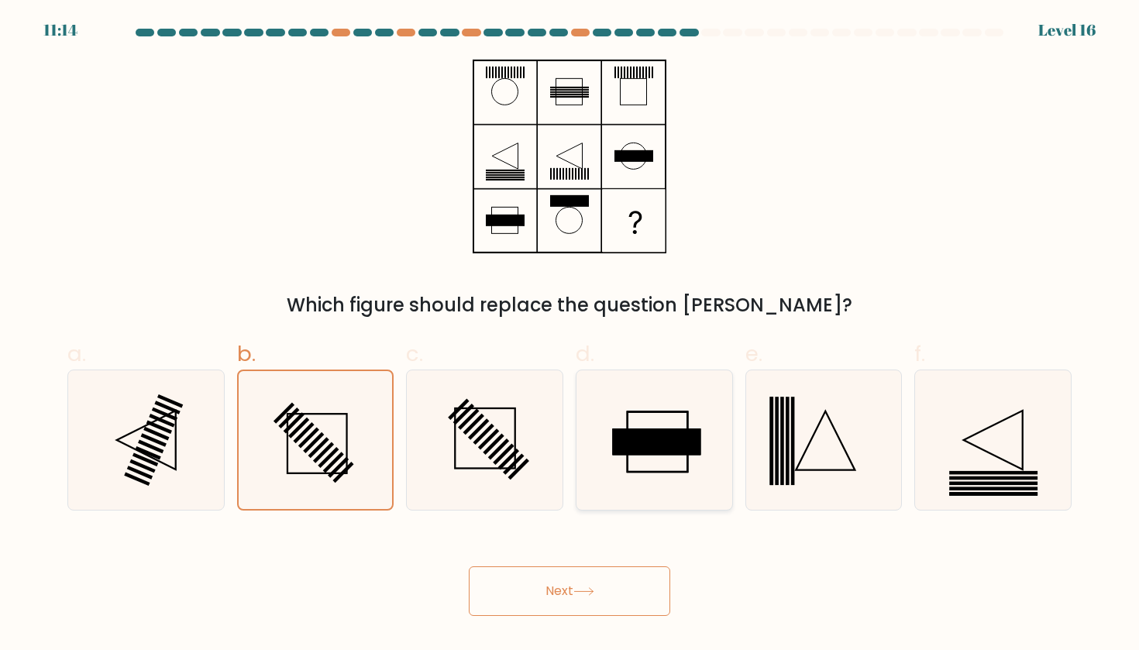
radio input "true"
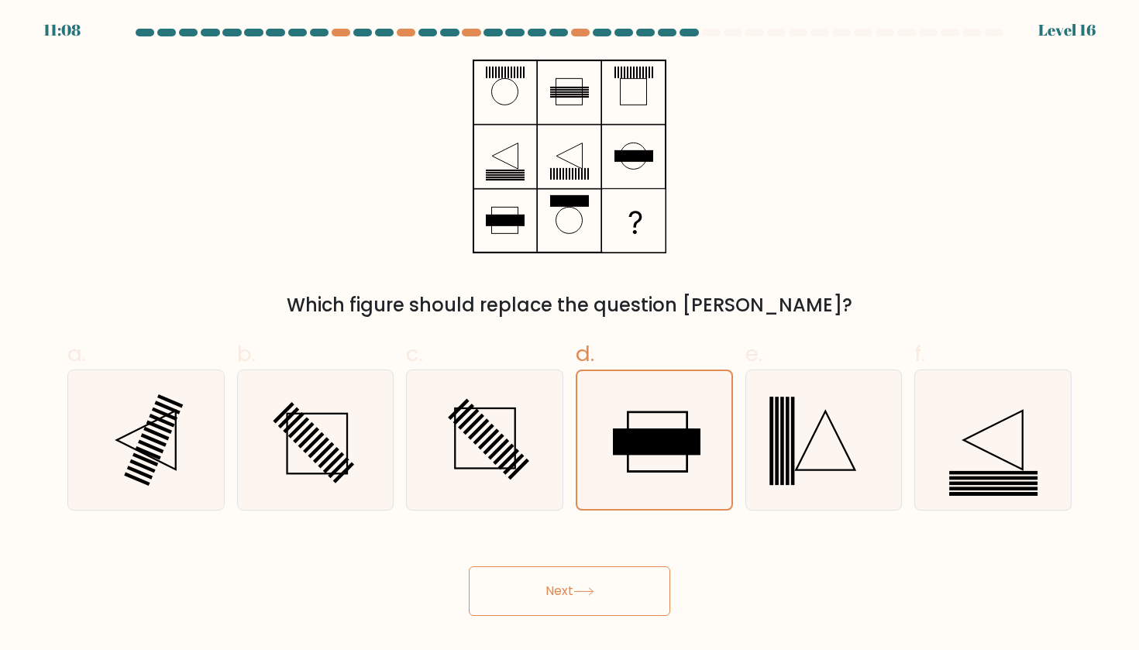
click at [536, 580] on button "Next" at bounding box center [569, 591] width 201 height 50
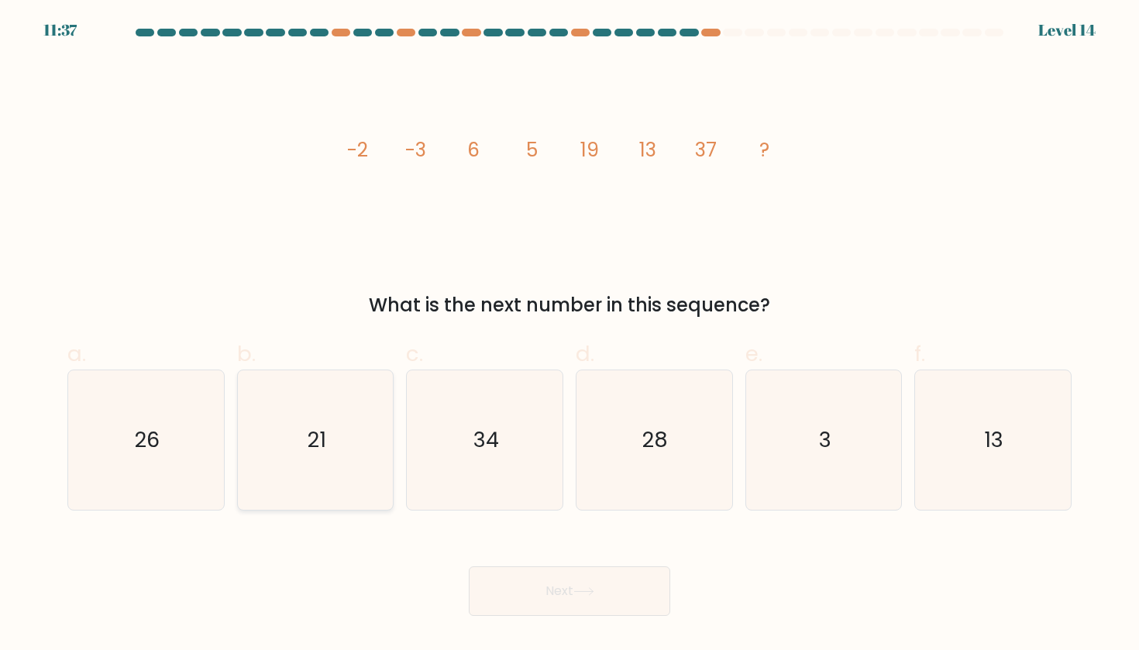
click at [341, 446] on icon "21" at bounding box center [315, 439] width 139 height 139
click at [569, 335] on input "b. 21" at bounding box center [569, 330] width 1 height 10
radio input "true"
click at [567, 572] on button "Next" at bounding box center [569, 591] width 201 height 50
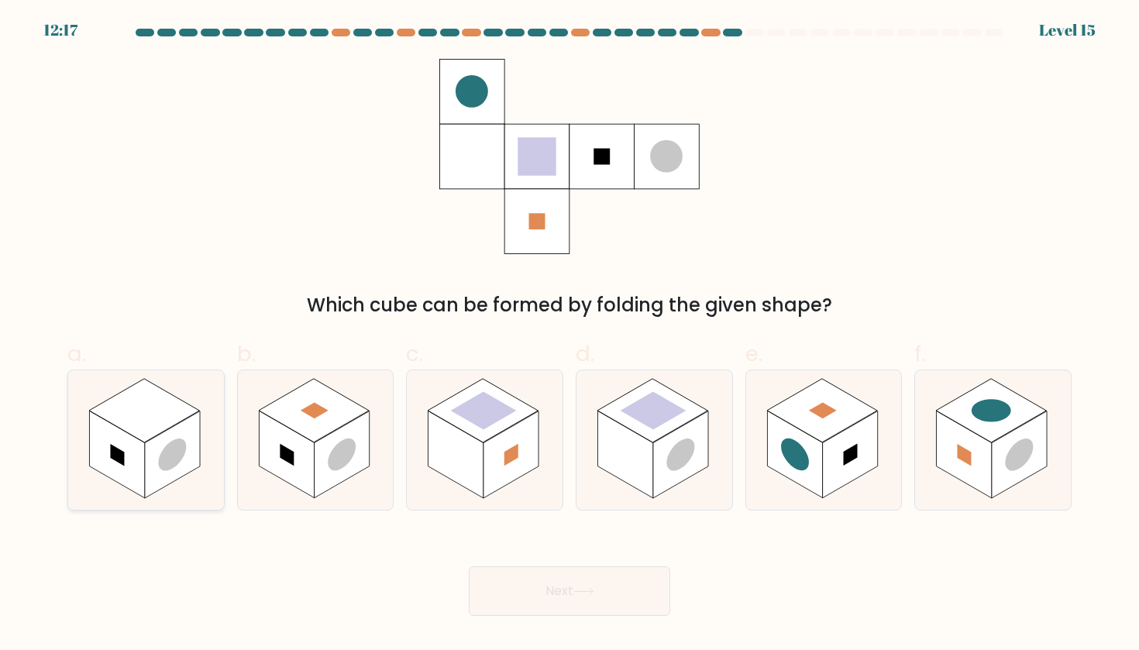
click at [161, 470] on rect at bounding box center [172, 455] width 55 height 88
click at [569, 335] on input "a." at bounding box center [569, 330] width 1 height 10
radio input "true"
click at [343, 458] on circle at bounding box center [342, 455] width 28 height 44
click at [569, 335] on input "b." at bounding box center [569, 330] width 1 height 10
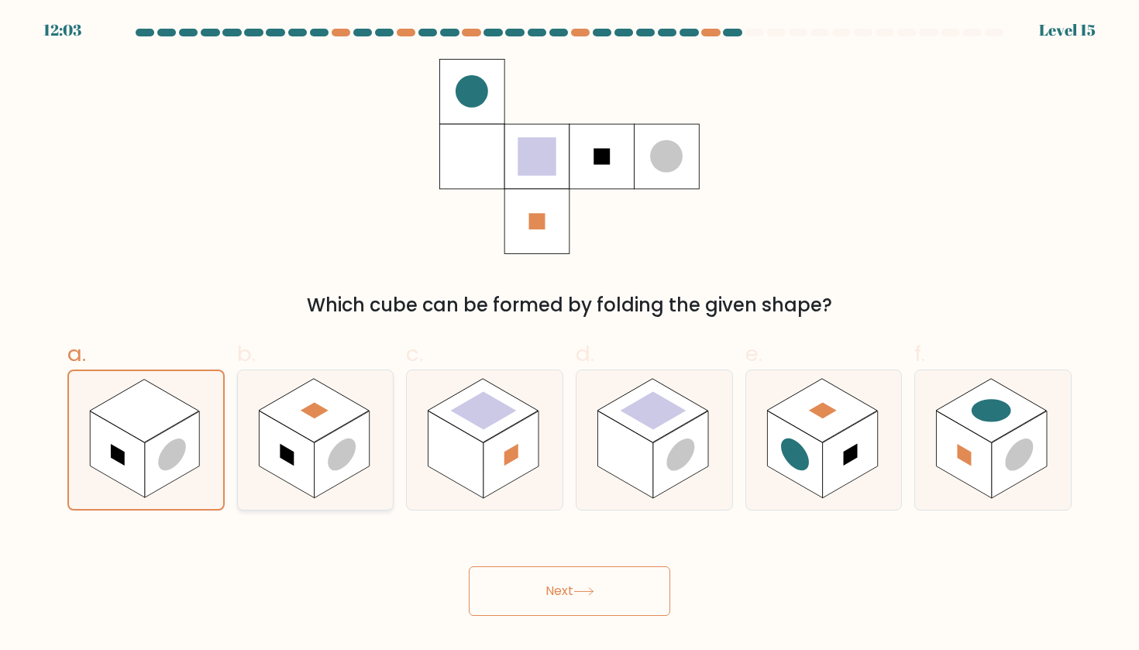
radio input "true"
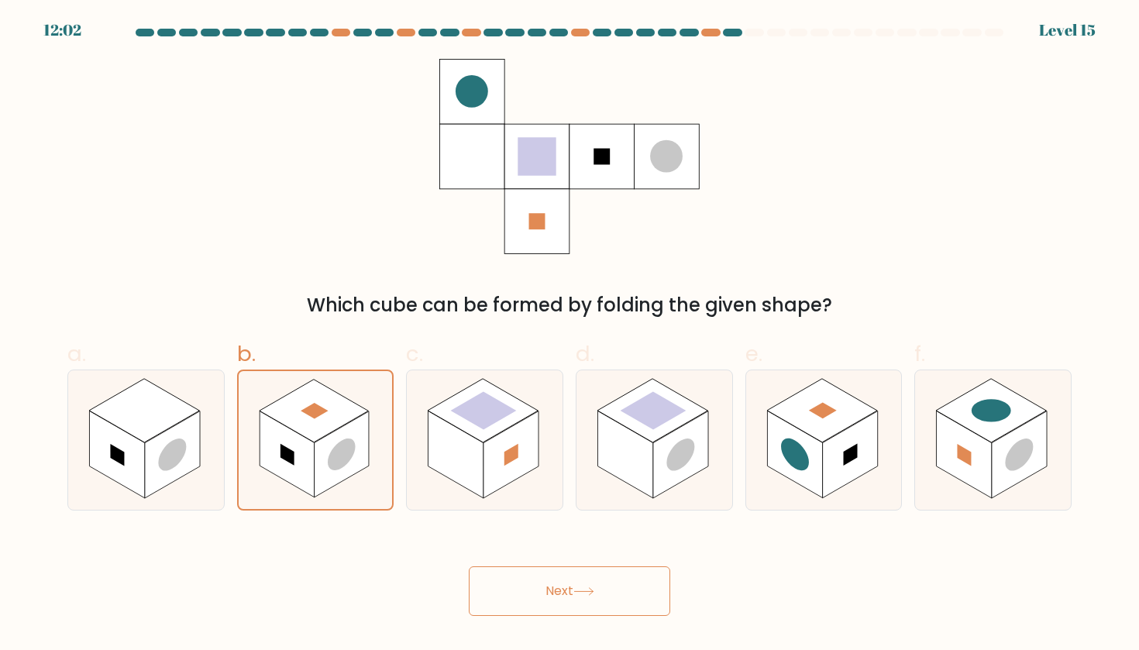
click at [551, 585] on button "Next" at bounding box center [569, 591] width 201 height 50
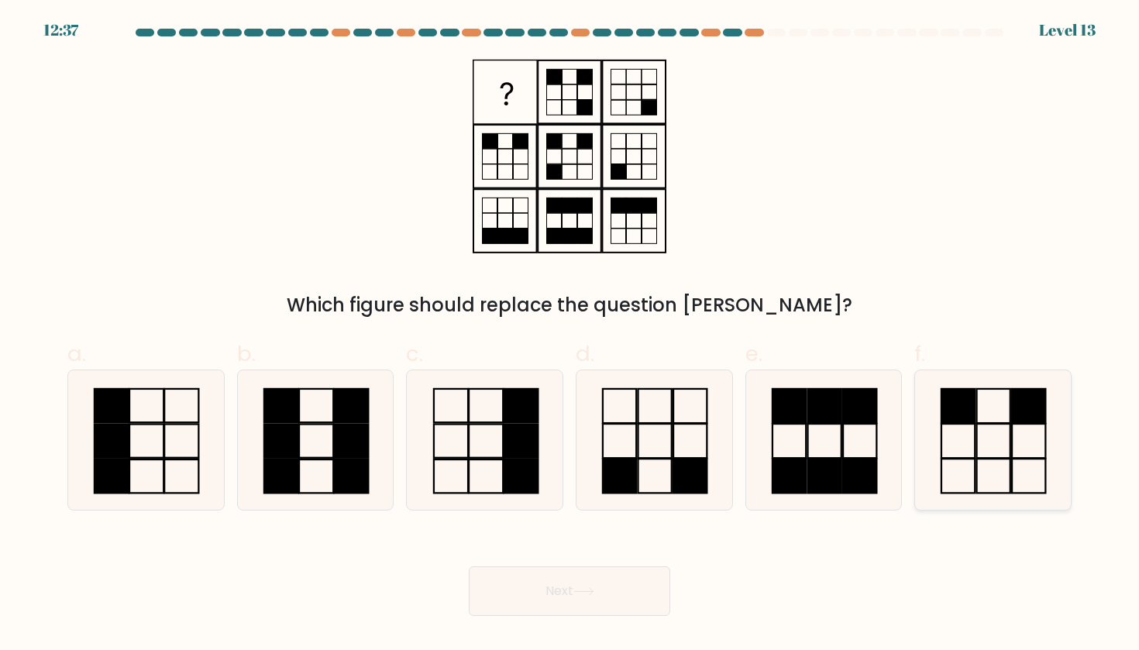
click at [968, 414] on rect at bounding box center [957, 406] width 33 height 34
click at [570, 335] on input "f." at bounding box center [569, 330] width 1 height 10
radio input "true"
click at [594, 594] on icon at bounding box center [583, 591] width 21 height 9
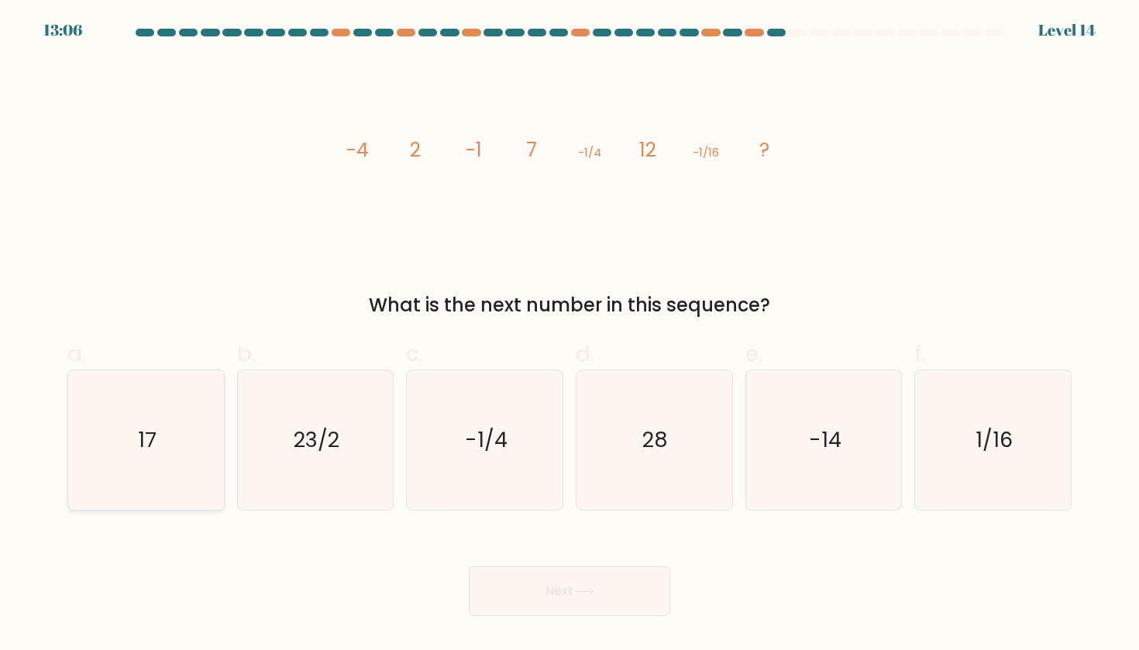
click at [143, 461] on icon "17" at bounding box center [145, 439] width 139 height 139
click at [569, 335] on input "a. 17" at bounding box center [569, 330] width 1 height 10
radio input "true"
click at [511, 597] on button "Next" at bounding box center [569, 591] width 201 height 50
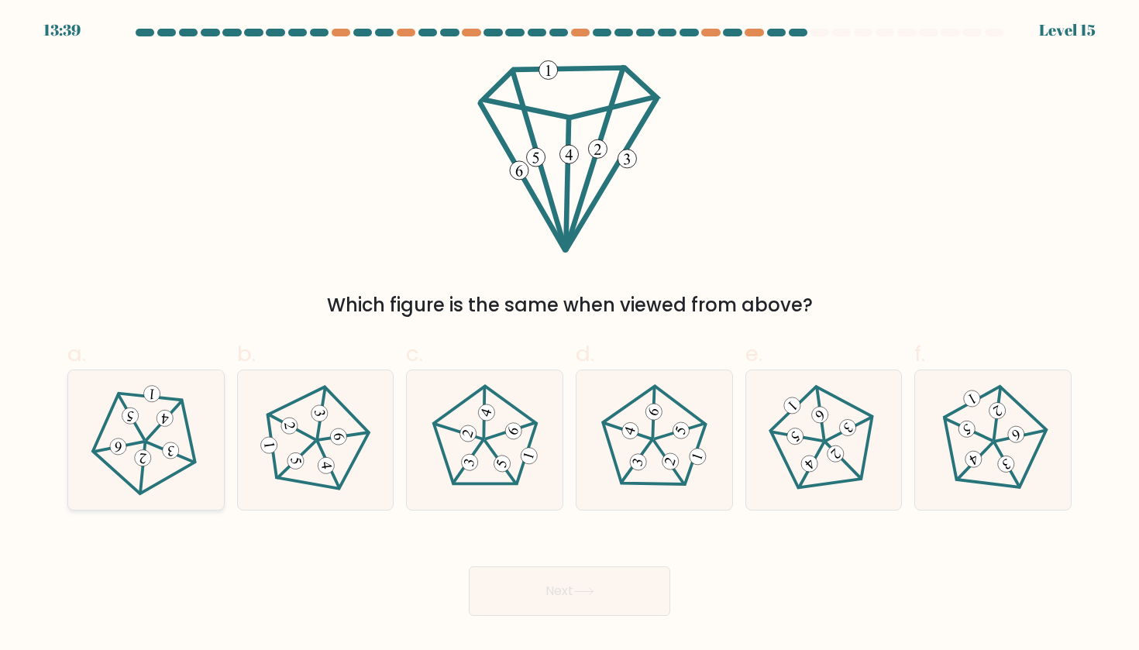
click at [166, 464] on icon at bounding box center [146, 440] width 112 height 112
click at [569, 335] on input "a." at bounding box center [569, 330] width 1 height 10
radio input "true"
click at [503, 467] on 528 at bounding box center [501, 463] width 21 height 21
click at [569, 335] on input "c." at bounding box center [569, 330] width 1 height 10
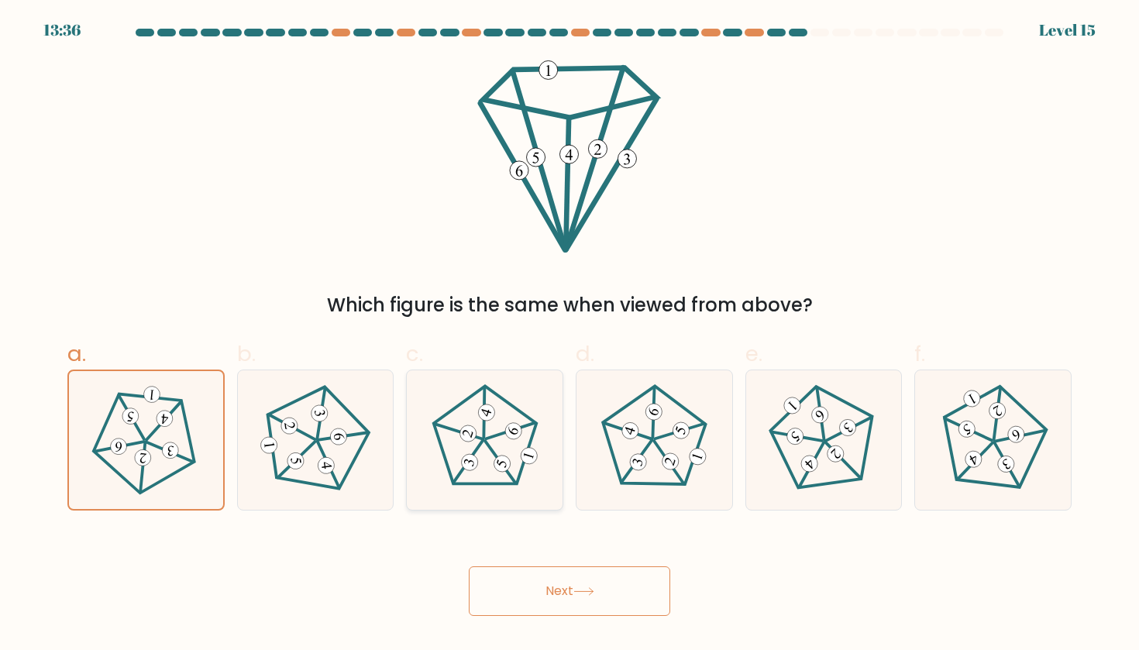
radio input "true"
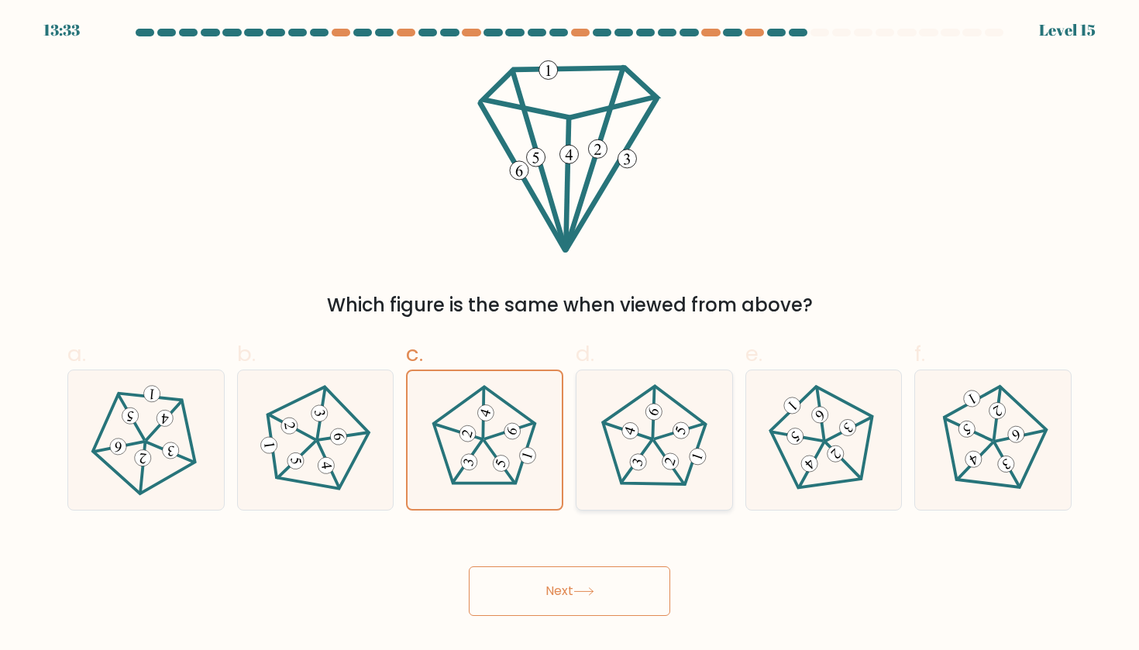
click at [640, 451] on icon at bounding box center [654, 440] width 112 height 112
click at [570, 335] on input "d." at bounding box center [569, 330] width 1 height 10
radio input "true"
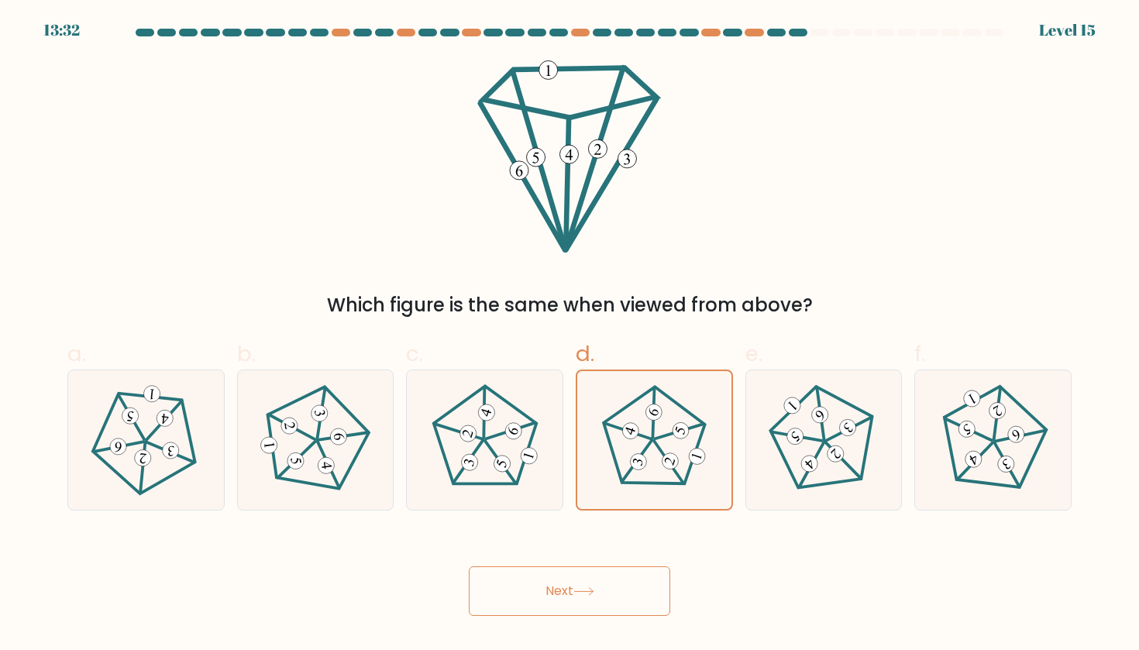
click at [637, 587] on button "Next" at bounding box center [569, 591] width 201 height 50
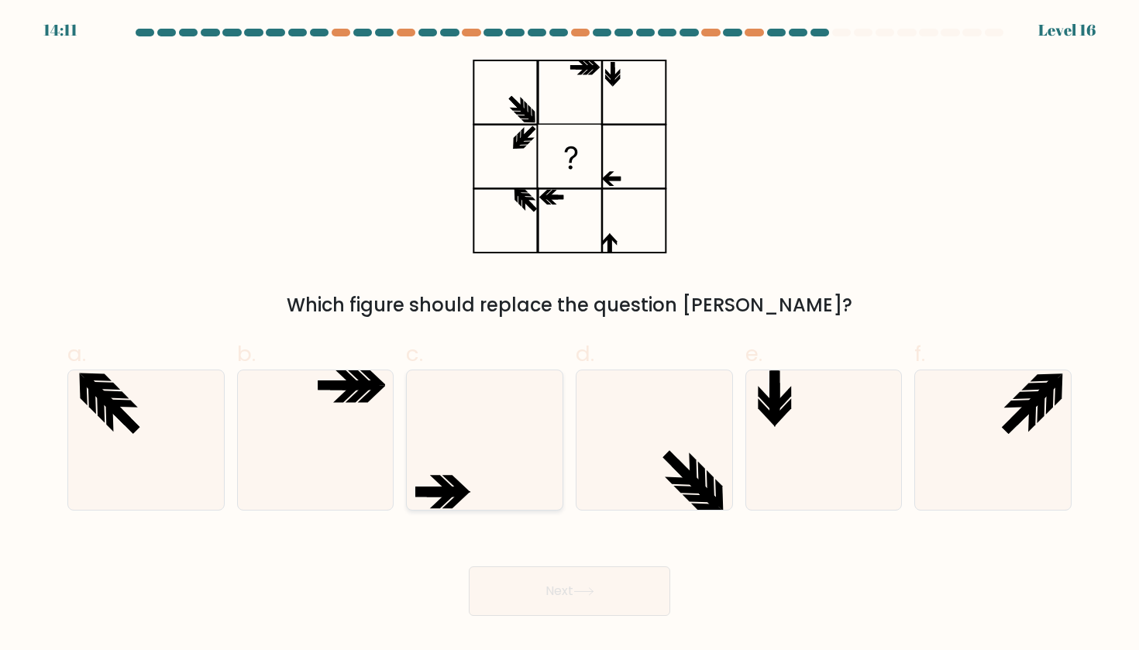
click at [486, 482] on icon at bounding box center [484, 439] width 139 height 139
click at [569, 335] on input "c." at bounding box center [569, 330] width 1 height 10
radio input "true"
click at [779, 465] on icon at bounding box center [823, 439] width 139 height 139
click at [570, 335] on input "e." at bounding box center [569, 330] width 1 height 10
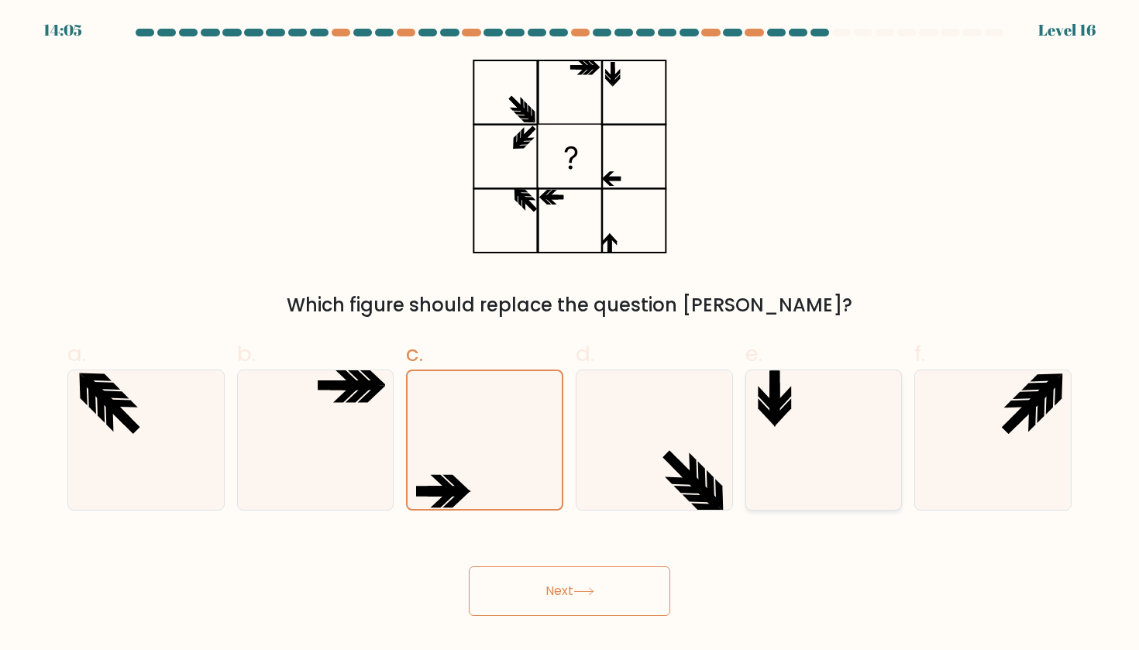
radio input "true"
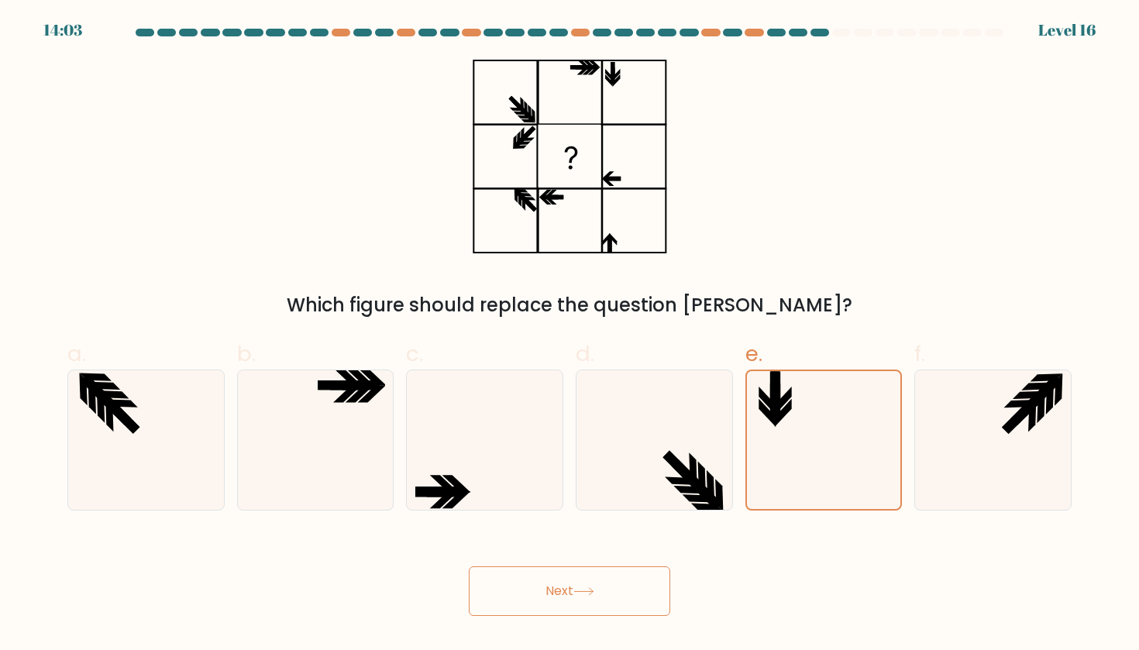
click at [639, 596] on button "Next" at bounding box center [569, 591] width 201 height 50
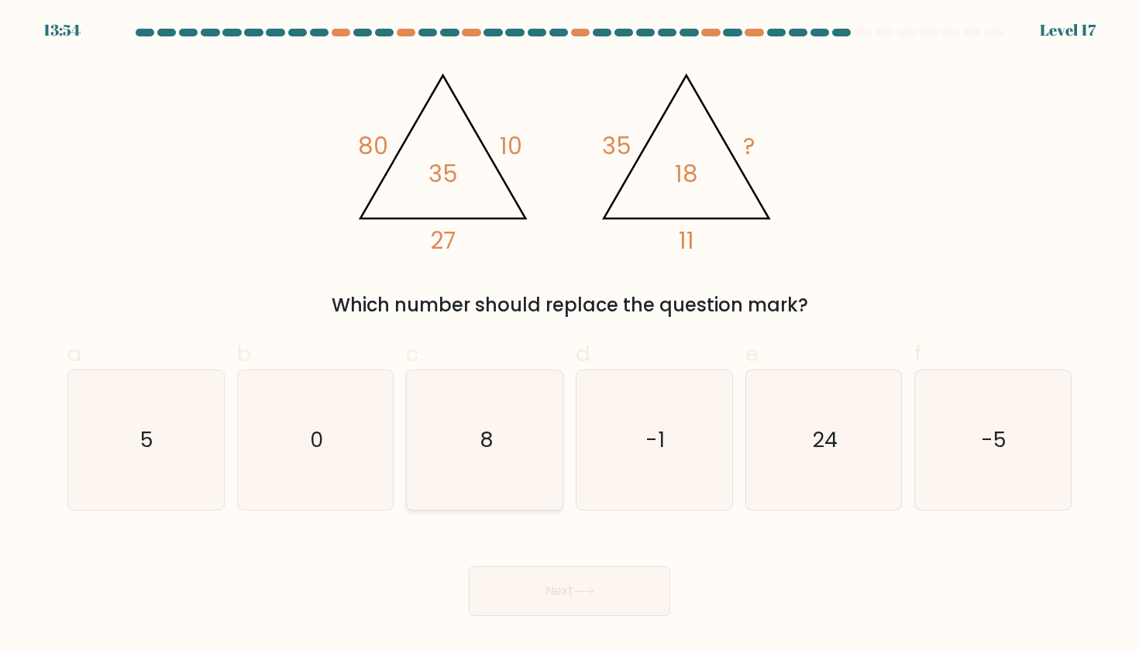
click at [542, 407] on icon "8" at bounding box center [484, 439] width 139 height 139
click at [569, 335] on input "c. 8" at bounding box center [569, 330] width 1 height 10
radio input "true"
click at [618, 579] on button "Next" at bounding box center [569, 591] width 201 height 50
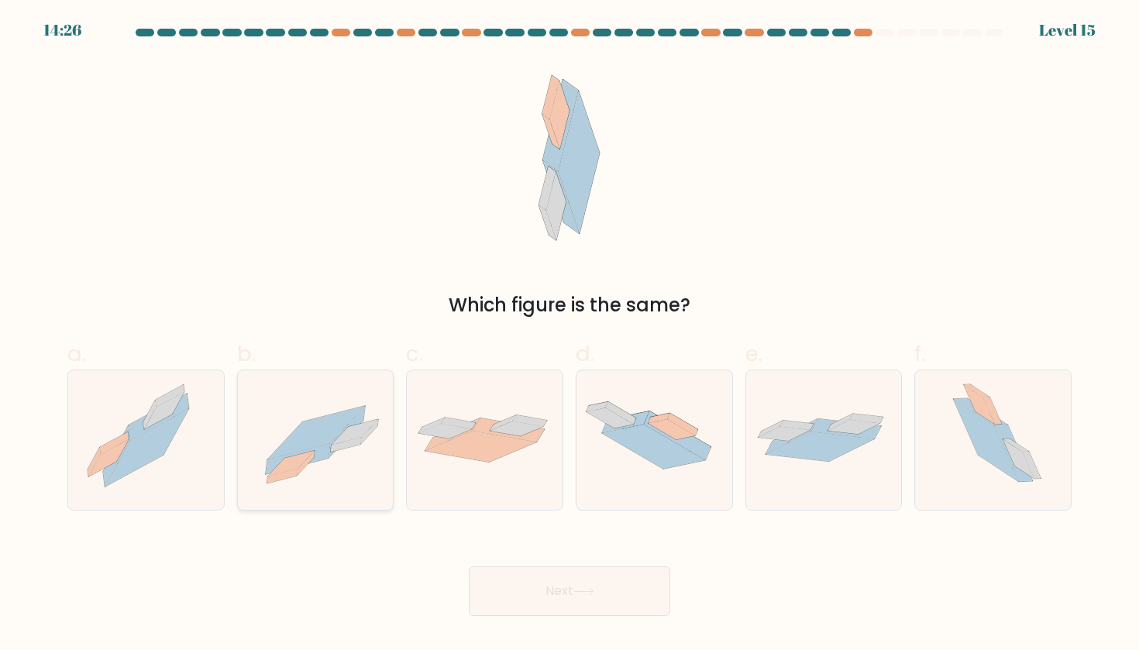
click at [354, 449] on icon at bounding box center [316, 440] width 156 height 112
click at [569, 335] on input "b." at bounding box center [569, 330] width 1 height 10
radio input "true"
click at [588, 606] on button "Next" at bounding box center [569, 591] width 201 height 50
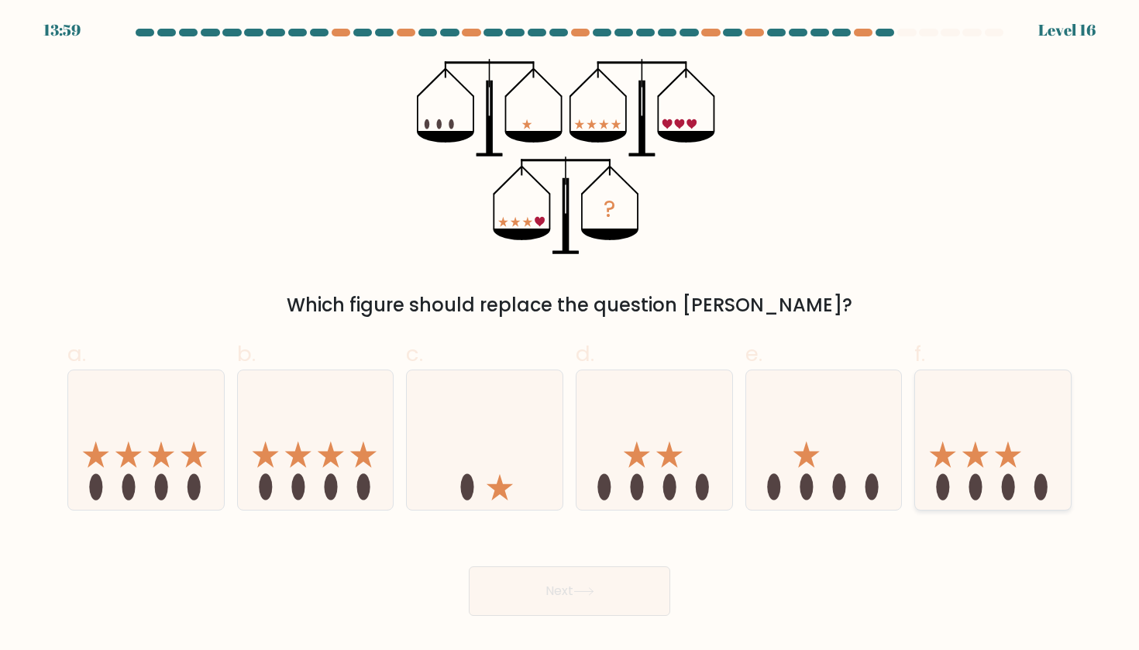
click at [1012, 428] on icon at bounding box center [993, 440] width 156 height 129
click at [570, 335] on input "f." at bounding box center [569, 330] width 1 height 10
radio input "true"
click at [624, 580] on button "Next" at bounding box center [569, 591] width 201 height 50
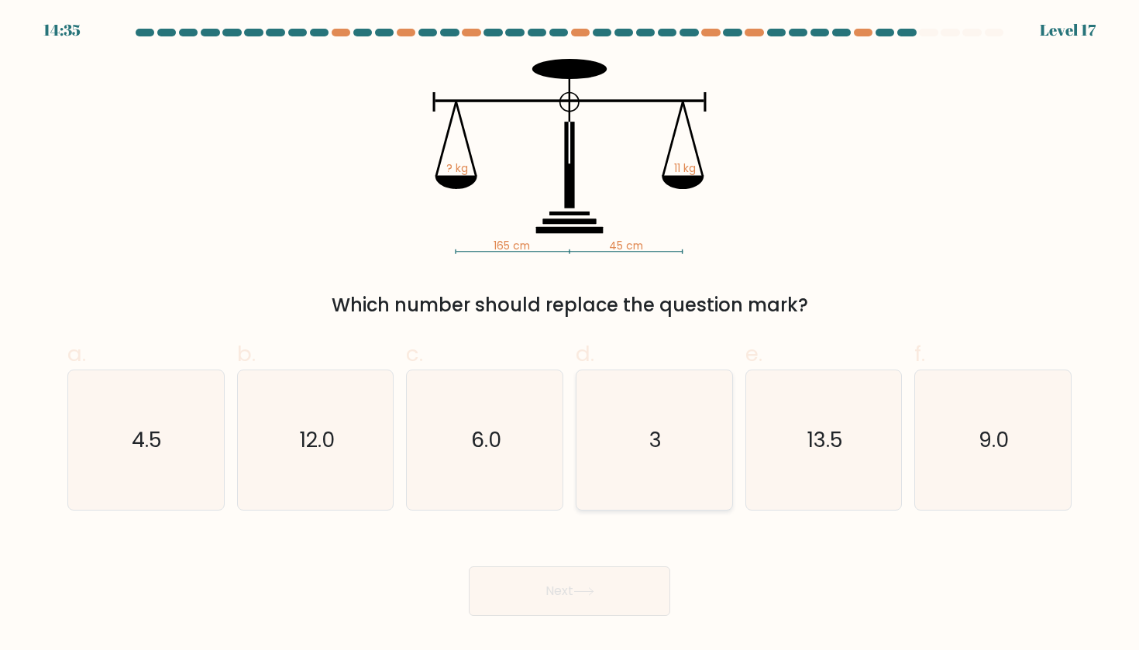
click at [603, 475] on icon "3" at bounding box center [653, 439] width 139 height 139
click at [570, 335] on input "d. 3" at bounding box center [569, 330] width 1 height 10
radio input "true"
click at [638, 577] on button "Next" at bounding box center [569, 591] width 201 height 50
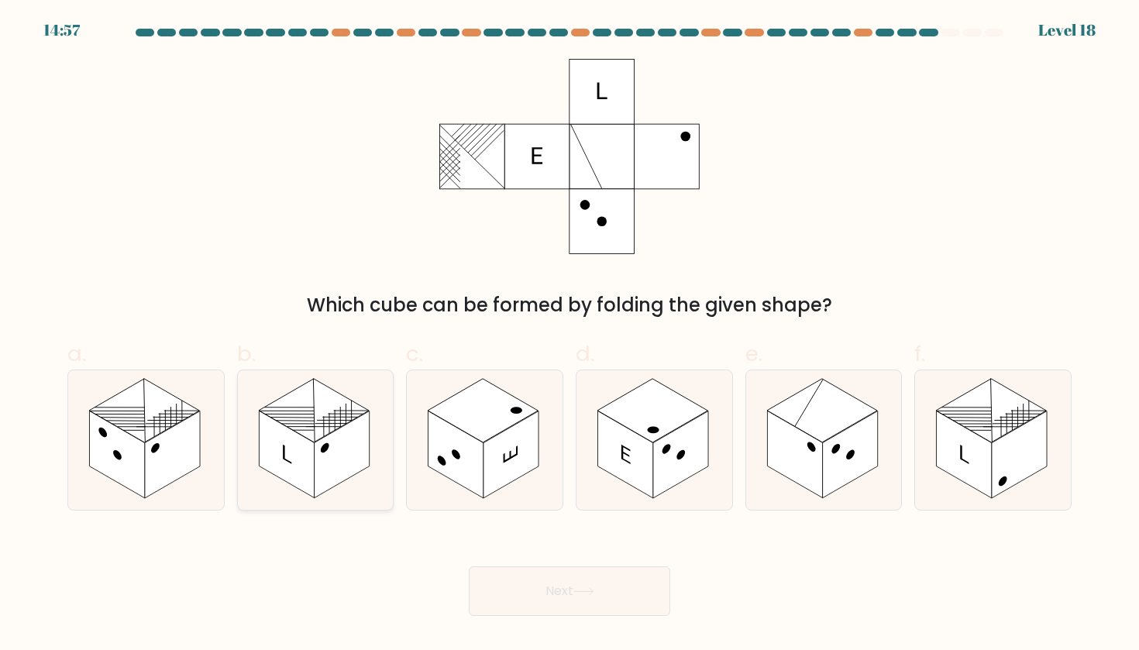
click at [312, 460] on rect at bounding box center [286, 455] width 55 height 88
click at [569, 335] on input "b." at bounding box center [569, 330] width 1 height 10
radio input "true"
click at [587, 587] on icon at bounding box center [583, 591] width 21 height 9
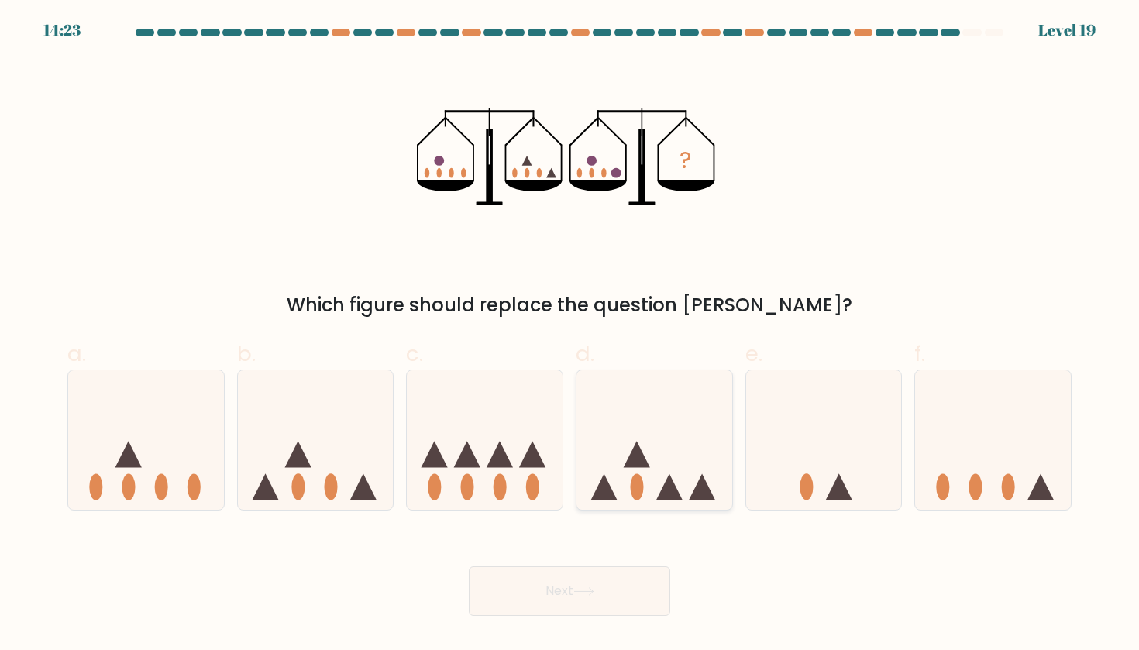
click at [651, 431] on icon at bounding box center [654, 440] width 156 height 129
click at [570, 335] on input "d." at bounding box center [569, 330] width 1 height 10
radio input "true"
click at [625, 590] on button "Next" at bounding box center [569, 591] width 201 height 50
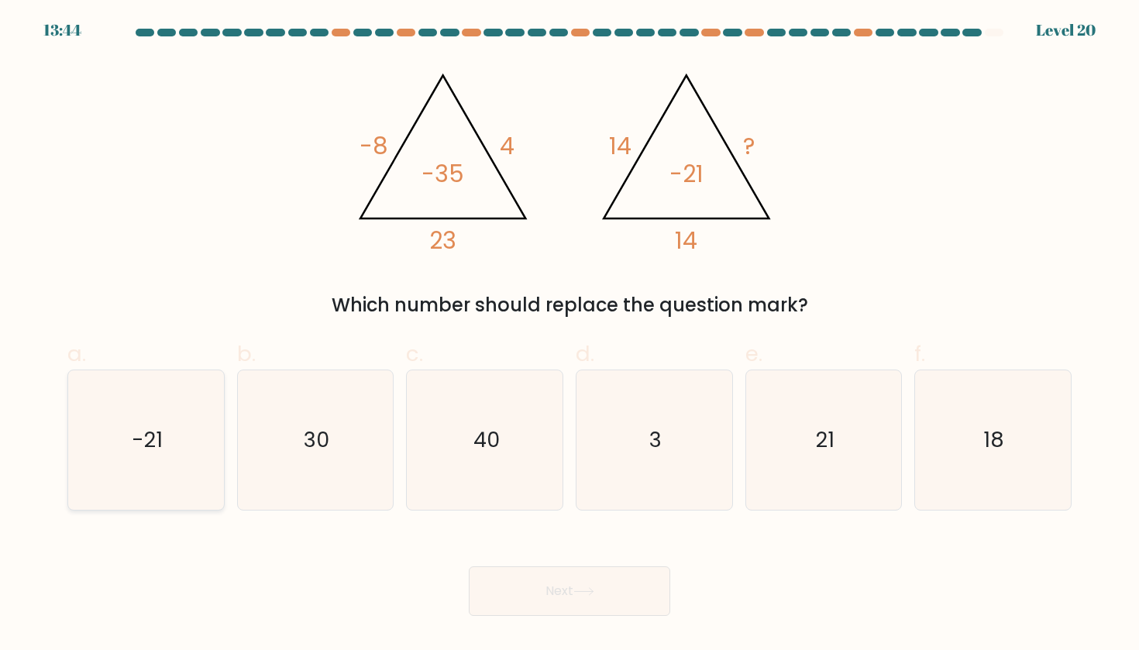
click at [203, 422] on icon "-21" at bounding box center [145, 439] width 139 height 139
click at [569, 335] on input "a. -21" at bounding box center [569, 330] width 1 height 10
radio input "true"
click at [580, 596] on icon at bounding box center [583, 591] width 21 height 9
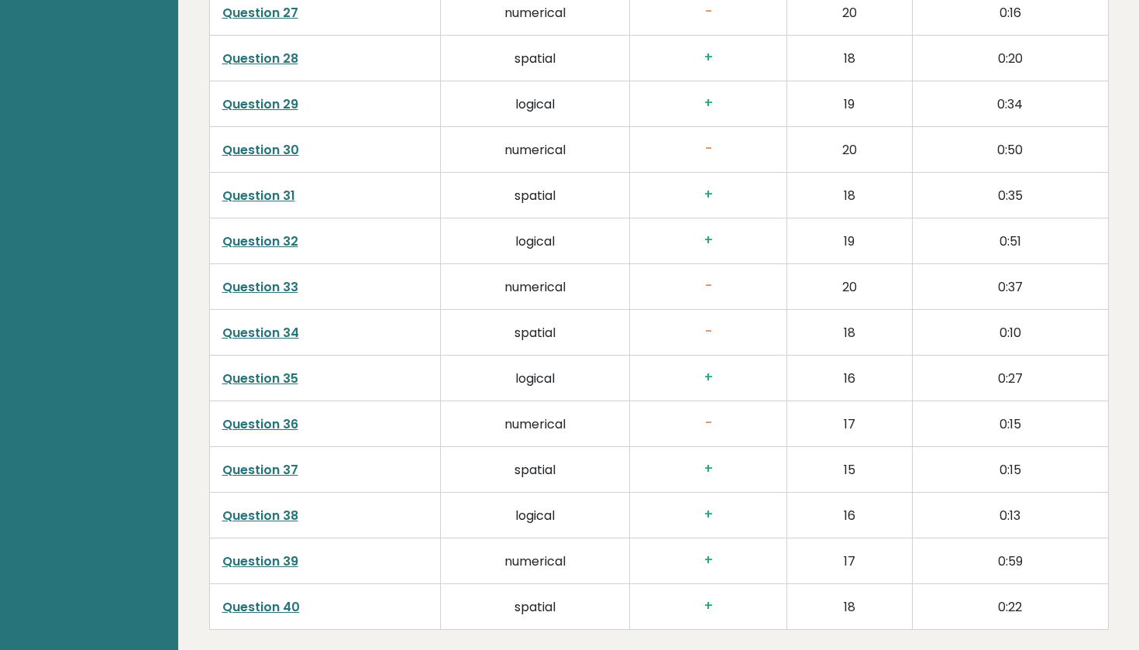
scroll to position [3672, 0]
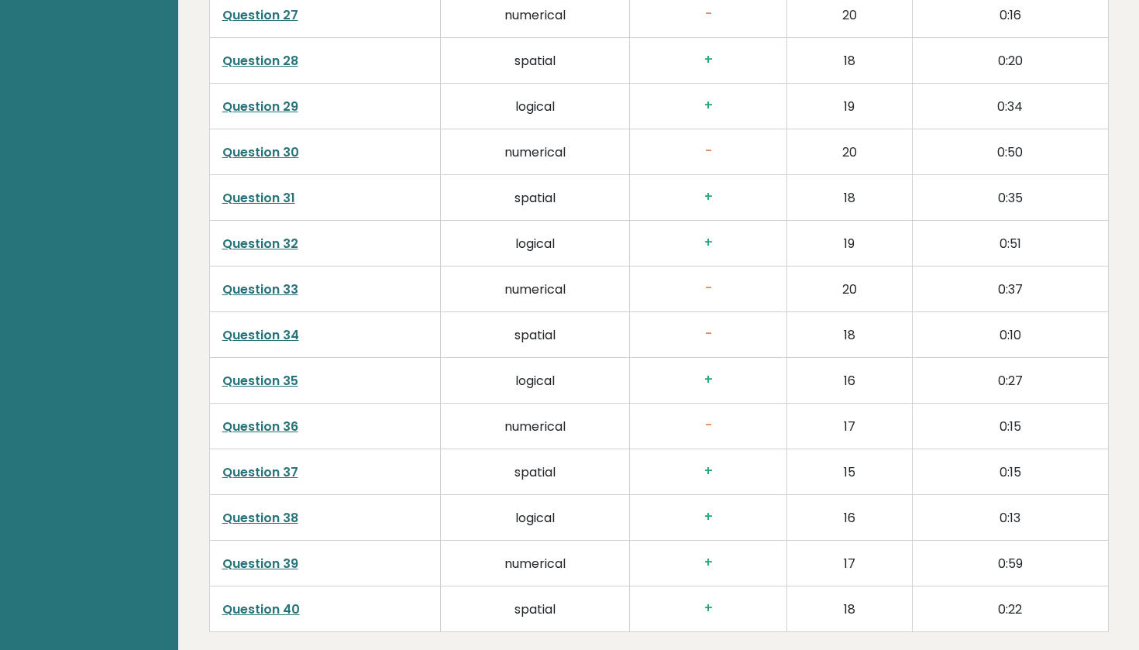
click at [278, 417] on link "Question 36" at bounding box center [260, 426] width 76 height 18
click at [247, 326] on link "Question 34" at bounding box center [260, 335] width 77 height 18
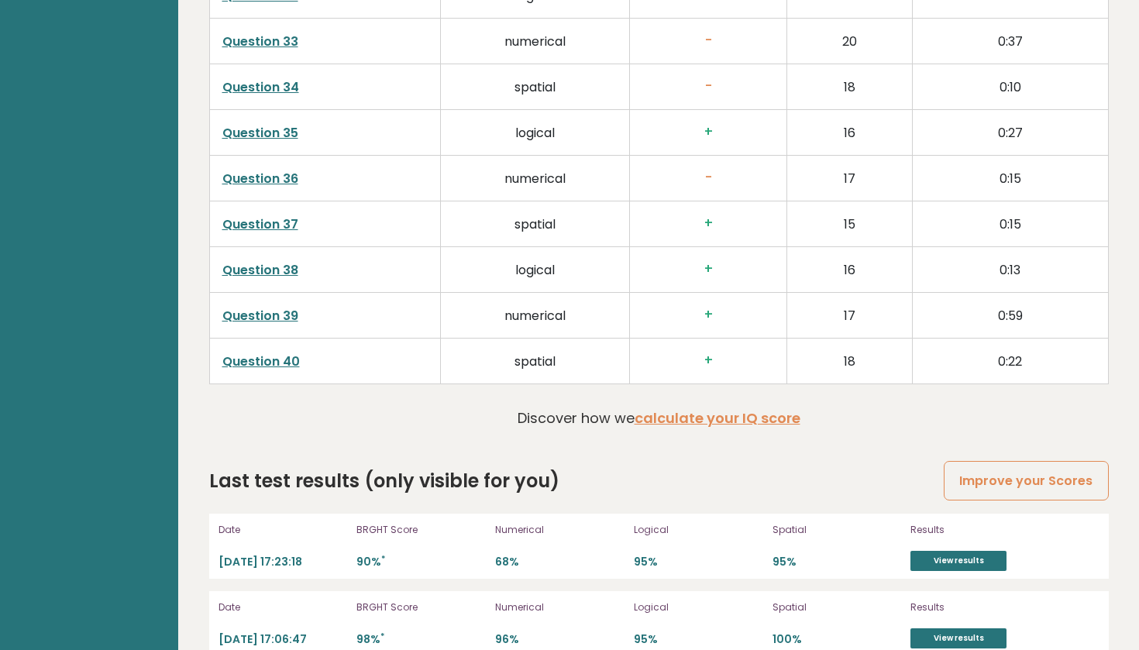
scroll to position [3924, 0]
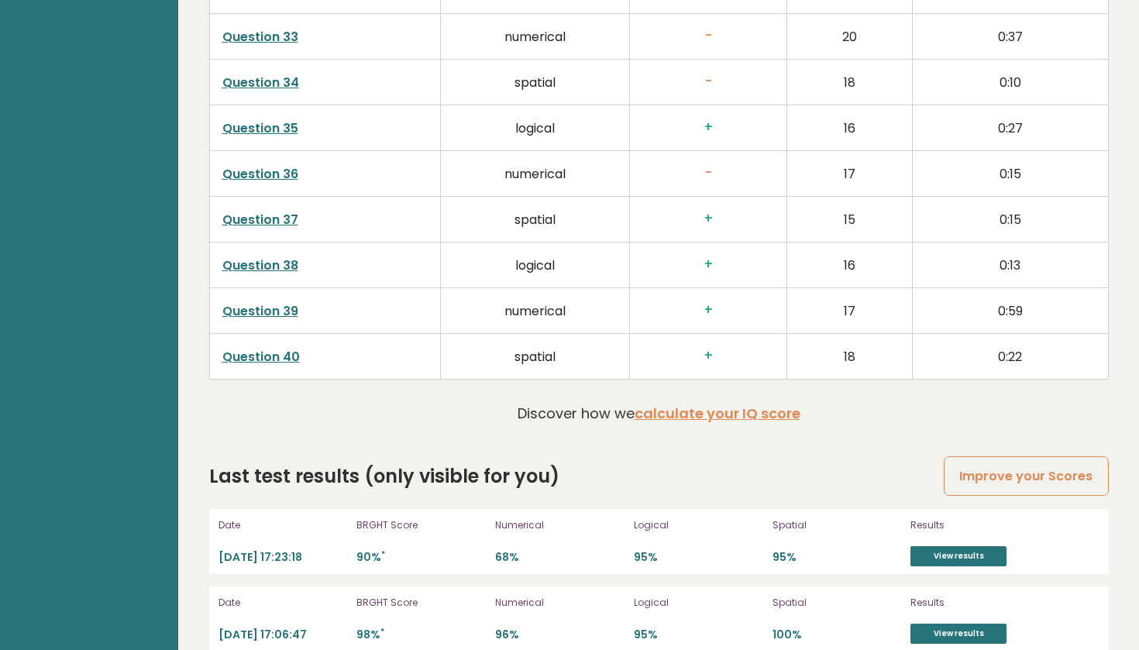
click at [264, 348] on link "Question 40" at bounding box center [260, 357] width 77 height 18
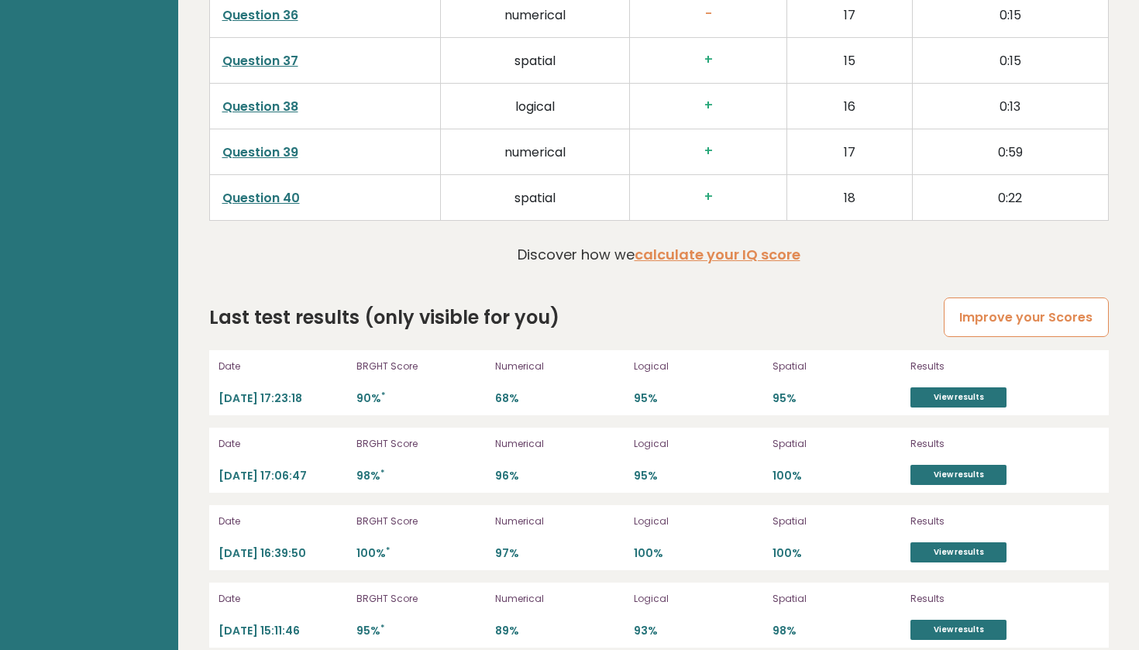
scroll to position [4082, 0]
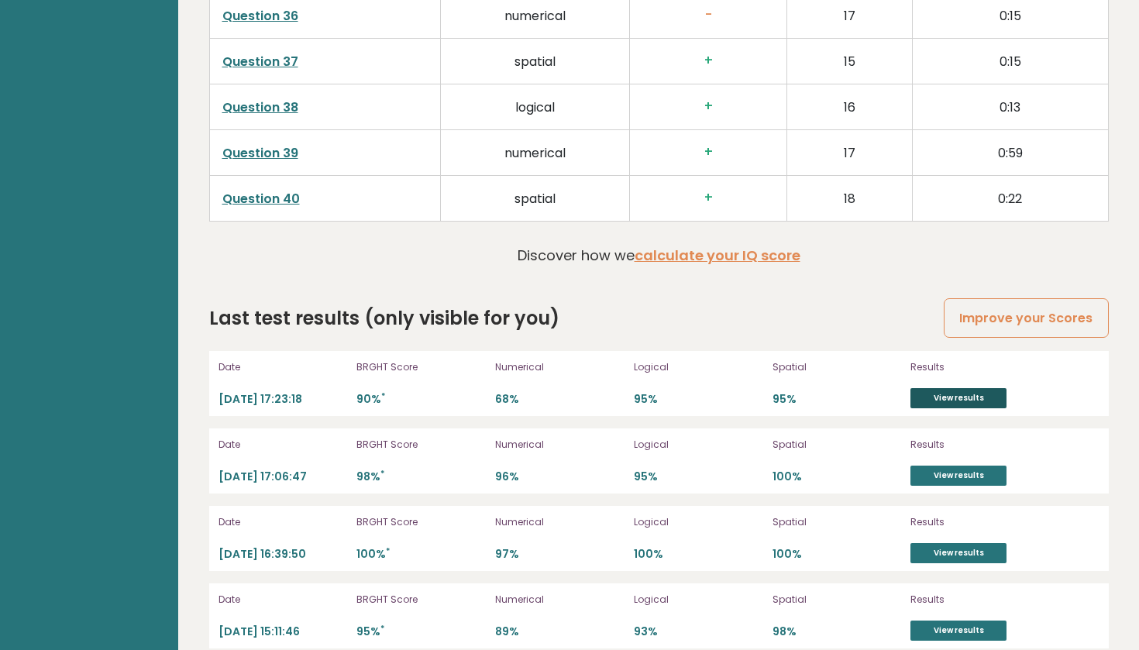
click at [967, 388] on link "View results" at bounding box center [958, 398] width 96 height 20
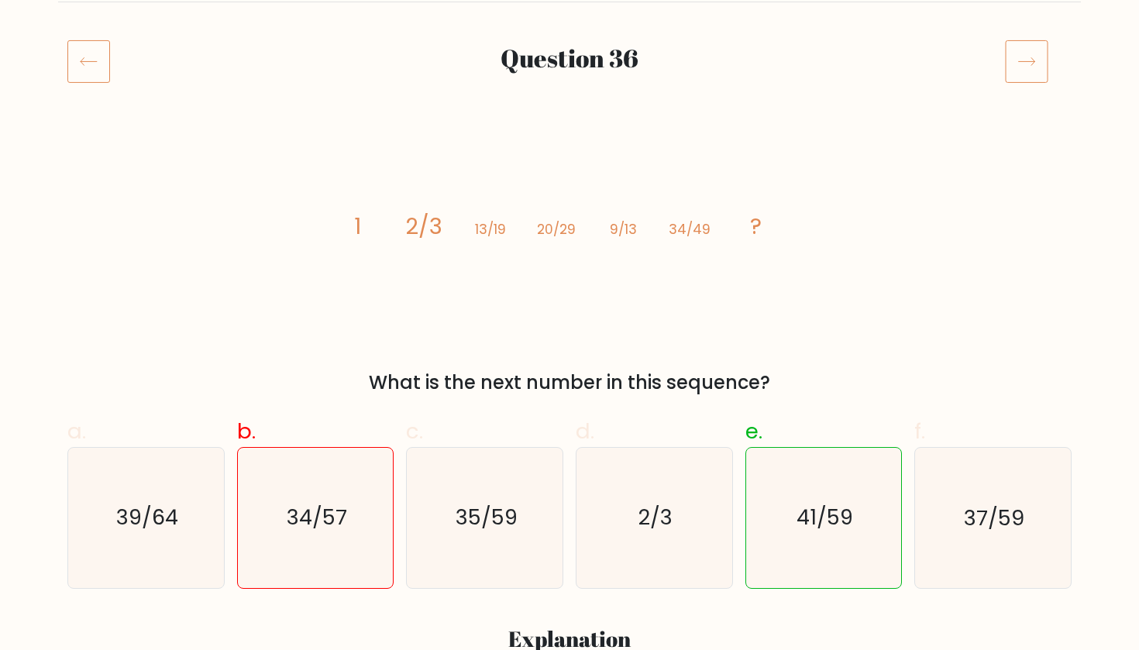
scroll to position [176, 0]
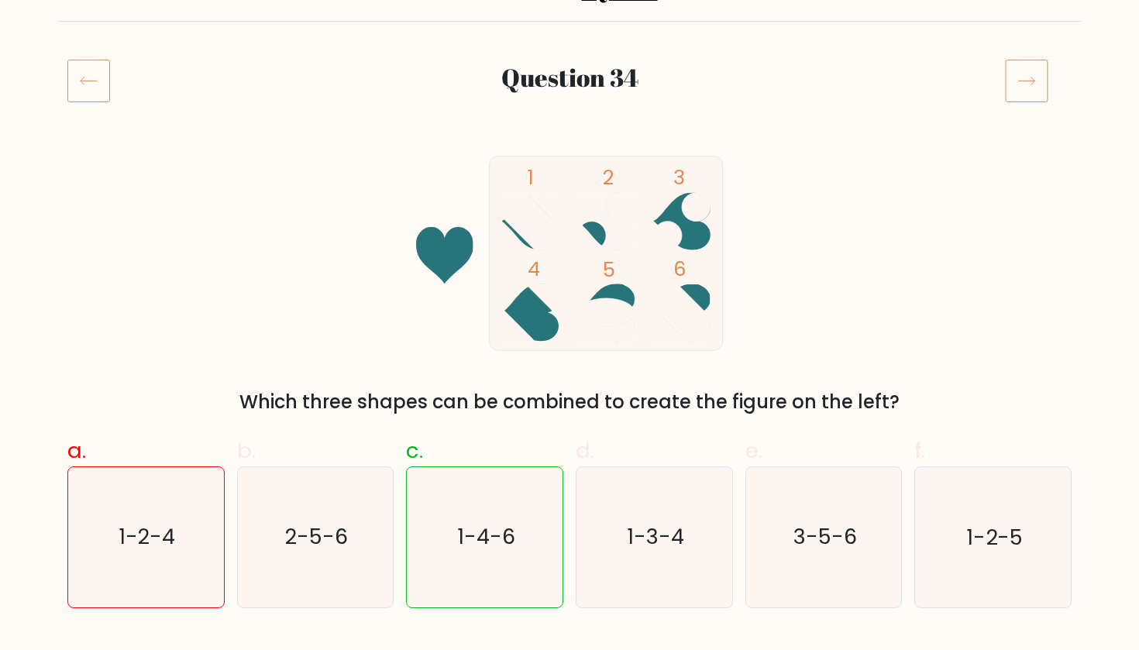
scroll to position [159, 0]
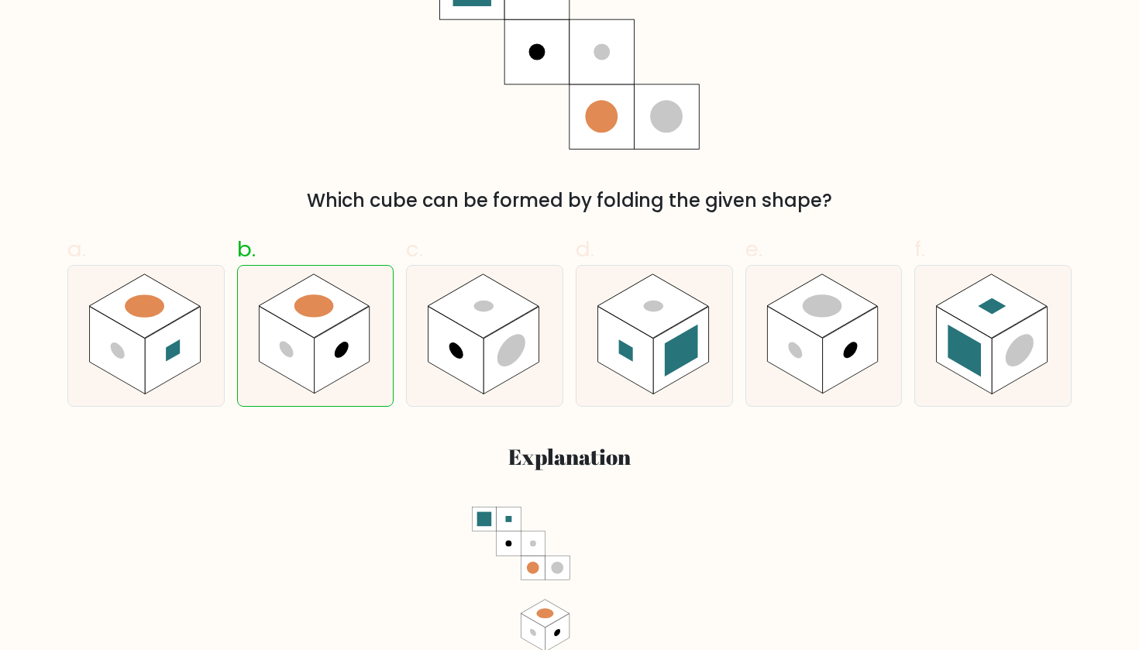
scroll to position [373, 0]
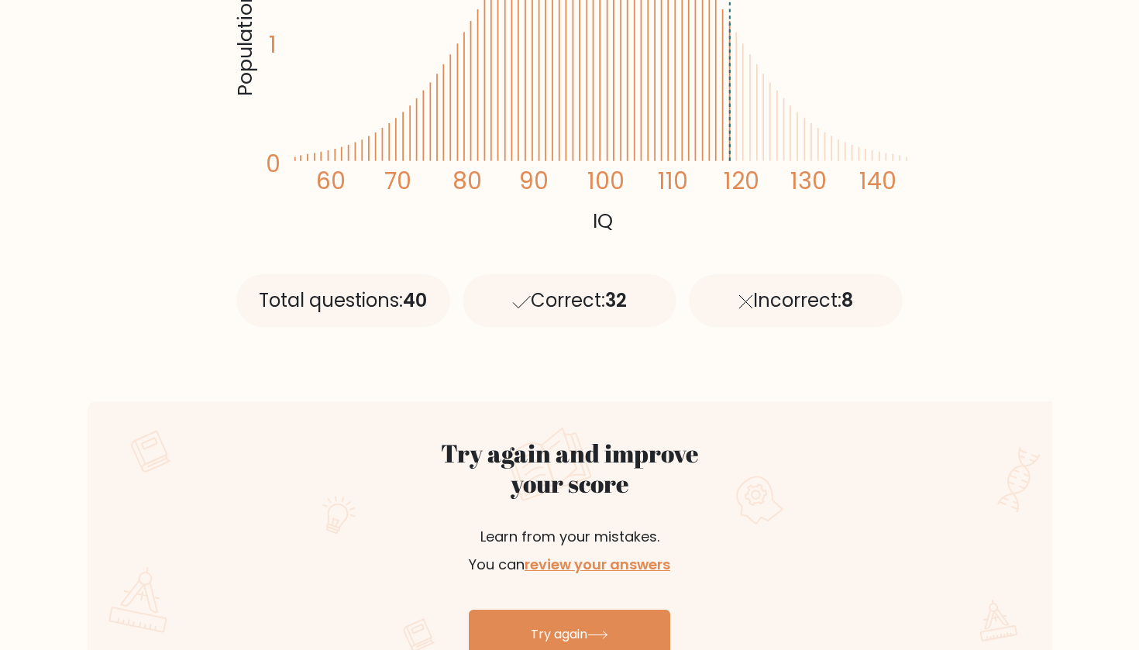
scroll to position [486, 0]
click at [581, 631] on link "Try again" at bounding box center [569, 634] width 201 height 50
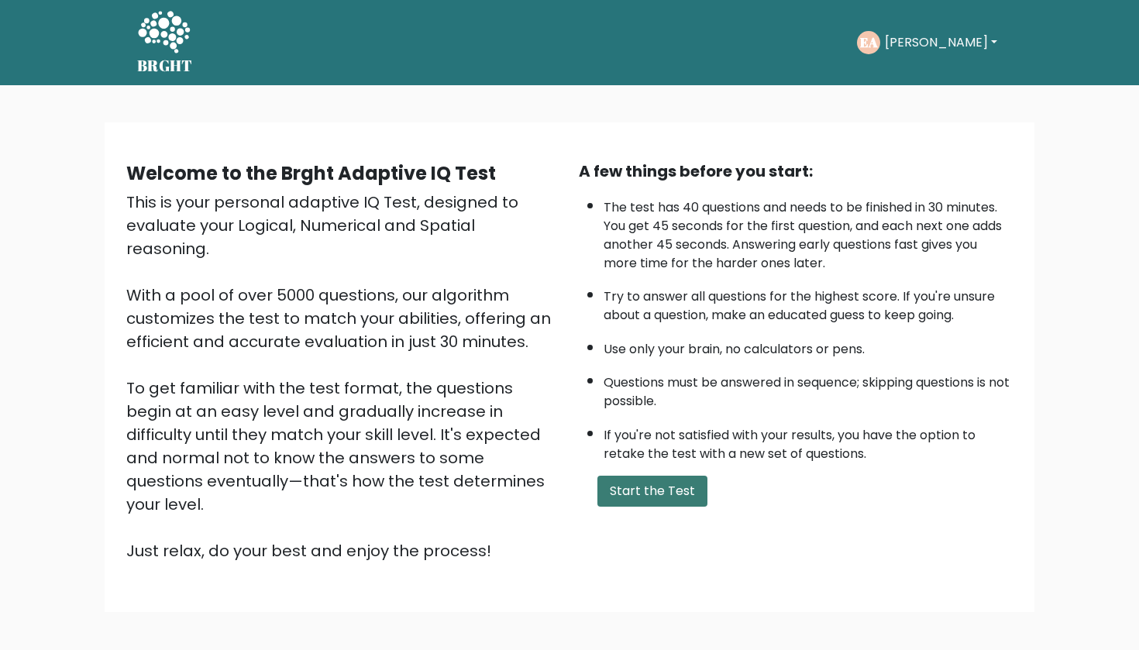
click at [615, 507] on button "Start the Test" at bounding box center [652, 491] width 110 height 31
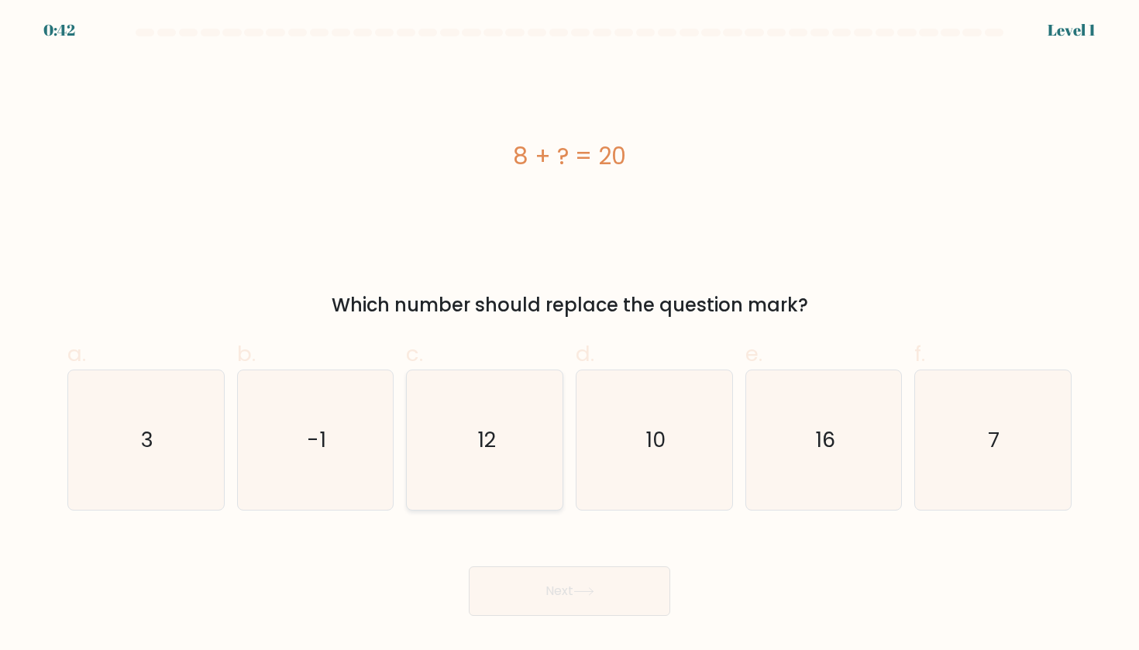
click at [505, 455] on icon "12" at bounding box center [484, 439] width 139 height 139
click at [569, 335] on input "c. 12" at bounding box center [569, 330] width 1 height 10
radio input "true"
click at [572, 596] on button "Next" at bounding box center [569, 591] width 201 height 50
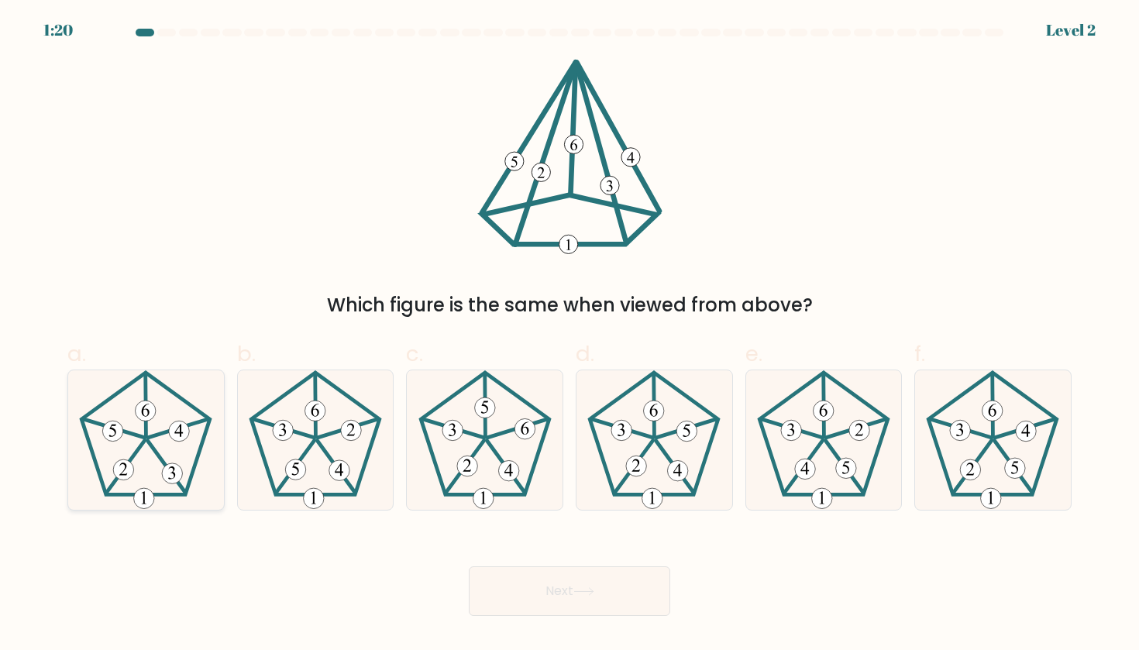
click at [168, 474] on 393 at bounding box center [172, 473] width 20 height 20
click at [569, 335] on input "a." at bounding box center [569, 330] width 1 height 10
radio input "true"
click at [638, 592] on button "Next" at bounding box center [569, 591] width 201 height 50
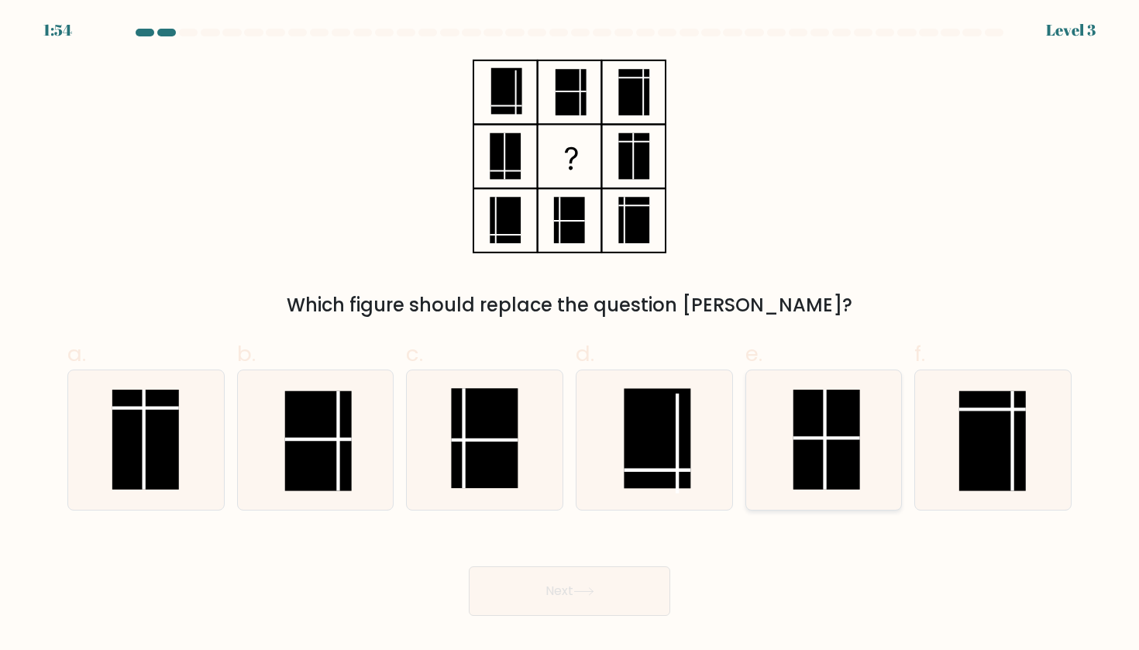
click at [837, 415] on rect at bounding box center [826, 440] width 67 height 100
click at [570, 335] on input "e." at bounding box center [569, 330] width 1 height 10
radio input "true"
click at [586, 590] on icon at bounding box center [583, 591] width 21 height 9
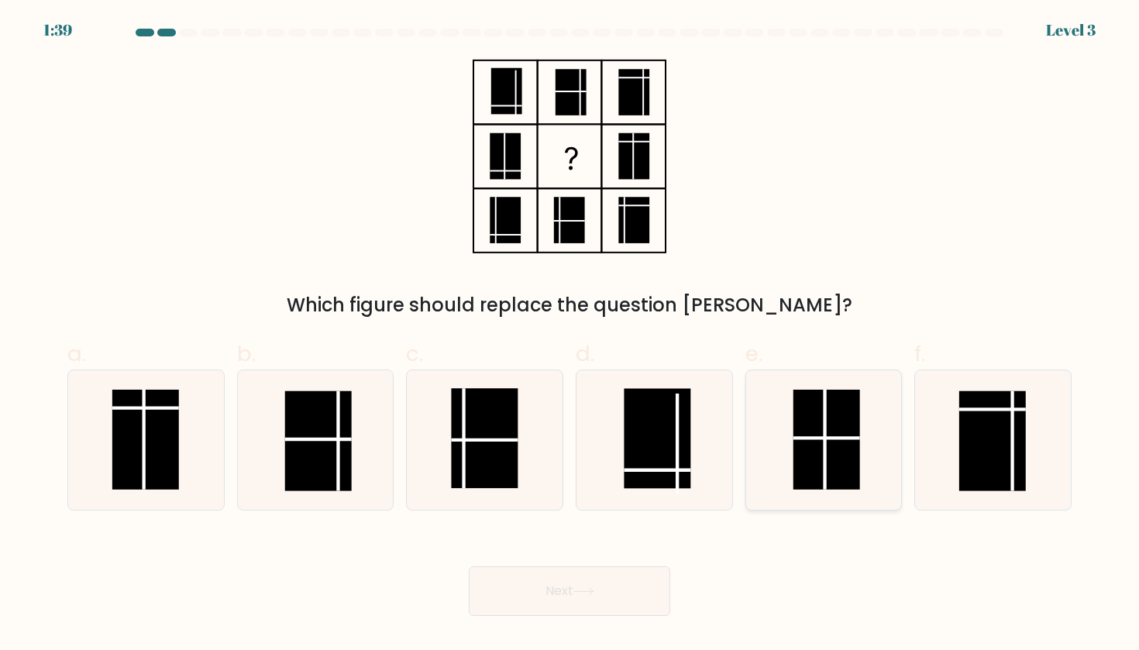
click at [847, 456] on rect at bounding box center [826, 440] width 67 height 100
click at [570, 335] on input "e." at bounding box center [569, 330] width 1 height 10
radio input "true"
click at [625, 577] on button "Next" at bounding box center [569, 591] width 201 height 50
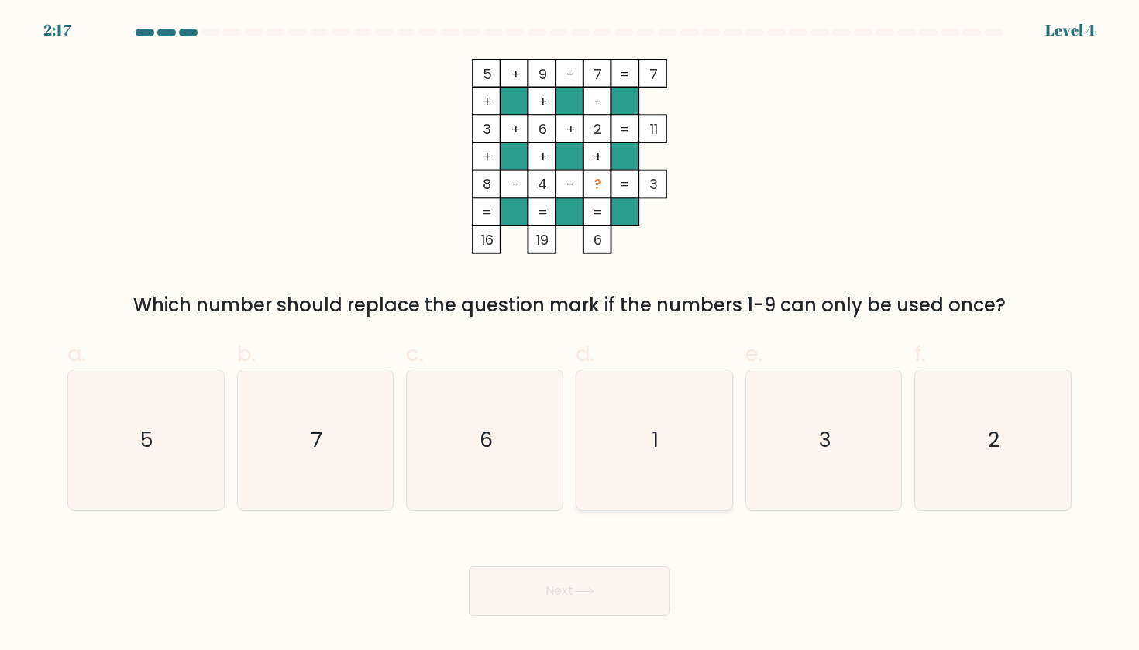
click at [642, 445] on icon "1" at bounding box center [653, 439] width 139 height 139
click at [570, 335] on input "d. 1" at bounding box center [569, 330] width 1 height 10
radio input "true"
click at [630, 587] on button "Next" at bounding box center [569, 591] width 201 height 50
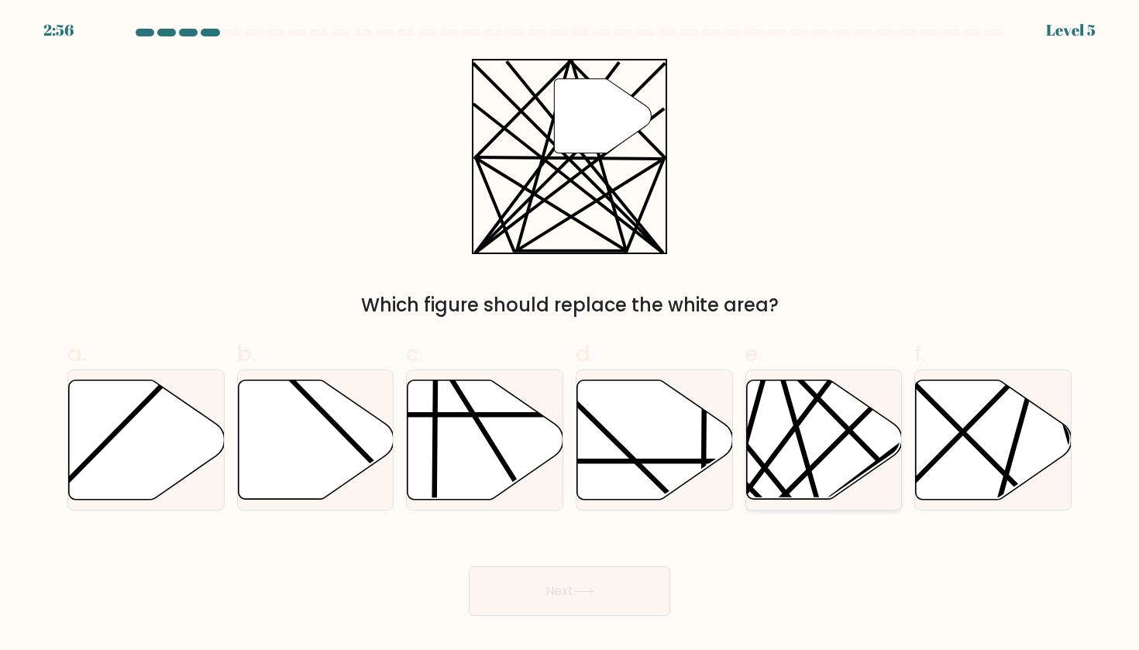
click at [782, 437] on icon at bounding box center [824, 439] width 156 height 119
click at [570, 335] on input "e." at bounding box center [569, 330] width 1 height 10
radio input "true"
click at [625, 611] on button "Next" at bounding box center [569, 591] width 201 height 50
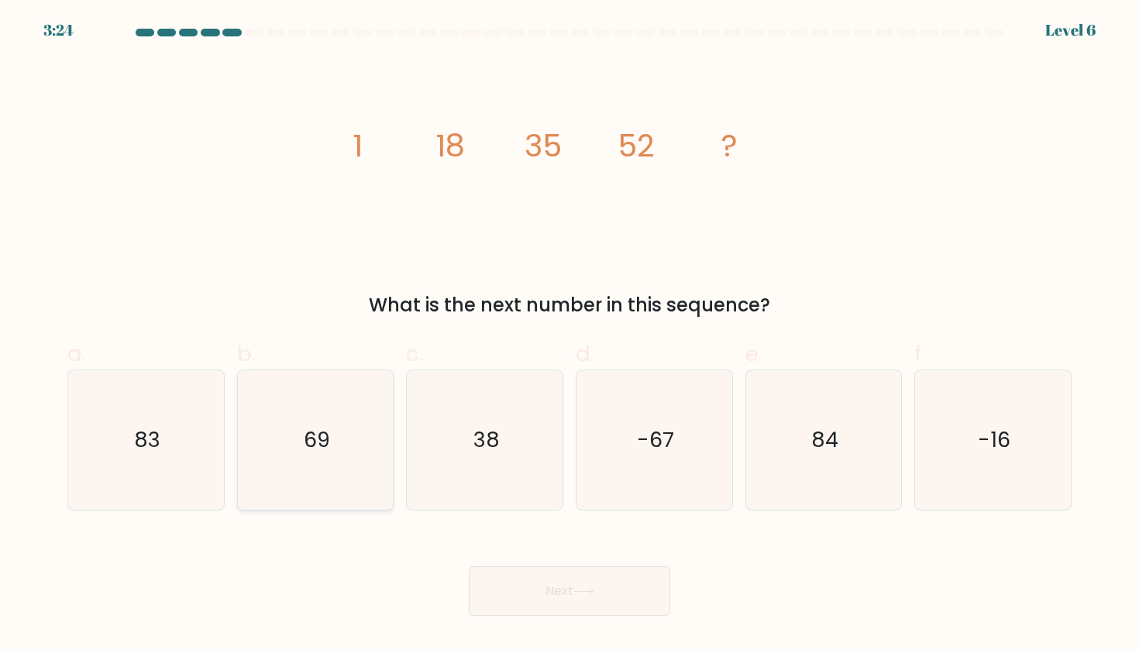
click at [294, 462] on icon "69" at bounding box center [315, 439] width 139 height 139
click at [569, 335] on input "b. 69" at bounding box center [569, 330] width 1 height 10
radio input "true"
click at [547, 580] on button "Next" at bounding box center [569, 591] width 201 height 50
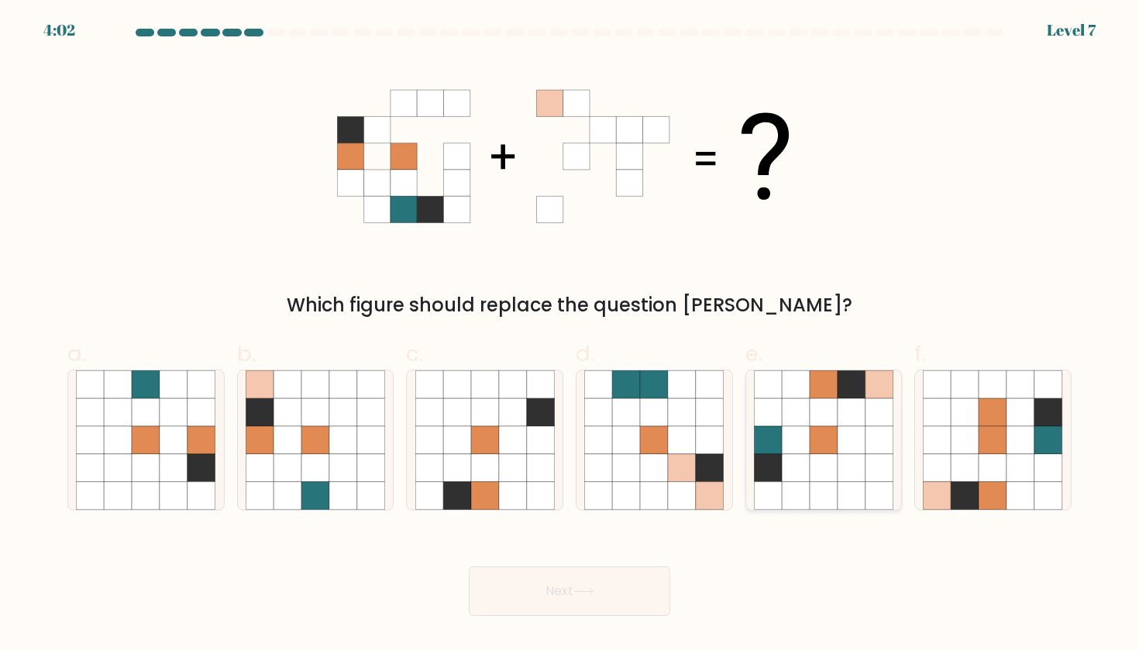
click at [812, 450] on icon at bounding box center [823, 440] width 28 height 28
click at [570, 335] on input "e." at bounding box center [569, 330] width 1 height 10
radio input "true"
click at [586, 588] on icon at bounding box center [583, 591] width 21 height 9
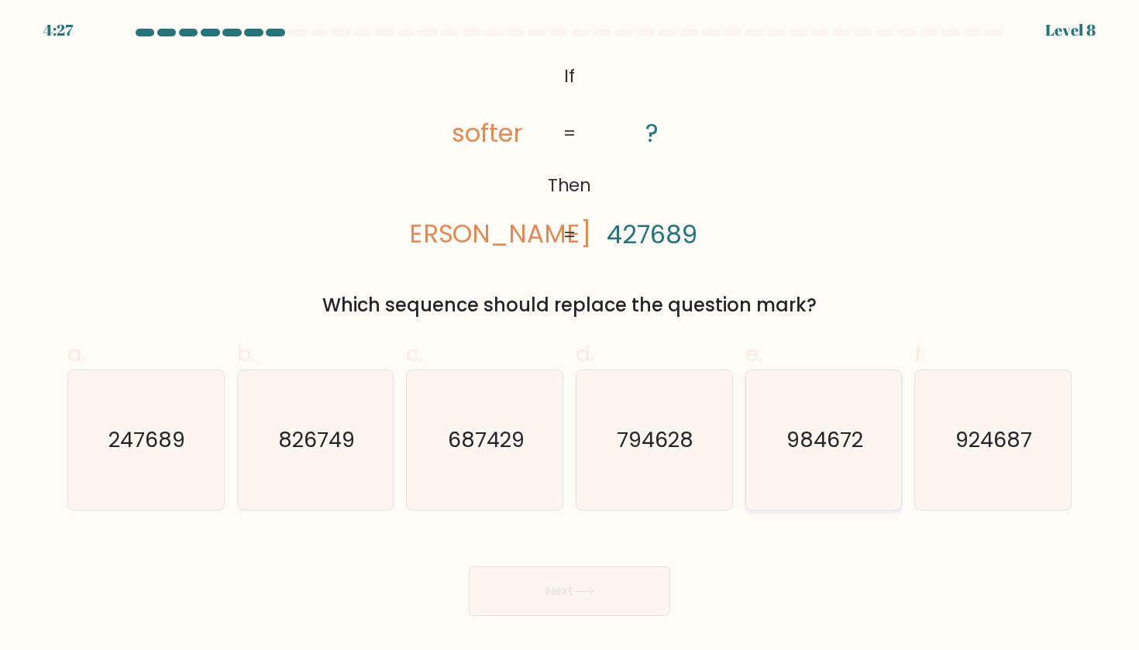
click at [774, 437] on icon "984672" at bounding box center [823, 439] width 139 height 139
click at [570, 335] on input "e. 984672" at bounding box center [569, 330] width 1 height 10
radio input "true"
click at [1046, 452] on icon "924687" at bounding box center [992, 439] width 139 height 139
click at [570, 335] on input "f. 924687" at bounding box center [569, 330] width 1 height 10
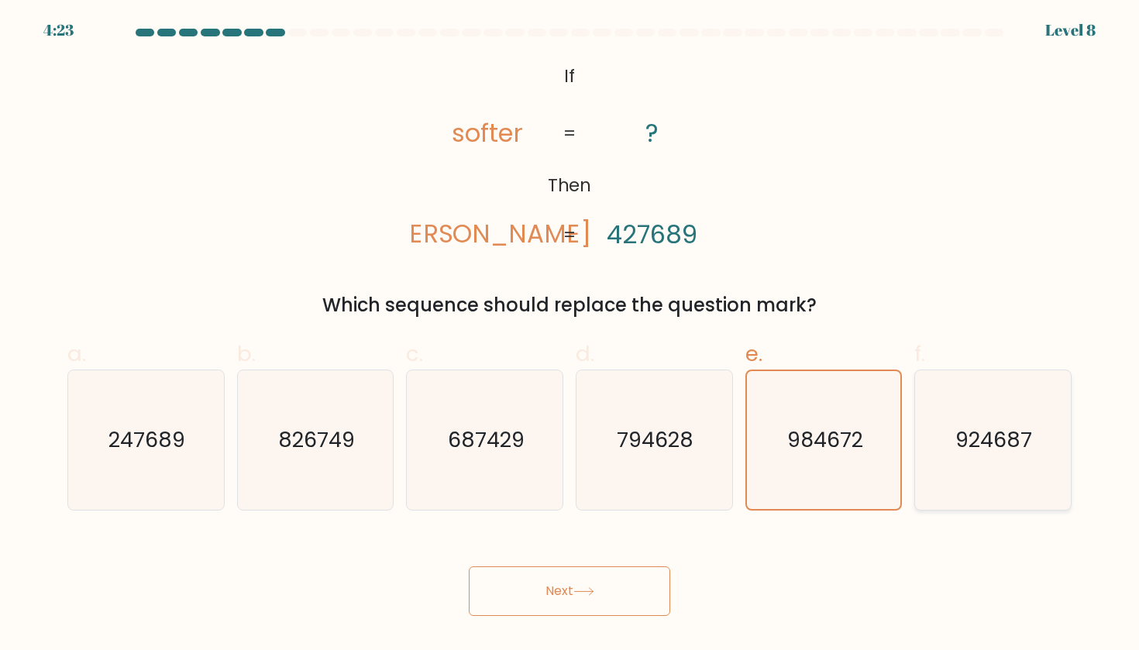
radio input "true"
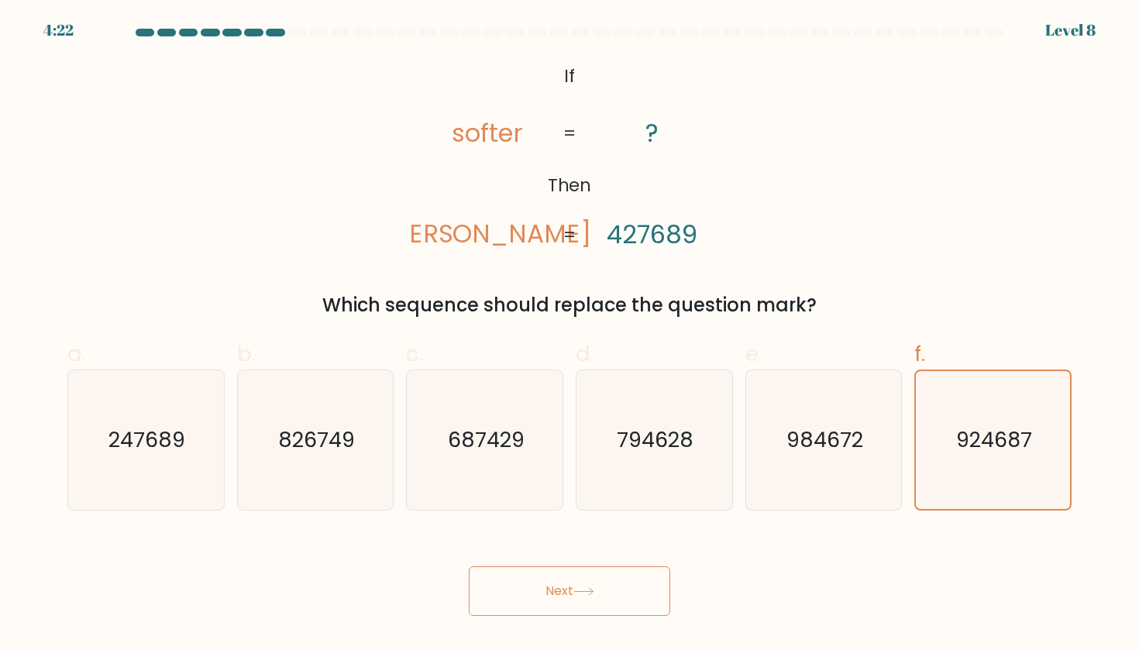
click at [565, 606] on button "Next" at bounding box center [569, 591] width 201 height 50
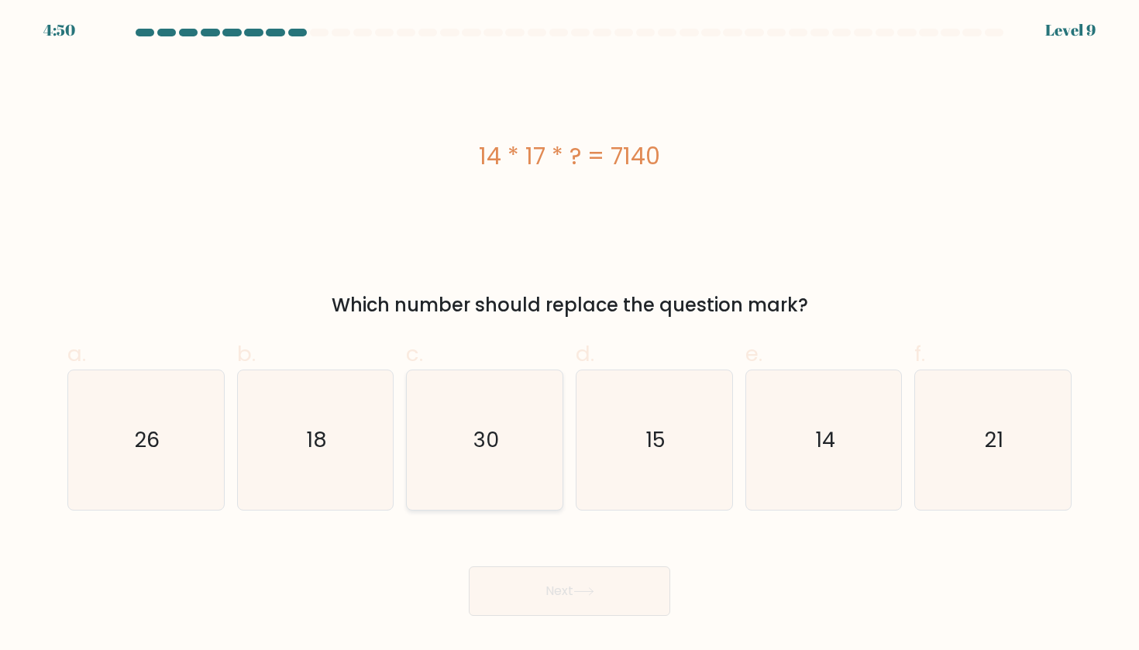
click at [438, 411] on icon "30" at bounding box center [484, 439] width 139 height 139
click at [569, 335] on input "c. 30" at bounding box center [569, 330] width 1 height 10
radio input "true"
click at [514, 587] on button "Next" at bounding box center [569, 591] width 201 height 50
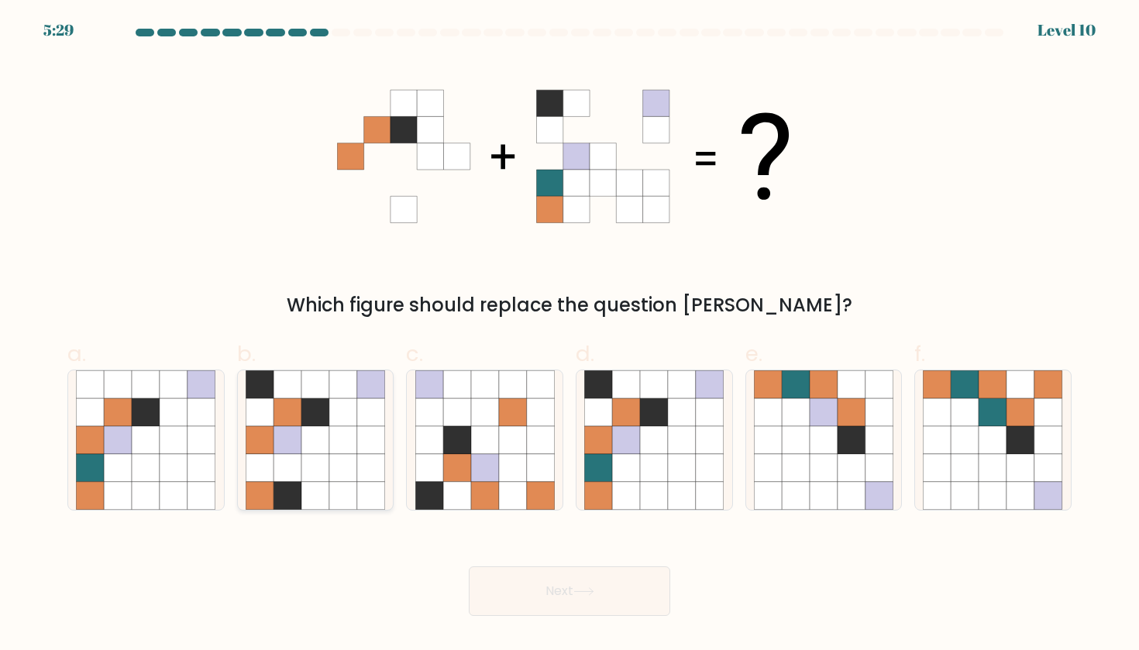
click at [350, 471] on icon at bounding box center [343, 468] width 28 height 28
click at [569, 335] on input "b." at bounding box center [569, 330] width 1 height 10
radio input "true"
click at [479, 463] on icon at bounding box center [485, 468] width 28 height 28
click at [569, 335] on input "c." at bounding box center [569, 330] width 1 height 10
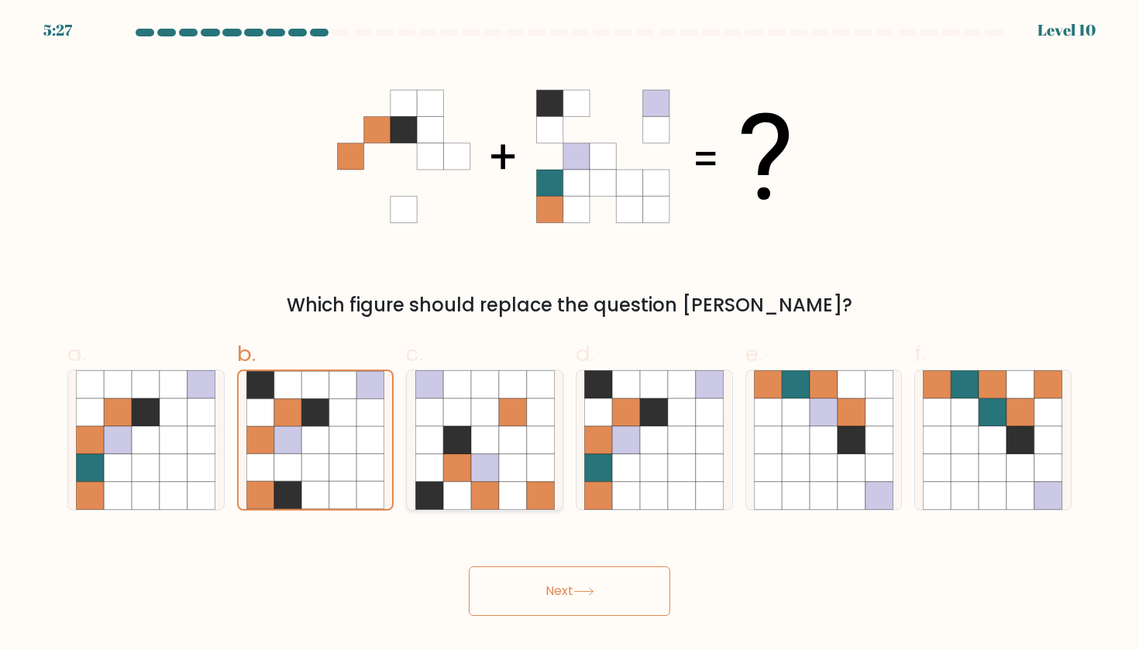
radio input "true"
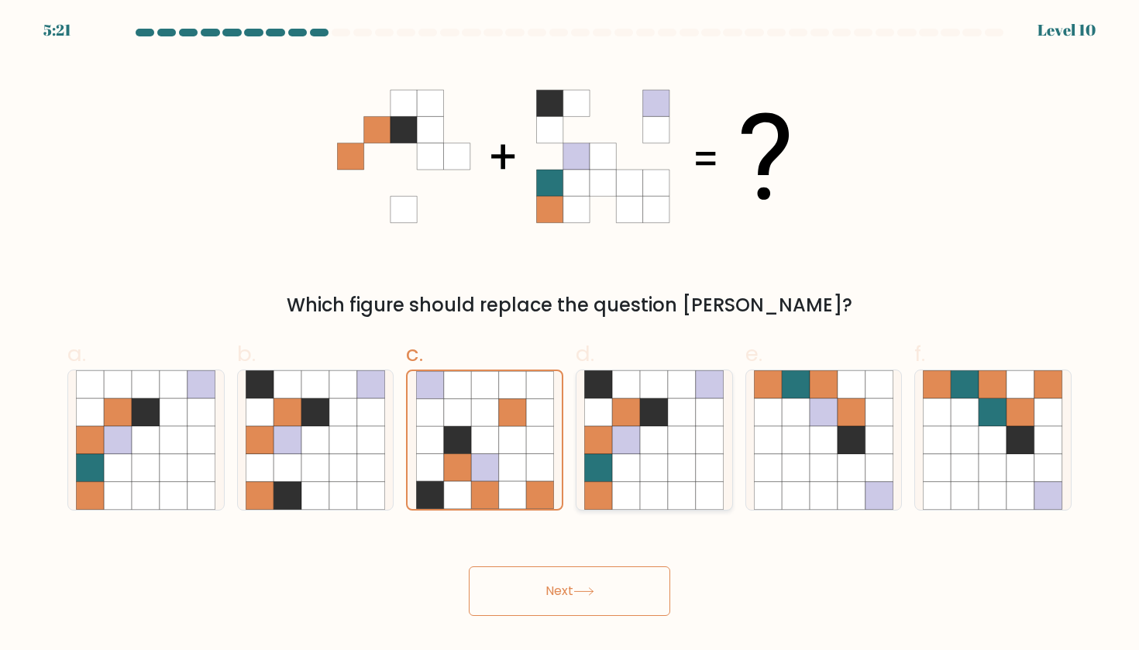
click at [668, 467] on icon at bounding box center [682, 468] width 28 height 28
click at [570, 335] on input "d." at bounding box center [569, 330] width 1 height 10
radio input "true"
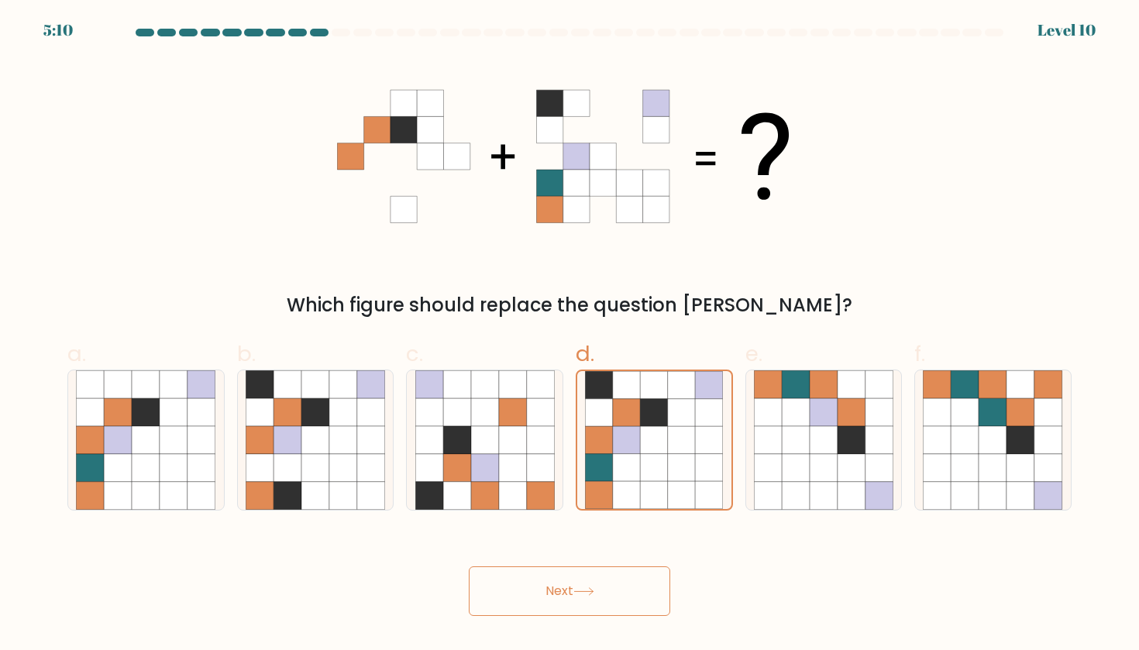
click at [617, 613] on button "Next" at bounding box center [569, 591] width 201 height 50
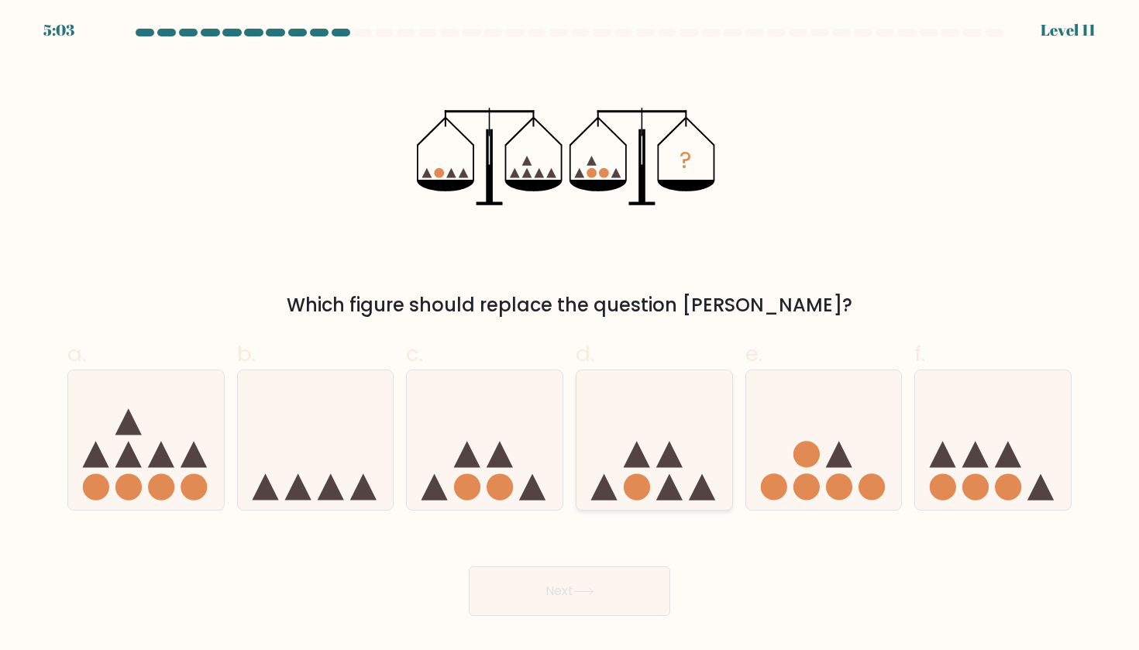
click at [669, 475] on icon at bounding box center [669, 487] width 26 height 26
click at [570, 335] on input "d." at bounding box center [569, 330] width 1 height 10
radio input "true"
click at [594, 596] on button "Next" at bounding box center [569, 591] width 201 height 50
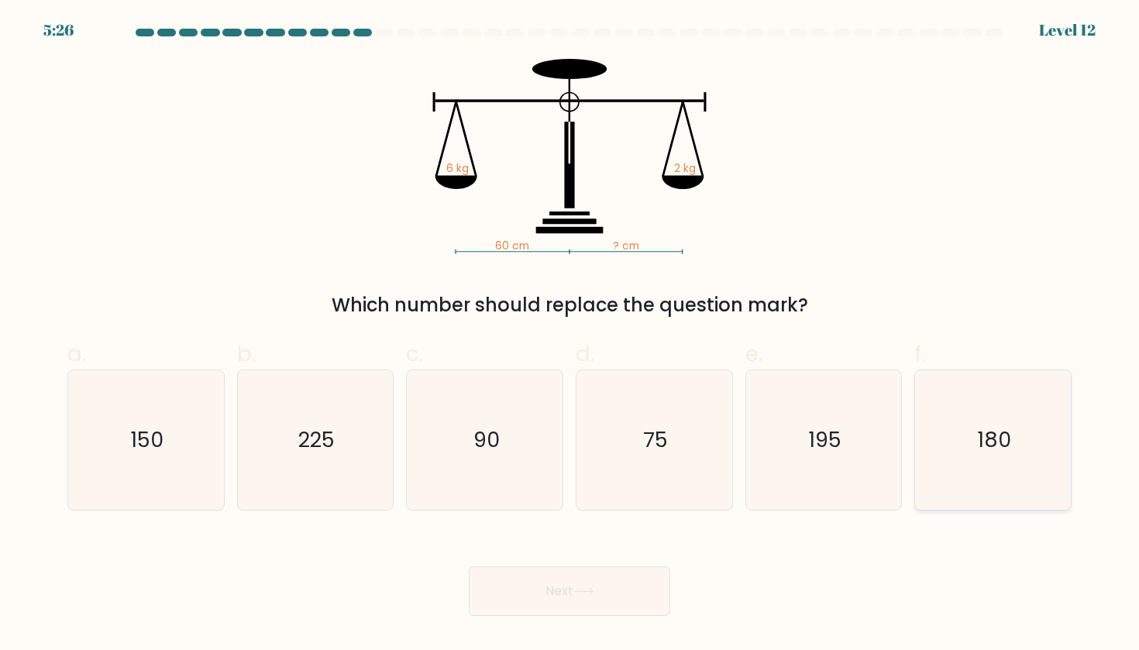
click at [985, 405] on icon "180" at bounding box center [992, 439] width 139 height 139
click at [570, 335] on input "f. 180" at bounding box center [569, 330] width 1 height 10
radio input "true"
click at [545, 590] on button "Next" at bounding box center [569, 591] width 201 height 50
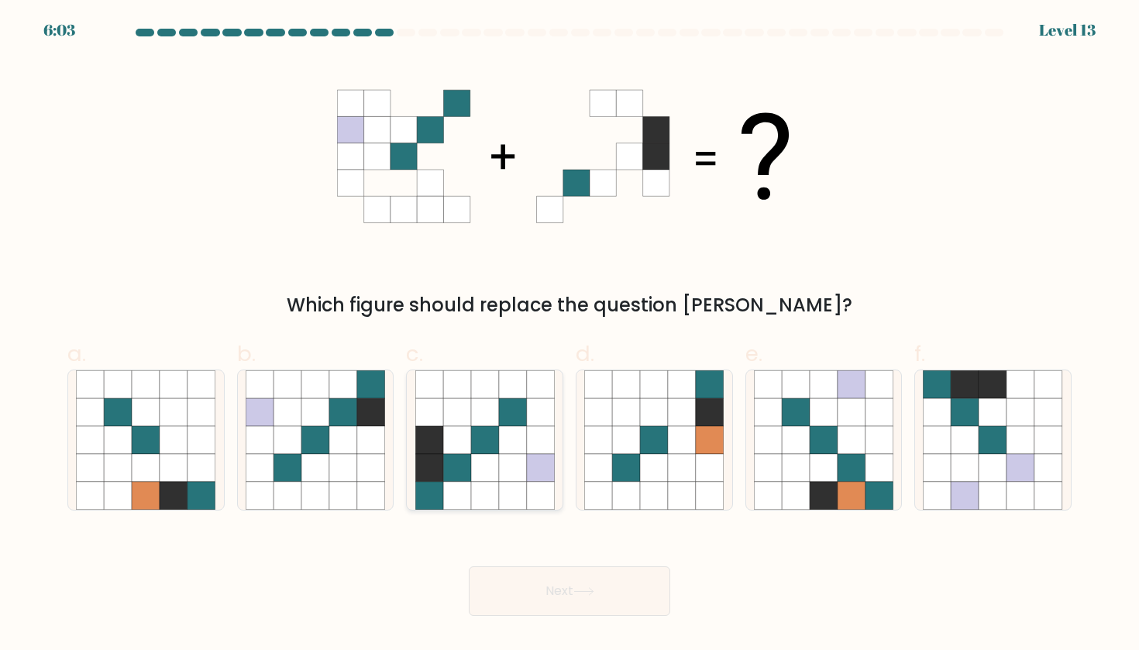
click at [500, 462] on icon at bounding box center [513, 468] width 28 height 28
click at [569, 335] on input "c." at bounding box center [569, 330] width 1 height 10
radio input "true"
click at [607, 587] on button "Next" at bounding box center [569, 591] width 201 height 50
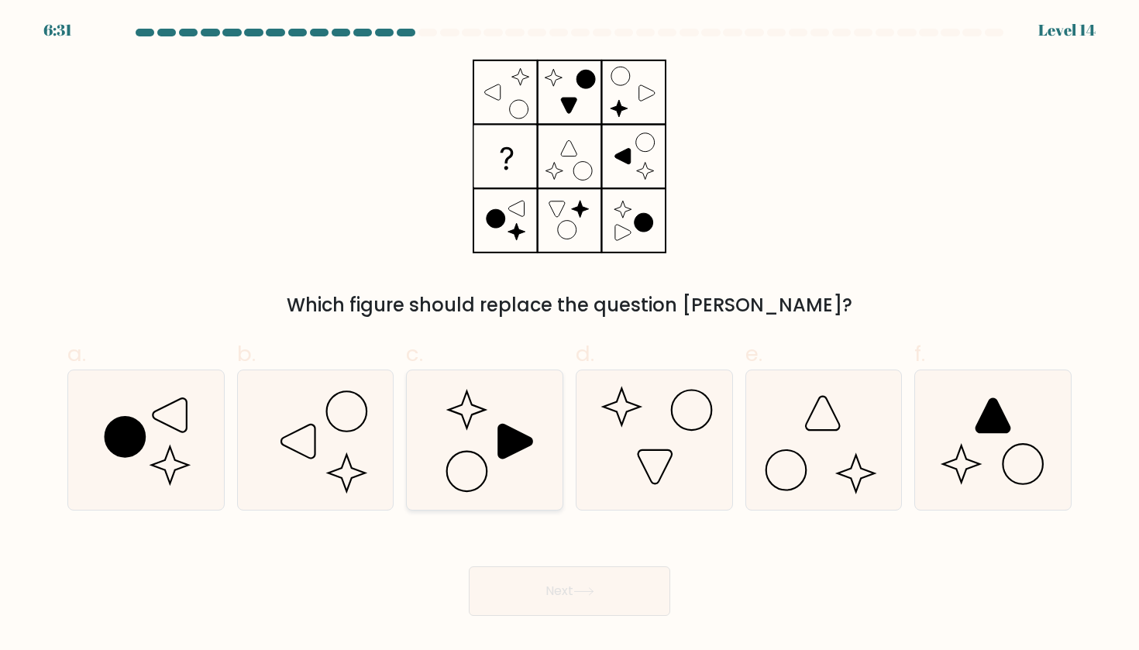
click at [521, 455] on icon at bounding box center [484, 439] width 139 height 139
click at [569, 335] on input "c." at bounding box center [569, 330] width 1 height 10
radio input "true"
click at [614, 596] on button "Next" at bounding box center [569, 591] width 201 height 50
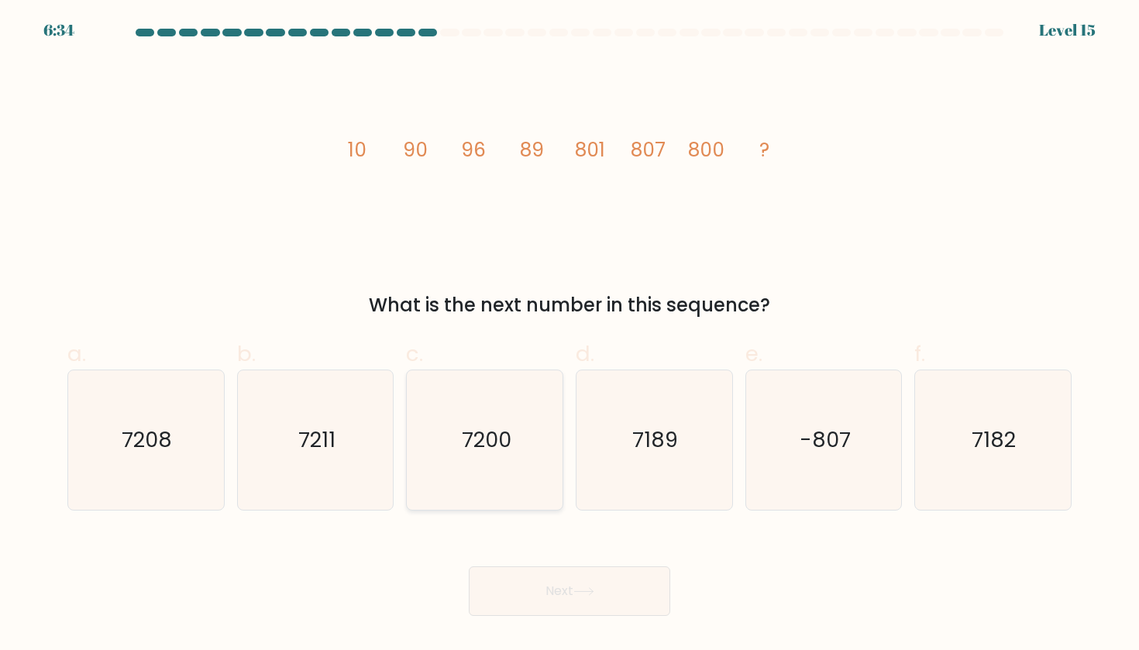
click at [528, 412] on icon "7200" at bounding box center [484, 439] width 139 height 139
click at [569, 335] on input "c. 7200" at bounding box center [569, 330] width 1 height 10
radio input "true"
click at [606, 590] on button "Next" at bounding box center [569, 591] width 201 height 50
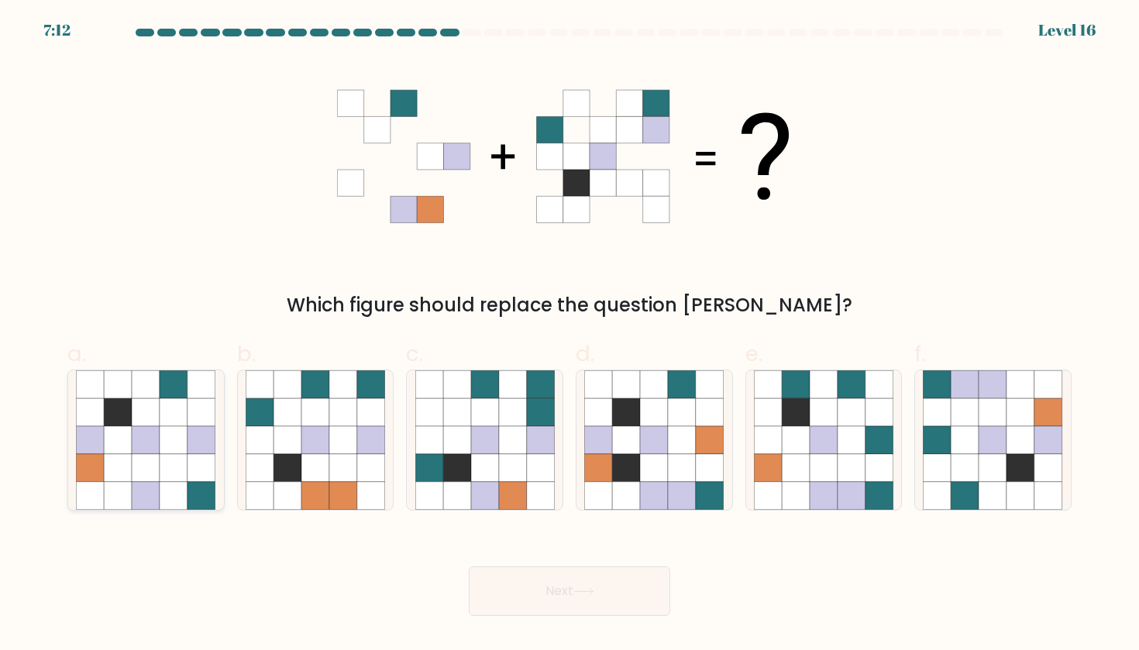
click at [119, 434] on icon at bounding box center [118, 440] width 28 height 28
click at [569, 335] on input "a." at bounding box center [569, 330] width 1 height 10
radio input "true"
click at [349, 442] on icon at bounding box center [343, 440] width 28 height 28
click at [569, 335] on input "b." at bounding box center [569, 330] width 1 height 10
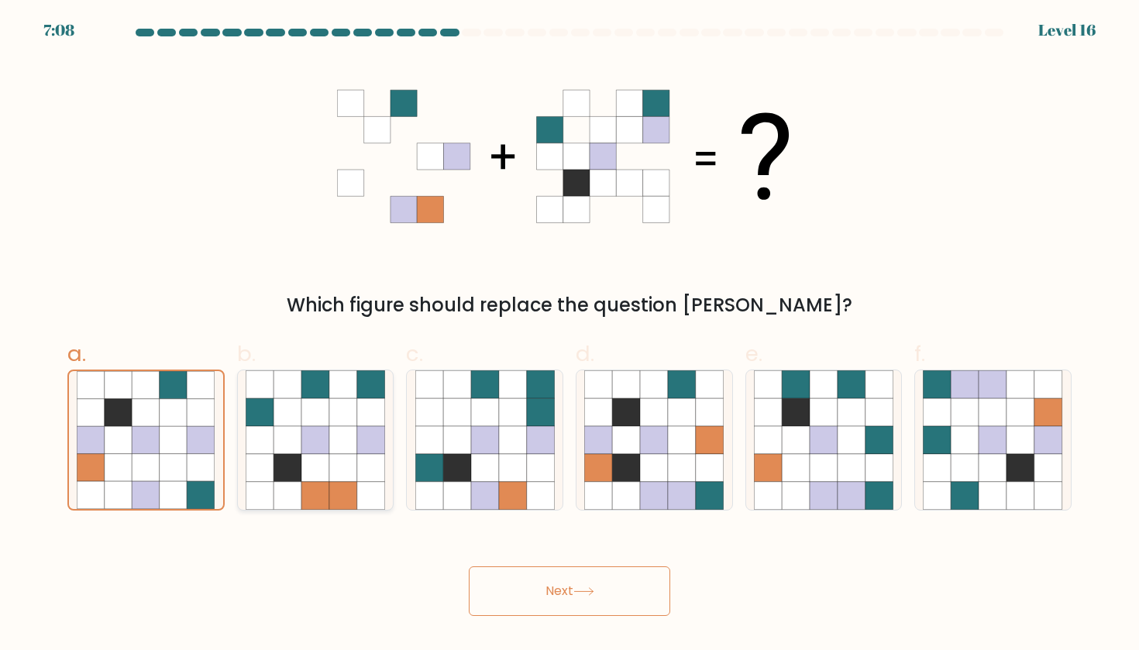
radio input "true"
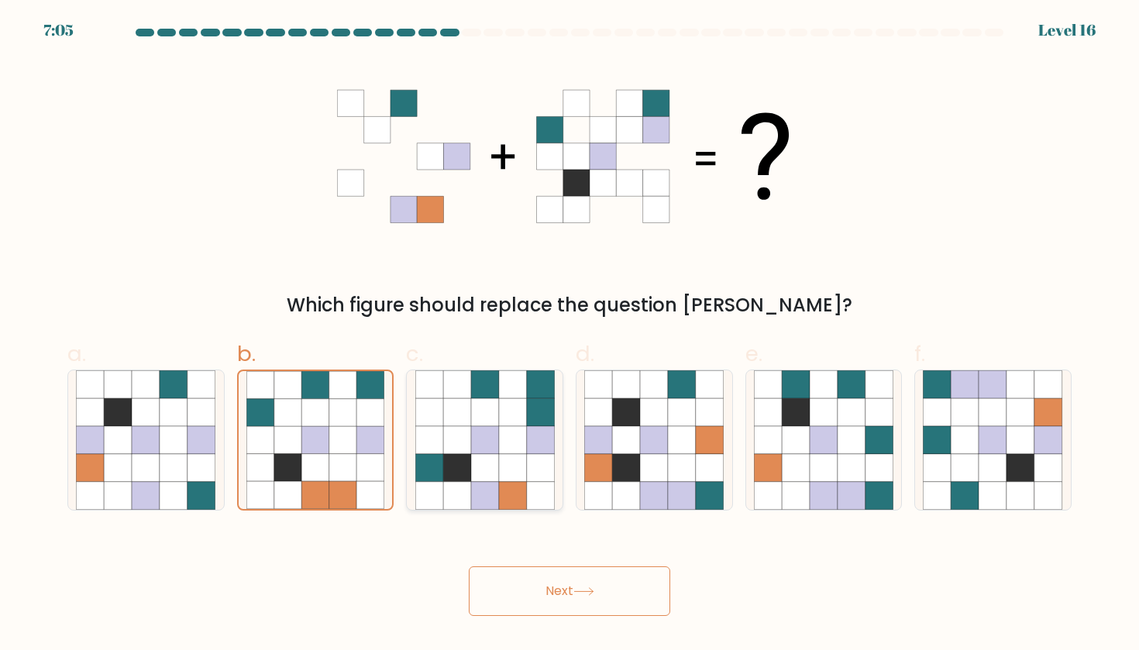
click at [505, 450] on icon at bounding box center [513, 440] width 28 height 28
click at [569, 335] on input "c." at bounding box center [569, 330] width 1 height 10
radio input "true"
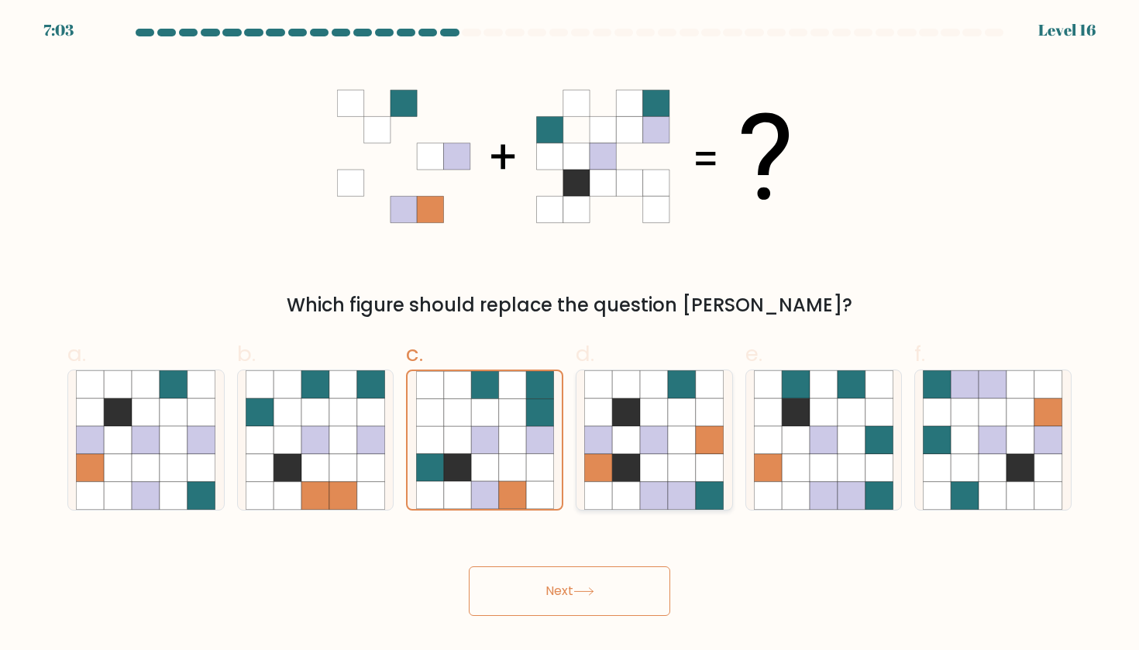
click at [692, 461] on icon at bounding box center [682, 468] width 28 height 28
click at [570, 335] on input "d." at bounding box center [569, 330] width 1 height 10
radio input "true"
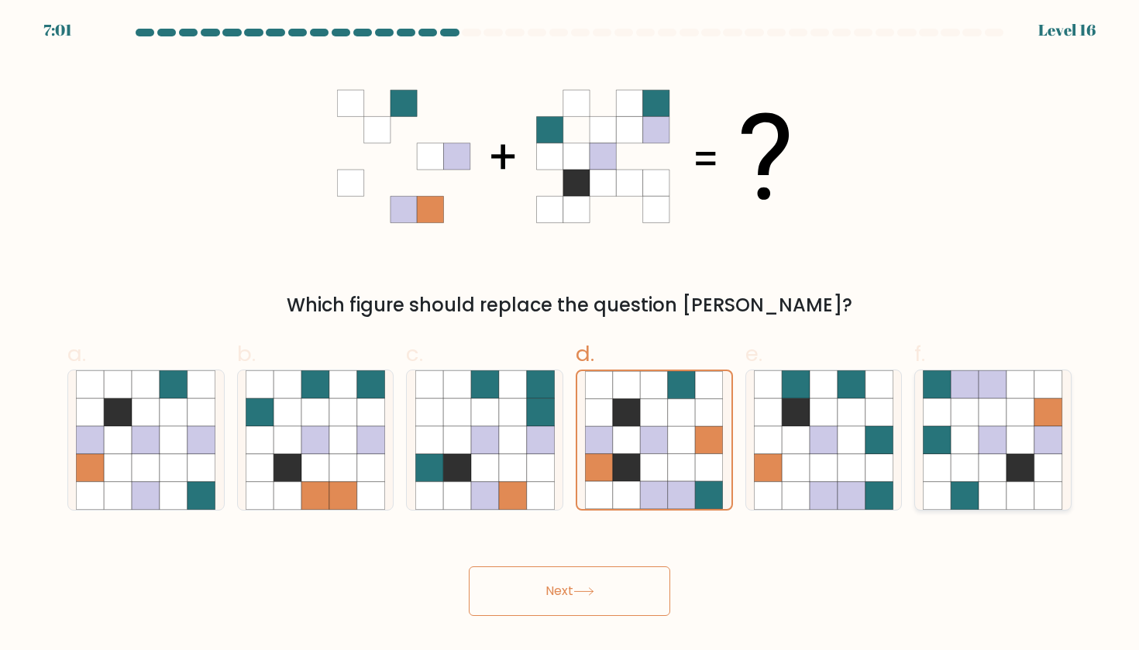
click at [991, 448] on icon at bounding box center [993, 440] width 28 height 28
click at [570, 335] on input "f." at bounding box center [569, 330] width 1 height 10
radio input "true"
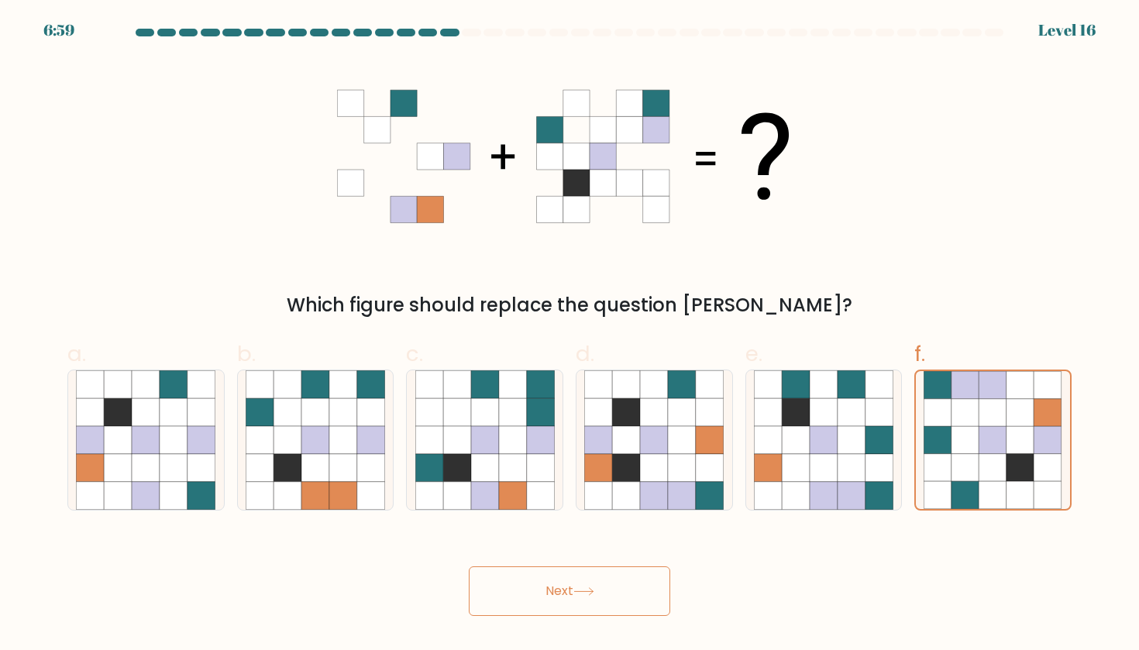
click at [605, 613] on button "Next" at bounding box center [569, 591] width 201 height 50
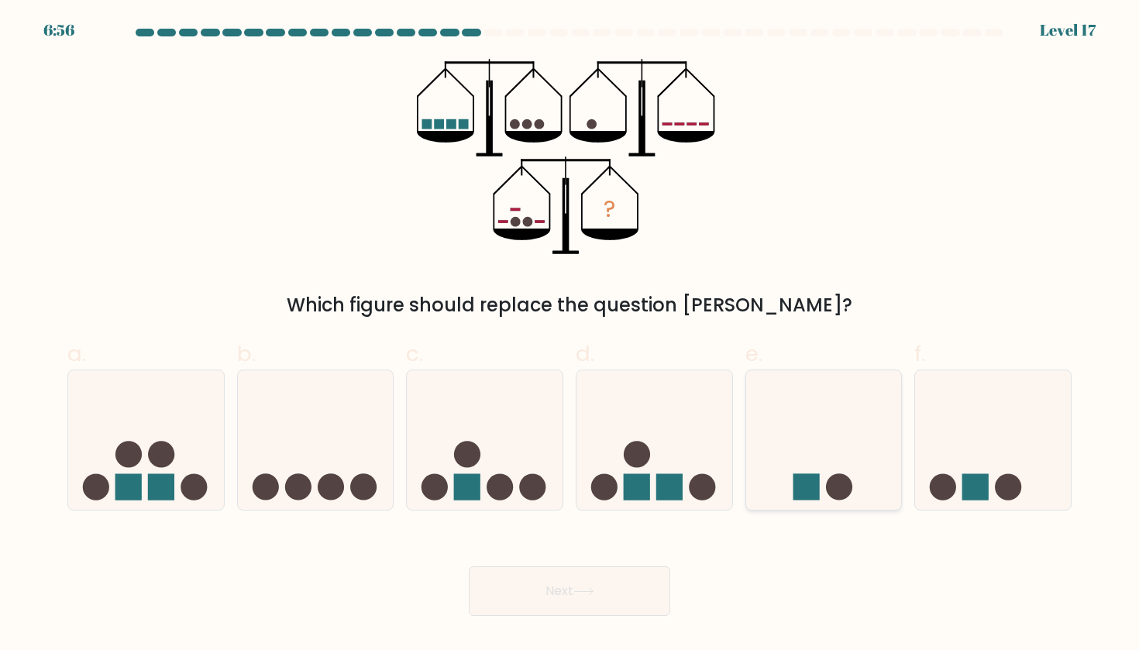
click at [839, 479] on circle at bounding box center [839, 487] width 26 height 26
click at [570, 335] on input "e." at bounding box center [569, 330] width 1 height 10
radio input "true"
click at [982, 476] on rect at bounding box center [975, 487] width 26 height 26
click at [570, 335] on input "f." at bounding box center [569, 330] width 1 height 10
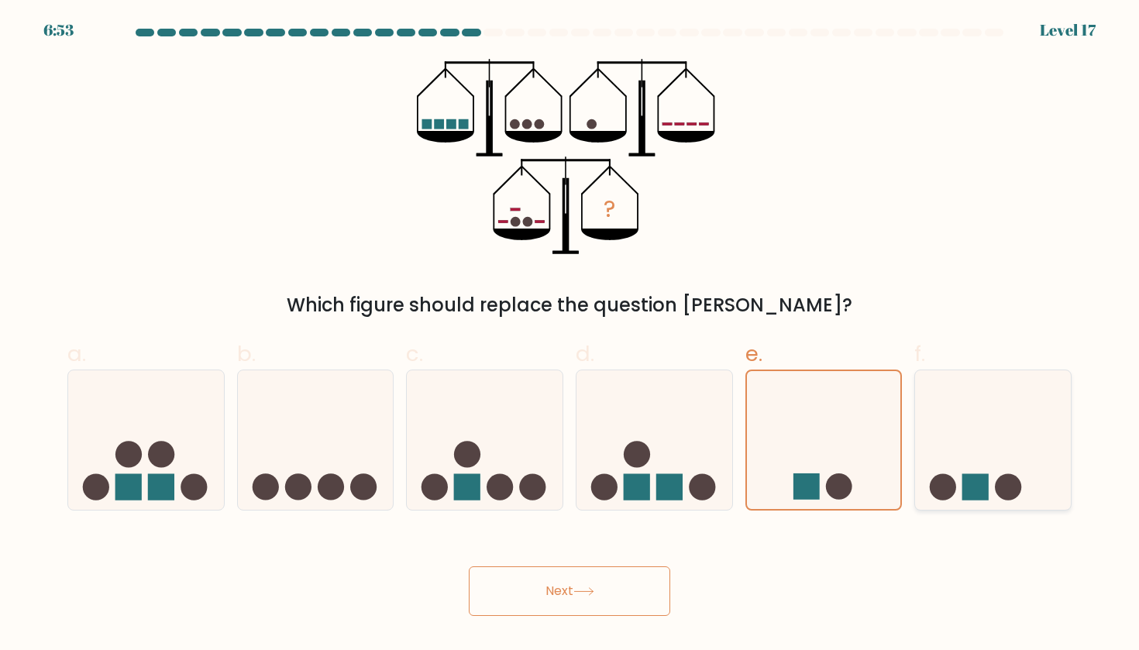
radio input "true"
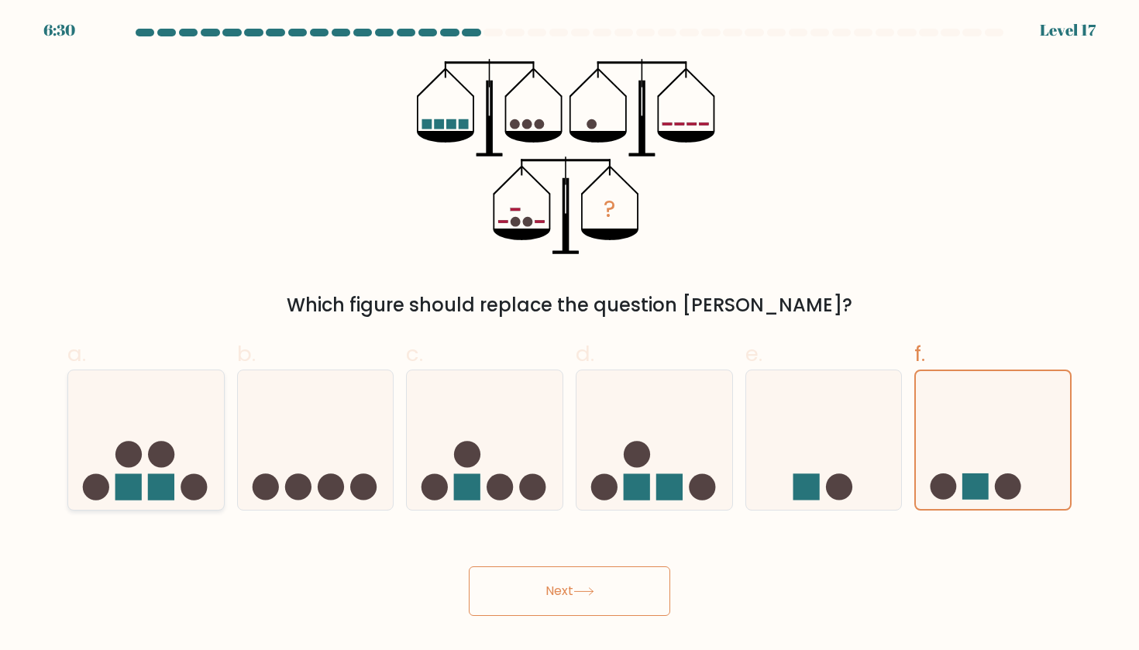
click at [175, 486] on icon at bounding box center [146, 440] width 156 height 129
click at [569, 335] on input "a." at bounding box center [569, 330] width 1 height 10
radio input "true"
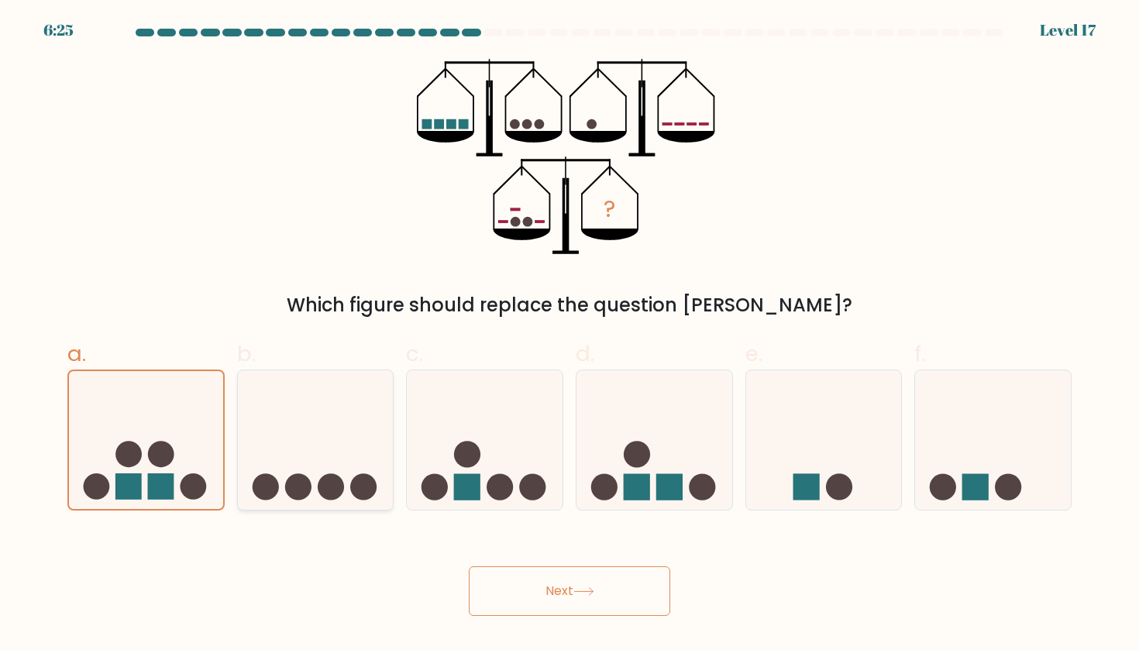
click at [332, 448] on icon at bounding box center [316, 440] width 156 height 129
click at [569, 335] on input "b." at bounding box center [569, 330] width 1 height 10
radio input "true"
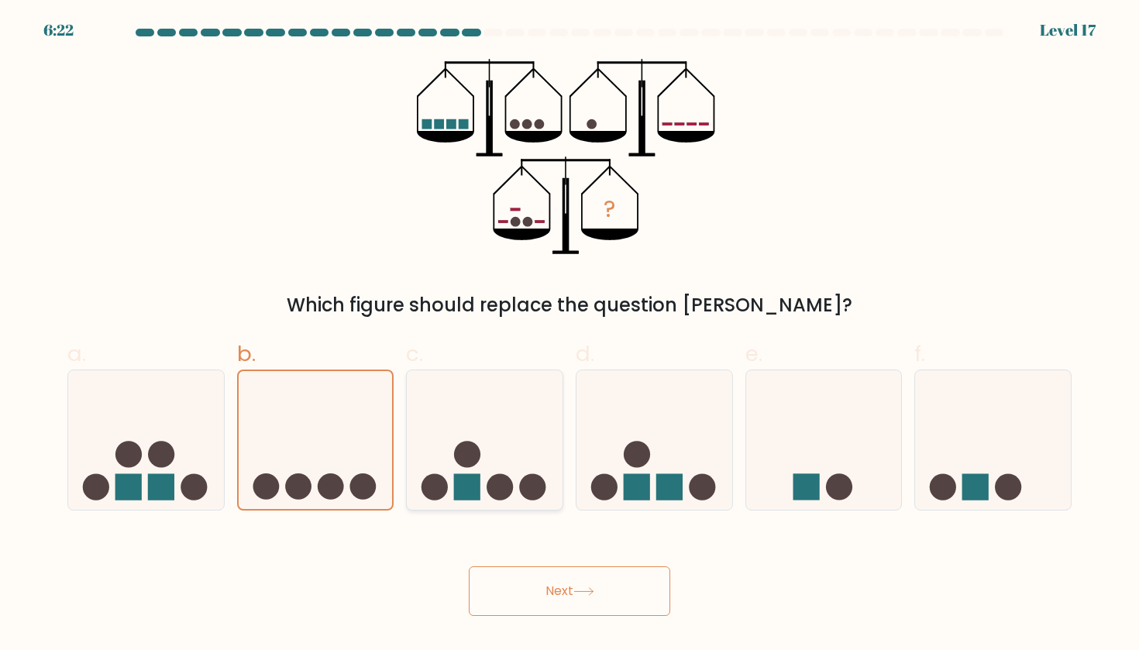
click at [475, 448] on circle at bounding box center [467, 454] width 26 height 26
click at [569, 335] on input "c." at bounding box center [569, 330] width 1 height 10
radio input "true"
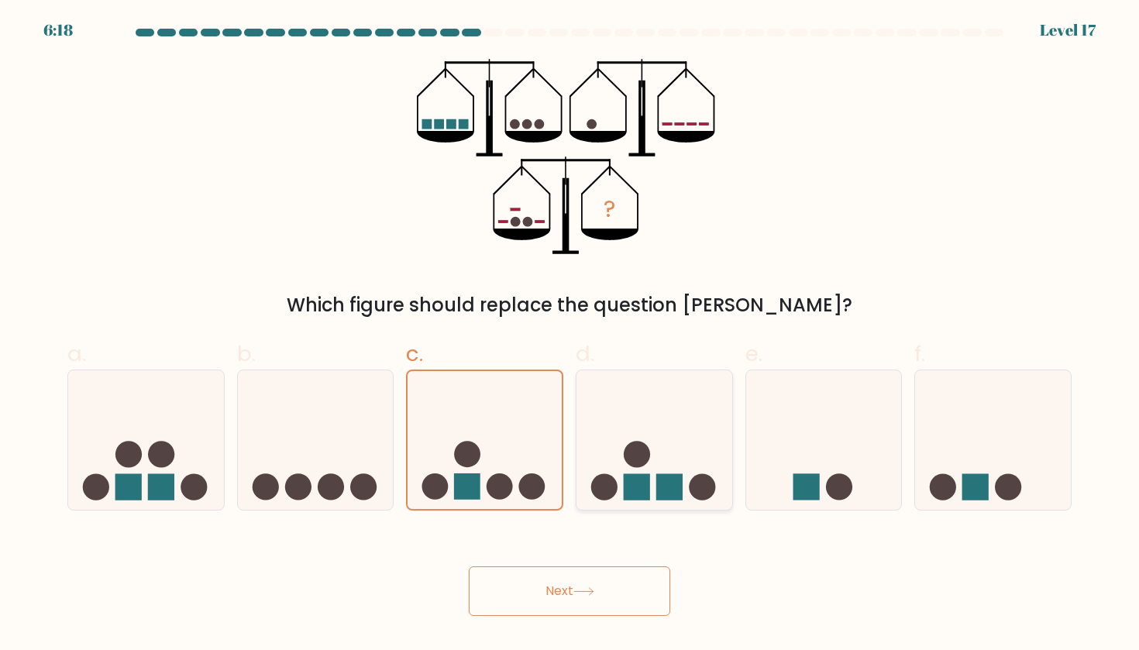
click at [660, 447] on icon at bounding box center [654, 440] width 156 height 129
click at [570, 335] on input "d." at bounding box center [569, 330] width 1 height 10
radio input "true"
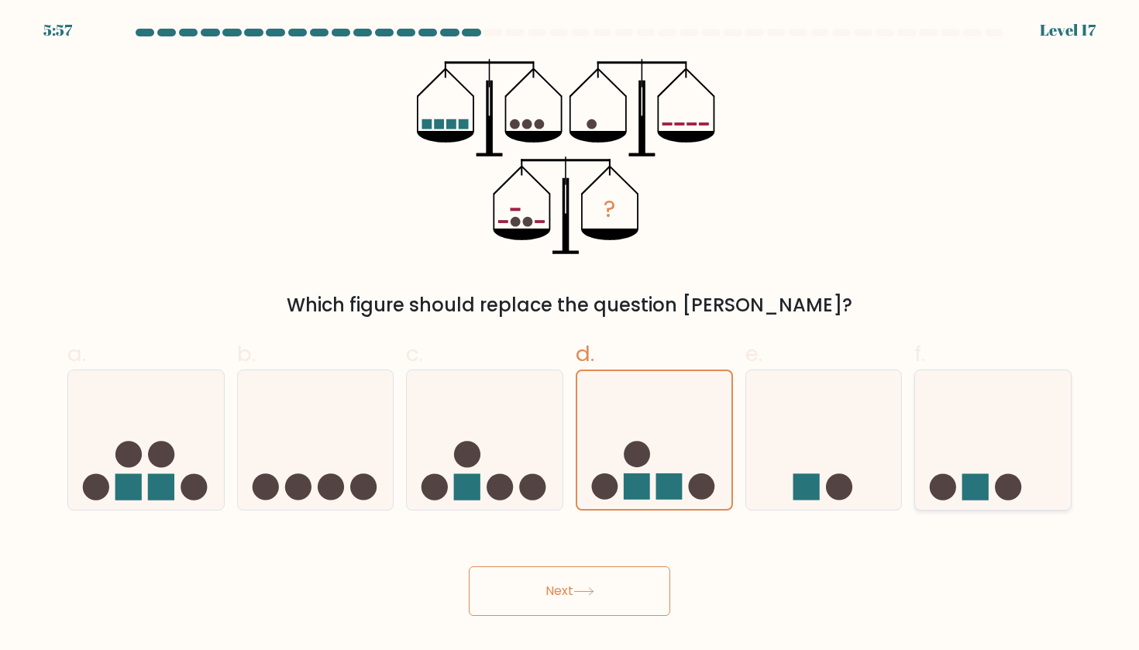
click at [925, 435] on icon at bounding box center [993, 440] width 156 height 129
click at [570, 335] on input "f." at bounding box center [569, 330] width 1 height 10
radio input "true"
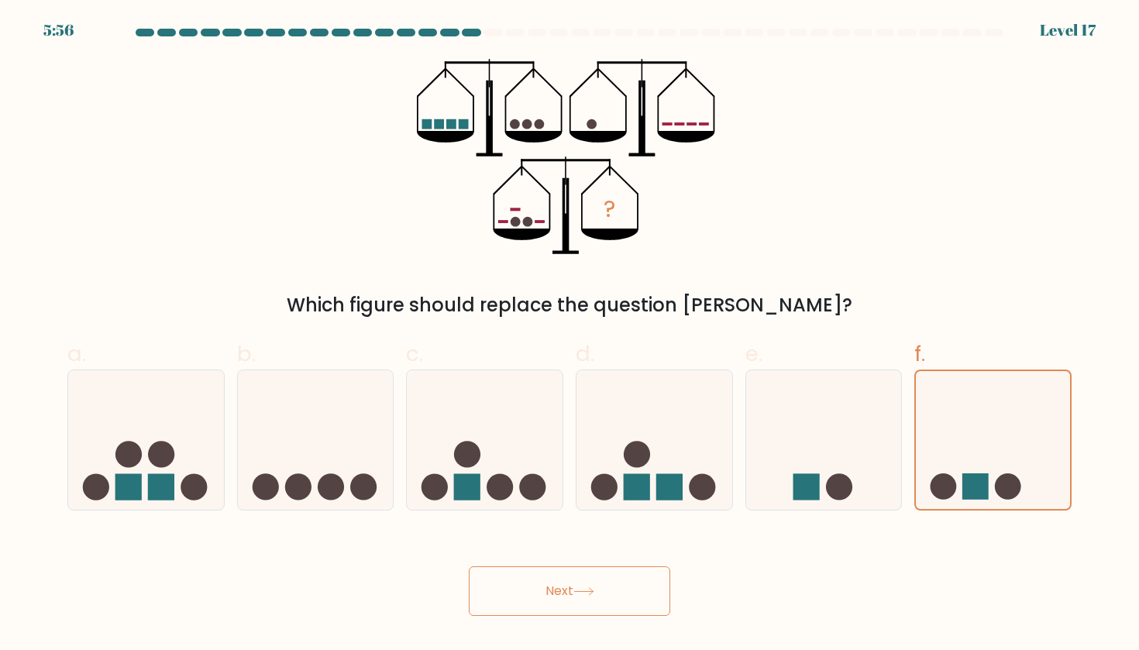
click at [593, 587] on icon at bounding box center [583, 591] width 21 height 9
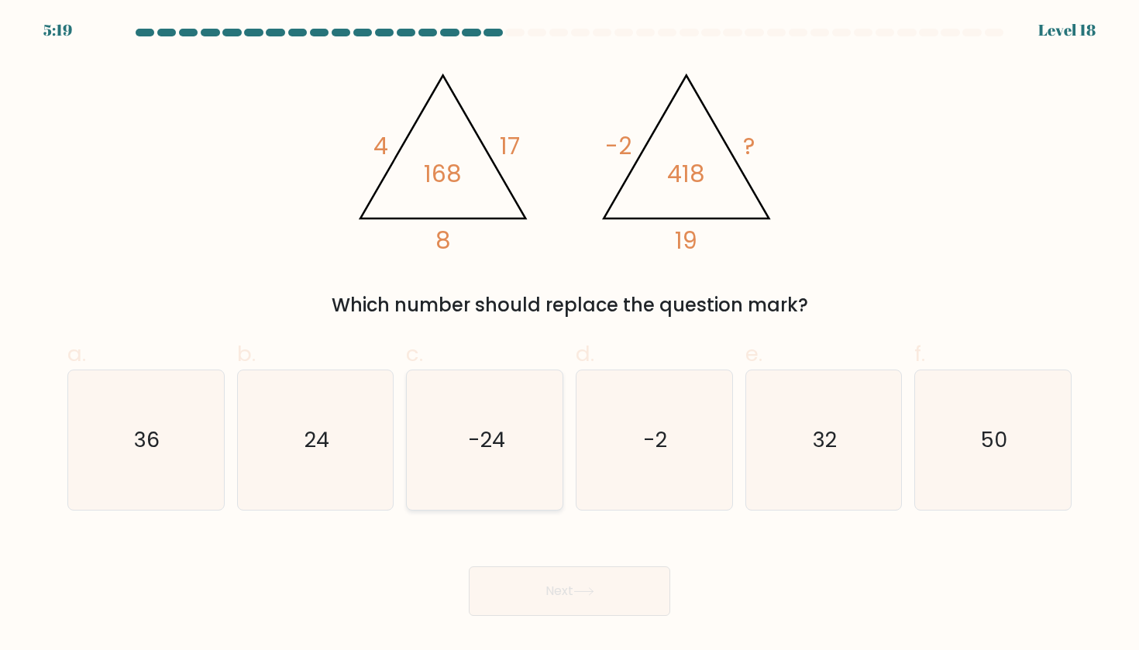
click at [486, 467] on icon "-24" at bounding box center [484, 439] width 139 height 139
click at [569, 335] on input "c. -24" at bounding box center [569, 330] width 1 height 10
radio input "true"
click at [581, 593] on icon at bounding box center [583, 591] width 21 height 9
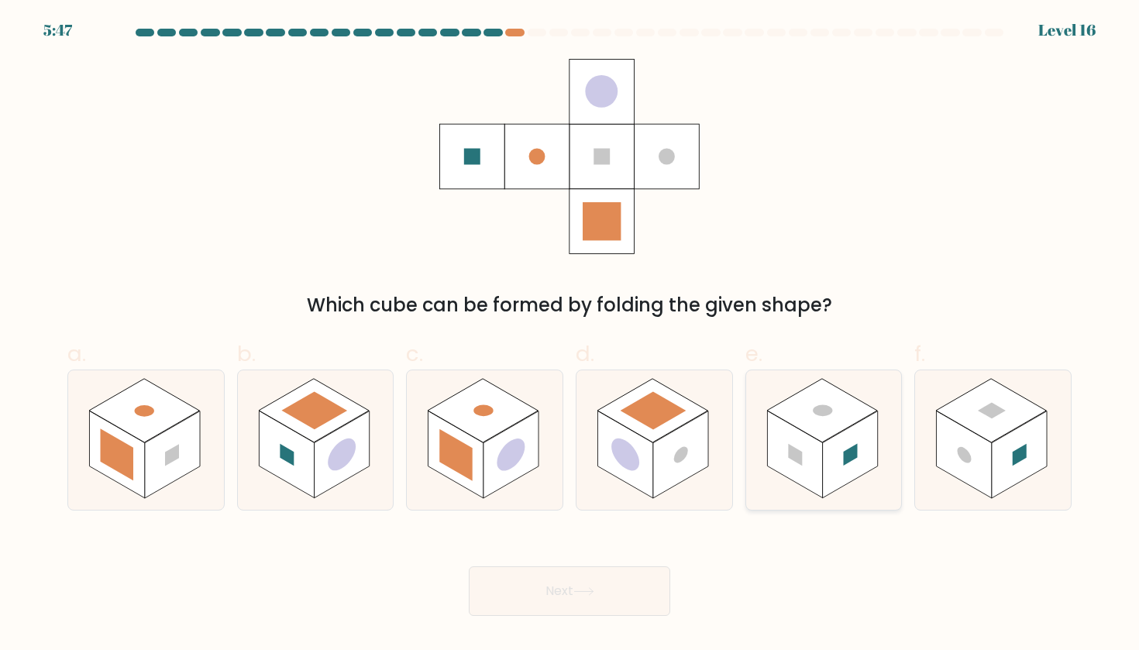
click at [830, 460] on rect at bounding box center [850, 455] width 55 height 88
click at [570, 335] on input "e." at bounding box center [569, 330] width 1 height 10
radio input "true"
click at [675, 449] on rect at bounding box center [680, 455] width 55 height 88
click at [570, 335] on input "d." at bounding box center [569, 330] width 1 height 10
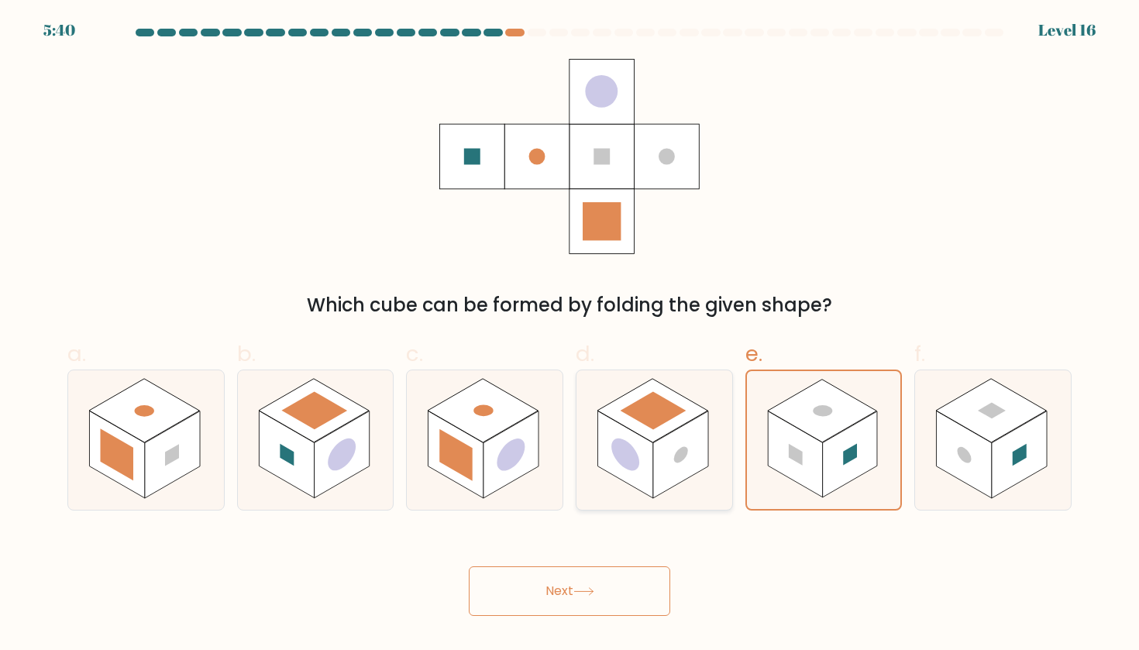
radio input "true"
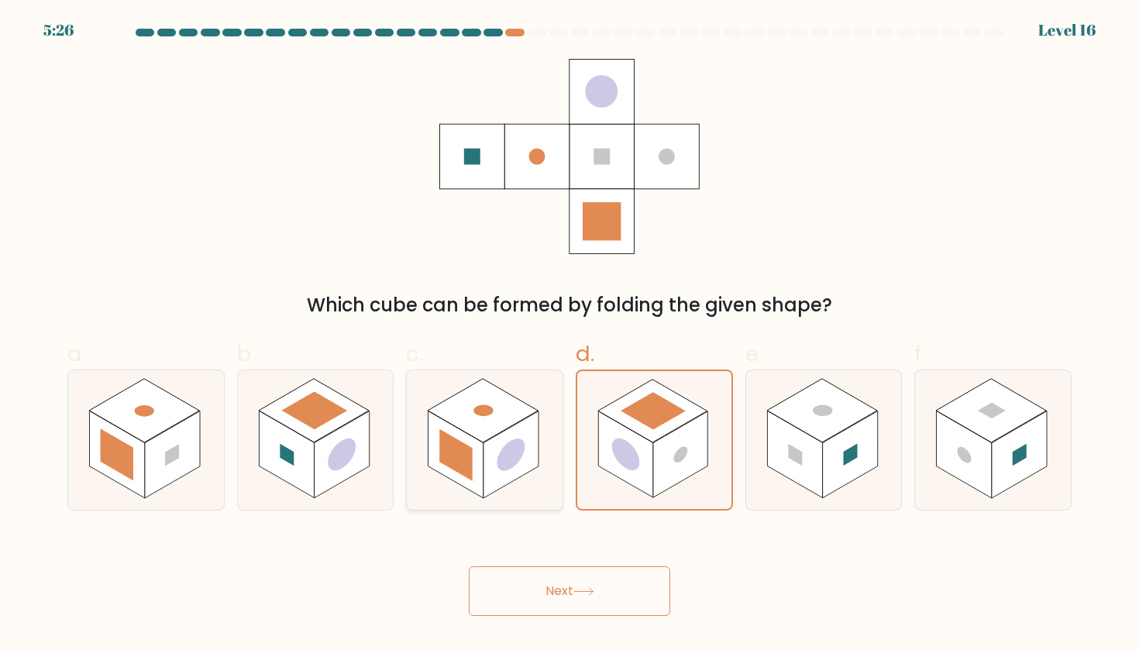
click at [493, 464] on rect at bounding box center [510, 455] width 55 height 88
click at [569, 335] on input "c." at bounding box center [569, 330] width 1 height 10
radio input "true"
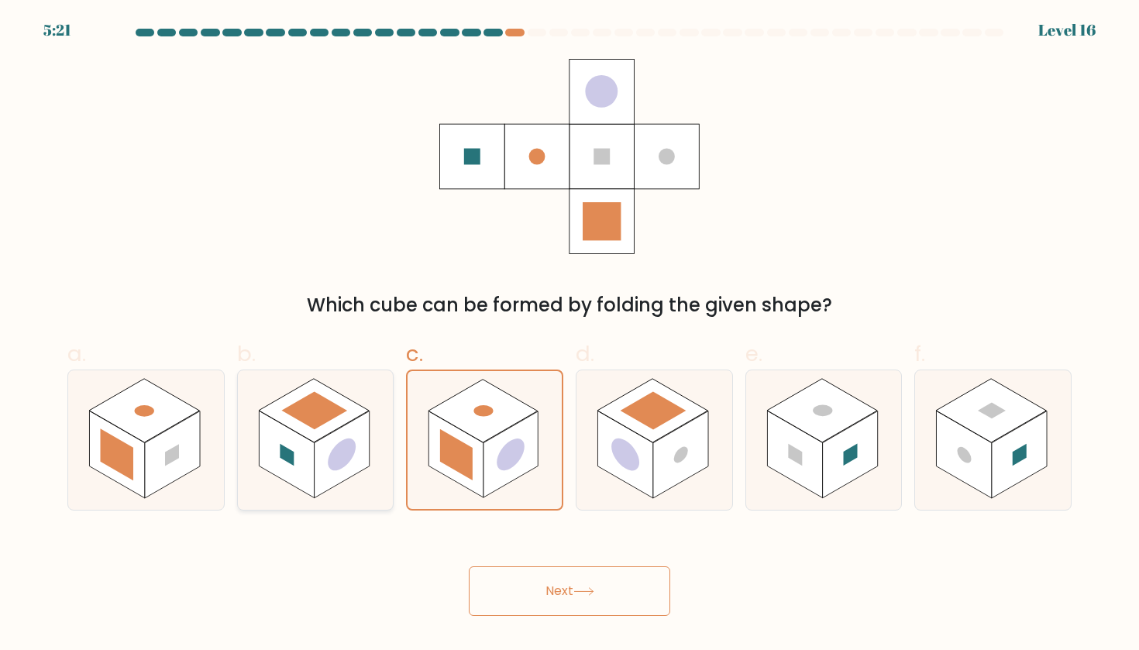
click at [348, 456] on circle at bounding box center [342, 455] width 28 height 44
click at [569, 335] on input "b." at bounding box center [569, 330] width 1 height 10
radio input "true"
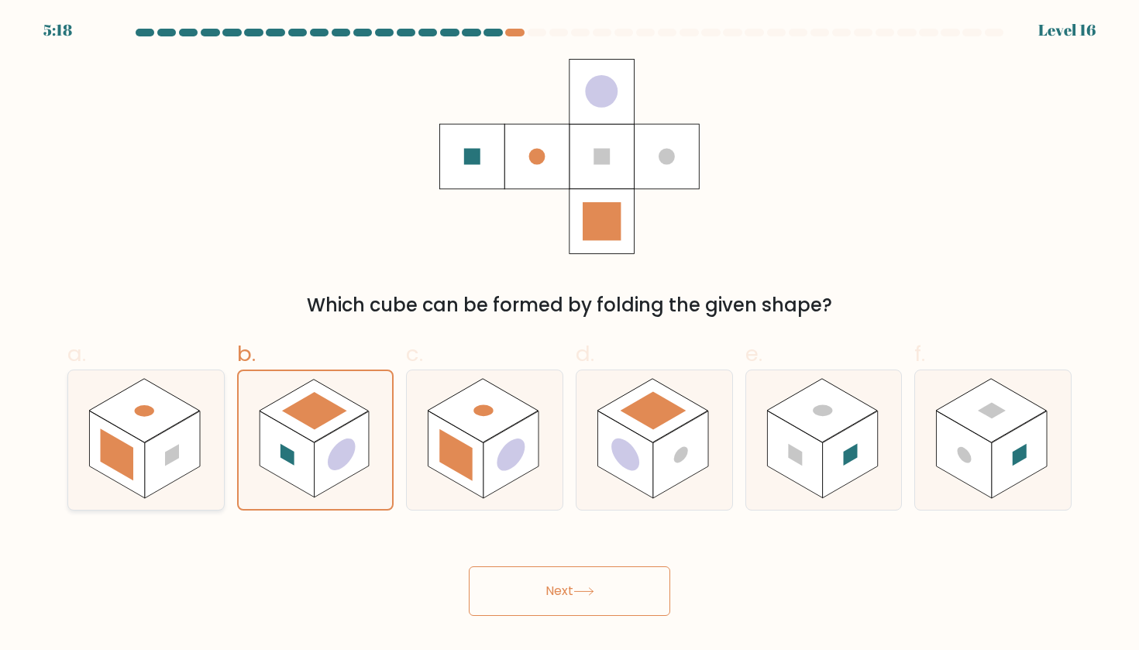
click at [139, 428] on rect at bounding box center [144, 411] width 110 height 64
click at [569, 335] on input "a." at bounding box center [569, 330] width 1 height 10
radio input "true"
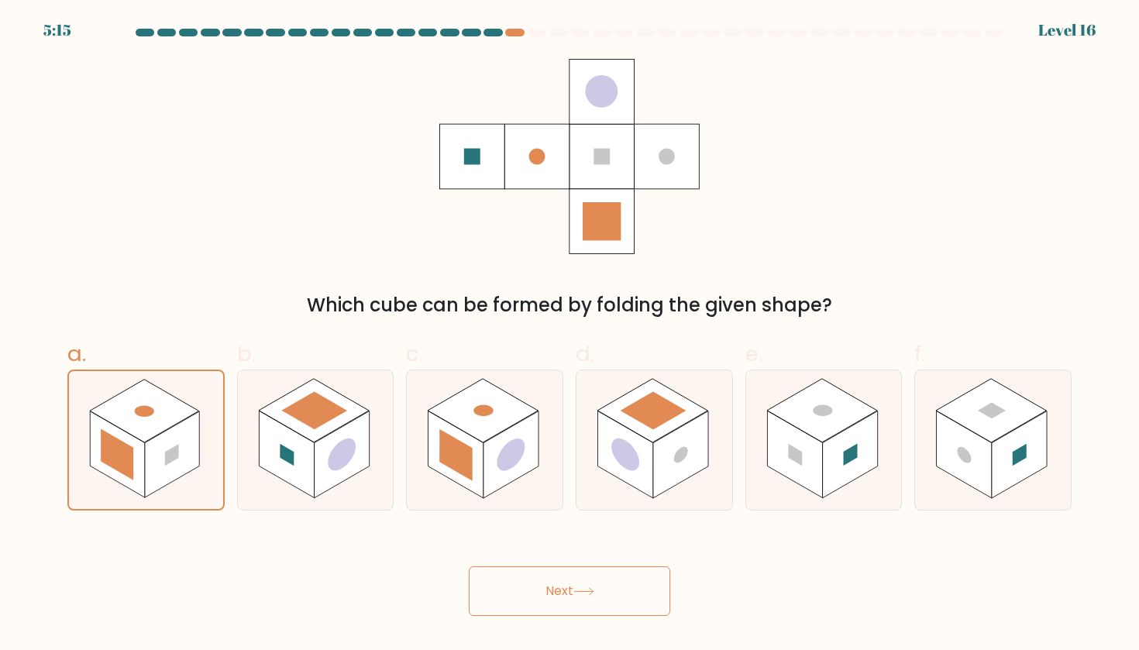
click at [566, 605] on button "Next" at bounding box center [569, 591] width 201 height 50
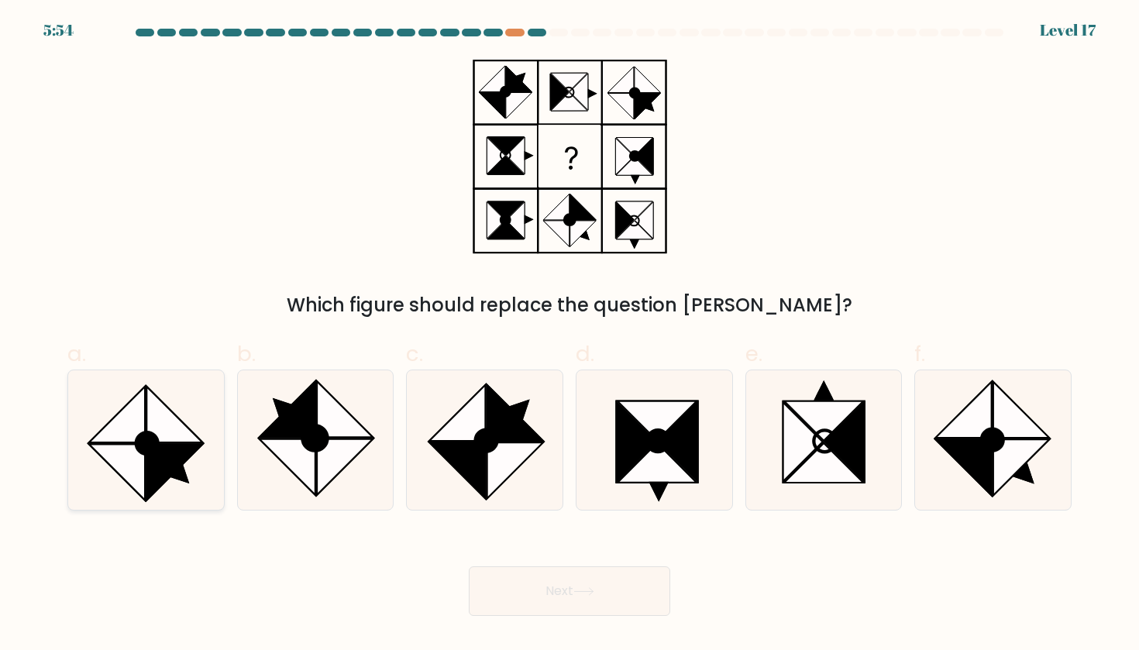
click at [211, 431] on icon at bounding box center [145, 439] width 139 height 139
click at [569, 335] on input "a." at bounding box center [569, 330] width 1 height 10
radio input "true"
click at [1031, 423] on icon at bounding box center [1021, 410] width 56 height 56
click at [570, 335] on input "f." at bounding box center [569, 330] width 1 height 10
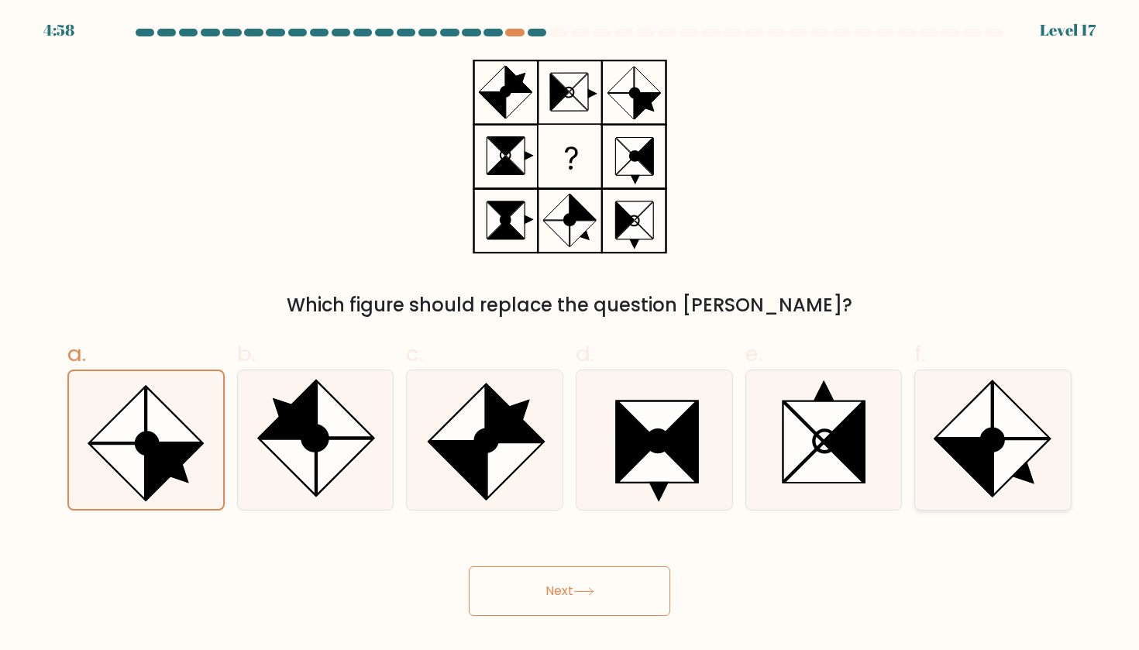
radio input "true"
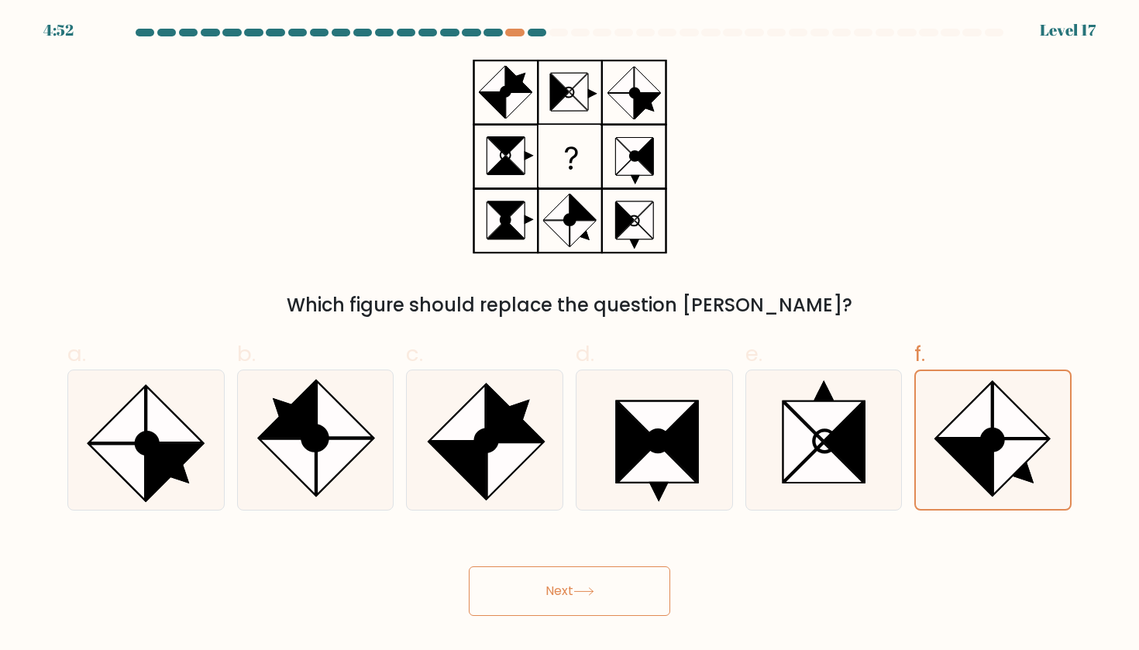
click at [569, 599] on button "Next" at bounding box center [569, 591] width 201 height 50
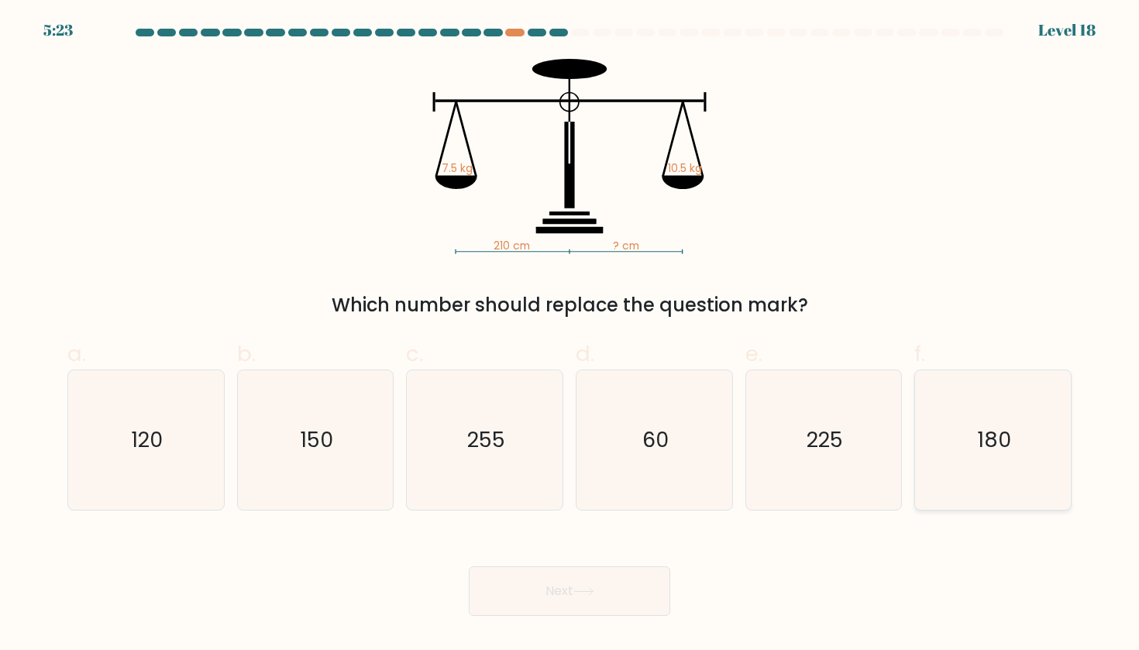
click at [988, 439] on text "180" at bounding box center [994, 439] width 34 height 29
click at [570, 335] on input "f. 180" at bounding box center [569, 330] width 1 height 10
radio input "true"
click at [627, 606] on button "Next" at bounding box center [569, 591] width 201 height 50
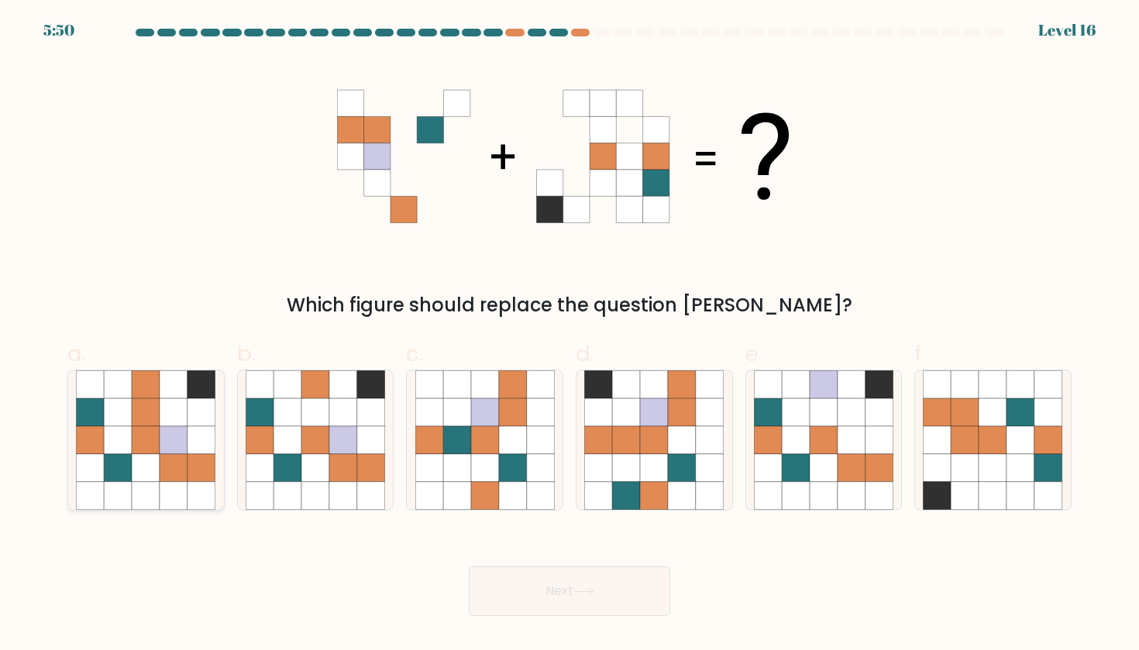
click at [111, 413] on icon at bounding box center [118, 412] width 28 height 28
click at [569, 335] on input "a." at bounding box center [569, 330] width 1 height 10
radio input "true"
click at [319, 443] on icon at bounding box center [315, 440] width 28 height 28
click at [569, 335] on input "b." at bounding box center [569, 330] width 1 height 10
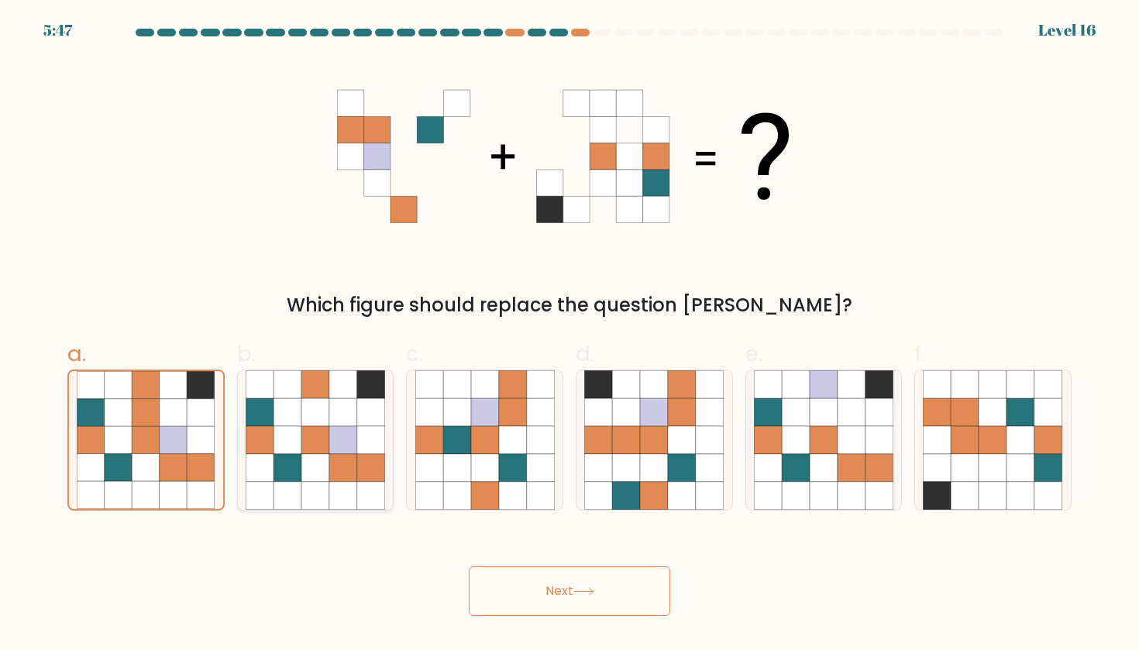
radio input "true"
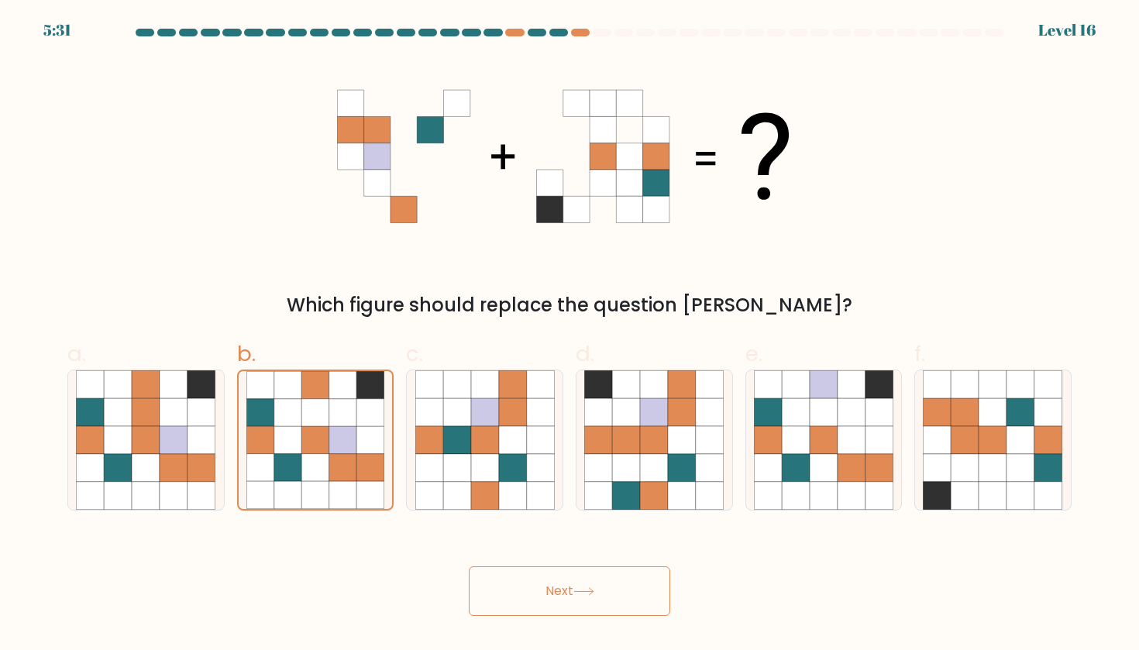
click at [514, 601] on button "Next" at bounding box center [569, 591] width 201 height 50
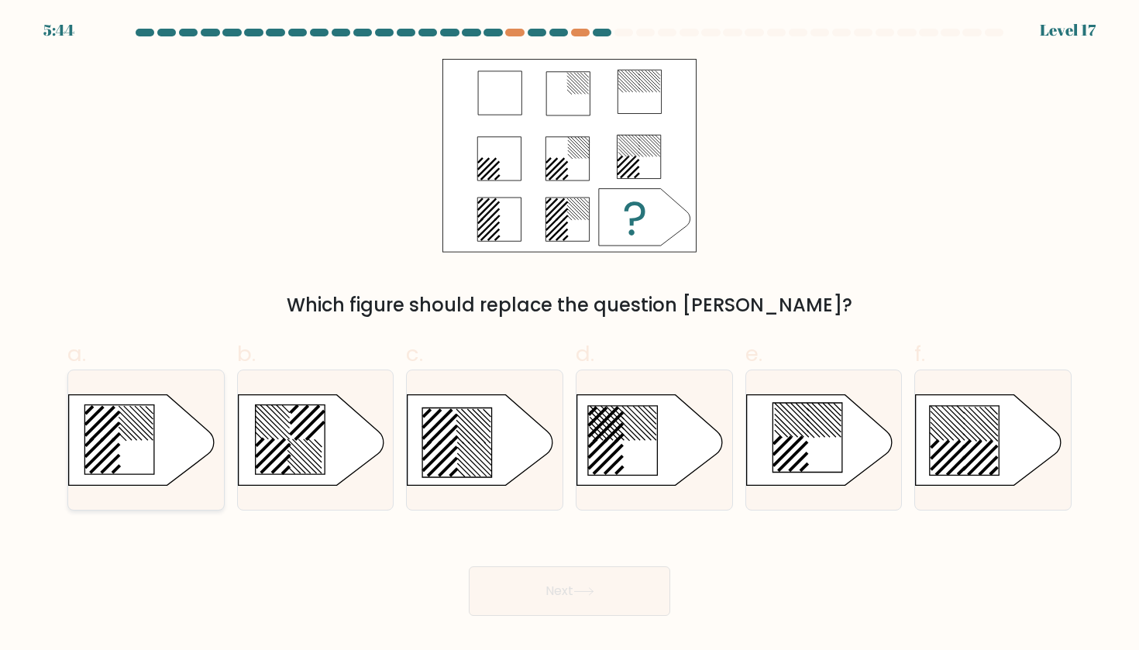
click at [168, 445] on icon at bounding box center [142, 439] width 146 height 91
click at [569, 335] on input "a." at bounding box center [569, 330] width 1 height 10
radio input "true"
click at [602, 439] on icon at bounding box center [654, 440] width 156 height 92
click at [570, 335] on input "d." at bounding box center [569, 330] width 1 height 10
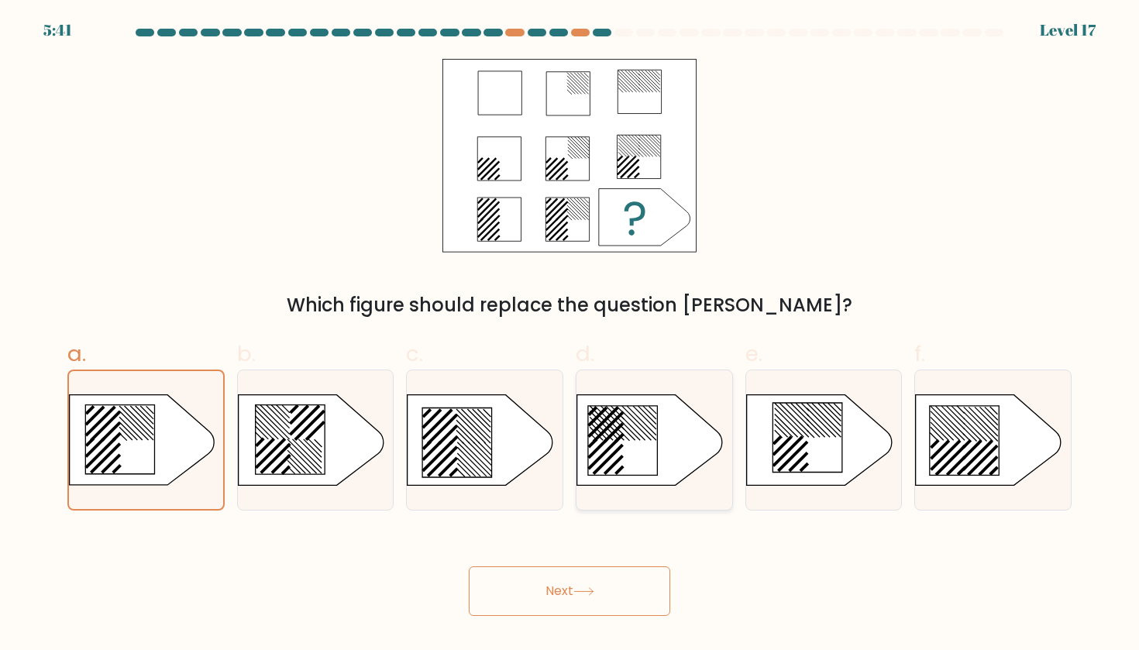
radio input "true"
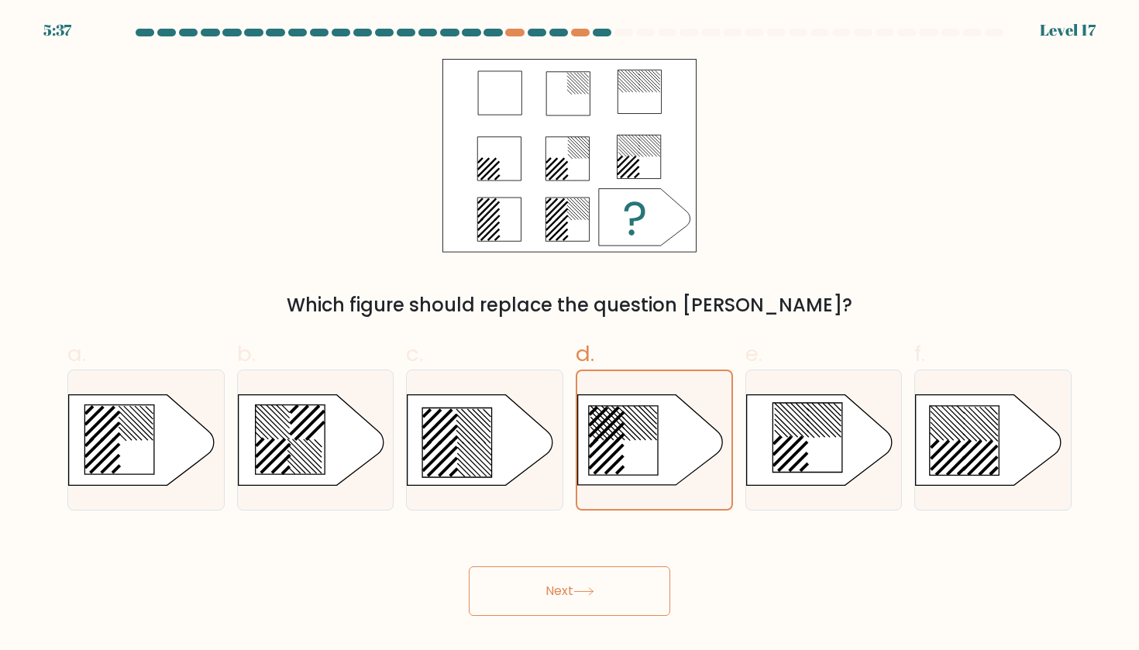
click at [580, 591] on icon at bounding box center [583, 591] width 19 height 7
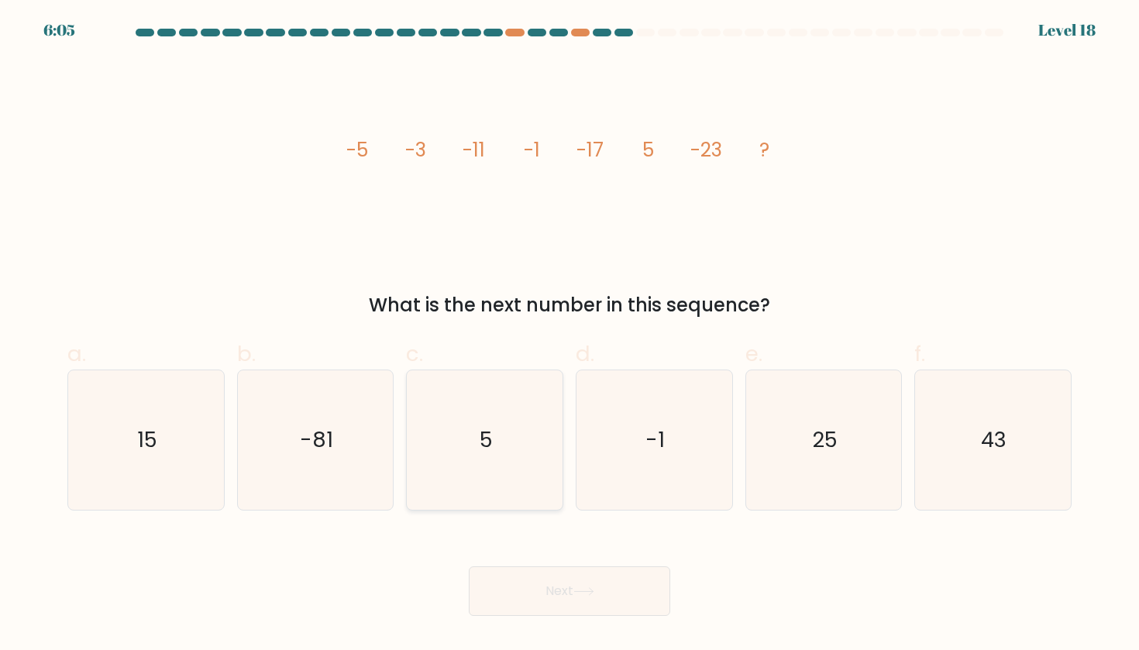
click at [485, 462] on icon "5" at bounding box center [484, 439] width 139 height 139
click at [569, 335] on input "c. 5" at bounding box center [569, 330] width 1 height 10
radio input "true"
click at [635, 584] on button "Next" at bounding box center [569, 591] width 201 height 50
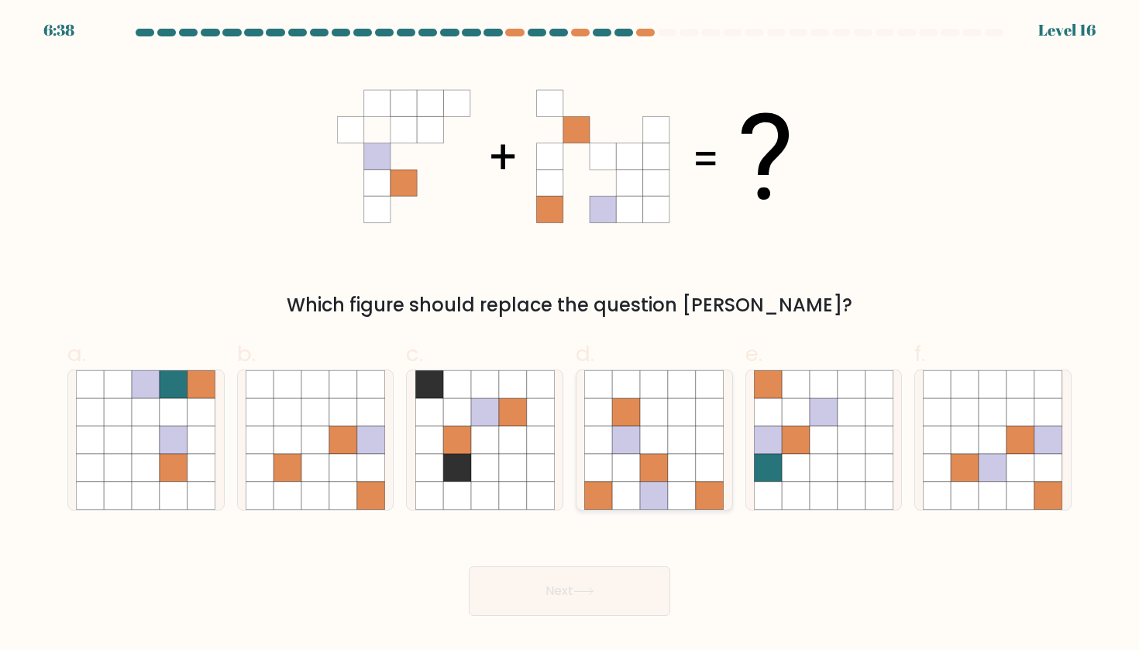
click at [621, 469] on icon at bounding box center [626, 468] width 28 height 28
click at [570, 335] on input "d." at bounding box center [569, 330] width 1 height 10
radio input "true"
click at [1000, 487] on icon at bounding box center [993, 496] width 28 height 28
click at [570, 335] on input "f." at bounding box center [569, 330] width 1 height 10
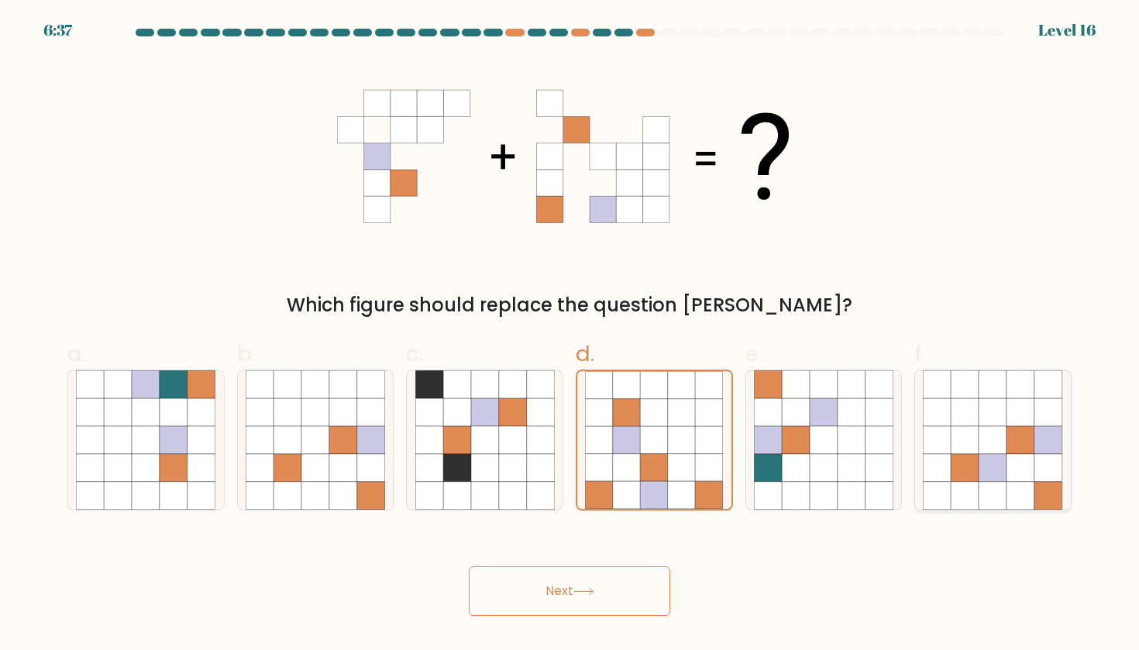
radio input "true"
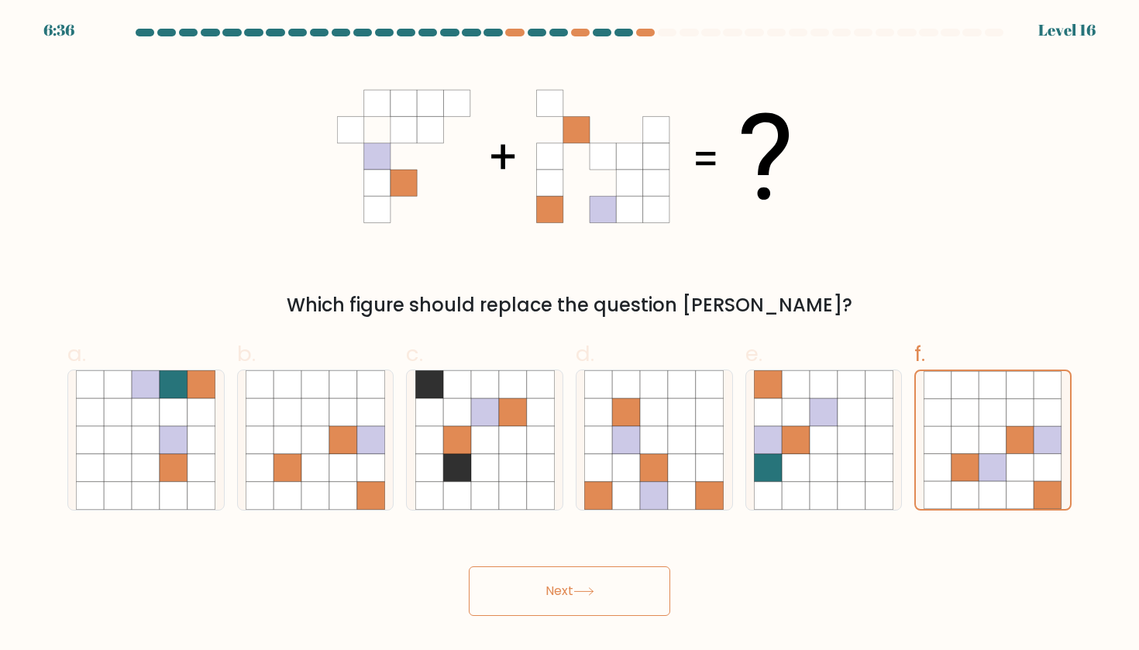
click at [522, 598] on button "Next" at bounding box center [569, 591] width 201 height 50
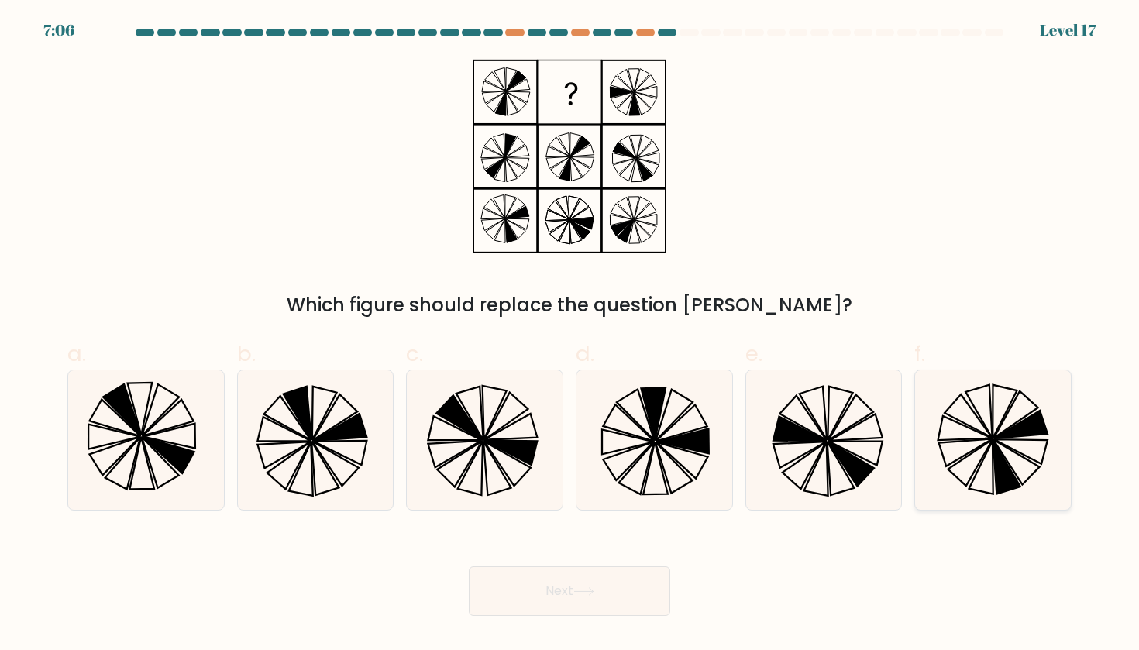
click at [1026, 452] on icon at bounding box center [992, 439] width 139 height 139
click at [570, 335] on input "f." at bounding box center [569, 330] width 1 height 10
radio input "true"
click at [590, 574] on button "Next" at bounding box center [569, 591] width 201 height 50
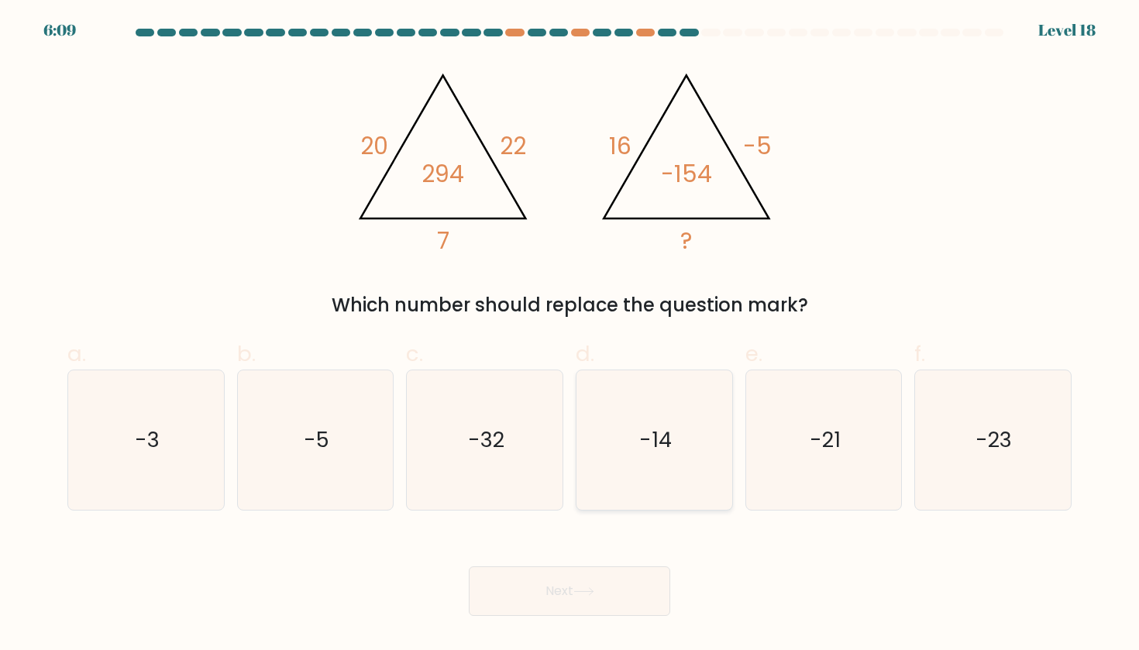
click at [642, 478] on icon "-14" at bounding box center [653, 439] width 139 height 139
click at [570, 335] on input "d. -14" at bounding box center [569, 330] width 1 height 10
radio input "true"
click at [629, 607] on button "Next" at bounding box center [569, 591] width 201 height 50
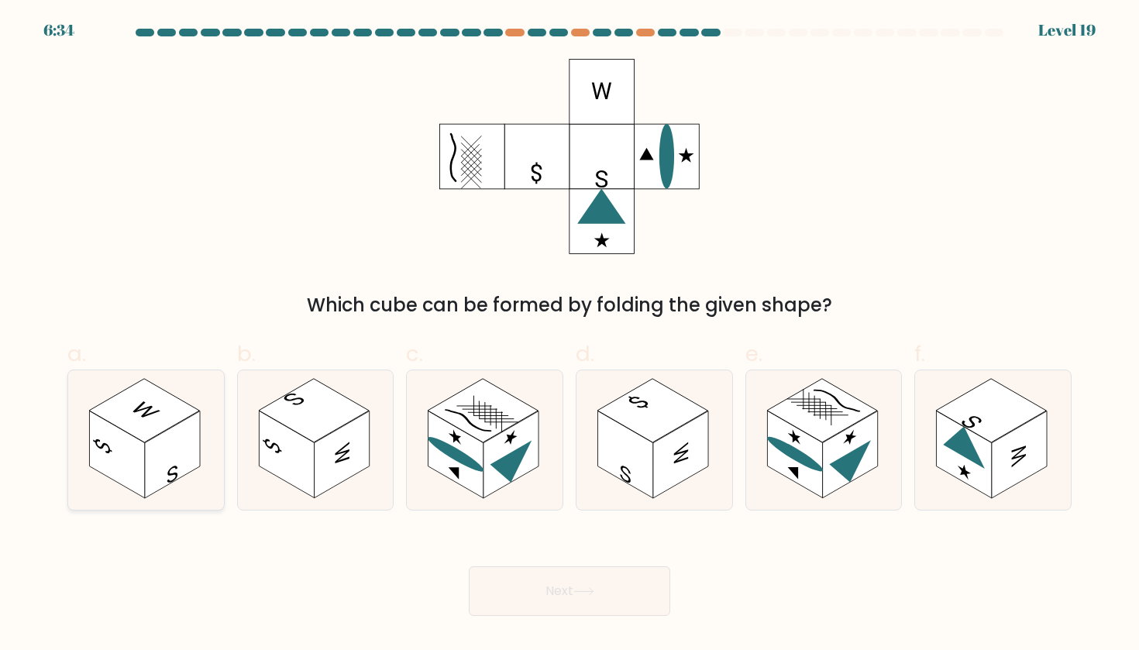
click at [152, 462] on rect at bounding box center [172, 455] width 55 height 88
click at [569, 335] on input "a." at bounding box center [569, 330] width 1 height 10
radio input "true"
click at [334, 424] on rect at bounding box center [314, 411] width 110 height 64
click at [569, 335] on input "b." at bounding box center [569, 330] width 1 height 10
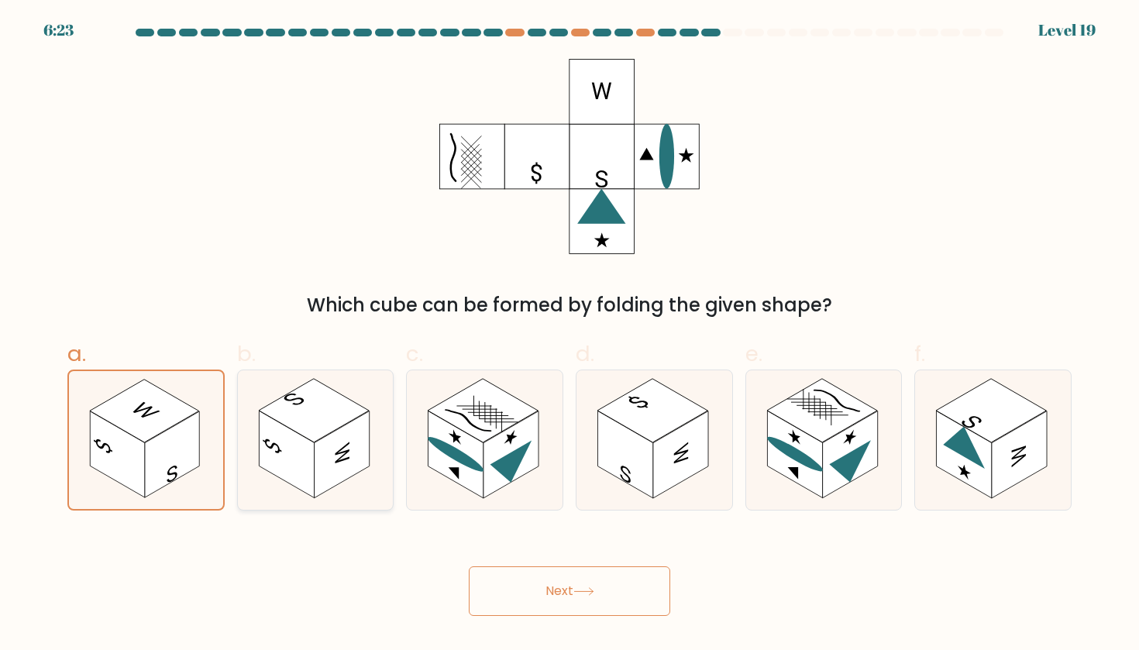
radio input "true"
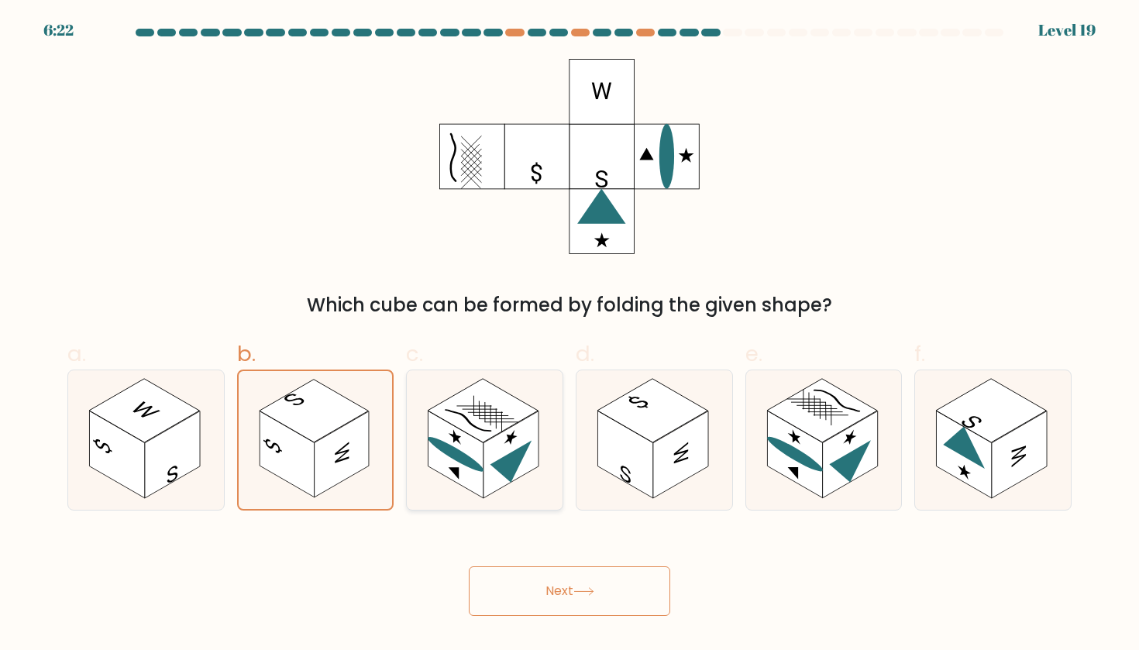
click at [476, 433] on rect at bounding box center [483, 411] width 110 height 64
click at [569, 335] on input "c." at bounding box center [569, 330] width 1 height 10
radio input "true"
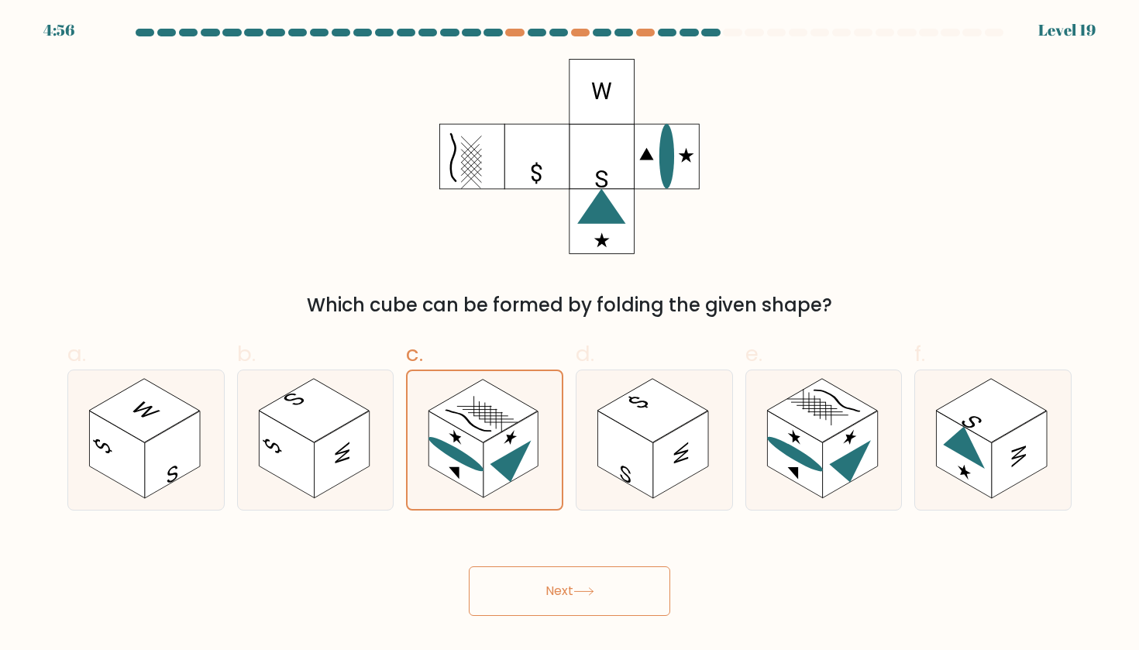
click at [531, 591] on button "Next" at bounding box center [569, 591] width 201 height 50
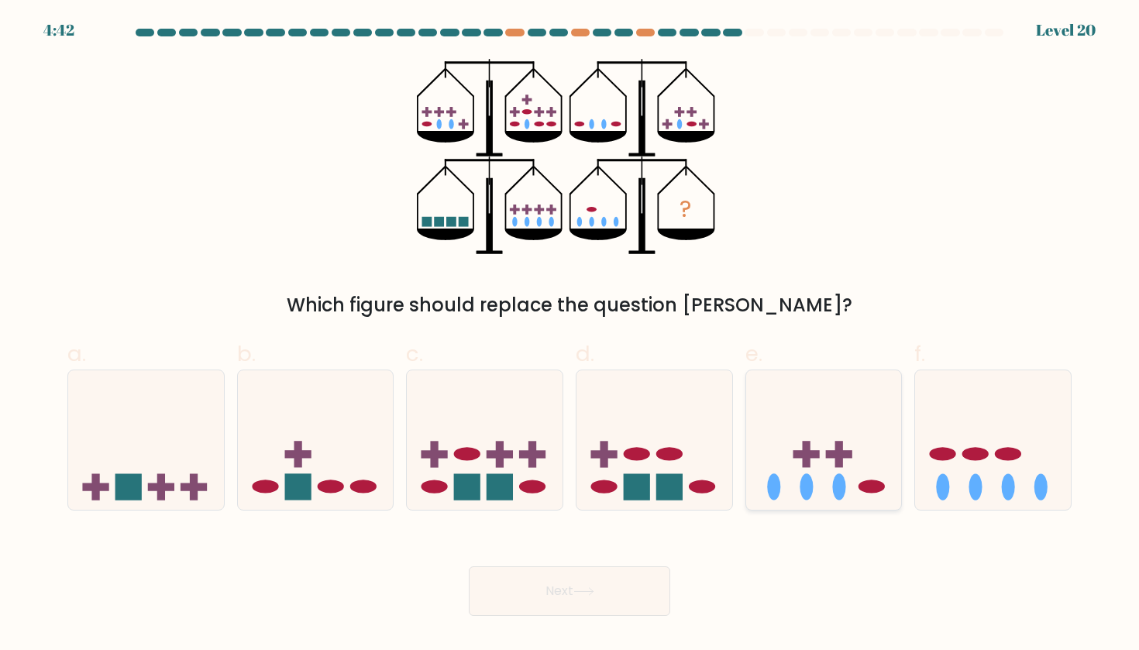
click at [802, 456] on rect at bounding box center [805, 454] width 26 height 8
click at [570, 335] on input "e." at bounding box center [569, 330] width 1 height 10
radio input "true"
click at [566, 601] on button "Next" at bounding box center [569, 591] width 201 height 50
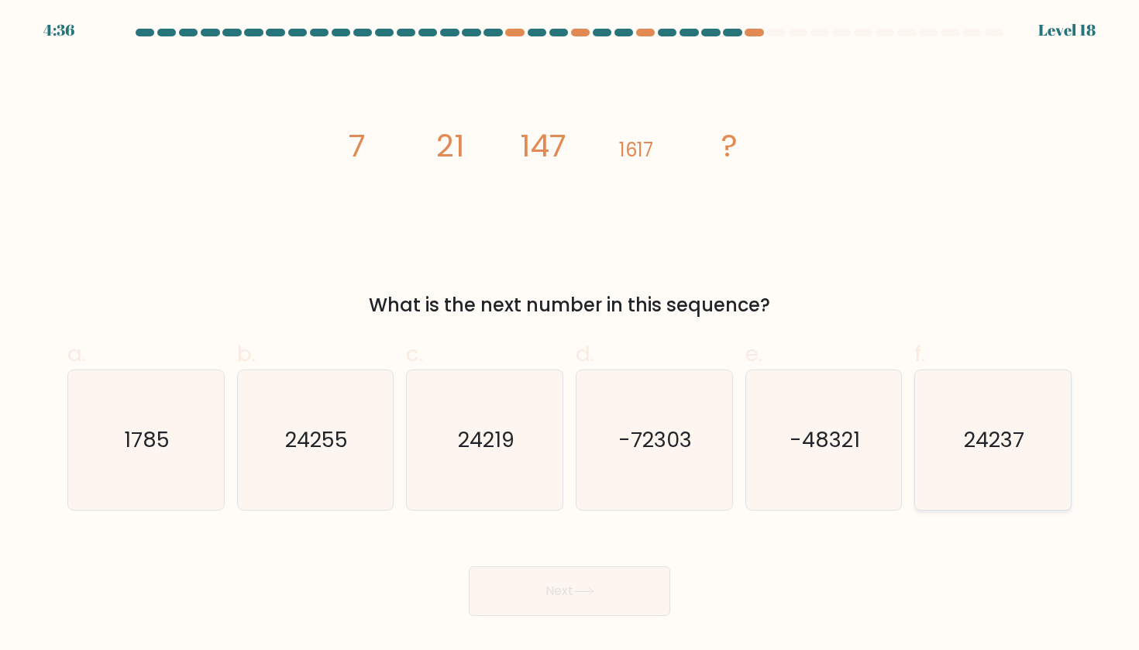
click at [1036, 431] on icon "24237" at bounding box center [992, 439] width 139 height 139
click at [570, 335] on input "f. 24237" at bounding box center [569, 330] width 1 height 10
radio input "true"
click at [514, 597] on button "Next" at bounding box center [569, 591] width 201 height 50
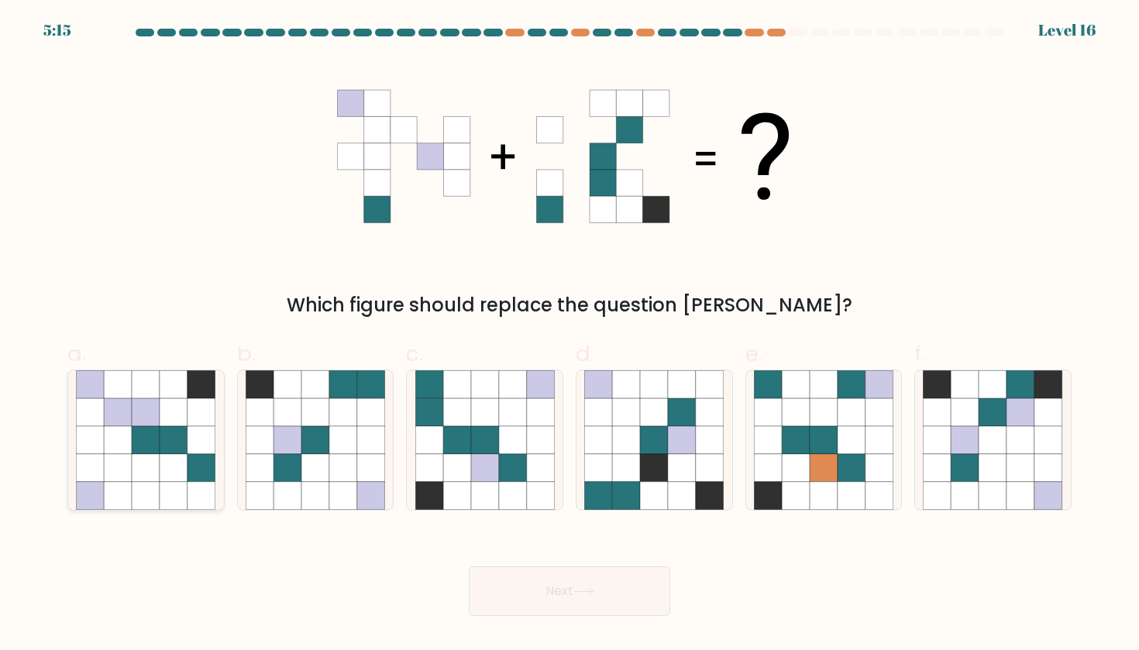
click at [119, 460] on icon at bounding box center [118, 468] width 28 height 28
click at [569, 335] on input "a." at bounding box center [569, 330] width 1 height 10
radio input "true"
click at [263, 459] on icon at bounding box center [260, 468] width 28 height 28
click at [569, 335] on input "b." at bounding box center [569, 330] width 1 height 10
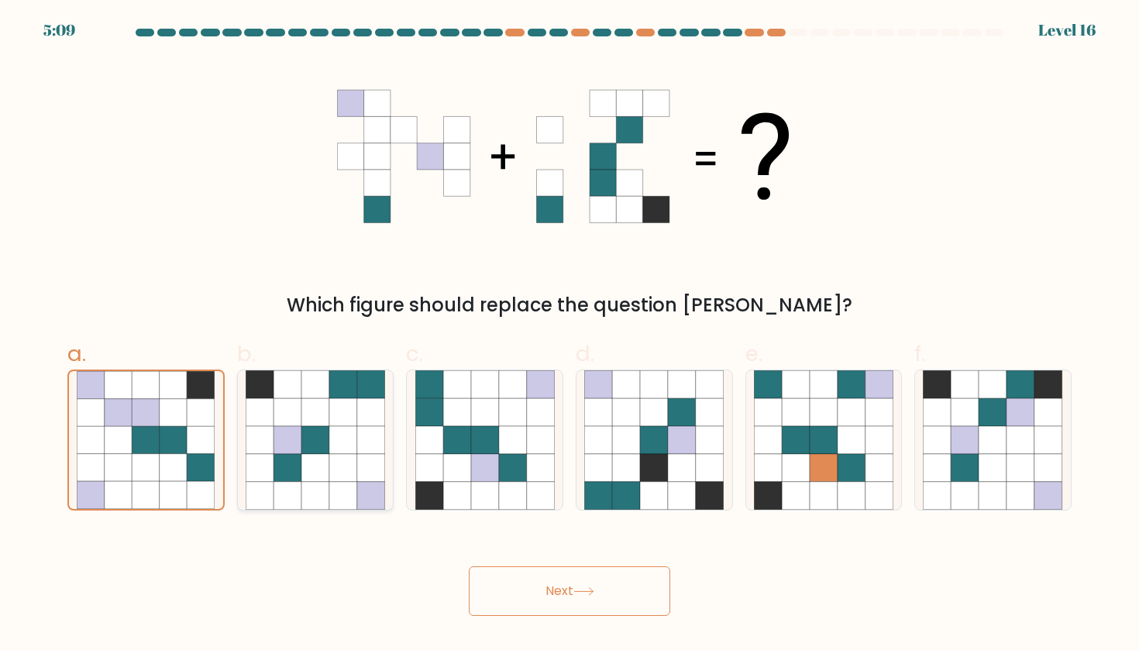
radio input "true"
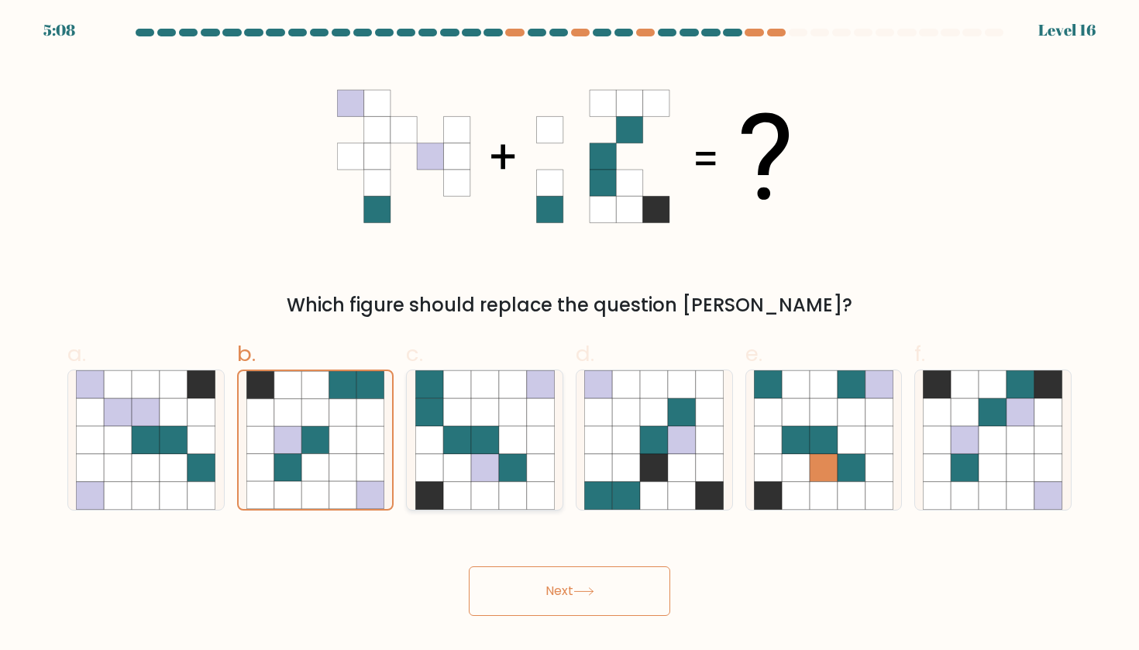
click at [466, 455] on icon at bounding box center [457, 468] width 28 height 28
click at [569, 335] on input "c." at bounding box center [569, 330] width 1 height 10
radio input "true"
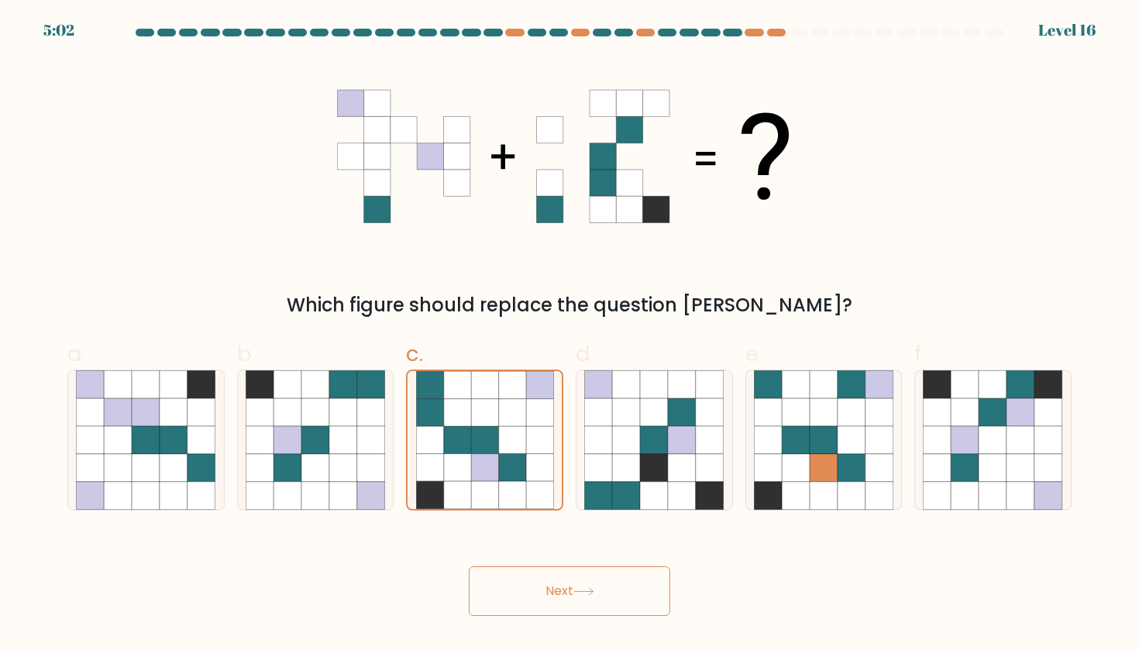
click at [530, 574] on button "Next" at bounding box center [569, 591] width 201 height 50
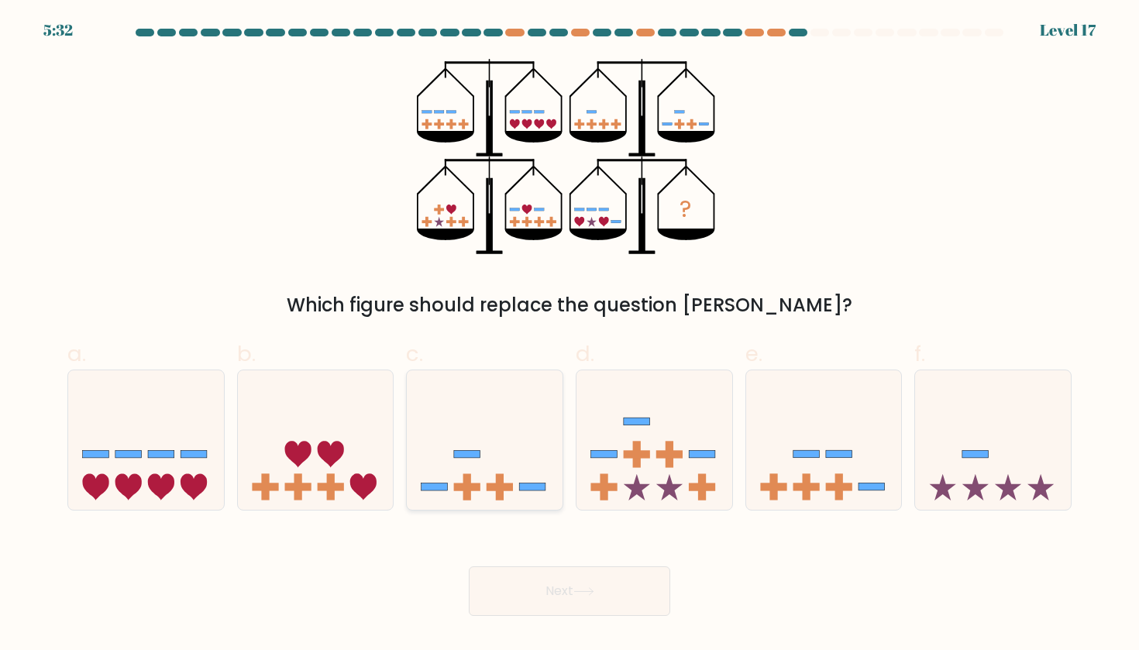
click at [490, 424] on icon at bounding box center [485, 440] width 156 height 129
click at [569, 335] on input "c." at bounding box center [569, 330] width 1 height 10
radio input "true"
click at [659, 400] on icon at bounding box center [654, 440] width 156 height 129
click at [570, 335] on input "d." at bounding box center [569, 330] width 1 height 10
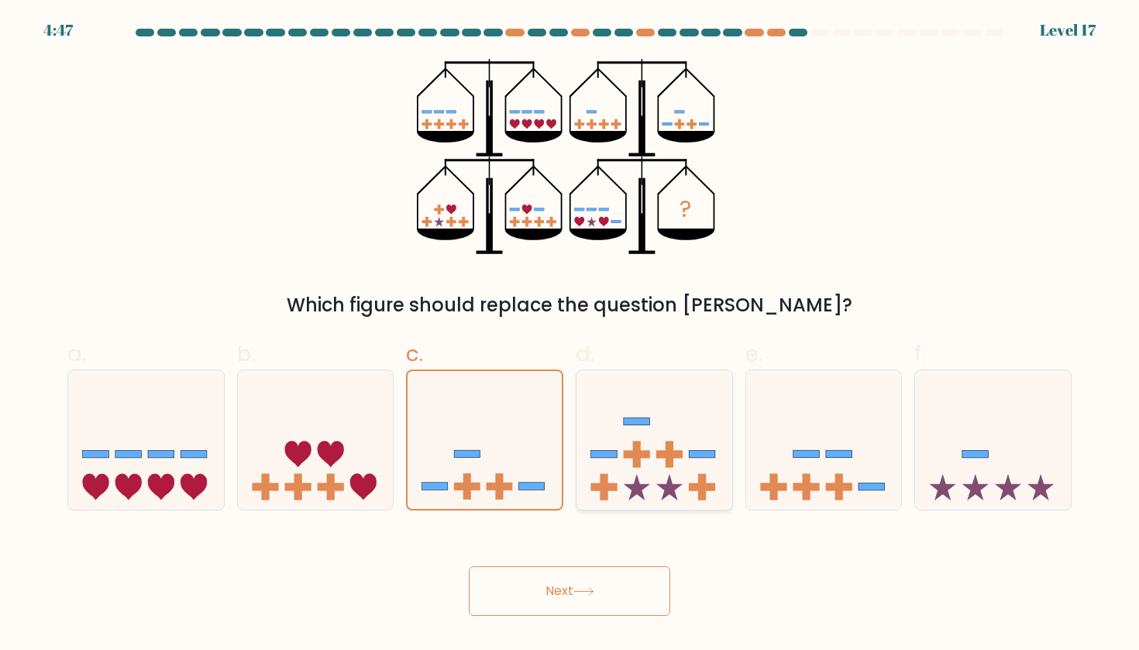
radio input "true"
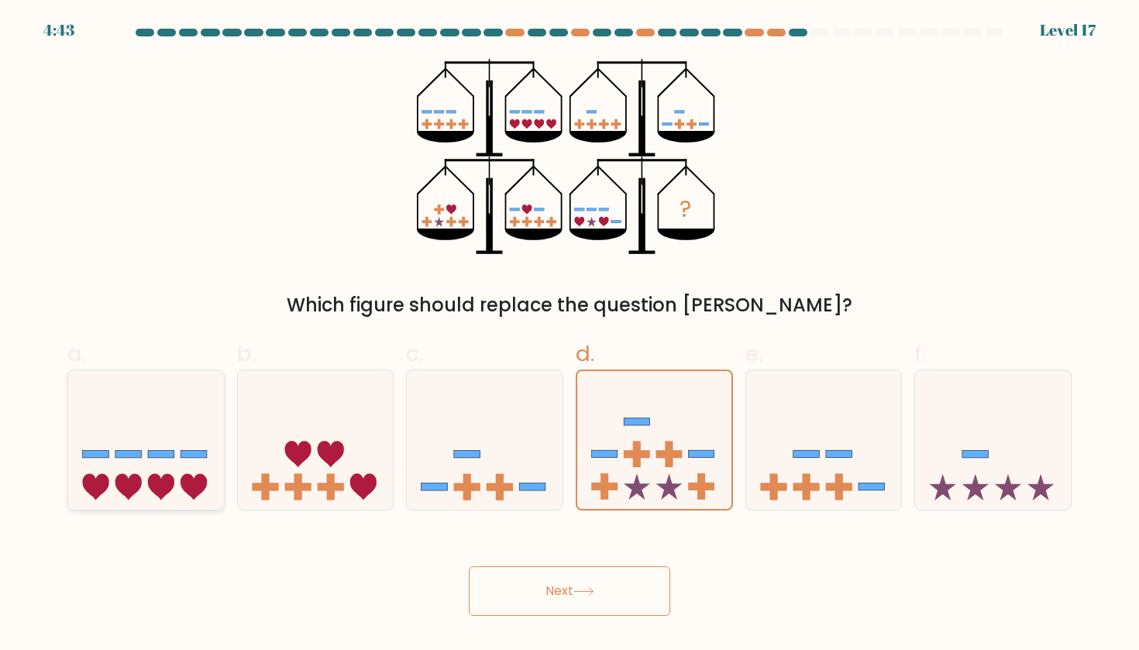
click at [174, 476] on icon at bounding box center [146, 440] width 156 height 129
click at [569, 335] on input "a." at bounding box center [569, 330] width 1 height 10
radio input "true"
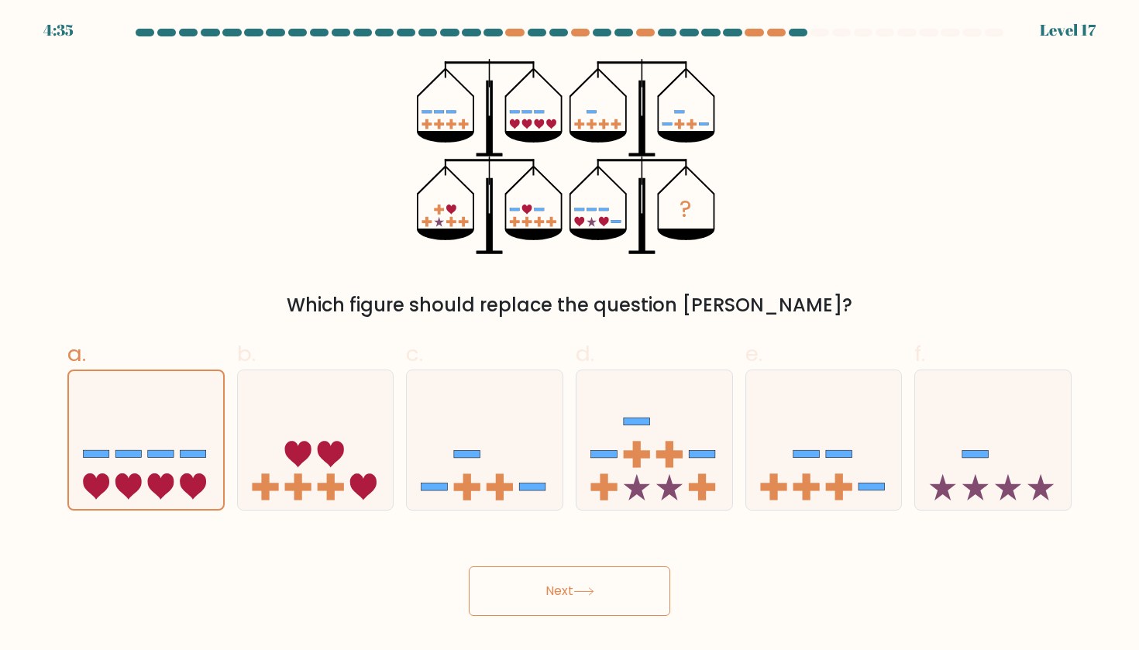
click at [557, 586] on button "Next" at bounding box center [569, 591] width 201 height 50
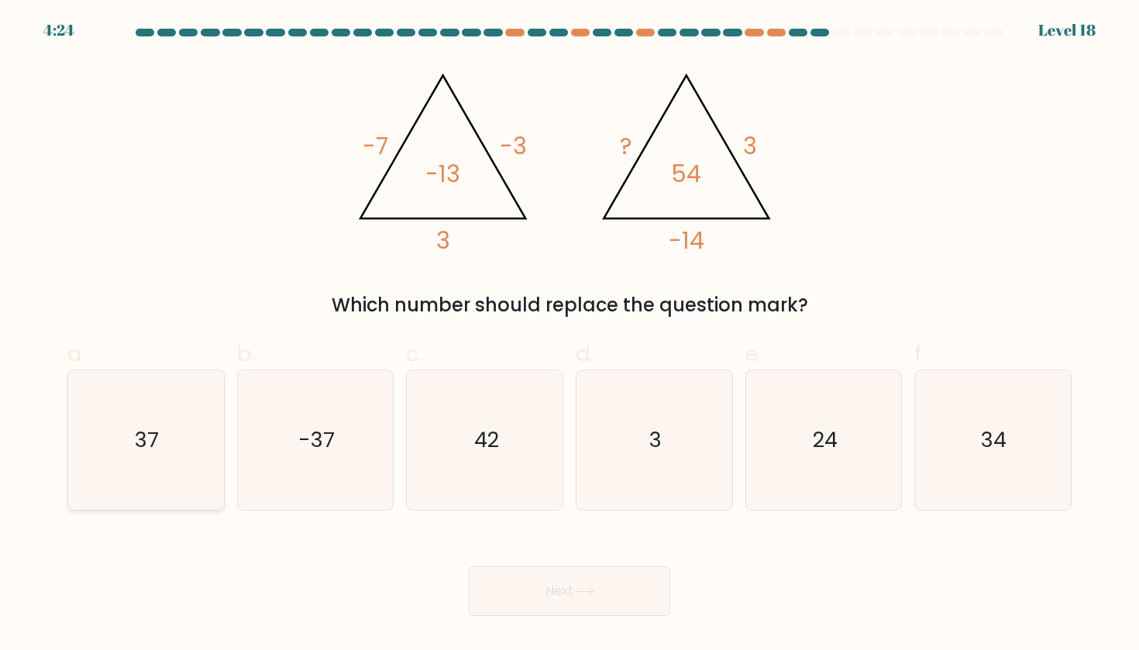
click at [159, 478] on icon "37" at bounding box center [145, 439] width 139 height 139
click at [569, 335] on input "a. 37" at bounding box center [569, 330] width 1 height 10
radio input "true"
click at [494, 593] on button "Next" at bounding box center [569, 591] width 201 height 50
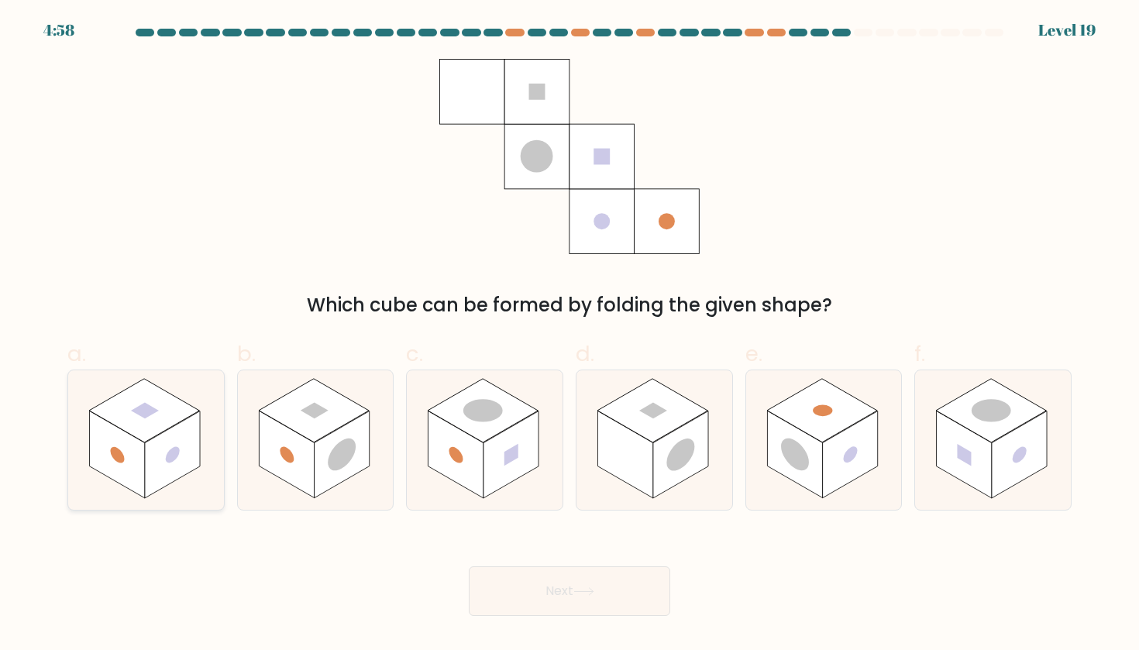
click at [140, 483] on rect at bounding box center [117, 455] width 55 height 88
click at [569, 335] on input "a." at bounding box center [569, 330] width 1 height 10
radio input "true"
click at [979, 439] on rect at bounding box center [963, 455] width 55 height 88
click at [570, 335] on input "f." at bounding box center [569, 330] width 1 height 10
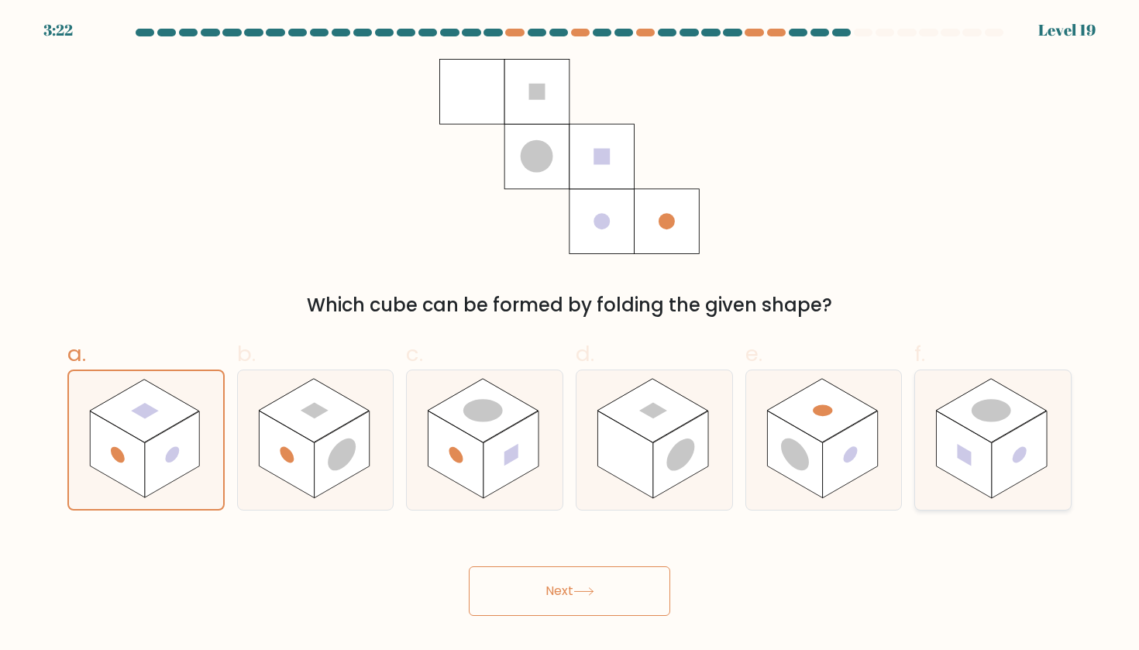
radio input "true"
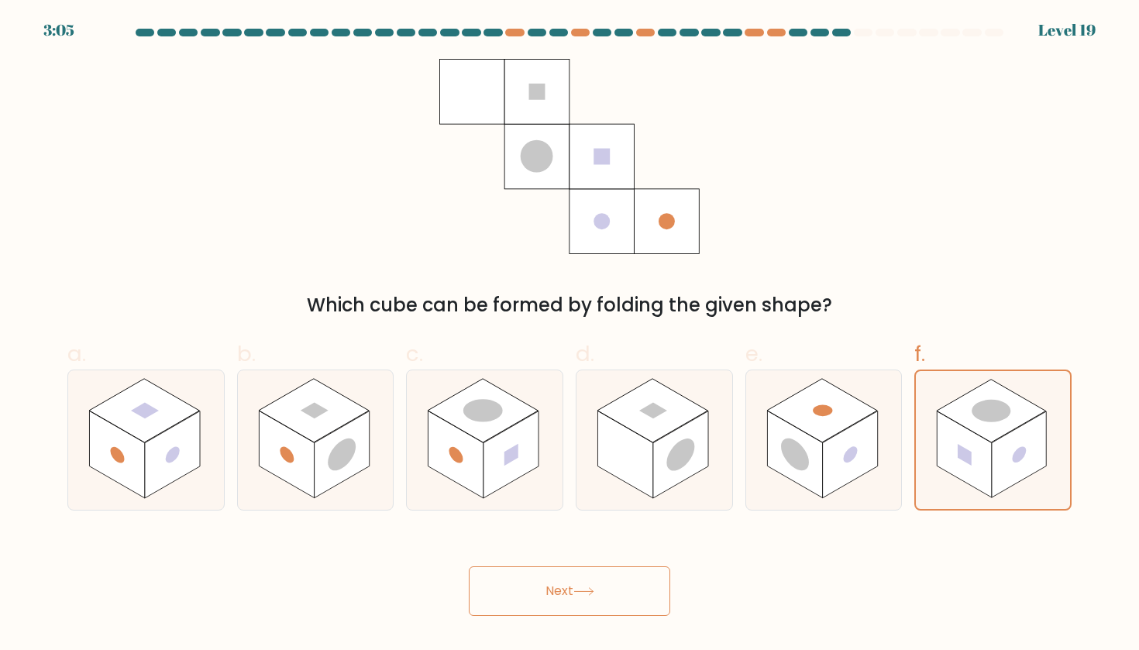
click at [560, 584] on button "Next" at bounding box center [569, 591] width 201 height 50
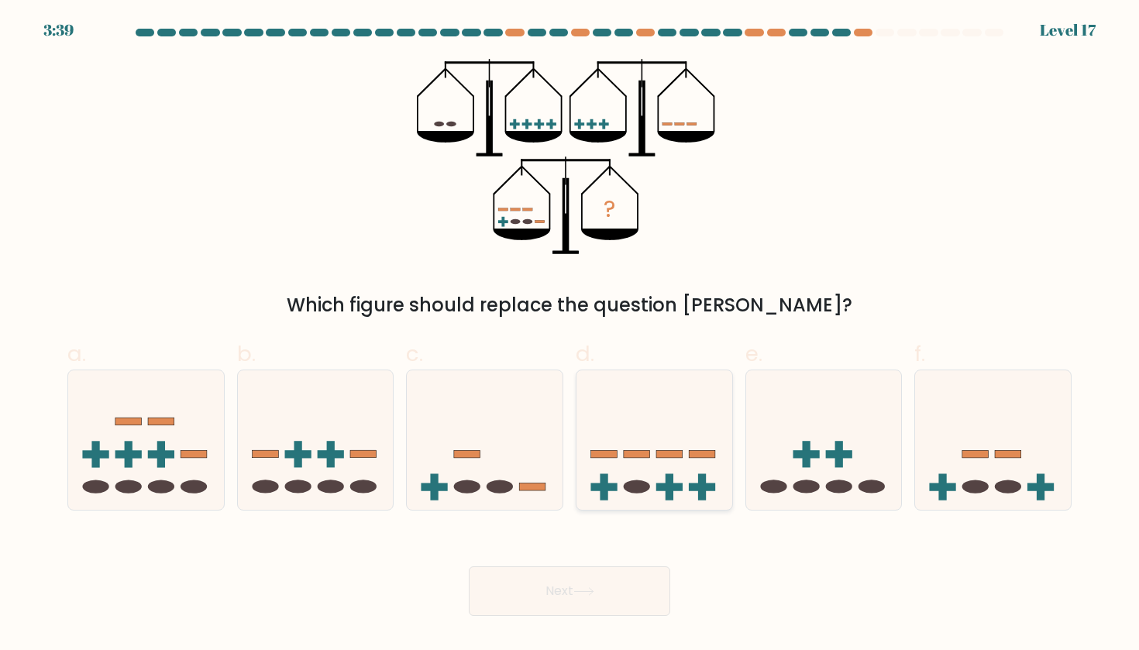
click at [665, 468] on icon at bounding box center [654, 440] width 156 height 129
click at [570, 335] on input "d." at bounding box center [569, 330] width 1 height 10
radio input "true"
click at [319, 454] on rect at bounding box center [331, 454] width 26 height 8
click at [569, 335] on input "b." at bounding box center [569, 330] width 1 height 10
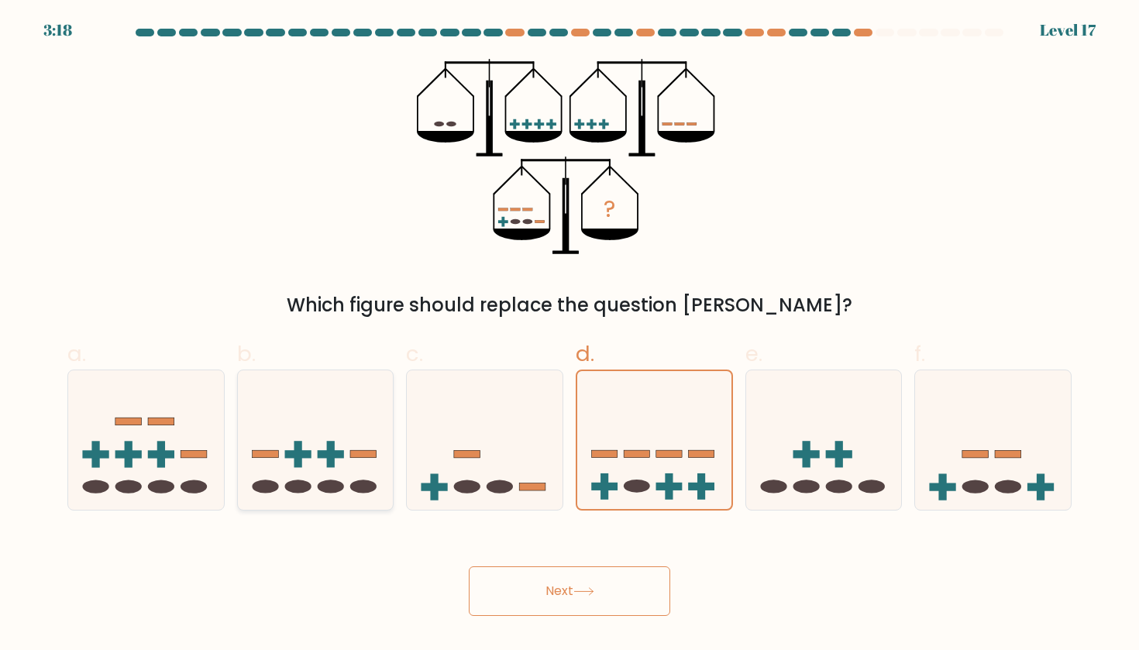
radio input "true"
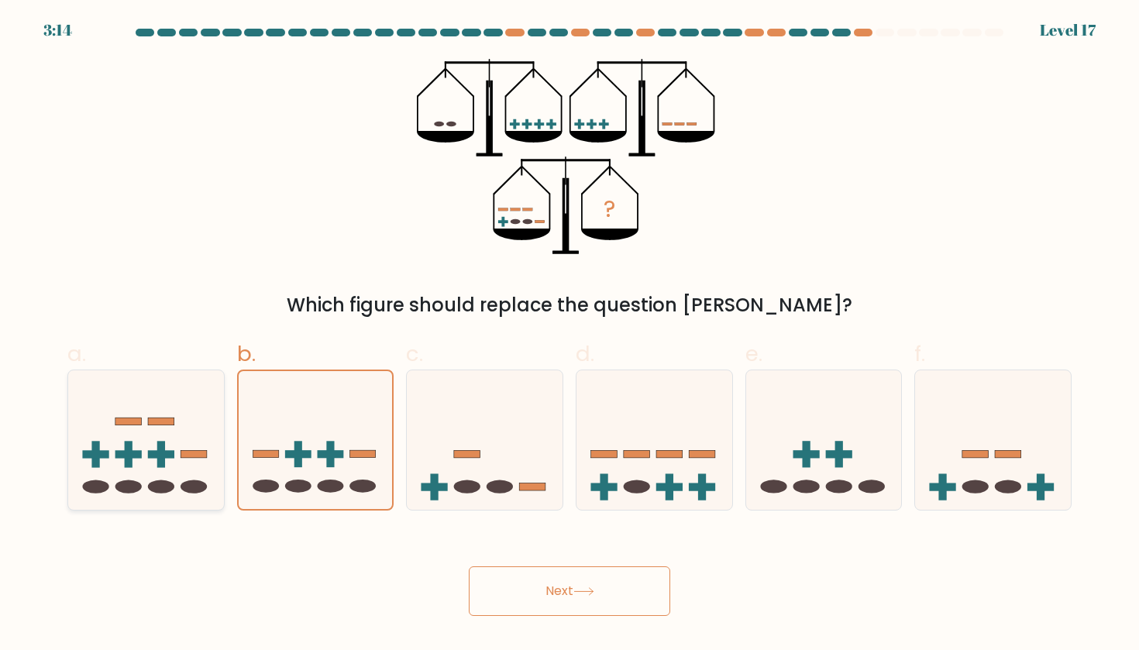
click at [123, 483] on ellipse at bounding box center [128, 486] width 26 height 13
click at [569, 335] on input "a." at bounding box center [569, 330] width 1 height 10
radio input "true"
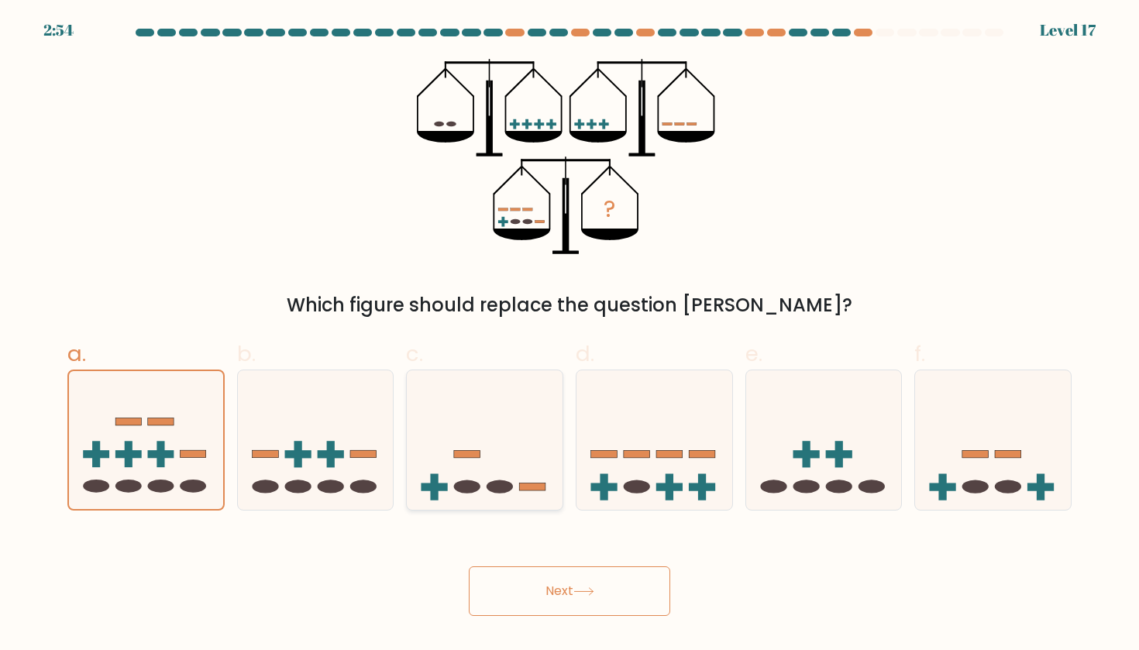
click at [472, 471] on icon at bounding box center [485, 440] width 156 height 129
click at [569, 335] on input "c." at bounding box center [569, 330] width 1 height 10
radio input "true"
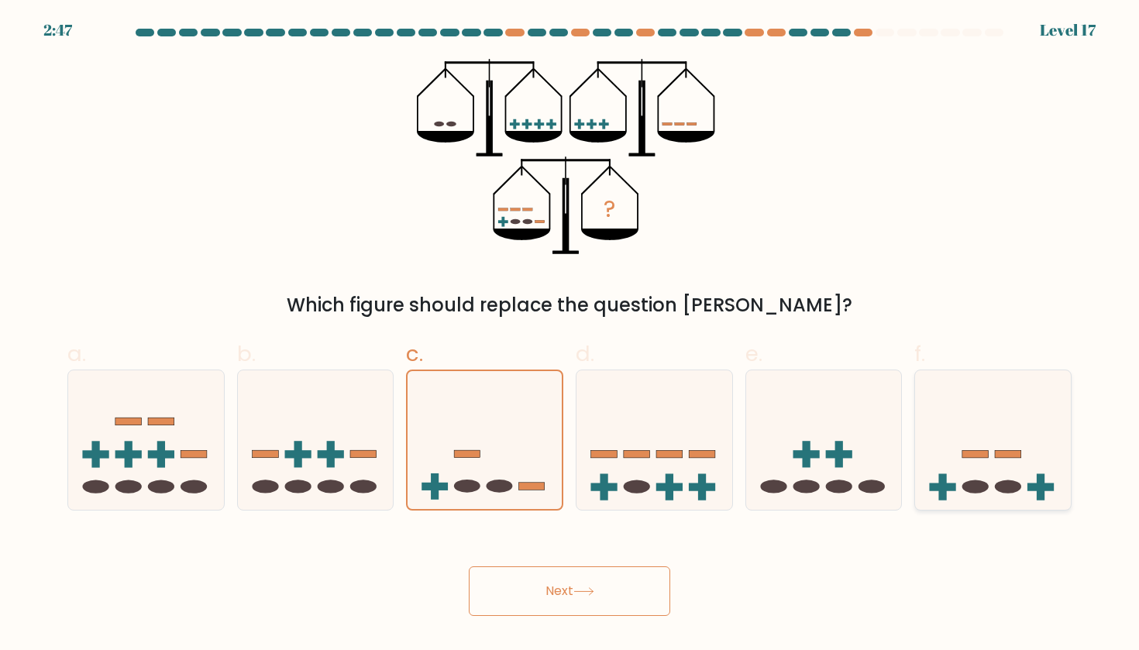
click at [1000, 411] on icon at bounding box center [993, 440] width 156 height 129
click at [570, 335] on input "f." at bounding box center [569, 330] width 1 height 10
radio input "true"
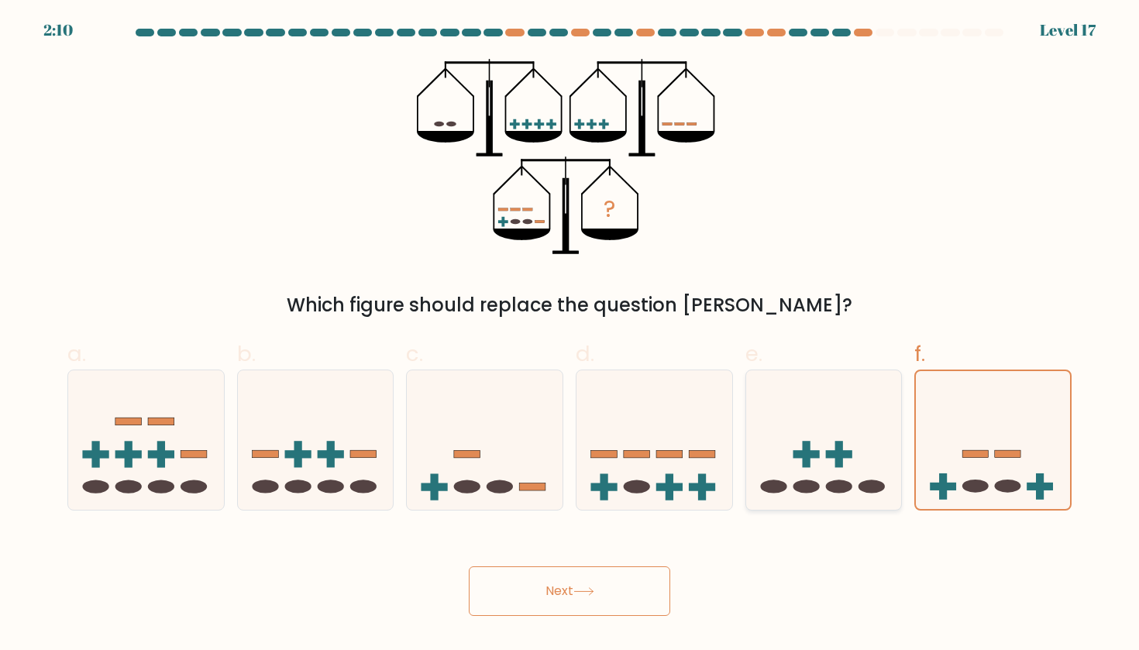
click at [819, 429] on icon at bounding box center [824, 440] width 156 height 129
click at [570, 335] on input "e." at bounding box center [569, 330] width 1 height 10
radio input "true"
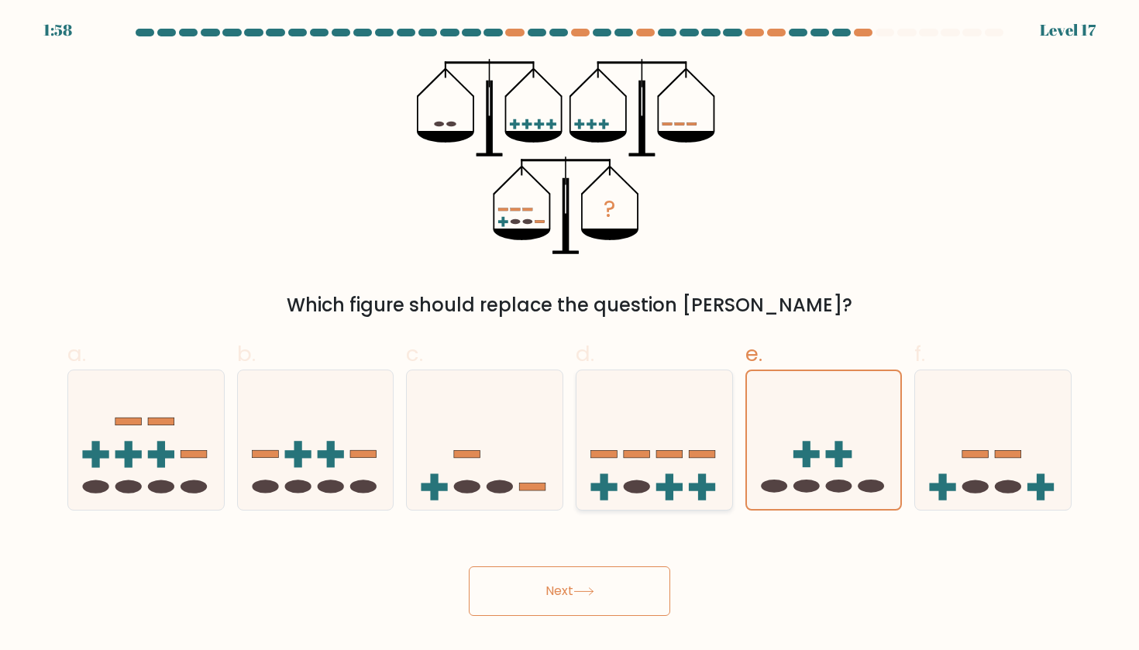
click at [659, 455] on rect at bounding box center [669, 454] width 26 height 8
click at [570, 335] on input "d." at bounding box center [569, 330] width 1 height 10
radio input "true"
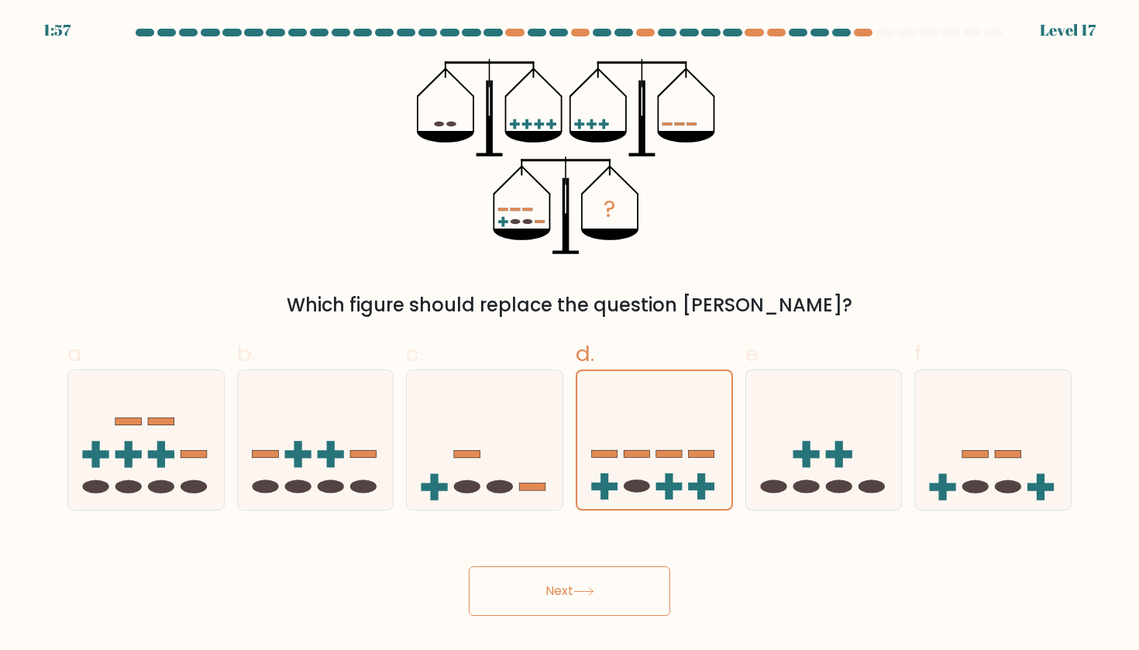
click at [610, 585] on button "Next" at bounding box center [569, 591] width 201 height 50
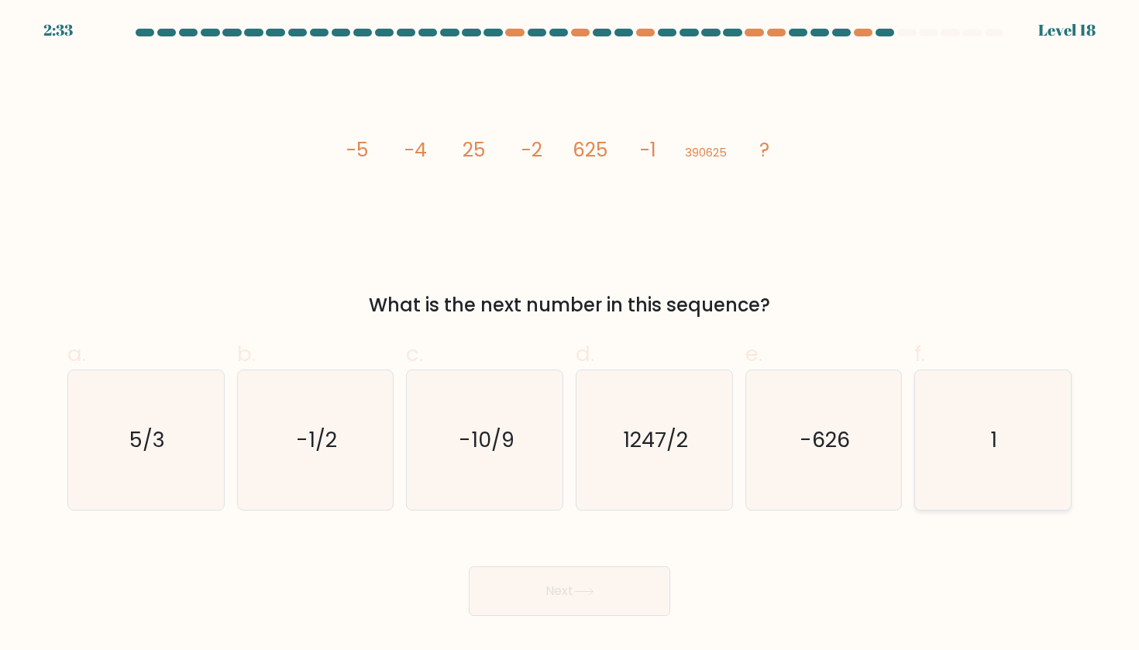
click at [1009, 448] on icon "1" at bounding box center [992, 439] width 139 height 139
click at [570, 335] on input "f. 1" at bounding box center [569, 330] width 1 height 10
radio input "true"
click at [567, 591] on button "Next" at bounding box center [569, 591] width 201 height 50
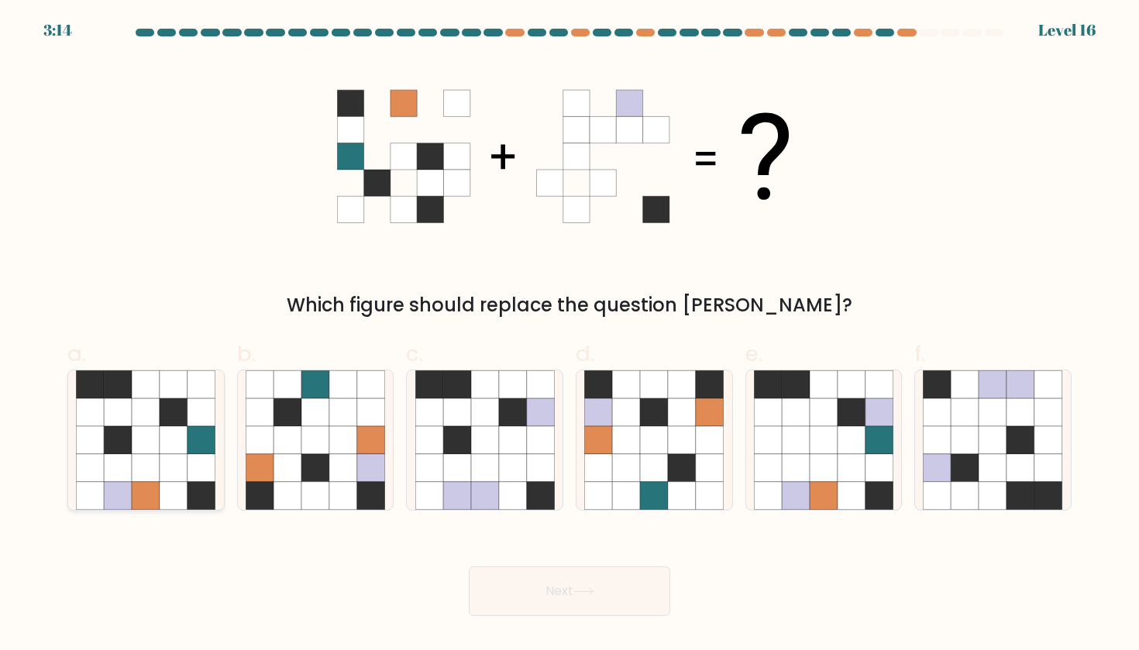
click at [133, 445] on icon at bounding box center [146, 440] width 28 height 28
click at [569, 335] on input "a." at bounding box center [569, 330] width 1 height 10
radio input "true"
click at [510, 586] on button "Next" at bounding box center [569, 591] width 201 height 50
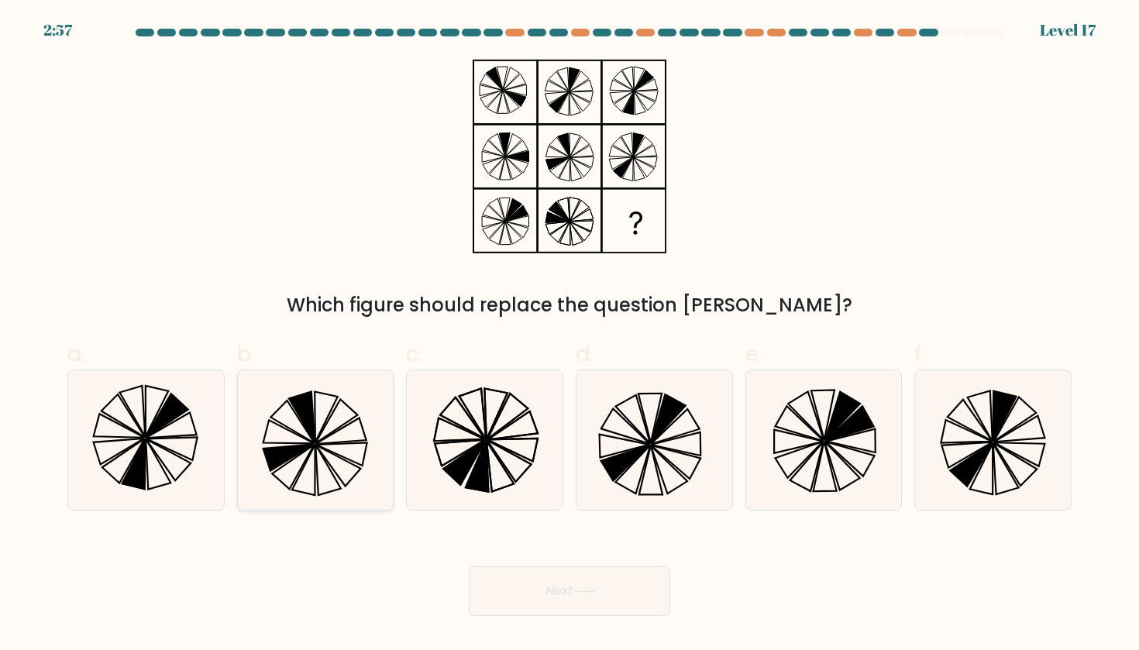
click at [337, 455] on icon at bounding box center [337, 465] width 45 height 41
click at [569, 335] on input "b." at bounding box center [569, 330] width 1 height 10
radio input "true"
click at [620, 603] on button "Next" at bounding box center [569, 591] width 201 height 50
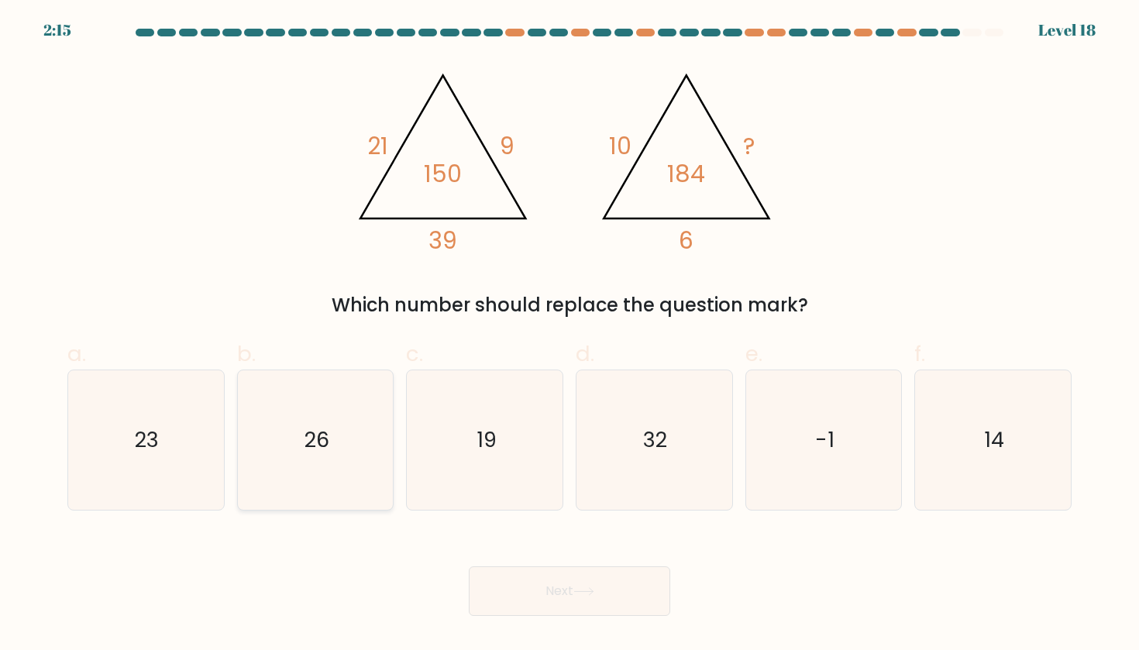
click at [290, 408] on icon "26" at bounding box center [315, 439] width 139 height 139
click at [569, 335] on input "b. 26" at bounding box center [569, 330] width 1 height 10
radio input "true"
click at [624, 603] on button "Next" at bounding box center [569, 591] width 201 height 50
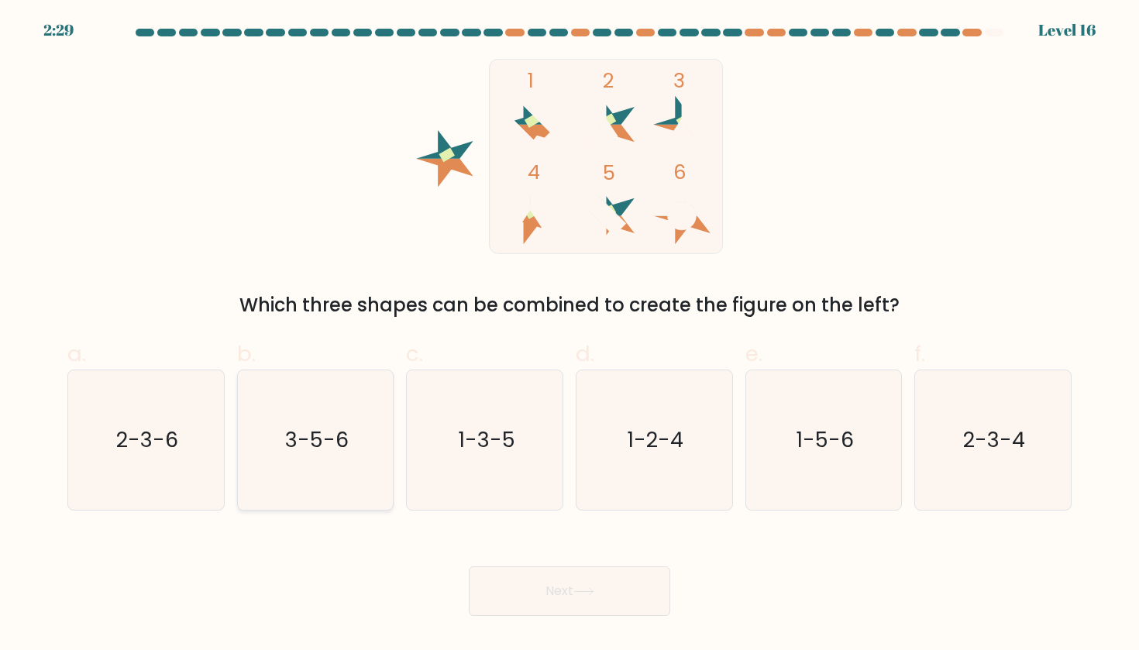
click at [348, 399] on icon "3-5-6" at bounding box center [315, 439] width 139 height 139
click at [569, 335] on input "b. 3-5-6" at bounding box center [569, 330] width 1 height 10
radio input "true"
click at [513, 418] on icon "1-3-5" at bounding box center [484, 439] width 139 height 139
click at [569, 335] on input "c. 1-3-5" at bounding box center [569, 330] width 1 height 10
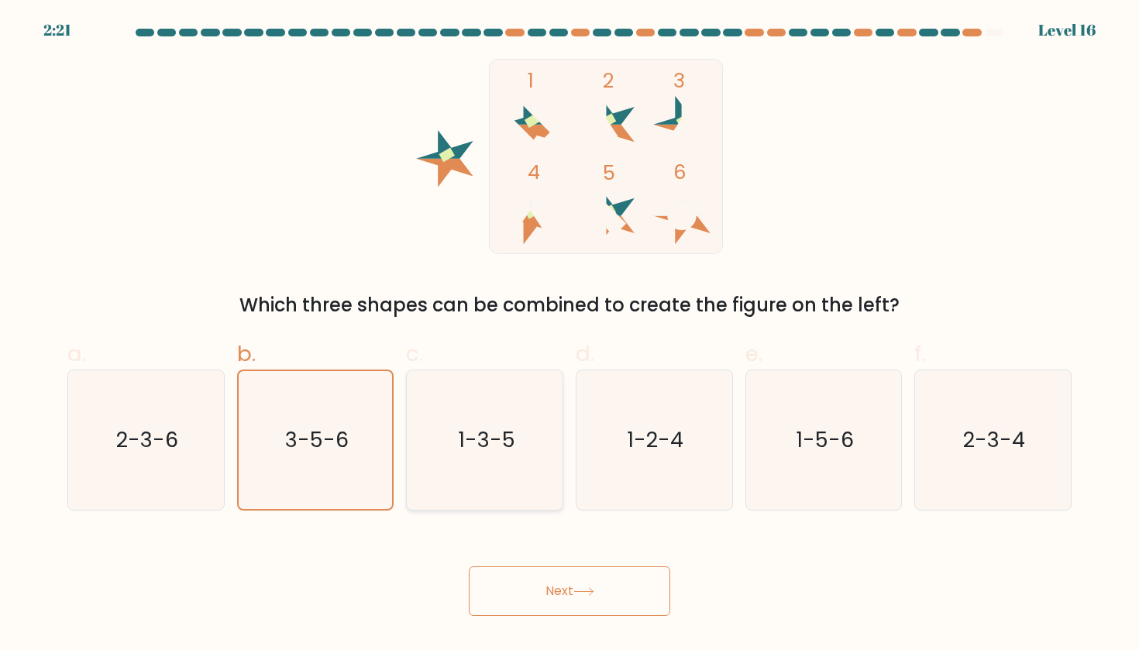
radio input "true"
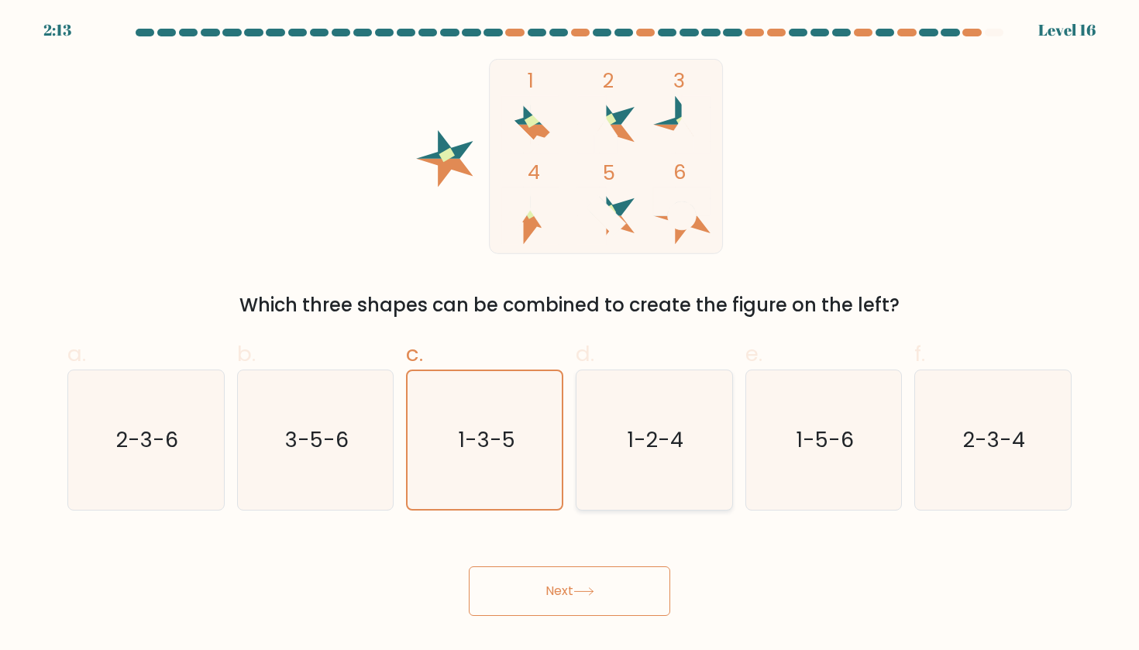
click at [672, 424] on icon "1-2-4" at bounding box center [653, 439] width 139 height 139
click at [570, 335] on input "d. 1-2-4" at bounding box center [569, 330] width 1 height 10
radio input "true"
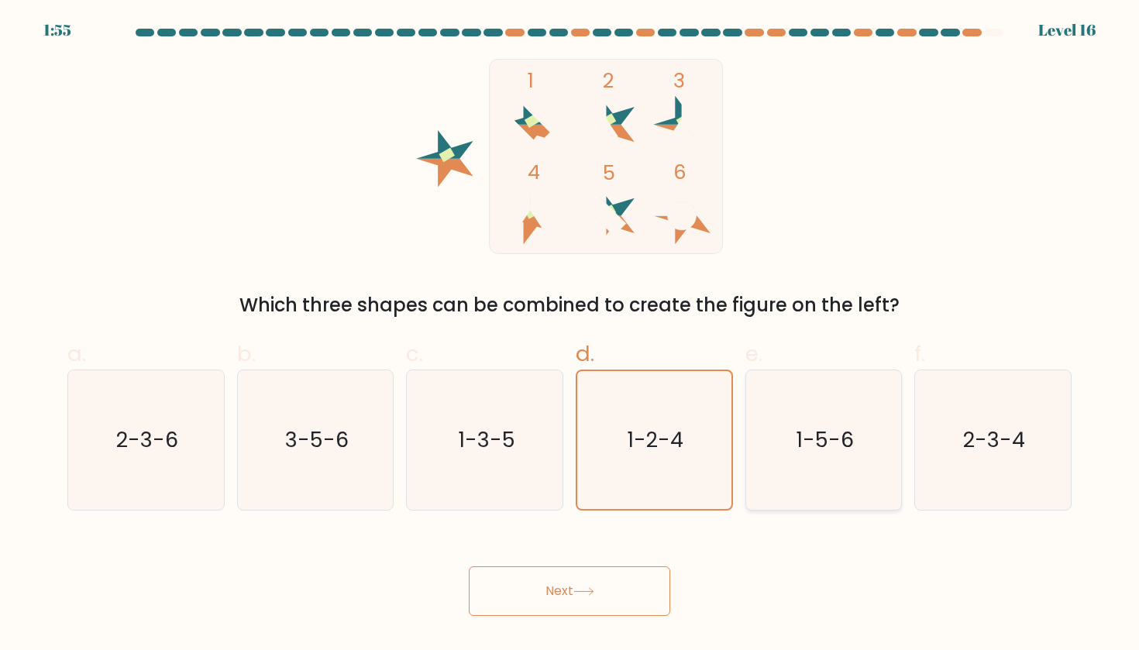
click at [860, 420] on icon "1-5-6" at bounding box center [823, 439] width 139 height 139
click at [570, 335] on input "e. 1-5-6" at bounding box center [569, 330] width 1 height 10
radio input "true"
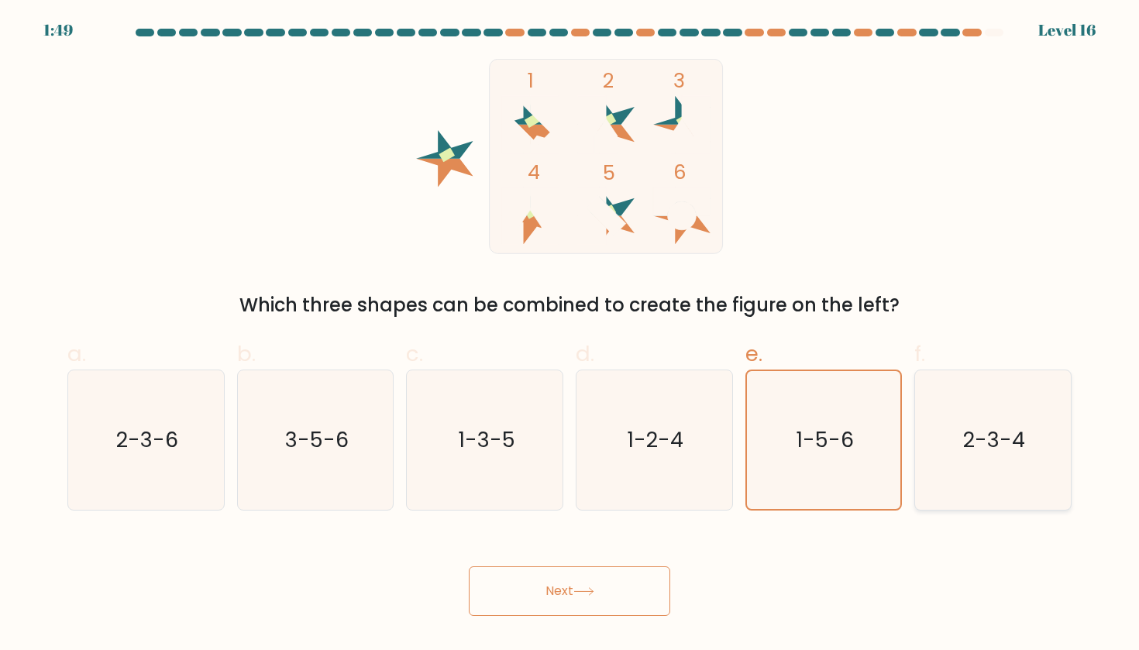
click at [1008, 445] on text "2-3-4" at bounding box center [994, 439] width 62 height 29
click at [570, 335] on input "f. 2-3-4" at bounding box center [569, 330] width 1 height 10
radio input "true"
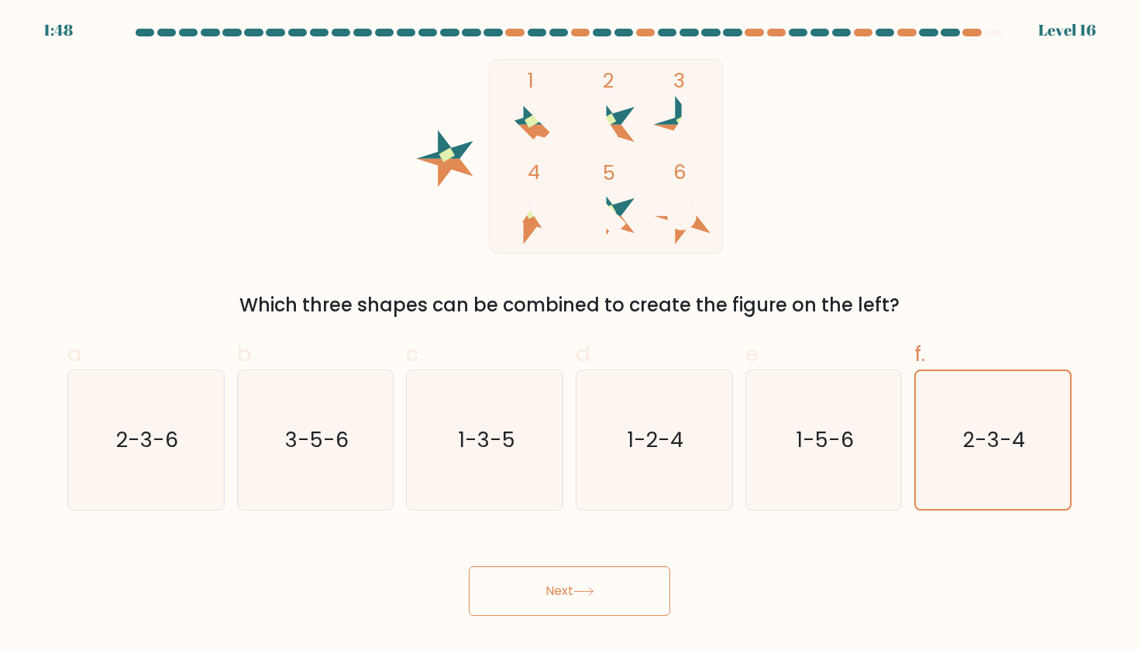
click at [573, 587] on button "Next" at bounding box center [569, 591] width 201 height 50
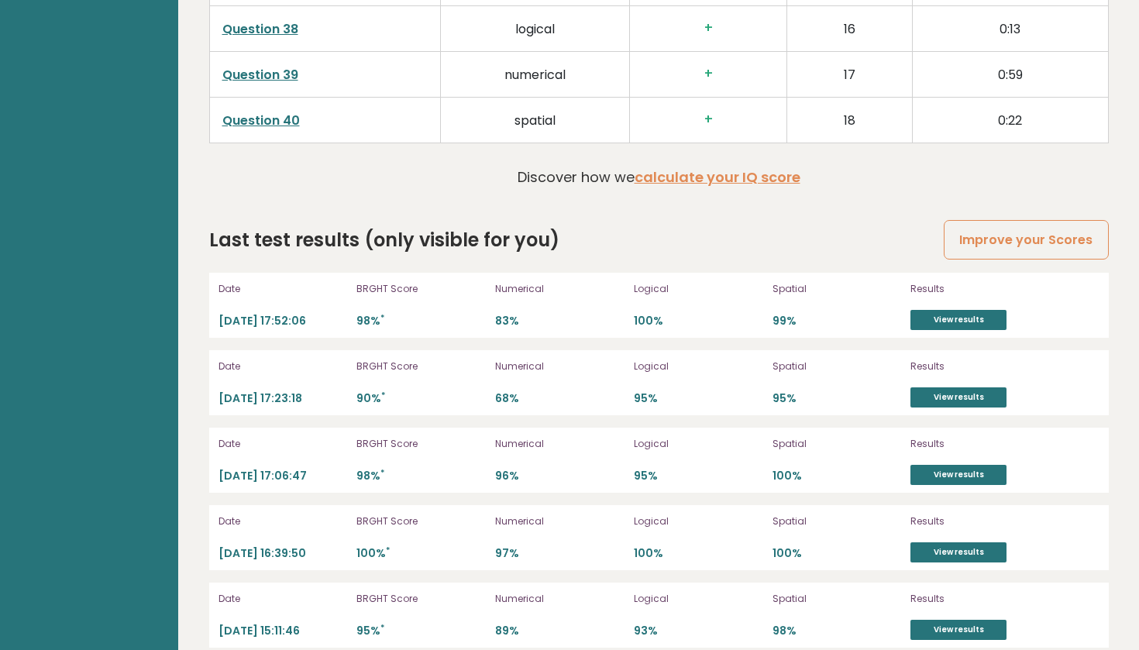
scroll to position [4160, 0]
click at [948, 311] on link "View results" at bounding box center [958, 321] width 96 height 20
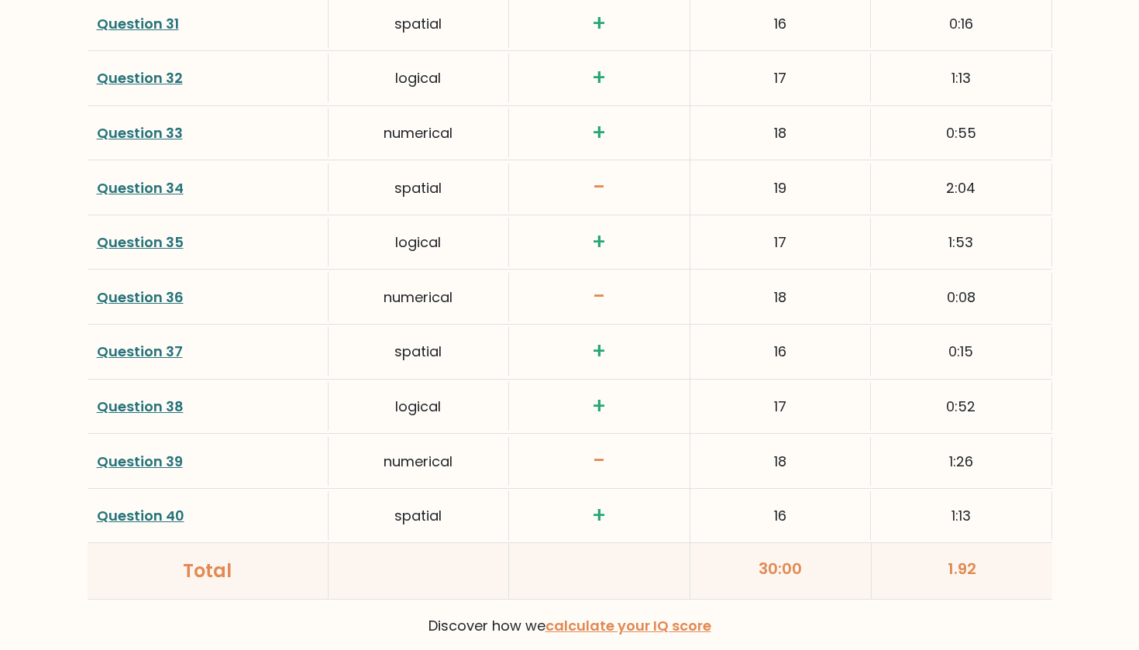
scroll to position [3740, 0]
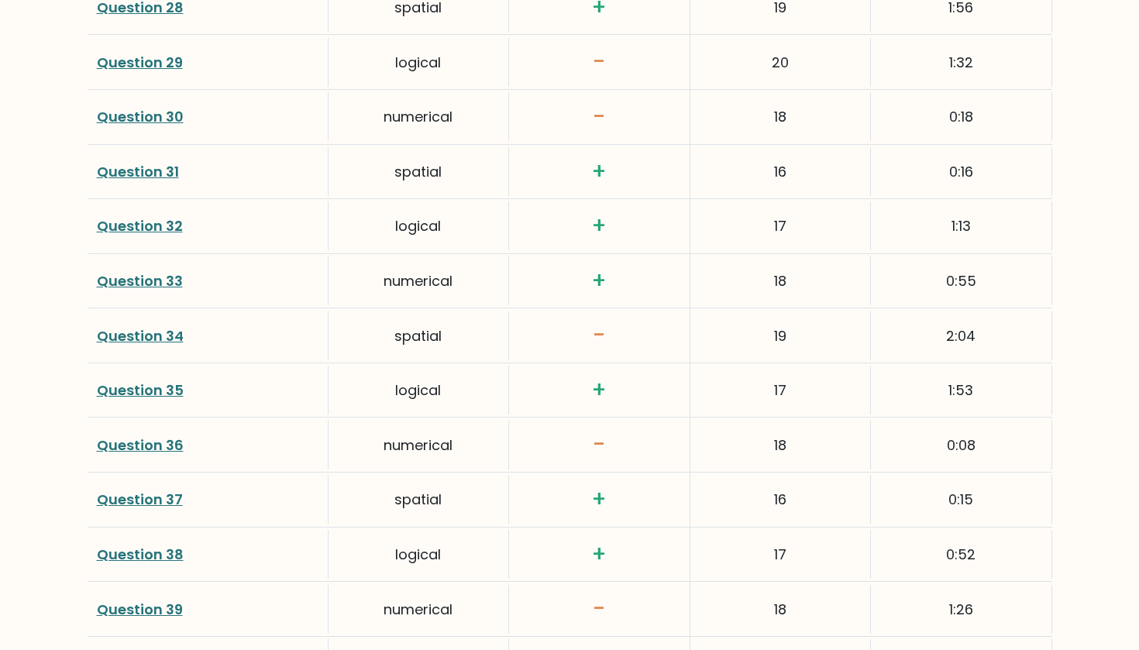
click at [164, 600] on link "Question 39" at bounding box center [140, 609] width 86 height 19
click at [159, 435] on link "Question 36" at bounding box center [140, 444] width 87 height 19
click at [143, 326] on link "Question 34" at bounding box center [140, 335] width 87 height 19
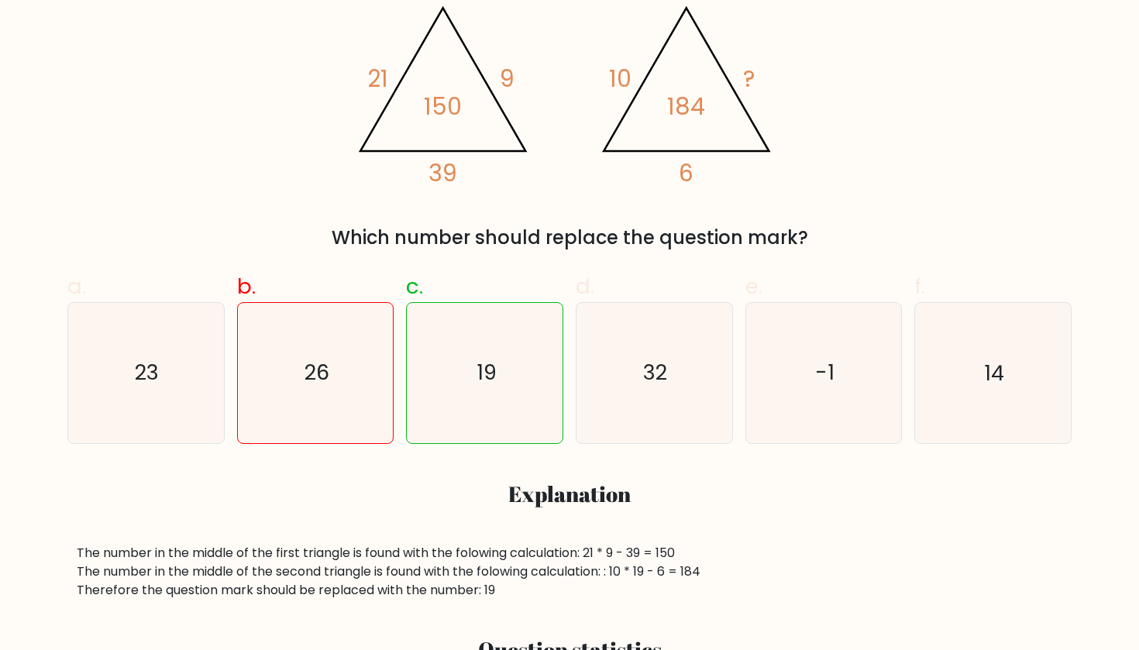
scroll to position [316, 0]
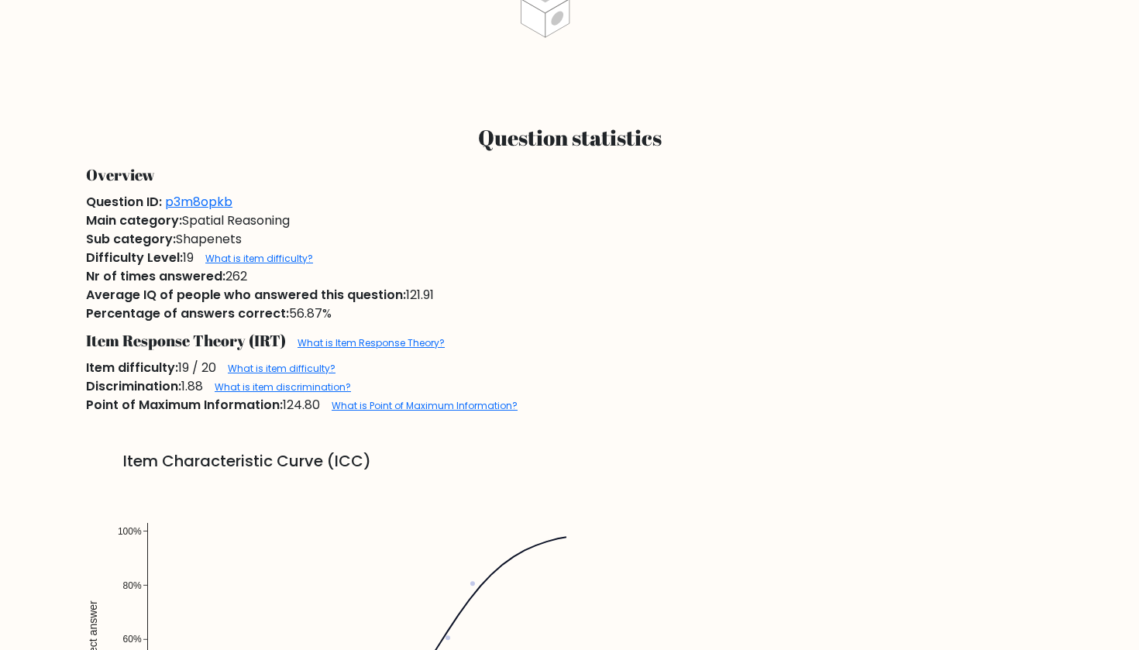
scroll to position [869, 0]
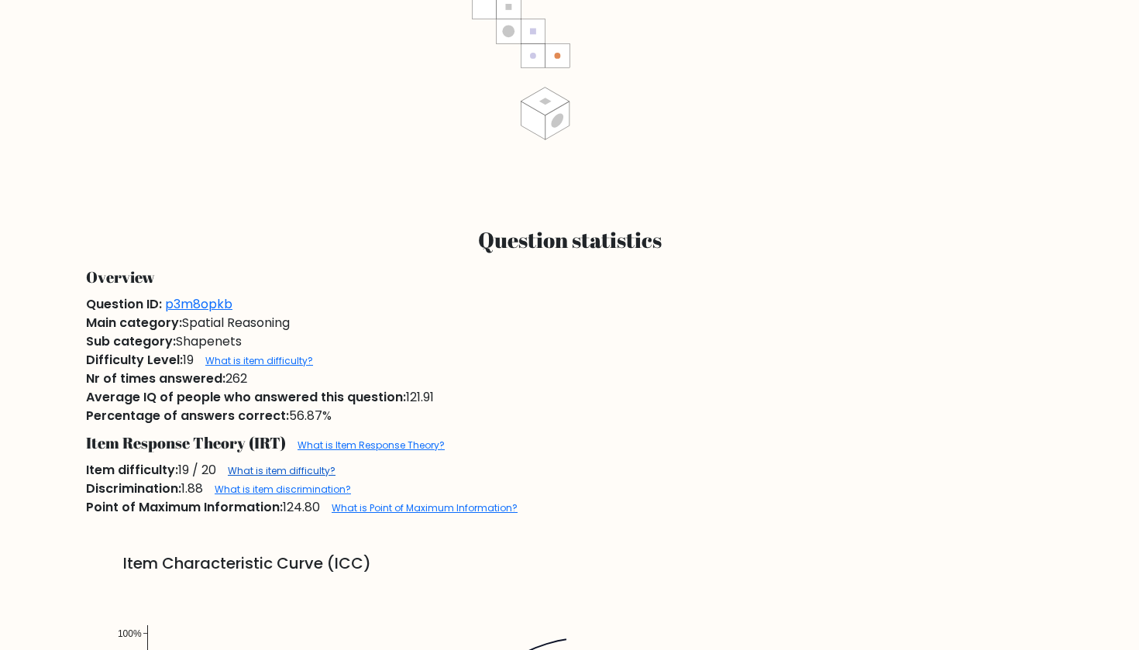
click at [294, 472] on link "What is item difficulty?" at bounding box center [282, 470] width 108 height 13
click at [359, 445] on link "What is Item Response Theory?" at bounding box center [370, 444] width 147 height 13
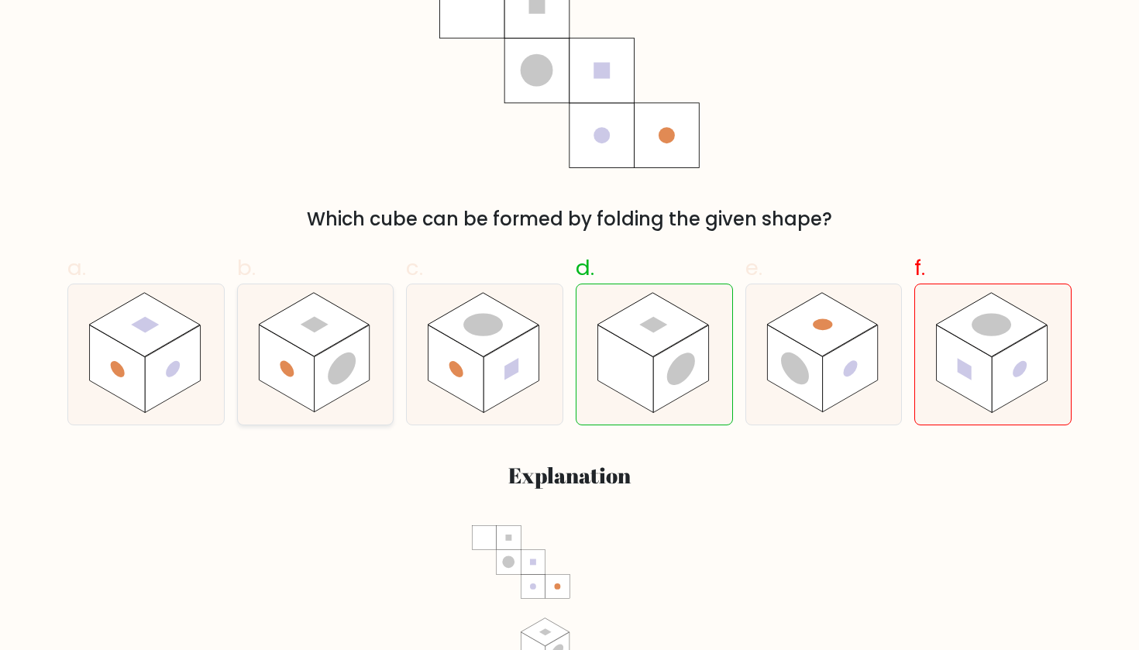
scroll to position [219, 0]
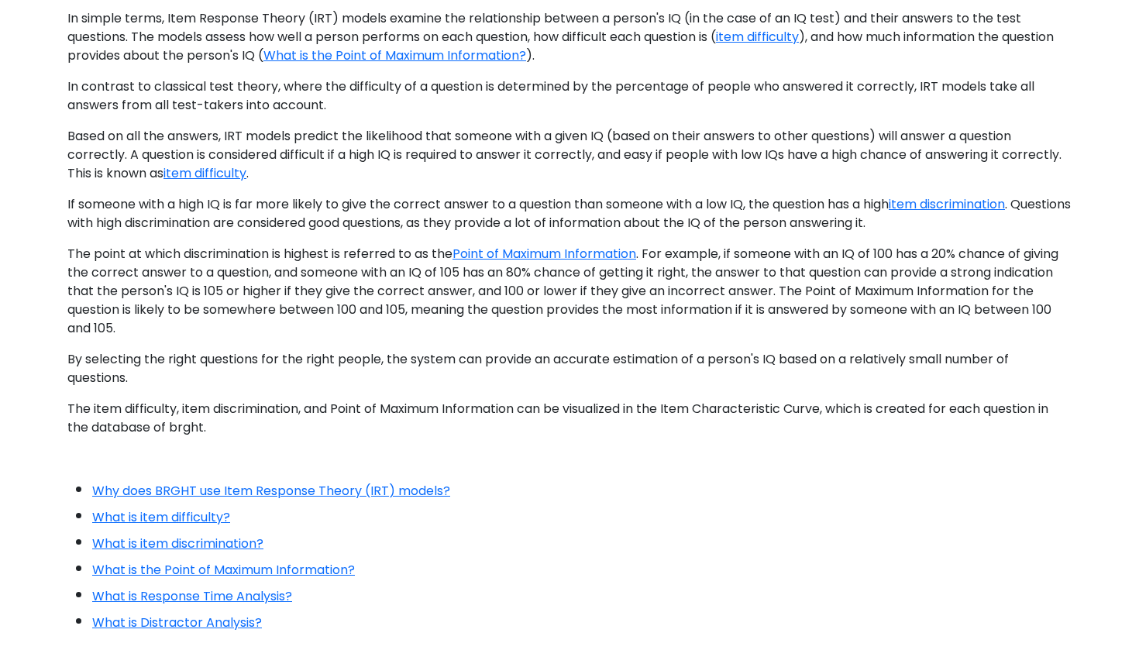
scroll to position [565, 0]
